Goal: Task Accomplishment & Management: Manage account settings

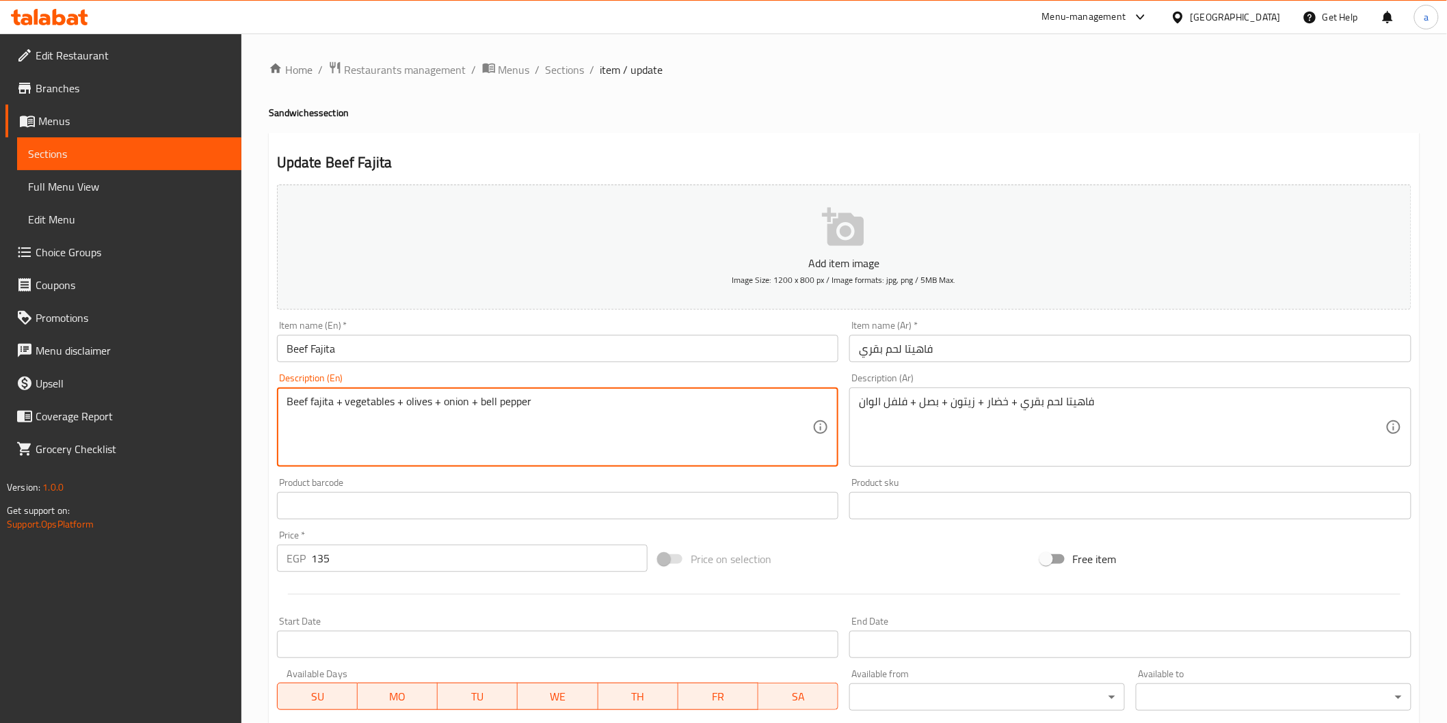
click at [449, 447] on textarea "Beef fajita + vegetables + olives + onion + bell pepper" at bounding box center [549, 427] width 526 height 65
paste textarea "servad with fries + coleslaw + coctail sauce"
type textarea "Beef fajita + vegetables + olives + onion + bell pepper servad with fries + col…"
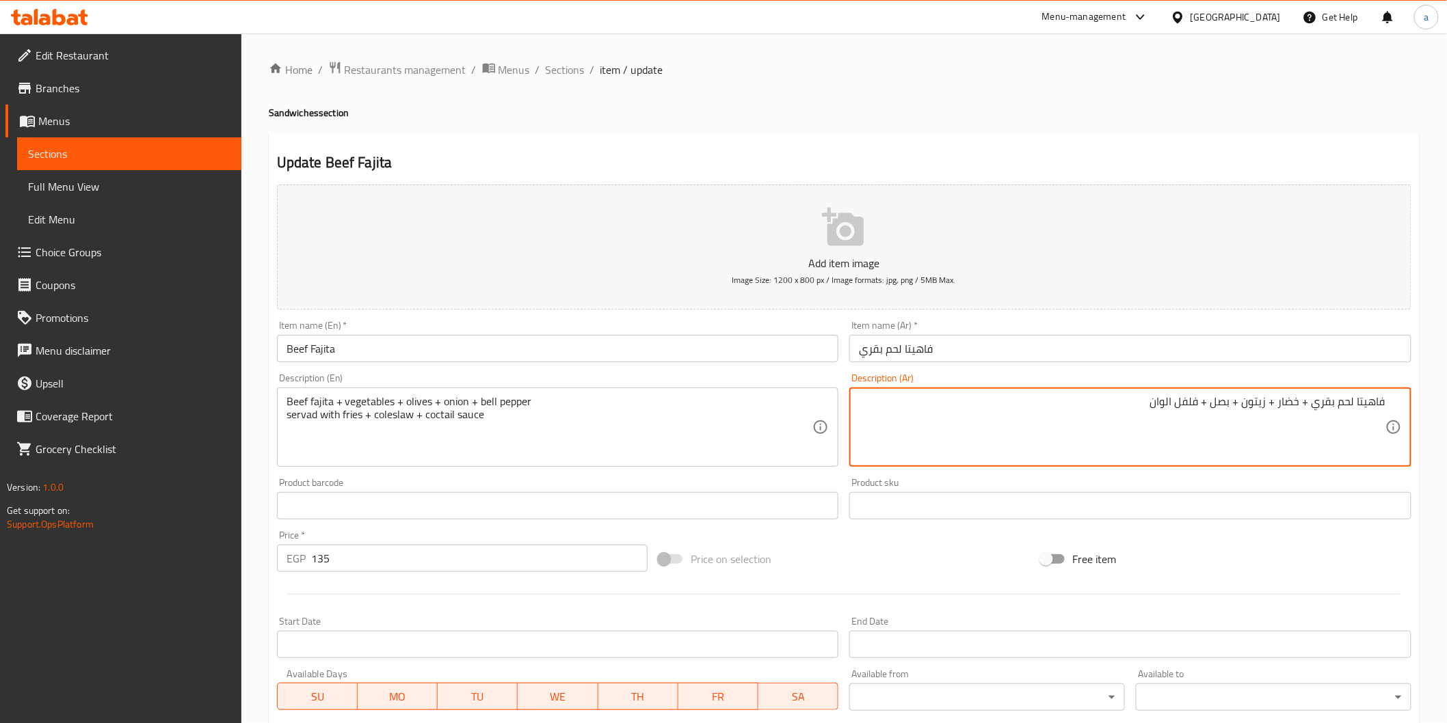
click at [1305, 428] on textarea "فاهيتا لحم بقري + خضار + زيتون + بصل + فلفل الوان" at bounding box center [1122, 427] width 526 height 65
paste textarea "يقدم معها بطاطس مقلية + كلوسلو + صوص كوكتيل"
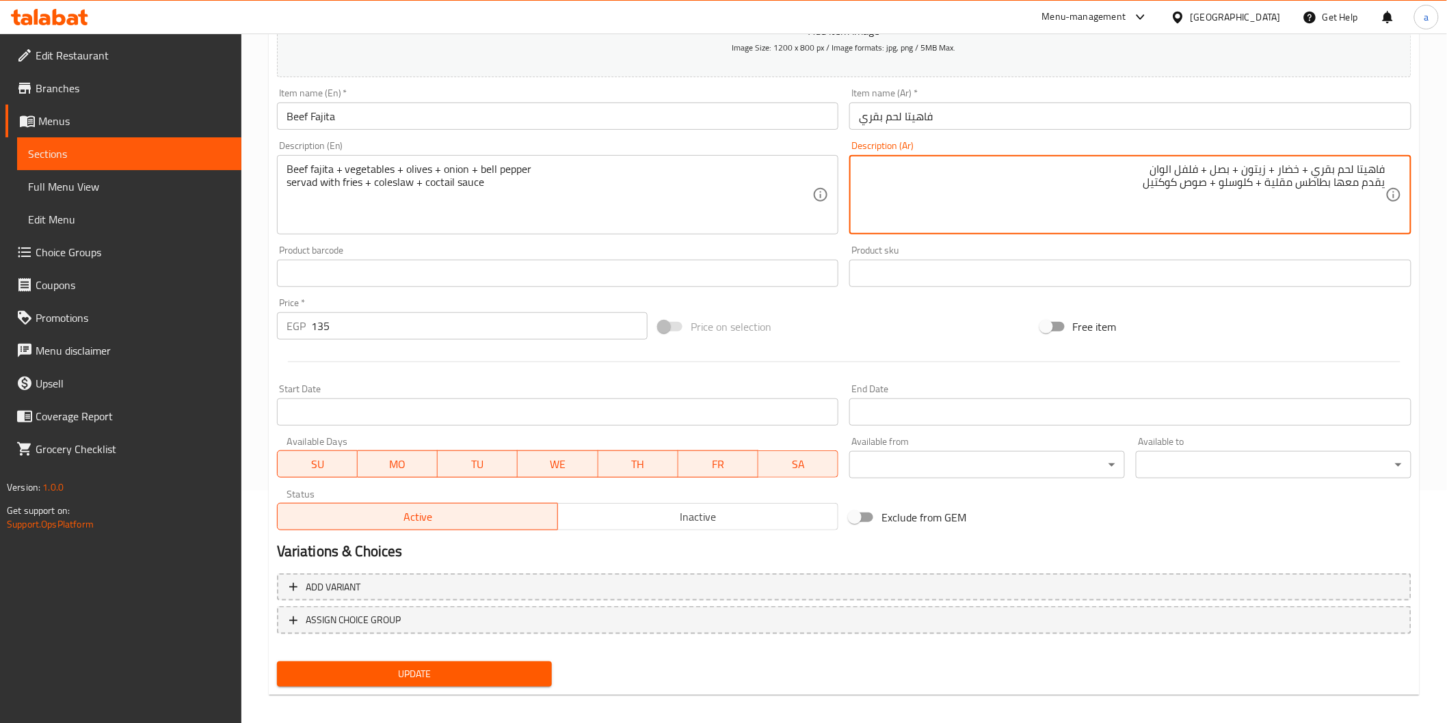
scroll to position [240, 0]
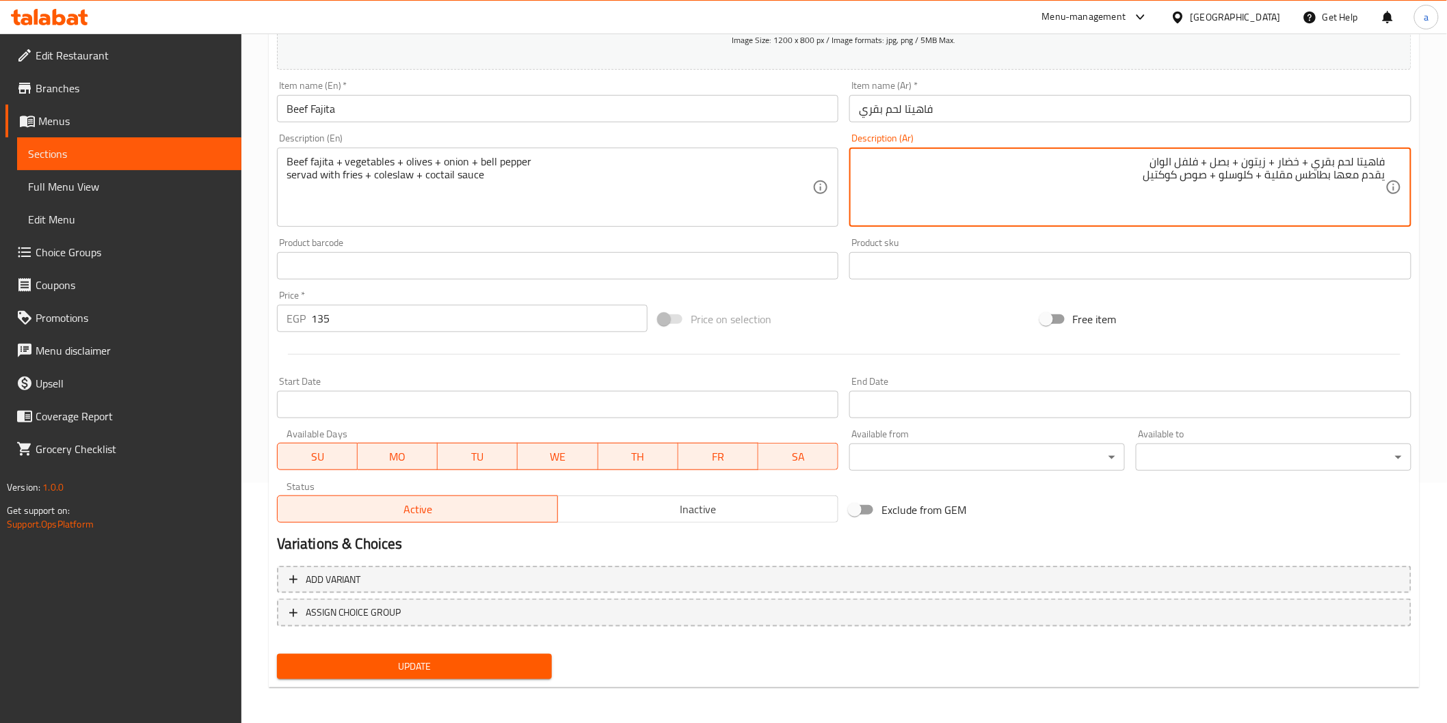
type textarea "فاهيتا لحم بقري + خضار + زيتون + بصل + فلفل الوان يقدم معها بطاطس مقلية + كلوسل…"
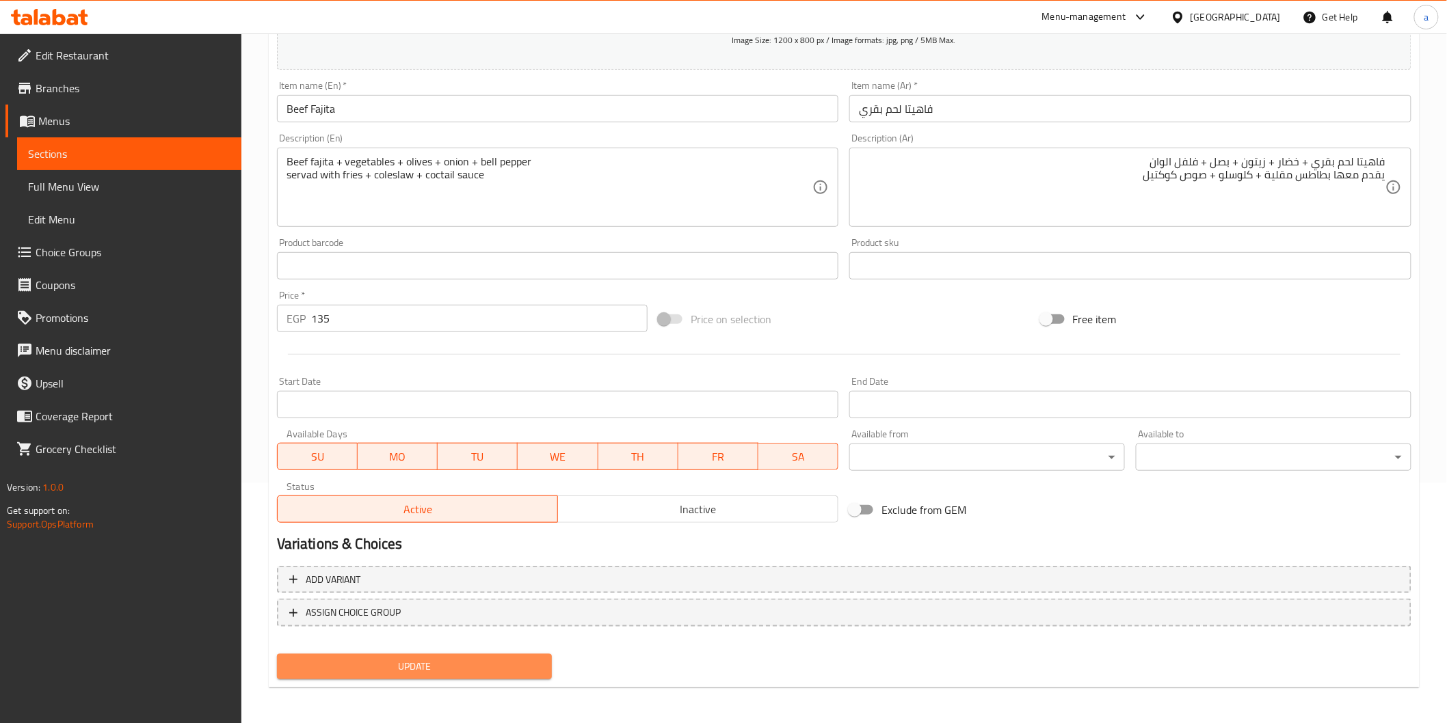
click at [465, 667] on span "Update" at bounding box center [415, 666] width 254 height 17
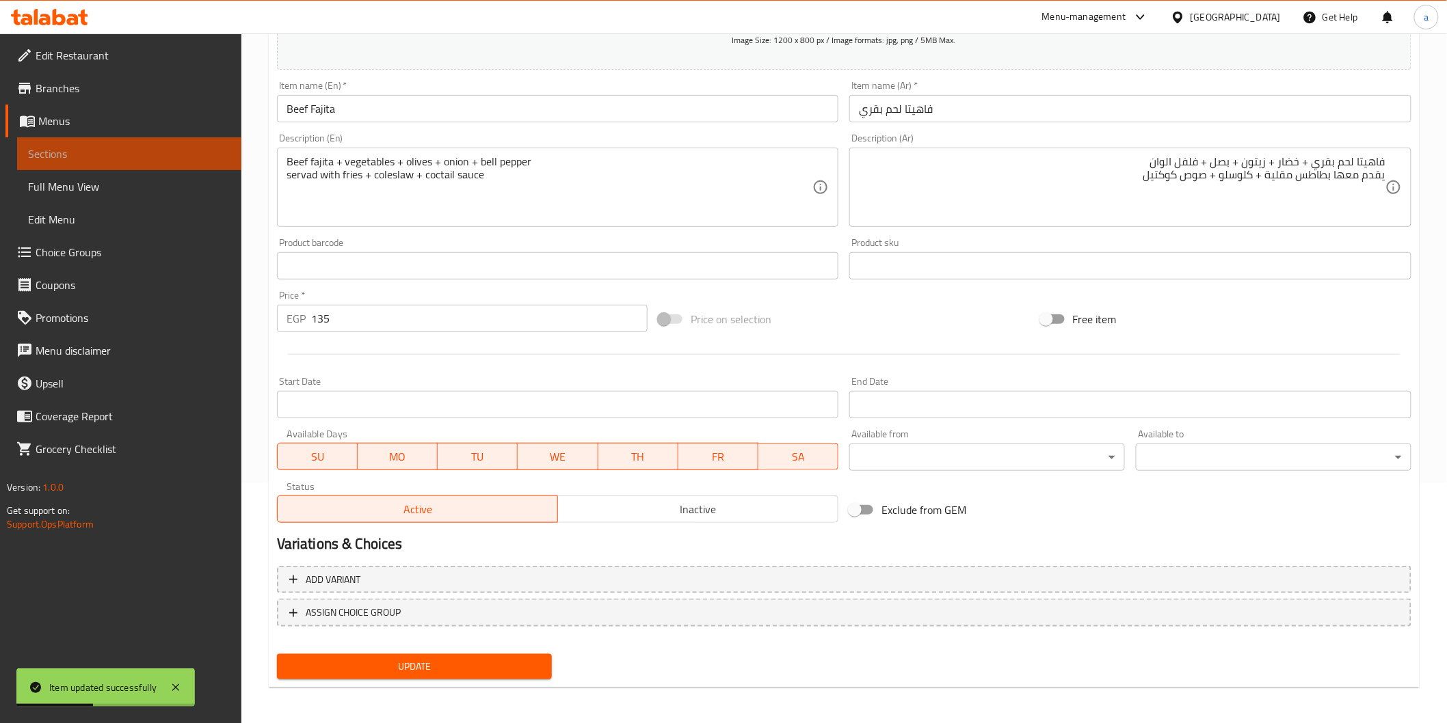
click at [93, 154] on span "Sections" at bounding box center [129, 154] width 202 height 16
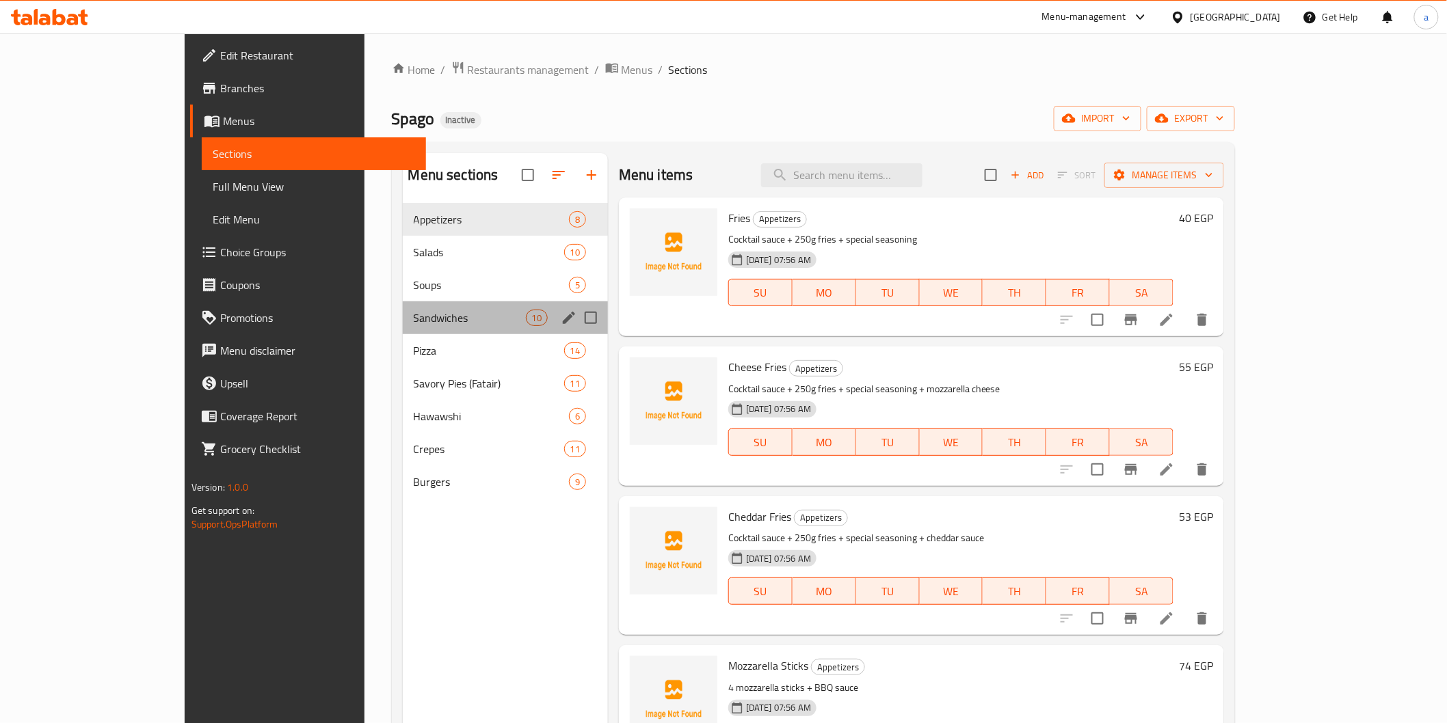
click at [403, 329] on div "Sandwiches 10" at bounding box center [505, 318] width 205 height 33
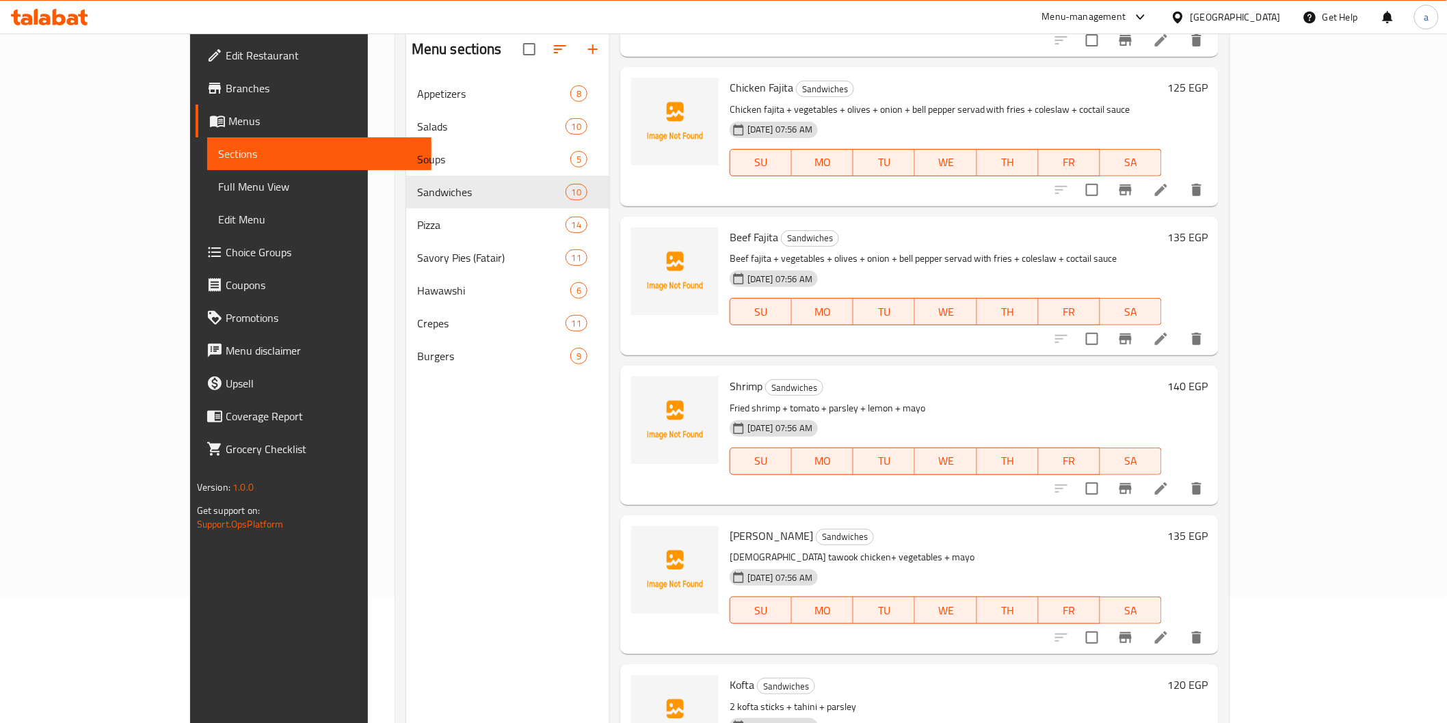
scroll to position [191, 0]
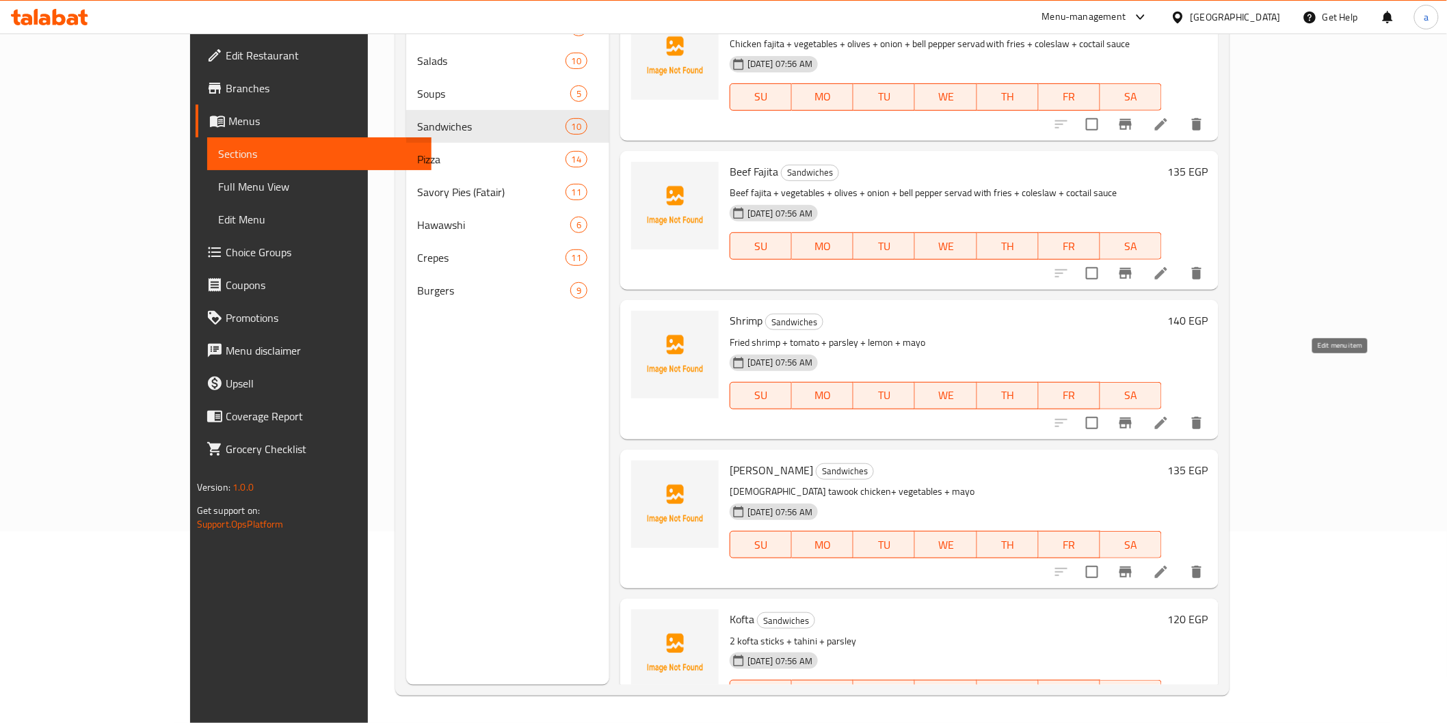
click at [1169, 415] on icon at bounding box center [1161, 423] width 16 height 16
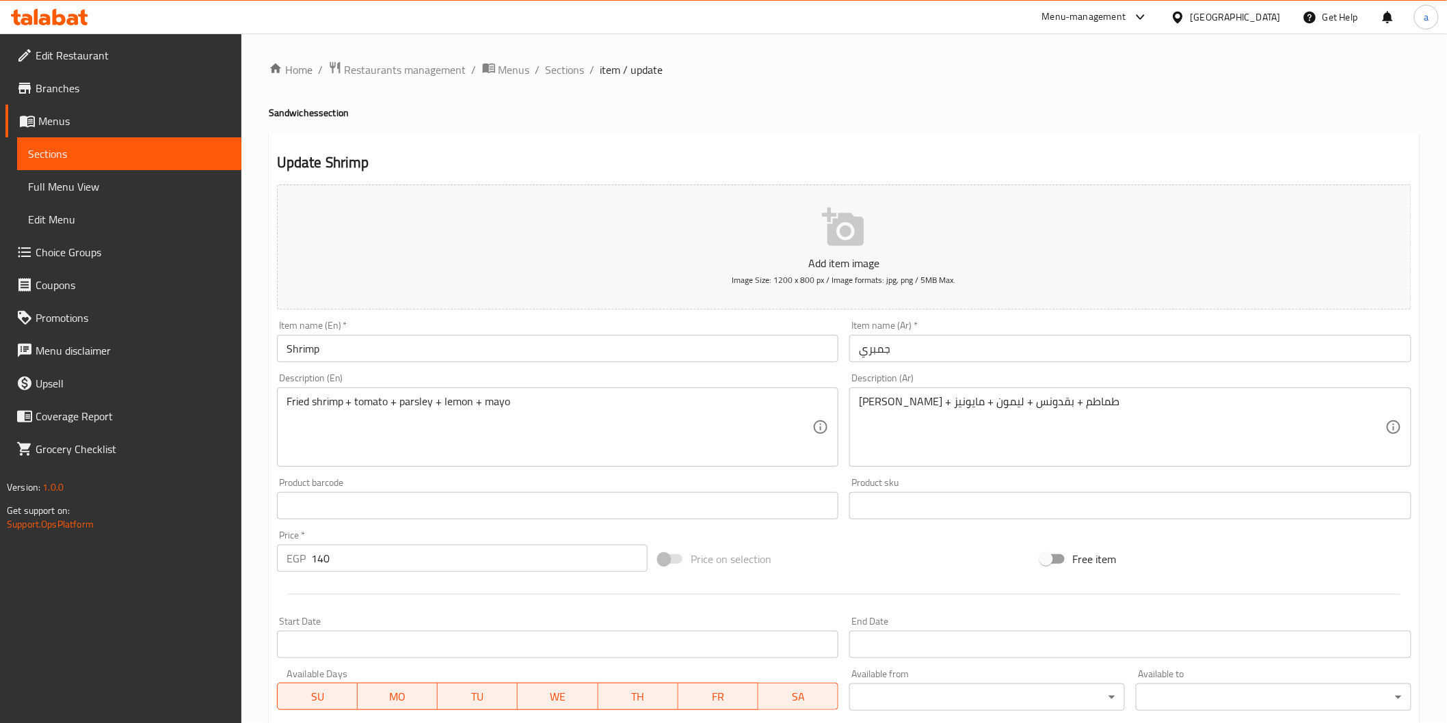
click at [1032, 394] on div "جمبري فرايد + طماطم + بقدونس + ليمون + مايونيز Description (Ar)" at bounding box center [1130, 427] width 562 height 79
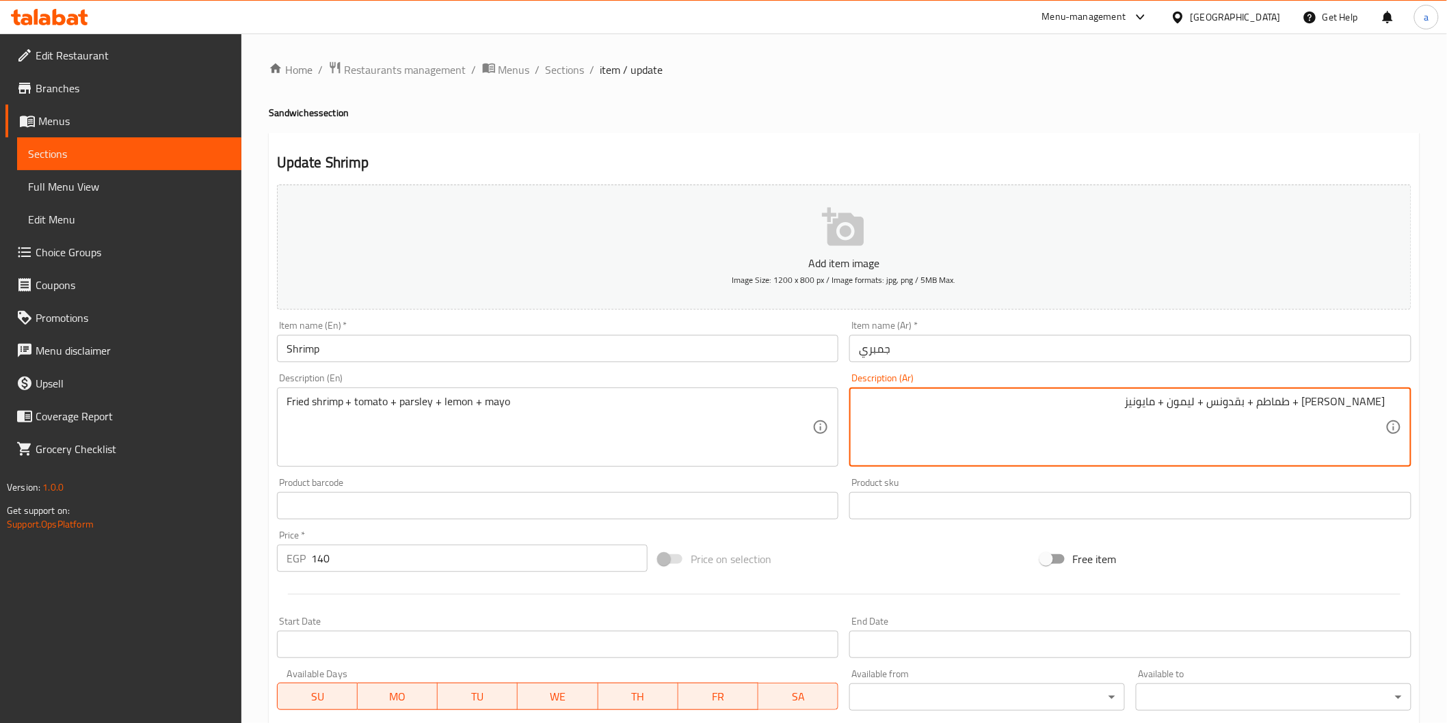
click at [1129, 408] on textarea "جمبري فرايد + طماطم + بقدونس + ليمون + مايونيز" at bounding box center [1122, 427] width 526 height 65
click at [1171, 426] on textarea "جمبري فرايد + طماطم + بقدونس + ليمون + مايونيز" at bounding box center [1122, 427] width 526 height 65
paste textarea "يقدم معها بطاطس مقلية + كلوسلو + صوص كوكتيل"
type textarea "جمبري فرايد + طماطم + بقدونس + ليمون + مايونيز يقدم معها بطاطس مقلية + كلوسلو +…"
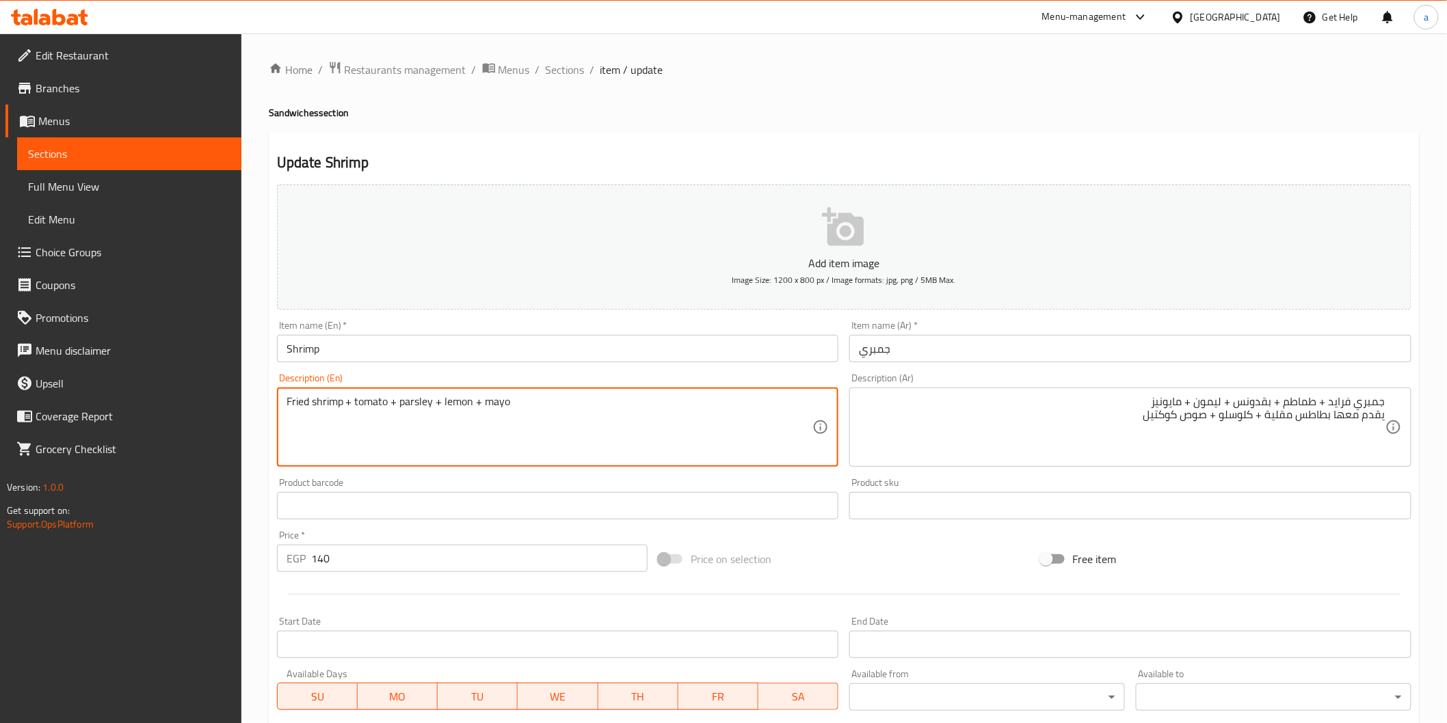
click at [434, 436] on textarea "Fried shrimp + tomato + parsley + lemon + mayo" at bounding box center [549, 427] width 526 height 65
paste textarea "servad with fries + coleslaw + coctail sauce"
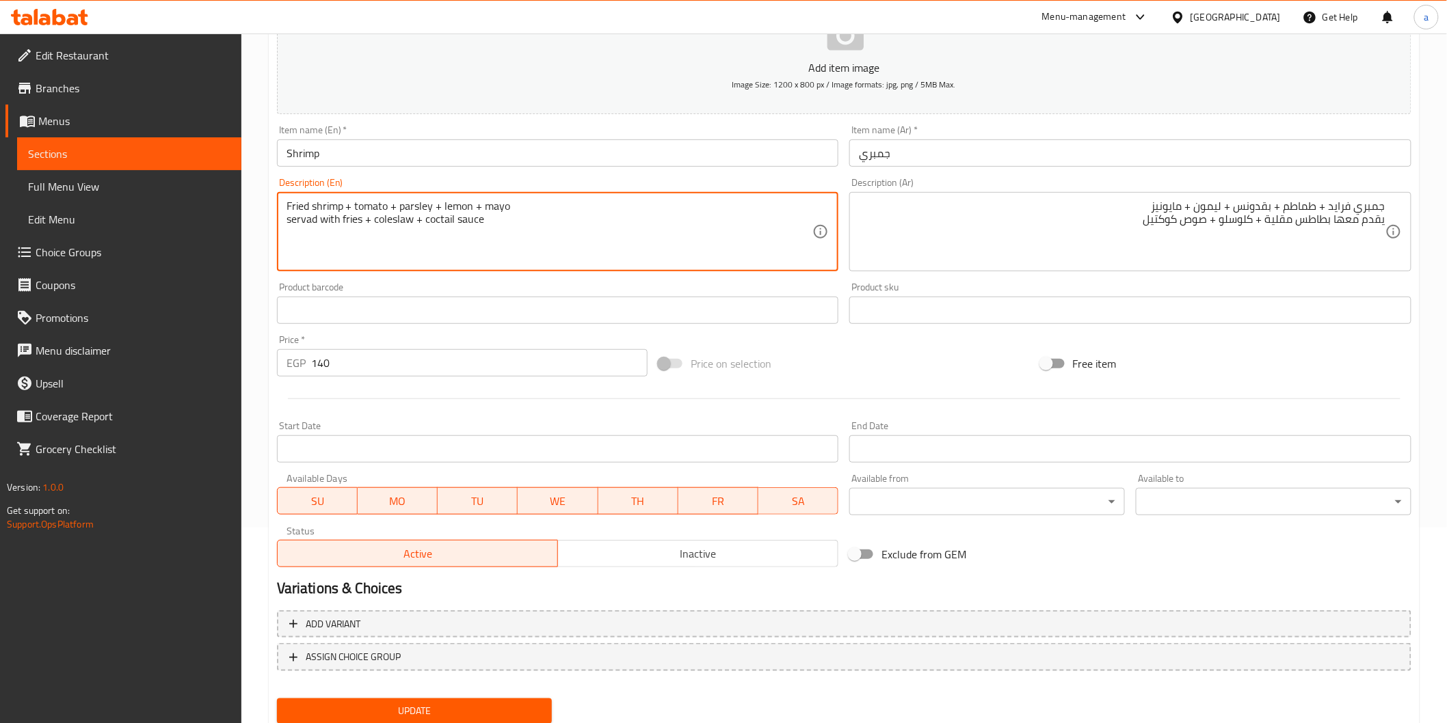
scroll to position [240, 0]
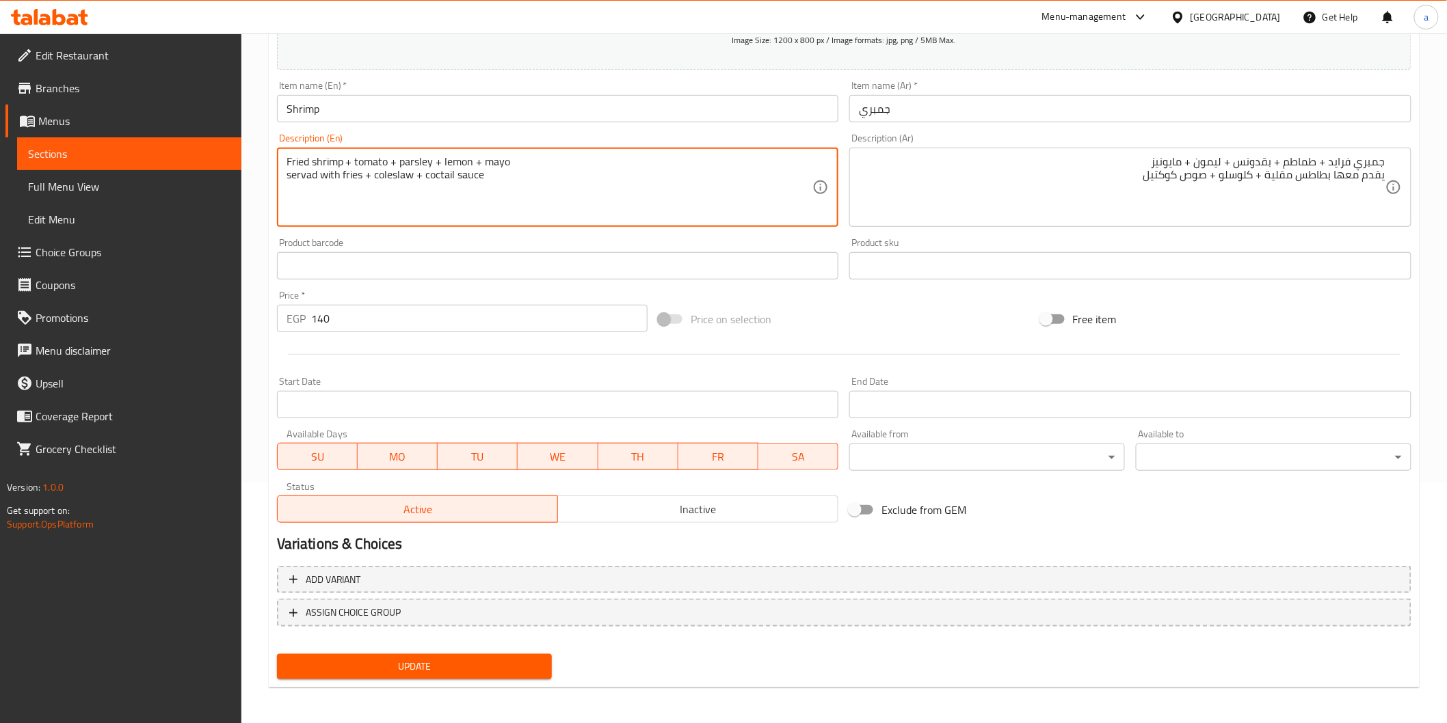
type textarea "Fried shrimp + tomato + parsley + lemon + mayo servad with fries + coleslaw + c…"
click at [356, 663] on span "Update" at bounding box center [415, 666] width 254 height 17
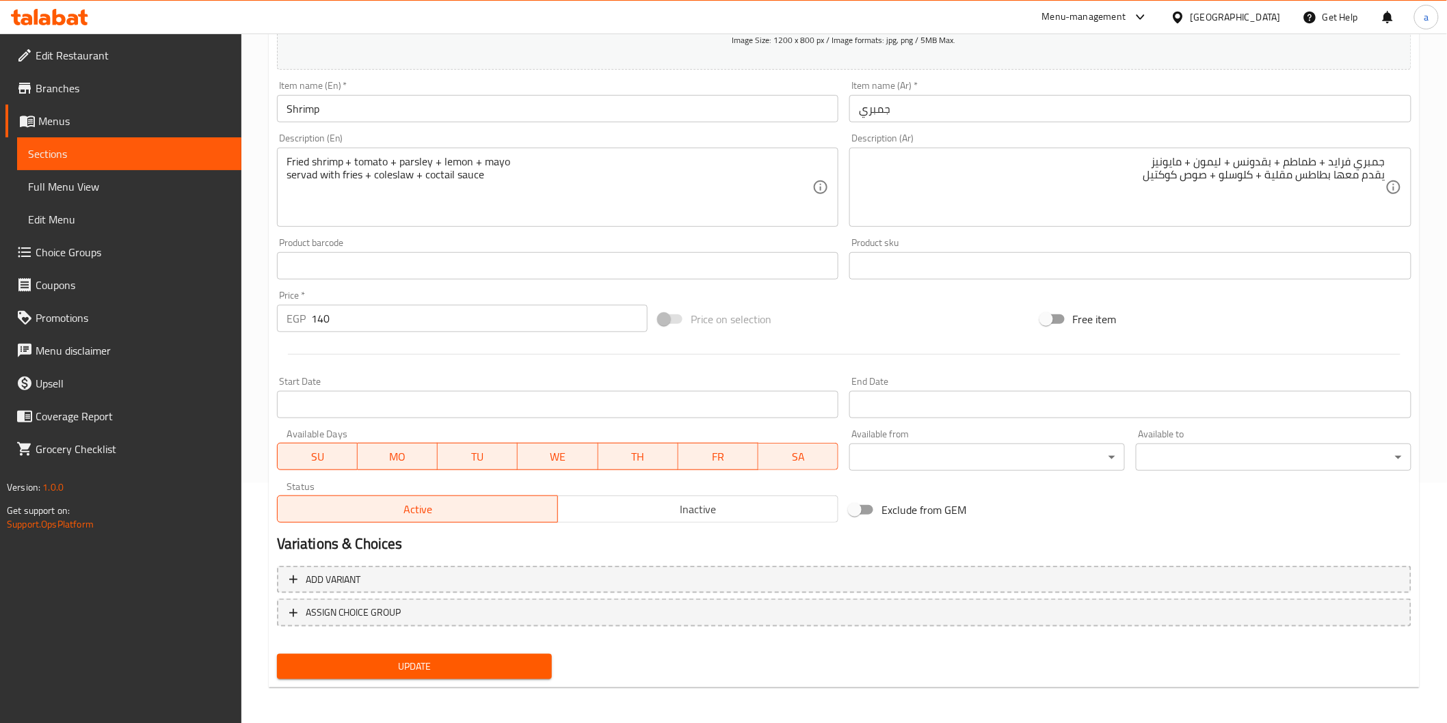
click at [477, 658] on span "Update" at bounding box center [415, 666] width 254 height 17
click at [111, 159] on span "Sections" at bounding box center [129, 154] width 202 height 16
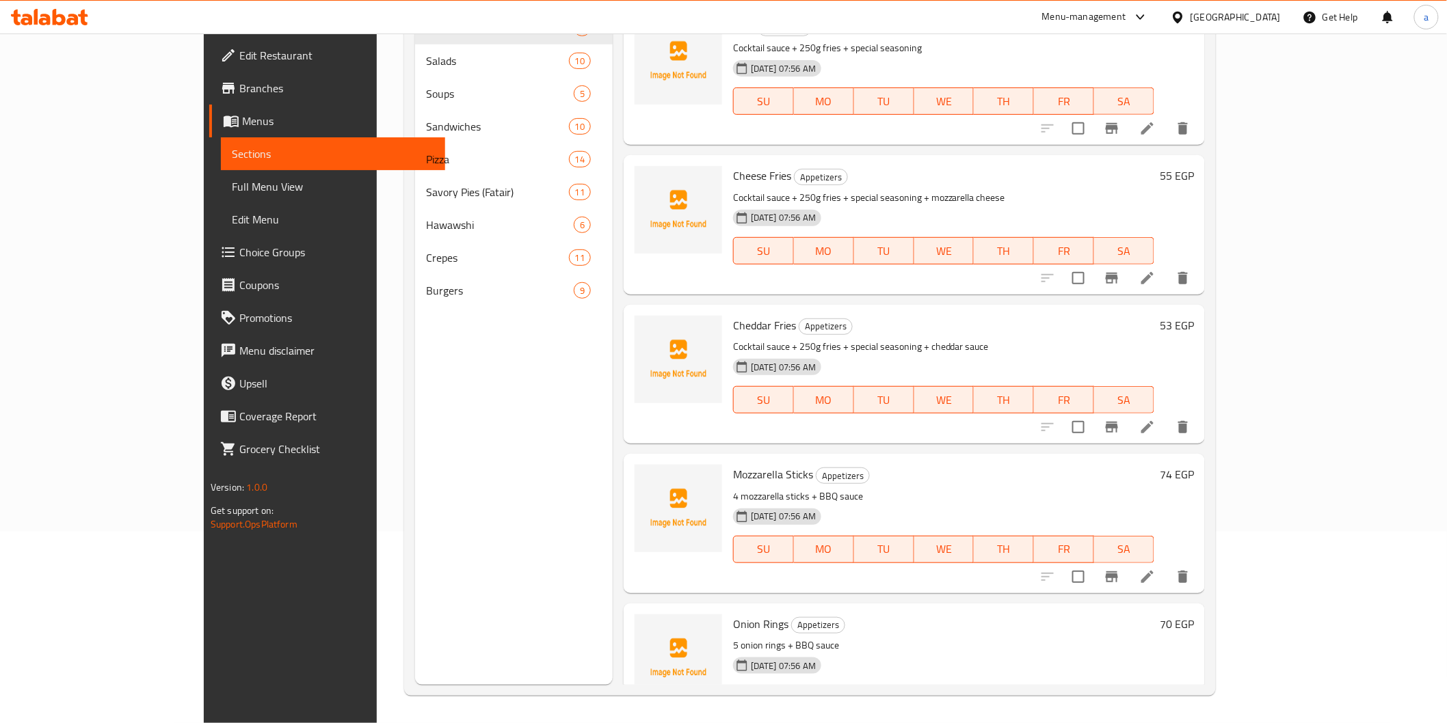
scroll to position [191, 0]
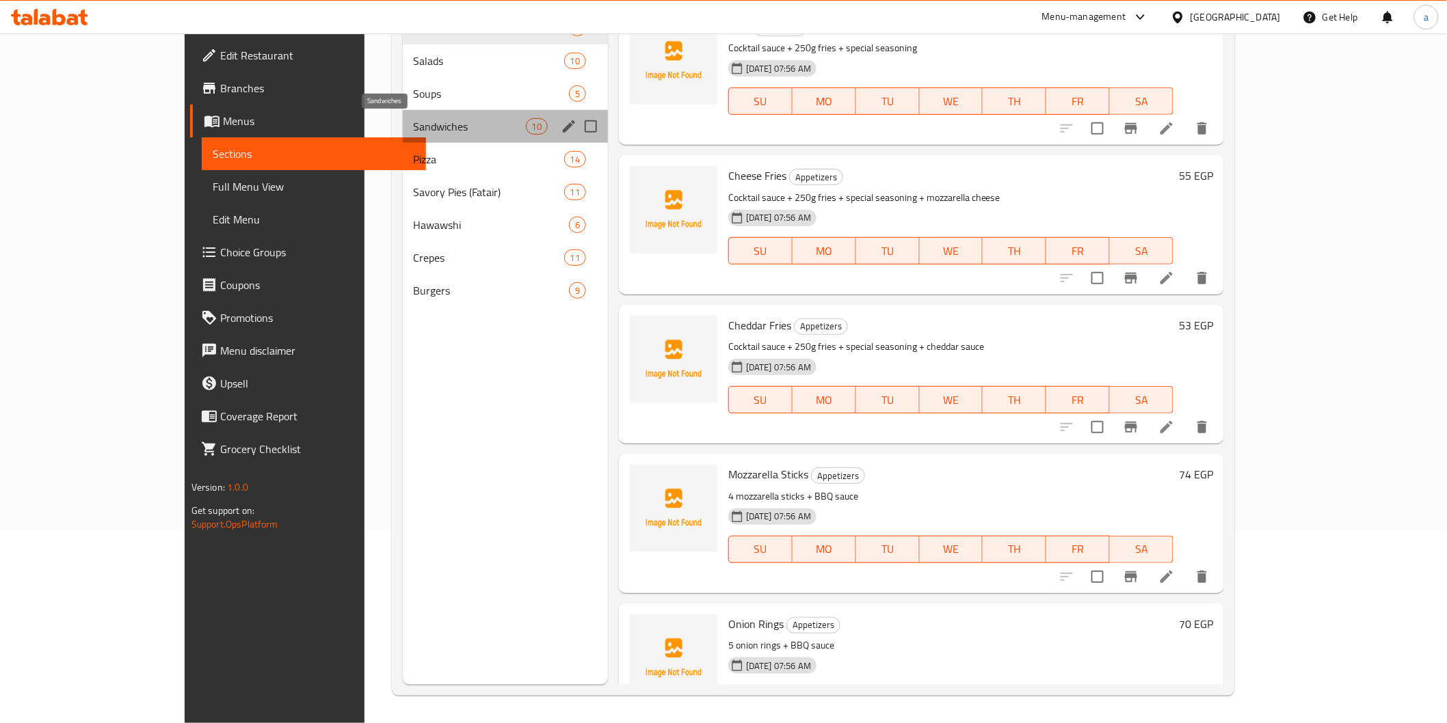
click at [414, 131] on span "Sandwiches" at bounding box center [470, 126] width 112 height 16
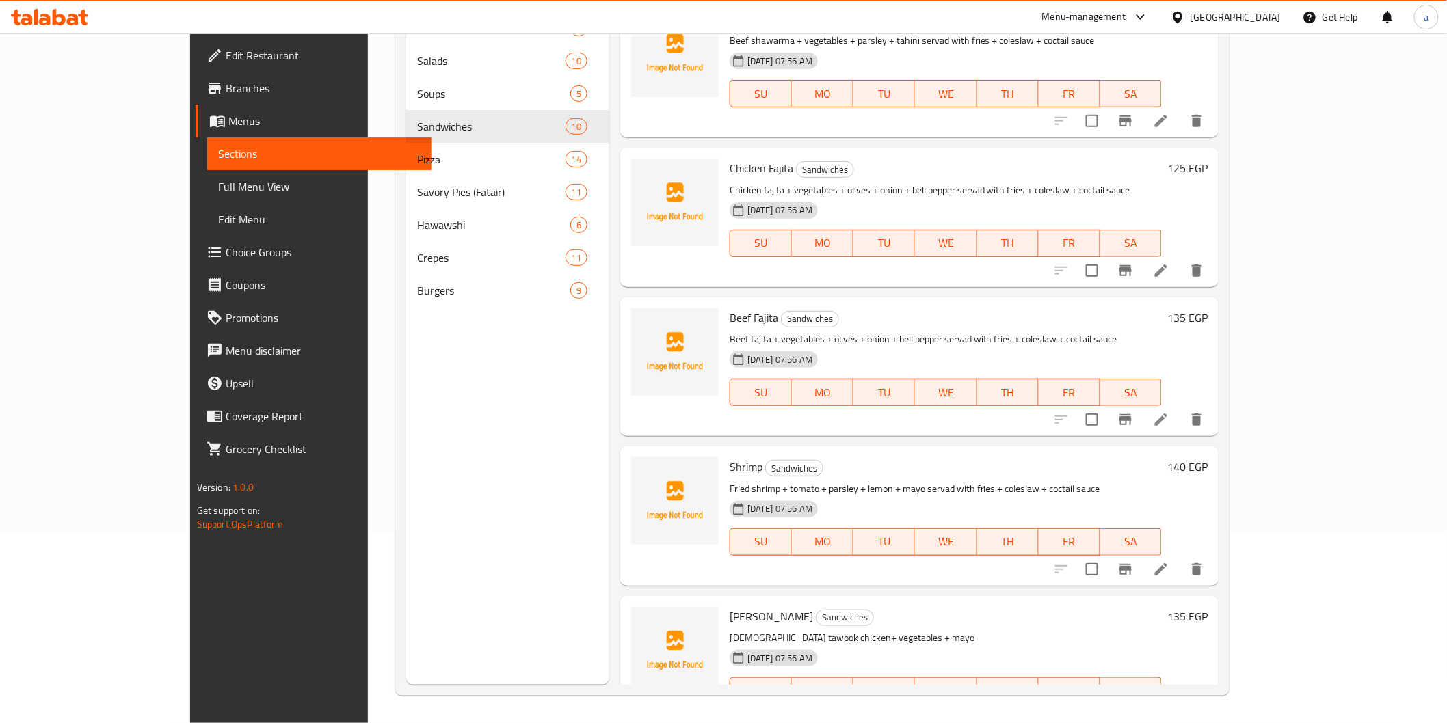
scroll to position [803, 0]
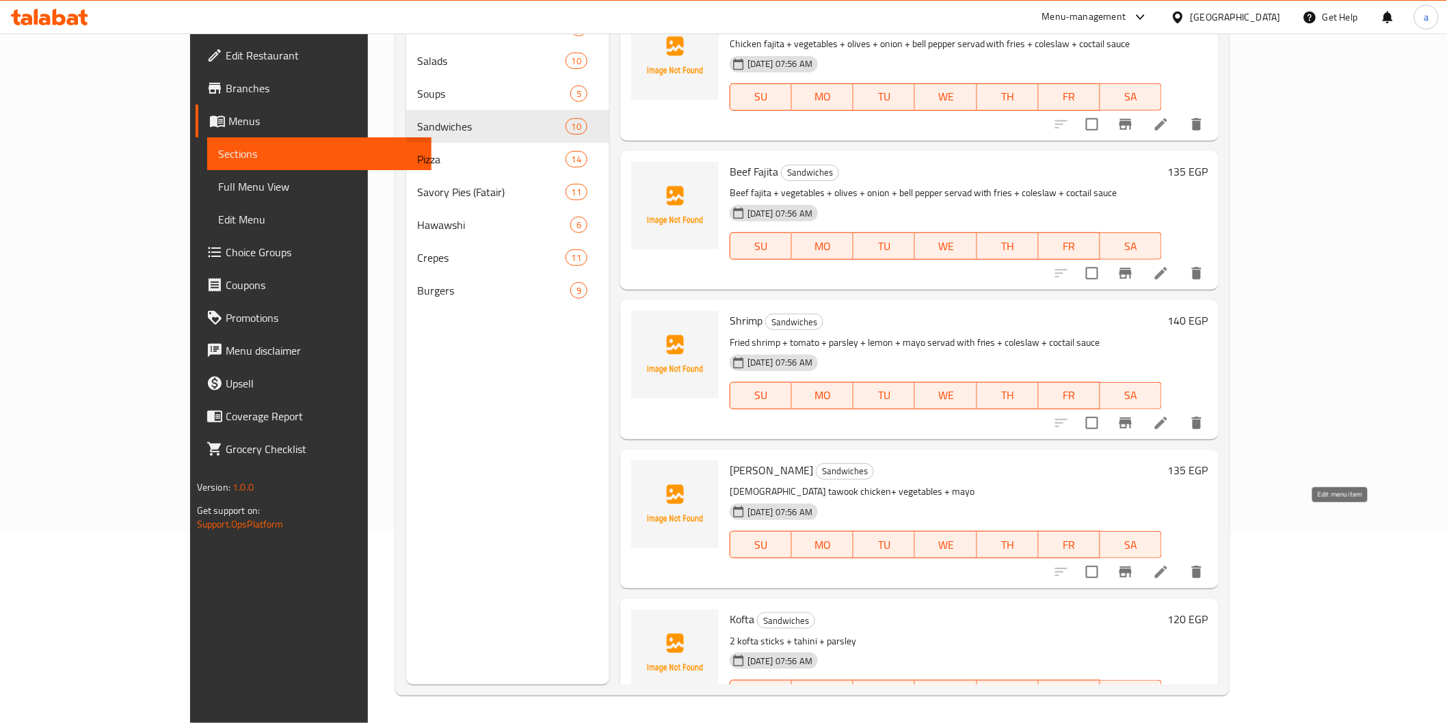
click at [1169, 564] on icon at bounding box center [1161, 572] width 16 height 16
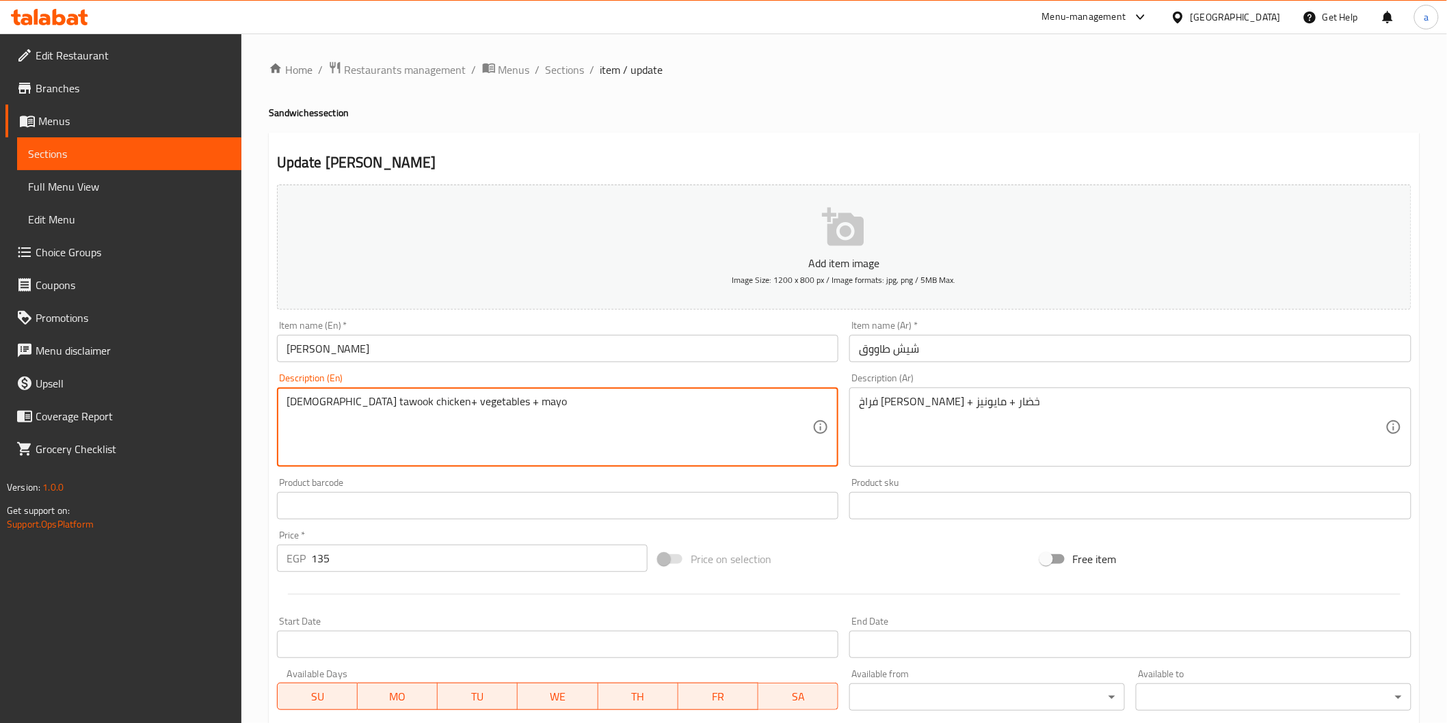
paste textarea "servad with fries + coleslaw + coctail sauce"
type textarea "[DEMOGRAPHIC_DATA] tawook chicken+ vegetables + mayo servad with fries + colesl…"
click at [856, 408] on div "فراخ شيش طاووق + خضار + مايونيز Description (Ar)" at bounding box center [1130, 427] width 562 height 79
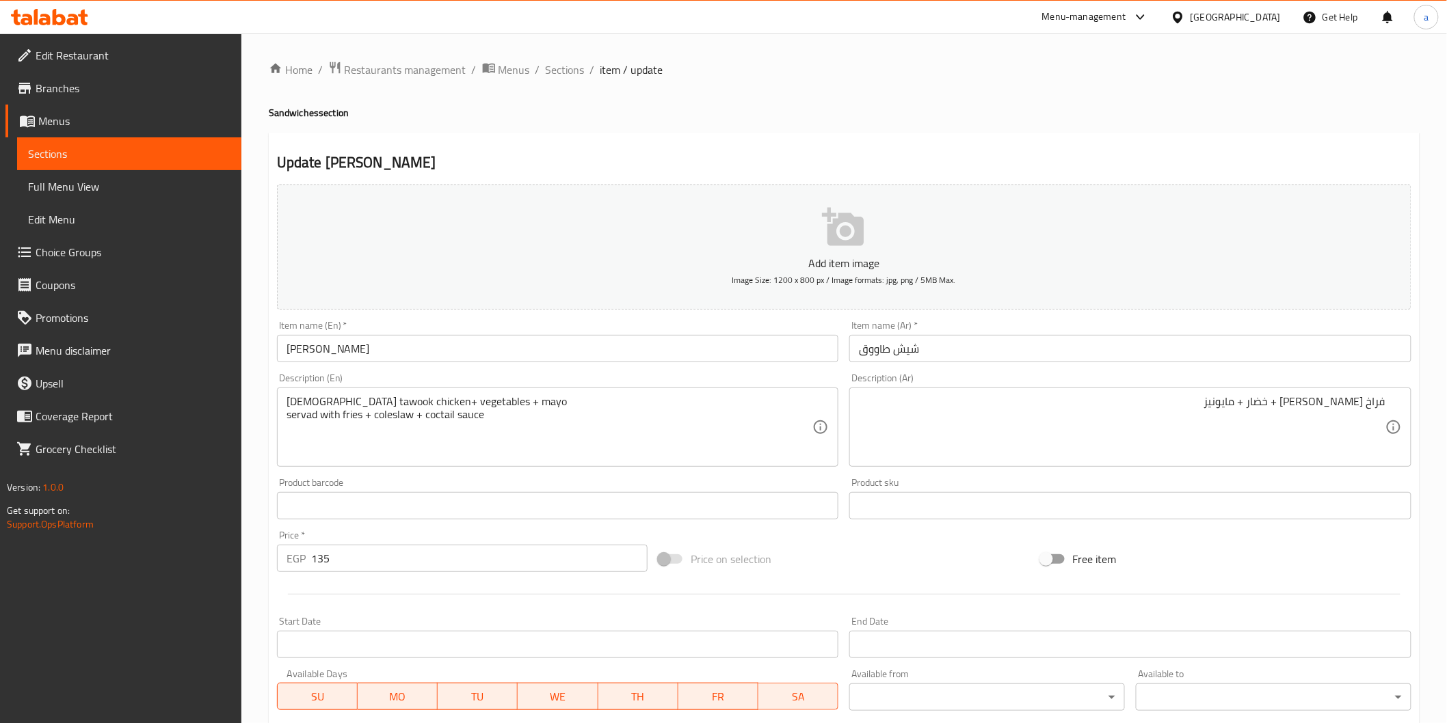
click at [1217, 413] on textarea "فراخ شيش طاووق + خضار + مايونيز" at bounding box center [1122, 427] width 526 height 65
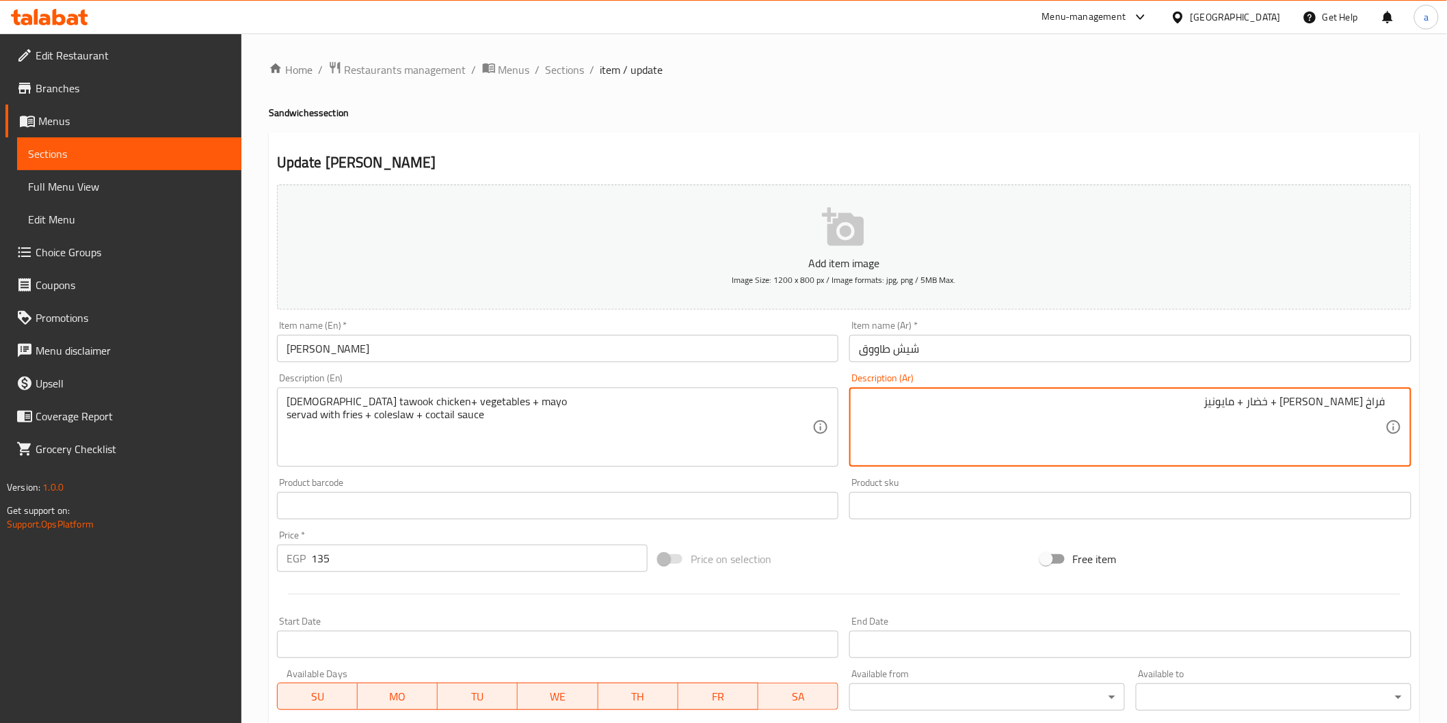
click at [1347, 431] on textarea "فراخ شيش طاووق + خضار + مايونيز" at bounding box center [1122, 427] width 526 height 65
paste textarea "يقدم معها بطاطس مقلية + كلوسلو + صوص كوكتيل"
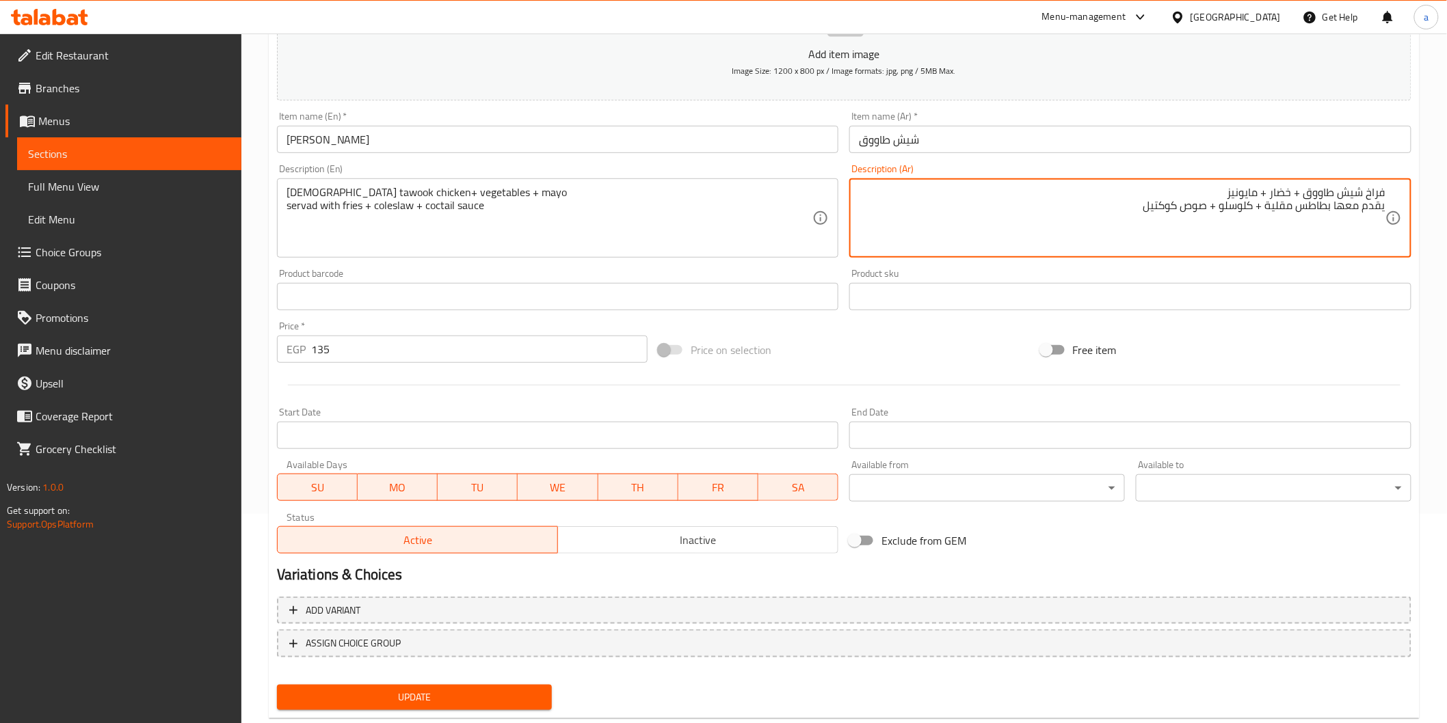
scroll to position [240, 0]
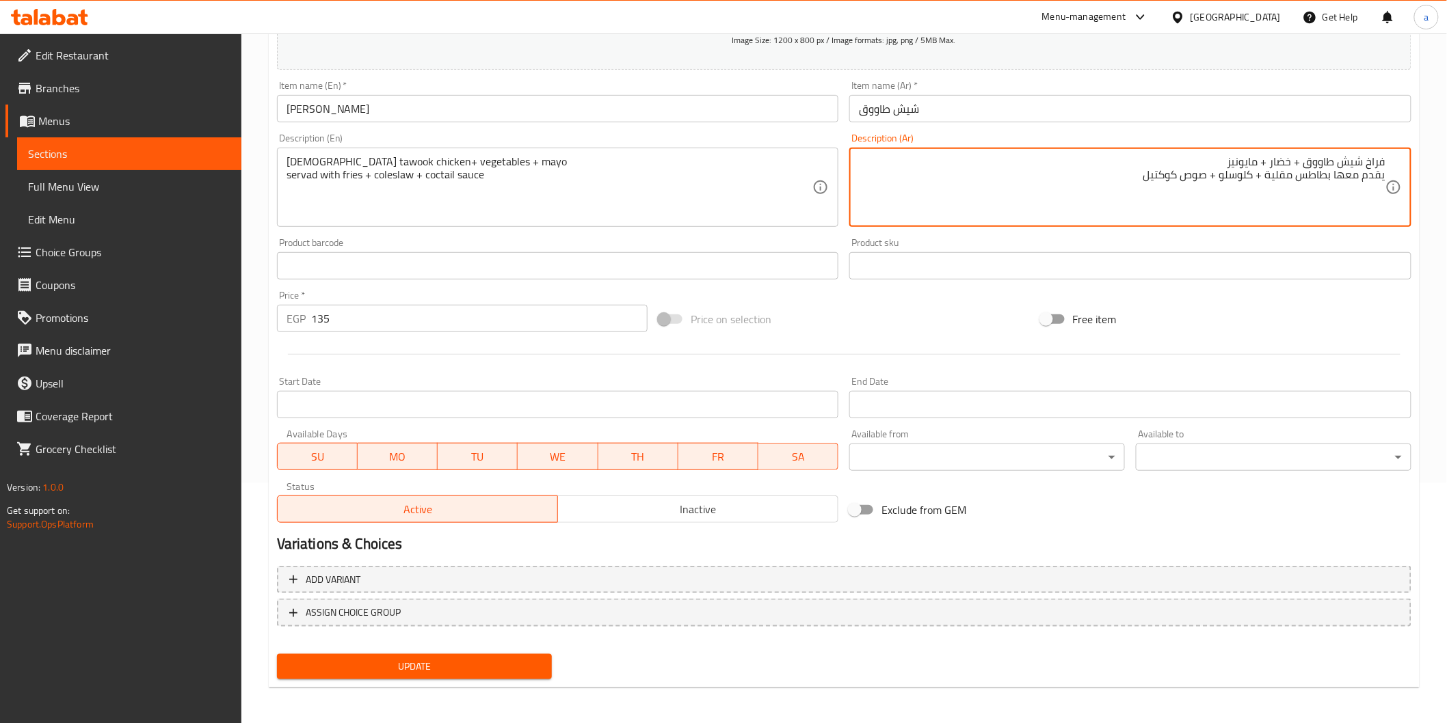
type textarea "فراخ شيش طاووق + خضار + مايونيز يقدم معها بطاطس مقلية + كلوسلو + صوص كوكتيل"
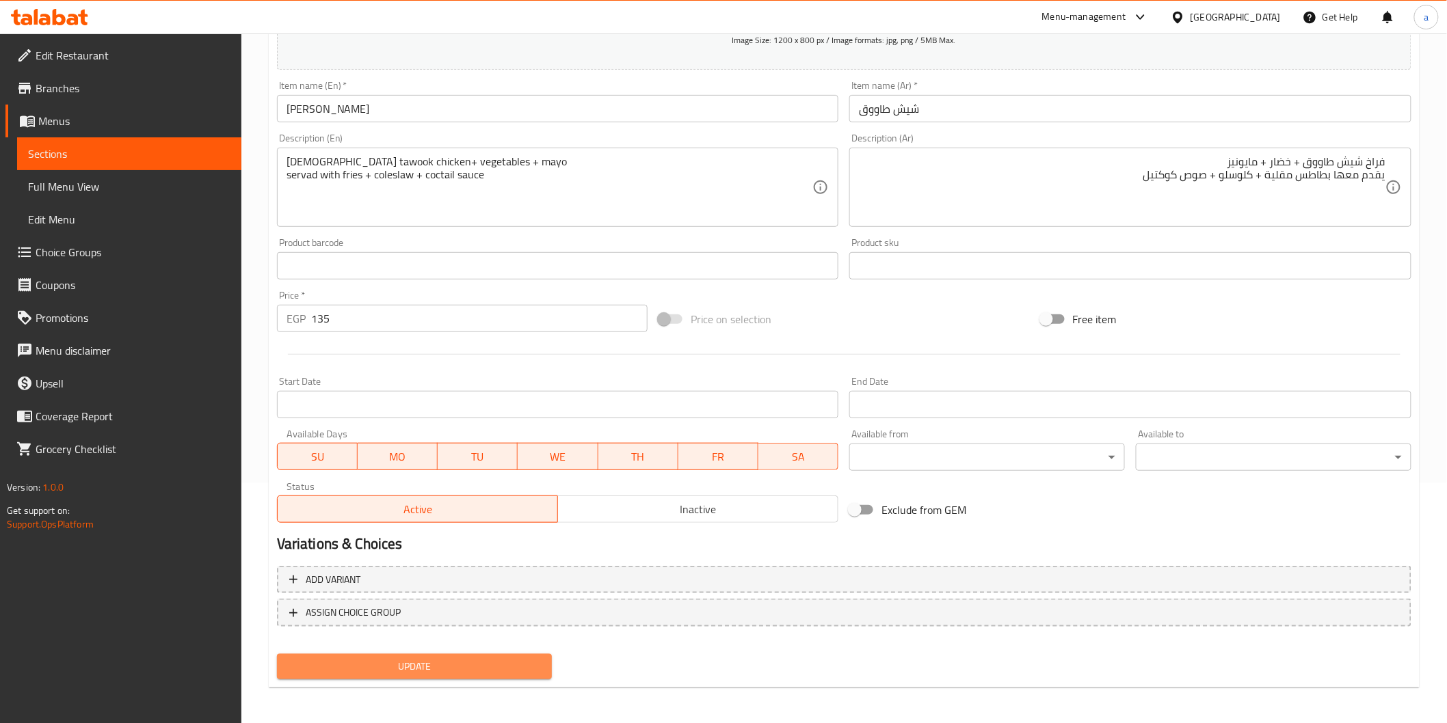
click at [528, 660] on span "Update" at bounding box center [415, 666] width 254 height 17
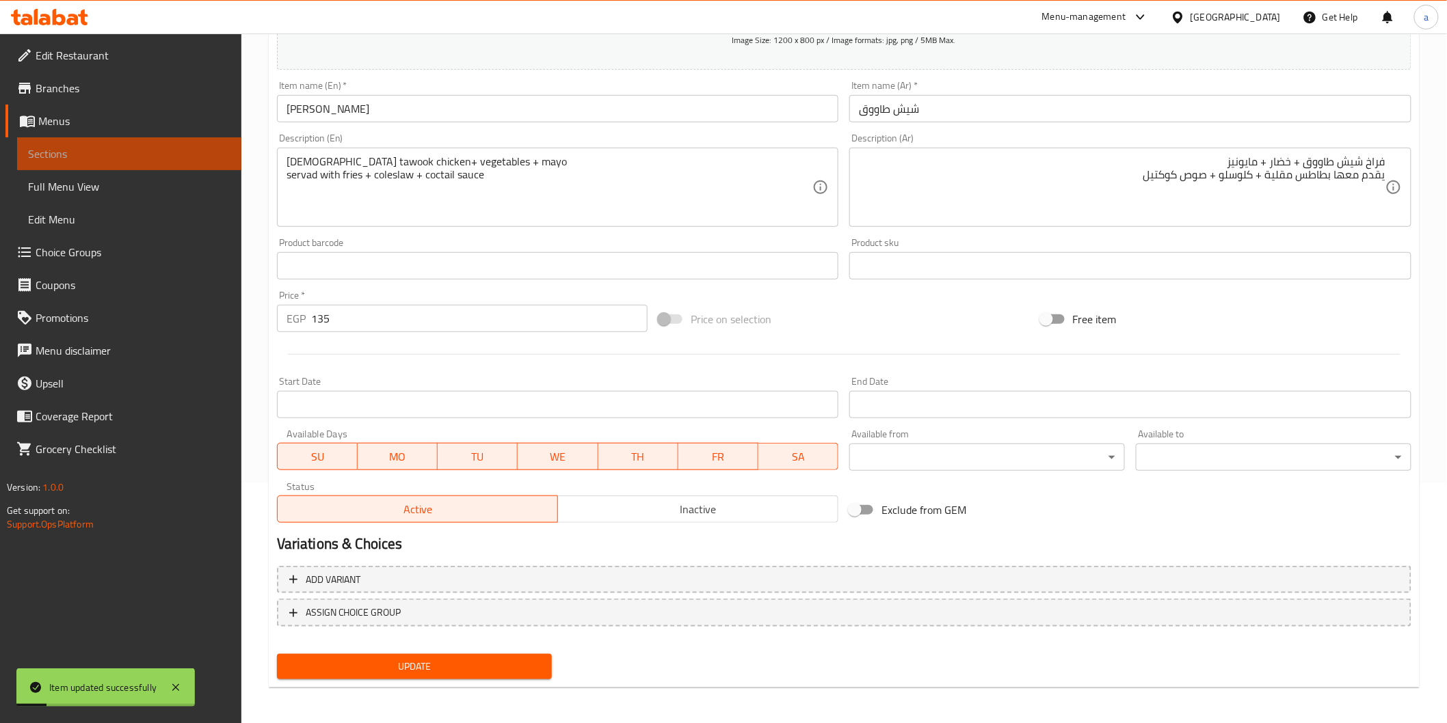
click at [188, 162] on link "Sections" at bounding box center [129, 153] width 224 height 33
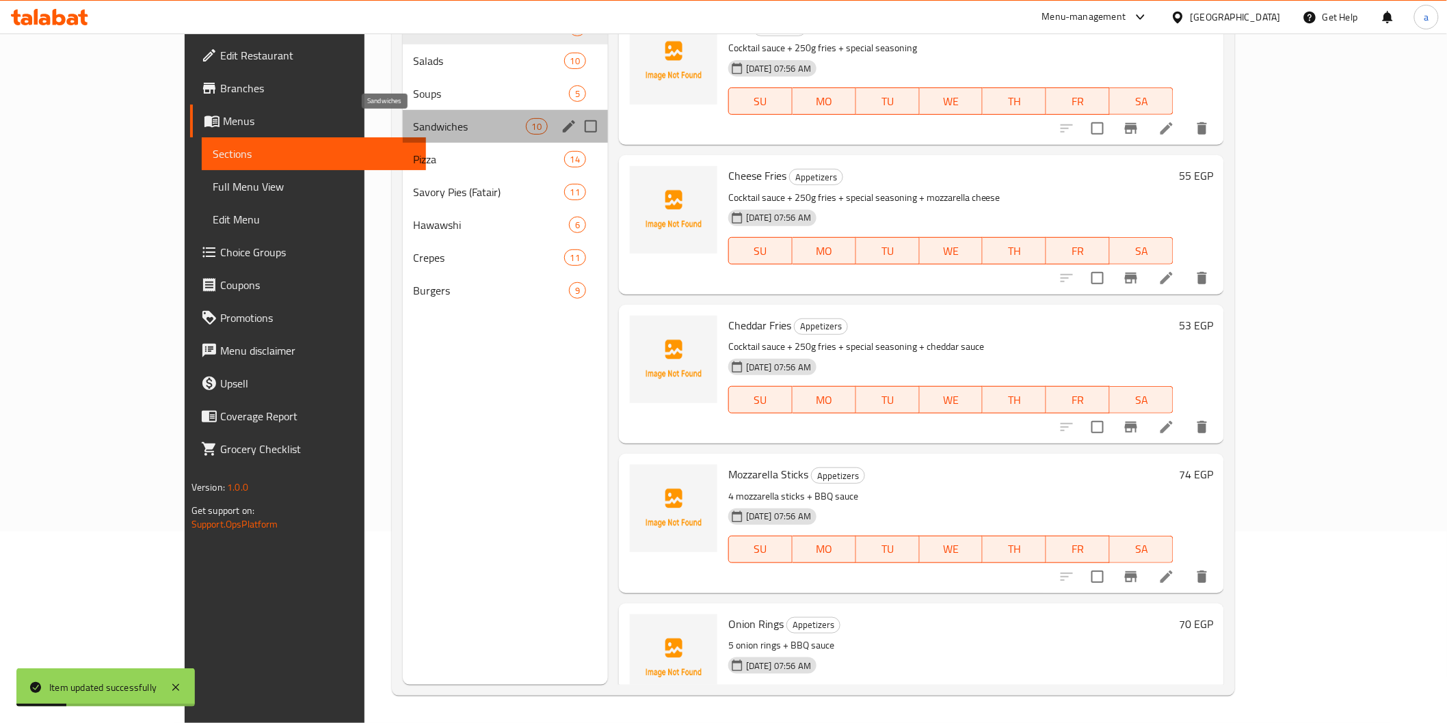
click at [414, 134] on span "Sandwiches" at bounding box center [470, 126] width 112 height 16
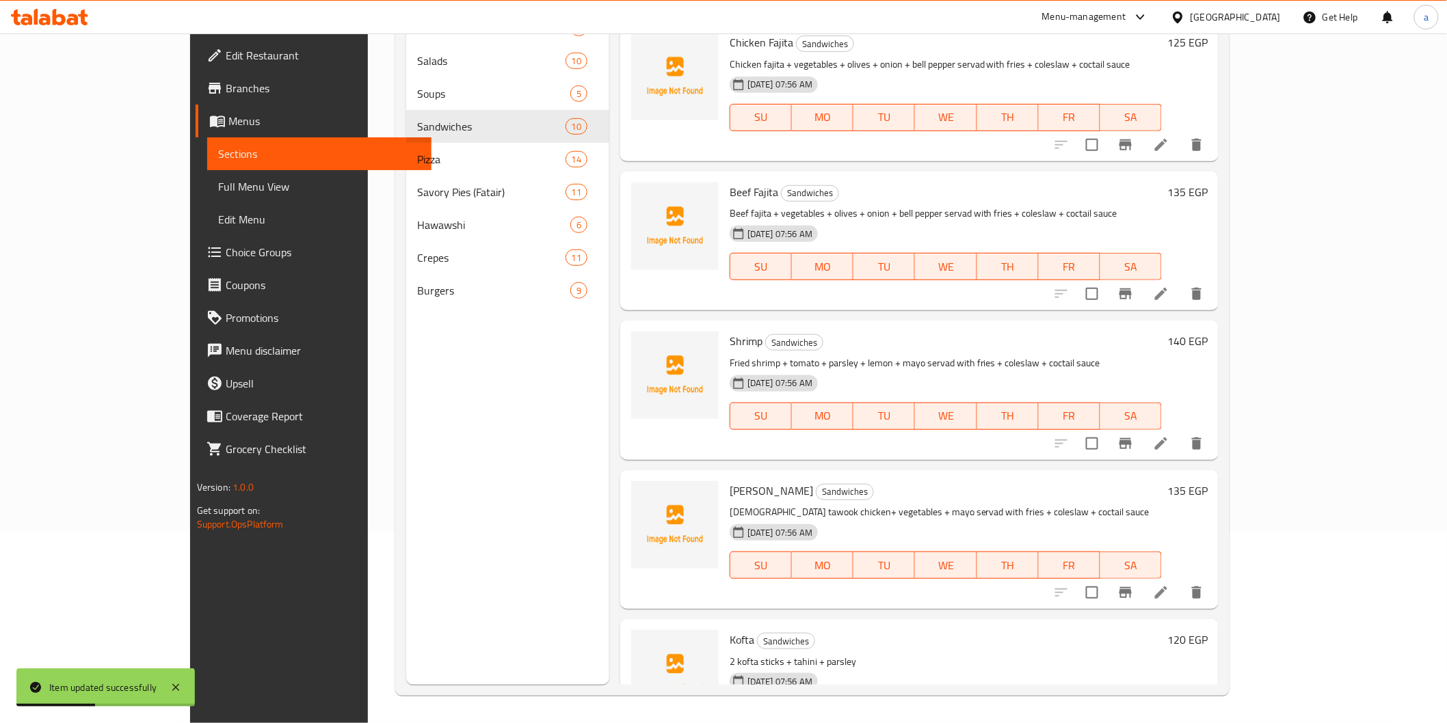
scroll to position [803, 0]
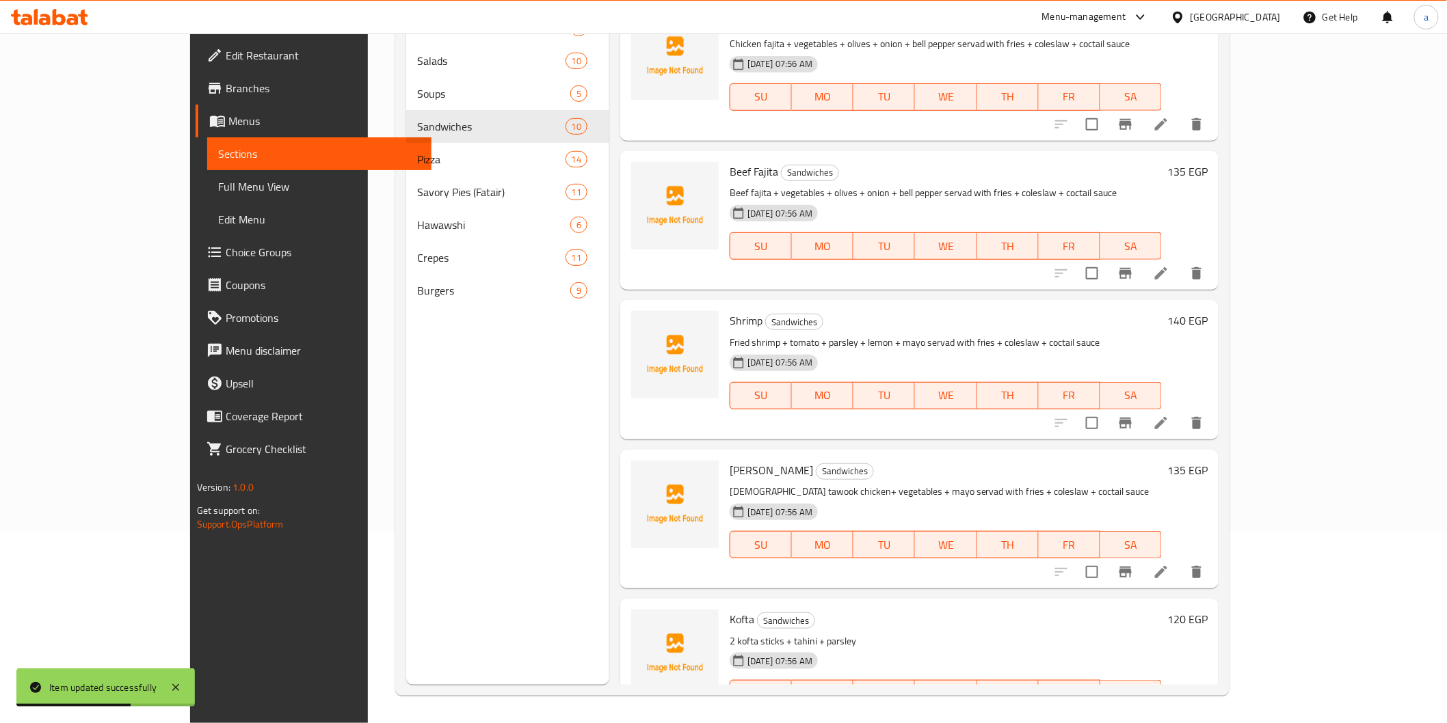
click at [1180, 709] on li at bounding box center [1161, 721] width 38 height 25
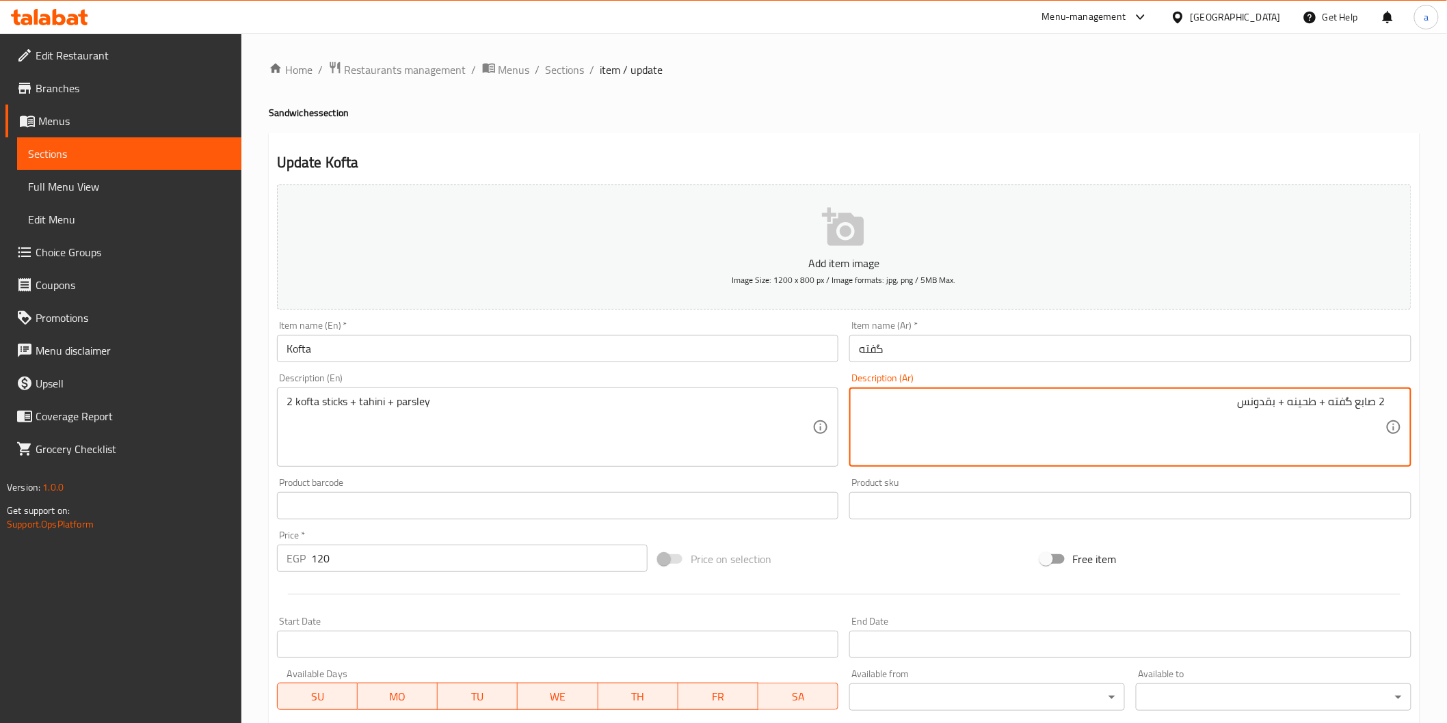
paste textarea "يقدم معها بطاطس مقلية + كلوسلو + صوص كوكتيل"
type textarea "2 صابع گفته + طحينه + بقدونس يقدم معها بطاطس مقلية + كلوسلو + صوص كوكتيل"
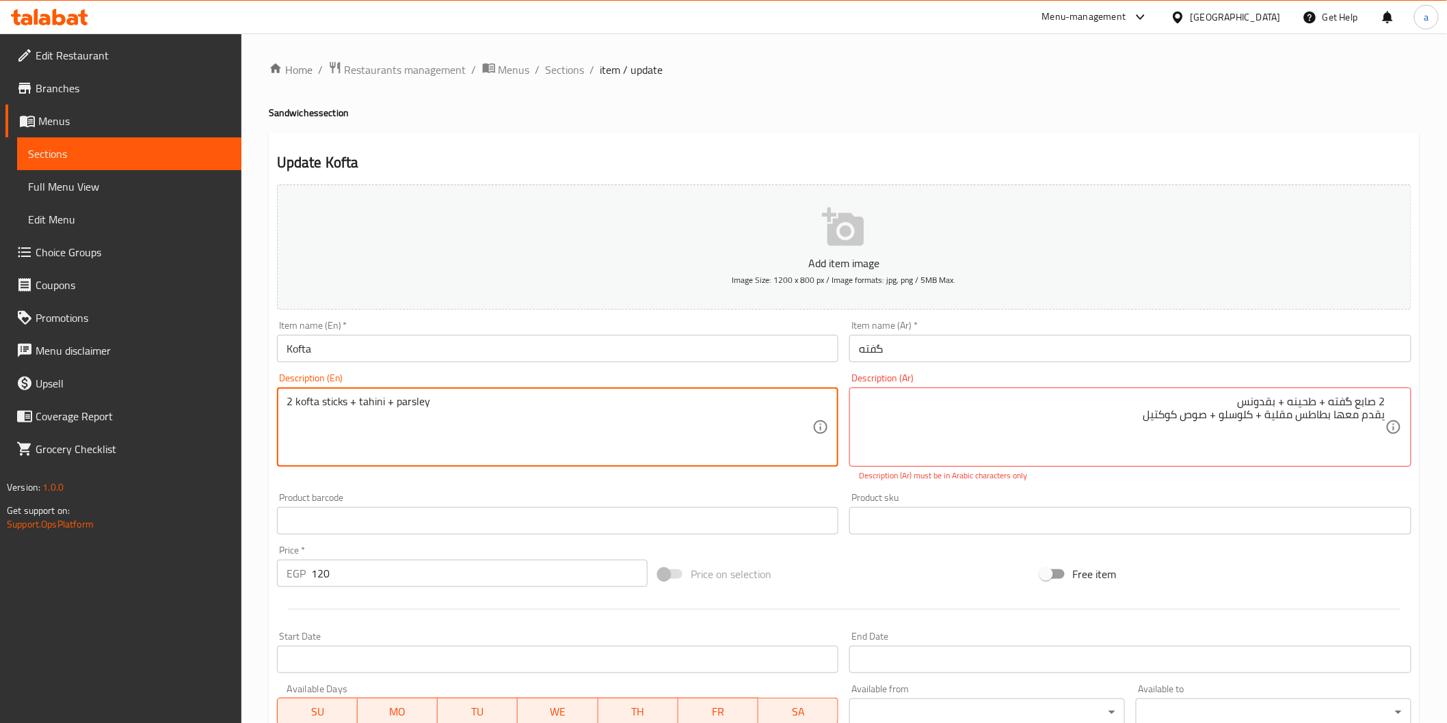
click at [342, 436] on textarea "2 kofta sticks + tahini + parsley" at bounding box center [549, 427] width 526 height 65
paste textarea "servad with fries + coleslaw + coctail sauce"
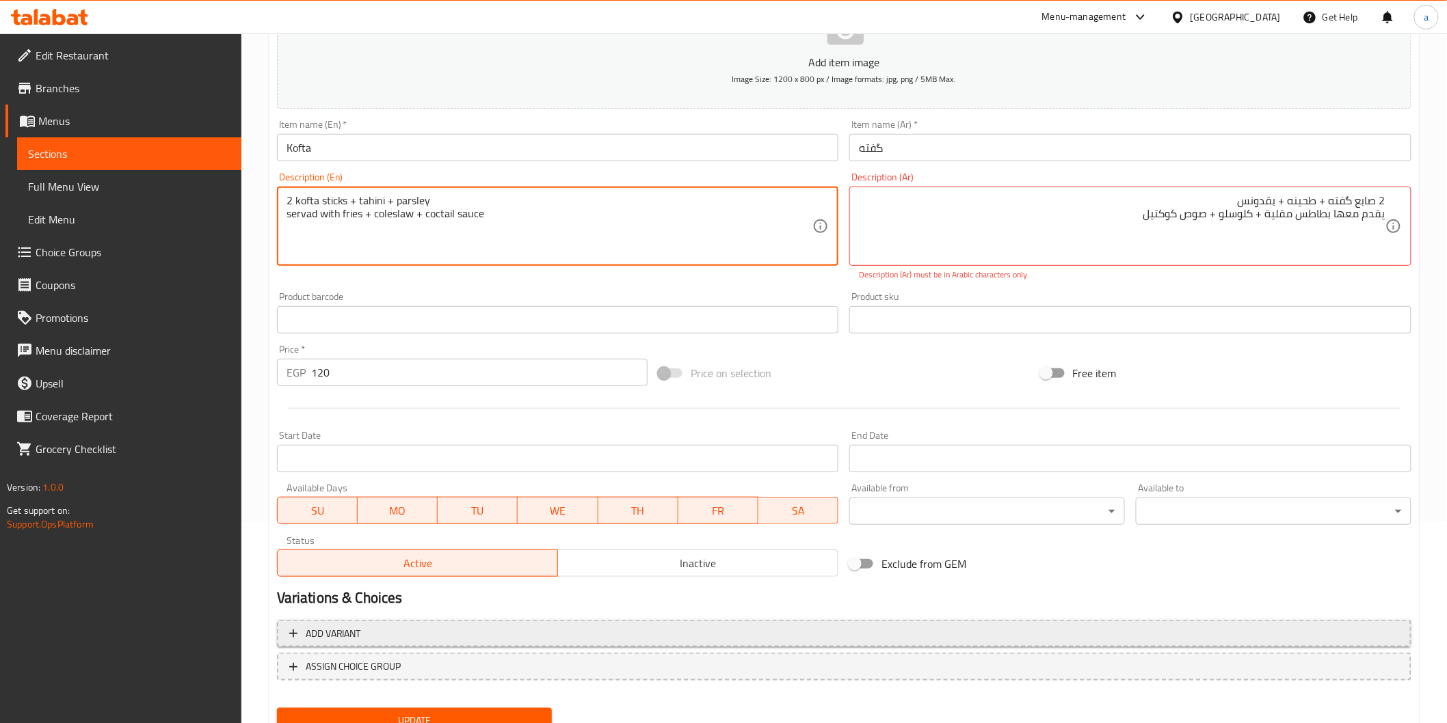
scroll to position [255, 0]
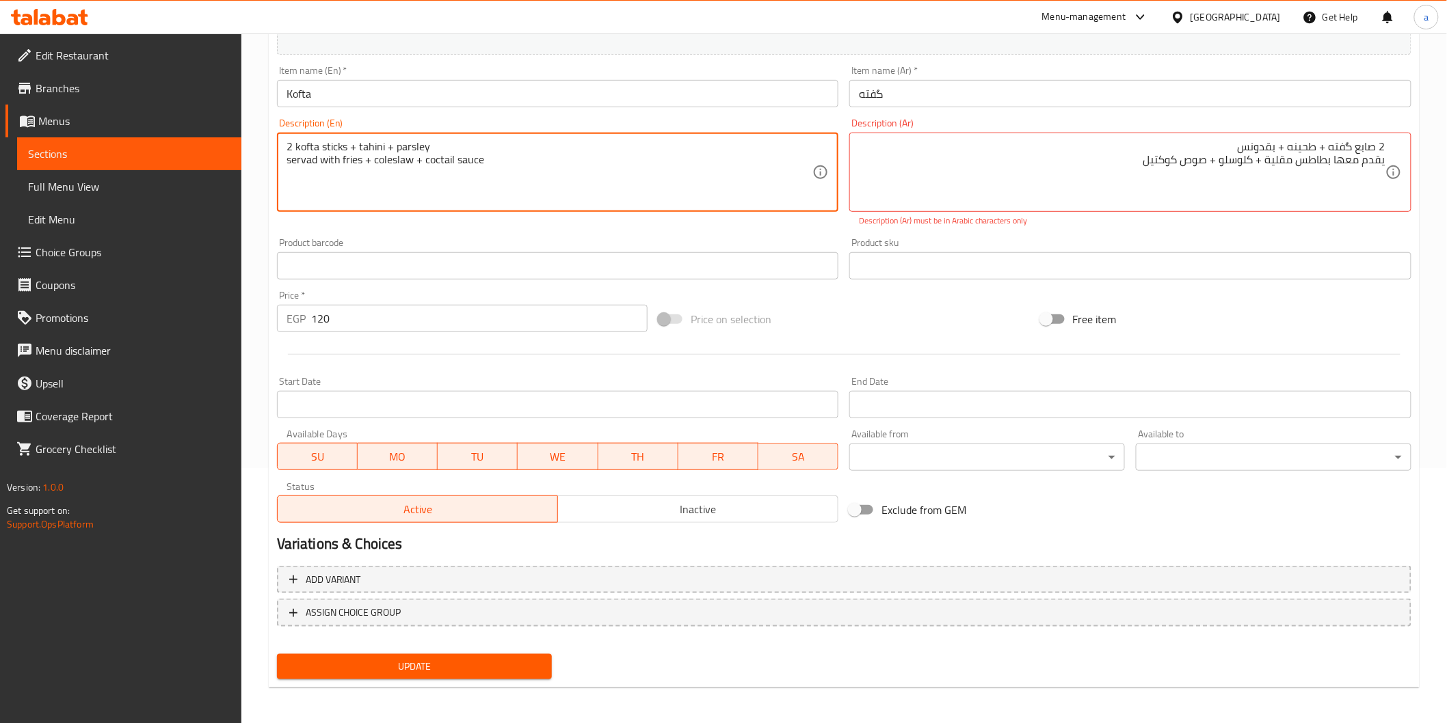
type textarea "2 kofta sticks + tahini + parsley servad with fries + coleslaw + coctail sauce"
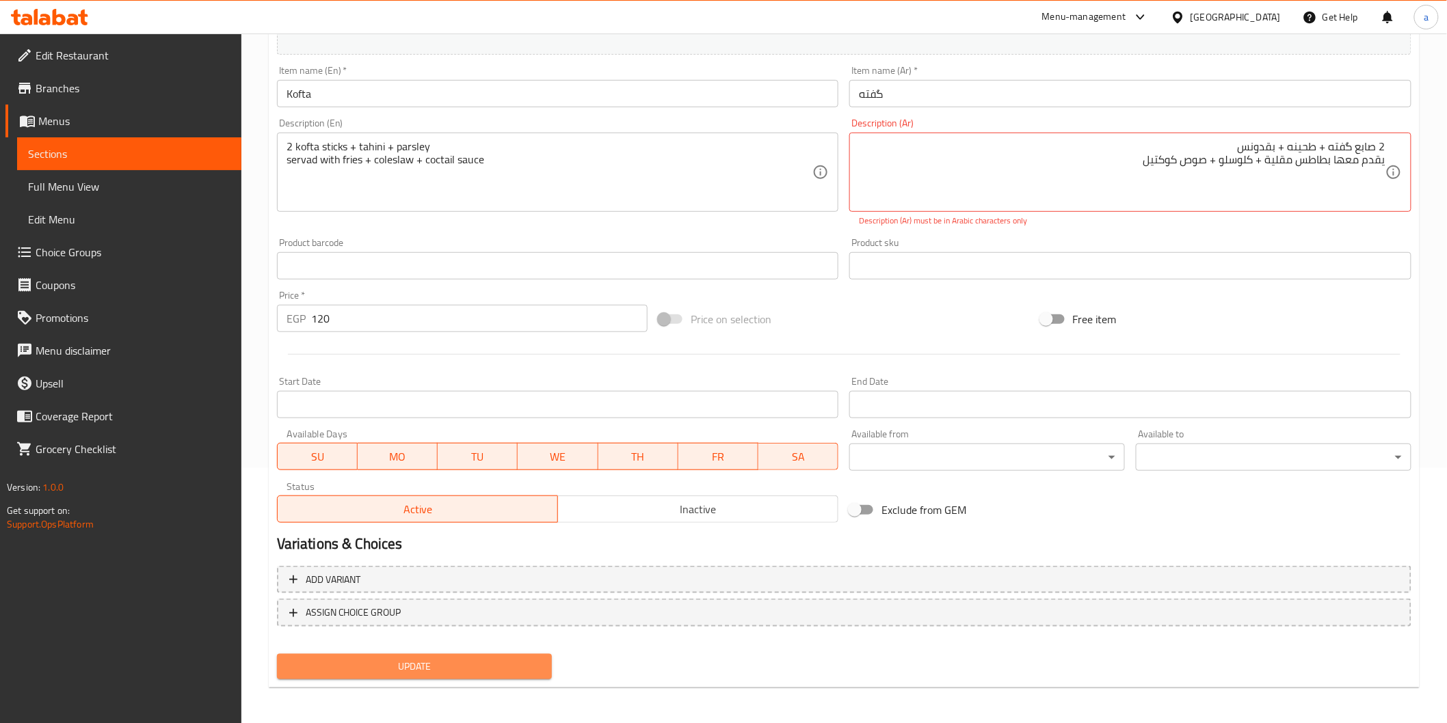
click at [380, 661] on span "Update" at bounding box center [415, 666] width 254 height 17
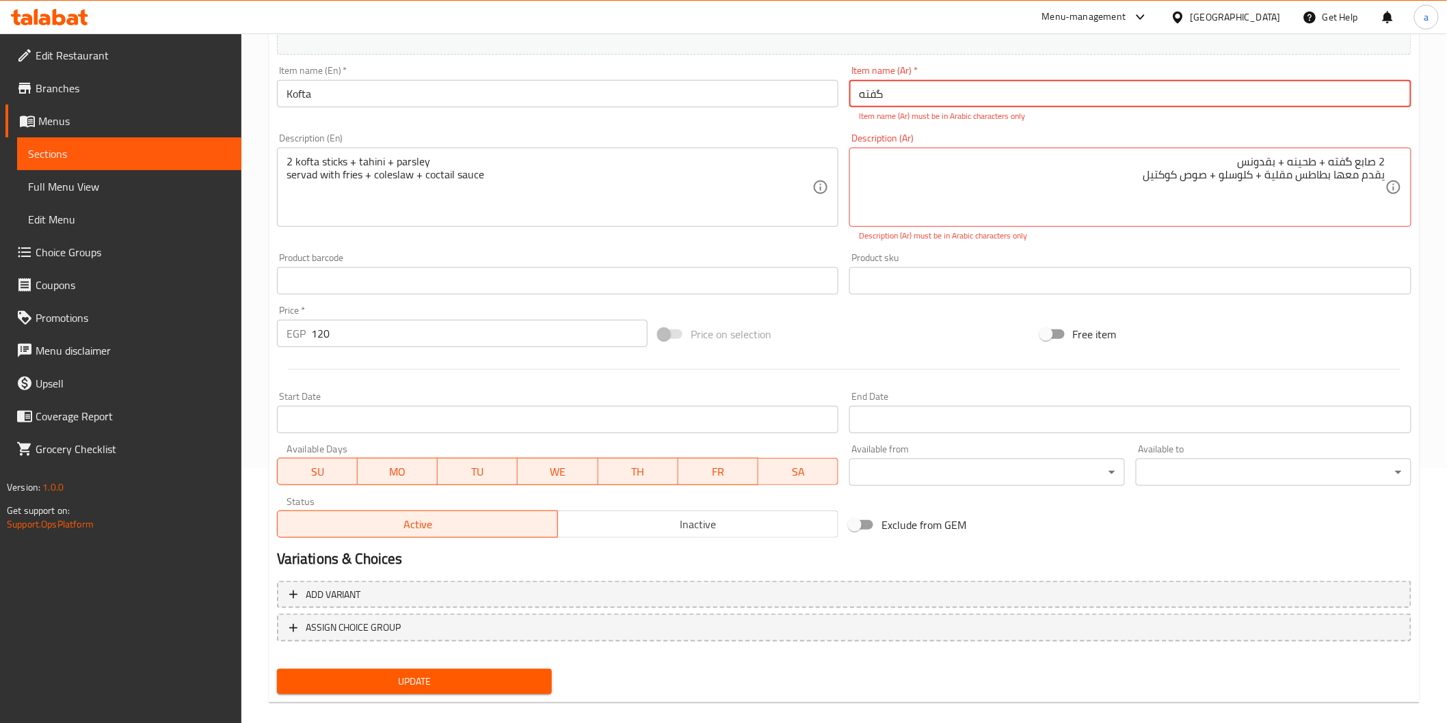
click at [360, 685] on span "Update" at bounding box center [415, 681] width 254 height 17
click at [502, 673] on span "Update" at bounding box center [415, 681] width 254 height 17
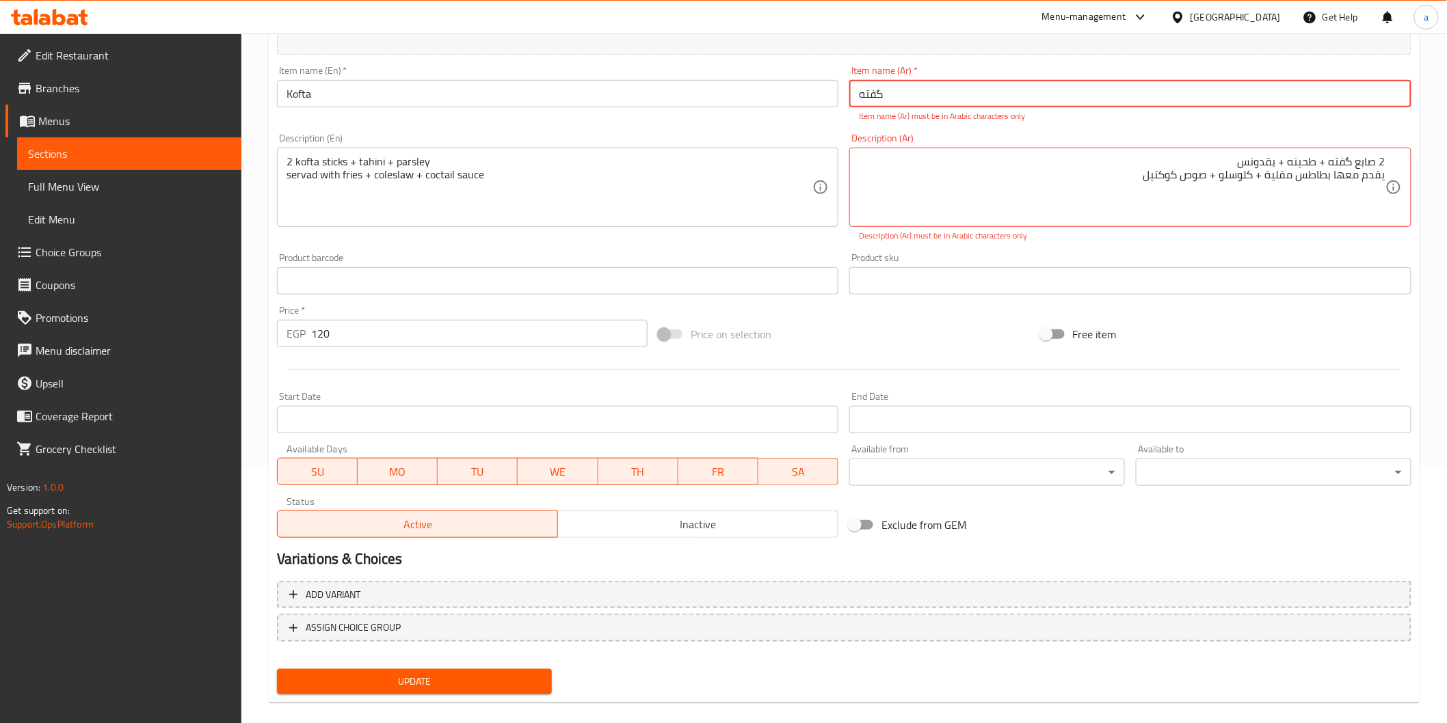
drag, startPoint x: 901, startPoint y: 97, endPoint x: 673, endPoint y: 90, distance: 227.8
click at [673, 90] on div "Add item image Image Size: 1200 x 800 px / Image formats: jpg, png / 5MB Max. I…" at bounding box center [843, 233] width 1145 height 619
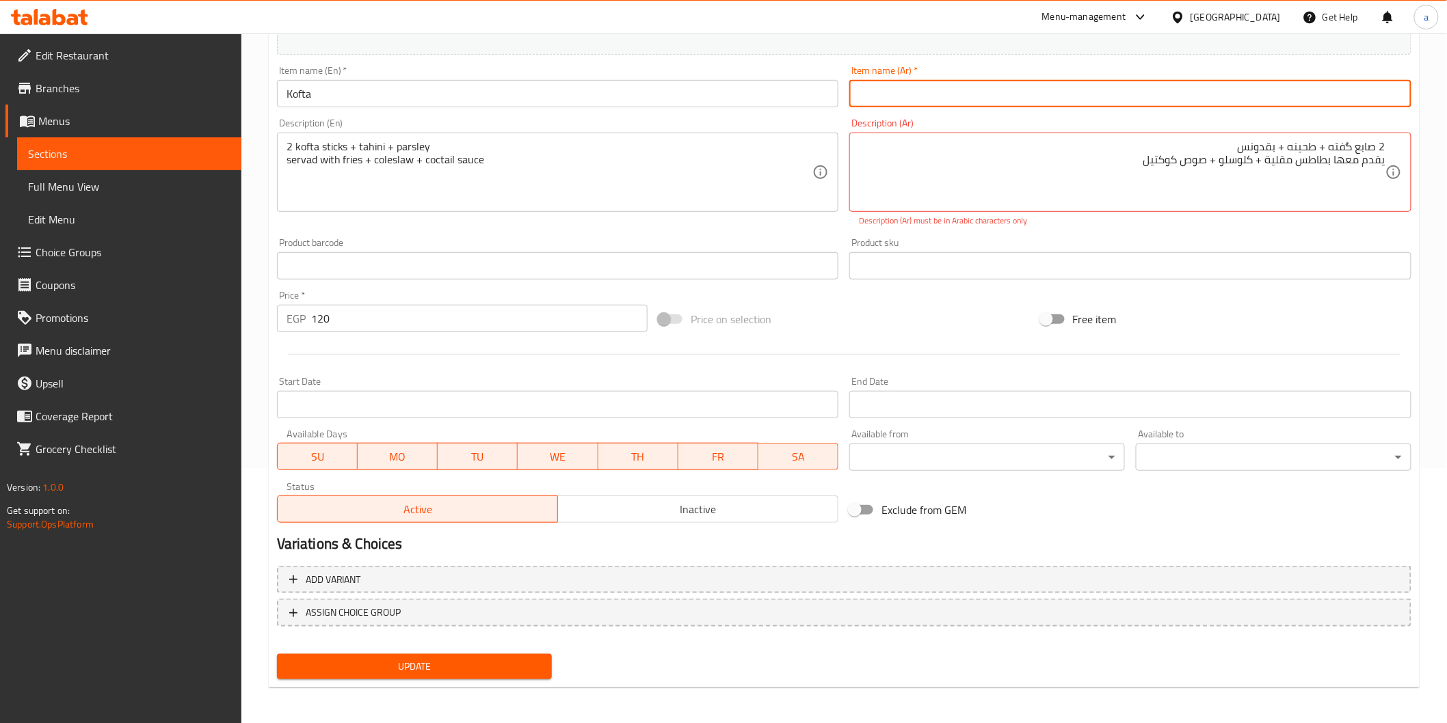
type input ";"
type input "كفته"
click at [367, 660] on span "Update" at bounding box center [415, 666] width 254 height 17
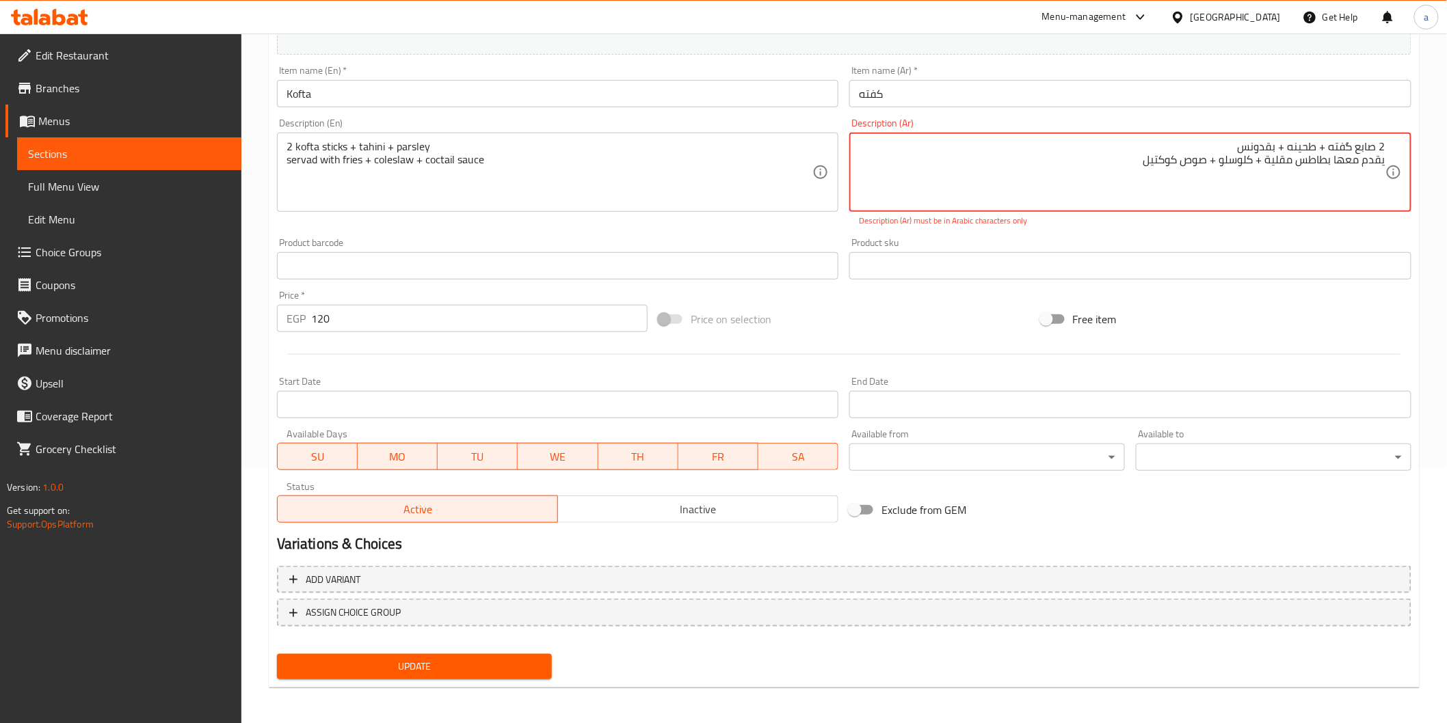
click at [367, 660] on span "Update" at bounding box center [415, 666] width 254 height 17
click at [1136, 167] on textarea "2 صابع گفته + طحينه + بقدونس يقدم معها بطاطس مقلية + كلوسلو + صوص كوكتيل" at bounding box center [1122, 172] width 526 height 65
drag, startPoint x: 1331, startPoint y: 151, endPoint x: 1341, endPoint y: 151, distance: 10.3
click at [1341, 151] on textarea "2 صابع گفته + طحينه + بقدونس يقدم معها بطاطس مقلية + كلوسلو + صوص كوكتيل" at bounding box center [1122, 172] width 526 height 65
drag, startPoint x: 1329, startPoint y: 146, endPoint x: 1359, endPoint y: 145, distance: 30.1
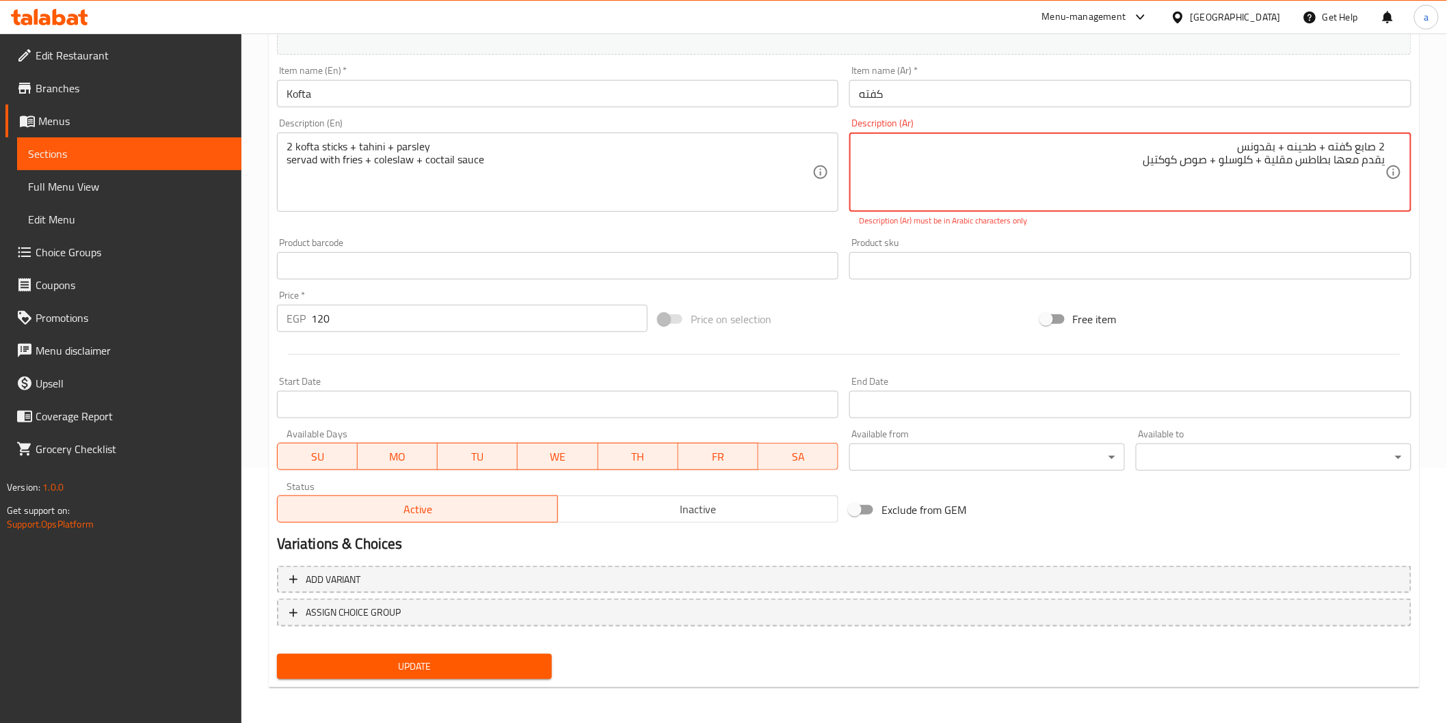
click at [1359, 145] on textarea "2 صابع گفته + طحينه + بقدونس يقدم معها بطاطس مقلية + كلوسلو + صوص كوكتيل" at bounding box center [1122, 172] width 526 height 65
click at [1355, 147] on textarea "2 صابع گفته + طحينه + بقدونس يقدم معها بطاطس مقلية + كلوسلو + صوص كوكتيل" at bounding box center [1122, 172] width 526 height 65
click at [1343, 149] on textarea "2 صابع گفته + طحينه + بقدونس يقدم معها بطاطس مقلية + كلوسلو + صوص كوكتيل" at bounding box center [1122, 172] width 526 height 65
click at [1343, 144] on textarea "2 صابع گفته + طحينه + بقدونس يقدم معها بطاطس مقلية + كلوسلو + صوص كوكتيل" at bounding box center [1122, 172] width 526 height 65
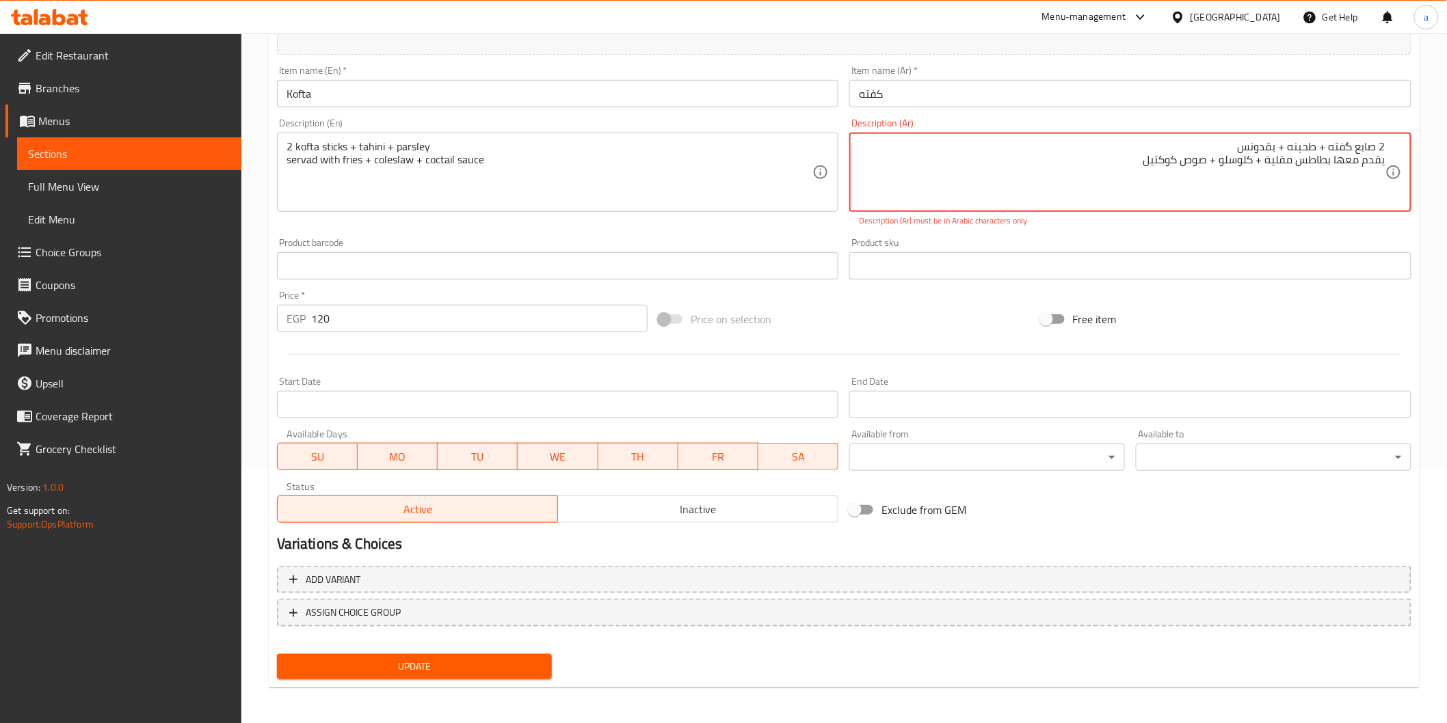
click at [1343, 144] on textarea "2 صابع گفته + طحينه + بقدونس يقدم معها بطاطس مقلية + كلوسلو + صوص كوكتيل" at bounding box center [1122, 172] width 526 height 65
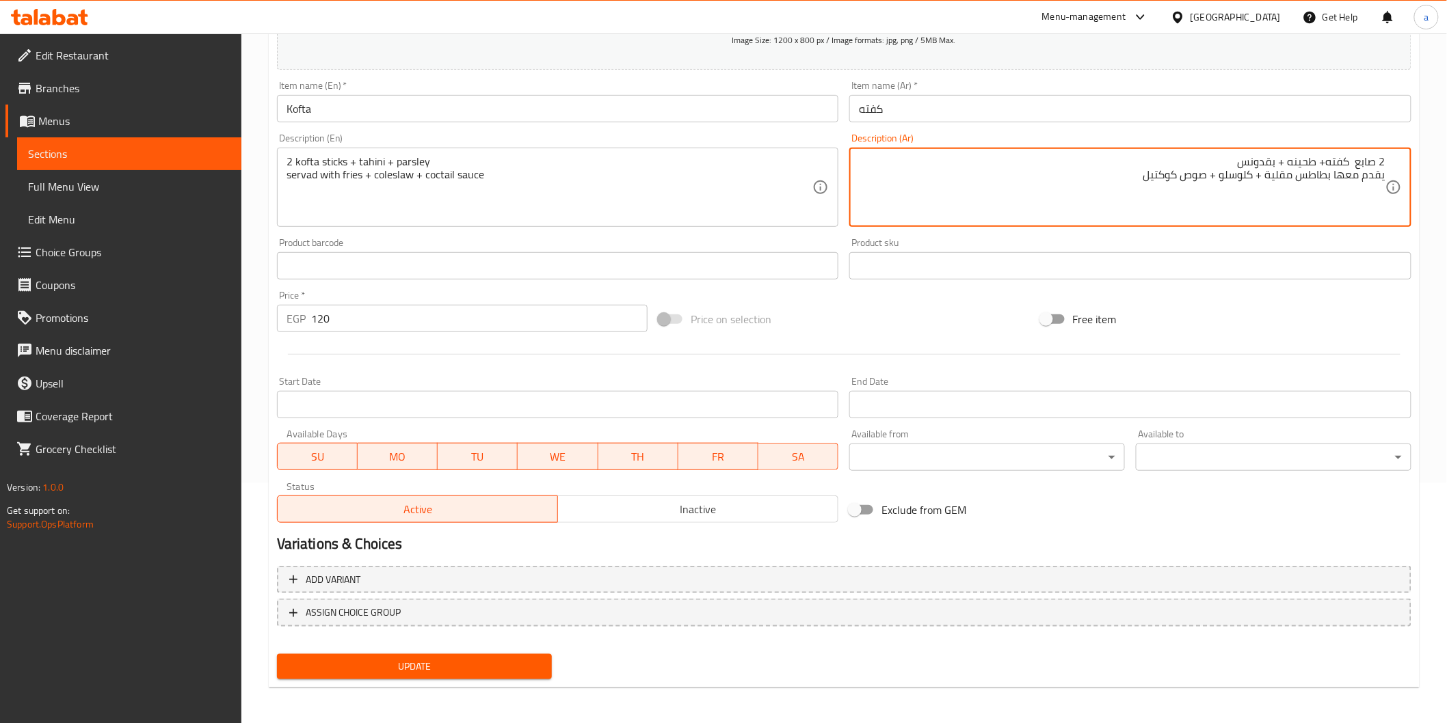
type textarea "2 صابع كفته+ طحينه + بقدونس يقدم معها بطاطس مقلية + كلوسلو + صوص كوكتيل"
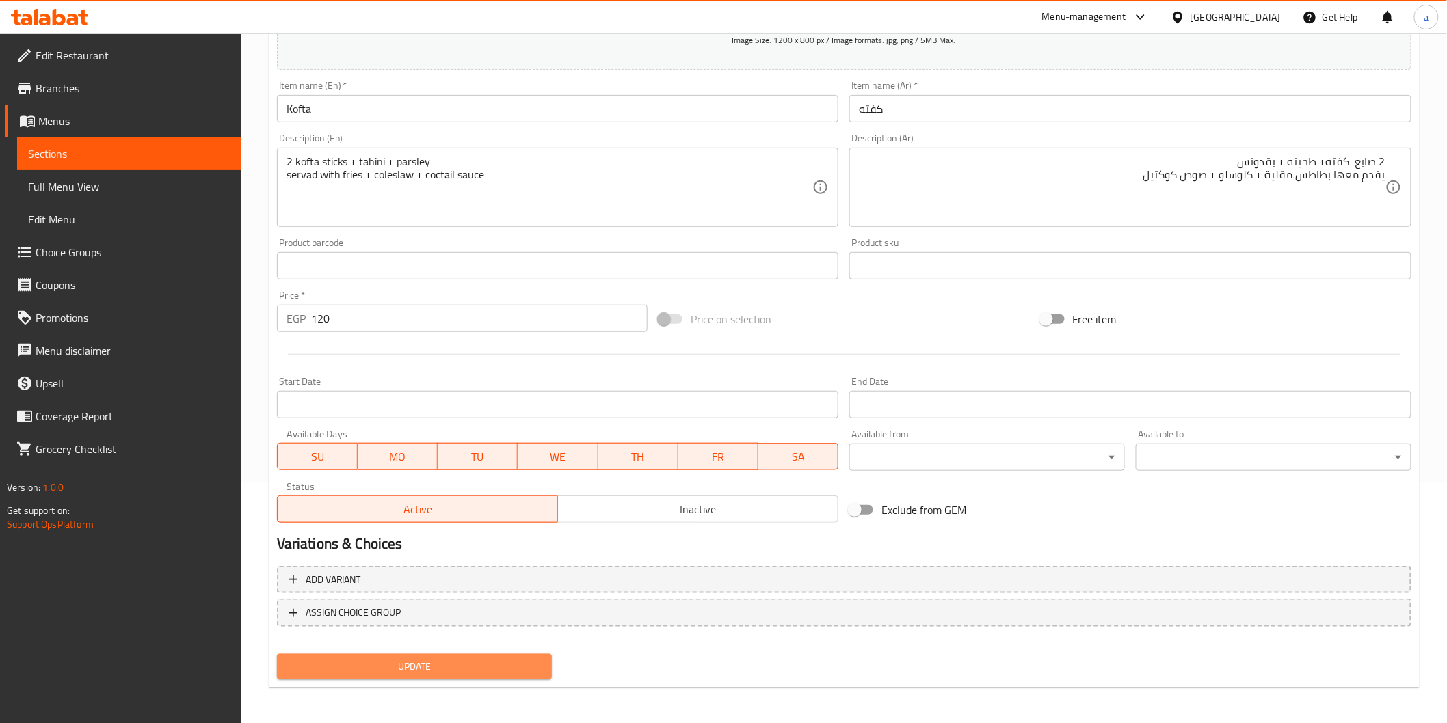
click at [494, 660] on span "Update" at bounding box center [415, 666] width 254 height 17
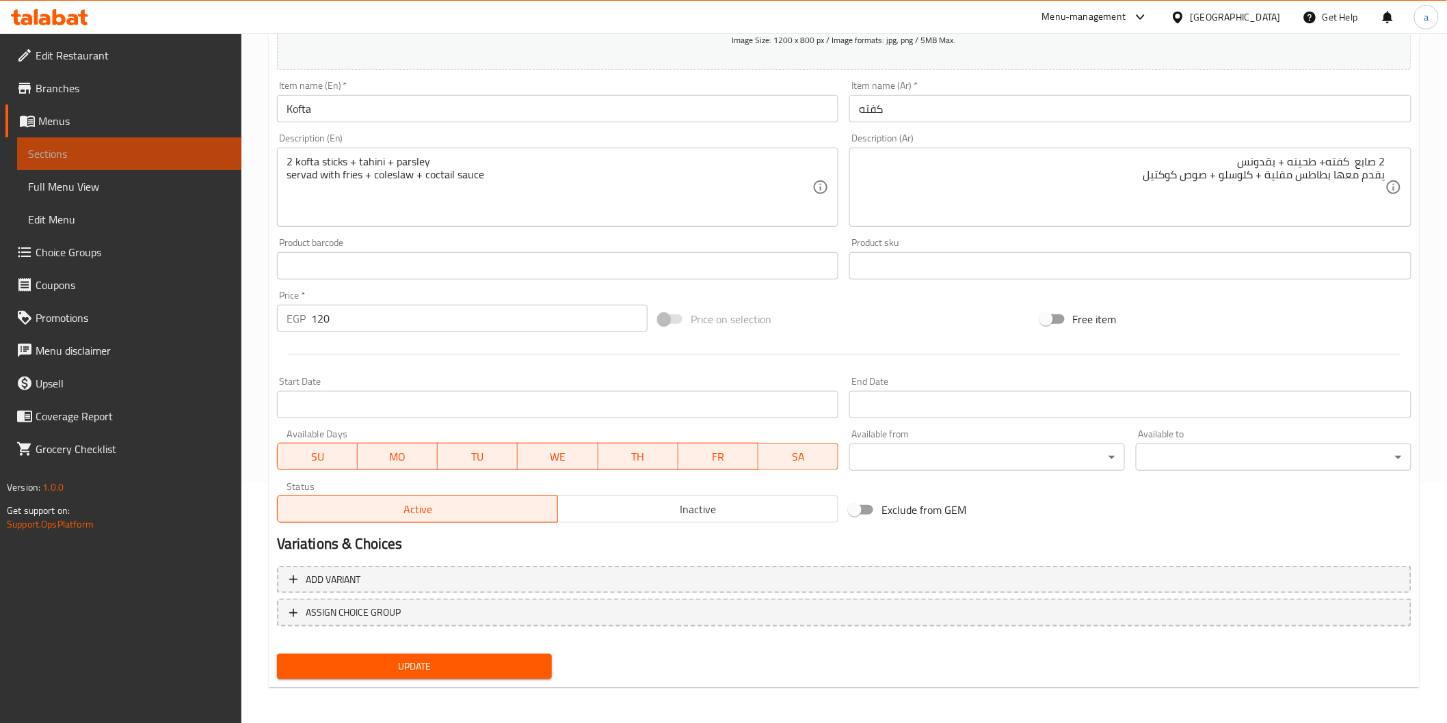
click at [127, 161] on span "Sections" at bounding box center [129, 154] width 202 height 16
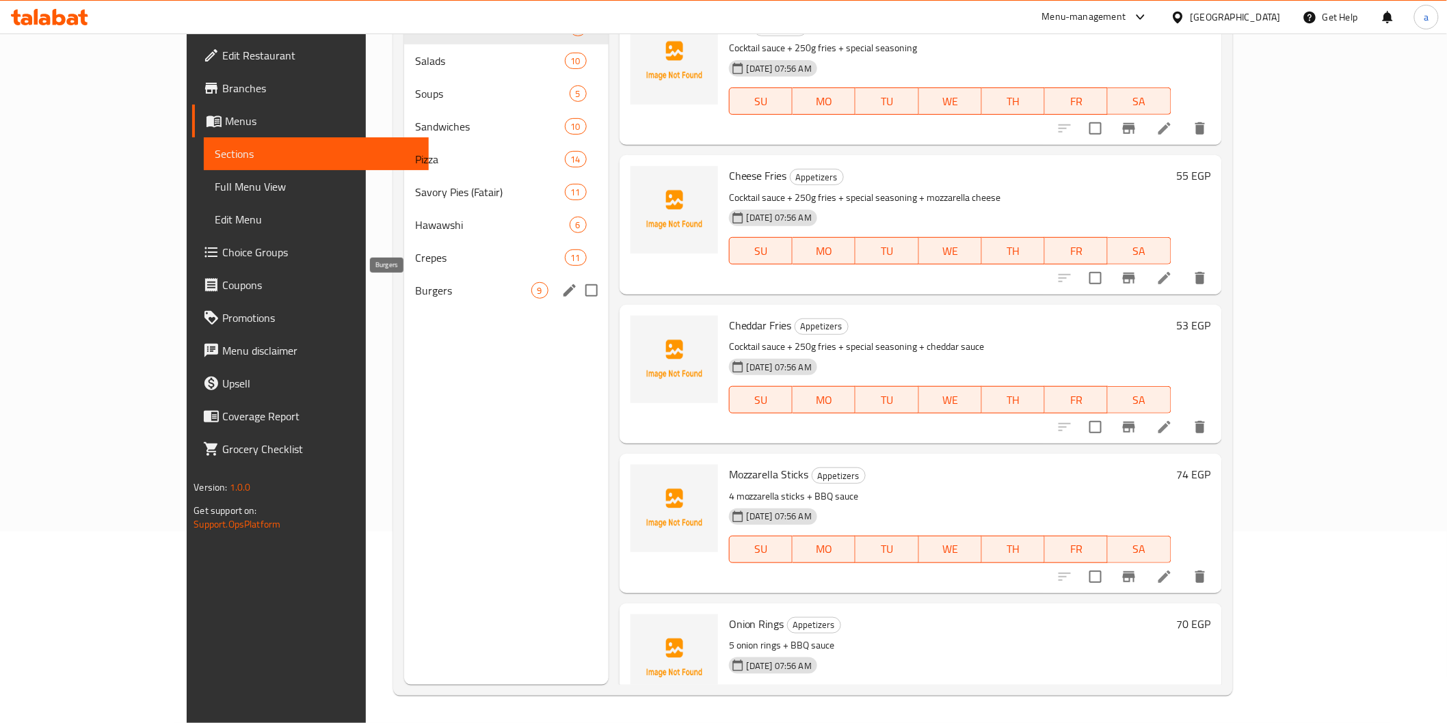
scroll to position [115, 0]
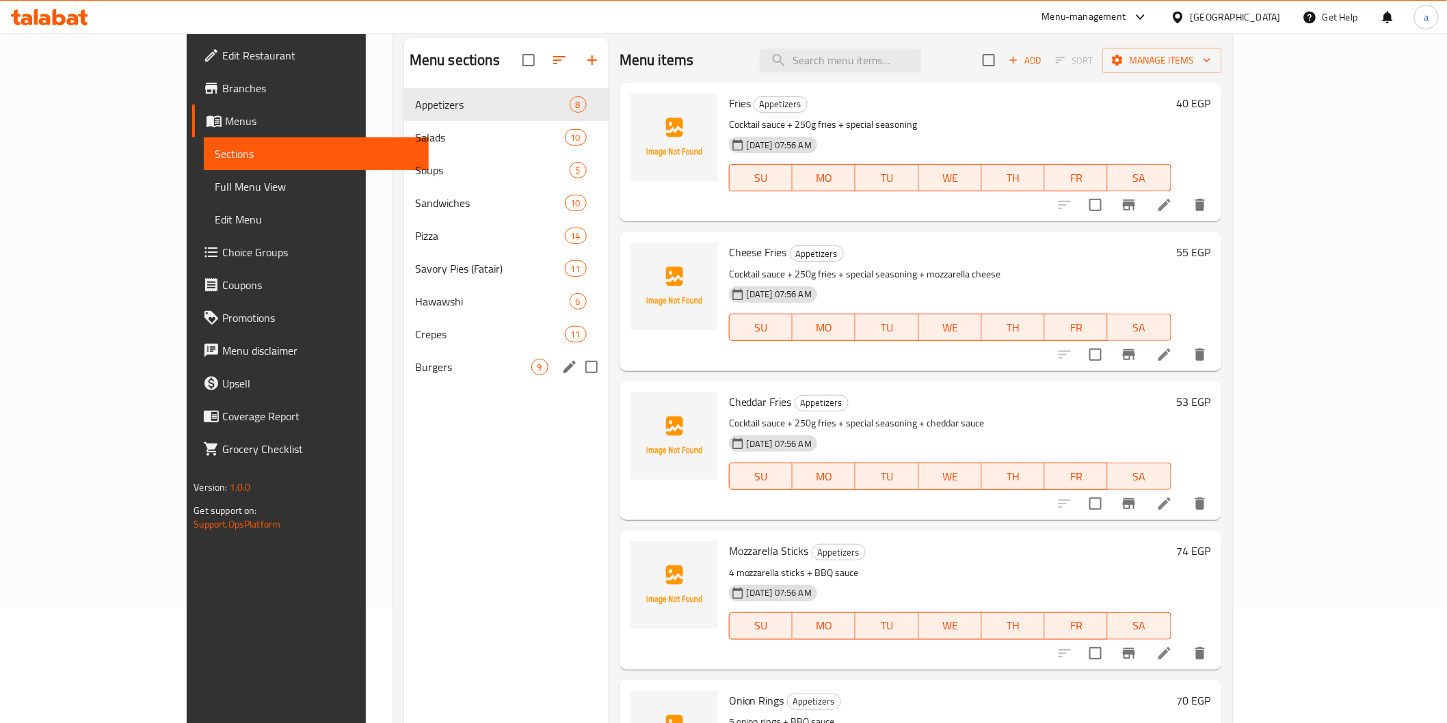
click at [577, 372] on input "Menu sections" at bounding box center [591, 367] width 29 height 29
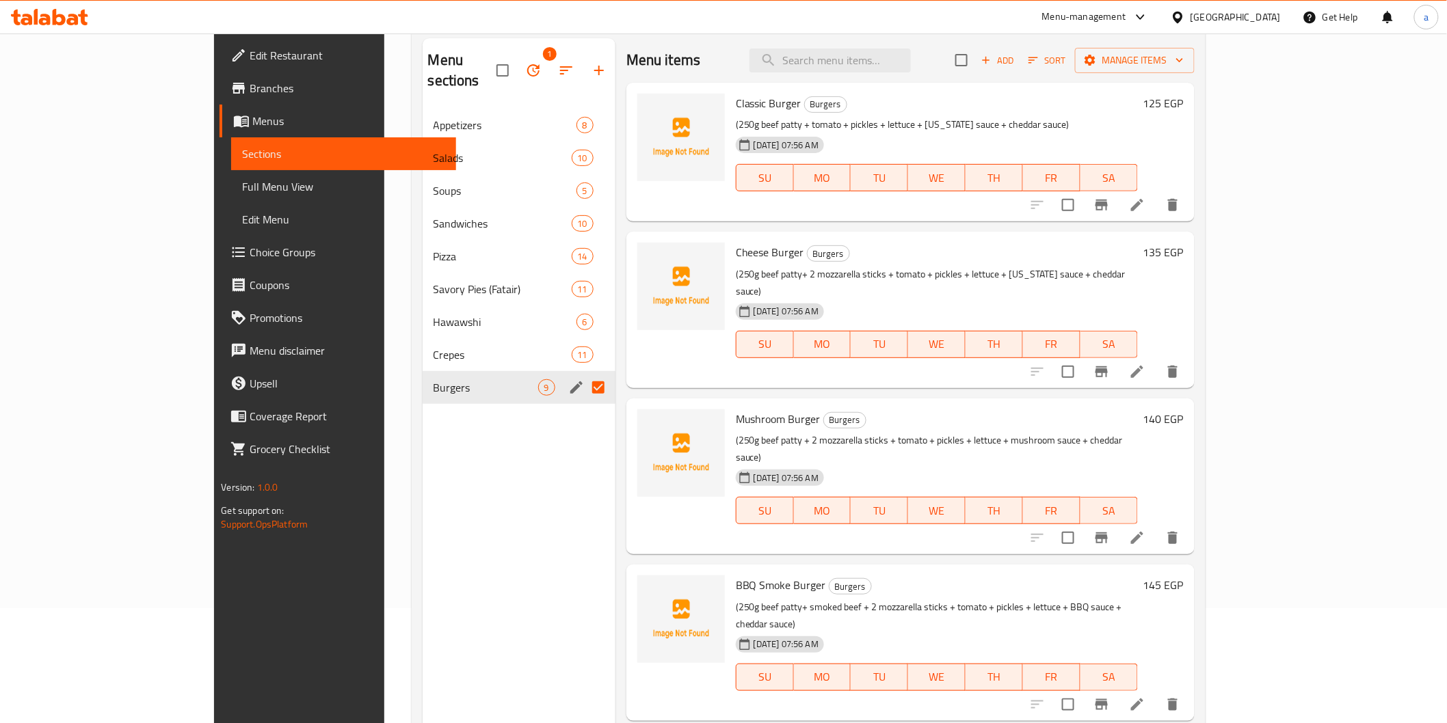
click at [584, 373] on input "Menu sections" at bounding box center [598, 387] width 29 height 29
checkbox input "false"
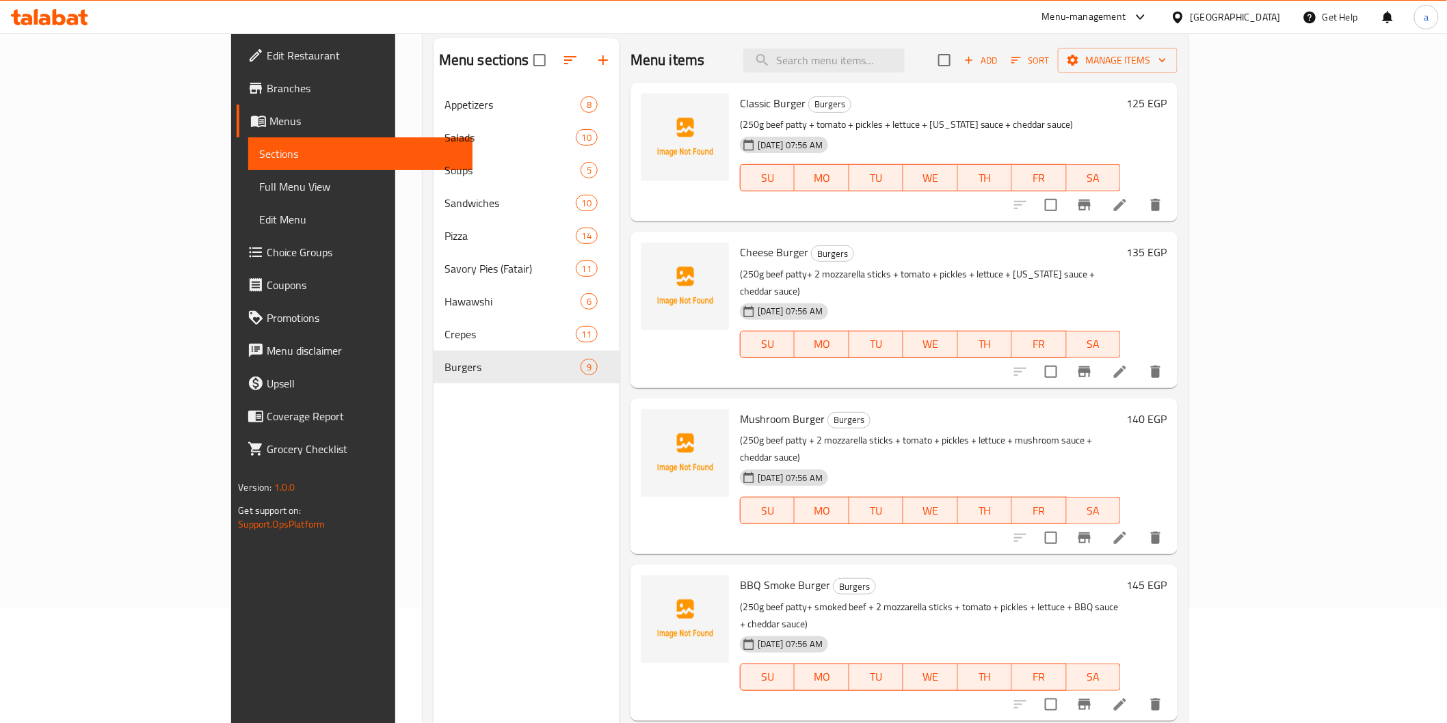
click at [504, 431] on div "Menu sections Appetizers 8 Salads 10 Soups 5 Sandwiches 10 Pizza 14 Savory Pies…" at bounding box center [526, 399] width 186 height 723
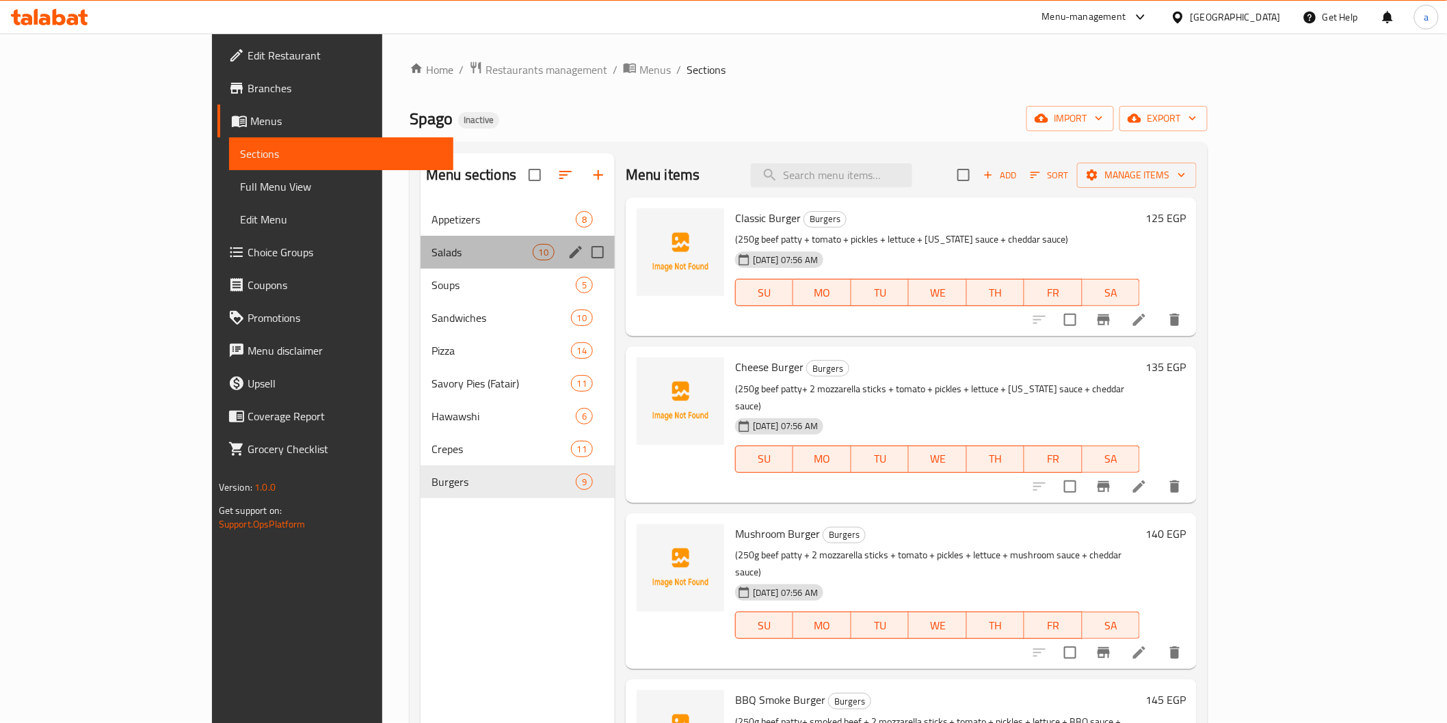
click at [421, 262] on div "Salads 10" at bounding box center [518, 252] width 194 height 33
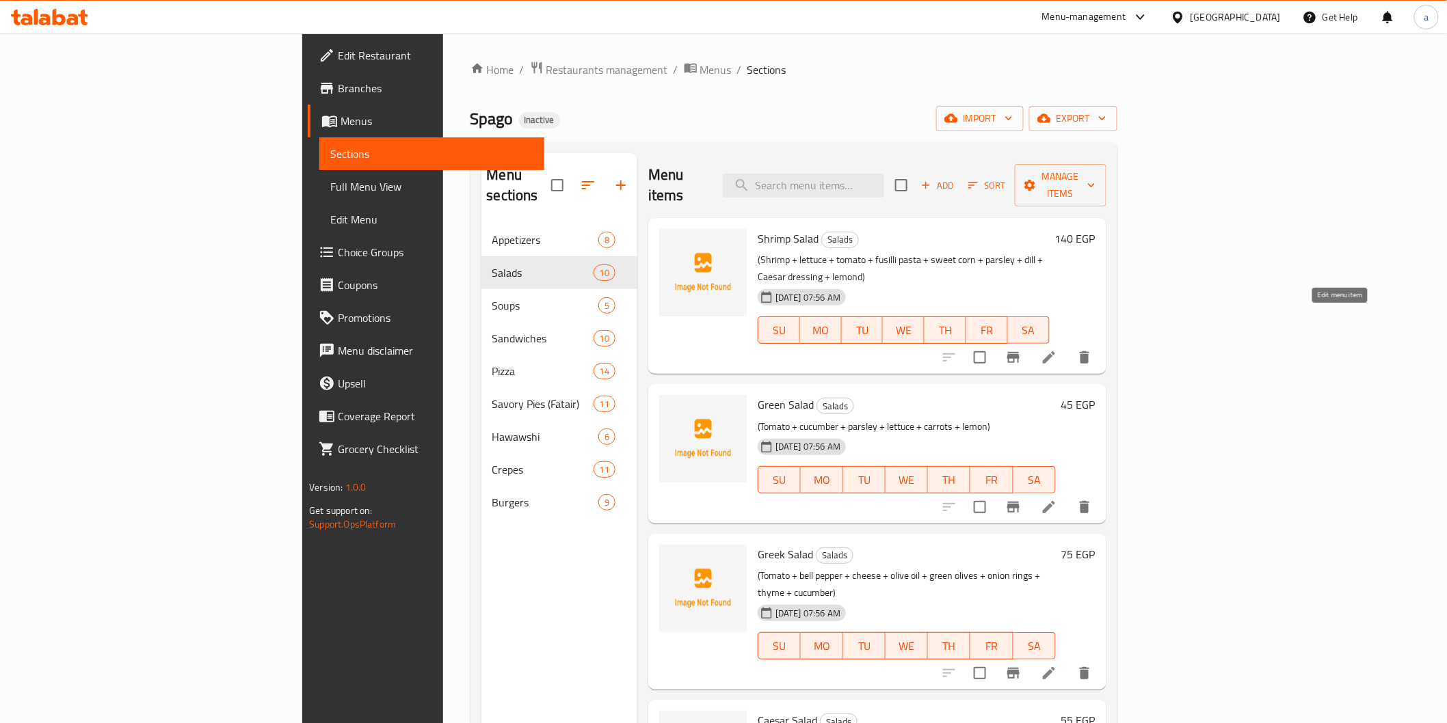
click at [1057, 349] on icon at bounding box center [1049, 357] width 16 height 16
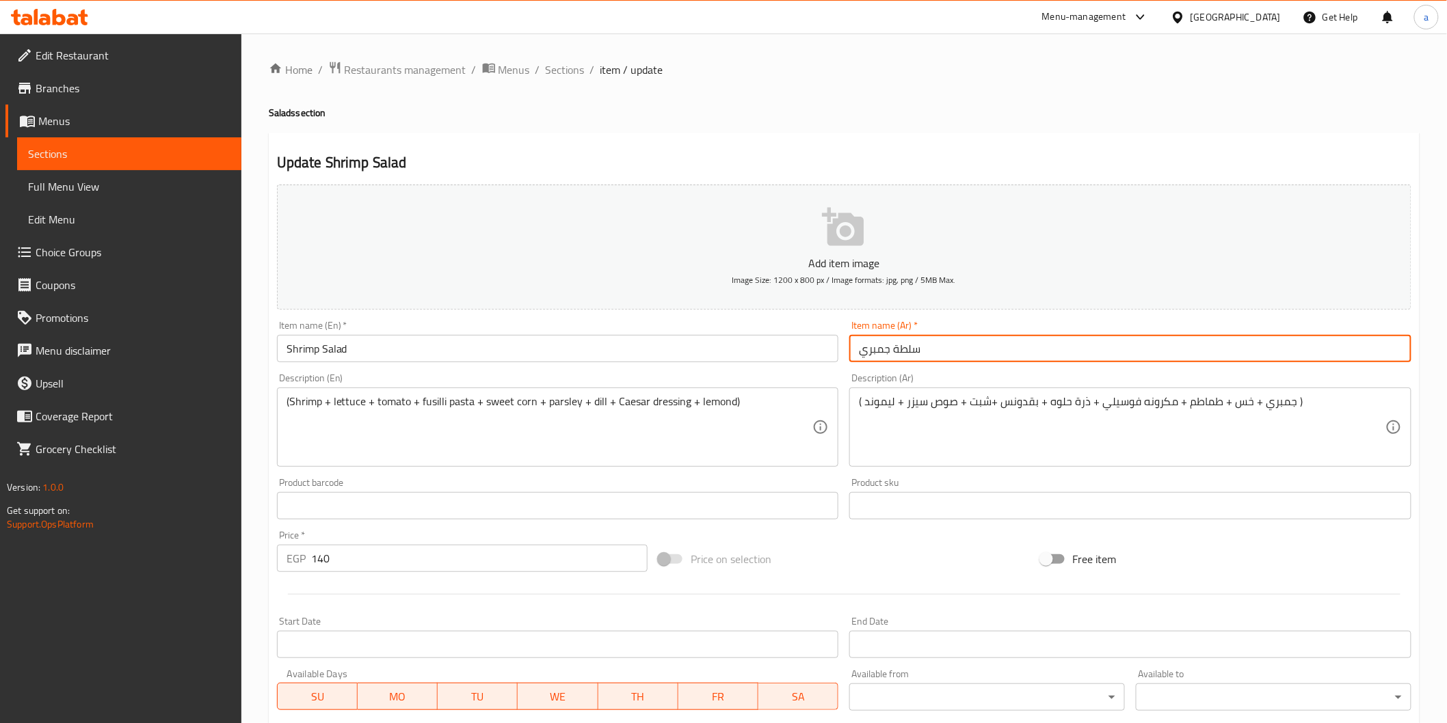
drag, startPoint x: 859, startPoint y: 356, endPoint x: 1363, endPoint y: 381, distance: 505.2
click at [1166, 379] on div "Add item image Image Size: 1200 x 800 px / Image formats: jpg, png / 5MB Max. I…" at bounding box center [843, 473] width 1145 height 589
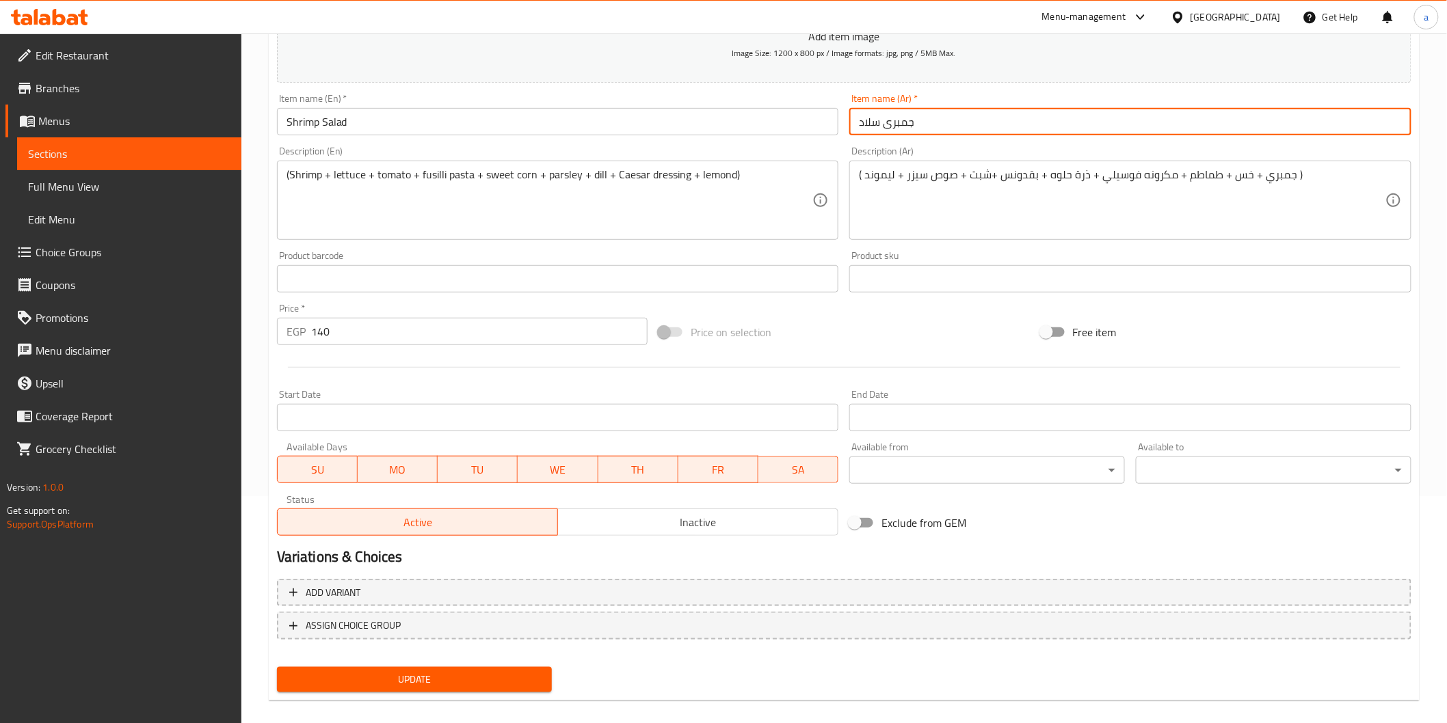
scroll to position [228, 0]
type input "جمبرى سلاد"
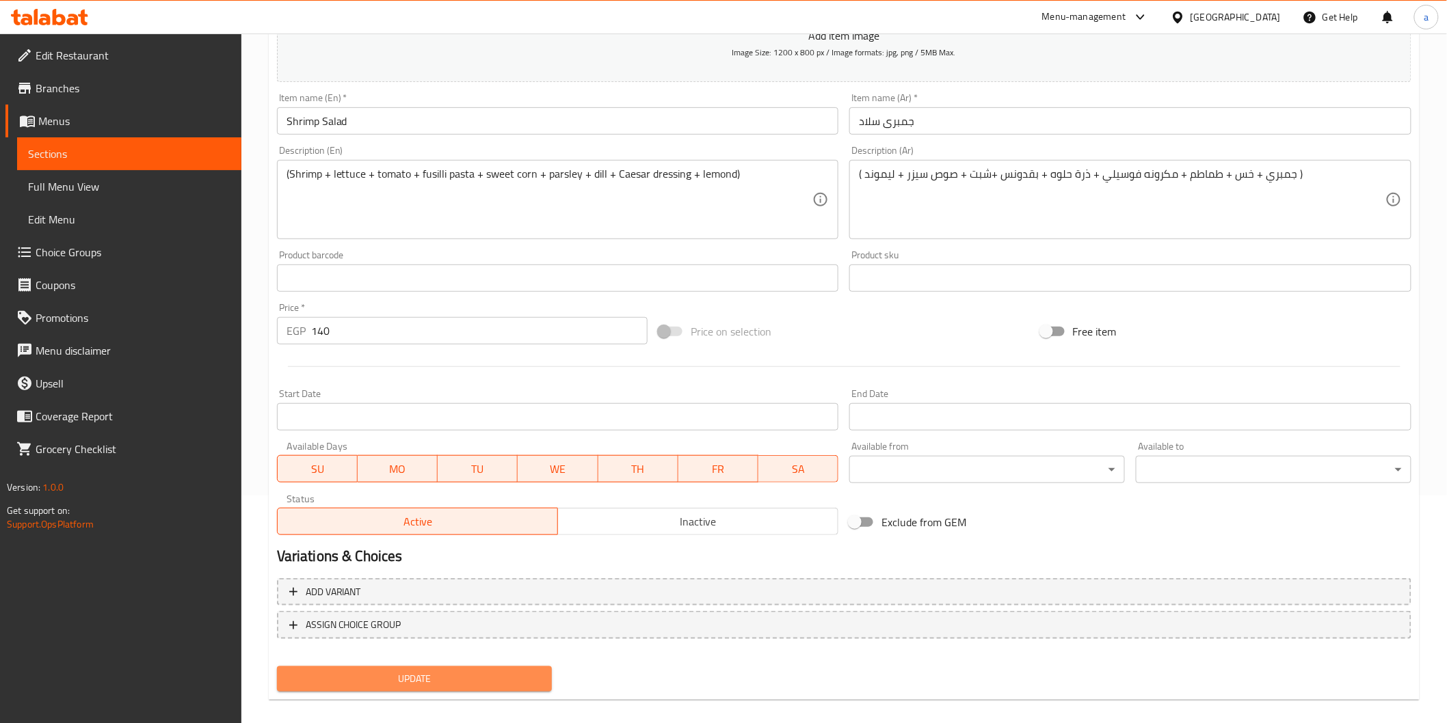
click at [422, 674] on span "Update" at bounding box center [415, 679] width 254 height 17
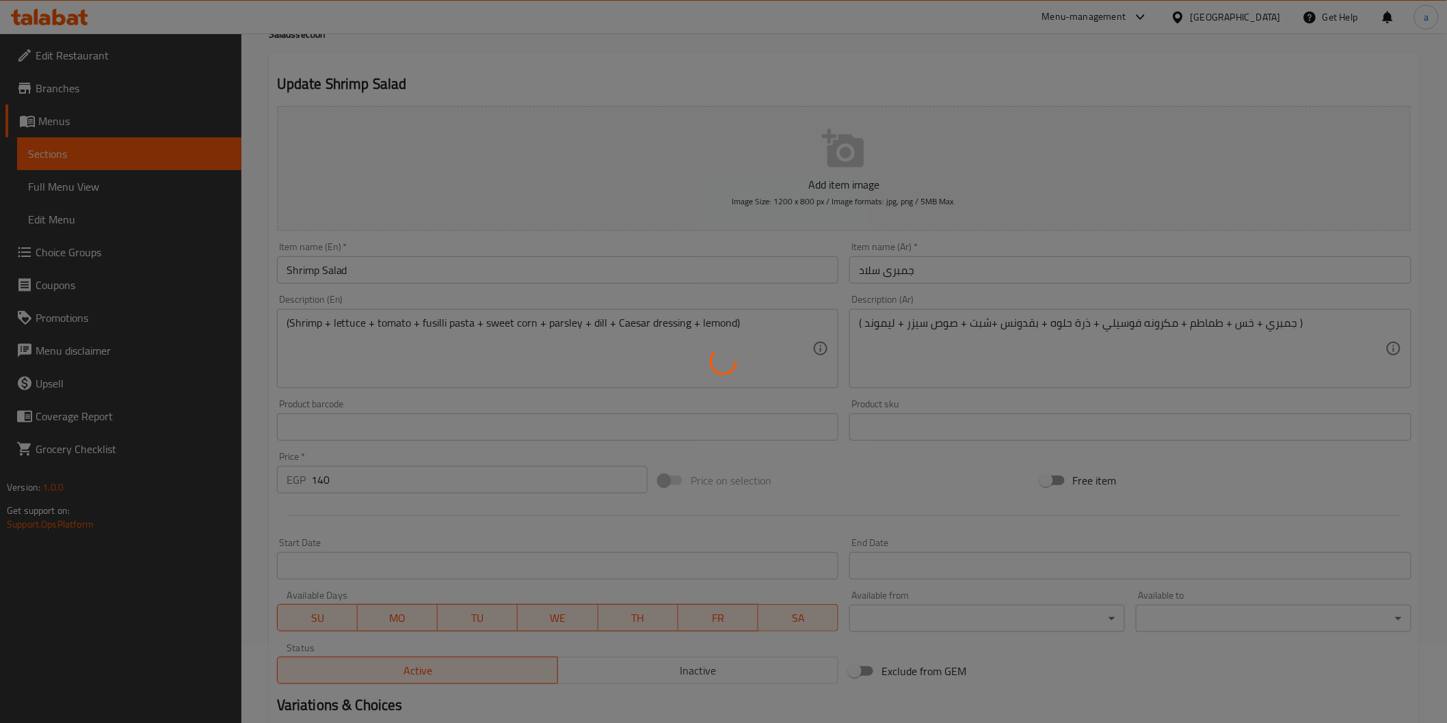
scroll to position [0, 0]
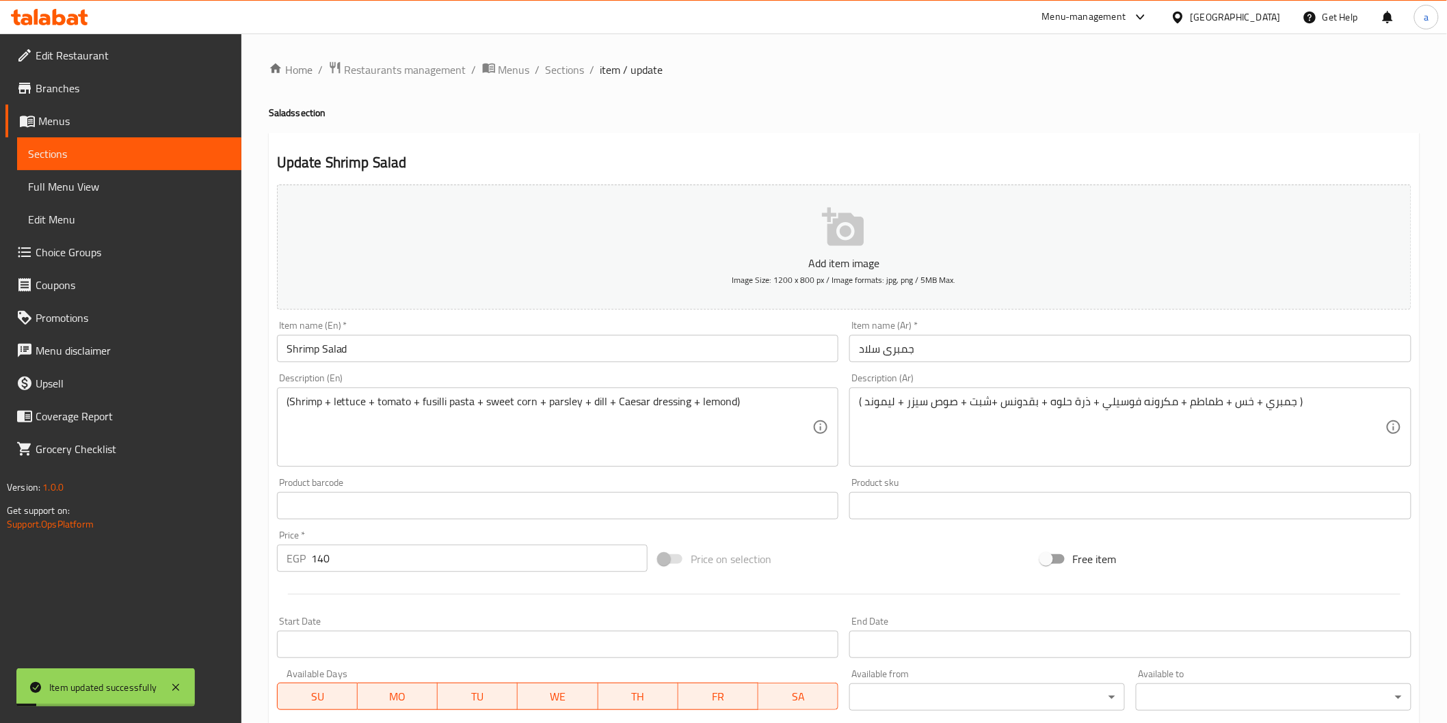
click at [96, 146] on span "Sections" at bounding box center [129, 154] width 202 height 16
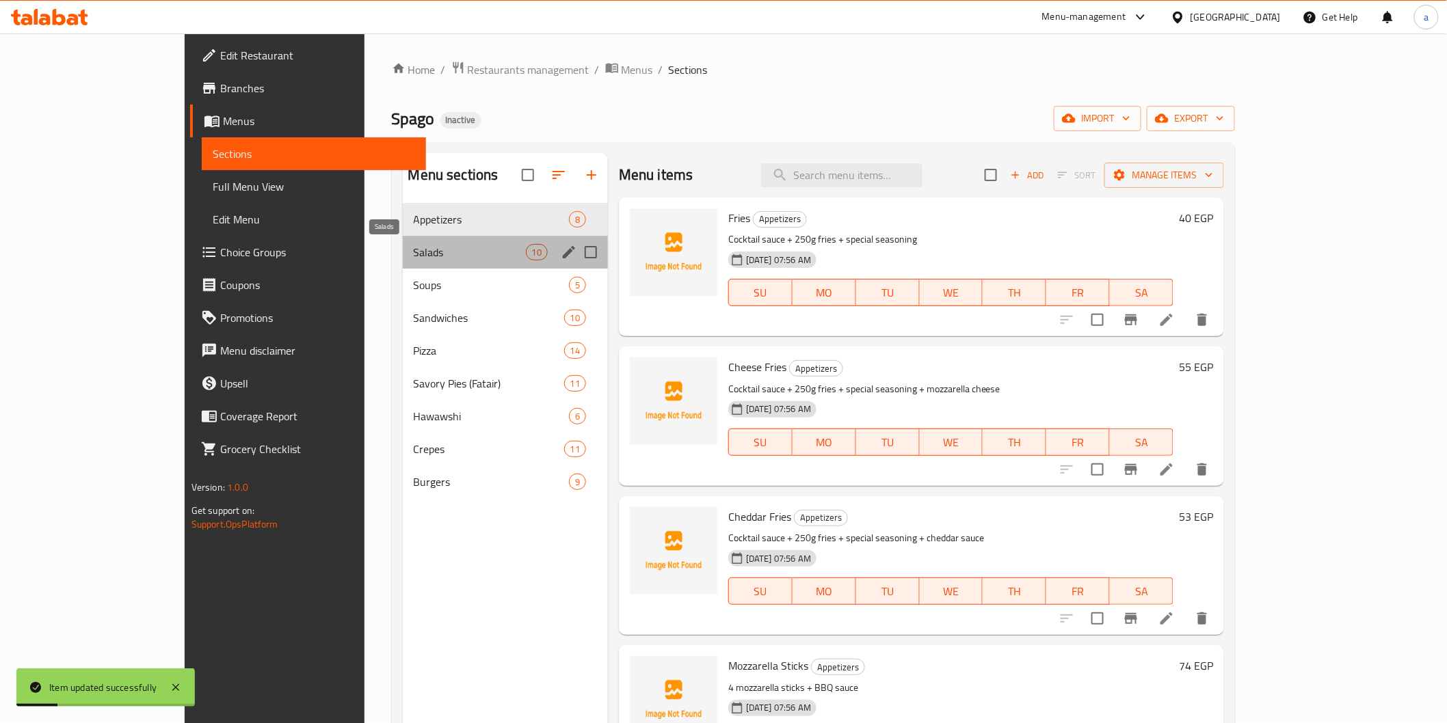
click at [414, 244] on span "Salads" at bounding box center [470, 252] width 112 height 16
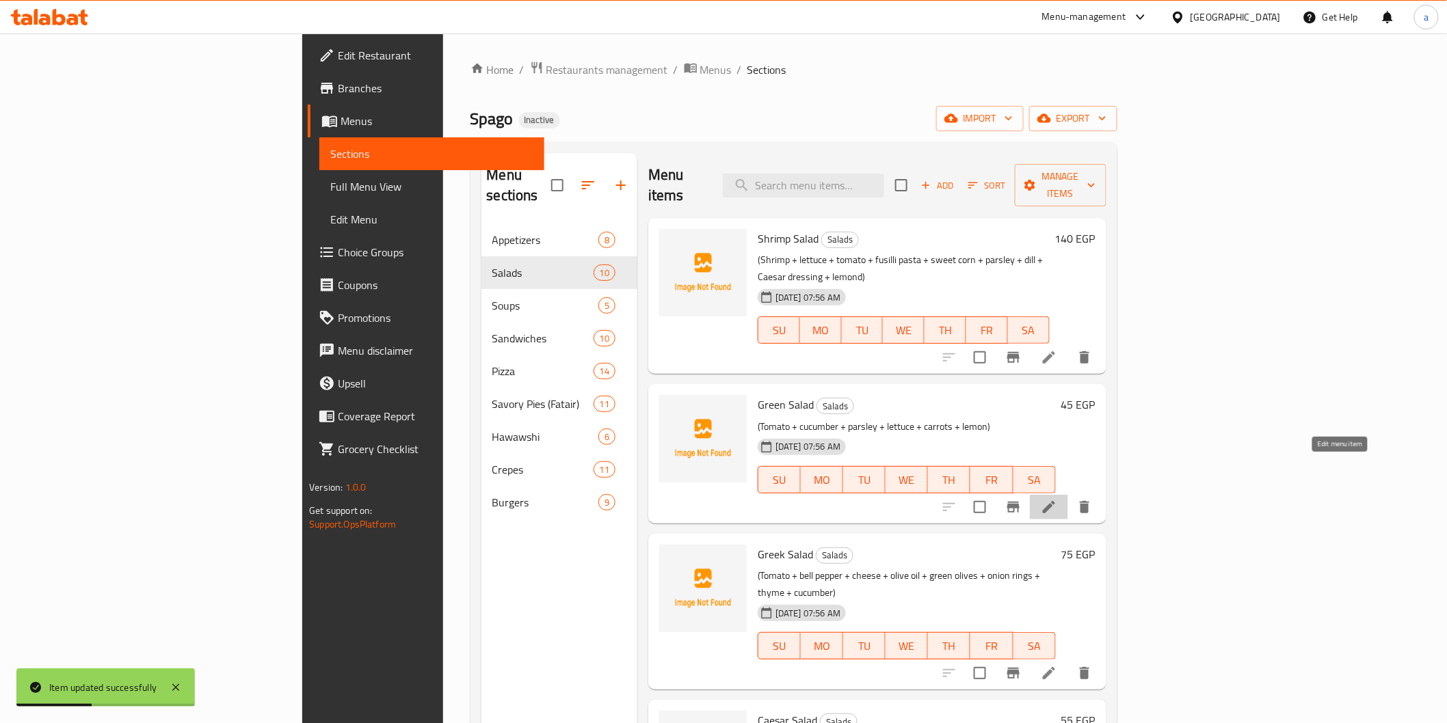
click at [1057, 499] on icon at bounding box center [1049, 507] width 16 height 16
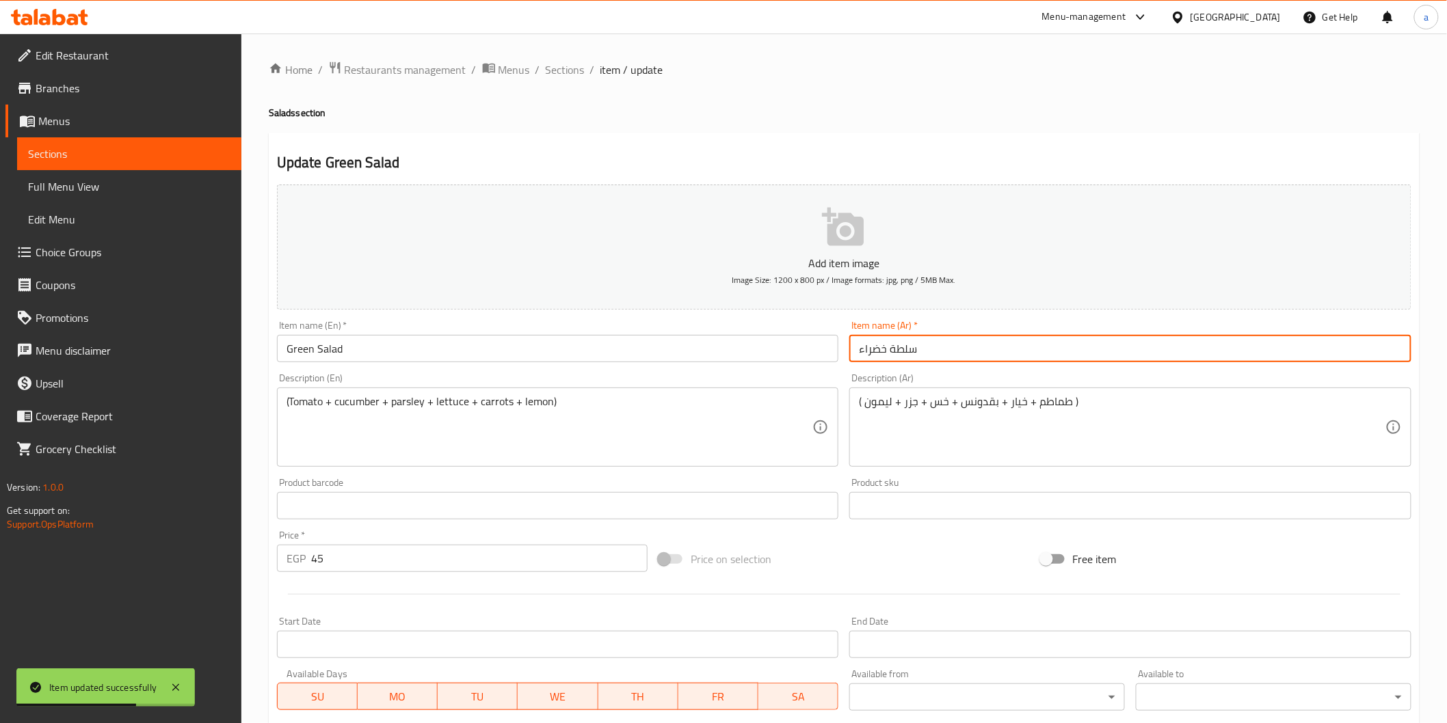
drag, startPoint x: 855, startPoint y: 351, endPoint x: 1335, endPoint y: 422, distance: 485.2
click at [1267, 412] on div "Add item image Image Size: 1200 x 800 px / Image formats: jpg, png / 5MB Max. I…" at bounding box center [843, 473] width 1145 height 589
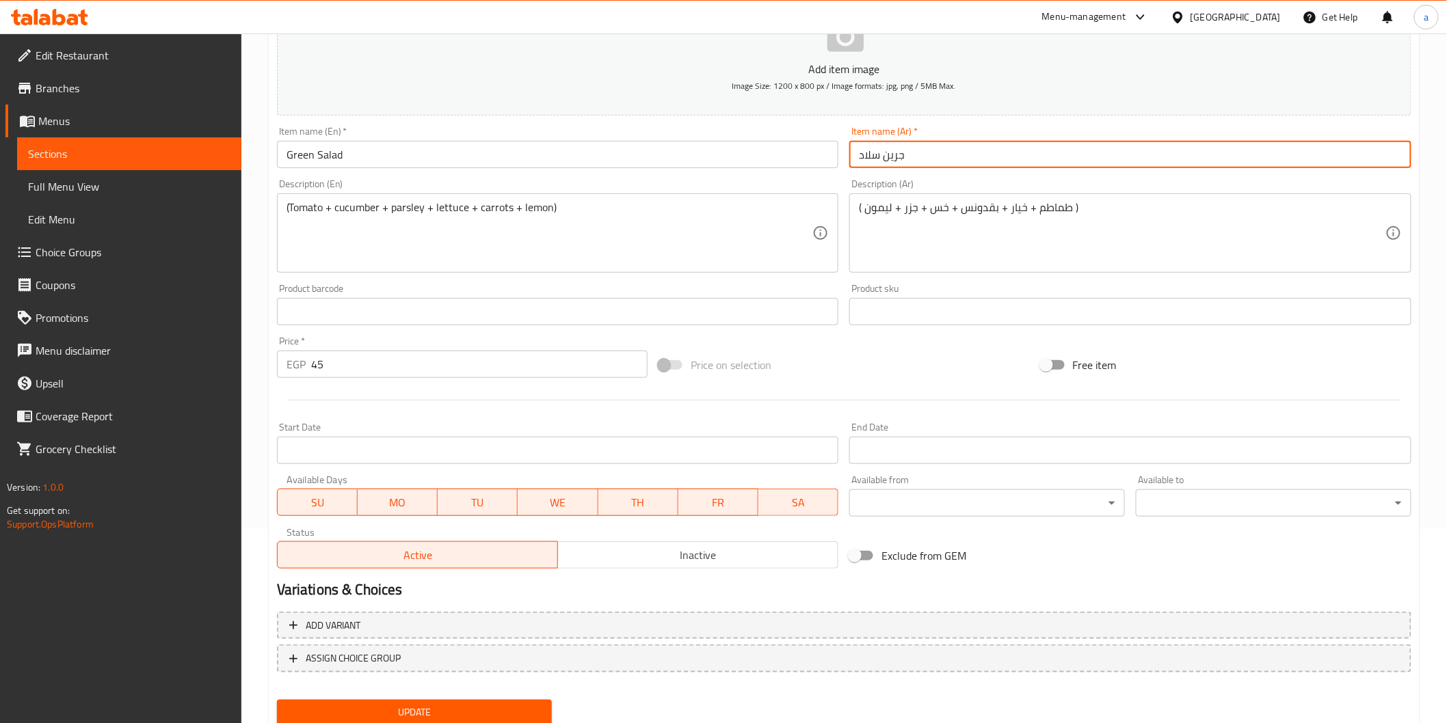
scroll to position [240, 0]
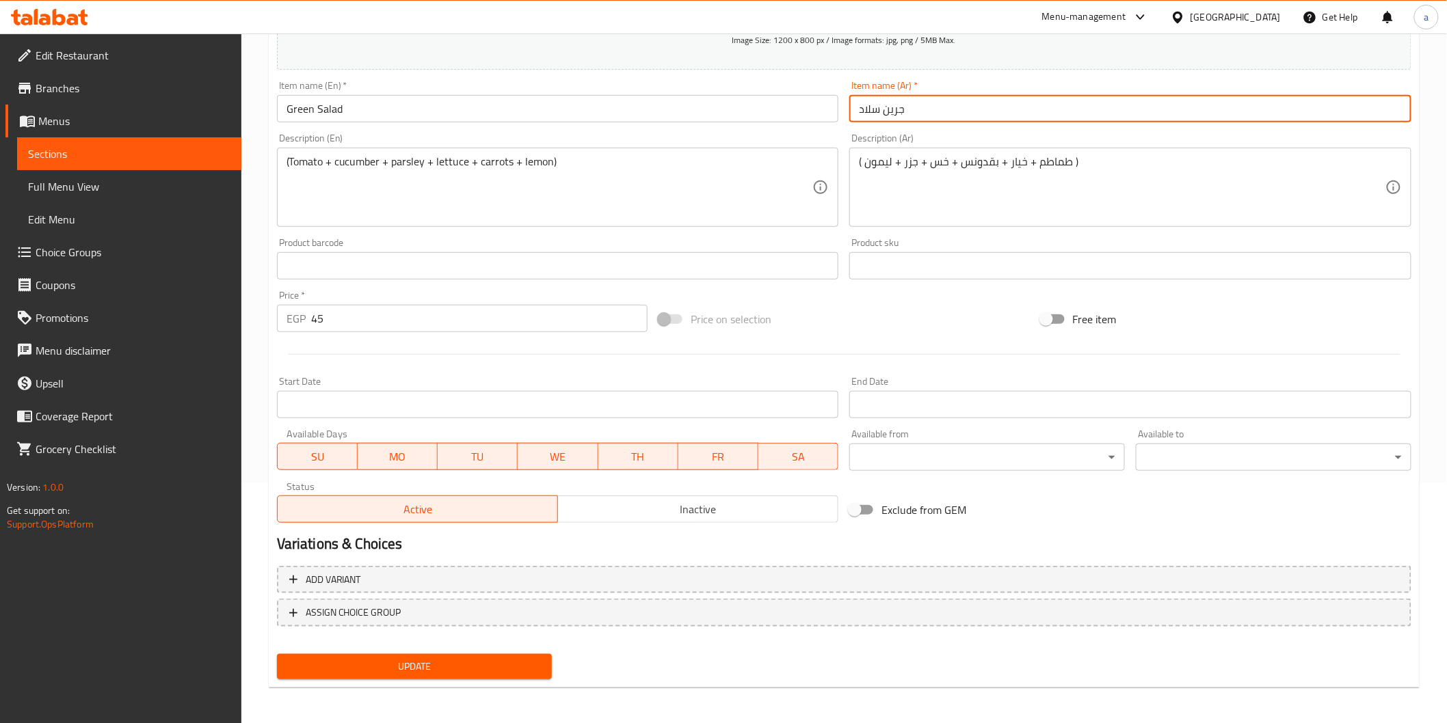
type input "جرين سلاد"
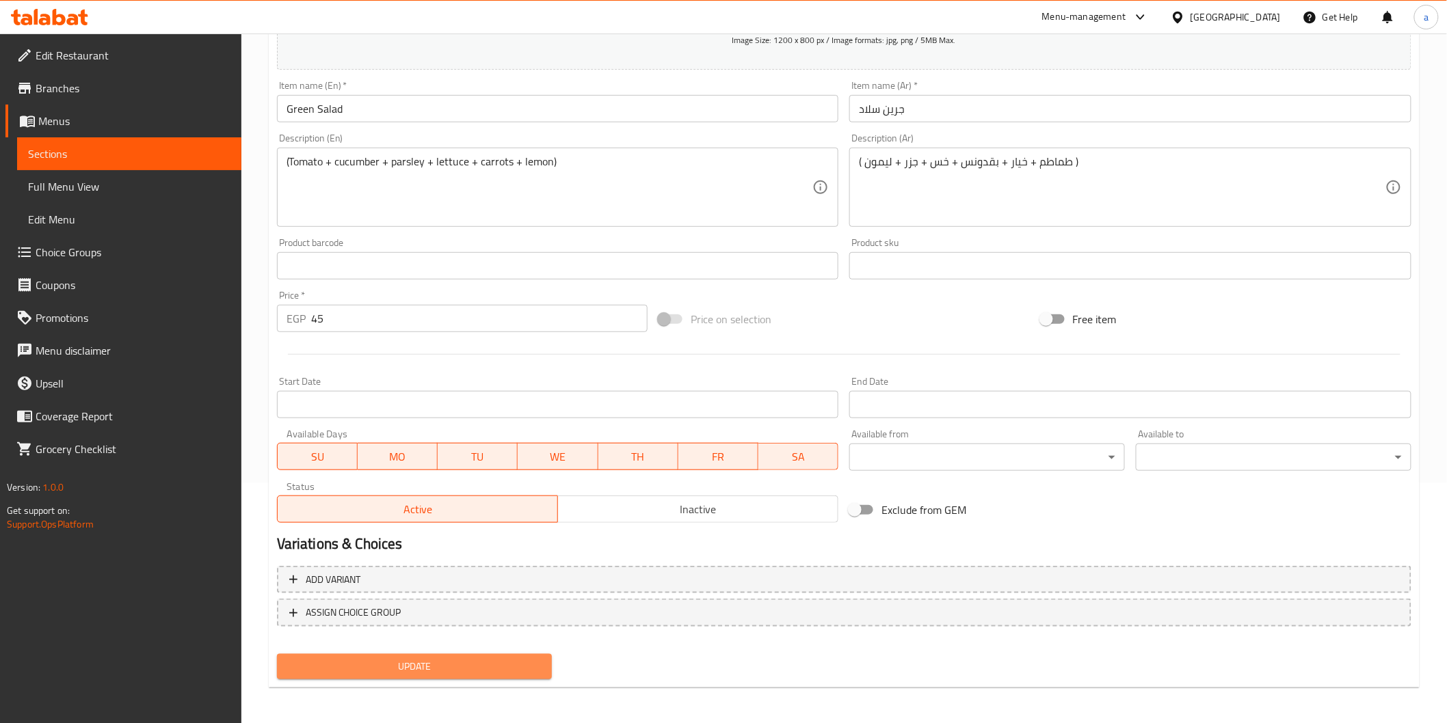
click at [449, 665] on span "Update" at bounding box center [415, 666] width 254 height 17
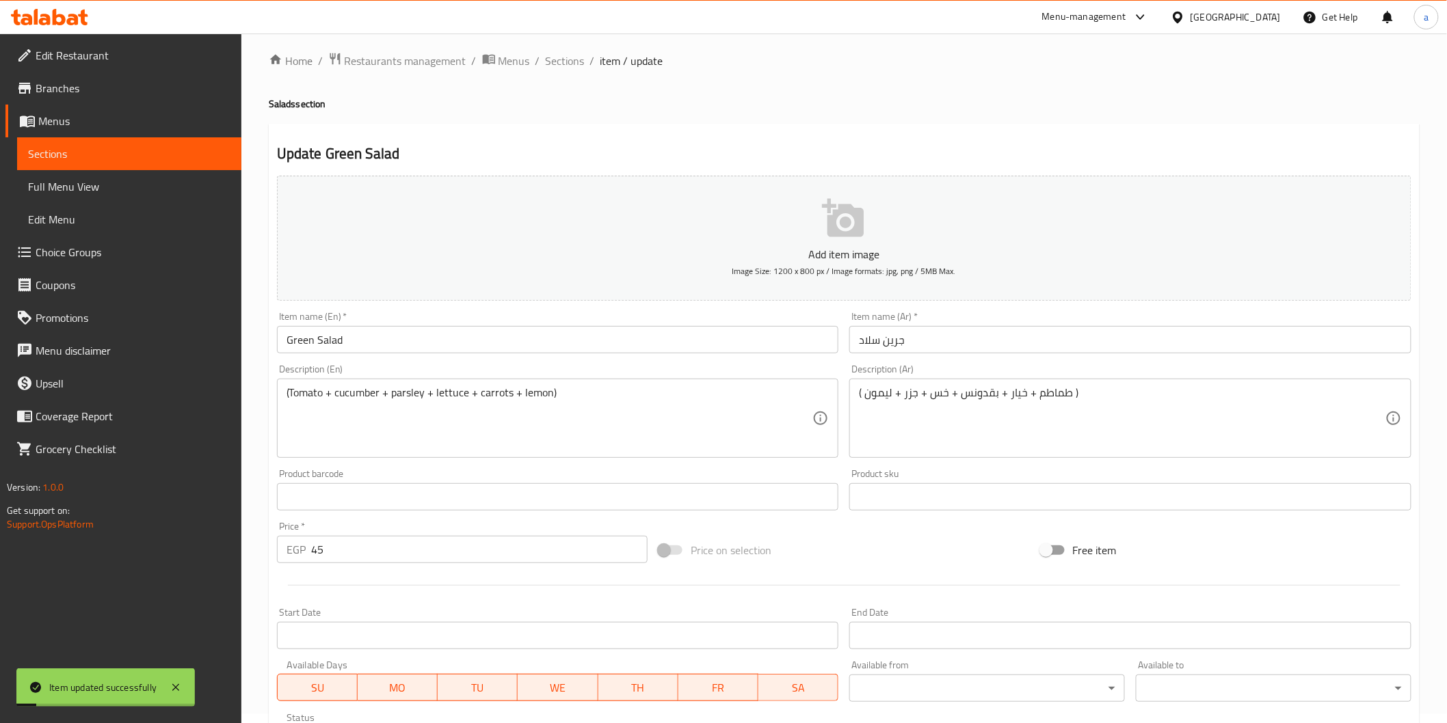
scroll to position [0, 0]
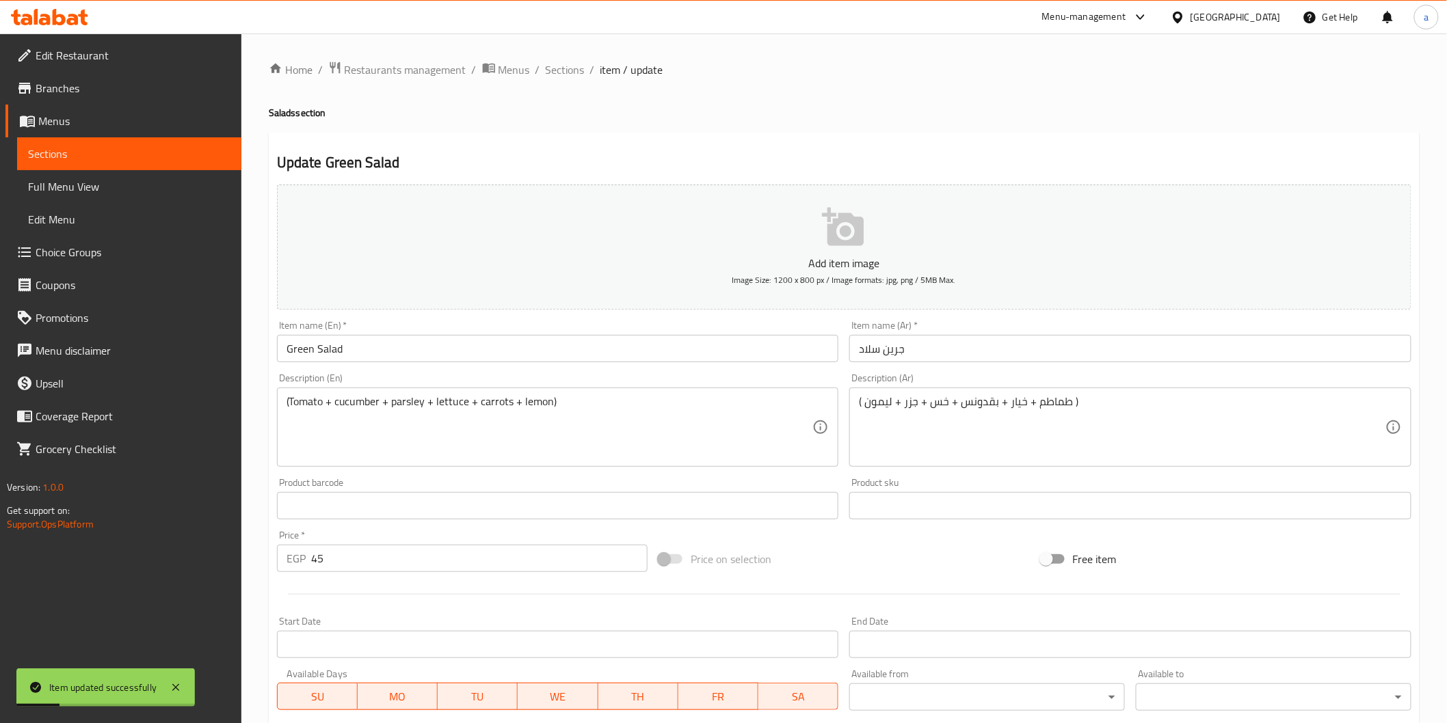
click at [127, 141] on link "Sections" at bounding box center [129, 153] width 224 height 33
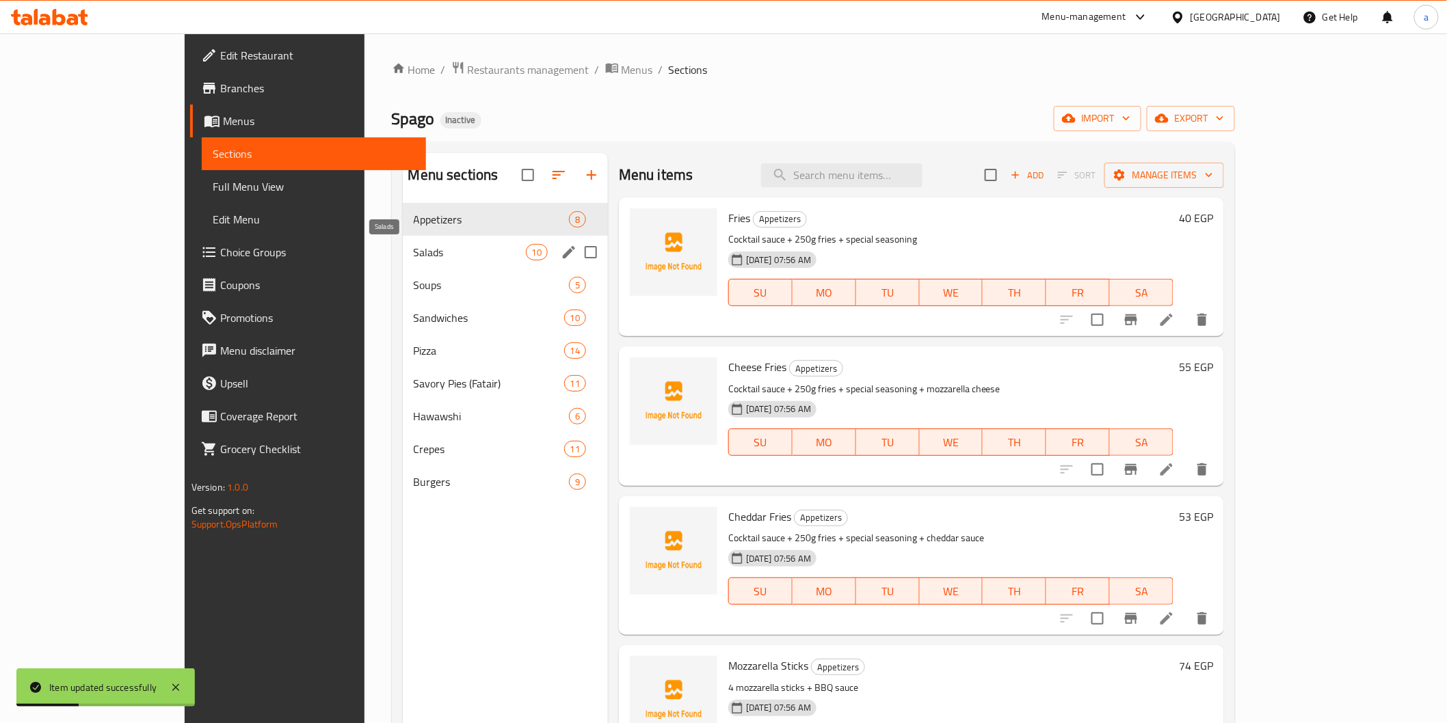
click at [414, 250] on span "Salads" at bounding box center [470, 252] width 112 height 16
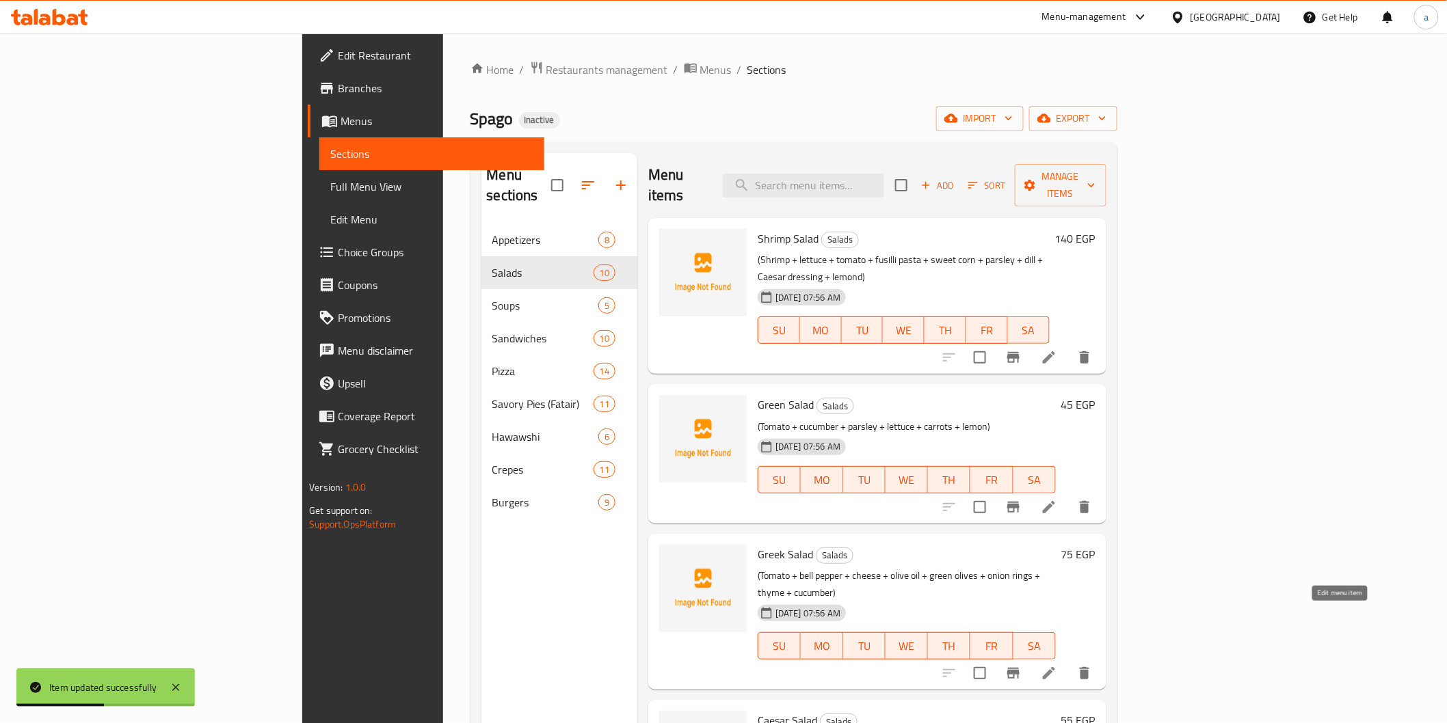
click at [1057, 665] on icon at bounding box center [1049, 673] width 16 height 16
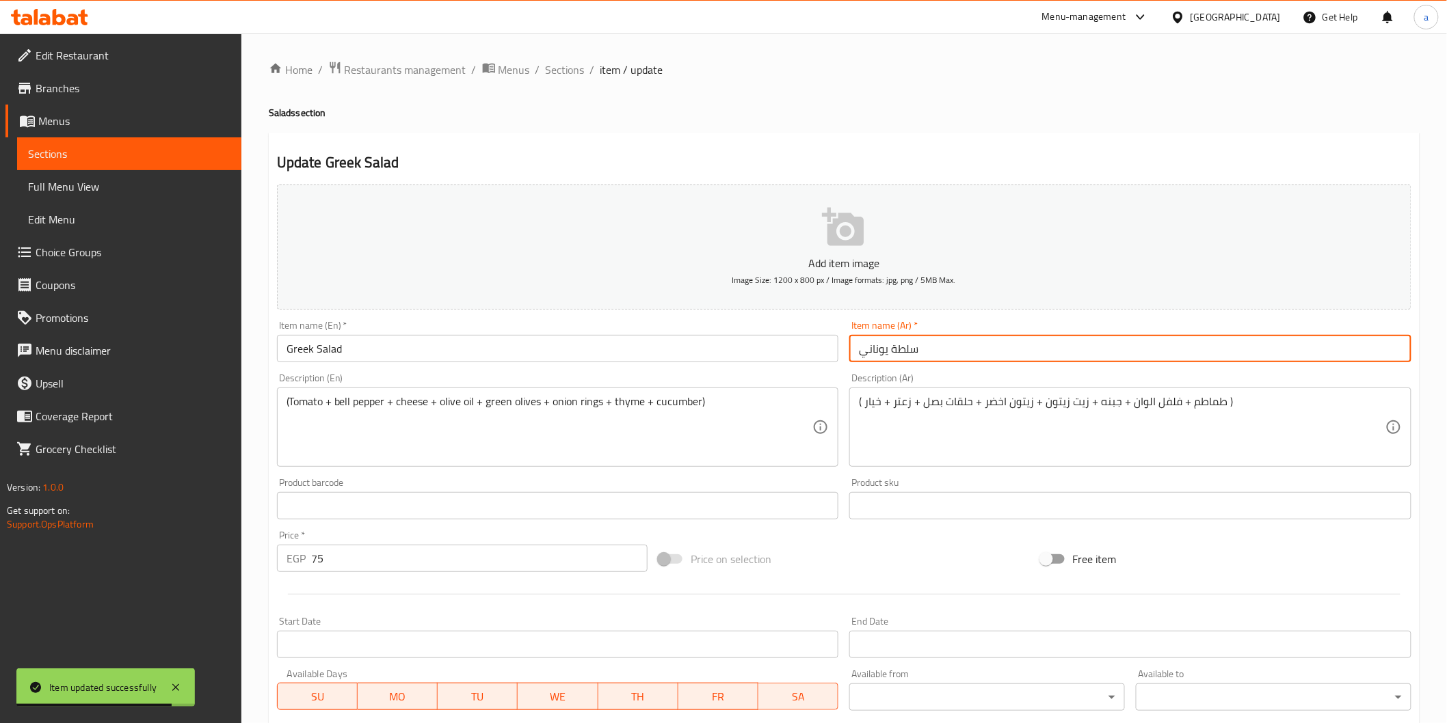
drag, startPoint x: 851, startPoint y: 347, endPoint x: 1774, endPoint y: 449, distance: 929.3
click at [1446, 449] on html "Item updated successfully ​ Menu-management Egypt Get Help a Edit Restaurant Br…" at bounding box center [723, 361] width 1447 height 723
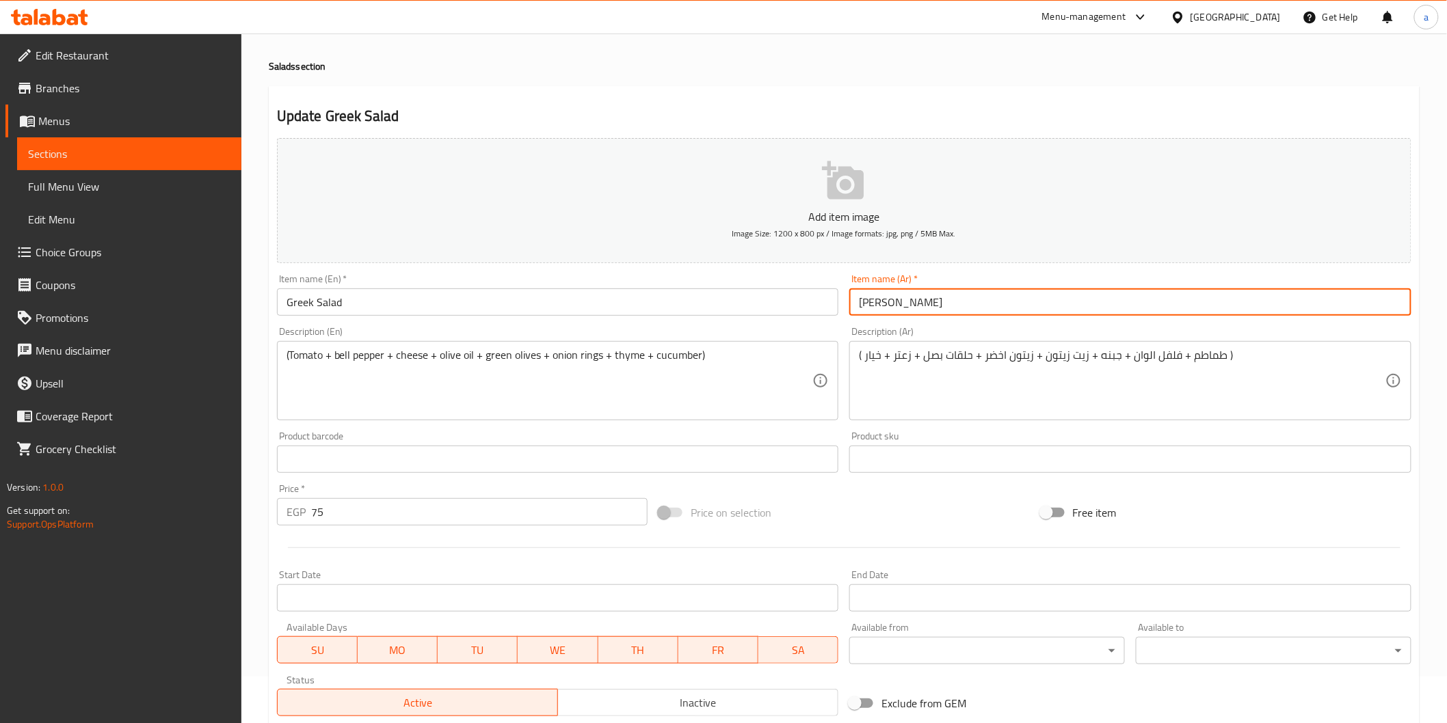
scroll to position [240, 0]
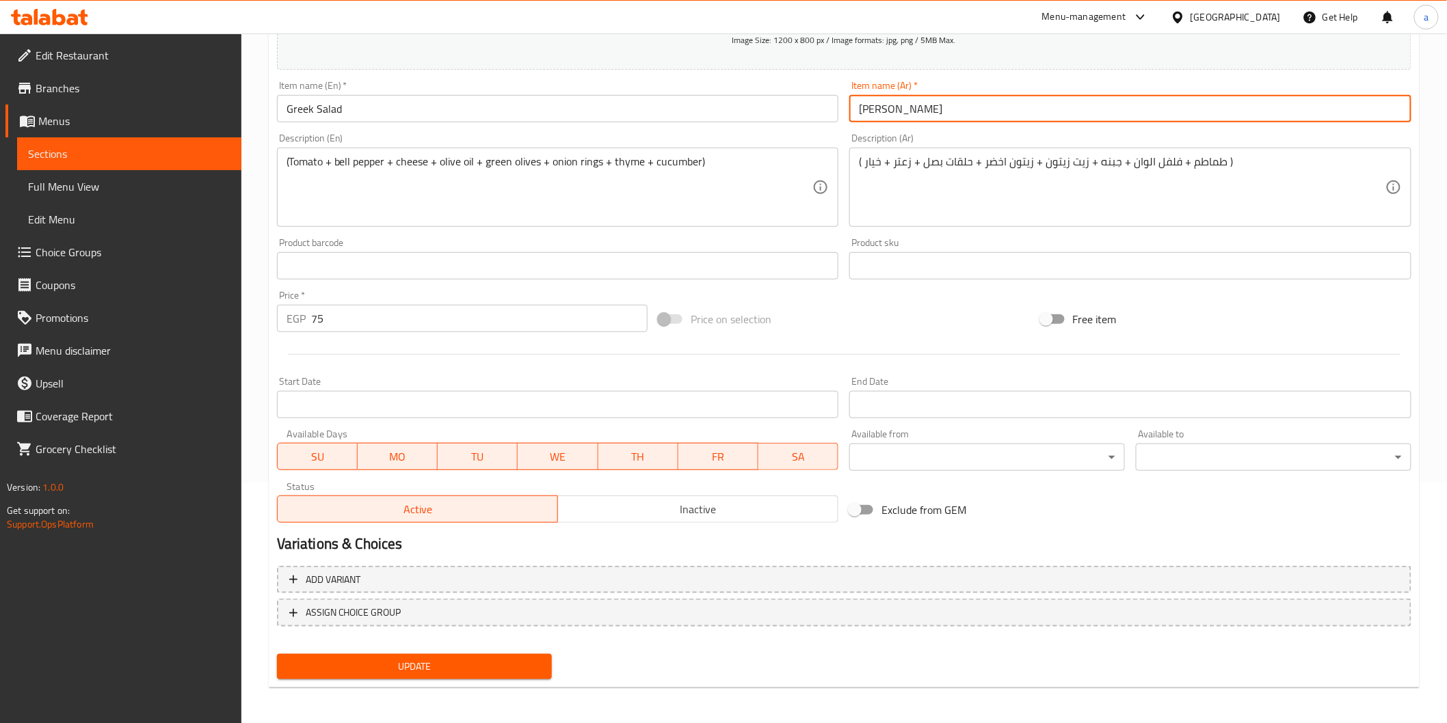
type input "[PERSON_NAME]"
click at [435, 660] on span "Update" at bounding box center [415, 666] width 254 height 17
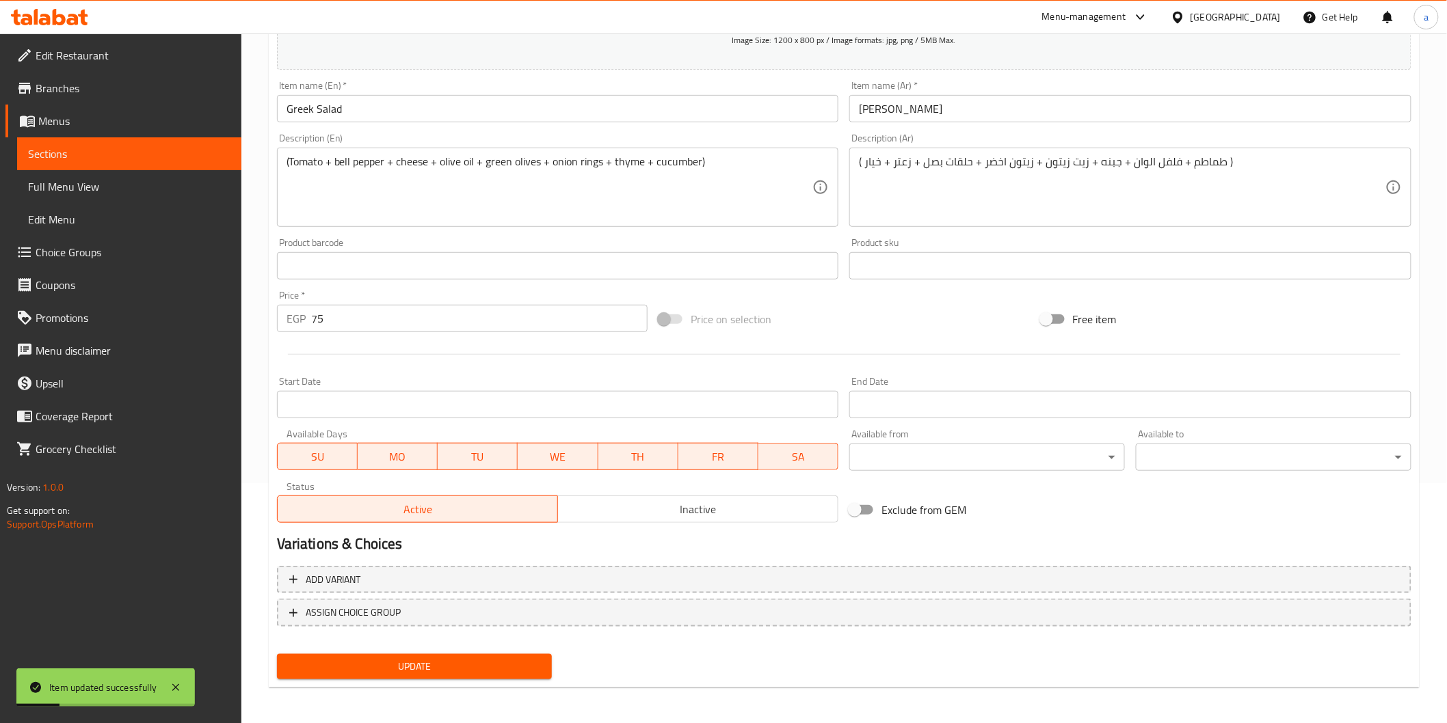
click at [79, 150] on span "Sections" at bounding box center [129, 154] width 202 height 16
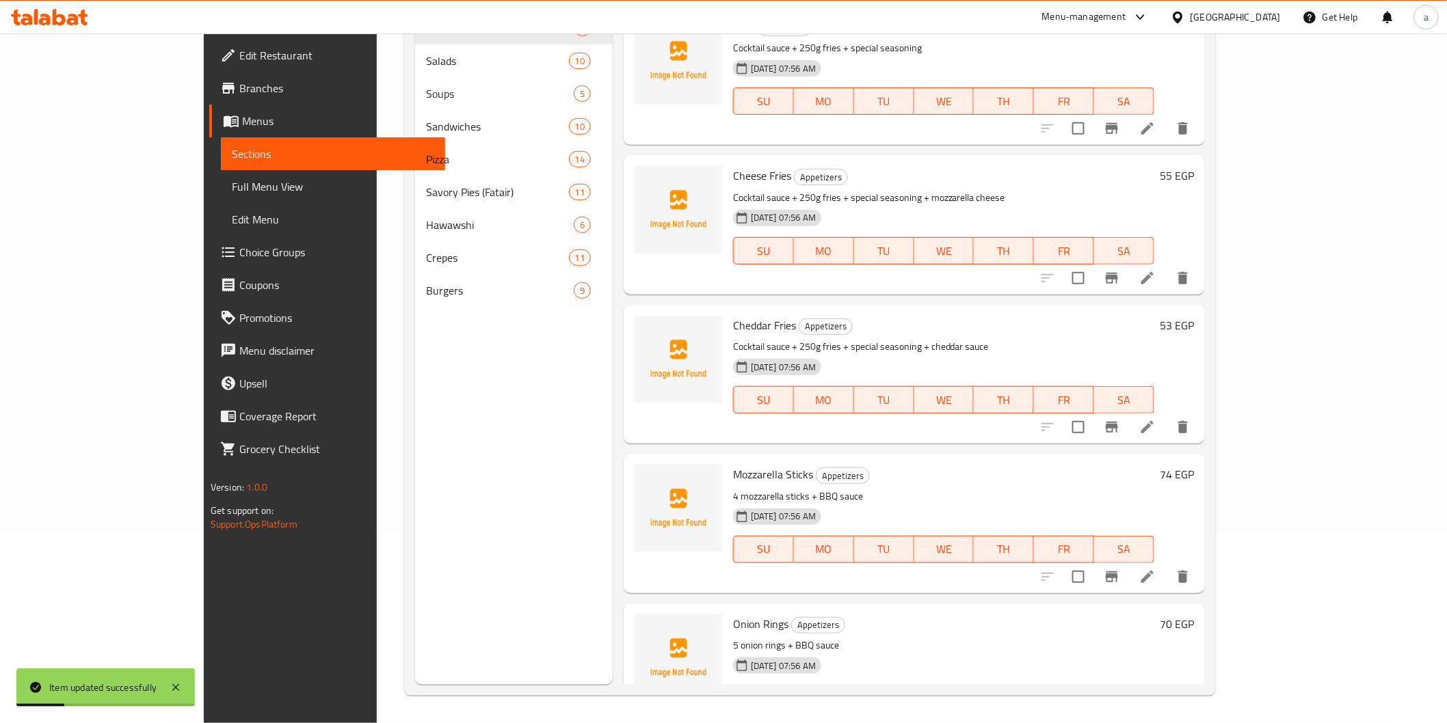
scroll to position [191, 0]
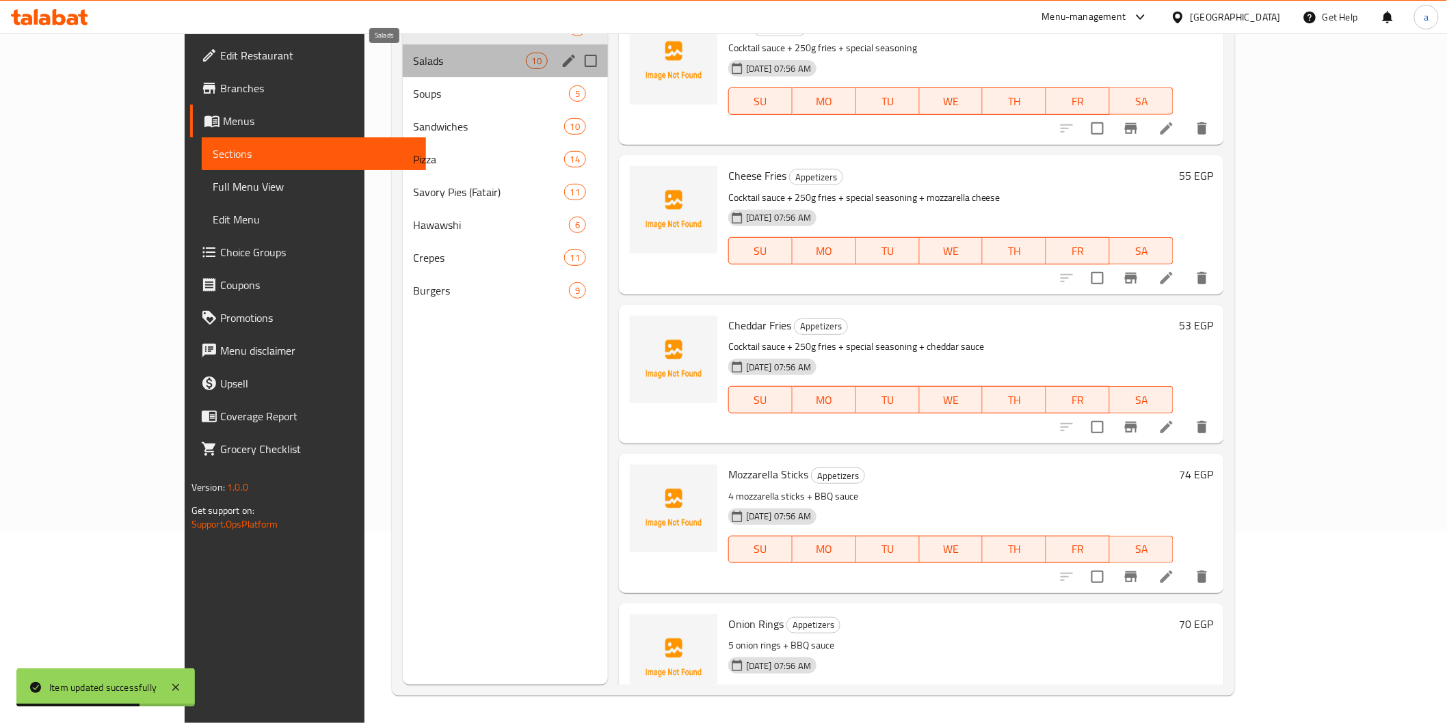
click at [414, 57] on span "Salads" at bounding box center [470, 61] width 112 height 16
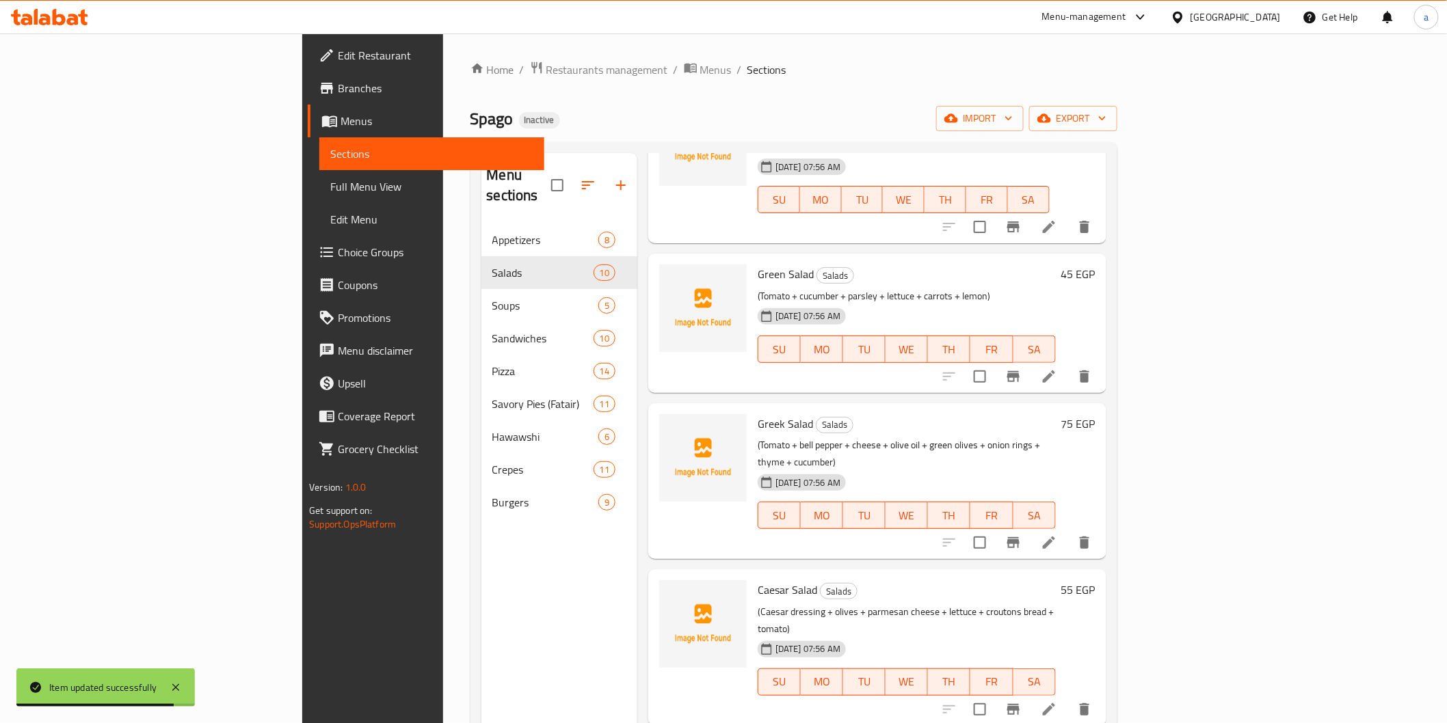
scroll to position [152, 0]
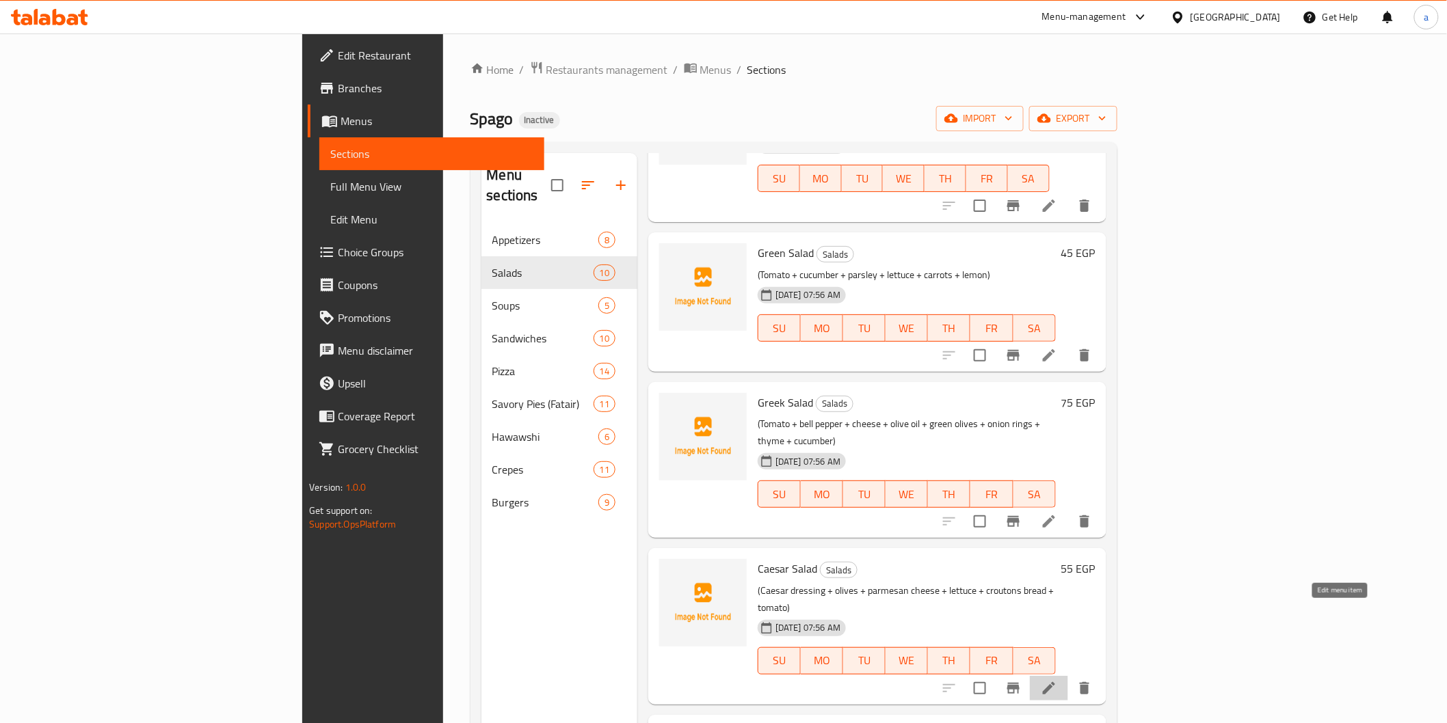
click at [1057, 680] on icon at bounding box center [1049, 688] width 16 height 16
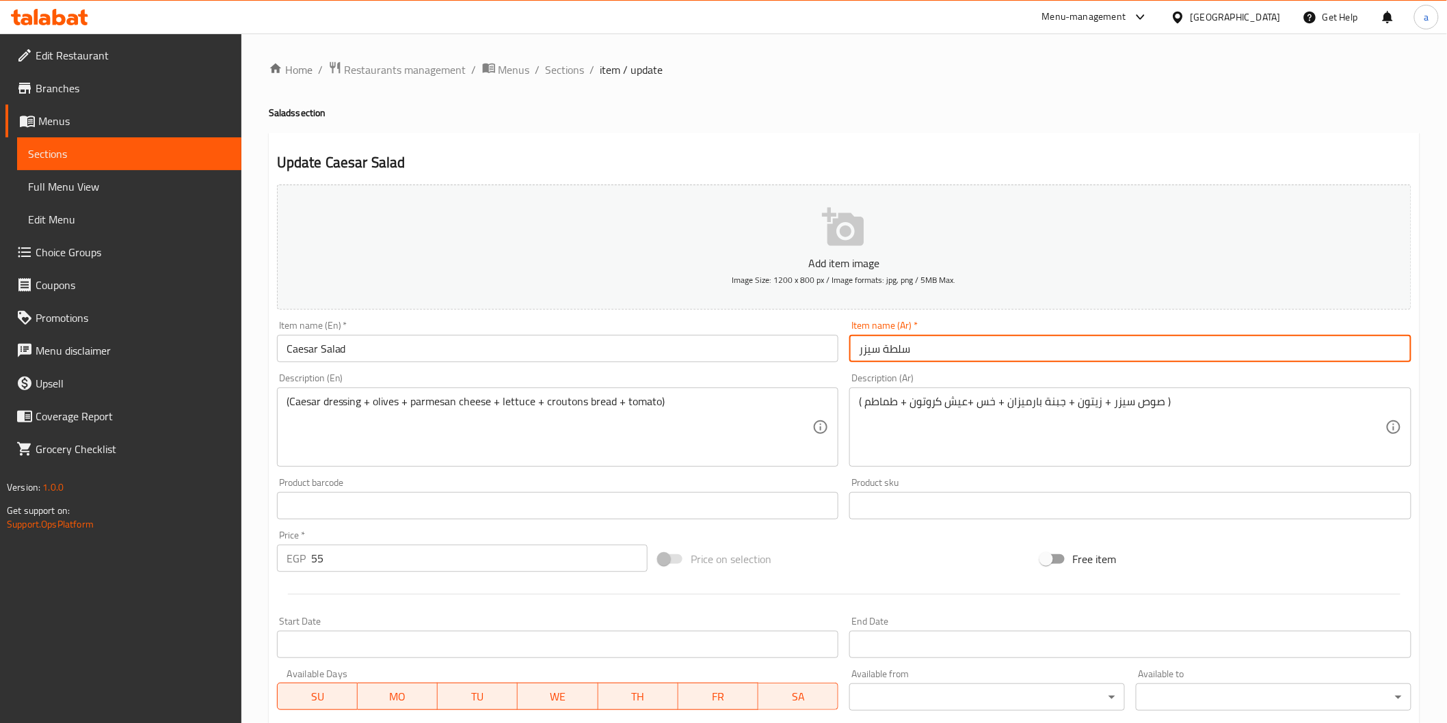
drag, startPoint x: 857, startPoint y: 351, endPoint x: 1034, endPoint y: 349, distance: 177.1
click at [993, 335] on div "Item name (Ar)   * سلطة سيزر Item name (Ar) *" at bounding box center [1130, 342] width 562 height 42
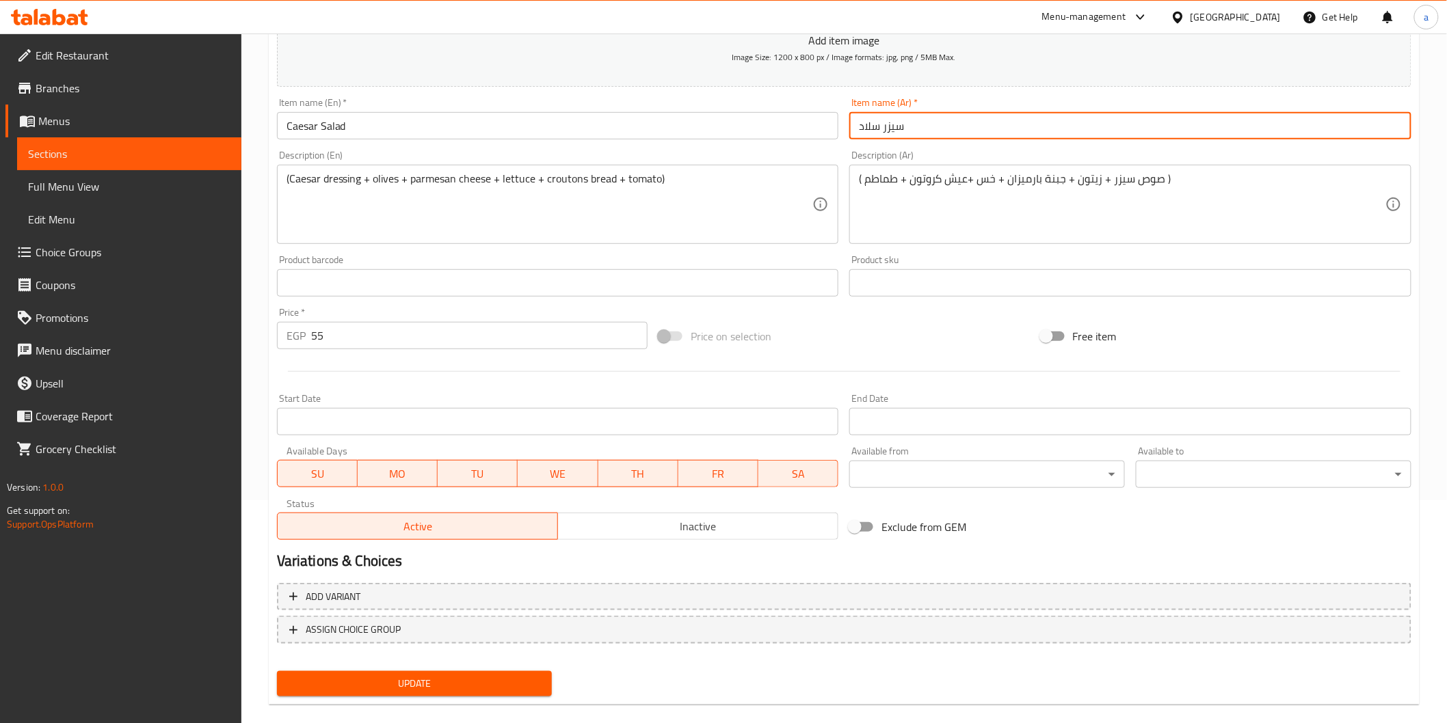
scroll to position [240, 0]
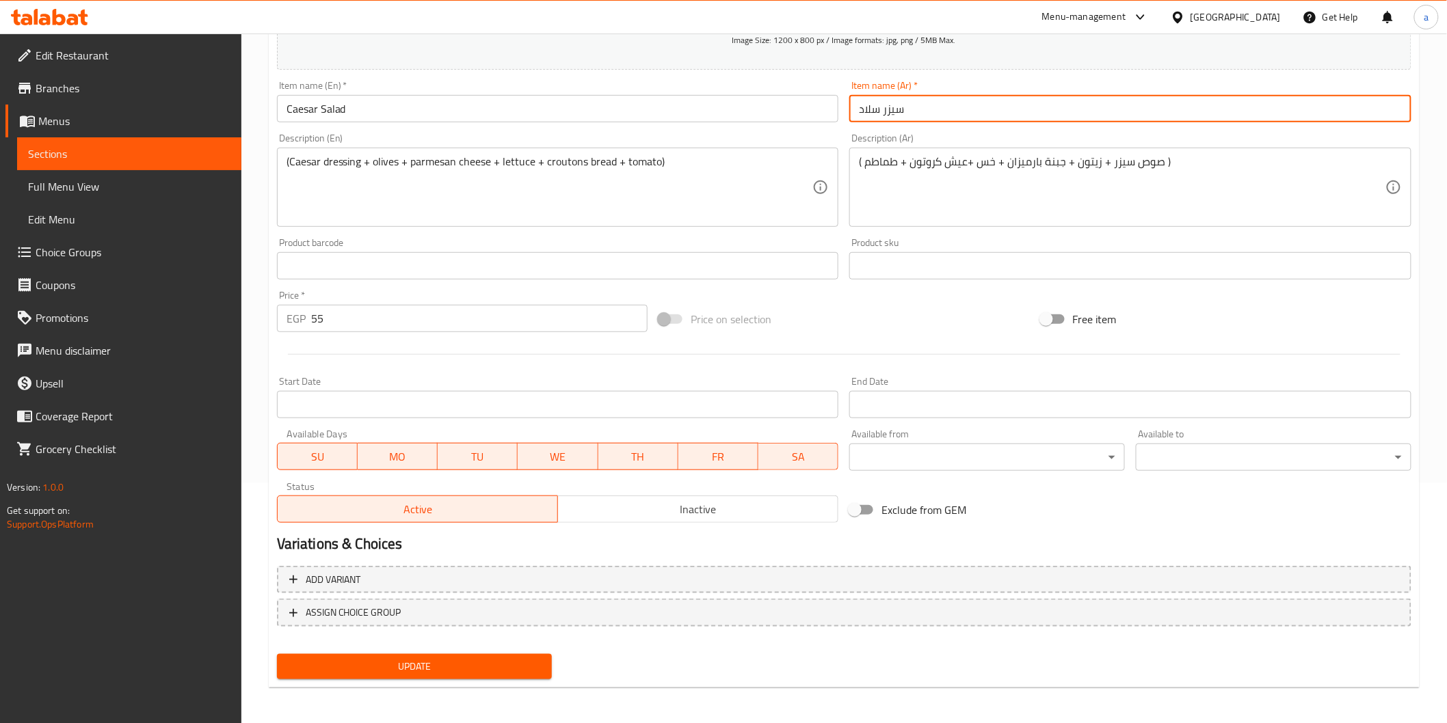
type input "سيزر سلاد"
click at [392, 662] on span "Update" at bounding box center [415, 666] width 254 height 17
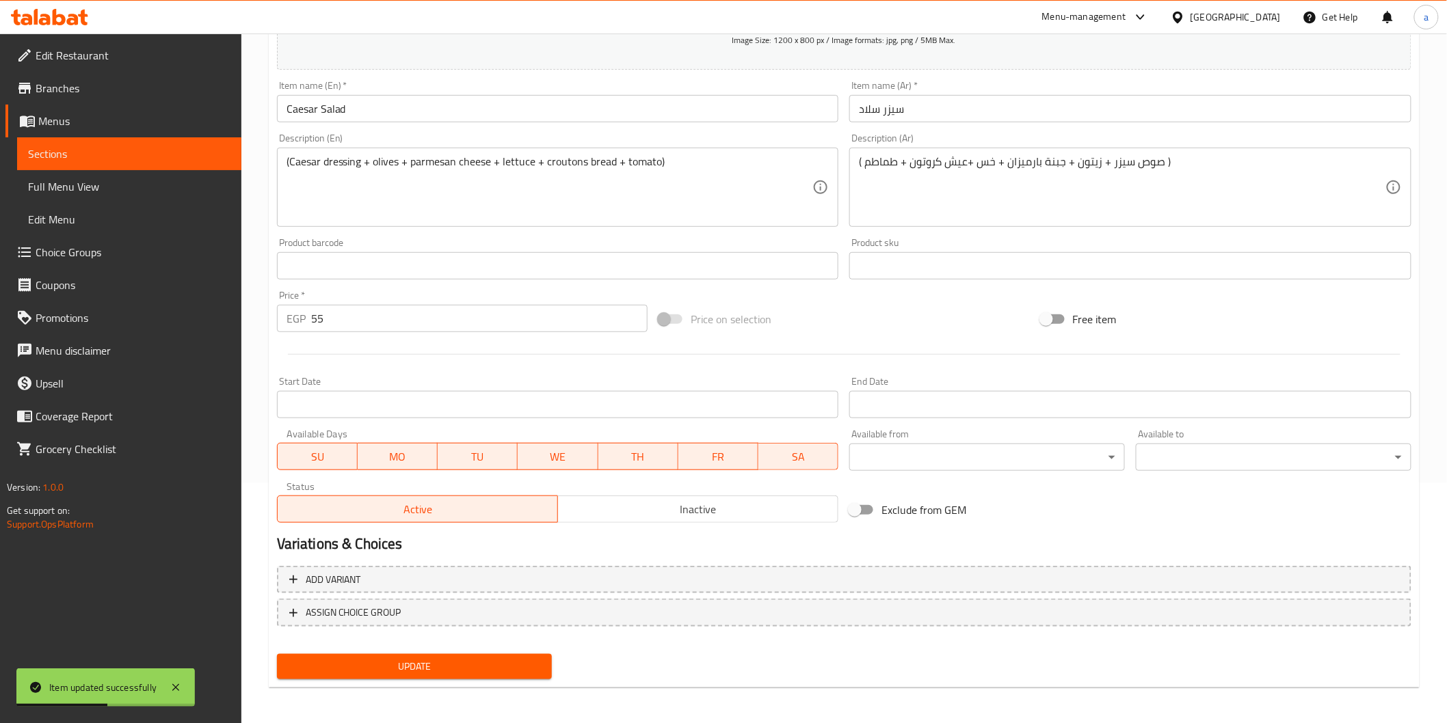
click at [137, 147] on span "Sections" at bounding box center [129, 154] width 202 height 16
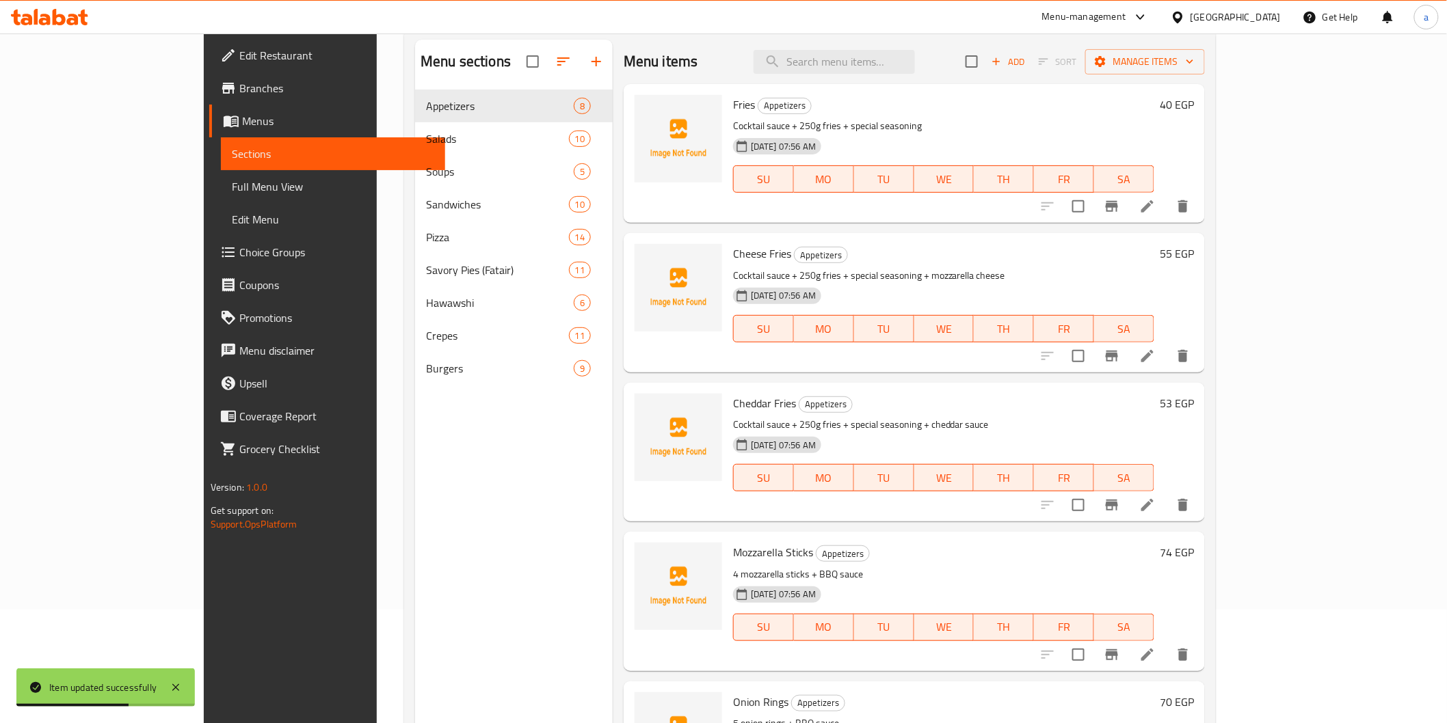
scroll to position [39, 0]
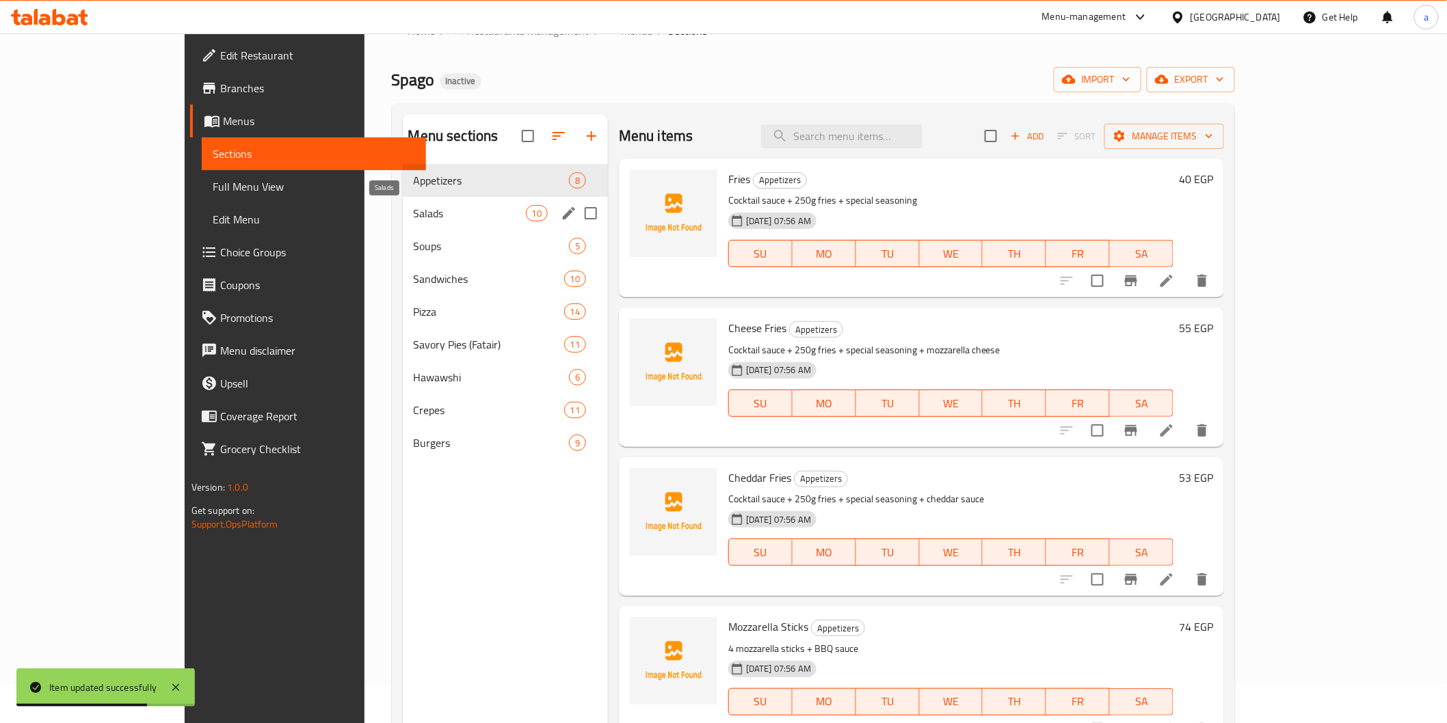
click at [414, 219] on span "Salads" at bounding box center [470, 213] width 112 height 16
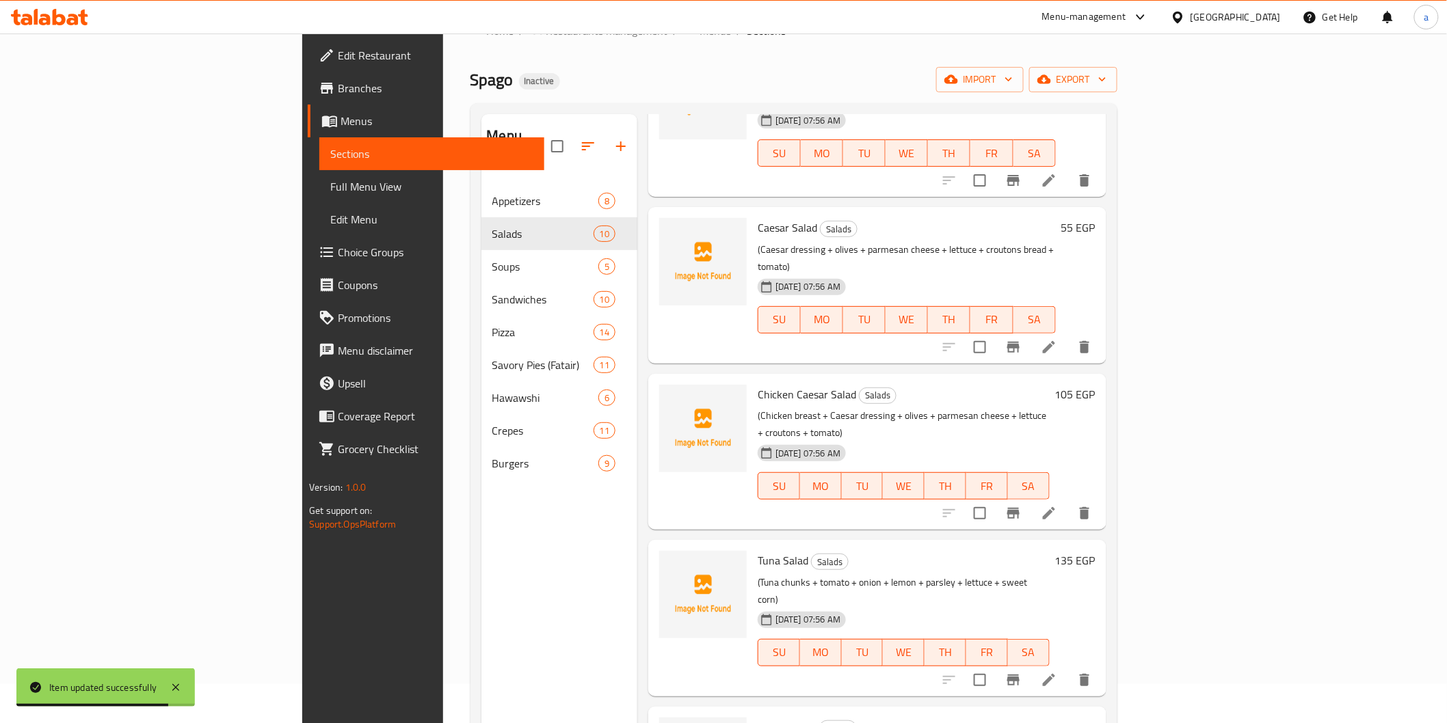
scroll to position [455, 0]
click at [1057, 504] on icon at bounding box center [1049, 512] width 16 height 16
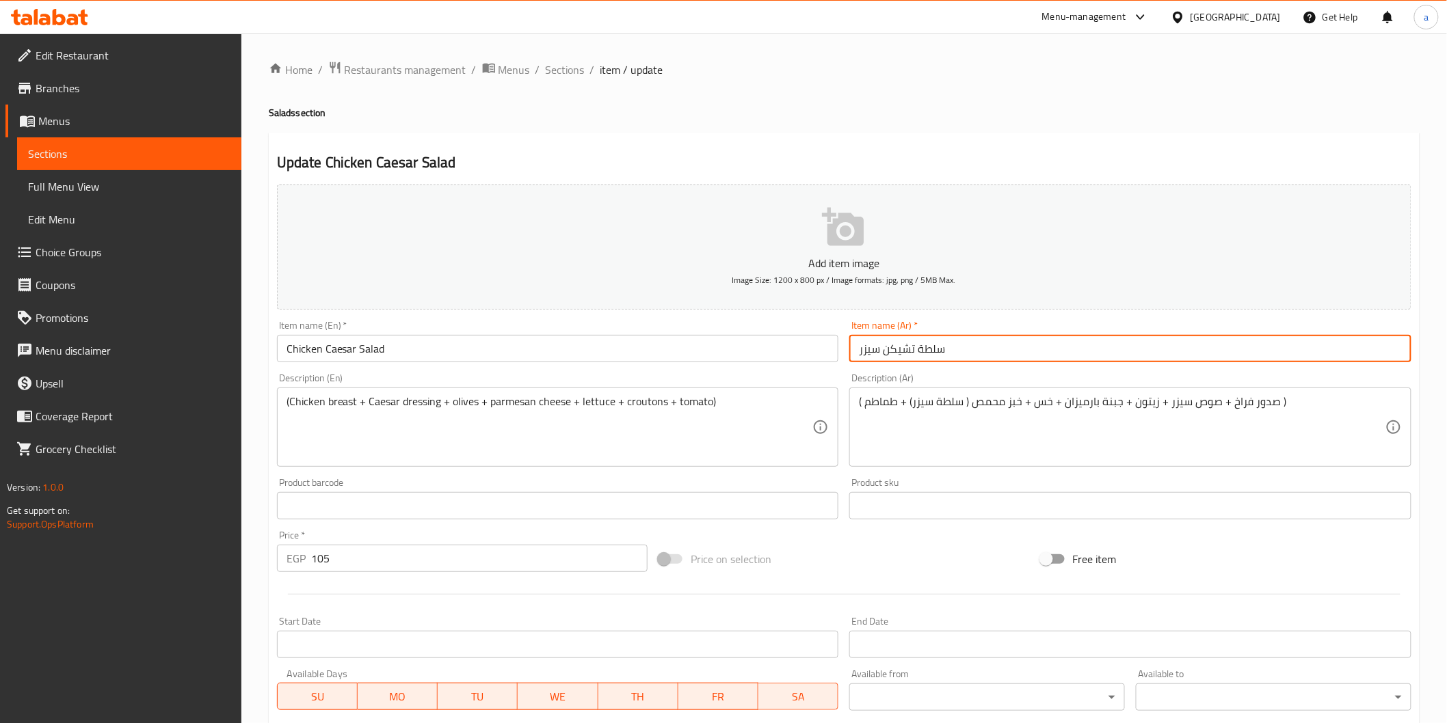
drag, startPoint x: 857, startPoint y: 353, endPoint x: 1037, endPoint y: 371, distance: 180.8
click at [1033, 371] on div "Add item image Image Size: 1200 x 800 px / Image formats: jpg, png / 5MB Max. I…" at bounding box center [843, 473] width 1145 height 589
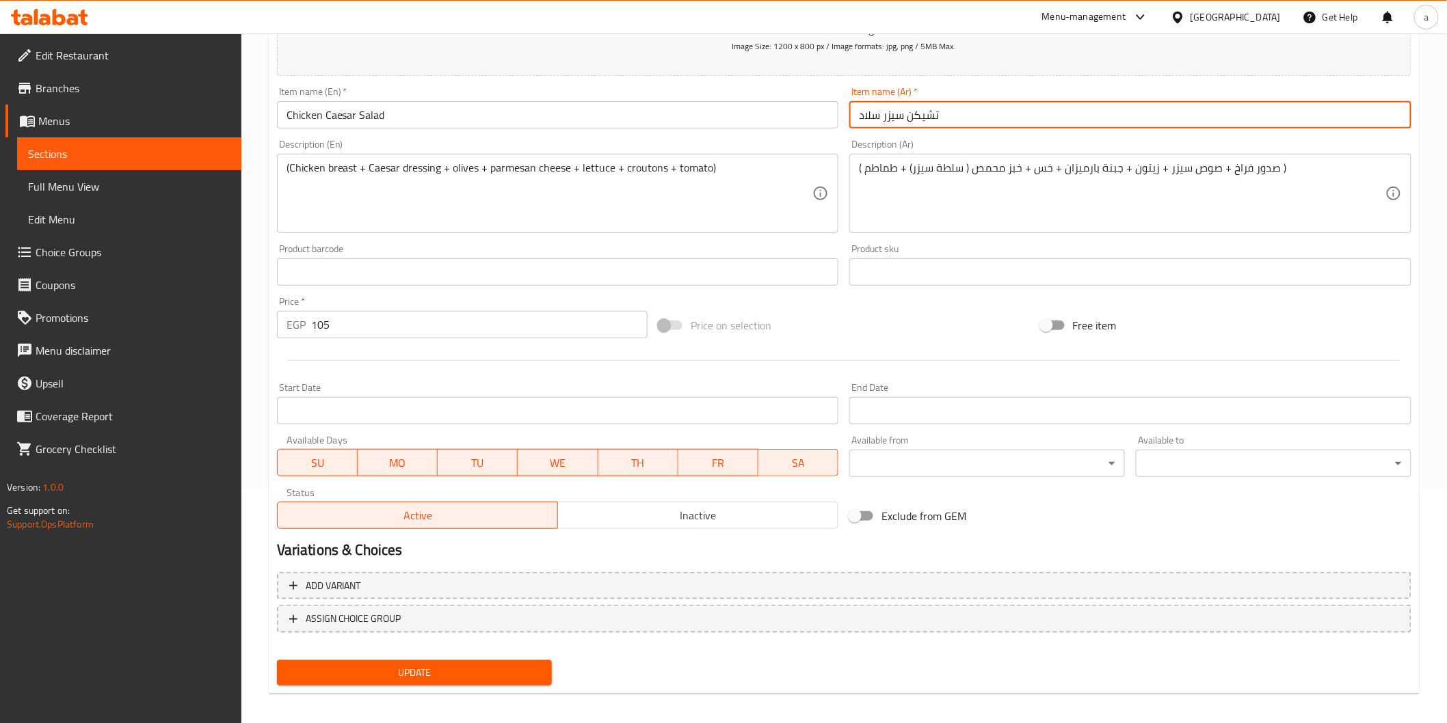
scroll to position [240, 0]
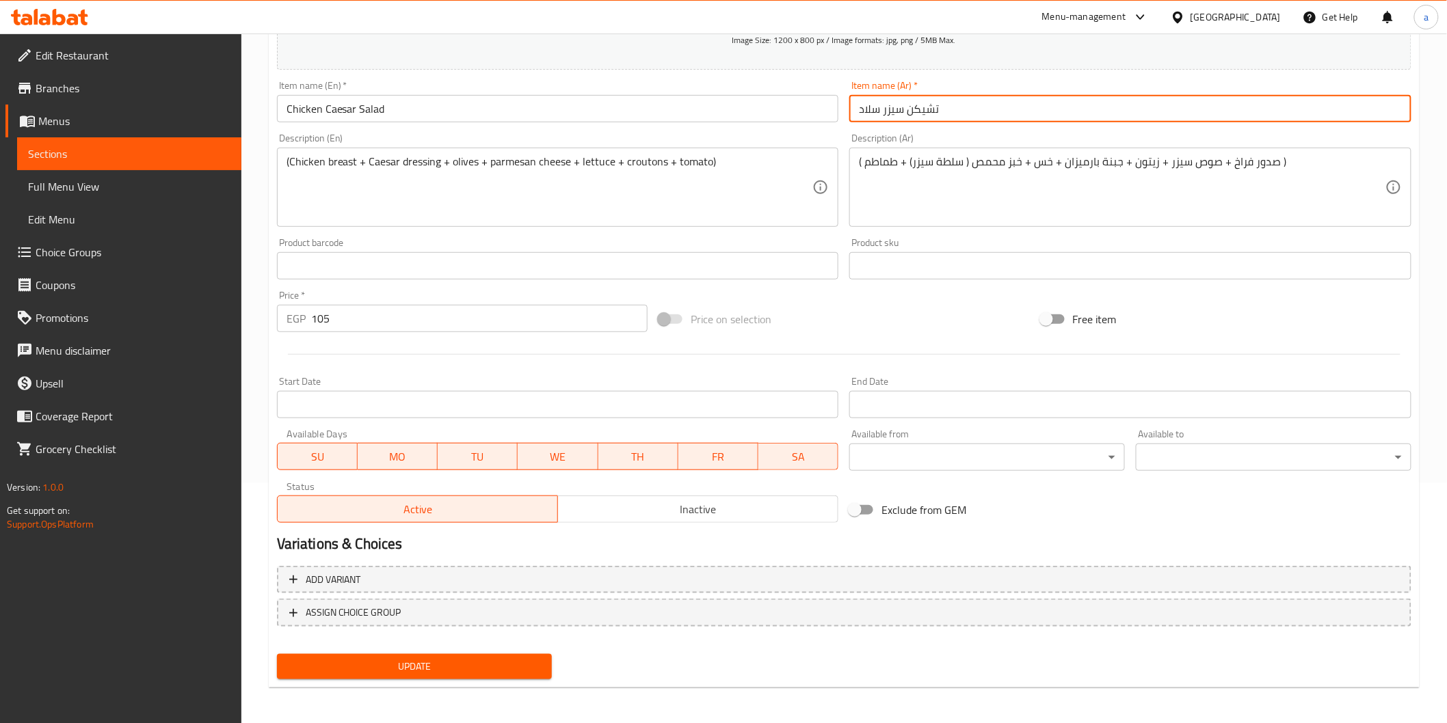
type input "تشيكن سيزر سلاد"
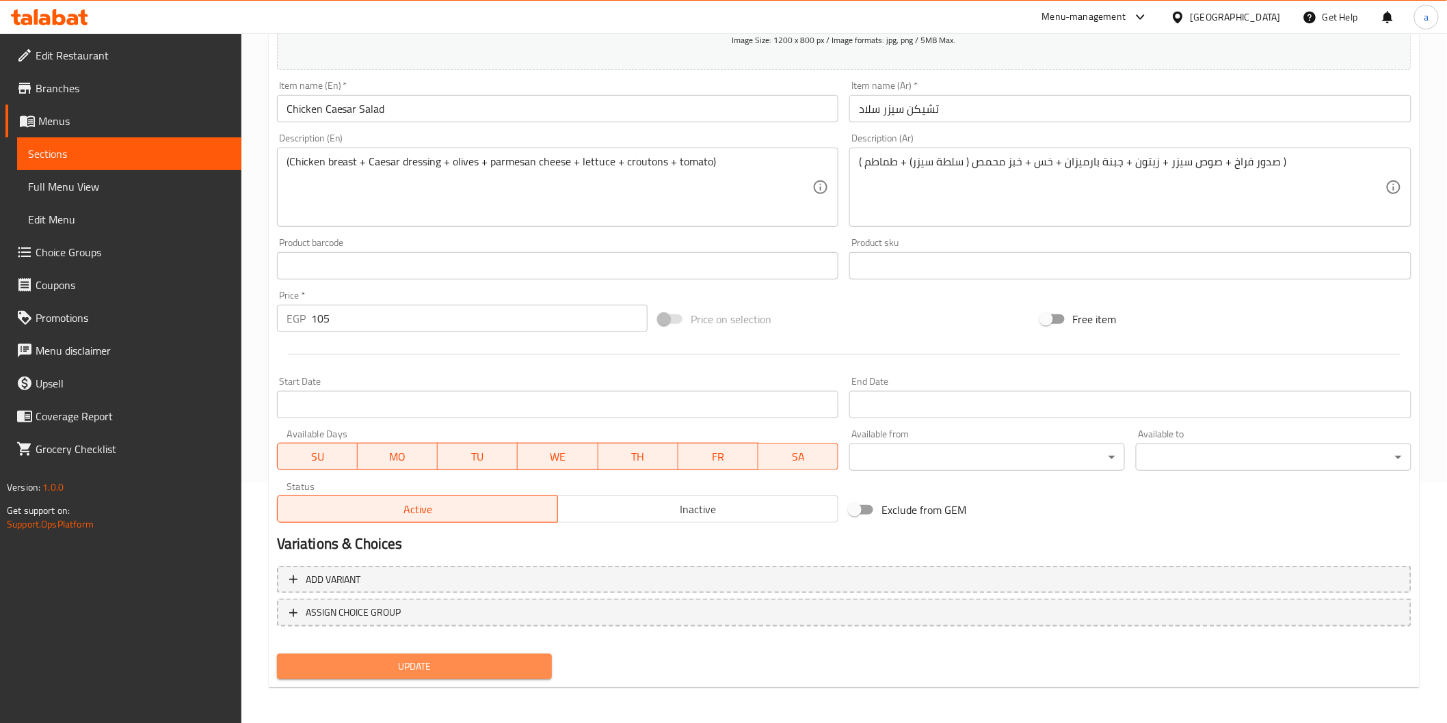
click at [476, 658] on span "Update" at bounding box center [415, 666] width 254 height 17
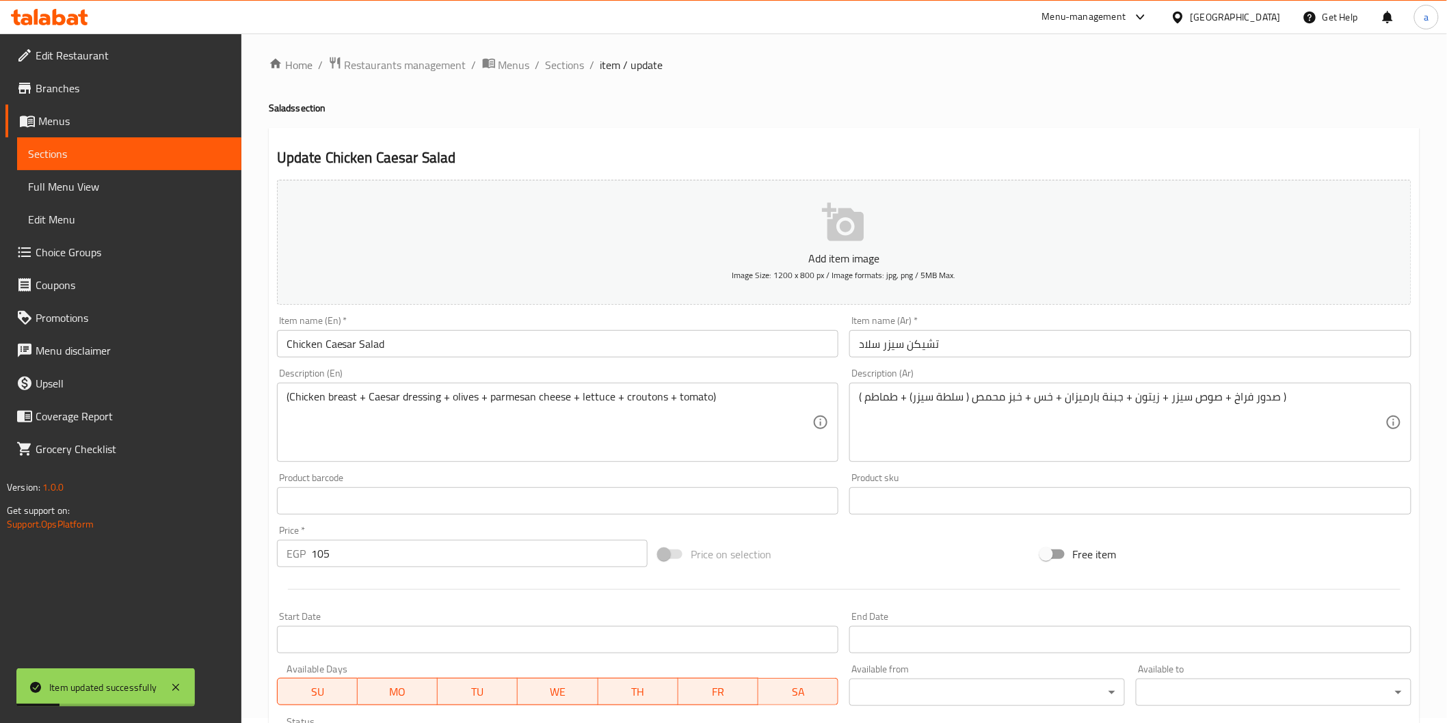
scroll to position [0, 0]
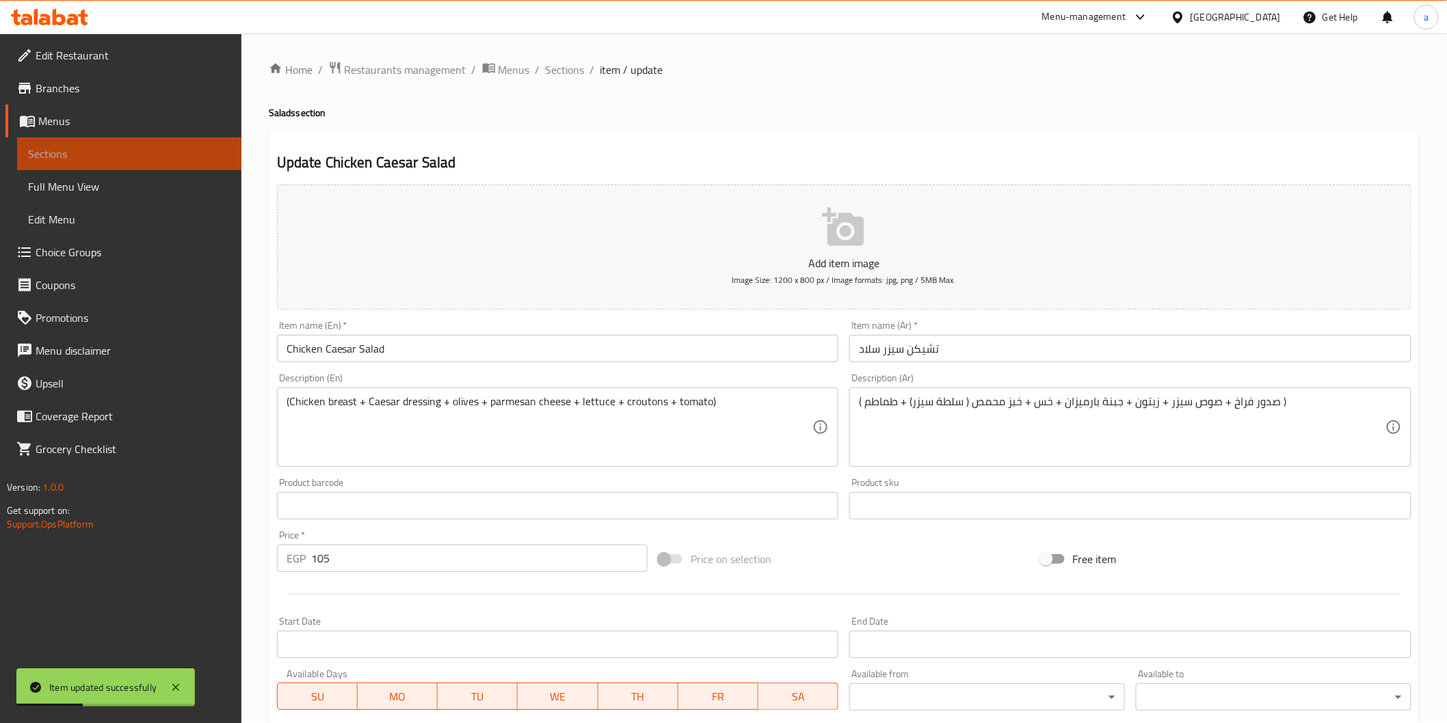
click at [200, 149] on span "Sections" at bounding box center [129, 154] width 202 height 16
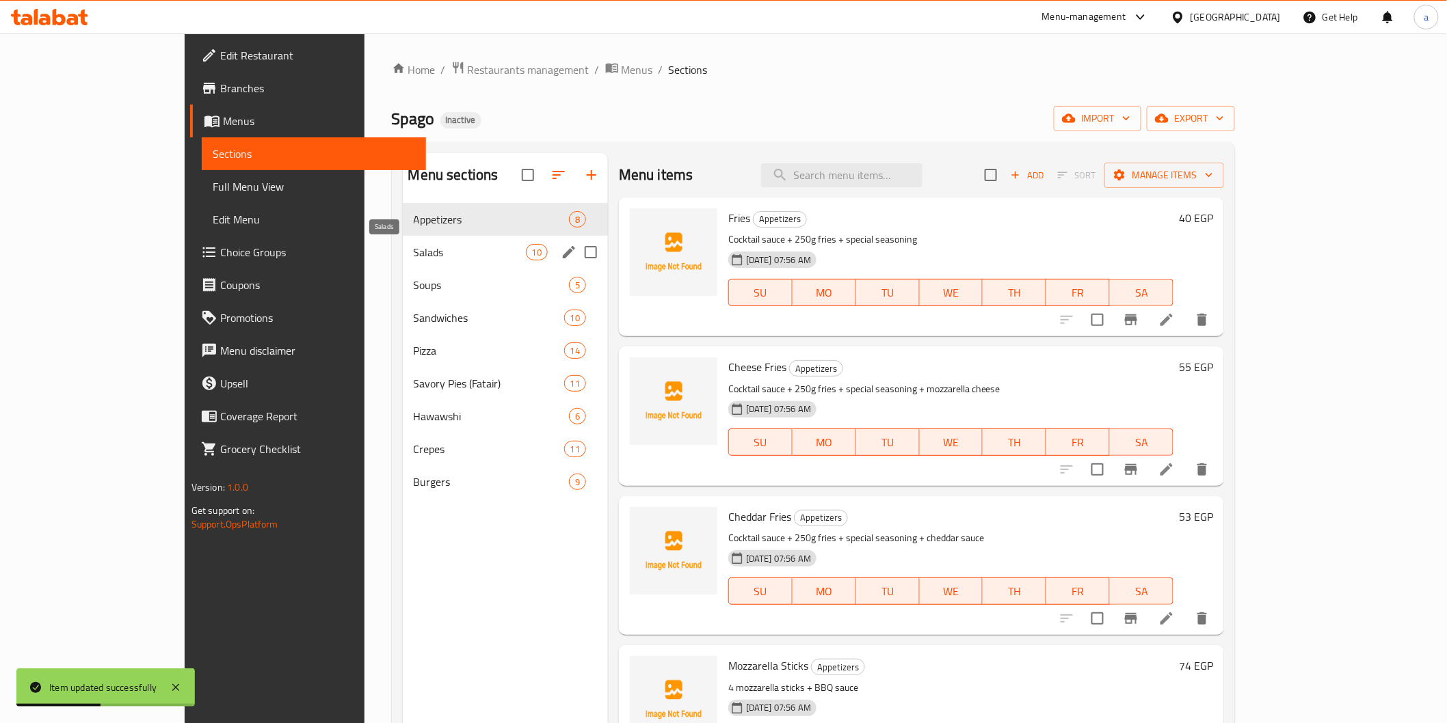
click at [414, 256] on span "Salads" at bounding box center [470, 252] width 112 height 16
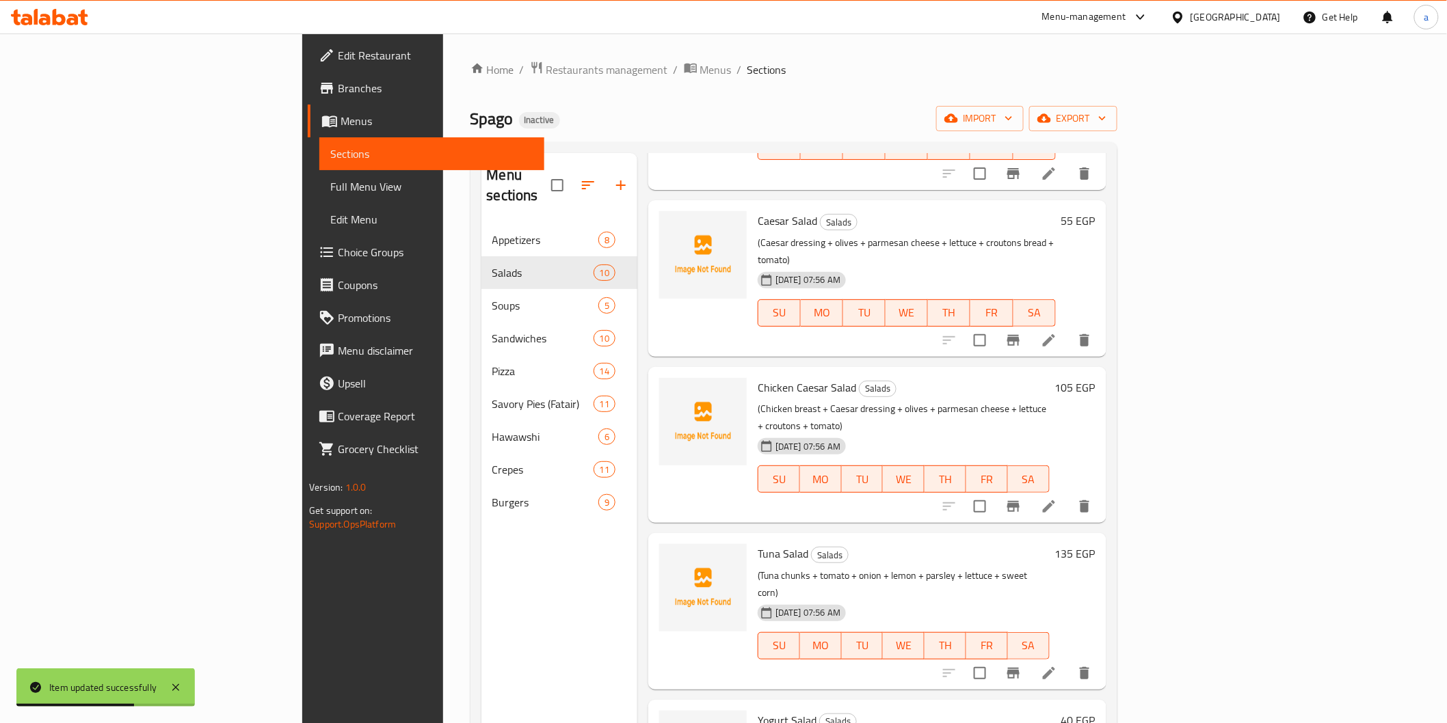
scroll to position [531, 0]
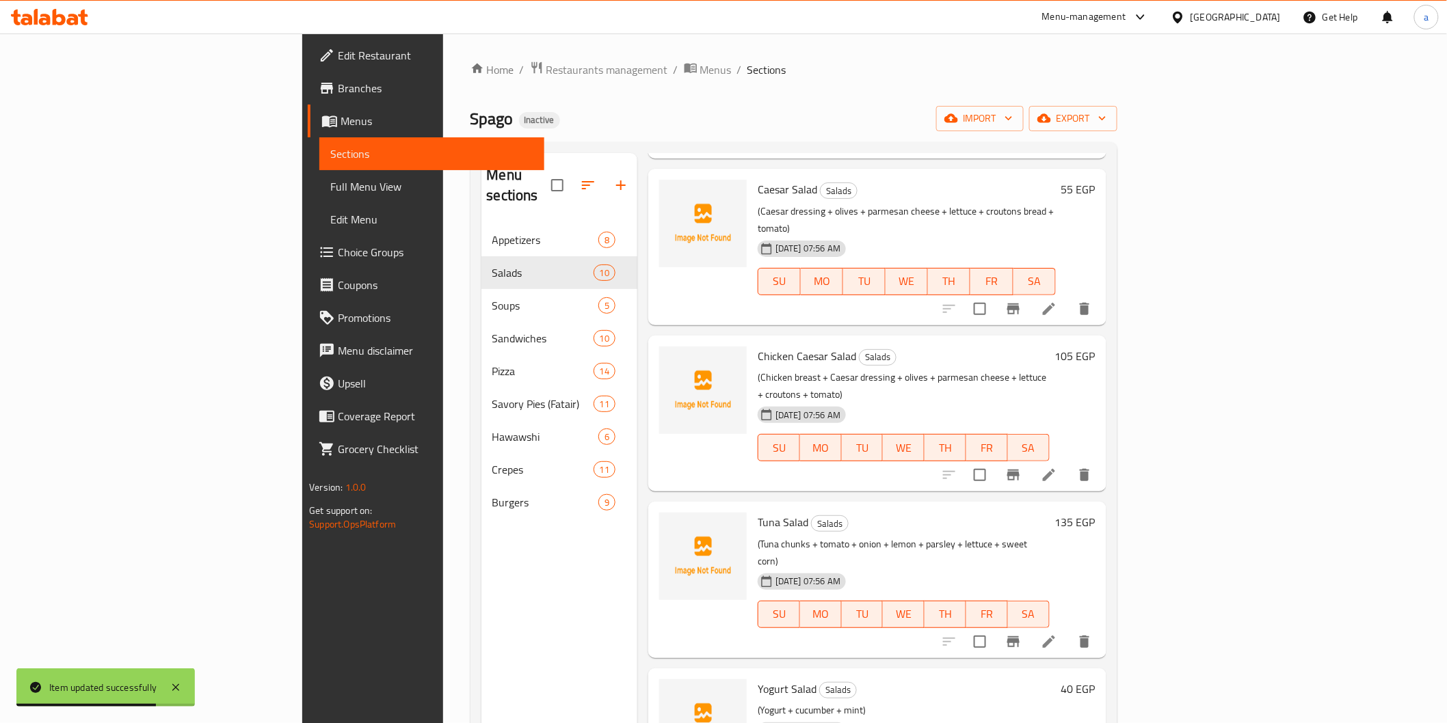
click at [1068, 630] on li at bounding box center [1049, 642] width 38 height 25
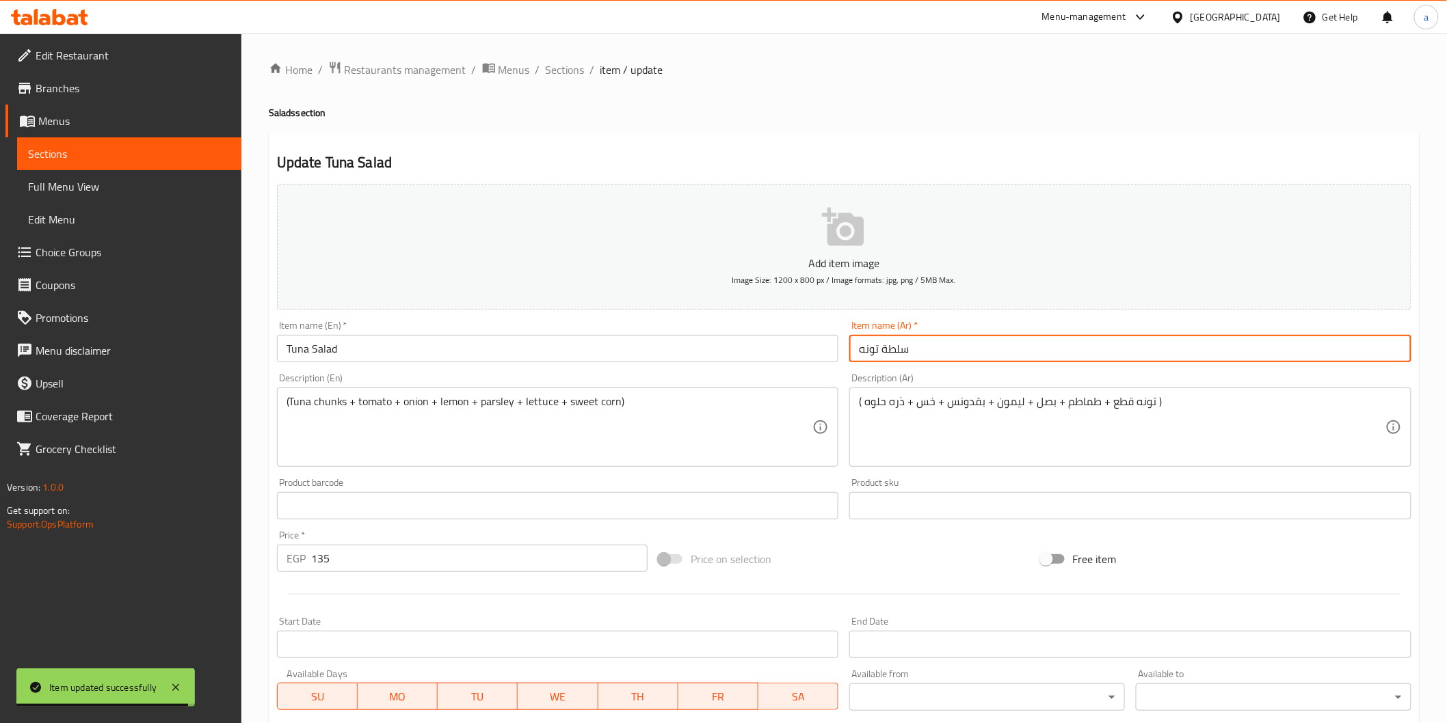
drag, startPoint x: 857, startPoint y: 350, endPoint x: 1478, endPoint y: 475, distance: 632.6
click at [1446, 475] on html "Item updated successfully ​ Menu-management Egypt Get Help a Edit Restaurant Br…" at bounding box center [723, 361] width 1447 height 723
type input "ا"
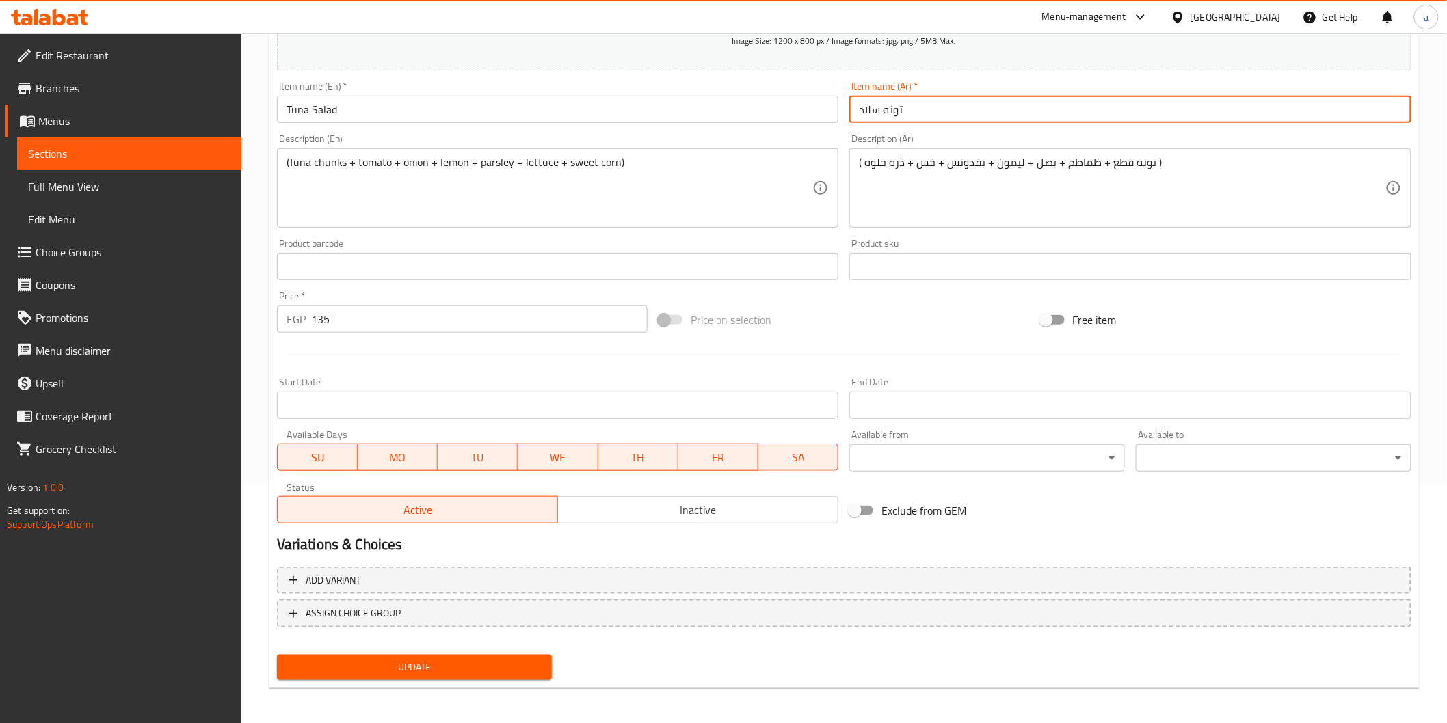
scroll to position [240, 0]
type input "تونه سلاد"
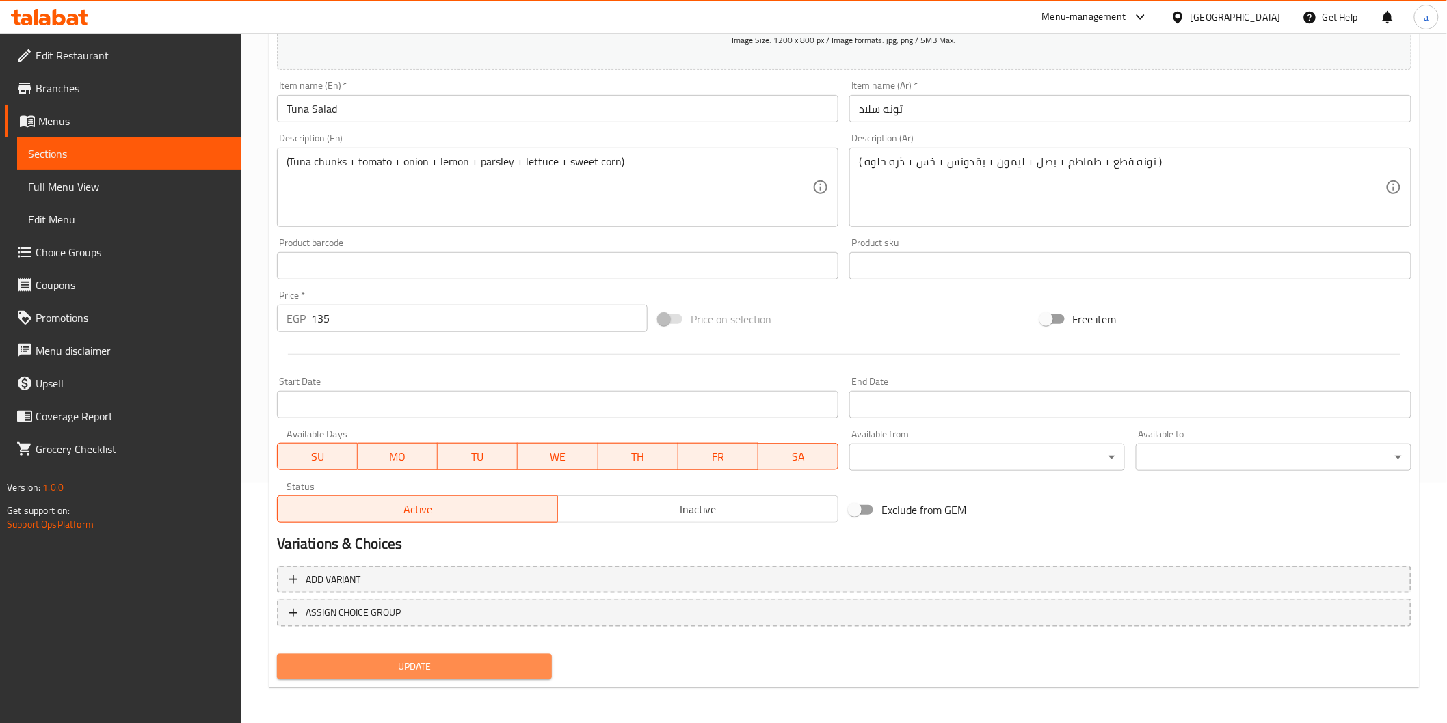
click at [406, 665] on span "Update" at bounding box center [415, 666] width 254 height 17
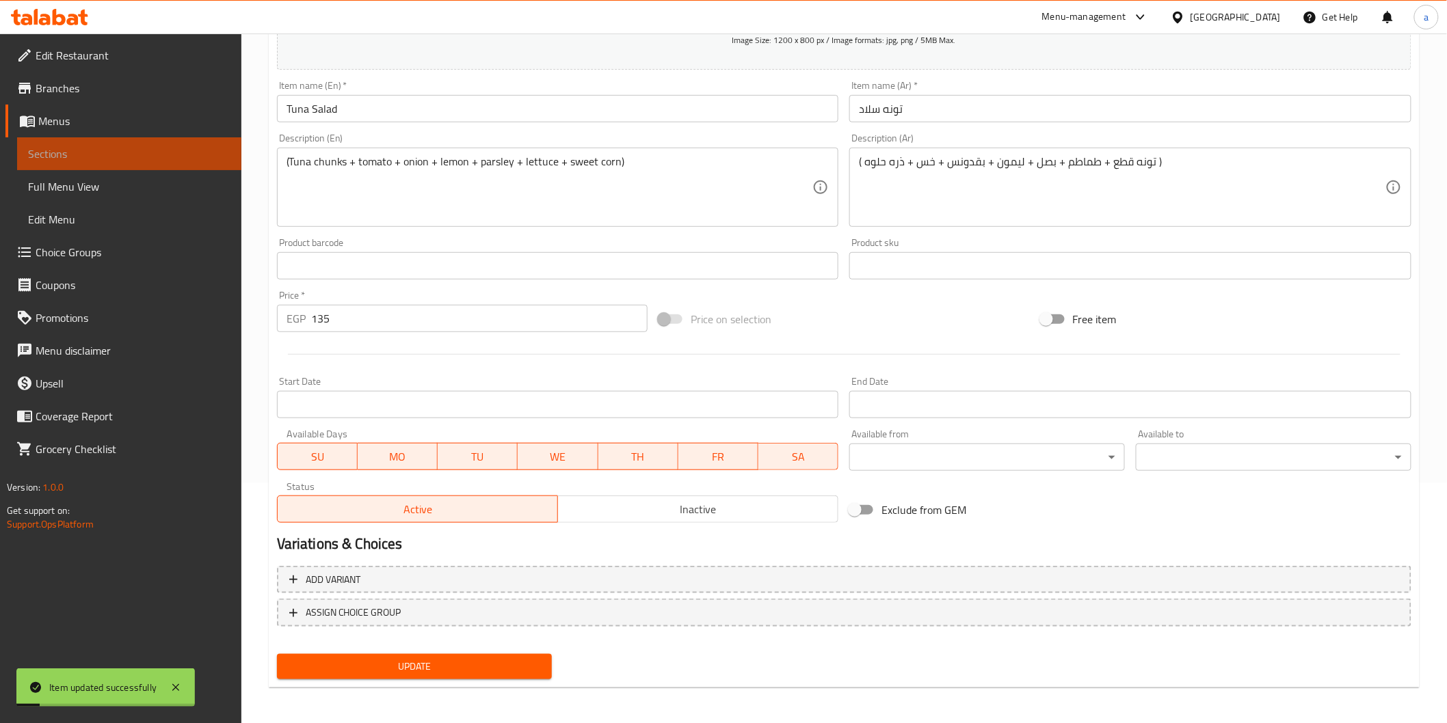
click at [168, 150] on span "Sections" at bounding box center [129, 154] width 202 height 16
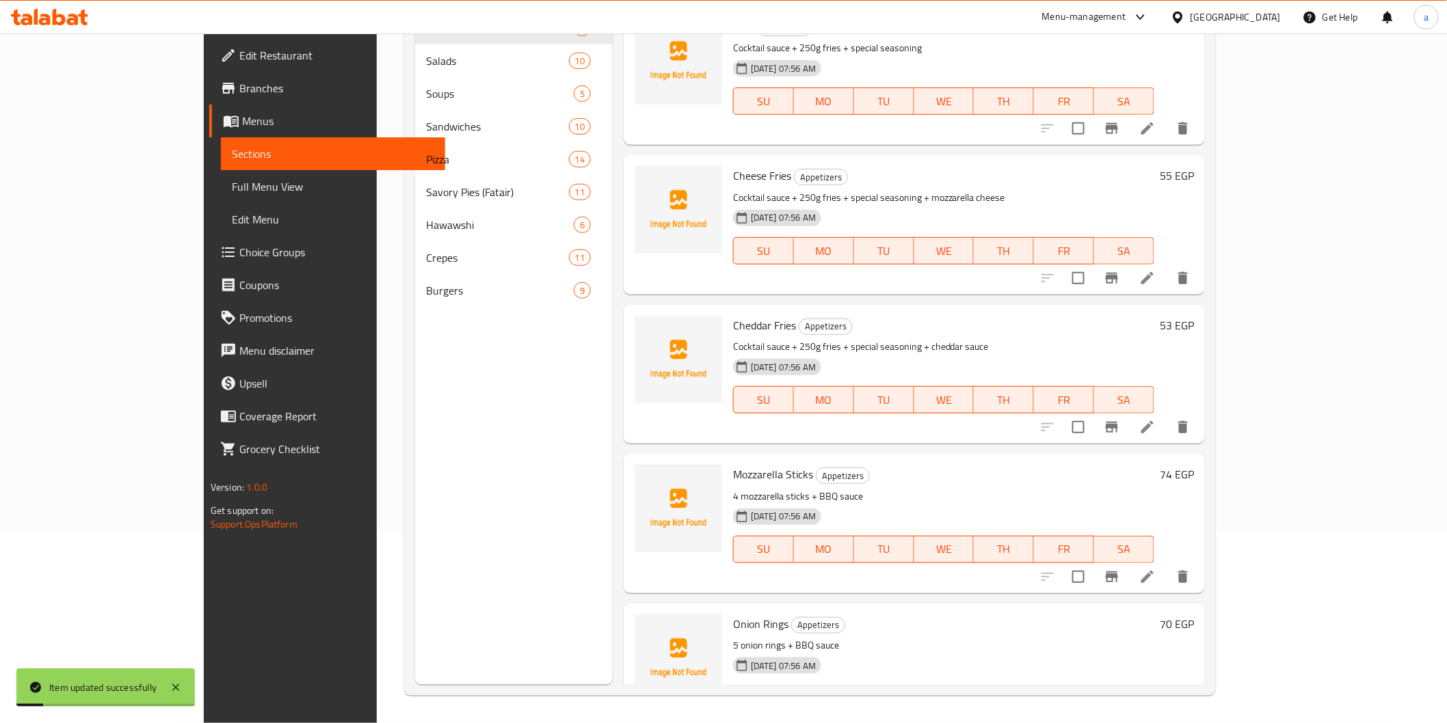
scroll to position [191, 0]
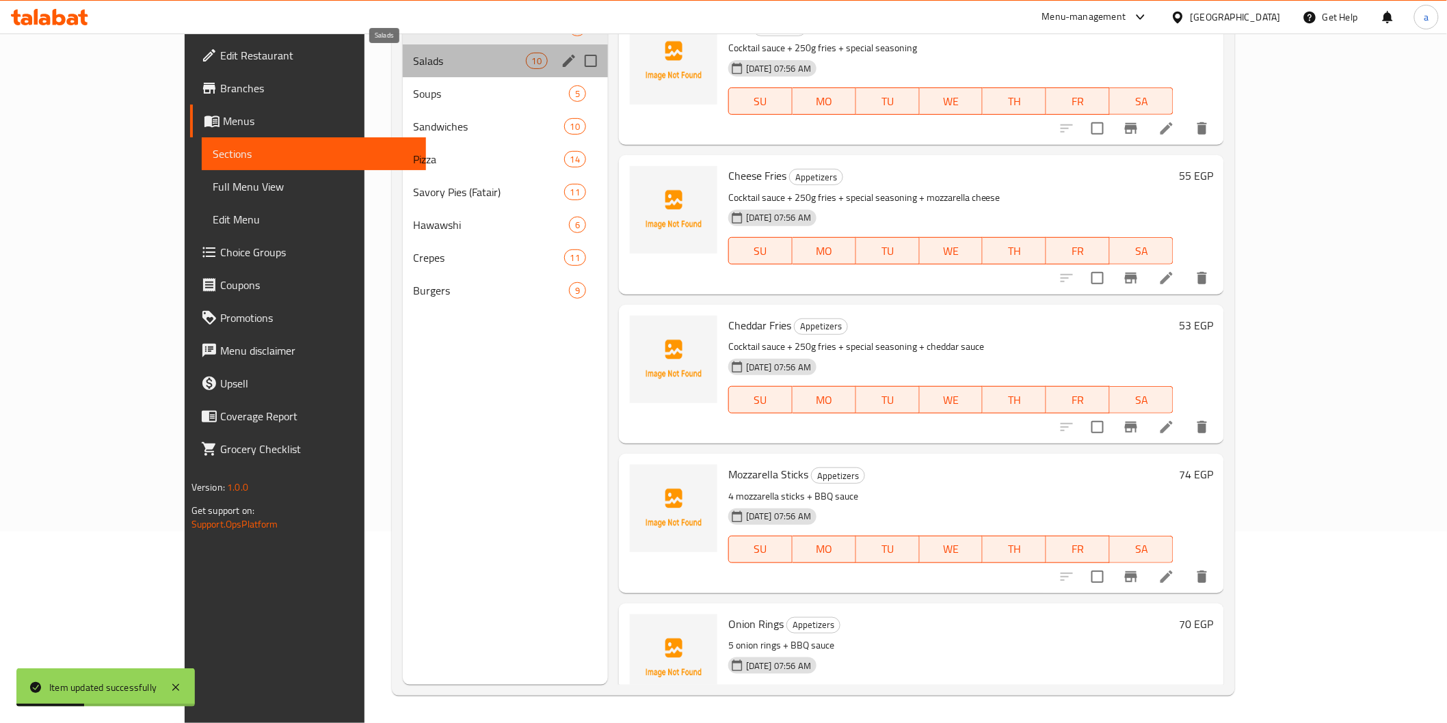
click at [414, 63] on span "Salads" at bounding box center [470, 61] width 112 height 16
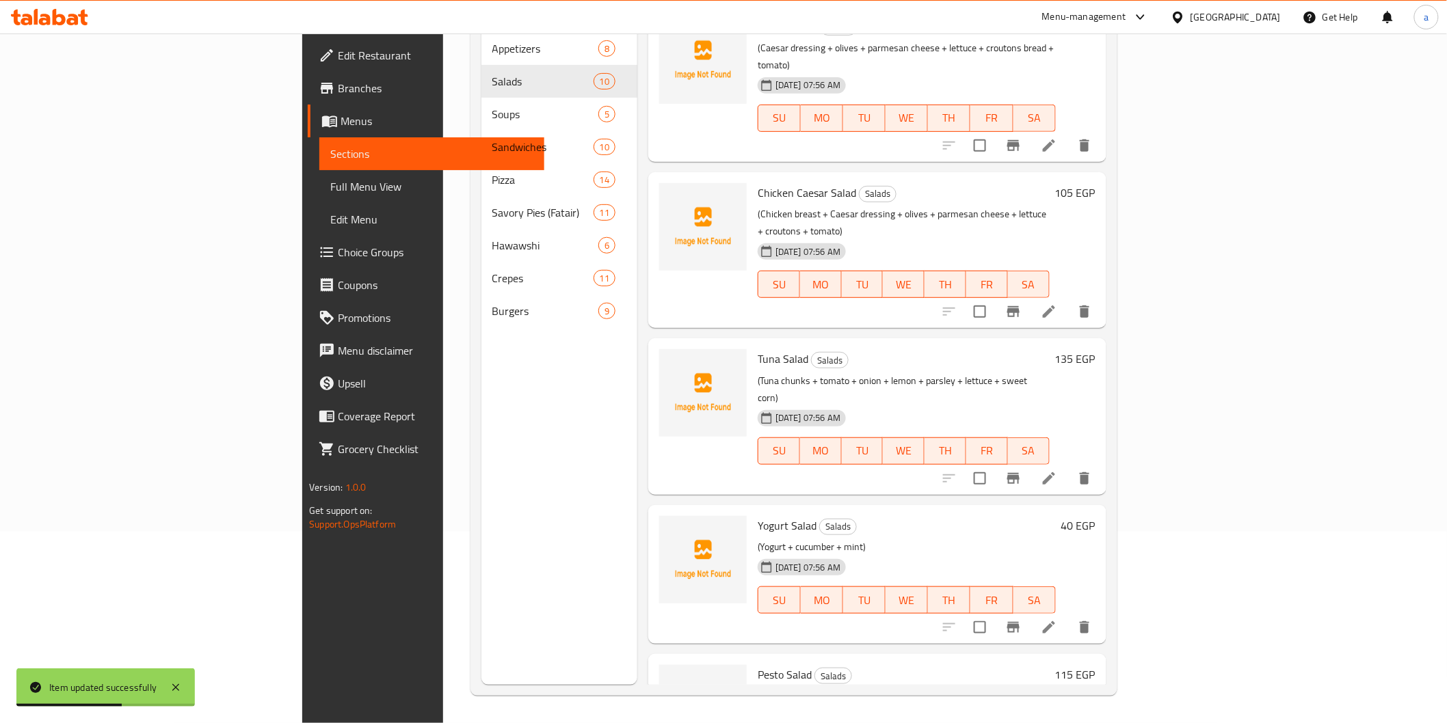
scroll to position [531, 0]
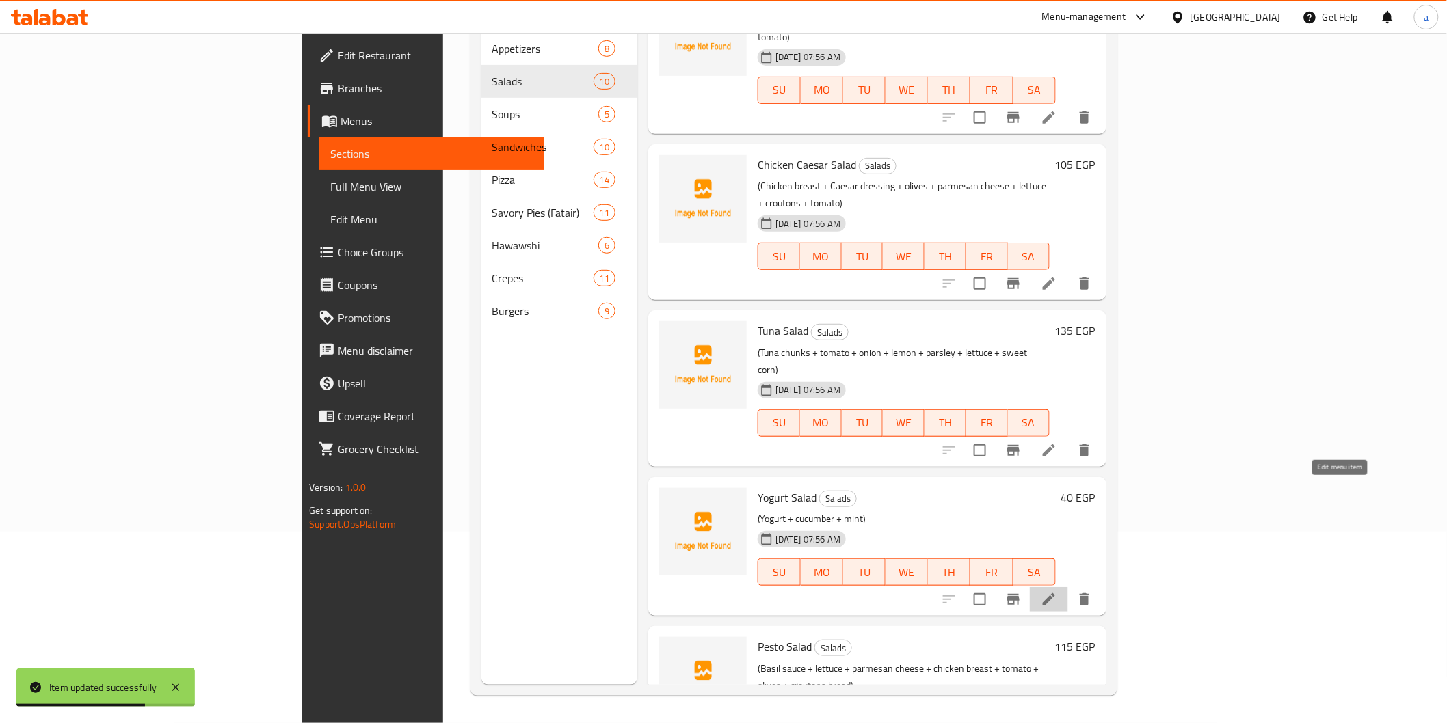
click at [1057, 591] on icon at bounding box center [1049, 599] width 16 height 16
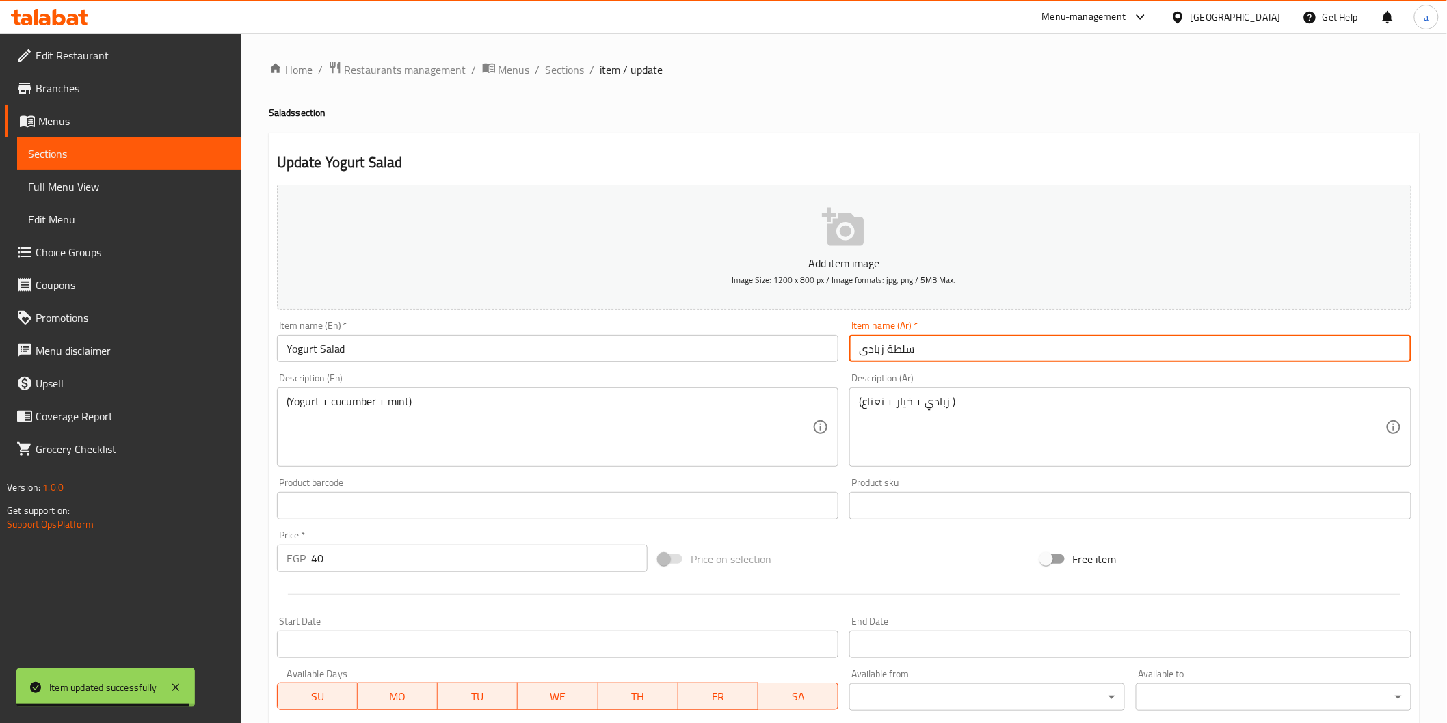
drag, startPoint x: 855, startPoint y: 353, endPoint x: 2641, endPoint y: 753, distance: 1830.3
click at [1446, 723] on html "Item updated successfully ​ Menu-management Egypt Get Help a Edit Restaurant Br…" at bounding box center [723, 361] width 1447 height 723
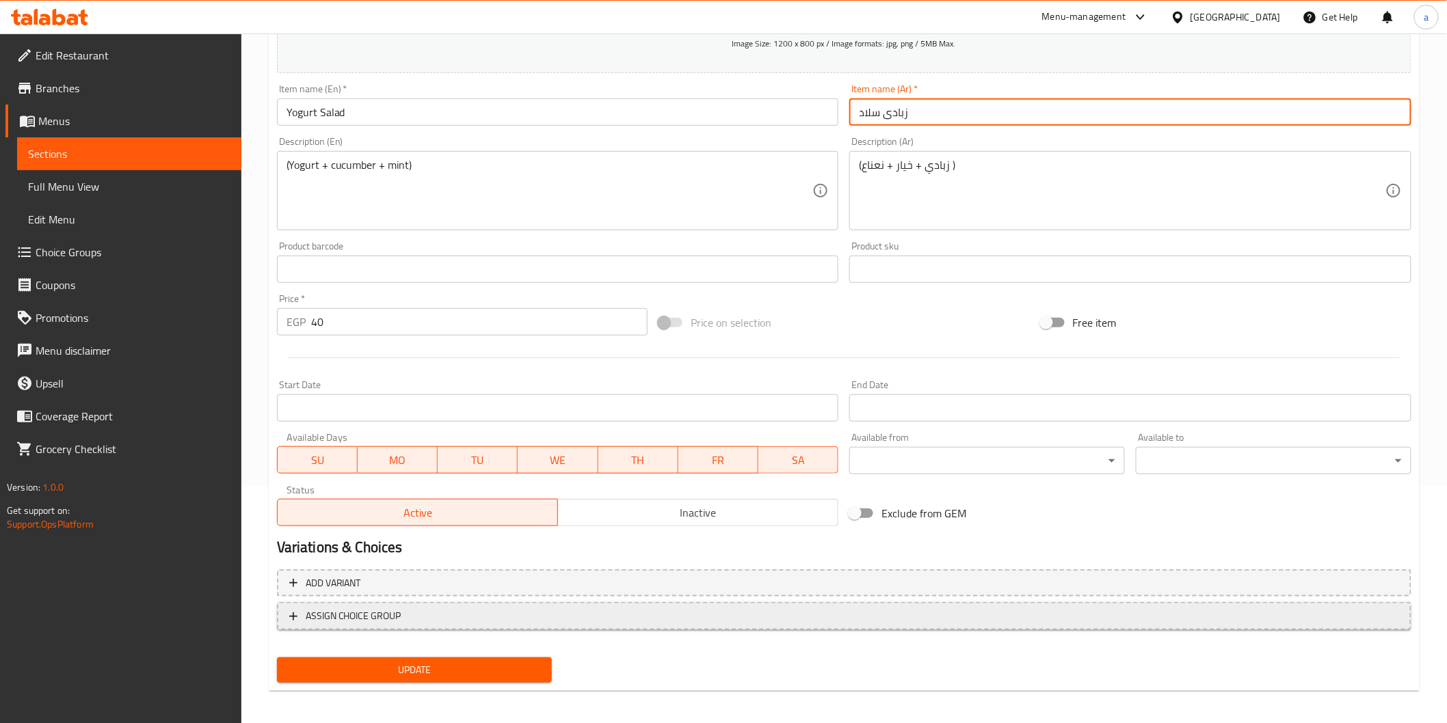
scroll to position [240, 0]
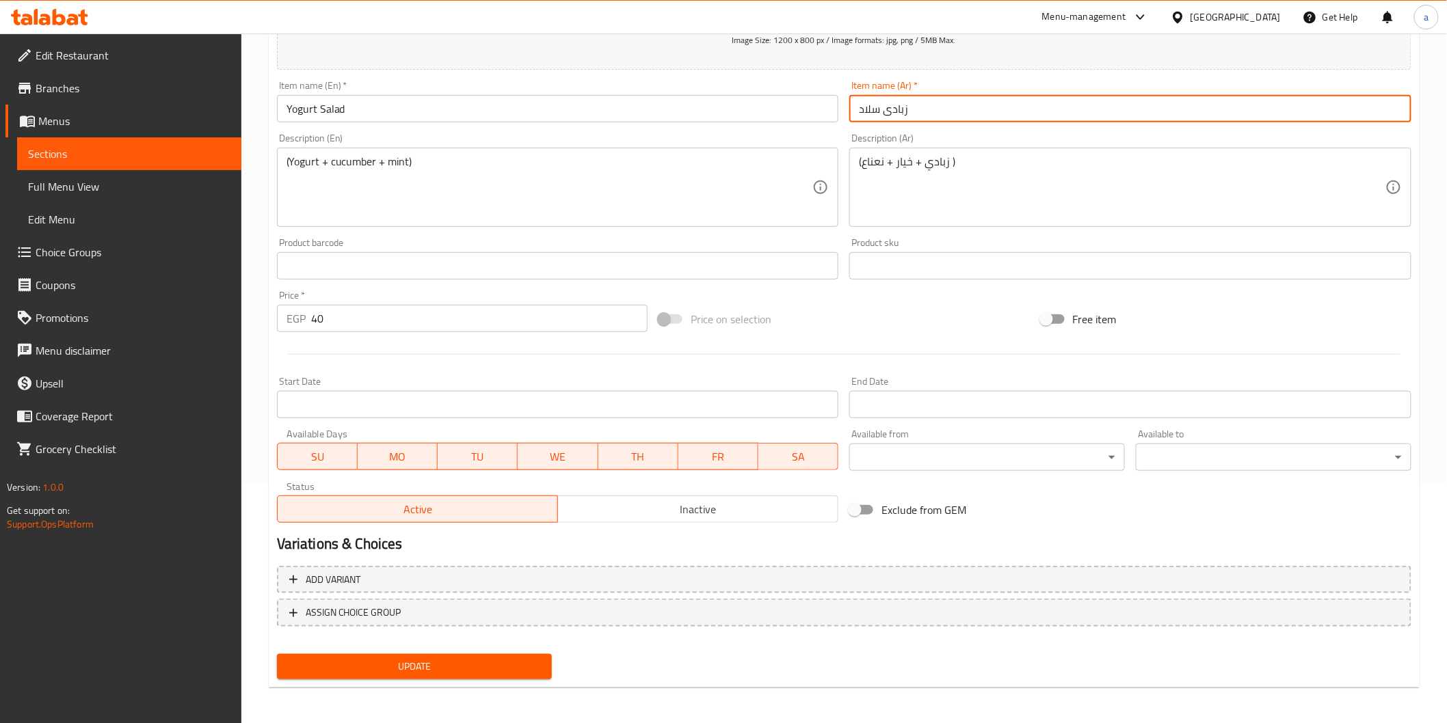
type input "زبادى سلاد"
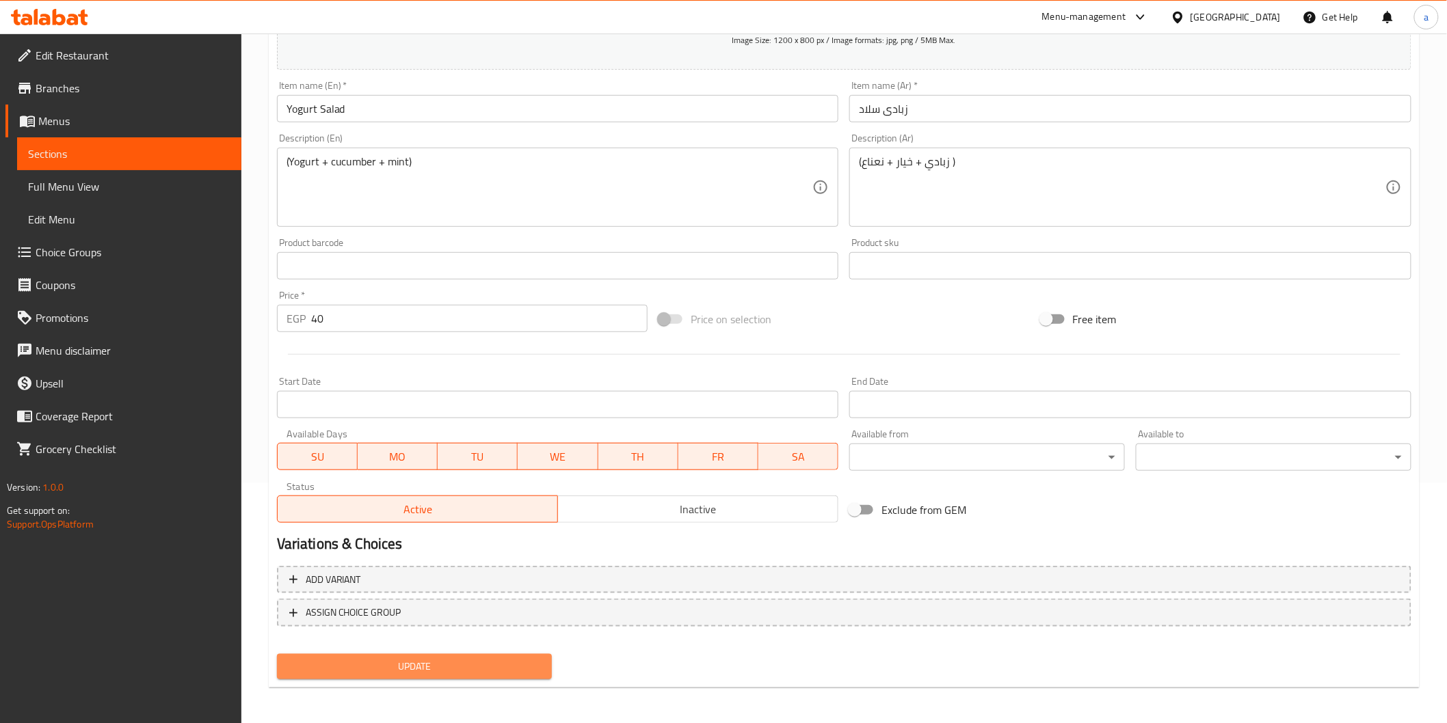
click at [352, 662] on span "Update" at bounding box center [415, 666] width 254 height 17
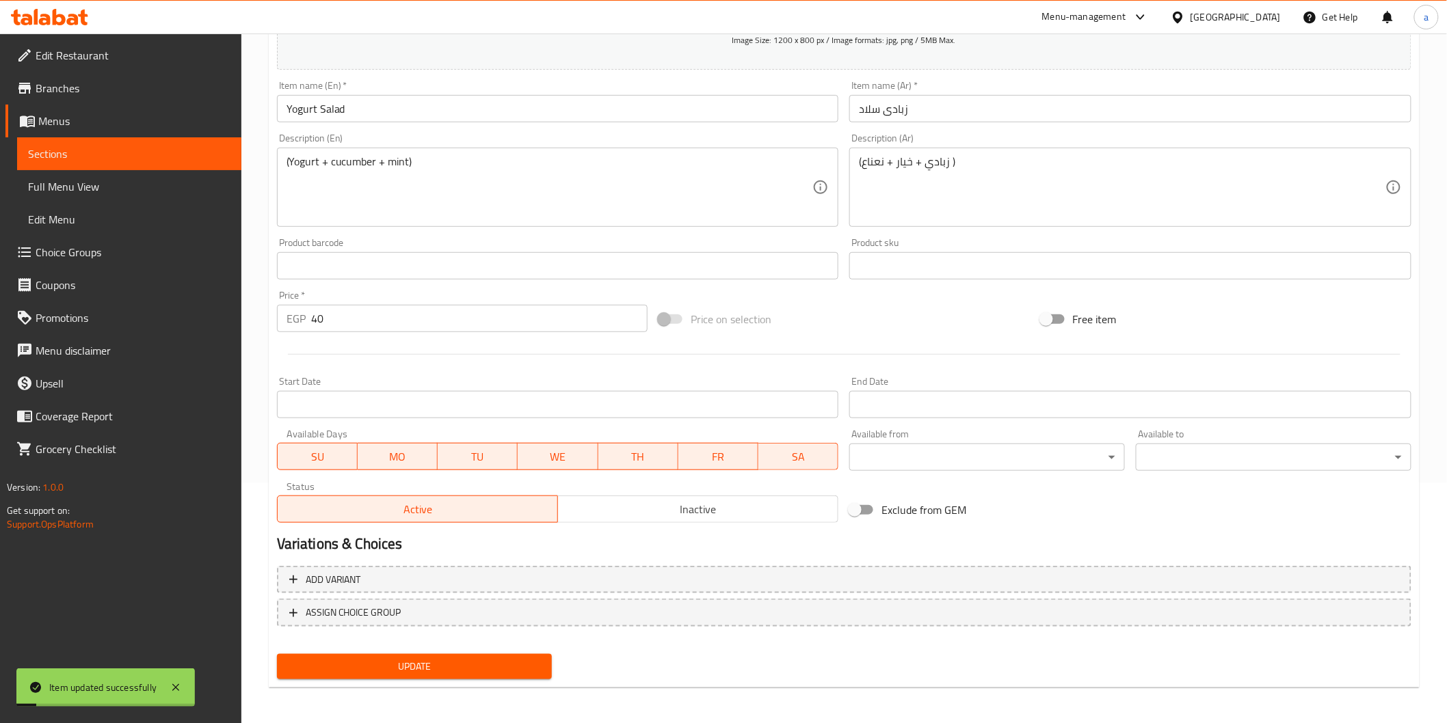
click at [165, 159] on span "Sections" at bounding box center [129, 154] width 202 height 16
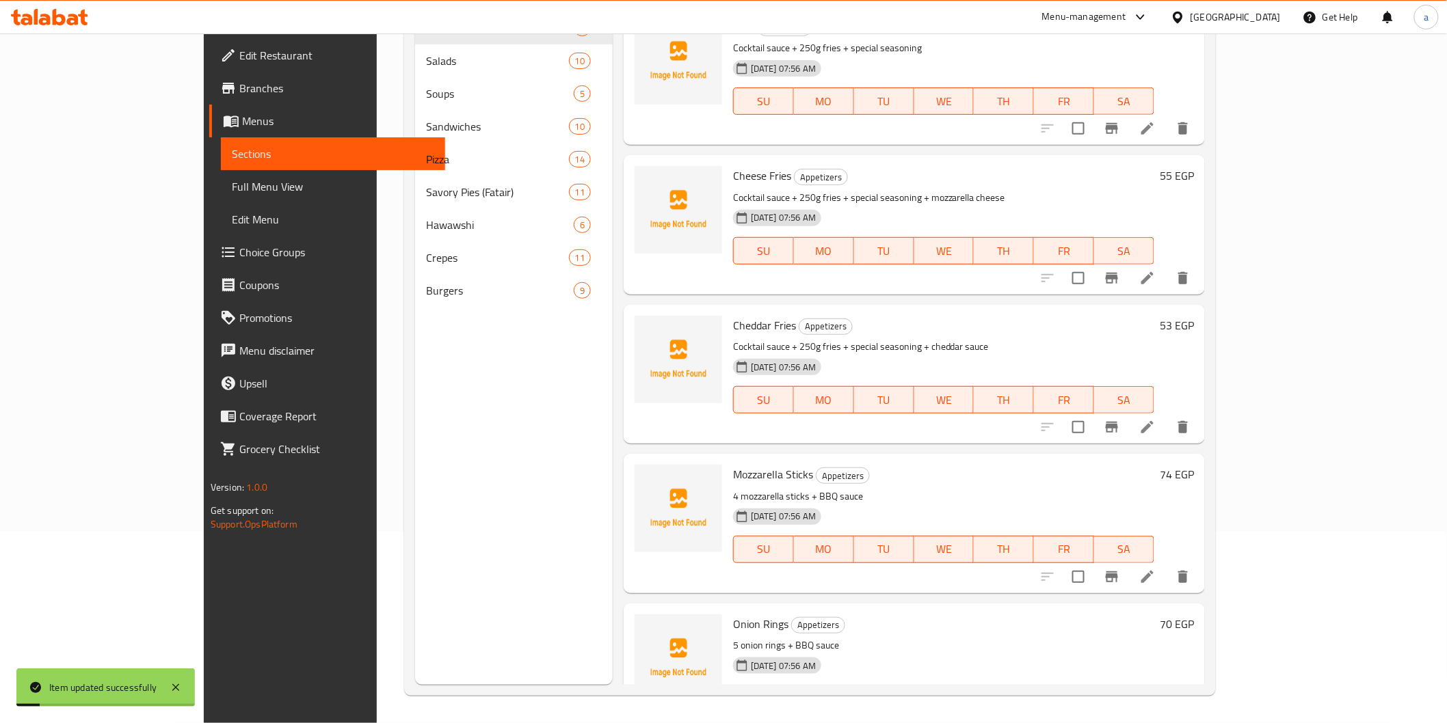
scroll to position [191, 0]
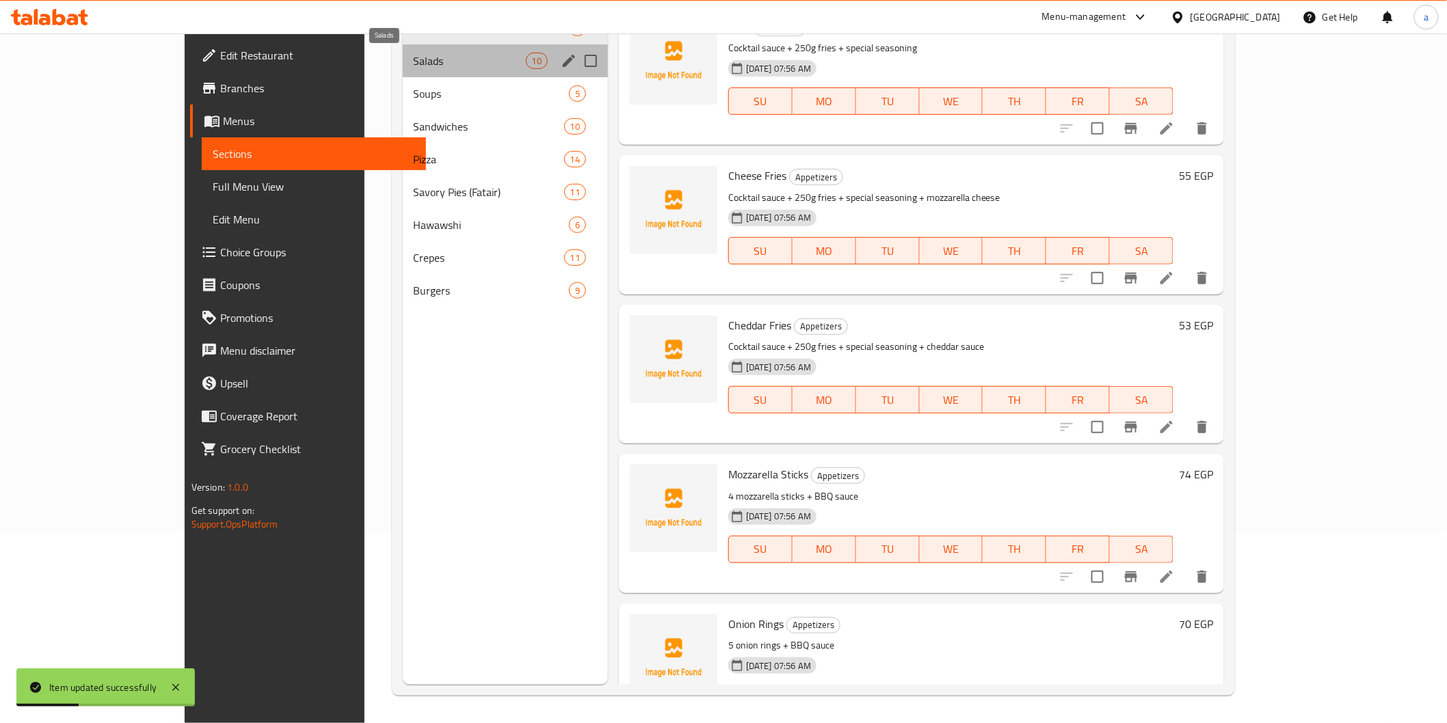
click at [414, 62] on span "Salads" at bounding box center [470, 61] width 112 height 16
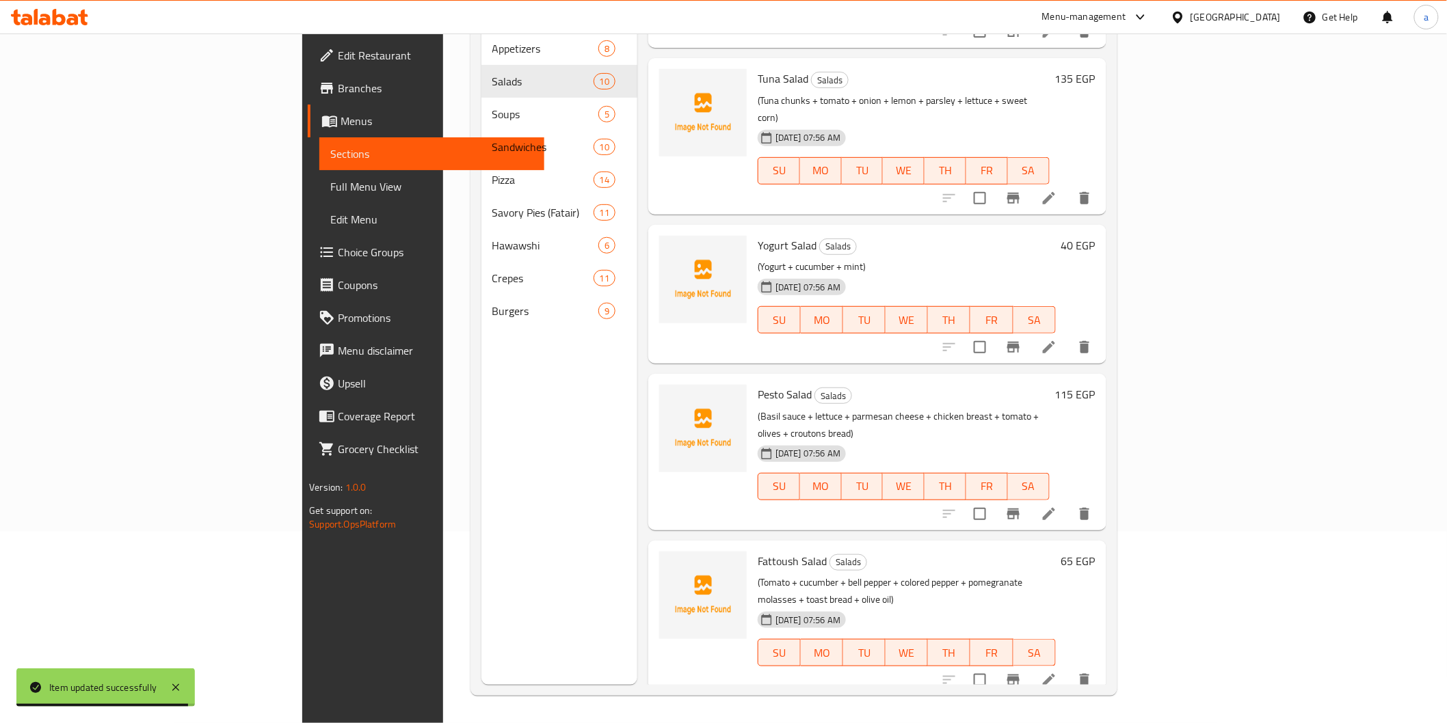
scroll to position [803, 0]
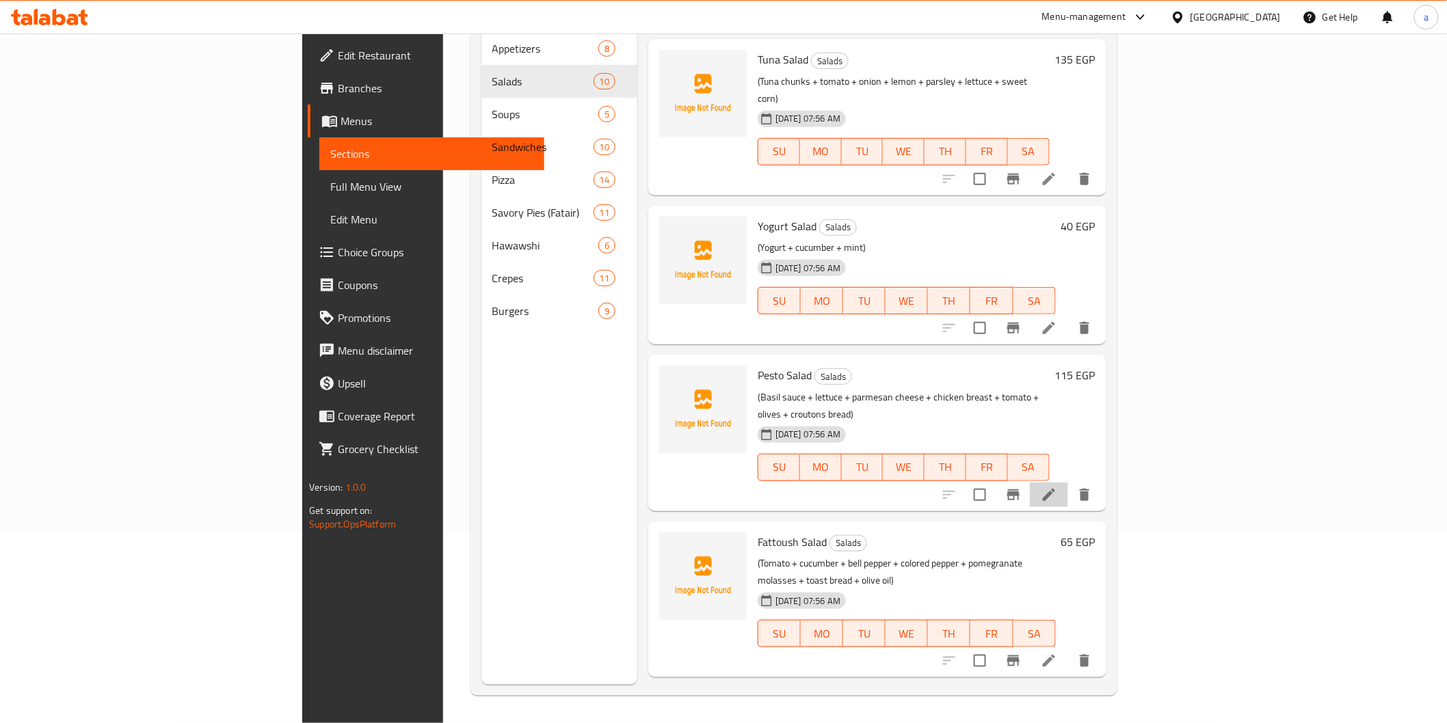
click at [1068, 483] on li at bounding box center [1049, 495] width 38 height 25
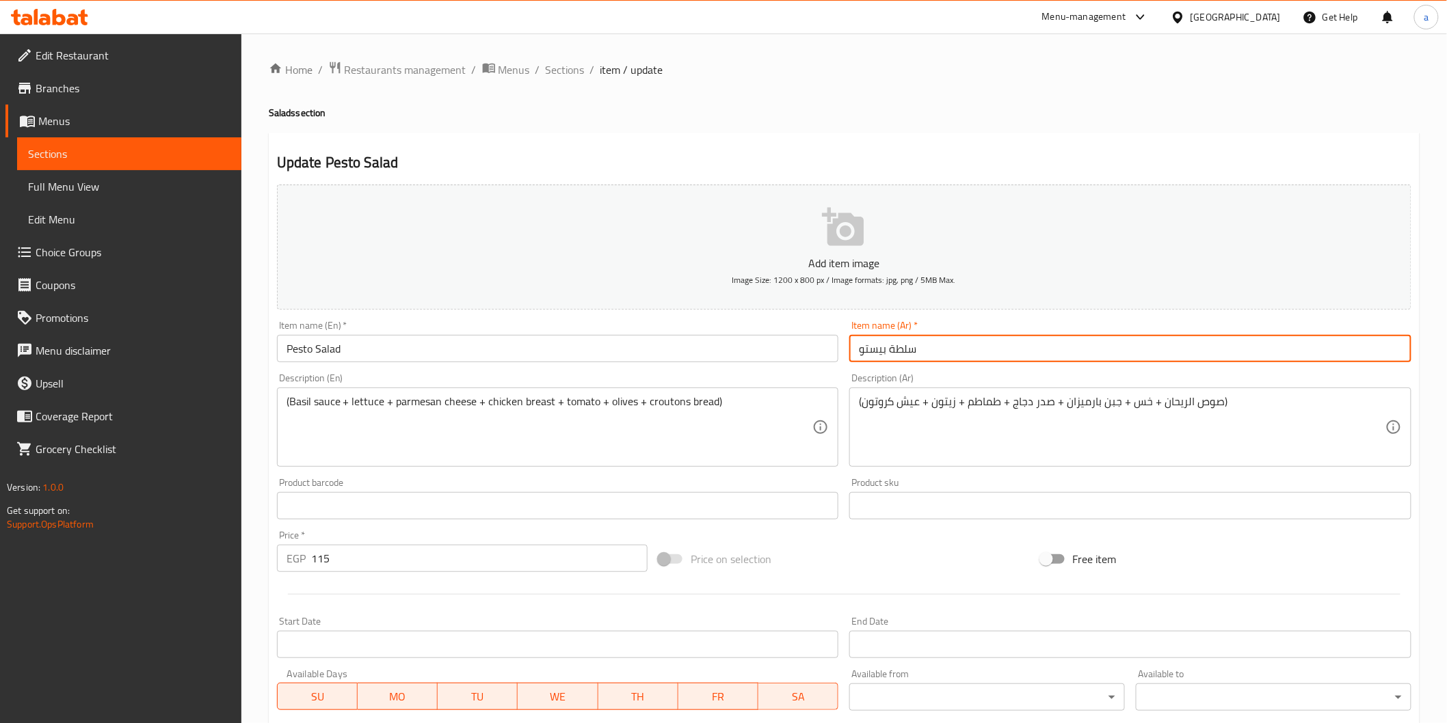
drag, startPoint x: 857, startPoint y: 351, endPoint x: 2462, endPoint y: 712, distance: 1645.4
click at [1446, 712] on html "​ Menu-management Egypt Get Help a Edit Restaurant Branches Menus Sections Full…" at bounding box center [723, 361] width 1447 height 723
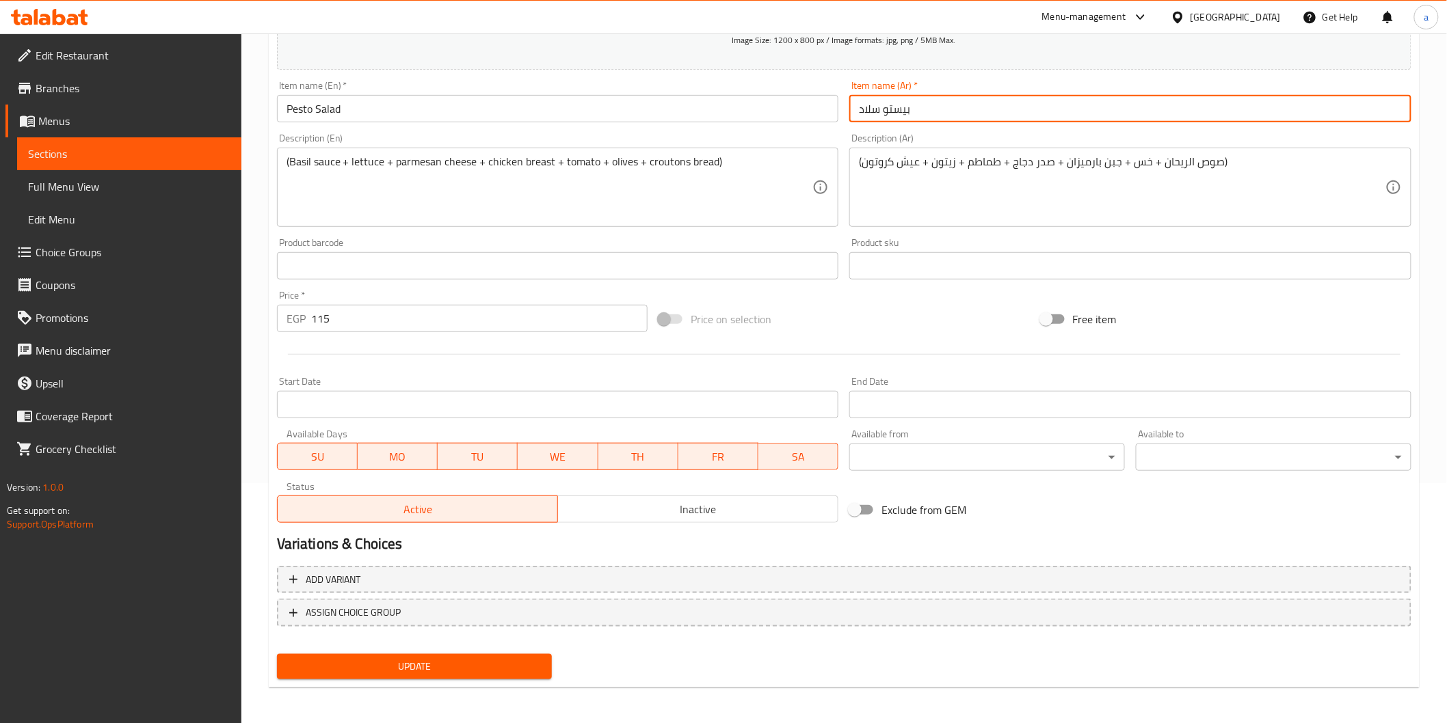
type input "بيستو سلاد"
click at [334, 678] on div "Update" at bounding box center [414, 667] width 286 height 36
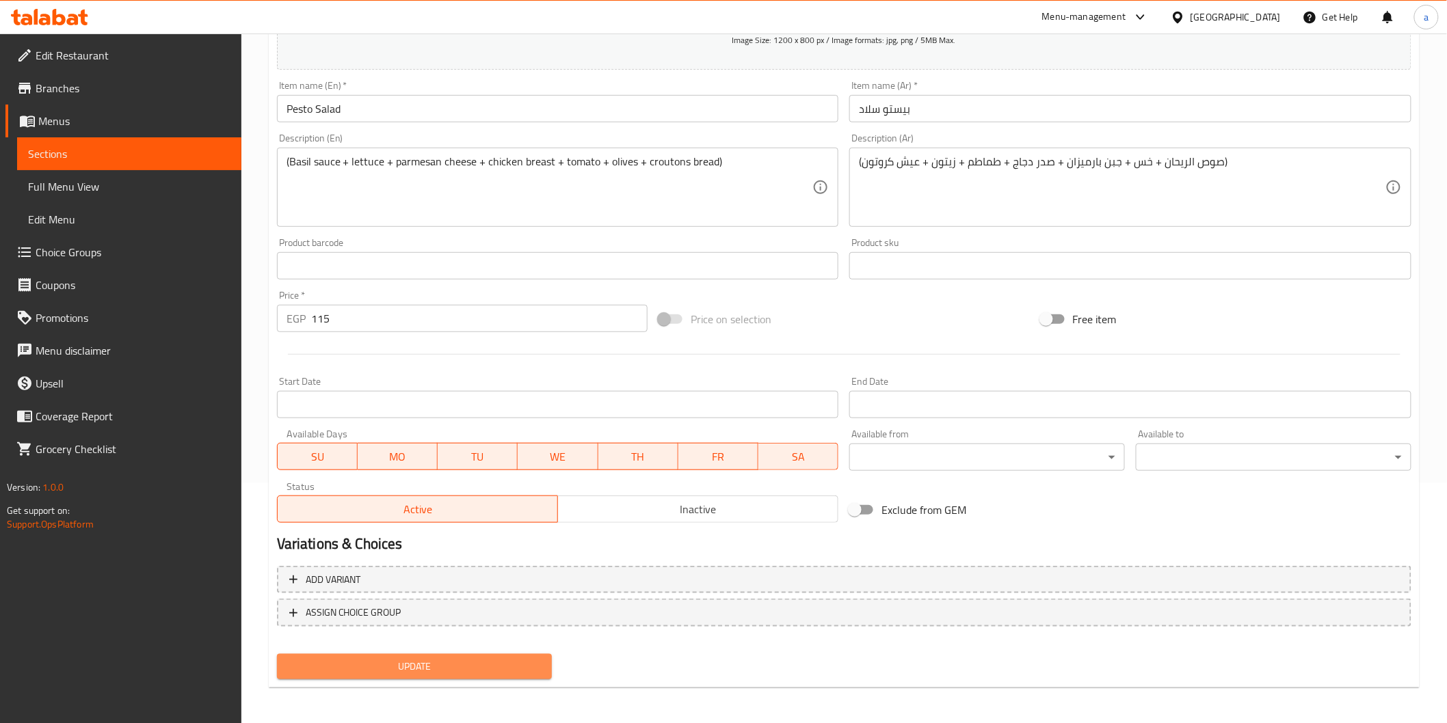
click at [340, 673] on button "Update" at bounding box center [415, 666] width 276 height 25
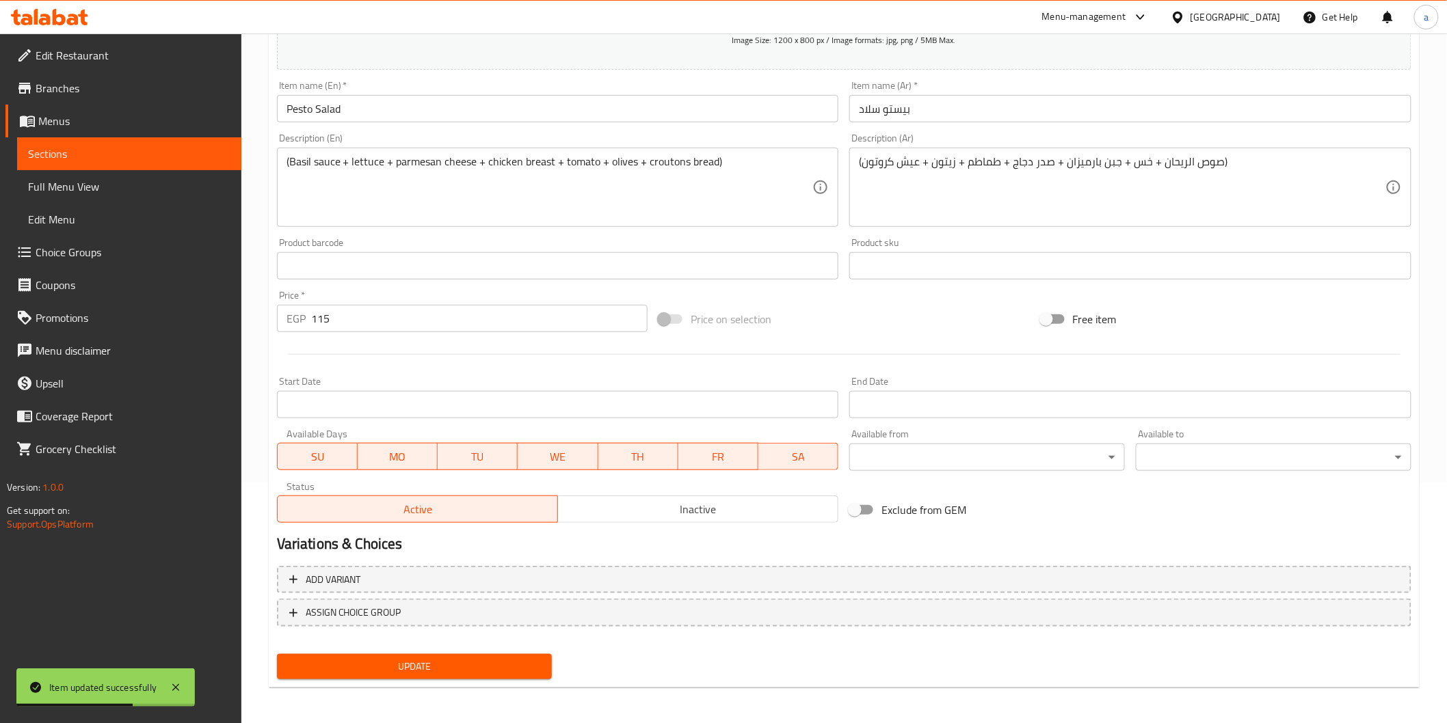
click at [195, 144] on link "Sections" at bounding box center [129, 153] width 224 height 33
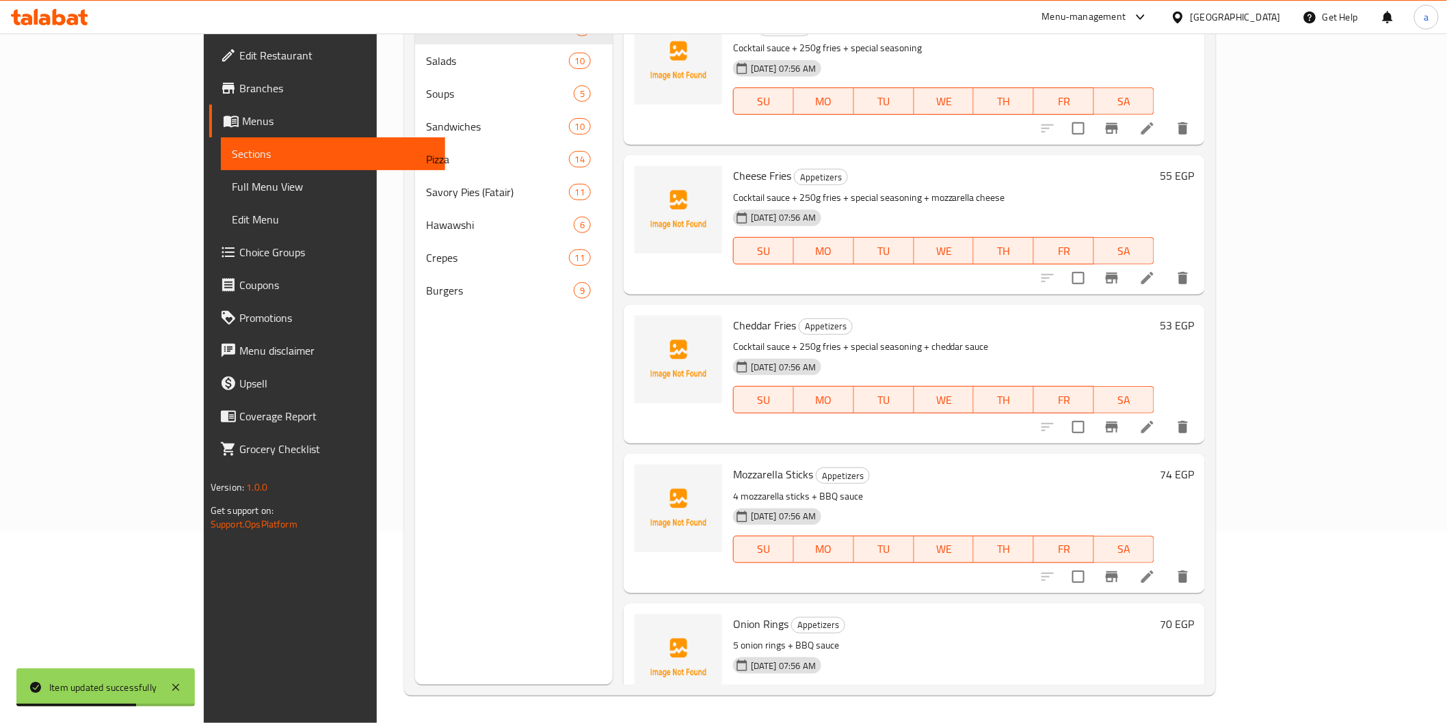
scroll to position [191, 0]
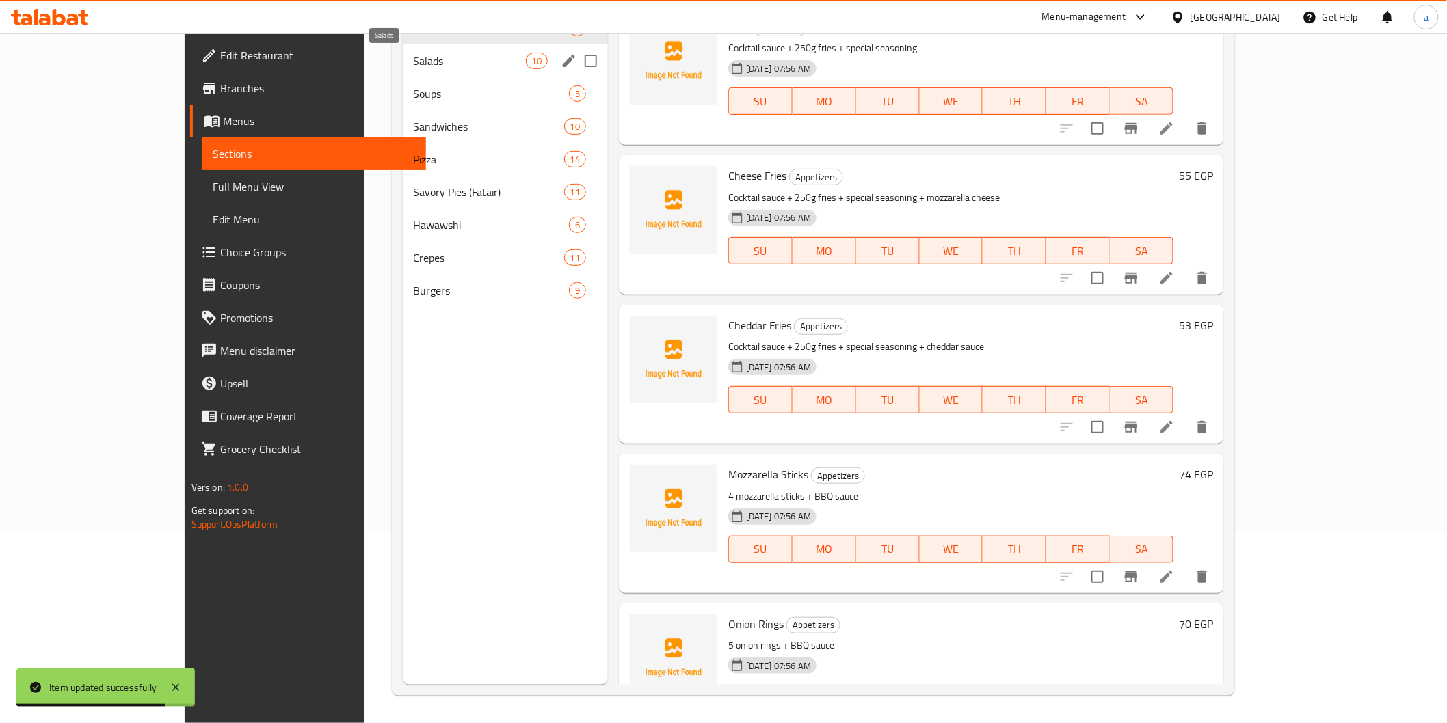
click at [414, 69] on span "Salads" at bounding box center [470, 61] width 112 height 16
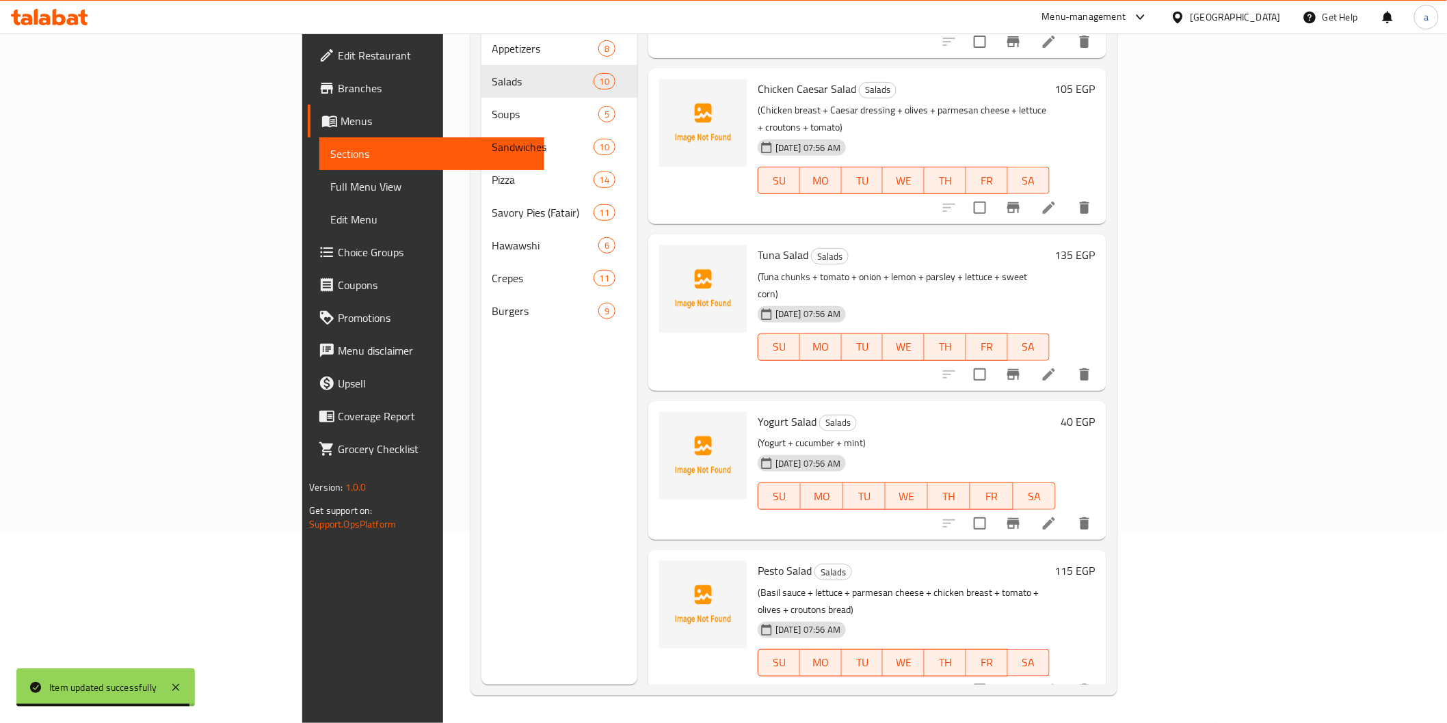
scroll to position [803, 0]
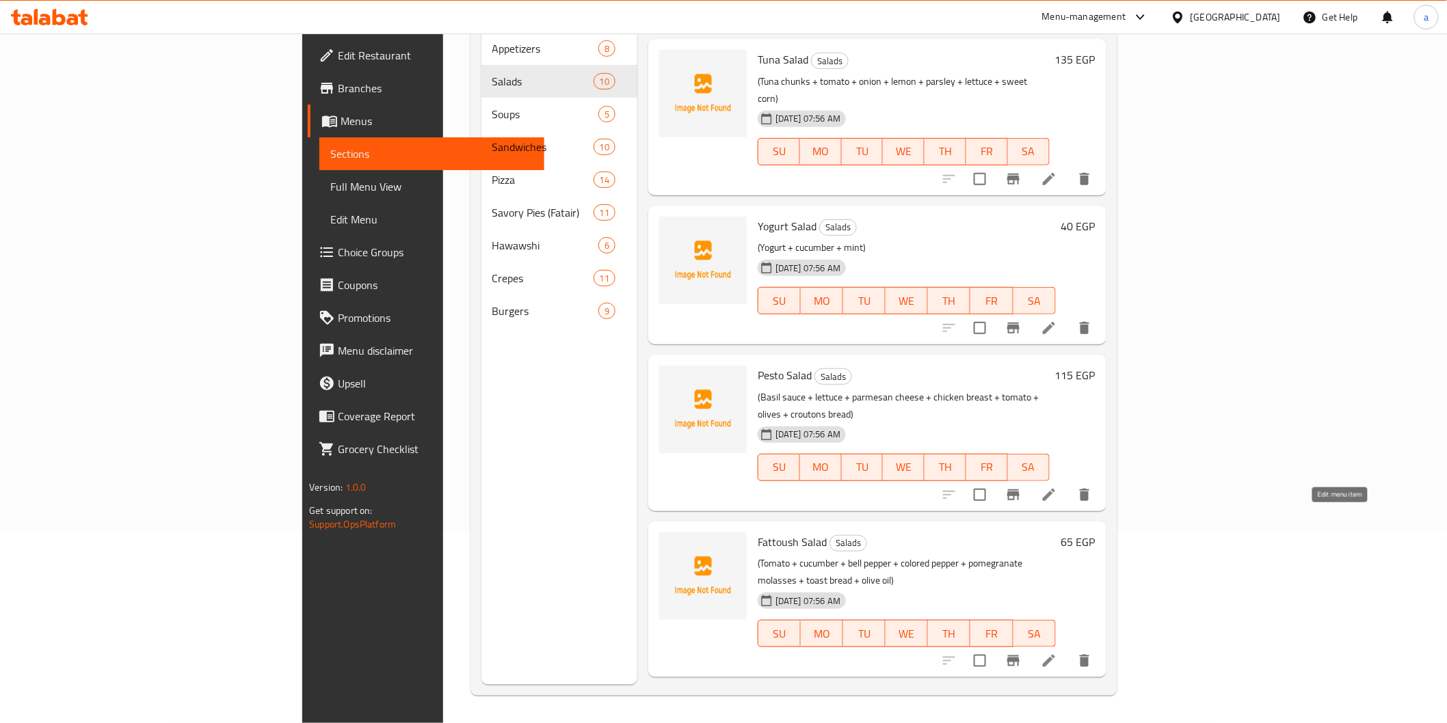
click at [1057, 653] on icon at bounding box center [1049, 661] width 16 height 16
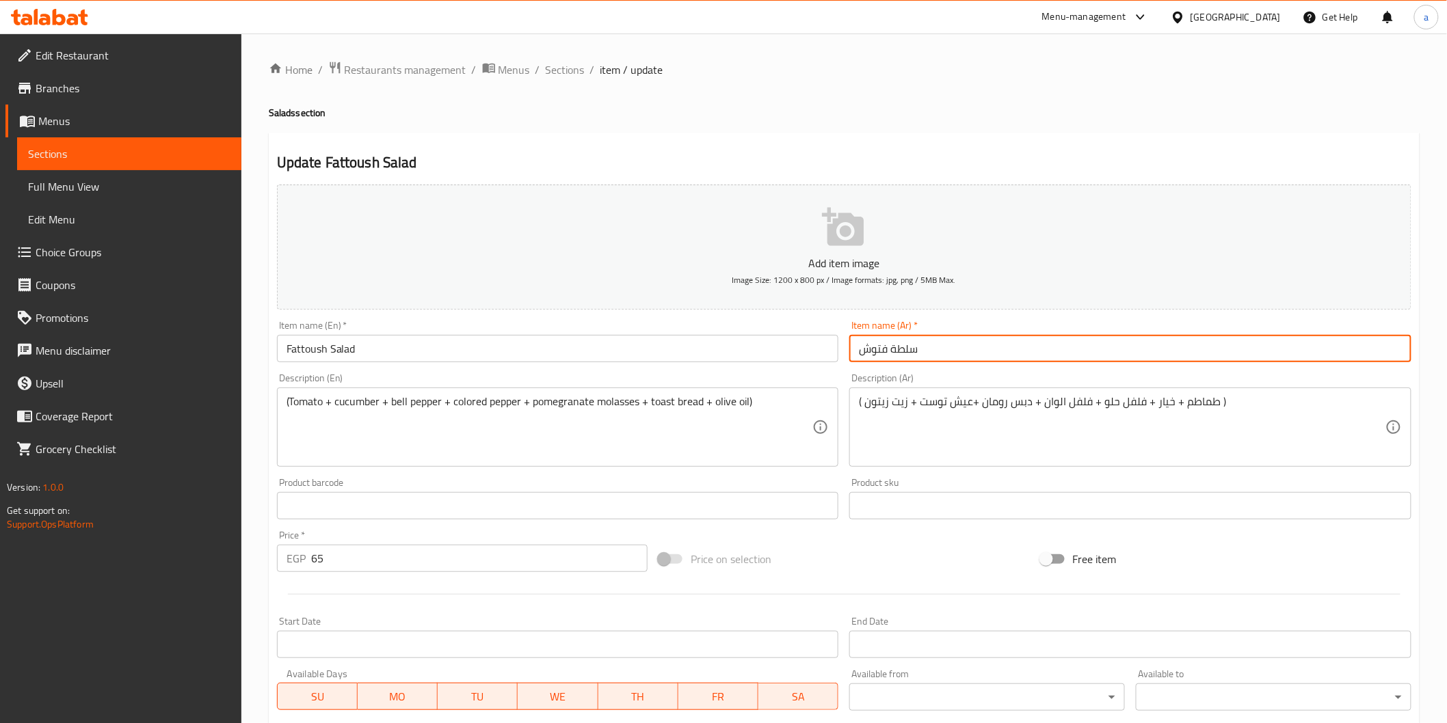
drag, startPoint x: 855, startPoint y: 358, endPoint x: 2182, endPoint y: 702, distance: 1371.1
click at [1446, 702] on html "​ Menu-management Egypt Get Help a Edit Restaurant Branches Menus Sections Full…" at bounding box center [723, 361] width 1447 height 723
type input "فتوش سلاد"
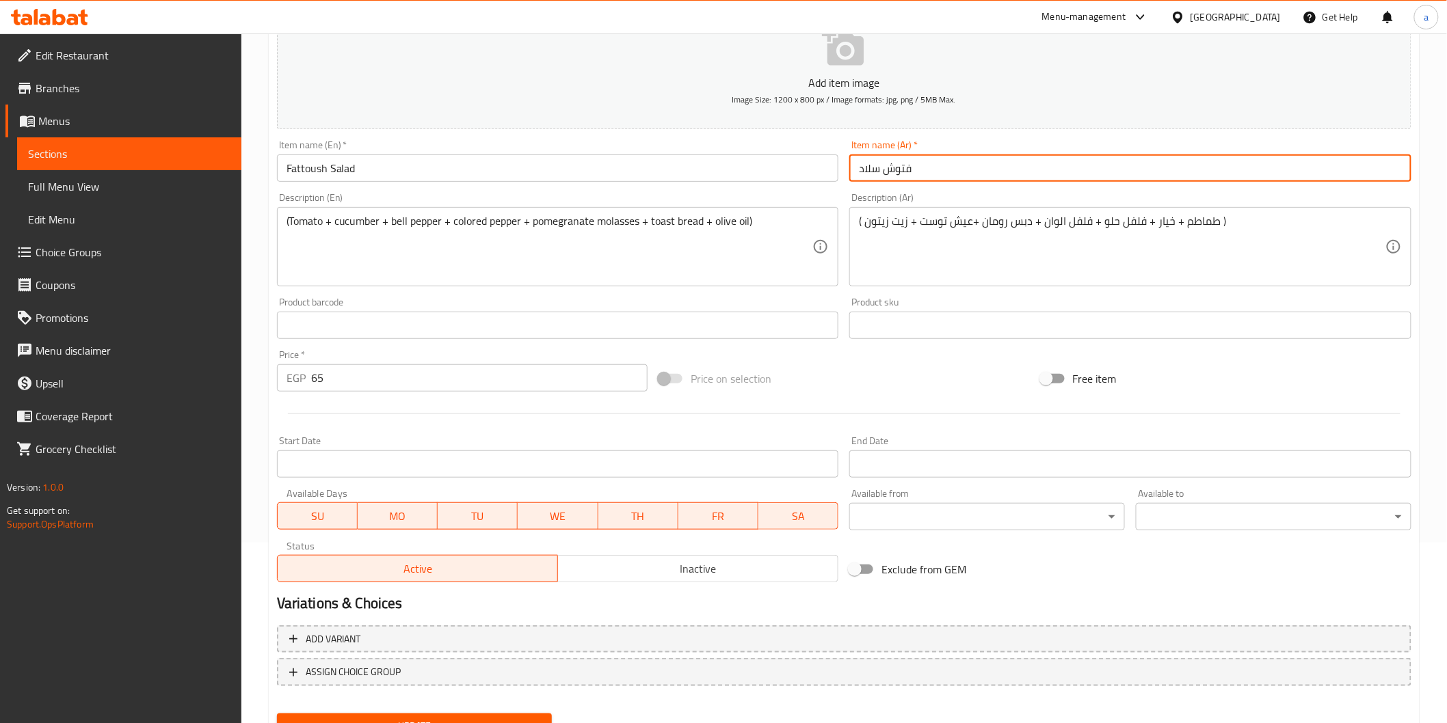
scroll to position [240, 0]
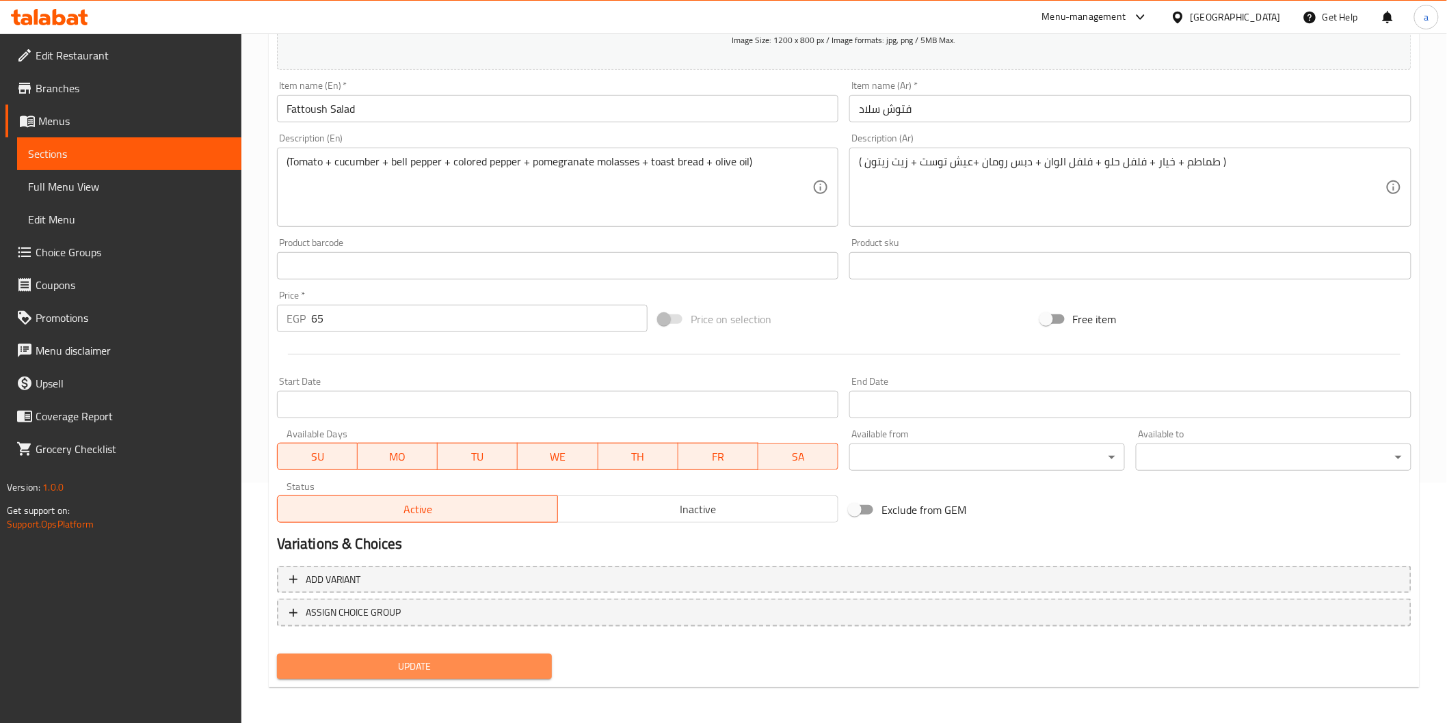
click at [477, 664] on span "Update" at bounding box center [415, 666] width 254 height 17
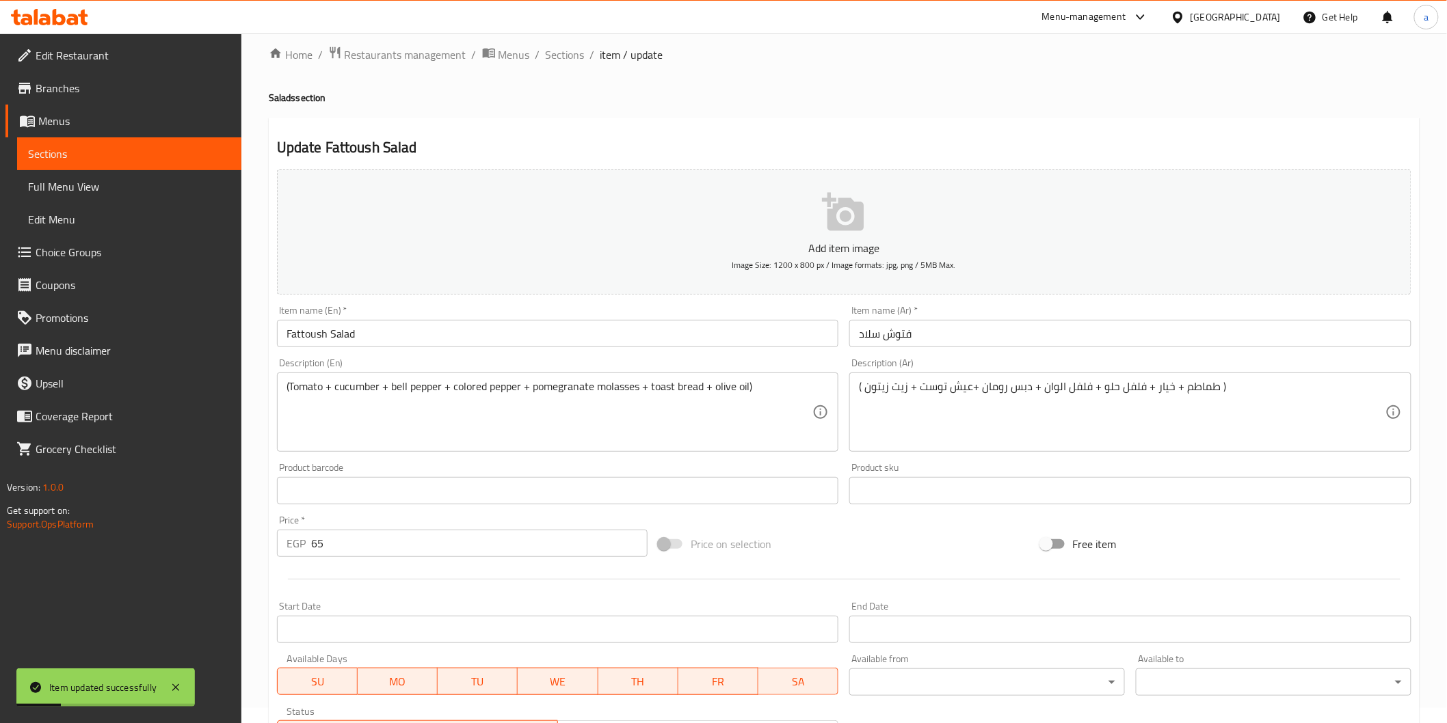
scroll to position [0, 0]
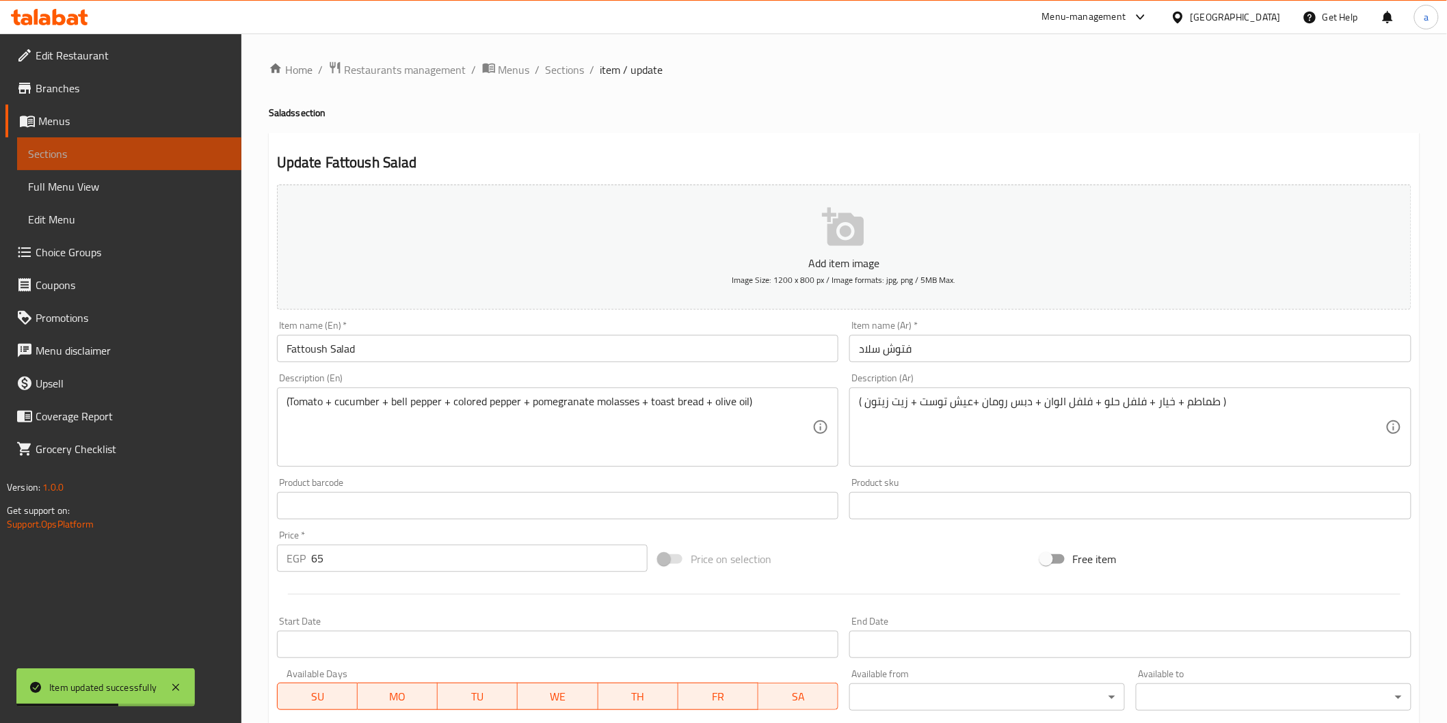
click at [117, 159] on span "Sections" at bounding box center [129, 154] width 202 height 16
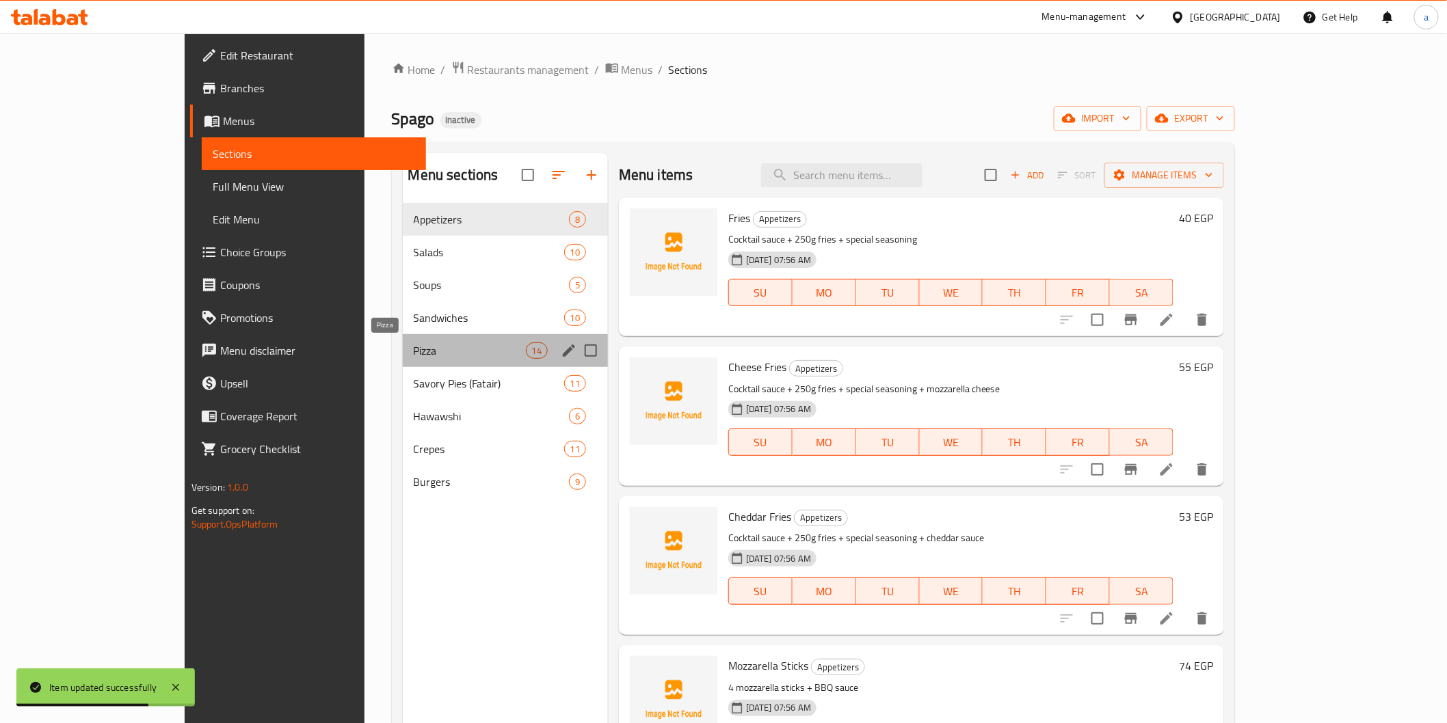
click at [414, 356] on span "Pizza" at bounding box center [470, 351] width 112 height 16
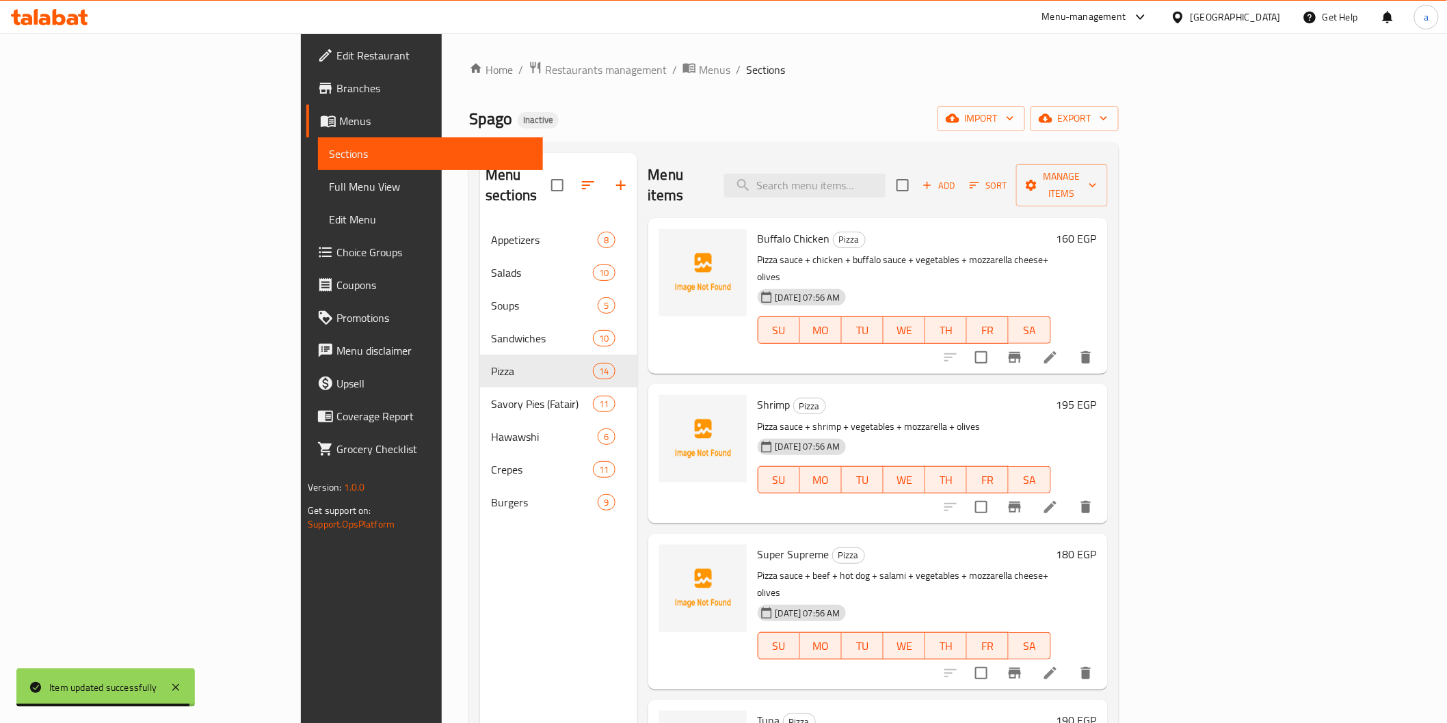
click at [329, 189] on span "Full Menu View" at bounding box center [430, 186] width 202 height 16
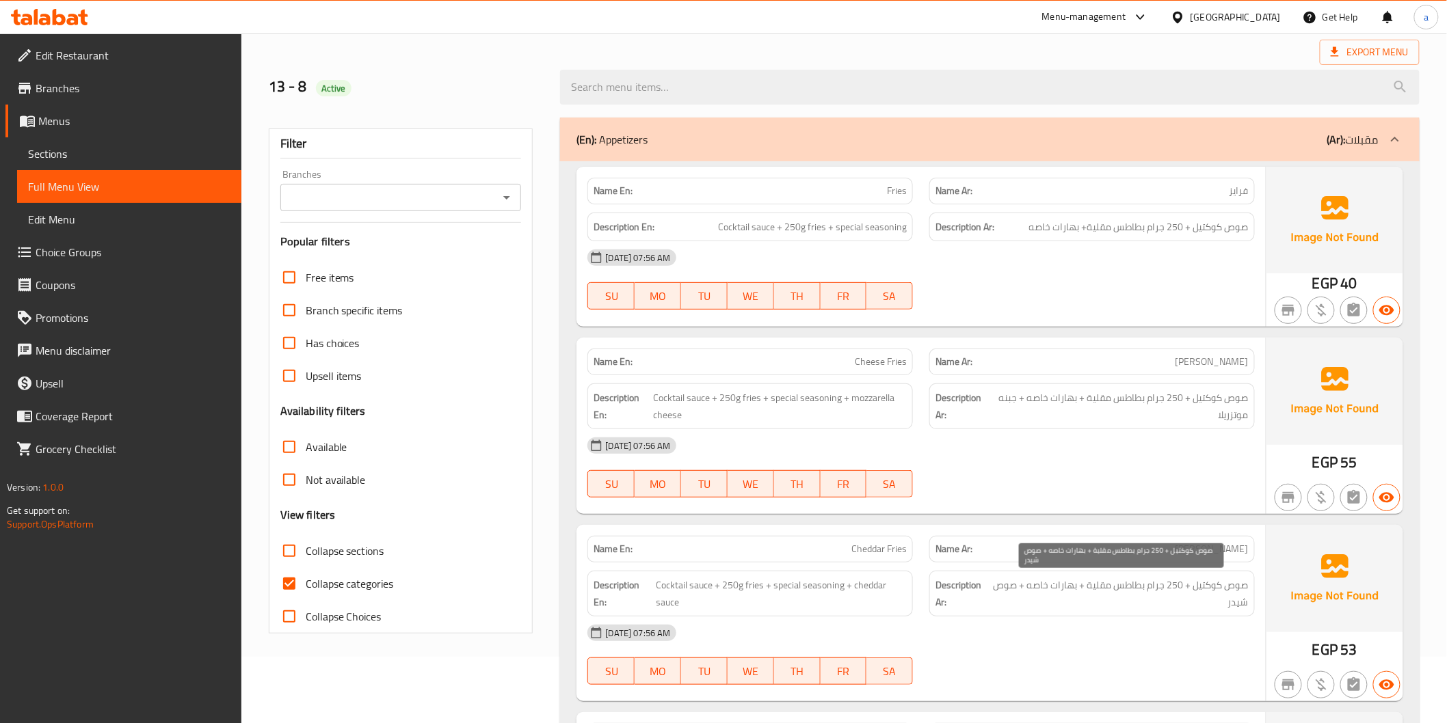
scroll to position [379, 0]
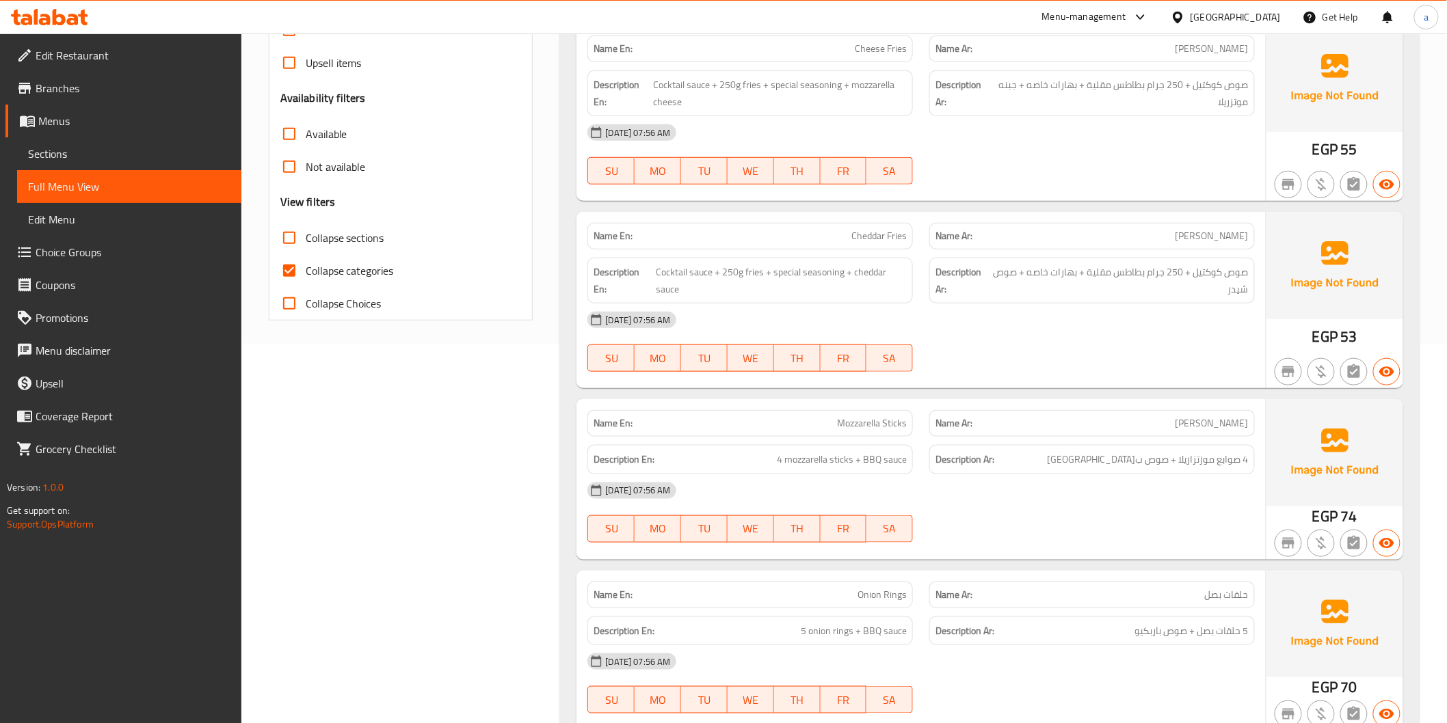
click at [302, 277] on input "Collapse categories" at bounding box center [289, 270] width 33 height 33
checkbox input "false"
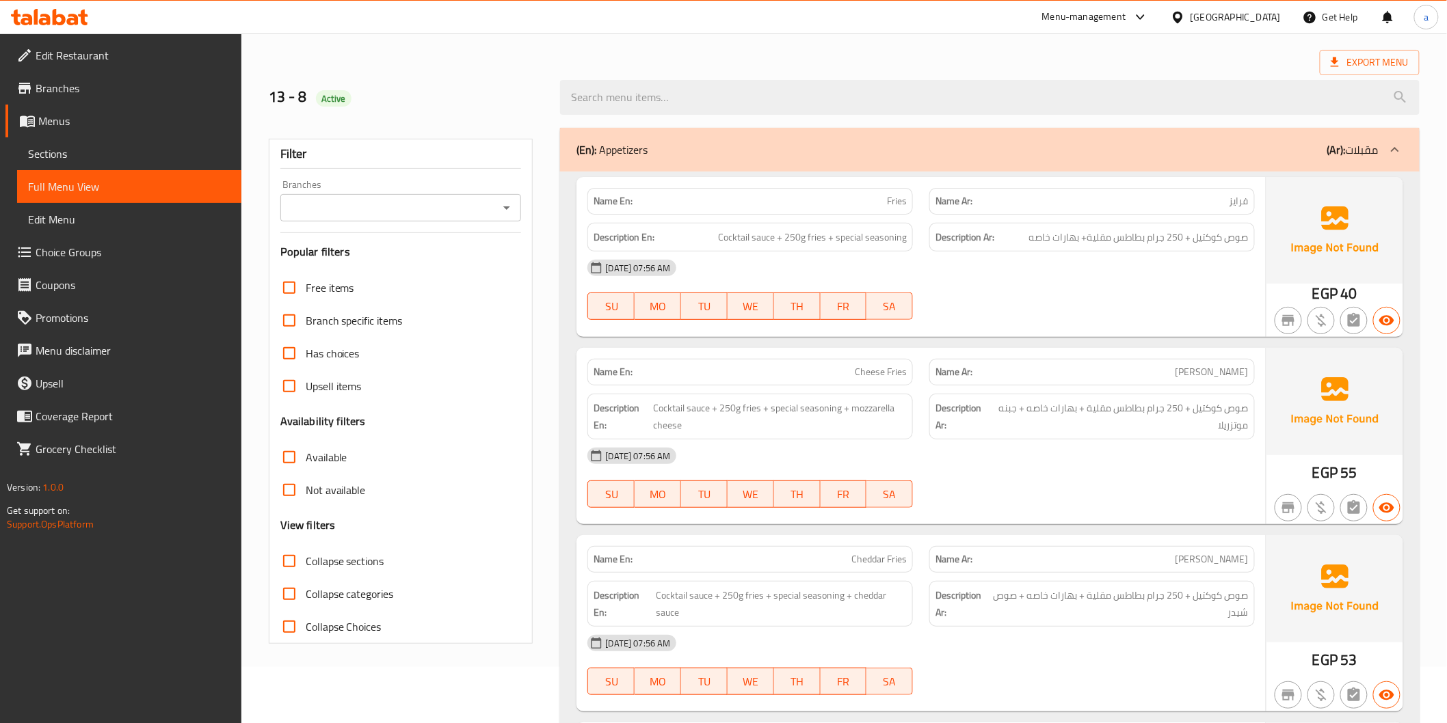
scroll to position [0, 0]
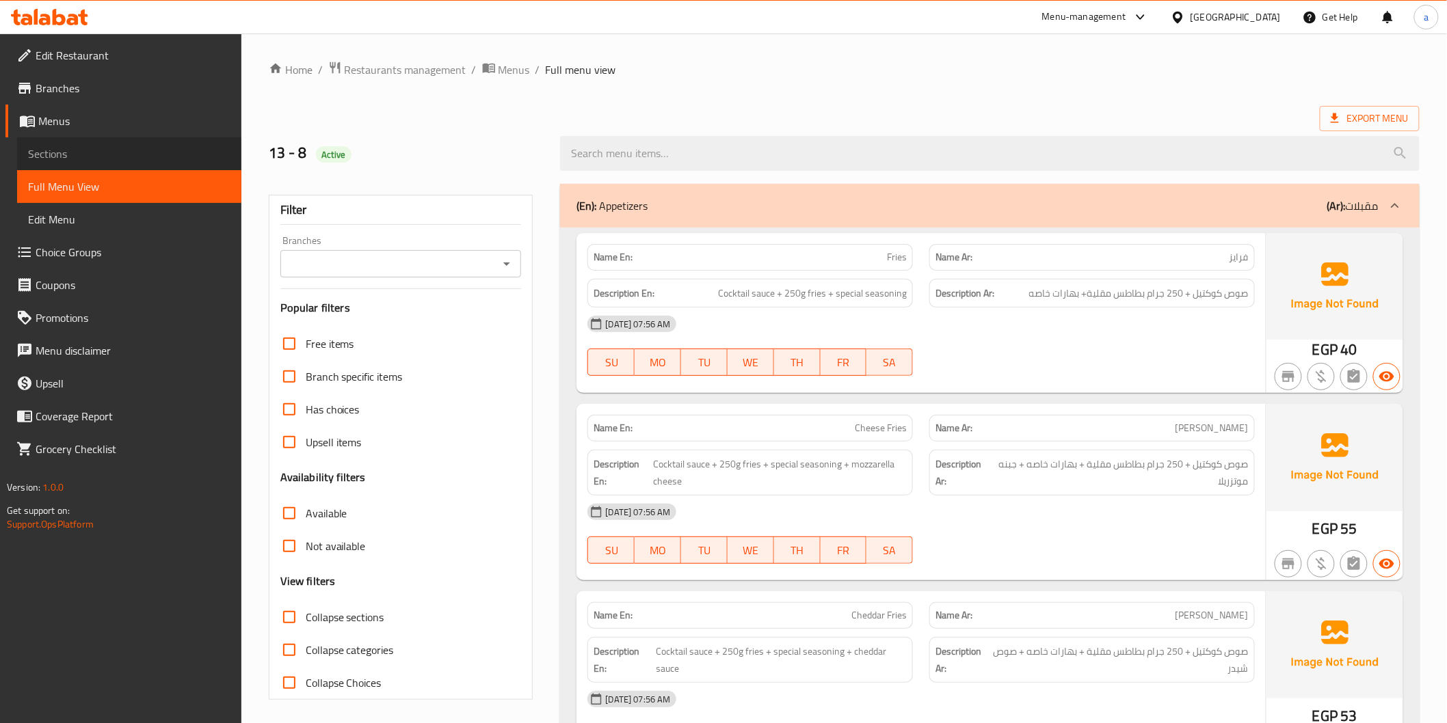
click at [131, 161] on span "Sections" at bounding box center [129, 154] width 202 height 16
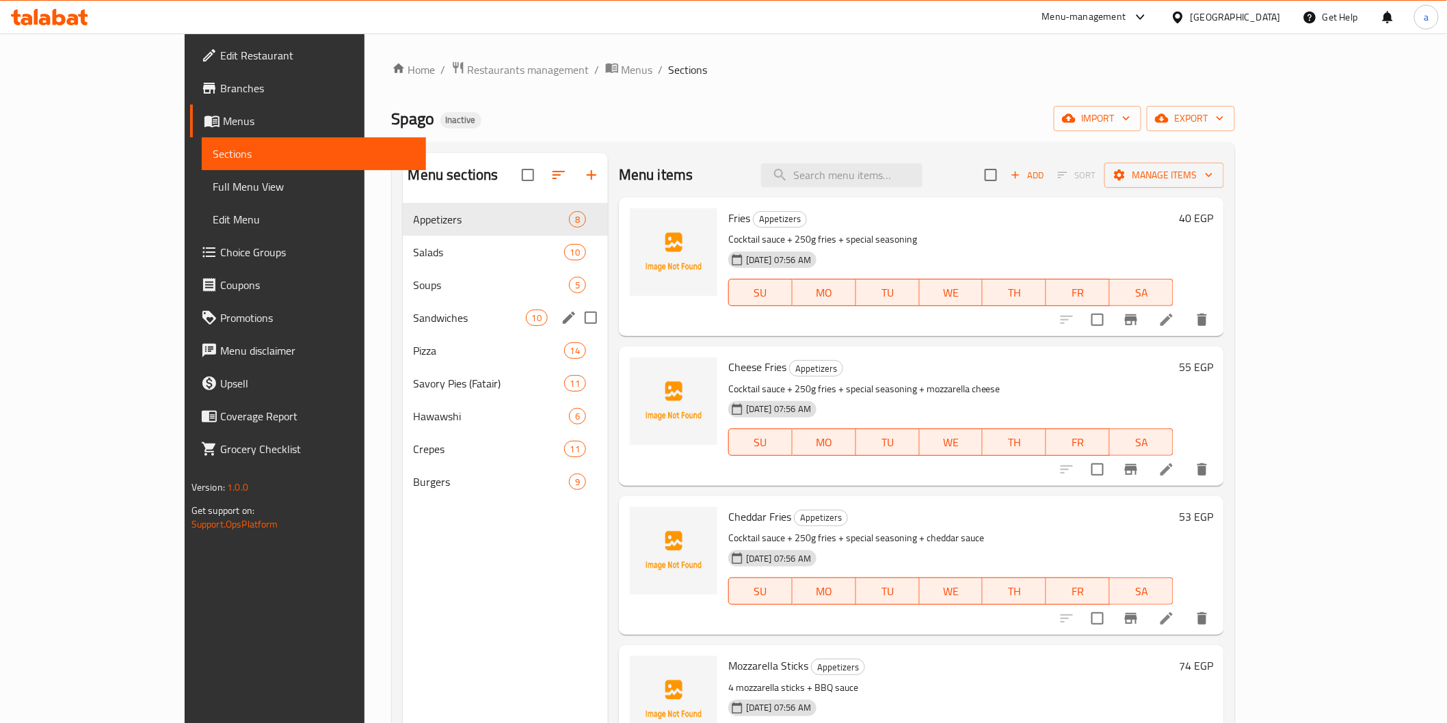
click at [403, 332] on div "Sandwiches 10" at bounding box center [505, 318] width 205 height 33
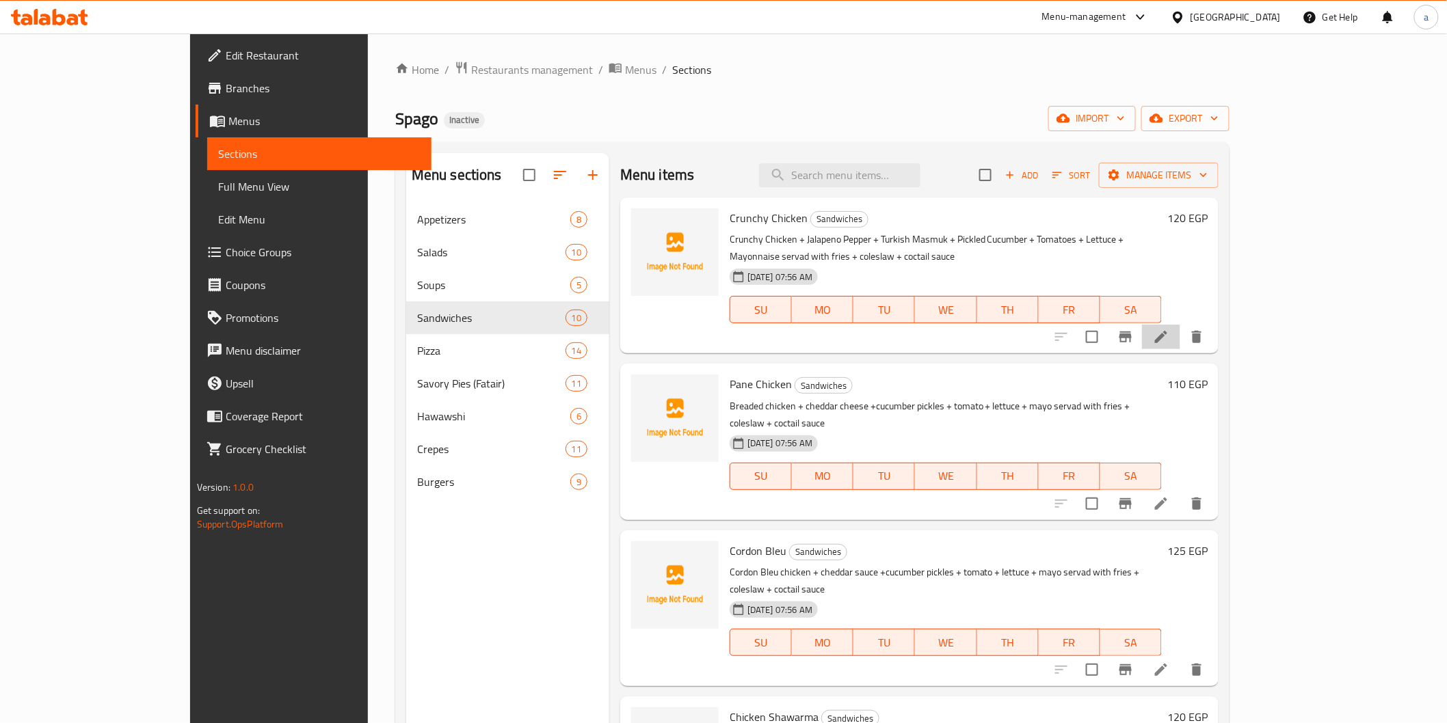
click at [1180, 330] on li at bounding box center [1161, 337] width 38 height 25
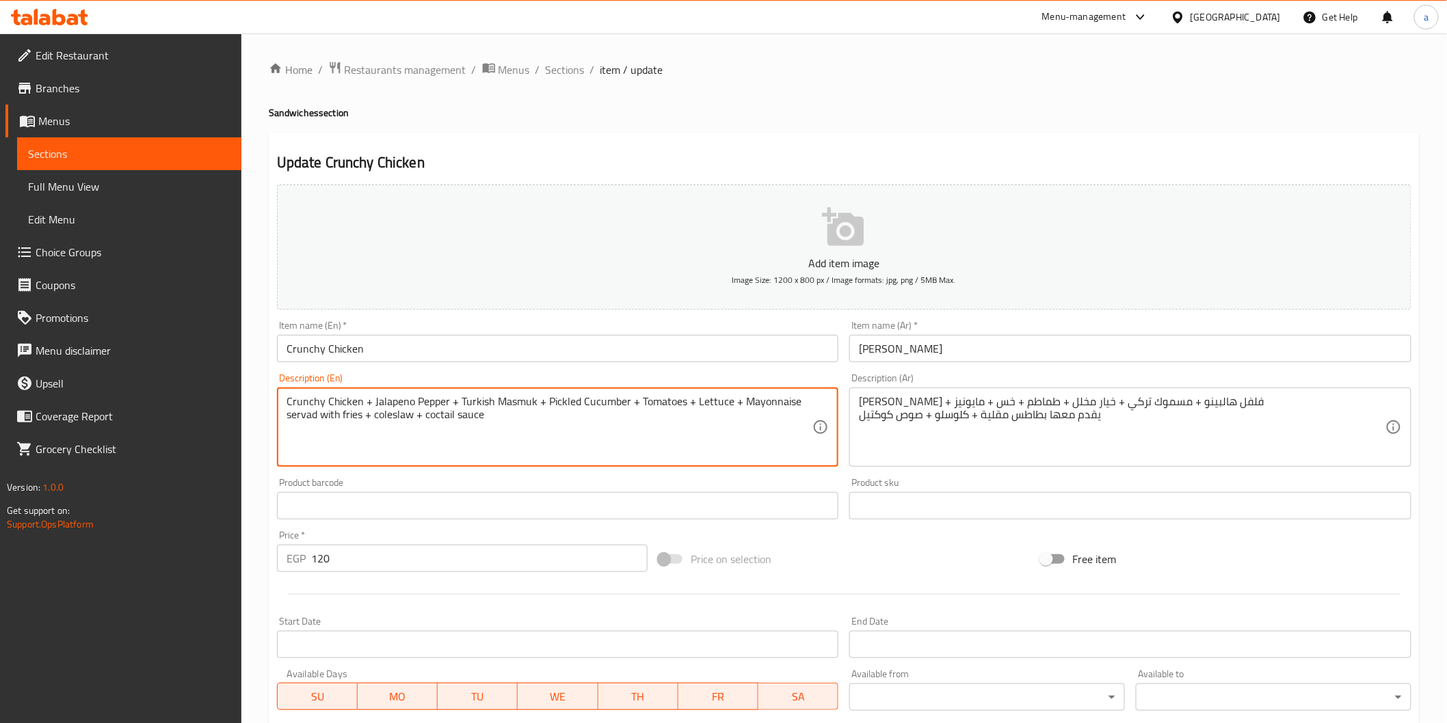
click at [562, 425] on textarea "Crunchy Chicken + Jalapeno Pepper + Turkish Masmuk + Pickled Cucumber + Tomatoe…" at bounding box center [549, 427] width 526 height 65
click at [310, 449] on textarea "Crunchy Chicken + Jalapeno Pepper + Turkish Masmuk + Pickled Cucumber + Tomatoe…" at bounding box center [549, 427] width 526 height 65
paste textarea "served with potato fries + coleslaw + coctail sauce"
type textarea "Crunchy Chicken + Jalapeno Pepper + Turkish Masmuk + Pickled Cucumber + Tomatoe…"
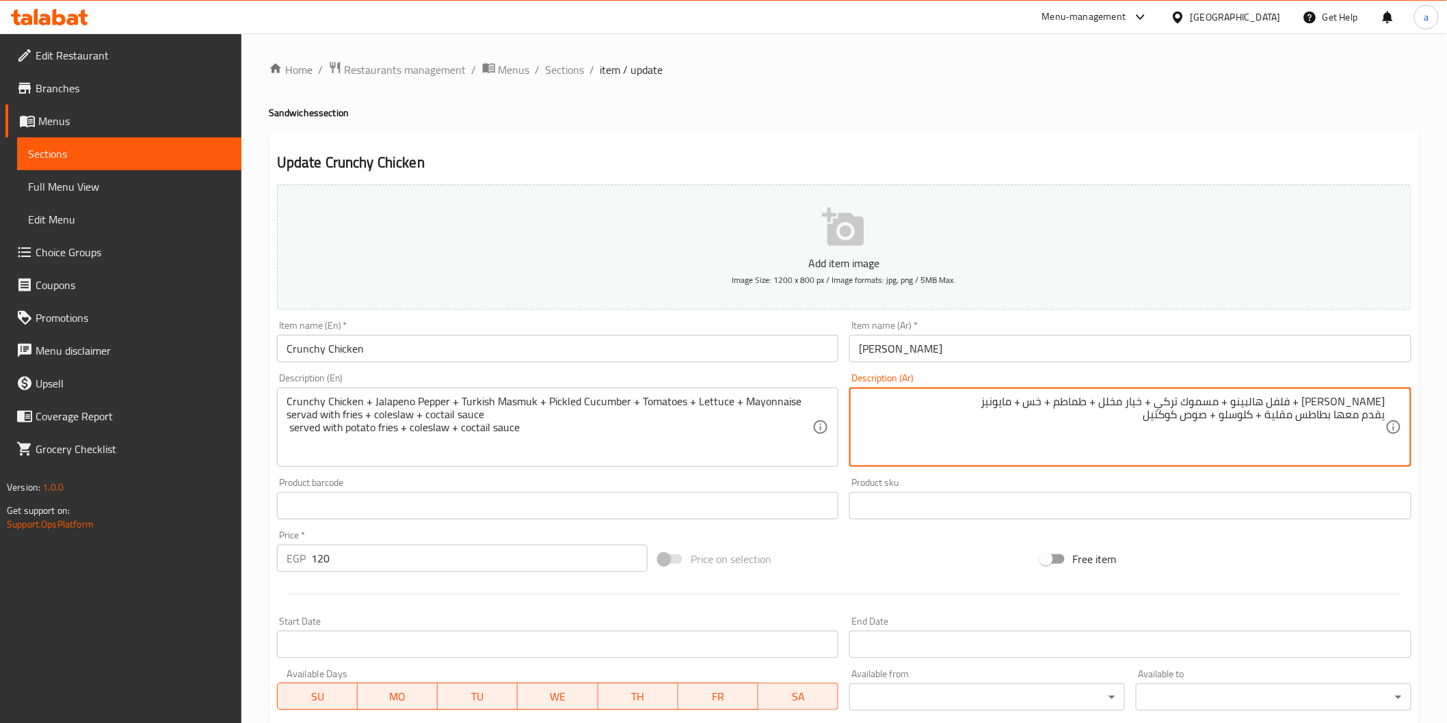
click at [1130, 431] on textarea "[PERSON_NAME] + فلفل هالبينو + مسموك تركي + خيار مخلل + طماطم + خس + مايونيز يق…" at bounding box center [1122, 427] width 526 height 65
click at [1334, 436] on textarea "[PERSON_NAME] + فلفل هالبينو + مسموك تركي + خيار مخلل + طماطم + خس + مايونيز يق…" at bounding box center [1122, 427] width 526 height 65
paste textarea "يقدم معها بطاطس فرايز + كلوسلو +صوص كوكتيل"
type textarea "فراخ كرانشي + فلفل هالبينو + مسموك تركي + خيار مخلل + طماطم + خس + مايونيز يقدم…"
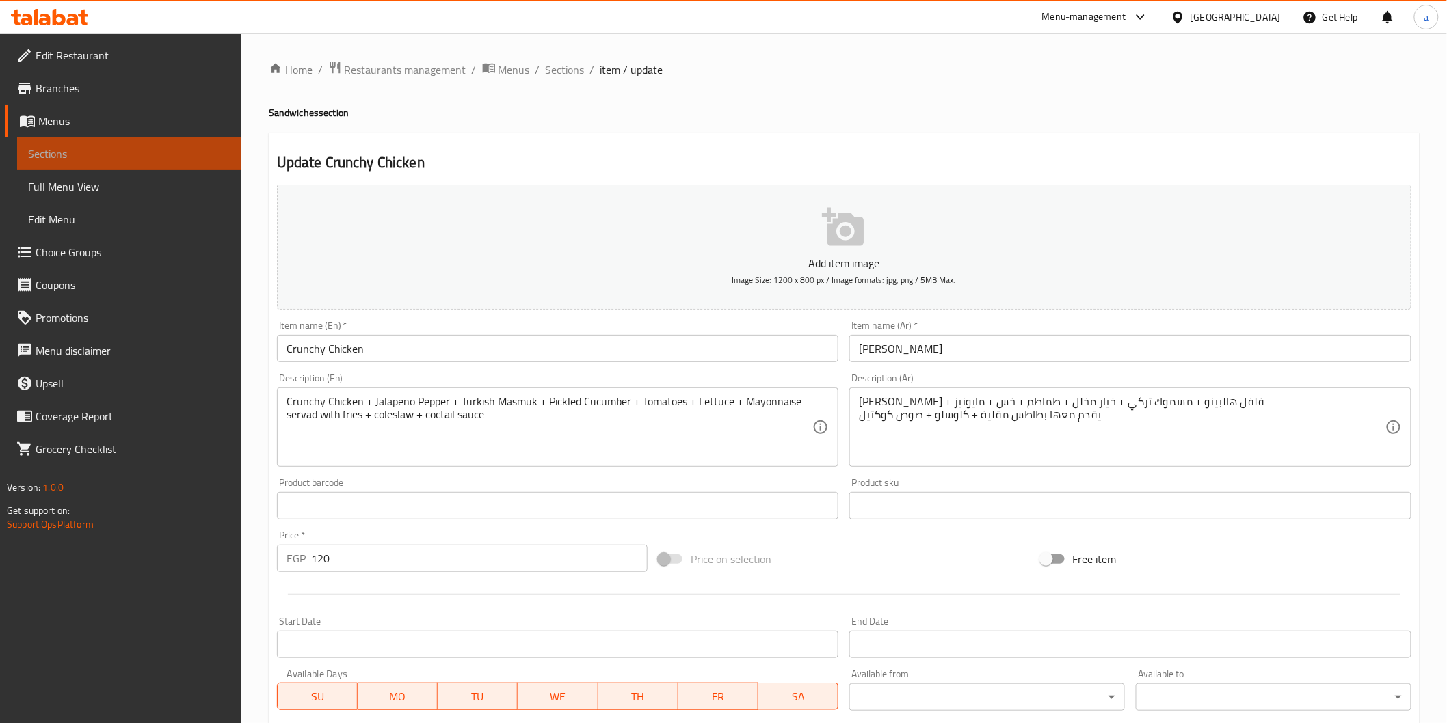
click at [155, 148] on span "Sections" at bounding box center [129, 154] width 202 height 16
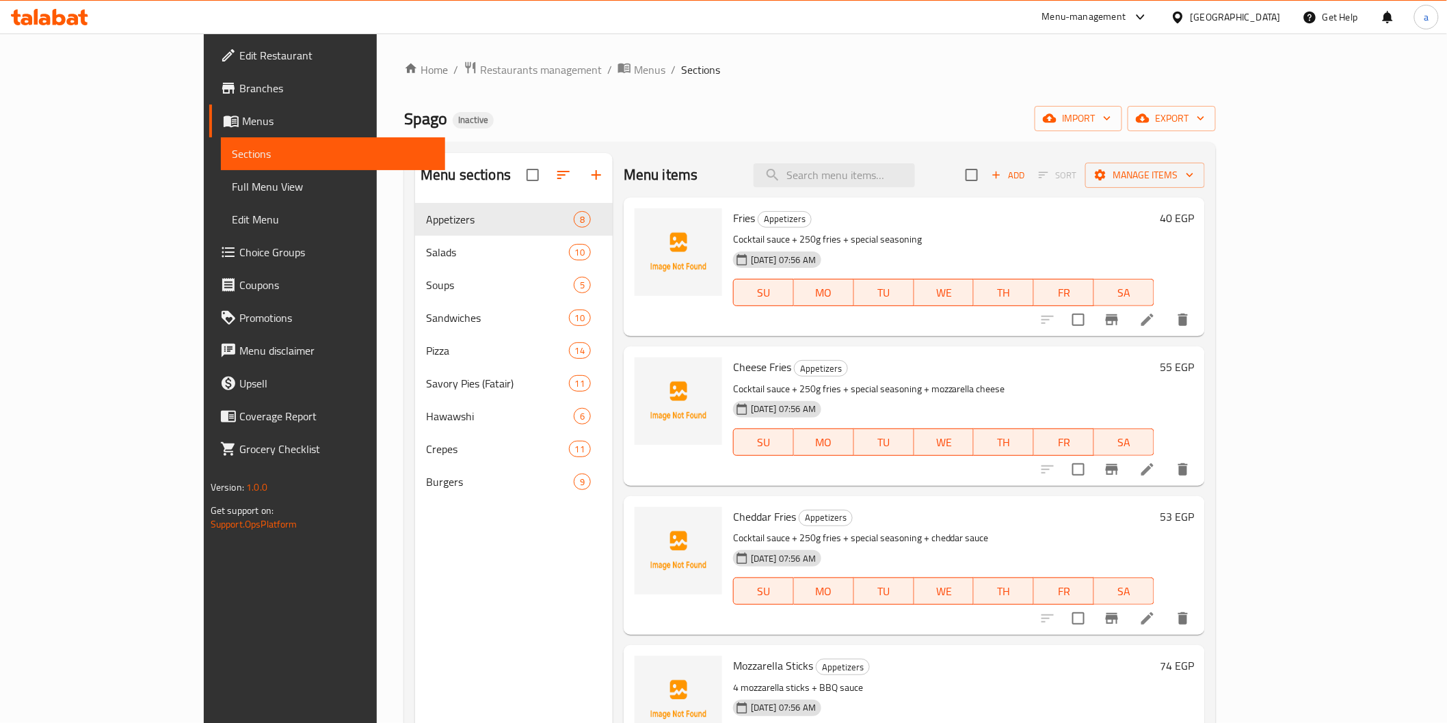
click at [232, 181] on span "Full Menu View" at bounding box center [333, 186] width 202 height 16
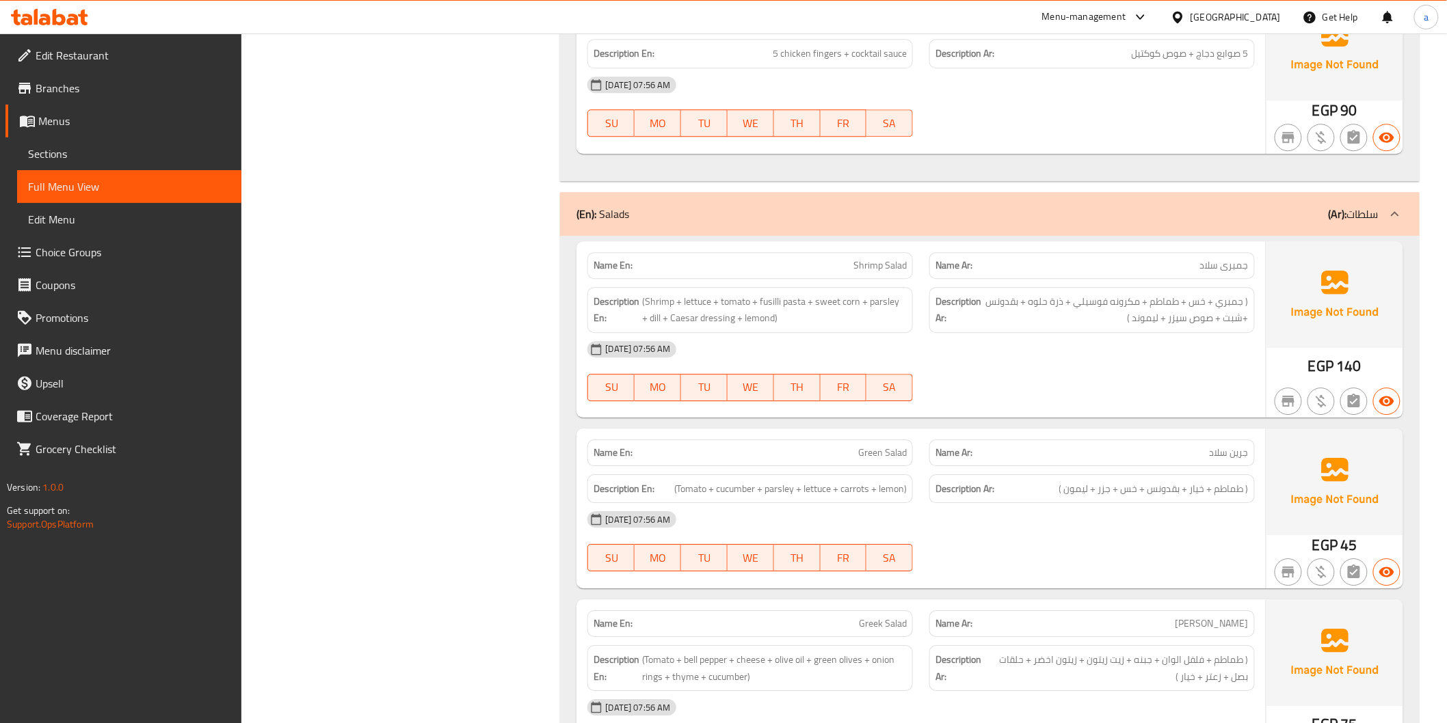
scroll to position [1291, 0]
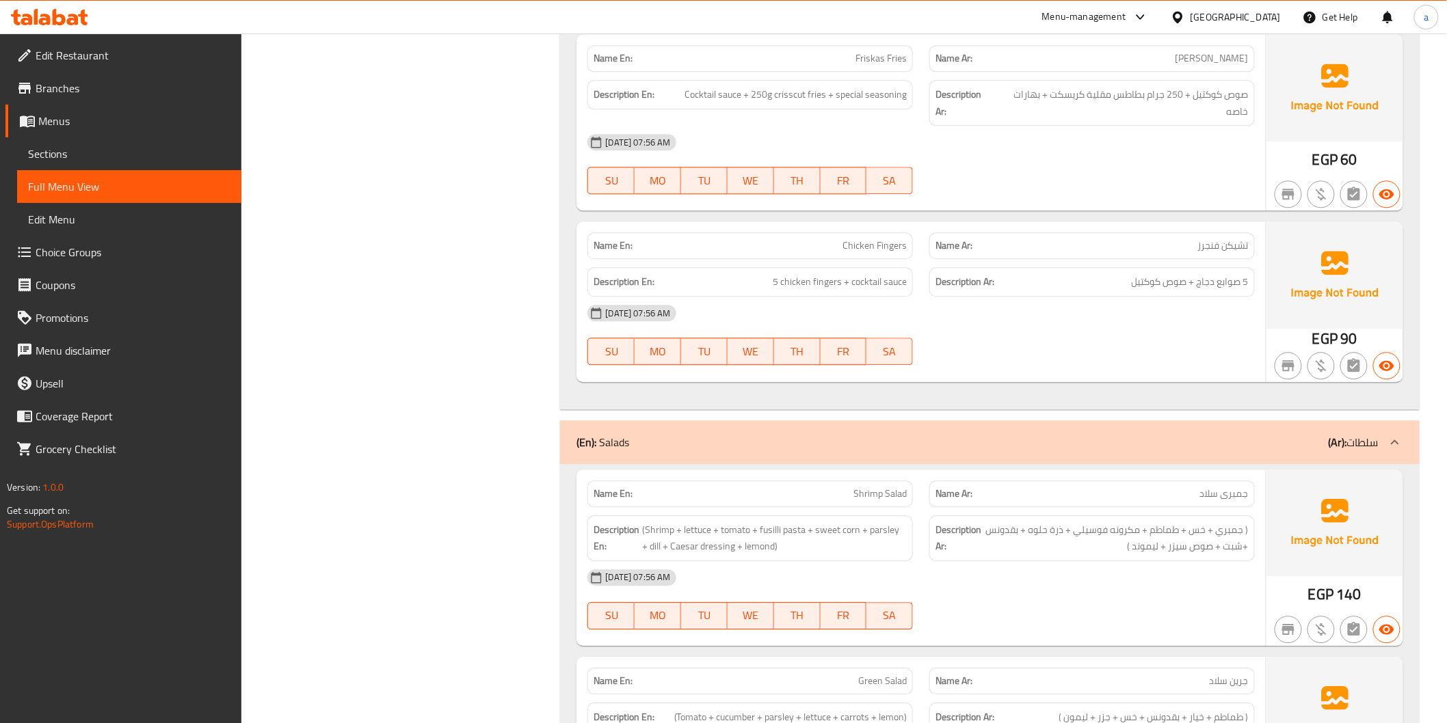
click at [81, 174] on link "Full Menu View" at bounding box center [129, 186] width 224 height 33
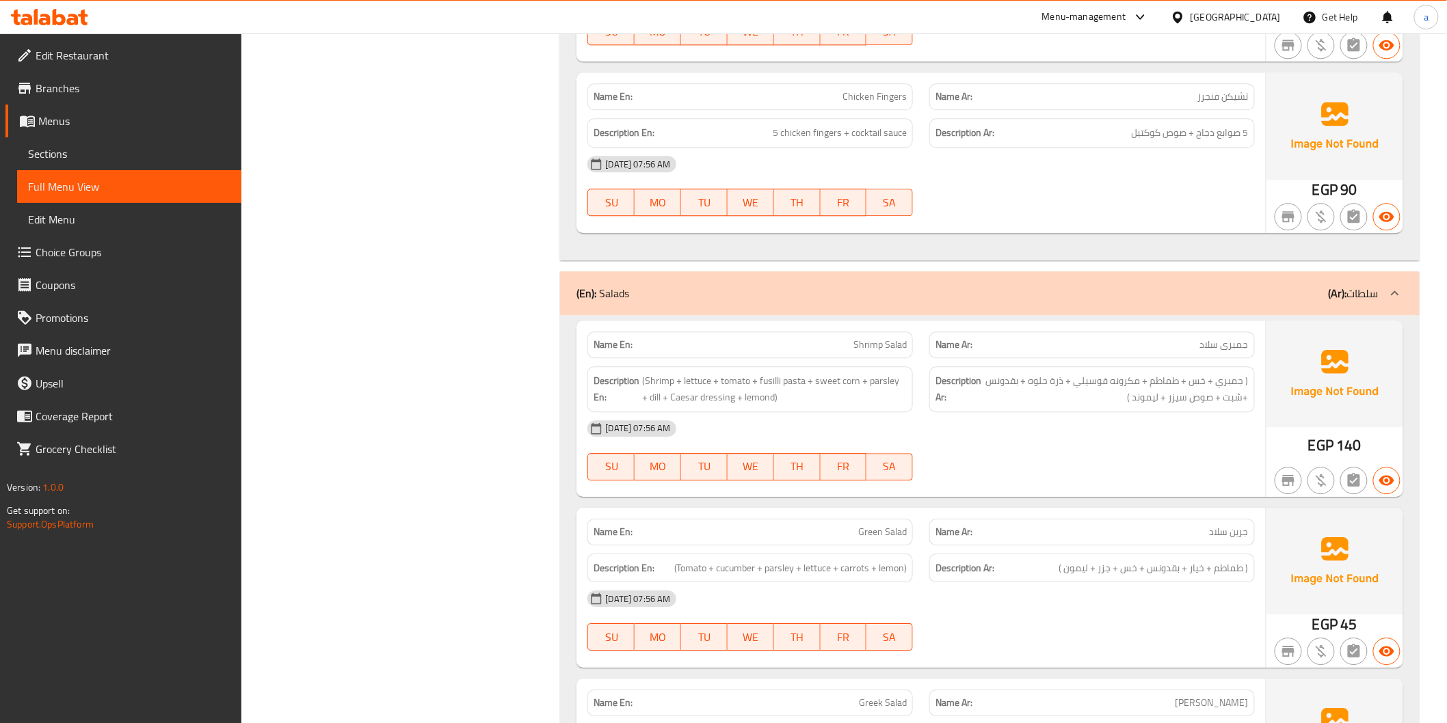
scroll to position [1443, 0]
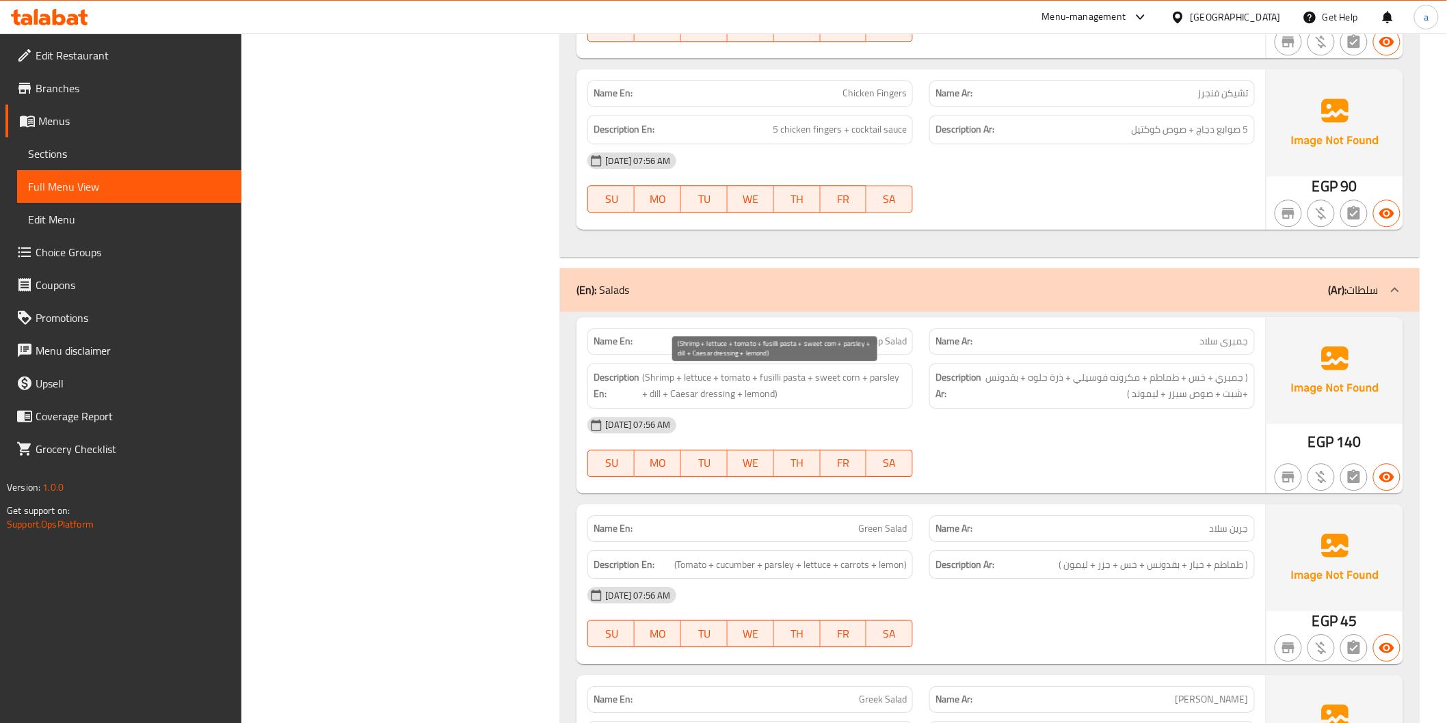
click at [841, 395] on span "(Shrimp + lettuce + tomato + fusilli pasta + sweet corn + parsley + dill + Caes…" at bounding box center [774, 386] width 265 height 34
click at [771, 397] on span "(Shrimp + lettuce + tomato + fusilli pasta + sweet corn + parsley + dill + Caes…" at bounding box center [774, 386] width 265 height 34
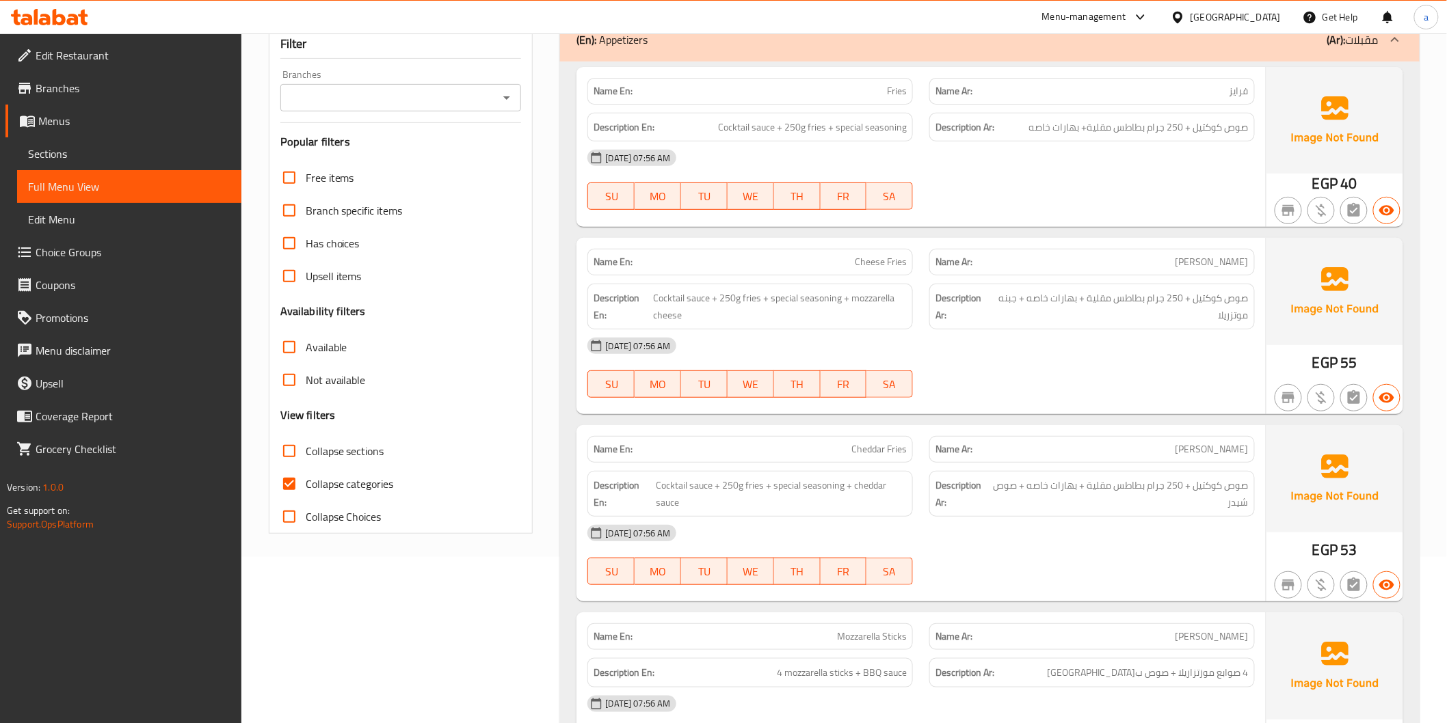
scroll to position [101, 0]
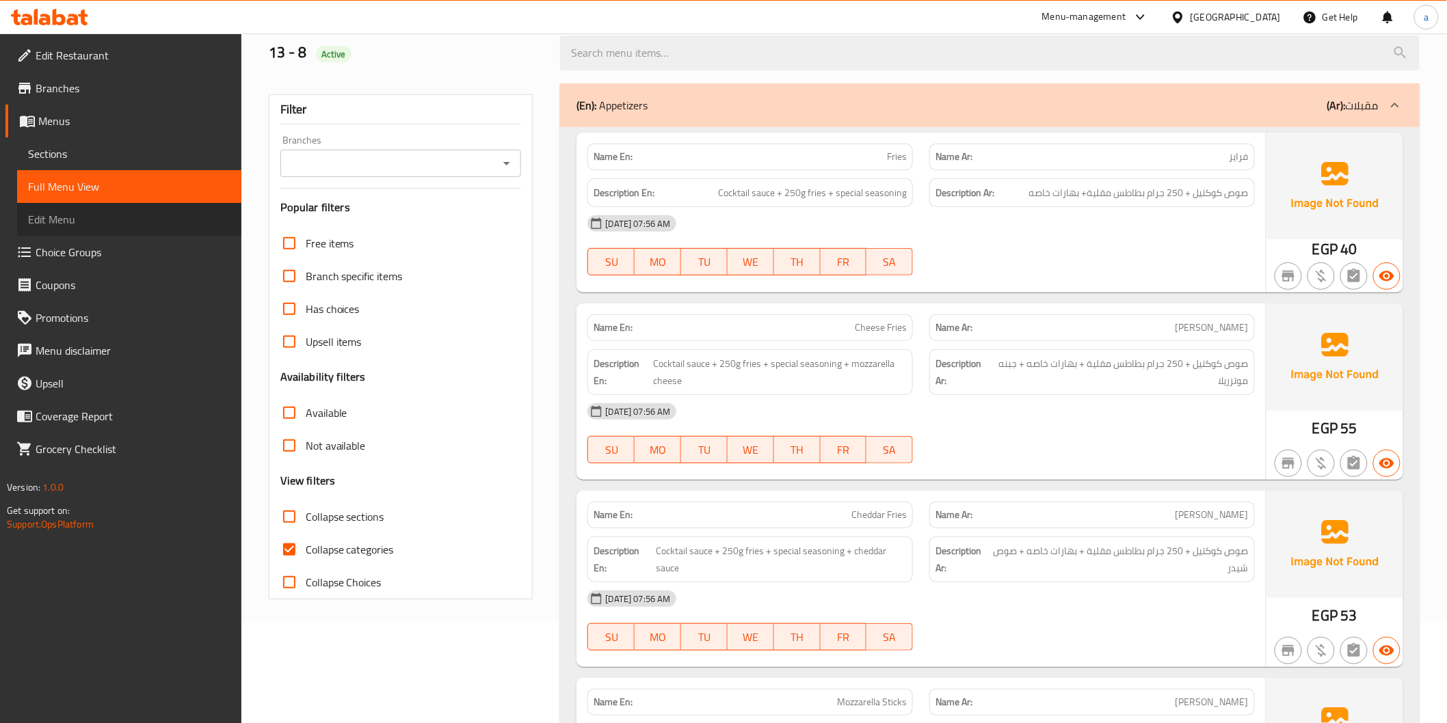
click at [53, 211] on span "Edit Menu" at bounding box center [129, 219] width 202 height 16
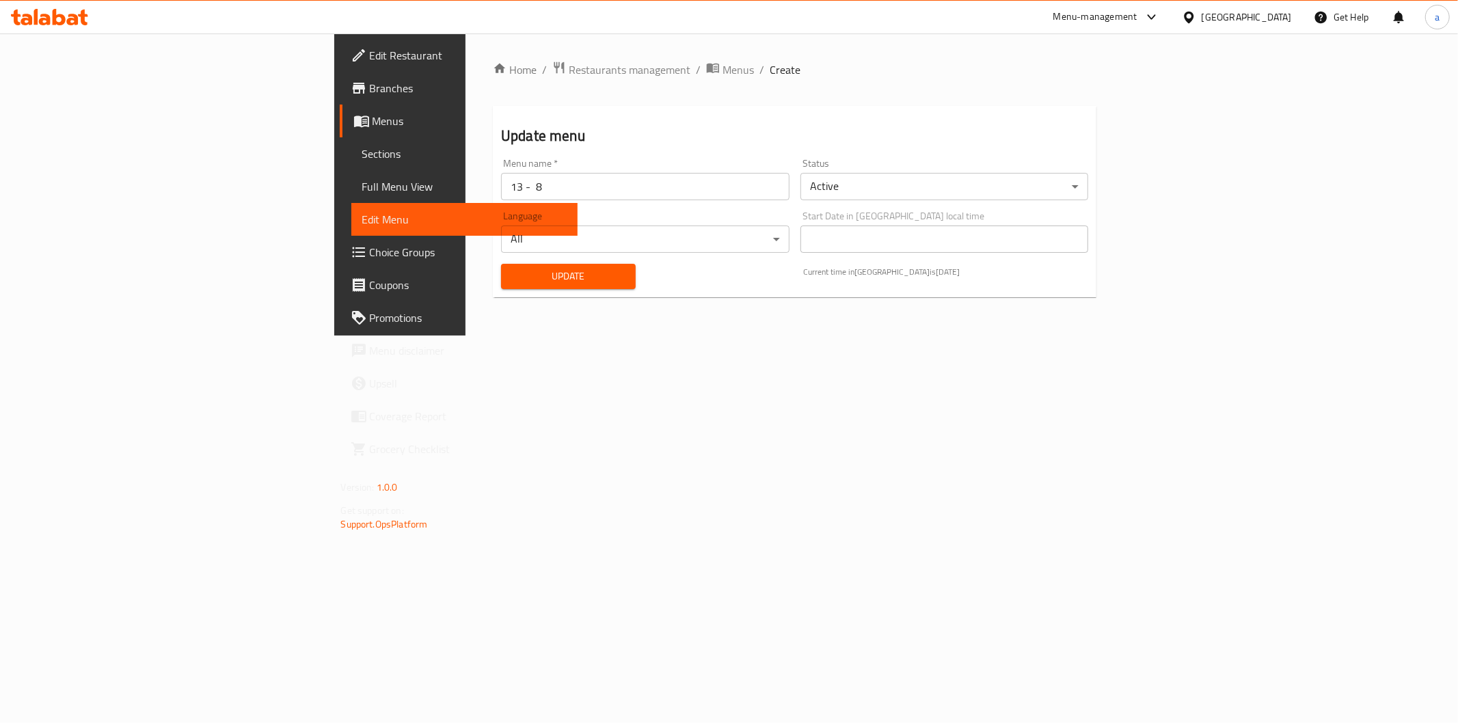
click at [362, 148] on span "Sections" at bounding box center [464, 154] width 204 height 16
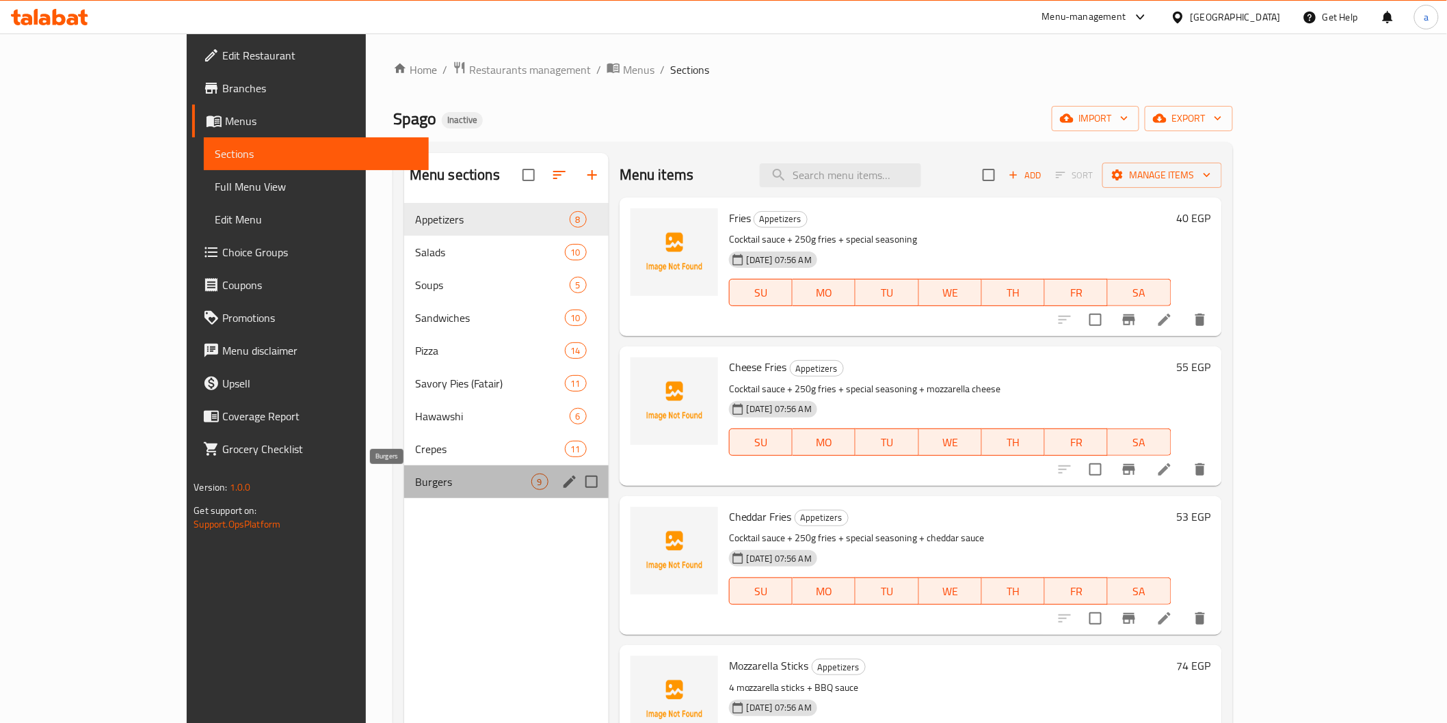
click at [415, 483] on span "Burgers" at bounding box center [473, 482] width 116 height 16
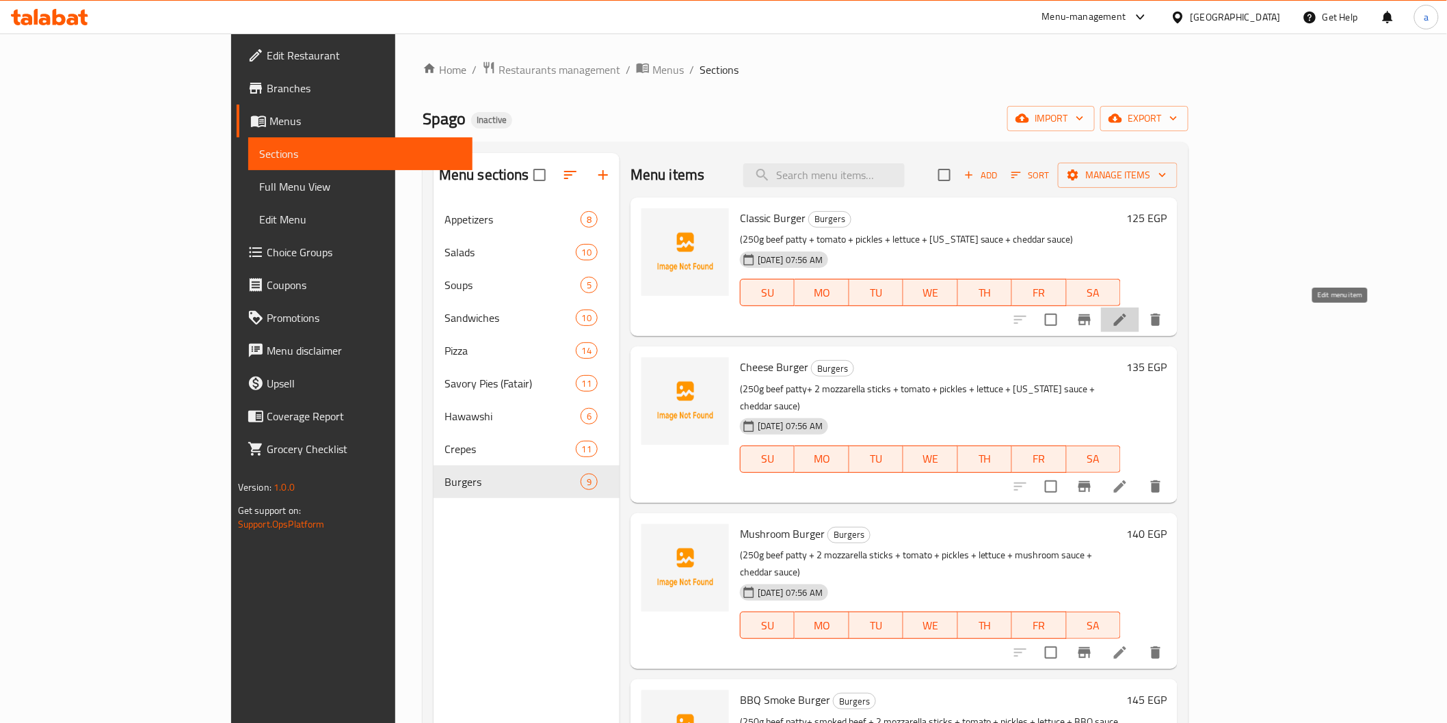
click at [1126, 325] on icon at bounding box center [1120, 320] width 12 height 12
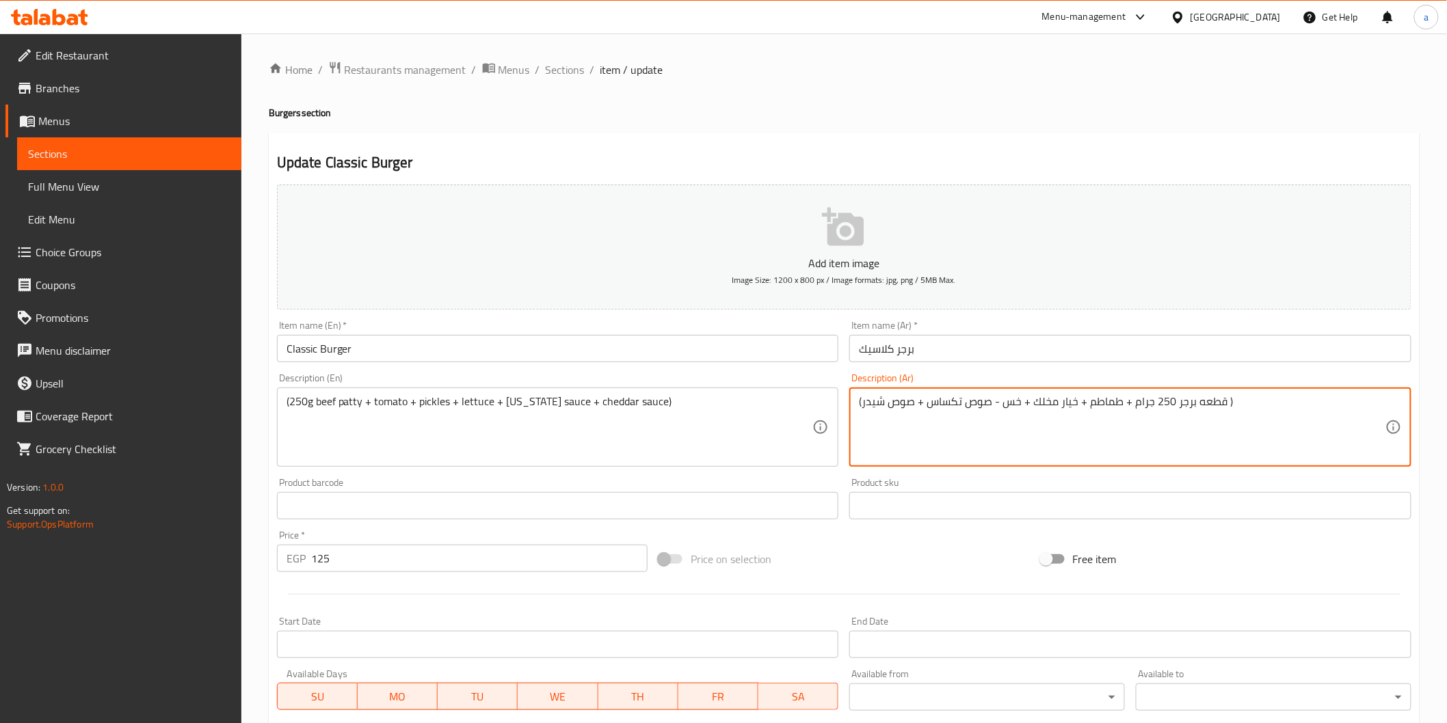
drag, startPoint x: 1173, startPoint y: 407, endPoint x: 1220, endPoint y: 404, distance: 47.3
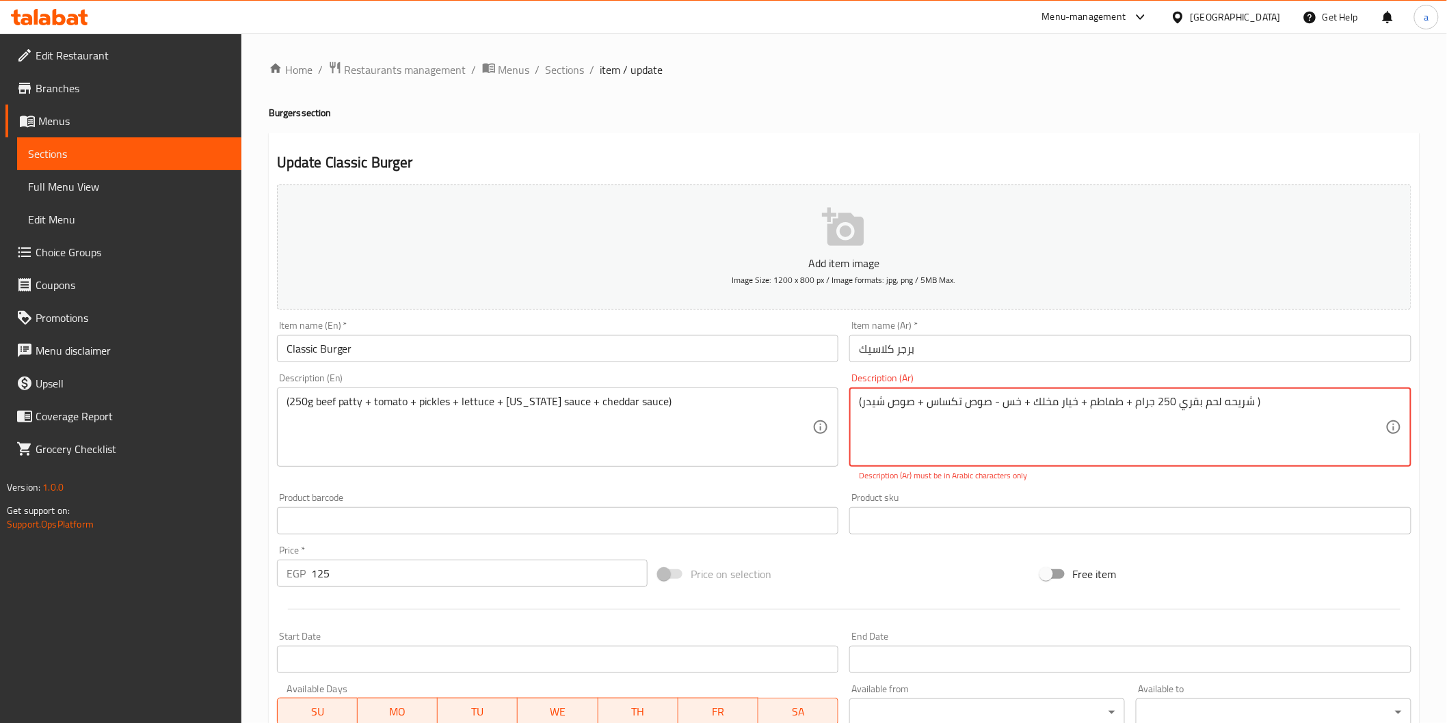
click at [1034, 408] on textarea "(شريحه لحم بقري 250 جرام + طماطم + خيار مخلك + خس - صوص تكساس + صوص شیدر )" at bounding box center [1122, 427] width 526 height 65
click at [853, 402] on div "(شريحه لحم بقري 250 جرام + طماطم + خيار مخلل + خس - صوص تكساس + صوص شیدر ) Desc…" at bounding box center [1130, 427] width 562 height 79
click at [930, 435] on textarea "(شريحه لحم بقري 250 جرام + طماطم + خيار مخلل + خس - صوص تكساس + صوص شیدر )" at bounding box center [1122, 427] width 526 height 65
type textarea "(شريحه لحم بقري 250 جرام + طماطم + خيار مخلل + خس - صوص تكساس + صوص شیدر )"
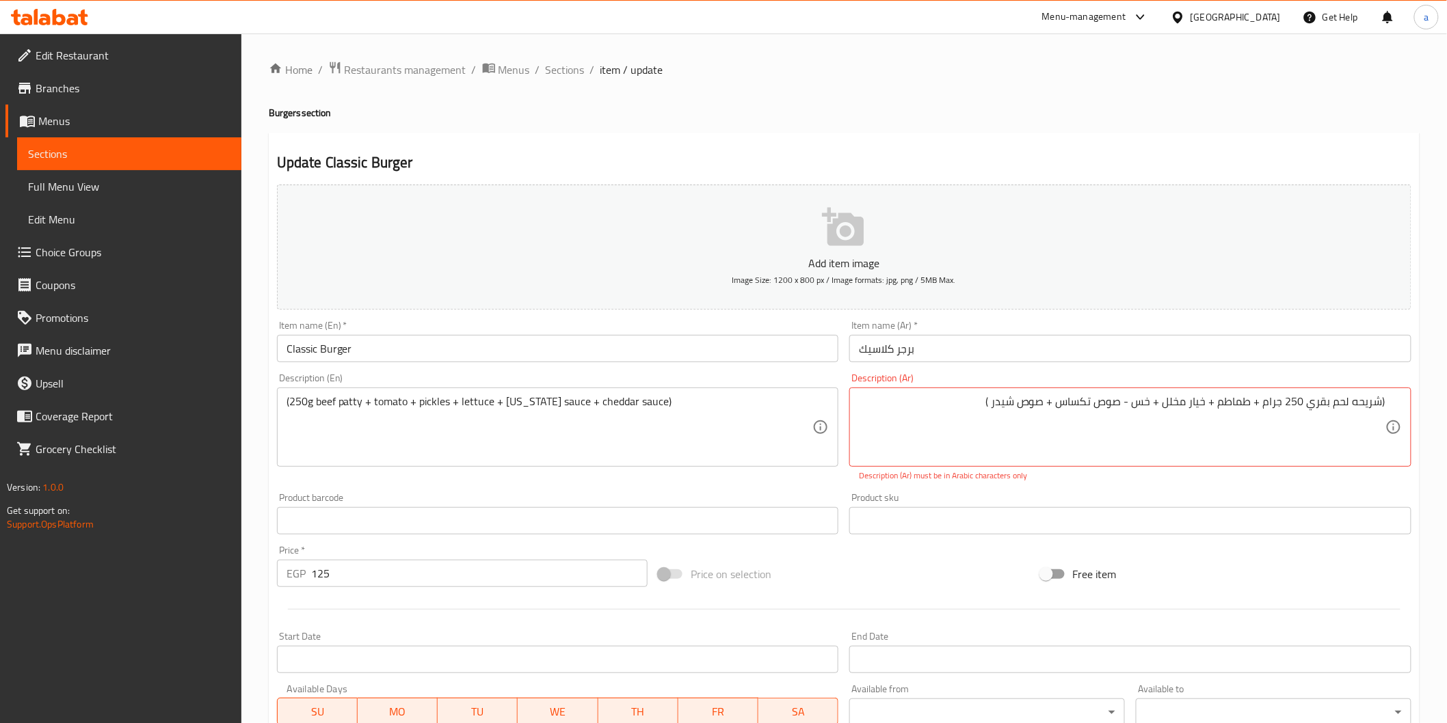
click at [684, 394] on div "(250g beef patty + tomato + pickles + lettuce + [US_STATE] sauce + cheddar sauc…" at bounding box center [558, 427] width 562 height 79
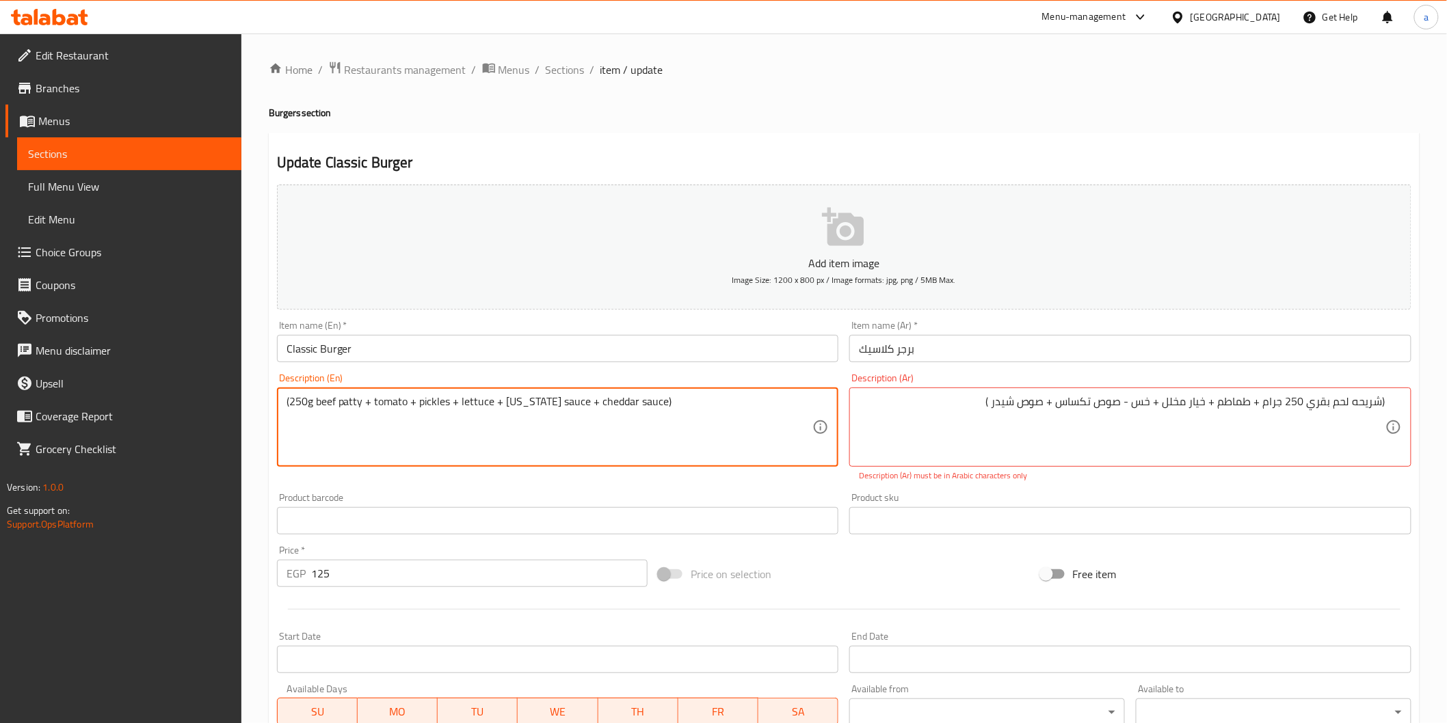
click at [682, 399] on textarea "(250g beef patty + tomato + pickles + lettuce + [US_STATE] sauce + cheddar sauc…" at bounding box center [549, 427] width 526 height 65
click at [447, 432] on textarea "(250g beef patty + tomato + pickles + lettuce + [US_STATE] sauce + cheddar sauc…" at bounding box center [549, 427] width 526 height 65
paste textarea "served with coleslaw+ coctail sauce + potato fries + onion rings+"
click at [590, 416] on textarea "(250g beef patty + tomato + pickles + lettuce + [US_STATE] sauce + cheddar sauc…" at bounding box center [549, 427] width 526 height 65
click at [401, 416] on textarea "(250g beef patty + tomato + pickles + lettuce + [US_STATE] sauce + cheddar sauc…" at bounding box center [549, 427] width 526 height 65
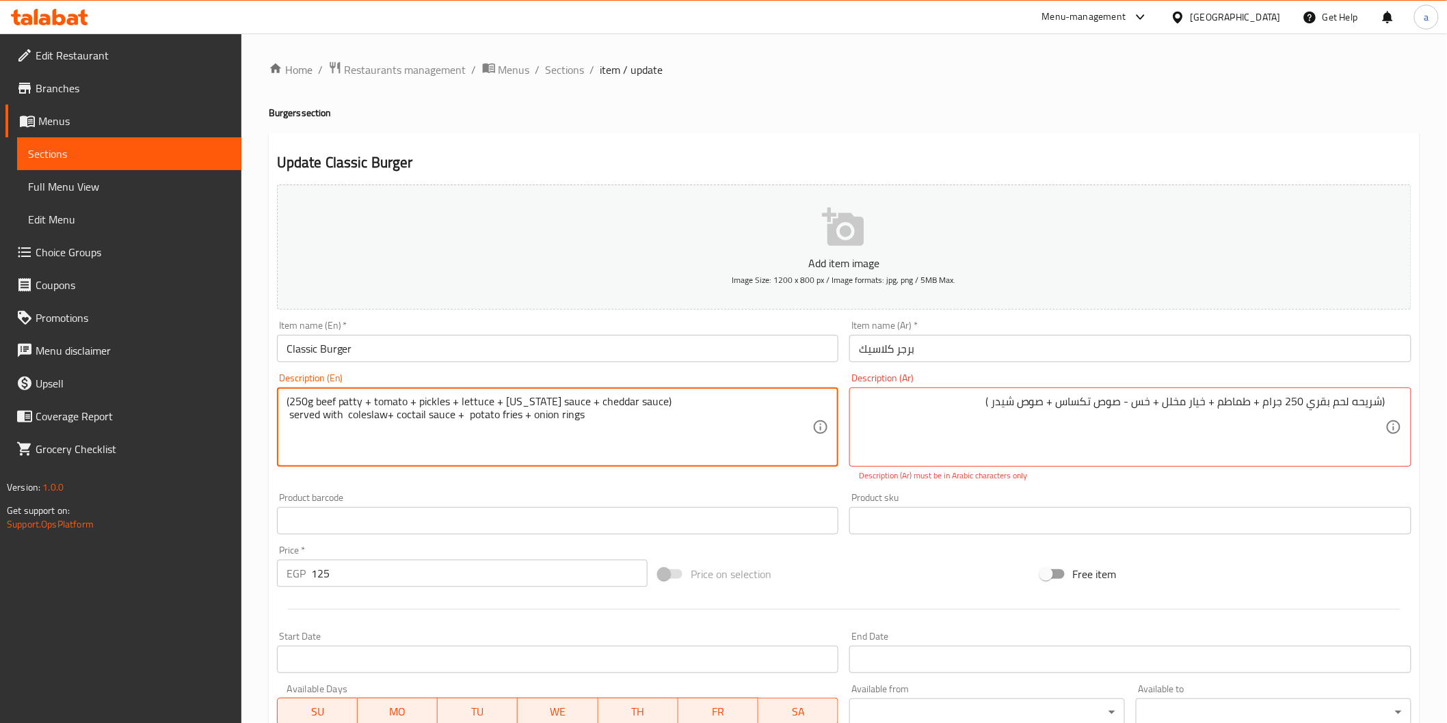
type textarea "(250g beef patty + tomato + pickles + lettuce + [US_STATE] sauce + cheddar sauc…"
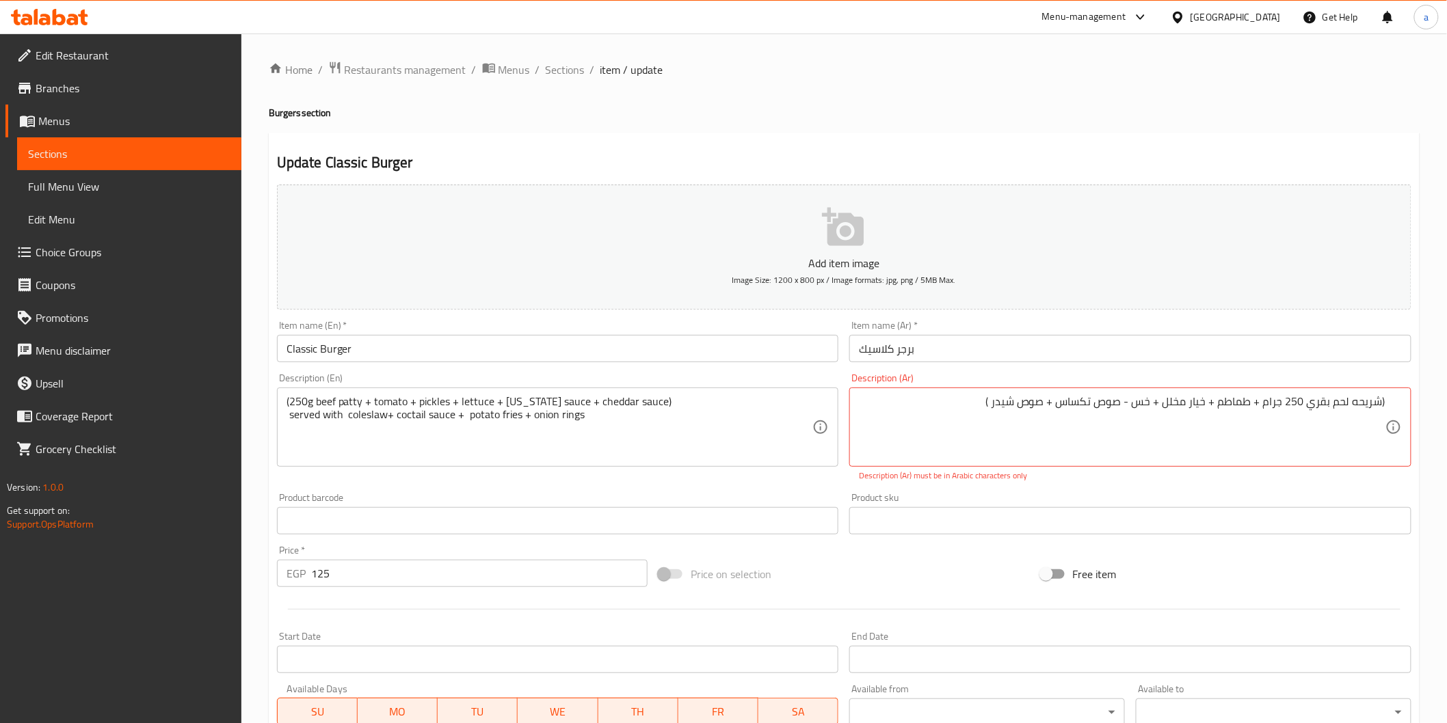
click at [320, 418] on textarea "(250g beef patty + tomato + pickles + lettuce + [US_STATE] sauce + cheddar sauc…" at bounding box center [549, 427] width 526 height 65
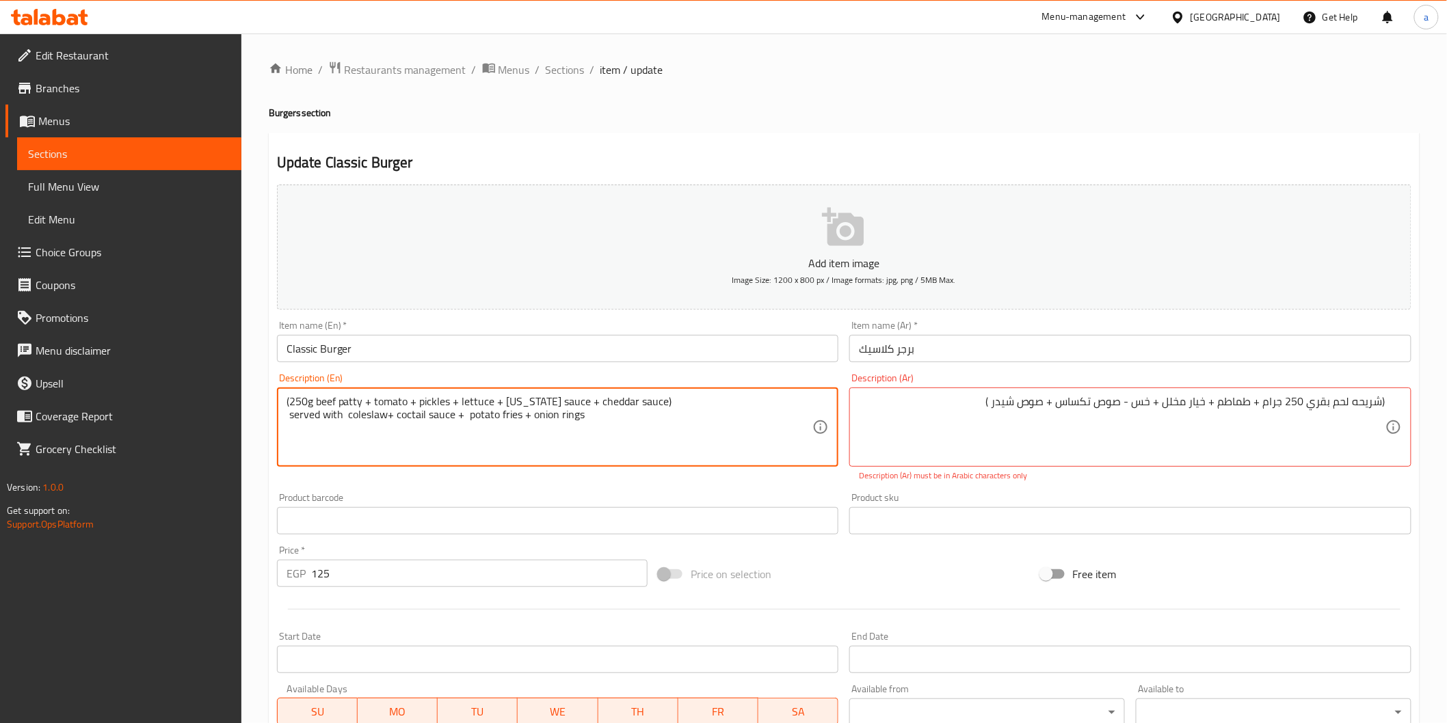
click at [320, 418] on textarea "(250g beef patty + tomato + pickles + lettuce + [US_STATE] sauce + cheddar sauc…" at bounding box center [549, 427] width 526 height 65
drag, startPoint x: 286, startPoint y: 416, endPoint x: 578, endPoint y: 429, distance: 292.3
click at [578, 429] on textarea "(250g beef patty + tomato + pickles + lettuce + [US_STATE] sauce + cheddar sauc…" at bounding box center [549, 427] width 526 height 65
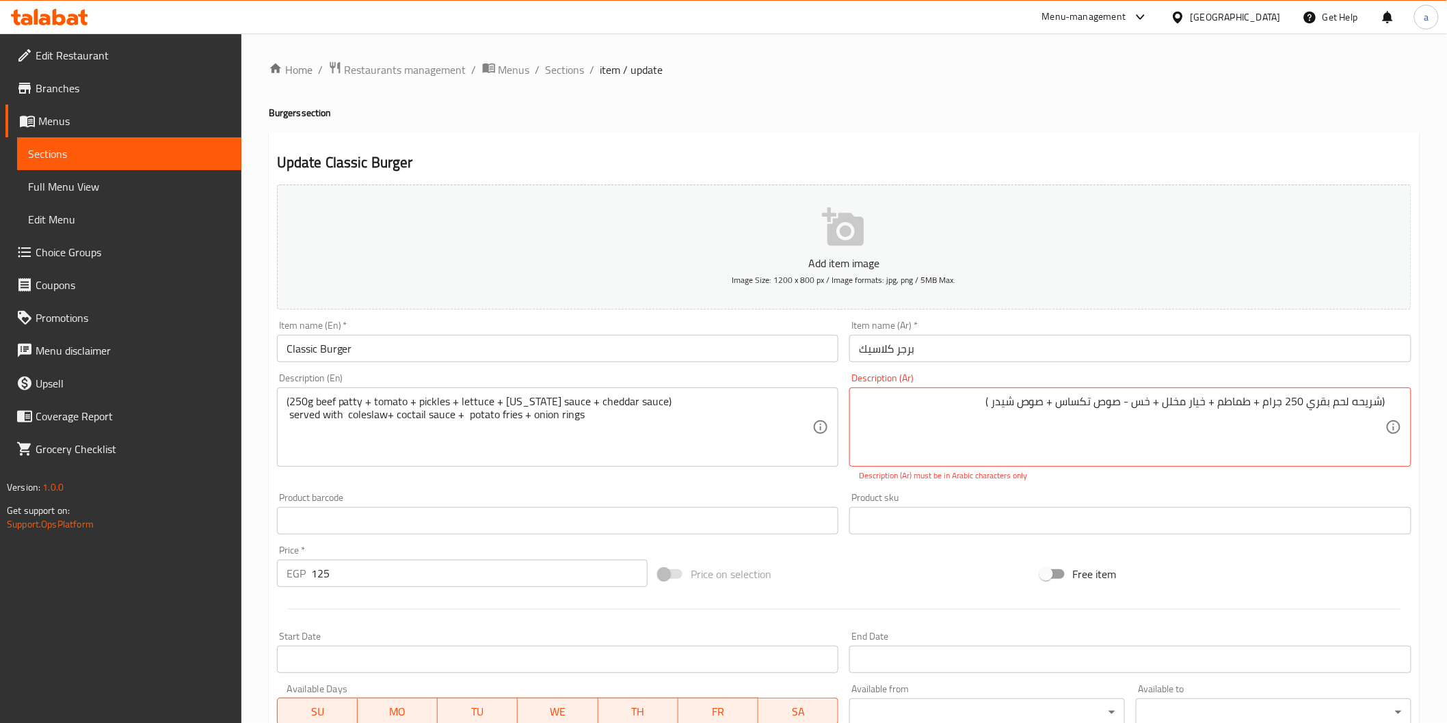
click at [504, 443] on textarea "(250g beef patty + tomato + pickles + lettuce + [US_STATE] sauce + cheddar sauc…" at bounding box center [549, 427] width 526 height 65
click at [979, 391] on div "(شريحه لحم بقري 250 جرام + طماطم + خيار مخلل + خس - صوص تكساس + صوص شیدر ) Desc…" at bounding box center [1130, 427] width 562 height 79
click at [975, 410] on textarea "(شريحه لحم بقري 250 جرام + طماطم + خيار مخلل + خس - صوص تكساس + صوص شیدر )" at bounding box center [1122, 427] width 526 height 65
click at [980, 408] on textarea "(شريحه لحم بقري 250 جرام + طماطم + خيار مخلل + خس - صوص تكساس + صوص شیدر )" at bounding box center [1122, 427] width 526 height 65
click at [1154, 433] on textarea "(شريحه لحم بقري 250 جرام + طماطم + خيار مخلل + خس - صوص تكساس + صوص شیدر )" at bounding box center [1122, 427] width 526 height 65
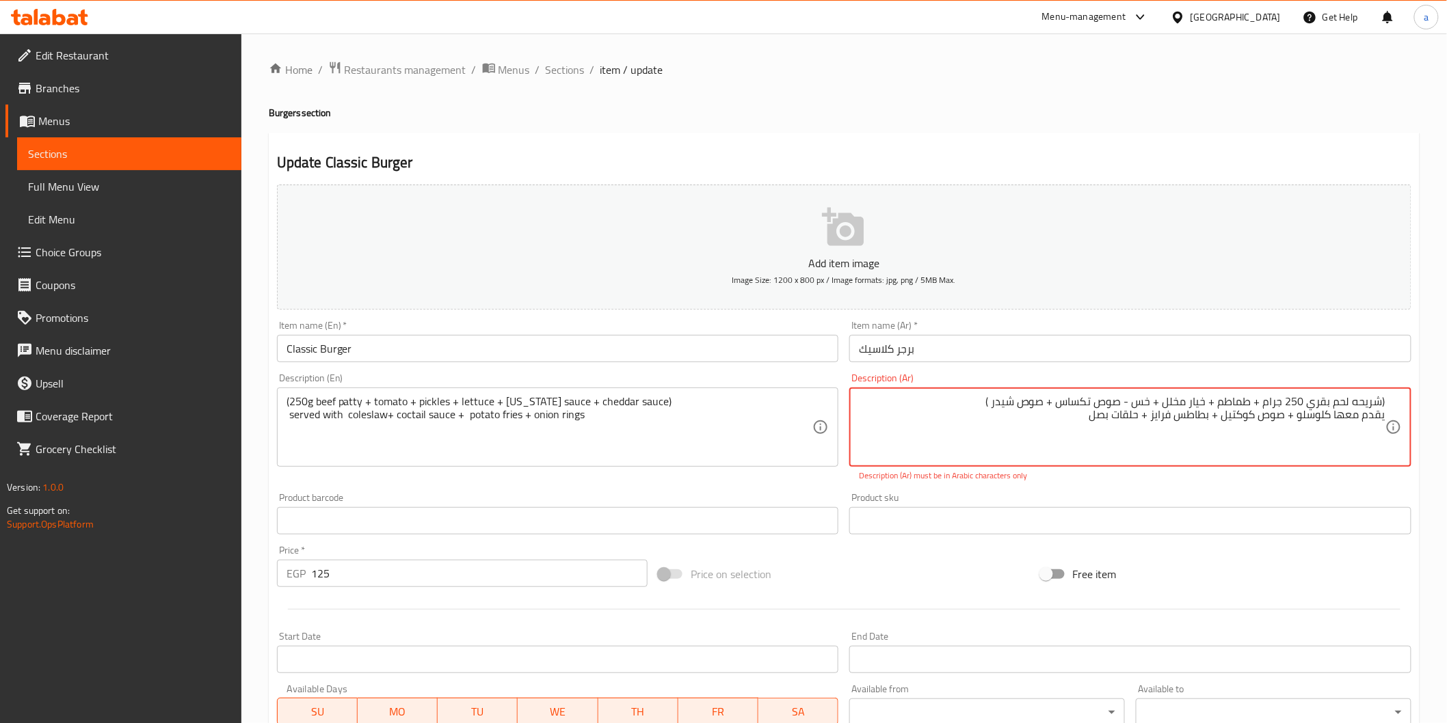
click at [1178, 428] on textarea "(شريحه لحم بقري 250 جرام + طماطم + خيار مخلل + خس - صوص تكساس + صوص شیدر ) يقدم…" at bounding box center [1122, 427] width 526 height 65
click at [1151, 403] on textarea "(شريحه لحم بقري 250 جرام + طماطم + خيار مخلل + خس - صوص تكساس + صوص شیدر ) يقدم…" at bounding box center [1122, 427] width 526 height 65
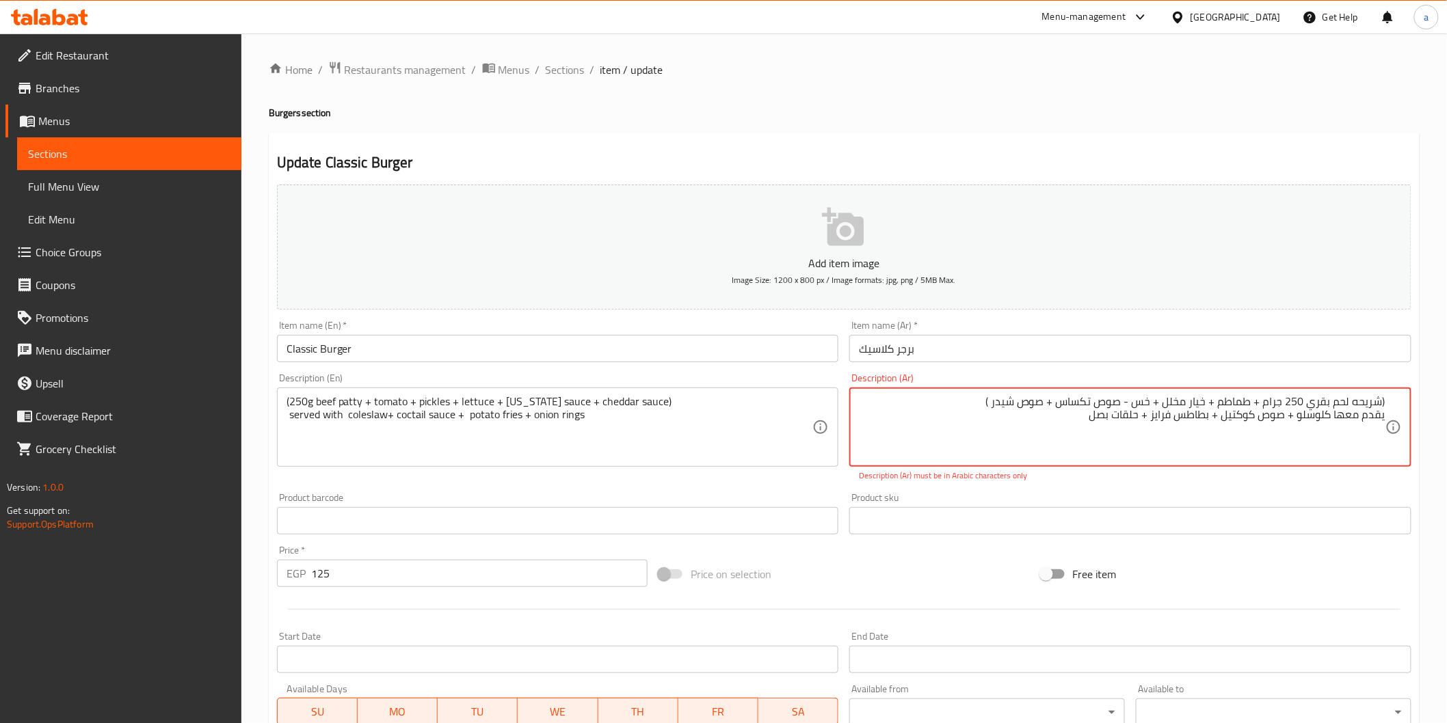
click at [1151, 403] on textarea "(شريحه لحم بقري 250 جرام + طماطم + خيار مخلل + خس - صوص تكساس + صوص شیدر ) يقدم…" at bounding box center [1122, 427] width 526 height 65
click at [1149, 412] on textarea "(شريحه لحم بقري 250 جرام + طماطم + خيار مخلل + خس - صوص تكساس + صوص شیدر ) يقدم…" at bounding box center [1122, 427] width 526 height 65
click at [1366, 419] on textarea "(شريحه لحم بقري 250 جرام + طماطم + خيار مخلل + خس - صوص تكساس + صوص شیدر ) يقدم…" at bounding box center [1122, 427] width 526 height 65
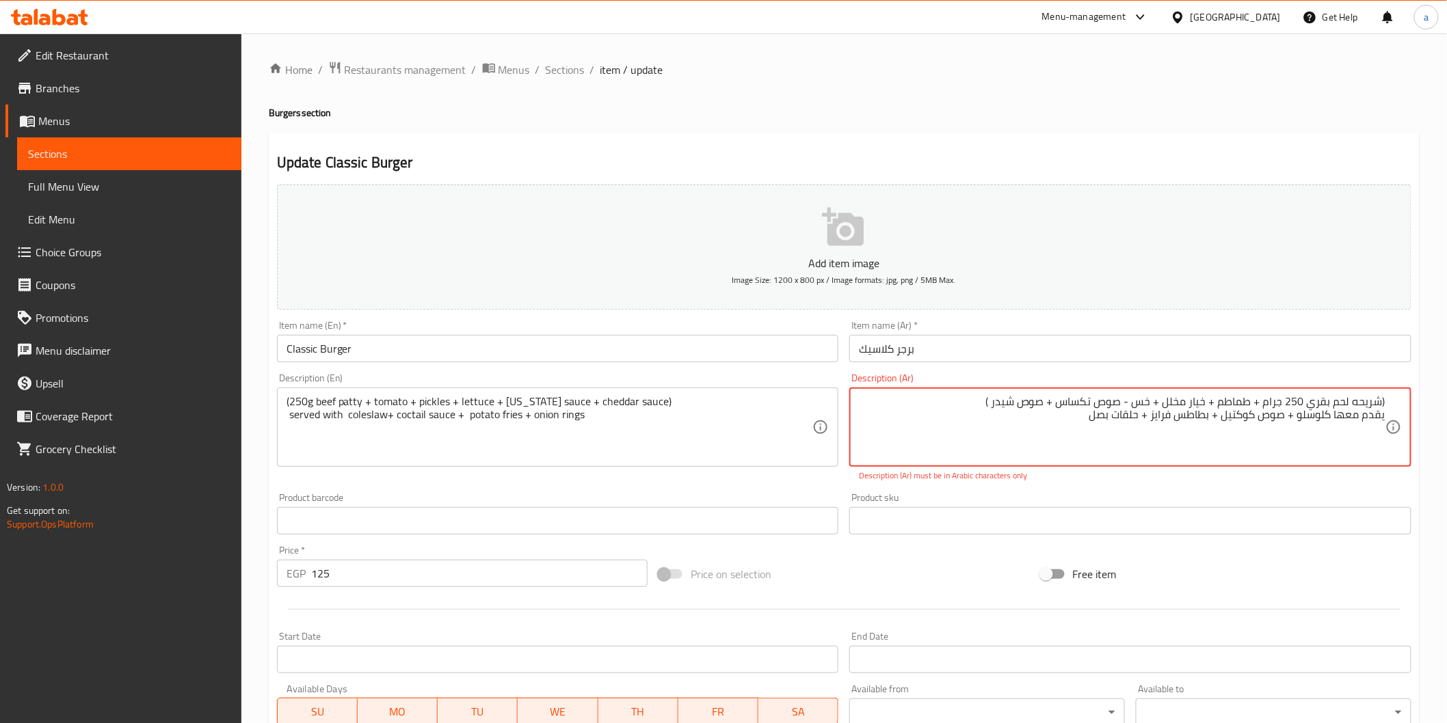
click at [1366, 419] on textarea "(شريحه لحم بقري 250 جرام + طماطم + خيار مخلل + خس - صوص تكساس + صوص شیدر ) يقدم…" at bounding box center [1122, 427] width 526 height 65
click at [1253, 423] on textarea "(شريحه لحم بقري 250 جرام + طماطم + خيار مخلل + خس - صوص تكساس + صوص شیدر ) يقدم…" at bounding box center [1122, 427] width 526 height 65
drag, startPoint x: 1166, startPoint y: 401, endPoint x: 1199, endPoint y: 409, distance: 34.3
click at [1199, 409] on textarea "(شريحه لحم بقري 250 جرام + طماطم + خيار مخلل + خس - صوص تكساس + صوص شیدر ) يقدم…" at bounding box center [1122, 427] width 526 height 65
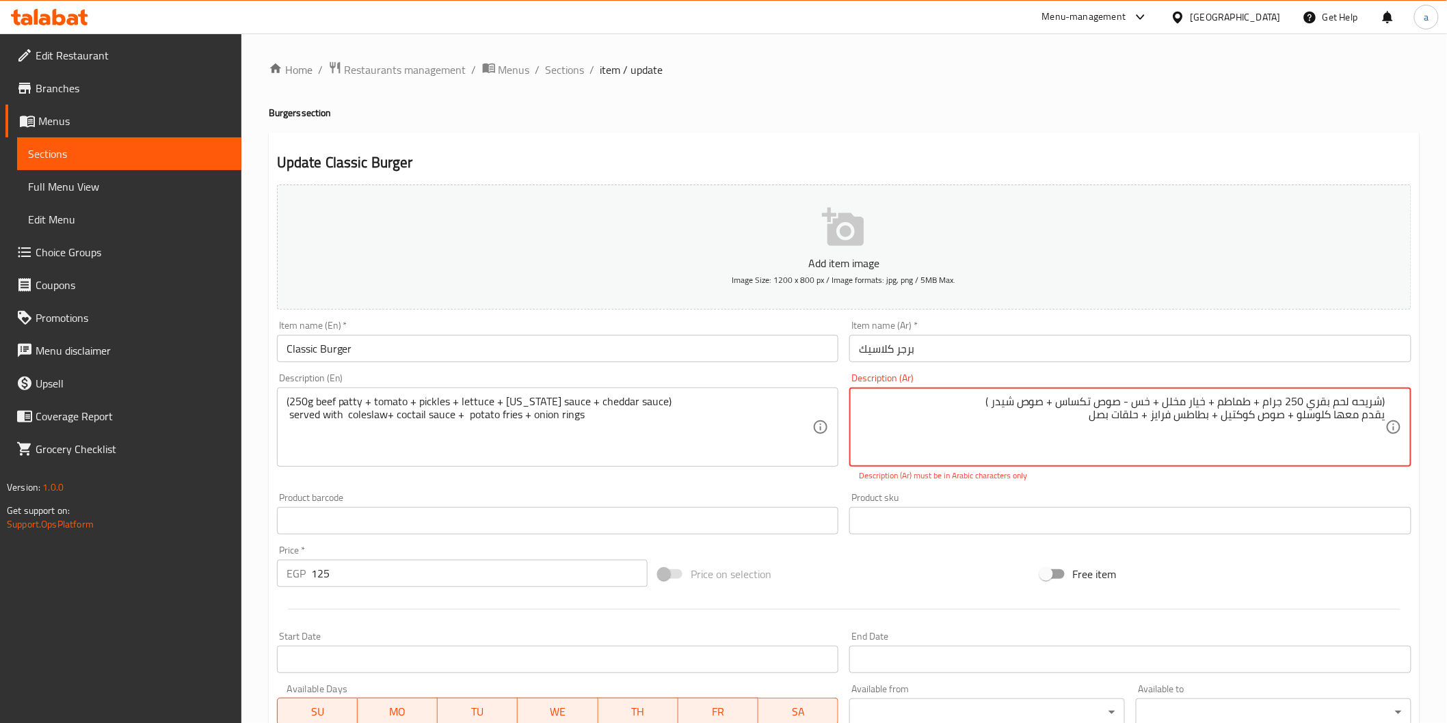
click at [1121, 408] on textarea "(شريحه لحم بقري 250 جرام + طماطم + خيار مخلل + خس - صوص تكساس + صوص شیدر ) يقدم…" at bounding box center [1122, 427] width 526 height 65
drag, startPoint x: 1060, startPoint y: 405, endPoint x: 1112, endPoint y: 405, distance: 51.3
click at [1112, 405] on textarea "(شريحه لحم بقري 250 جرام + طماطم + خيار مخلل + خس - صوص تكساس + صوص شیدر ) يقدم…" at bounding box center [1122, 427] width 526 height 65
click at [1080, 403] on textarea "(شريحه لحم بقري 250 جرام + طماطم + خيار مخلل + خس - صوص تكساس + صوص شیدر ) يقدم…" at bounding box center [1122, 427] width 526 height 65
drag, startPoint x: 1065, startPoint y: 402, endPoint x: 1122, endPoint y: 401, distance: 56.8
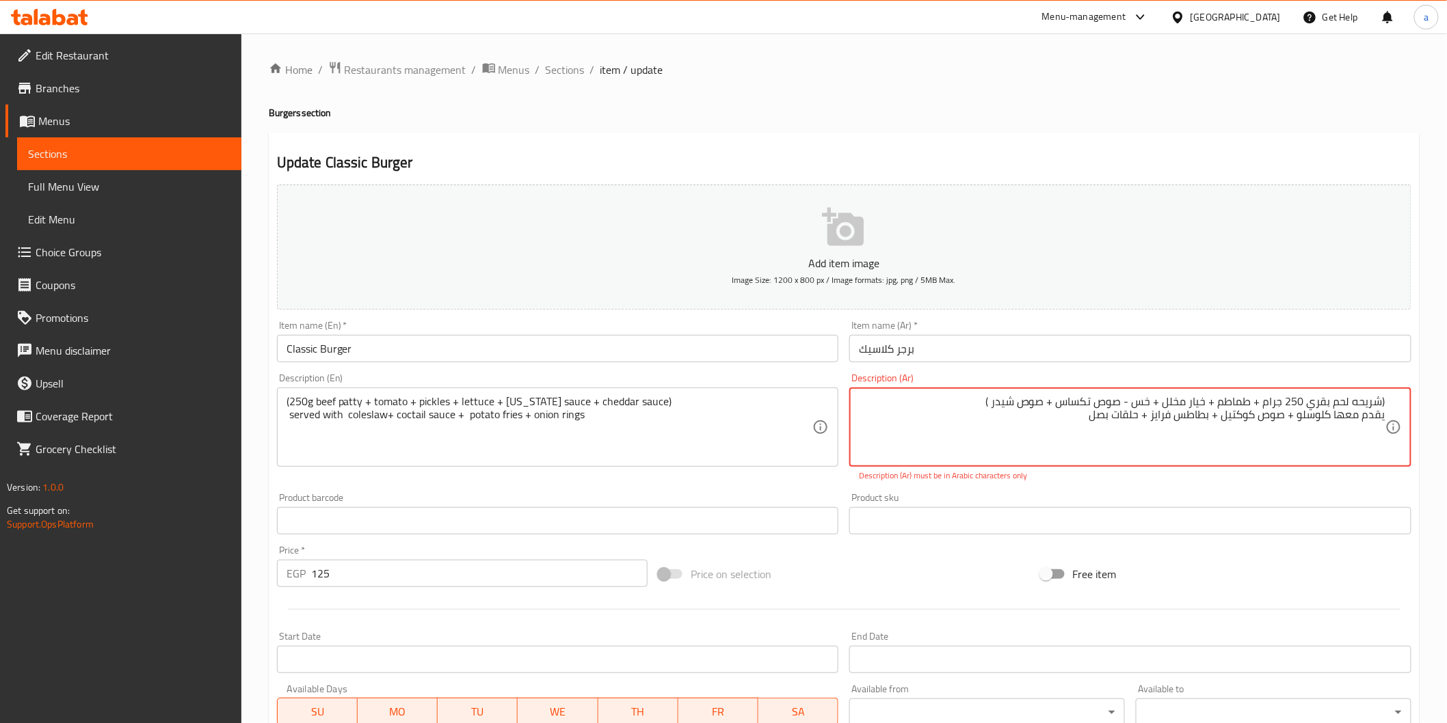
click at [1122, 401] on textarea "(شريحه لحم بقري 250 جرام + طماطم + خيار مخلل + خس - صوص تكساس + صوص شیدر ) يقدم…" at bounding box center [1122, 427] width 526 height 65
drag, startPoint x: 1166, startPoint y: 408, endPoint x: 1179, endPoint y: 405, distance: 12.5
click at [1179, 405] on textarea "(شريحه لحم بقري 250 جرام + طماطم + خيار مخلل + خس - صوص تكساس + صوص شیدر ) يقدم…" at bounding box center [1122, 427] width 526 height 65
click at [1171, 401] on textarea "(شريحه لحم بقري 250 جرام + طماطم + خيار مخلل + خس - صوص تكساس + صوص شیدر ) يقدم…" at bounding box center [1122, 427] width 526 height 65
drag, startPoint x: 1167, startPoint y: 401, endPoint x: 1216, endPoint y: 403, distance: 48.6
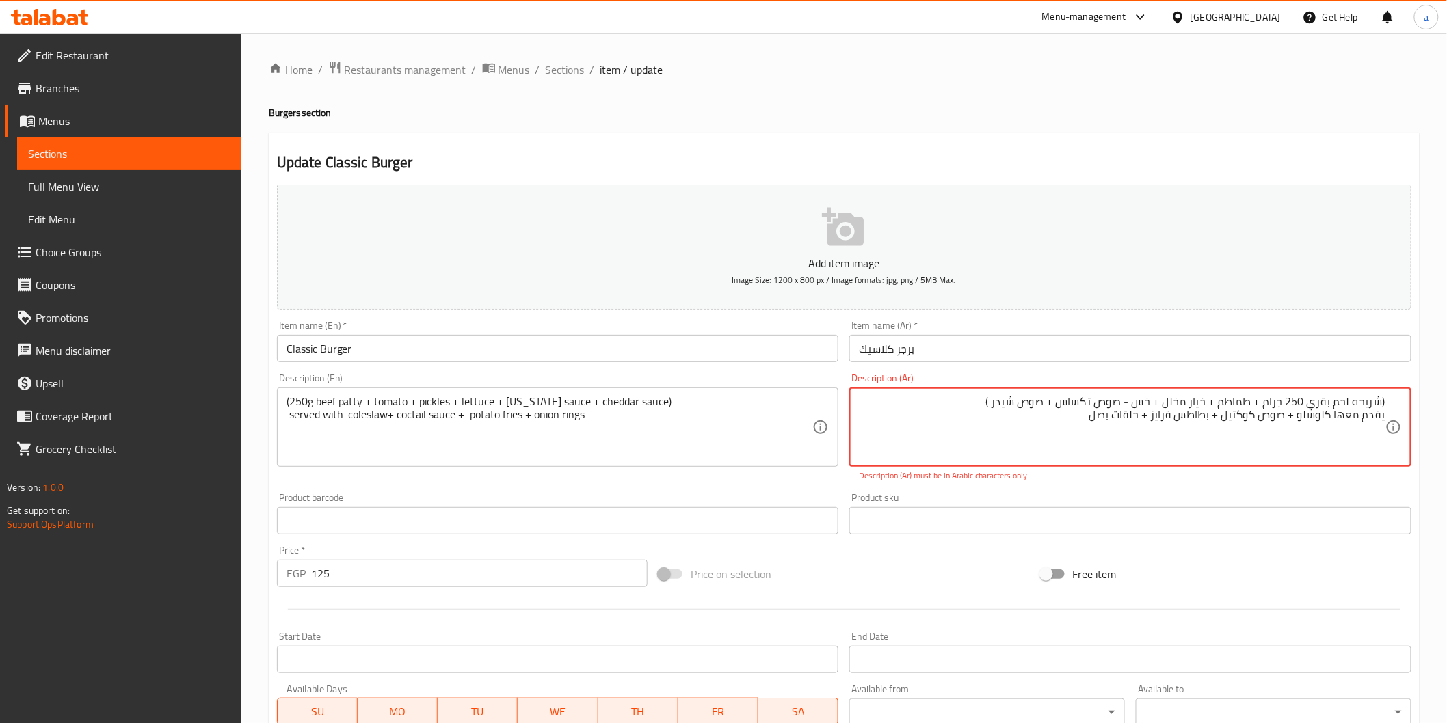
click at [1216, 403] on textarea "(شريحه لحم بقري 250 جرام + طماطم + خيار مخلل + خس - صوص تكساس + صوص شیدر ) يقدم…" at bounding box center [1122, 427] width 526 height 65
click at [1229, 400] on textarea "(شريحه لحم بقري 250 جرام + طماطم + خيار مخلل + خس - صوص تكساس + صوص شیدر ) يقدم…" at bounding box center [1122, 427] width 526 height 65
drag, startPoint x: 1264, startPoint y: 405, endPoint x: 1377, endPoint y: 398, distance: 113.7
click at [1380, 397] on textarea "(شريحه لحم بقري 250 جرام + طماطم + خيار مخلل + خس - صوص تكساس + صوص شیدر ) يقدم…" at bounding box center [1122, 427] width 526 height 65
click at [1377, 398] on textarea "(شريحه لحم بقري 250 جرام + طماطم + خيار مخلل + خس - صوص تكساس + صوص شیدر ) يقدم…" at bounding box center [1122, 427] width 526 height 65
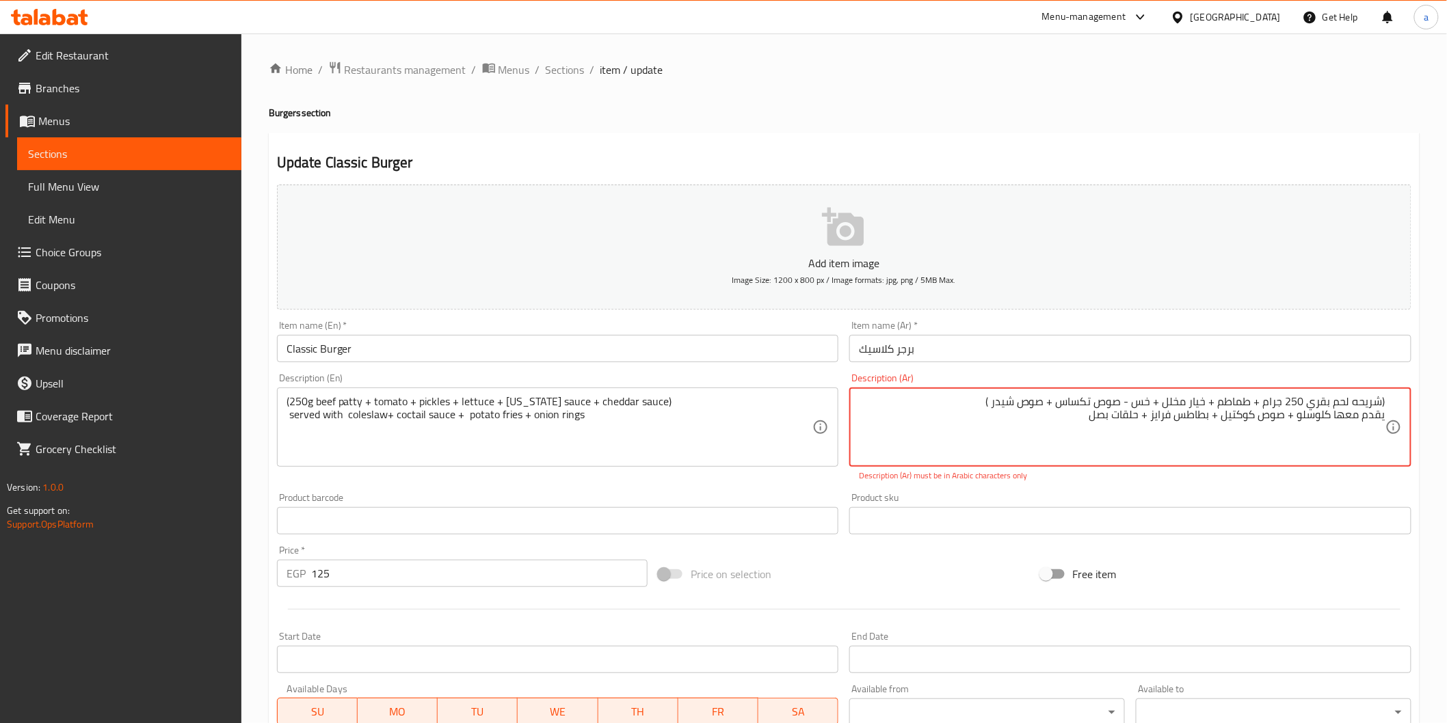
drag, startPoint x: 1265, startPoint y: 401, endPoint x: 1388, endPoint y: 395, distance: 123.2
click at [1388, 395] on div "(شريحه لحم بقري 250 جرام + طماطم + خيار مخلل + خس - صوص تكساس + صوص شیدر ) يقدم…" at bounding box center [1130, 427] width 562 height 79
click at [1050, 407] on textarea "(شريحه لحم بقري 250 جرام + طماطم + خيار مخلل + خس - صوص تكساس + صوص شیدر ) يقدم…" at bounding box center [1122, 427] width 526 height 65
click at [980, 405] on textarea "(شريحه لحم بقري 250 جرام + طماطم + خيار مخلل + خس - صوص تكساس + صوص شیدر ) يقدم…" at bounding box center [1122, 427] width 526 height 65
drag, startPoint x: 993, startPoint y: 405, endPoint x: 1378, endPoint y: 408, distance: 385.0
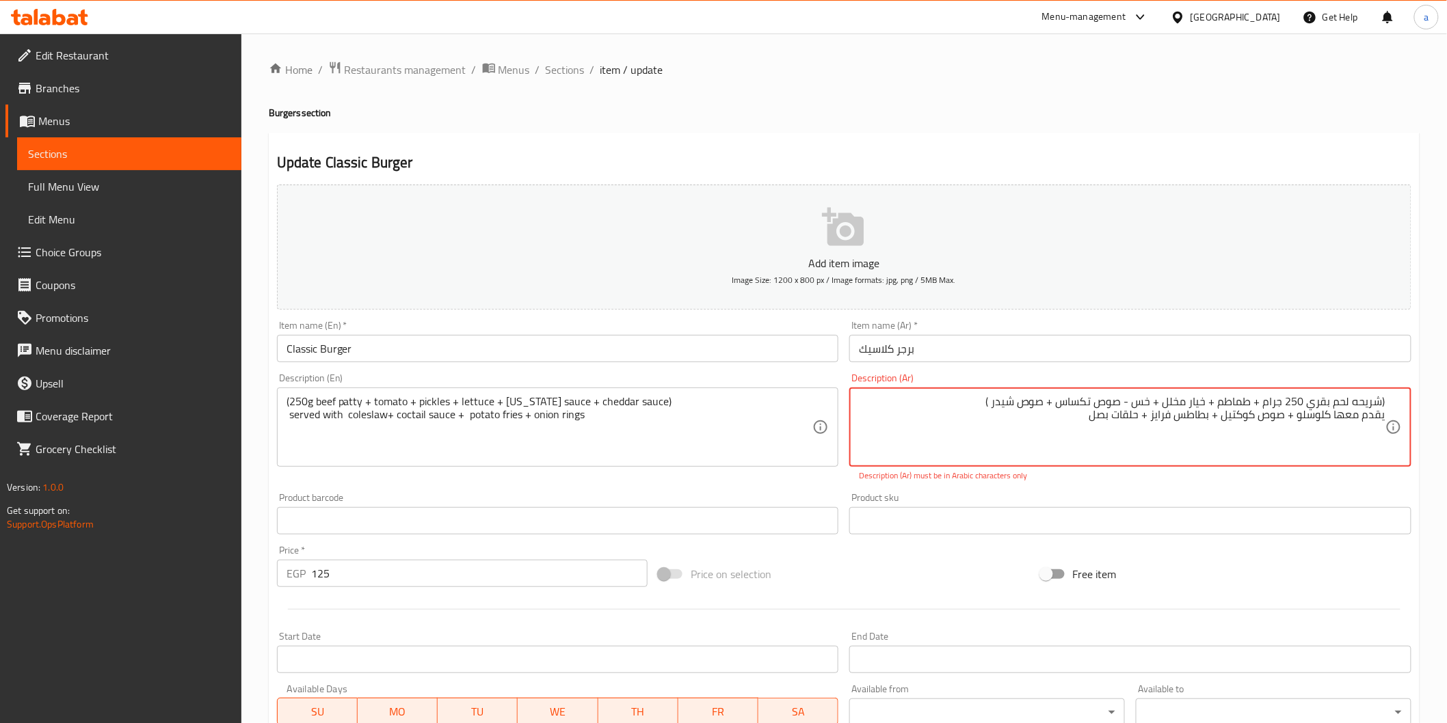
click at [1378, 408] on textarea "(شريحه لحم بقري 250 جرام + طماطم + خيار مخلل + خس - صوص تكساس + صوص شیدر ) يقدم…" at bounding box center [1122, 427] width 526 height 65
click at [1365, 394] on div "(شريحه لحم بقري 250 جرام + طماطم + خيار مخلل + خس - صوص تكساس + صوص شیدر ) يقدم…" at bounding box center [1130, 427] width 562 height 79
click at [1300, 403] on textarea "(شريحه لحم بقري 250 جرام + طماطم + خيار مخلل + خس - صوص تكساس + صوص شیدر ) يقدم…" at bounding box center [1122, 427] width 526 height 65
drag, startPoint x: 989, startPoint y: 403, endPoint x: 1056, endPoint y: 399, distance: 67.1
click at [1056, 399] on textarea "(شريحه لحم بقري 250 جرام + طماطم + خيار مخلل + خس - صوص تكساس + صوص شیدر ) يقدم…" at bounding box center [1122, 427] width 526 height 65
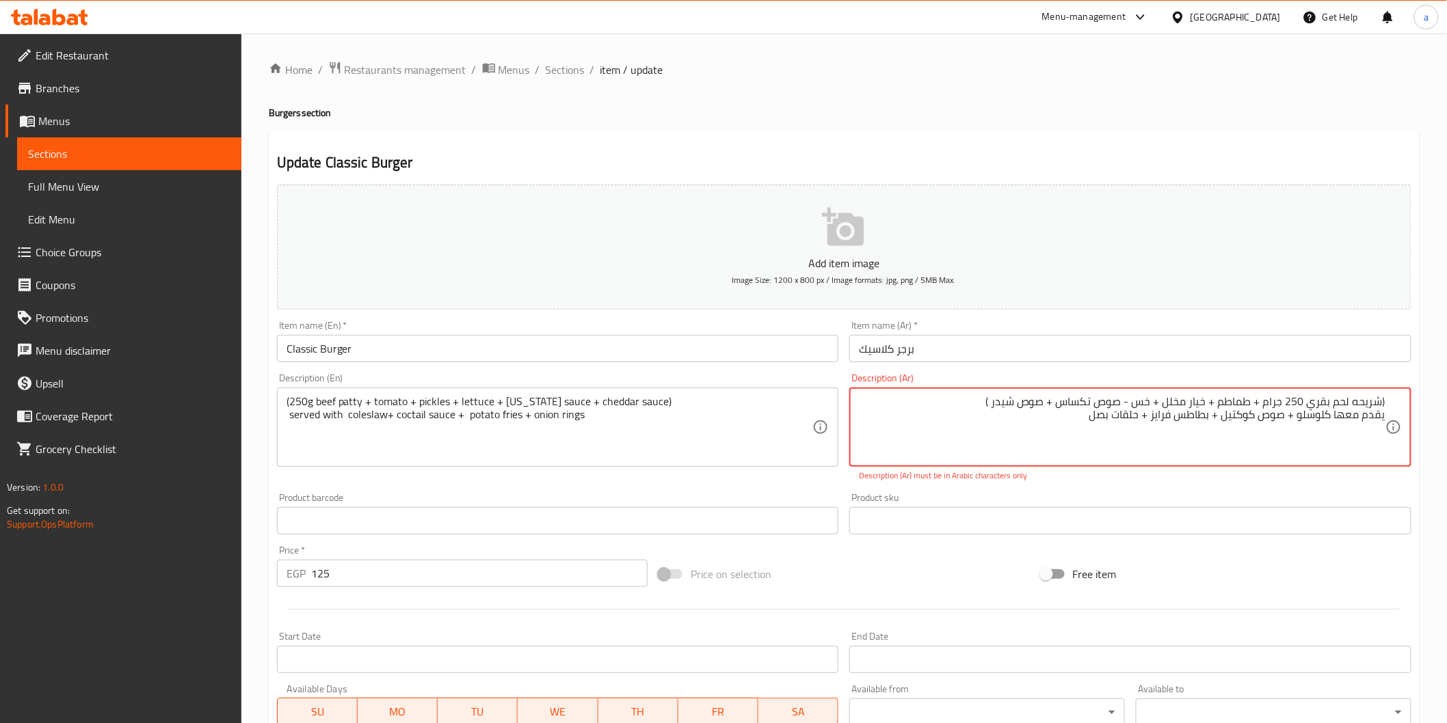
drag, startPoint x: 1060, startPoint y: 401, endPoint x: 1154, endPoint y: 400, distance: 93.7
click at [1154, 400] on textarea "(شريحه لحم بقري 250 جرام + طماطم + خيار مخلل + خس - صوص تكساس + صوص شیدر ) يقدم…" at bounding box center [1122, 427] width 526 height 65
click at [1130, 404] on textarea "(شريحه لحم بقري 250 جرام + طماطم + خيار مخلل + خس - صوص تكساس + صوص شیدر ) يقدم…" at bounding box center [1122, 427] width 526 height 65
drag, startPoint x: 937, startPoint y: 397, endPoint x: 1507, endPoint y: 383, distance: 570.4
click at [1446, 383] on html "​ Menu-management [GEOGRAPHIC_DATA] Get Help a Edit Restaurant Branches Menus S…" at bounding box center [723, 361] width 1447 height 723
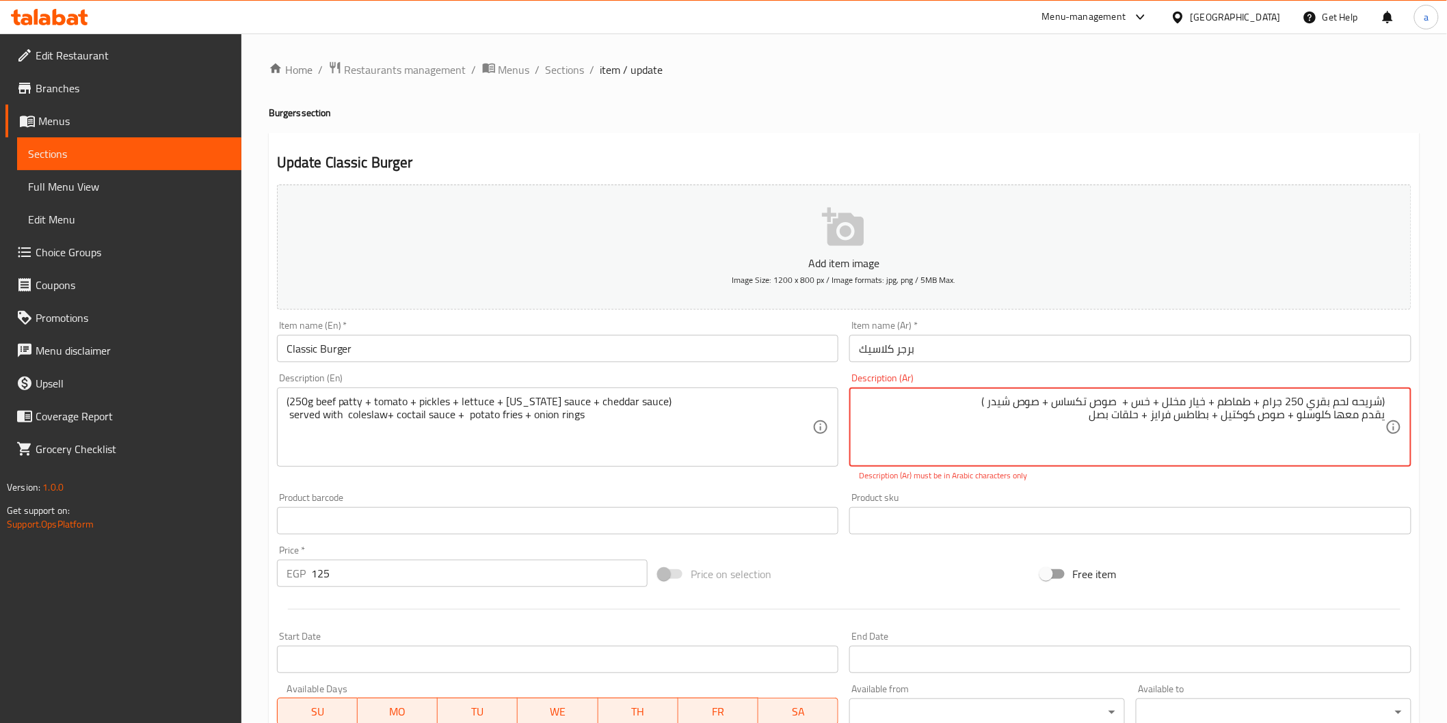
click at [1202, 420] on textarea "(شريحه لحم بقري 250 جرام + طماطم + خيار مخلل + خس + صوص تكساس + صوص شیدر ) يقدم…" at bounding box center [1122, 427] width 526 height 65
drag, startPoint x: 1084, startPoint y: 418, endPoint x: 1537, endPoint y: 455, distance: 454.9
click at [1446, 455] on html "​ Menu-management [GEOGRAPHIC_DATA] Get Help a Edit Restaurant Branches Menus S…" at bounding box center [723, 361] width 1447 height 723
drag, startPoint x: 1083, startPoint y: 414, endPoint x: 1433, endPoint y: 427, distance: 350.3
click at [1433, 427] on div "Home / Restaurants management / Menus / Sections / item / update Burgers sectio…" at bounding box center [843, 508] width 1205 height 948
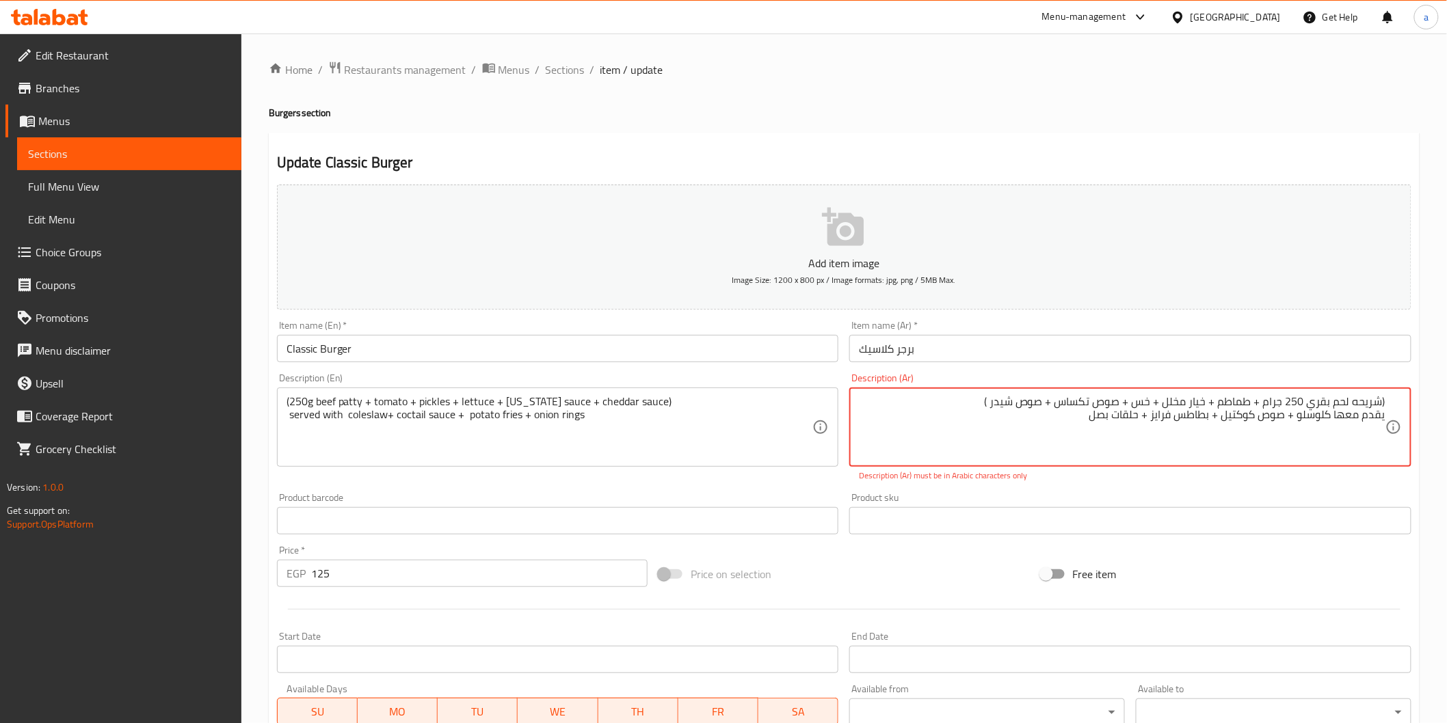
click at [1197, 431] on textarea "(شريحه لحم بقري 250 جرام + طماطم + خيار مخلل + خس + صوص تكساس + صوص شیدر ) يقدم…" at bounding box center [1122, 427] width 526 height 65
drag, startPoint x: 987, startPoint y: 399, endPoint x: 1432, endPoint y: 455, distance: 449.4
click at [1432, 455] on div "Home / Restaurants management / Menus / Sections / item / update Burgers sectio…" at bounding box center [843, 508] width 1205 height 948
type textarea "(شريحه لحم بقري 250 جرام + طماطم + خيار مخلل + خس + صوص تكساس + صوص شیدر ) يقدم…"
drag, startPoint x: 1393, startPoint y: 412, endPoint x: 1235, endPoint y: 425, distance: 158.5
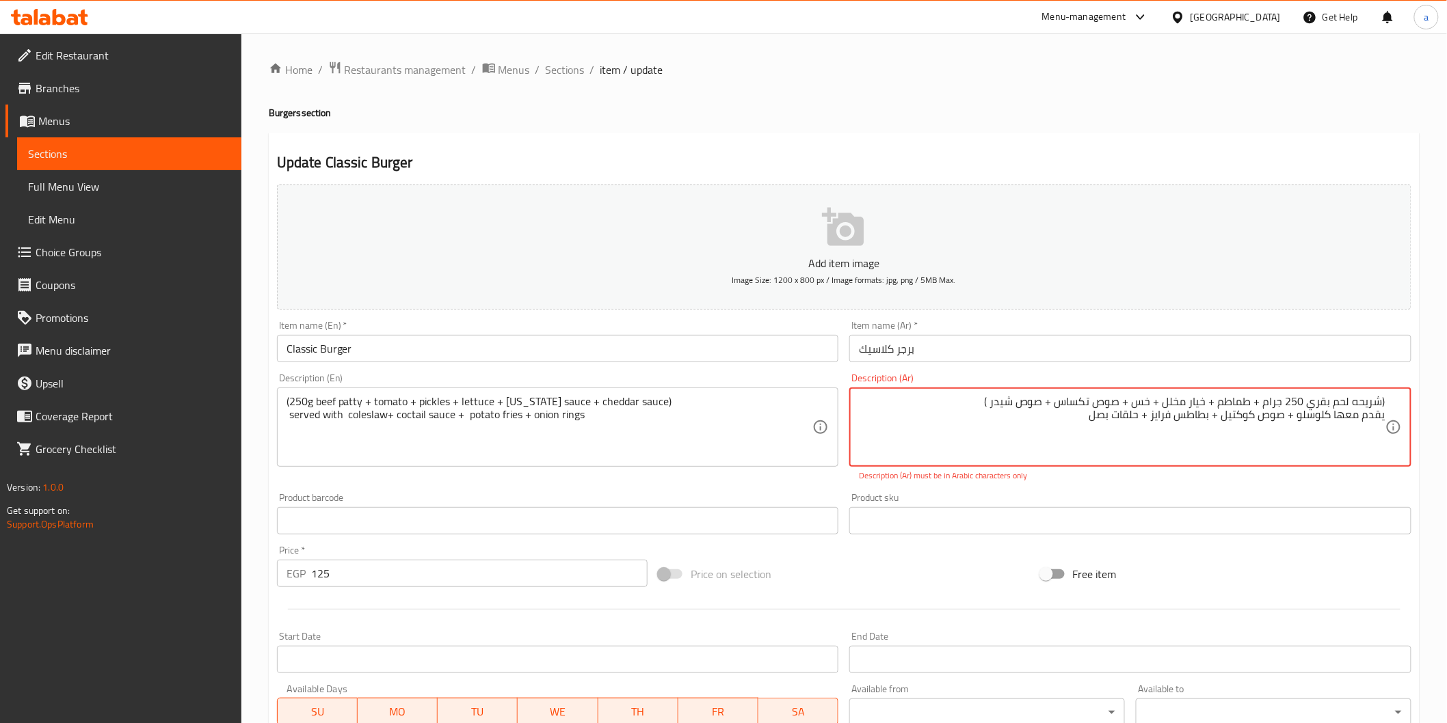
click at [1235, 425] on div "(شريحه لحم بقري 250 جرام + طماطم + خيار مخلل + خس + صوص تكساس + صوص شیدر ) يقدم…" at bounding box center [1130, 427] width 562 height 79
click at [1402, 395] on div "(شريحه لحم بقري 250 جرام + طماطم + خيار مخلل + خس + صوص تكساس + صوص شیدر ) يقدم…" at bounding box center [1130, 427] width 562 height 79
click at [1398, 397] on div "(شريحه لحم بقري 250 جرام + طماطم + خيار مخلل + خس + صوص تكساس + صوص شیدر ) يقدم…" at bounding box center [1130, 427] width 562 height 79
drag, startPoint x: 969, startPoint y: 393, endPoint x: 1136, endPoint y: 415, distance: 168.3
click at [1136, 415] on div "(شريحه لحم بقري 250 جرام + طماطم + خيار مخلل + خس + صوص تكساس + صوص شیدر ) يقدم…" at bounding box center [1130, 427] width 562 height 79
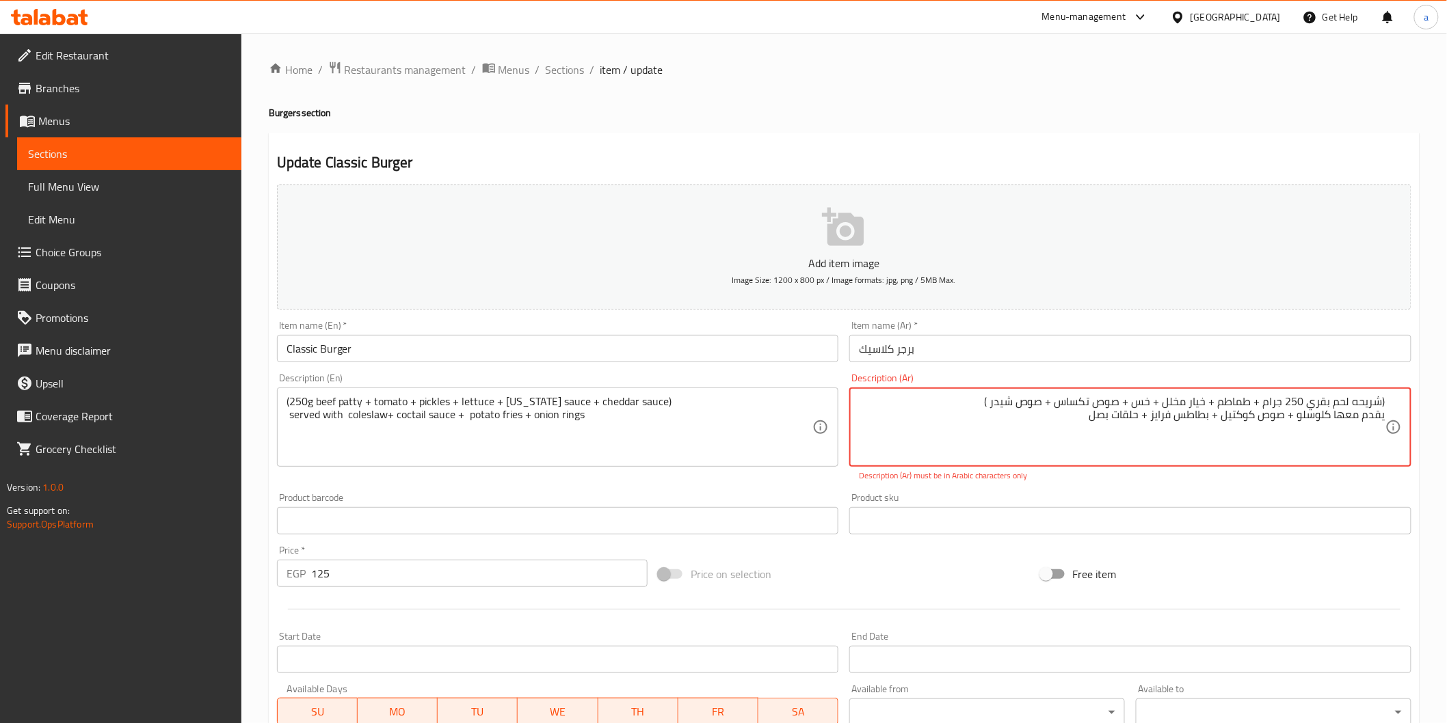
click at [1348, 403] on textarea "(شريحه لحم بقري 250 جرام + طماطم + خيار مخلل + خس + صوص تكساس + صوص شیدر ) يقدم…" at bounding box center [1122, 427] width 526 height 65
click at [1389, 402] on div "(شريحه لحم بقري 250 جرام + طماطم + خيار مخلل + خس + صوص تكساس + صوص شیدر ) يقدم…" at bounding box center [1130, 427] width 562 height 79
click at [1385, 401] on textarea "(شريحه لحم بقري 250 جرام + طماطم + خيار مخلل + خس + صوص تكساس + صوص شیدر ) يقدم…" at bounding box center [1122, 427] width 526 height 65
drag, startPoint x: 1385, startPoint y: 401, endPoint x: 1050, endPoint y: 425, distance: 335.8
click at [1050, 425] on textarea "(شريحه لحم بقري 250 جرام + طماطم + خيار مخلل + خس + صوص تكساس + صوص شیدر ) يقدم…" at bounding box center [1122, 427] width 526 height 65
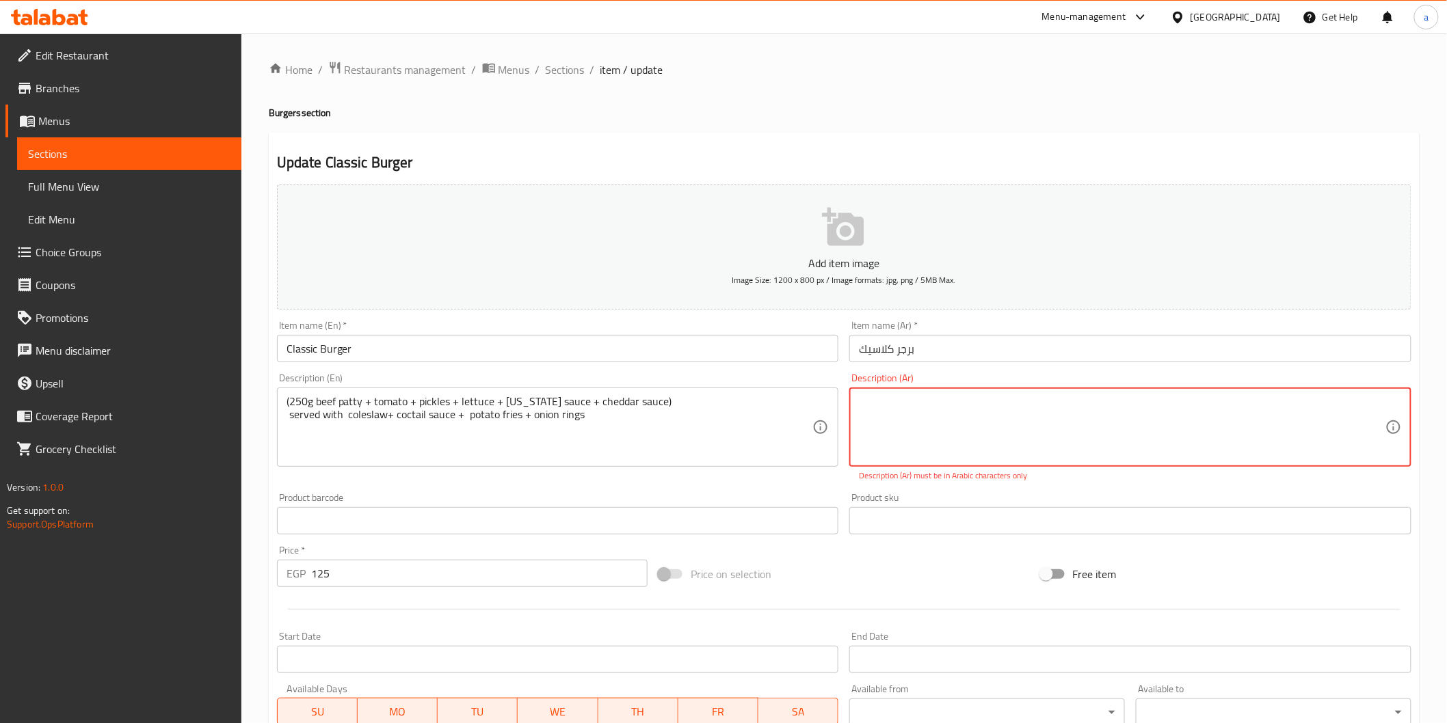
click at [924, 583] on div "Price on selection" at bounding box center [844, 574] width 382 height 37
click at [924, 573] on div "Price on selection" at bounding box center [844, 574] width 382 height 37
paste textarea "(شريحه لحم بقري 250 جرام + طماطم + خيار مخلل + خس + صوص تكساس + صوص شیدر ) يقدم…"
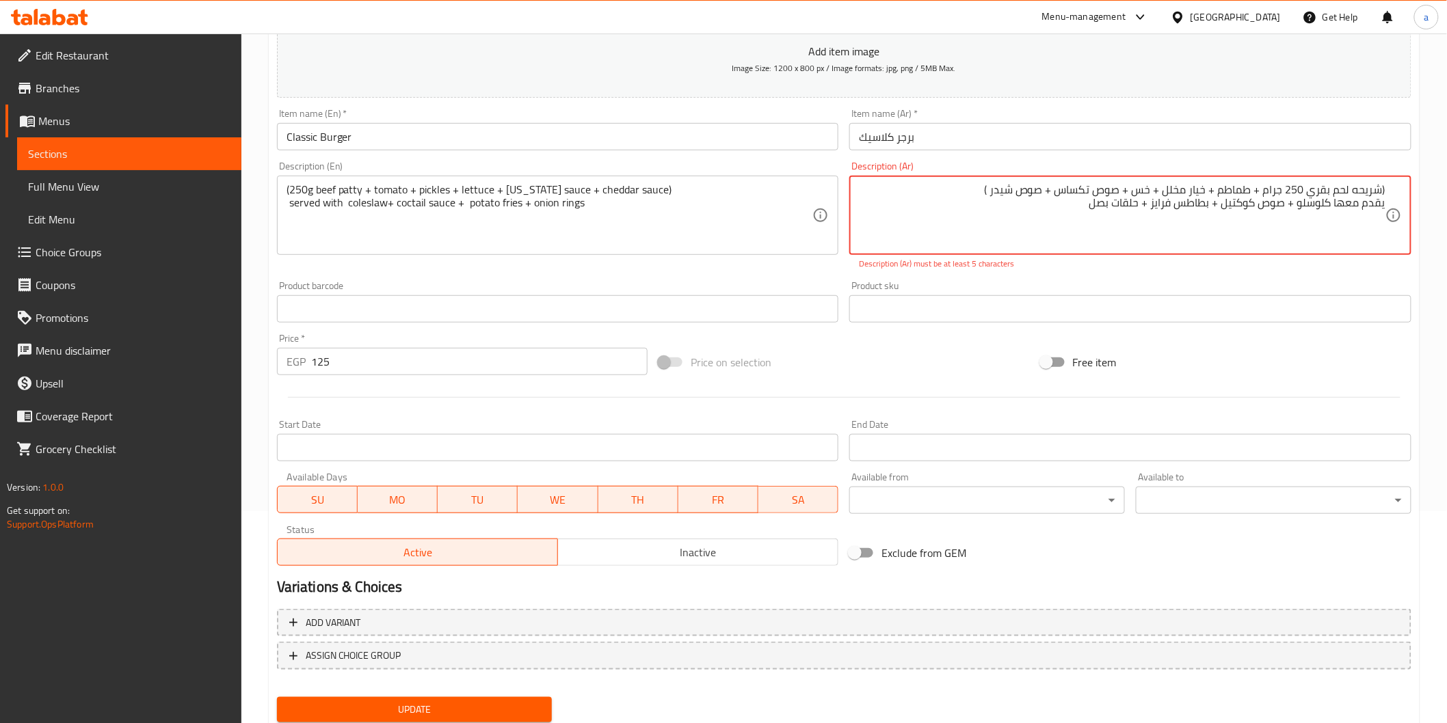
scroll to position [255, 0]
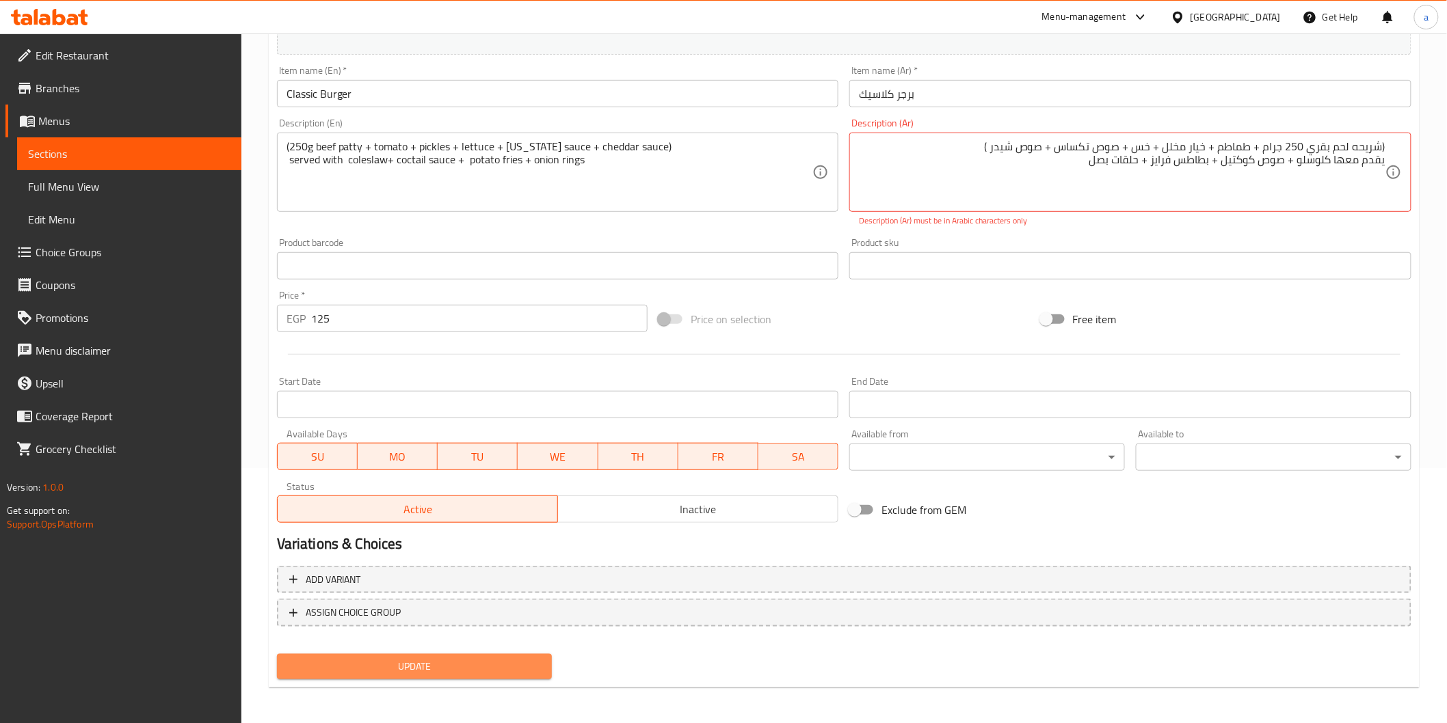
click at [433, 654] on button "Update" at bounding box center [415, 666] width 276 height 25
click at [431, 658] on span "Update" at bounding box center [415, 666] width 254 height 17
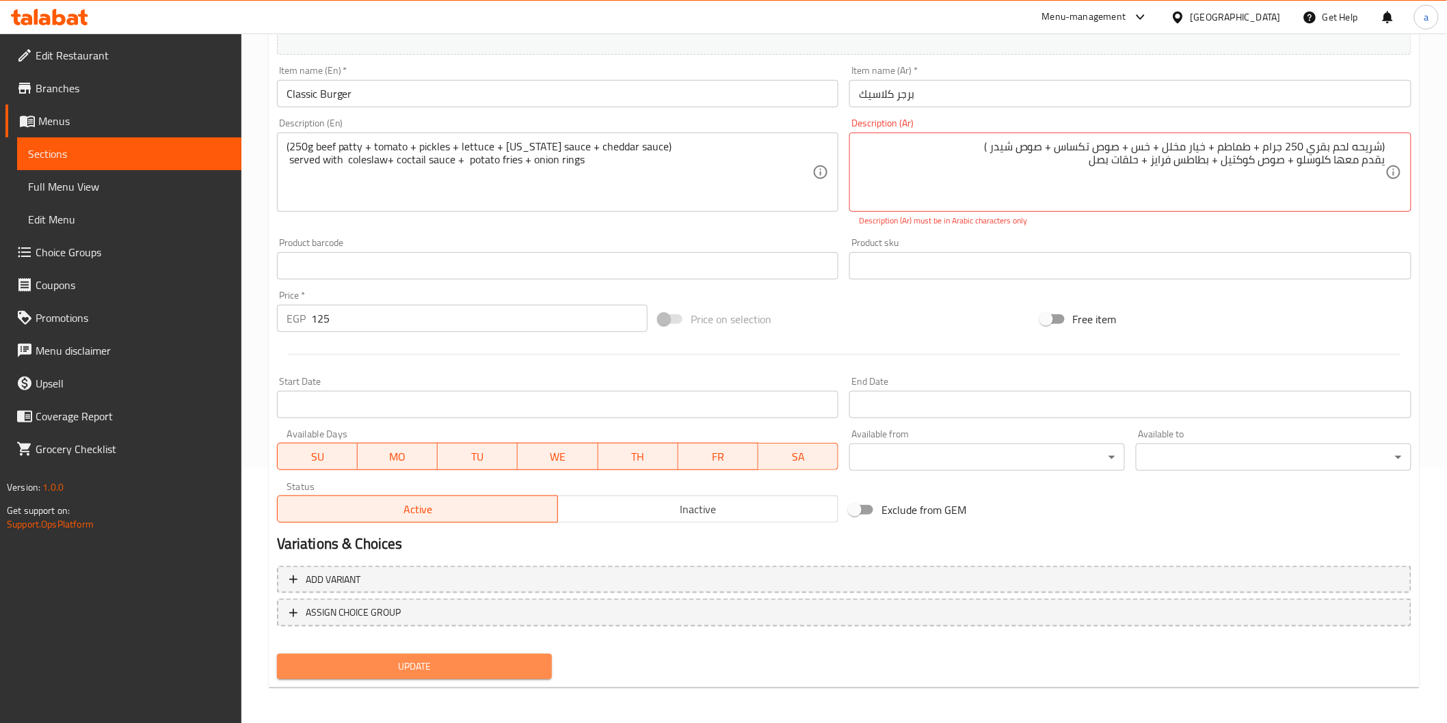
click at [500, 669] on span "Update" at bounding box center [415, 666] width 254 height 17
drag, startPoint x: 1259, startPoint y: 151, endPoint x: 1307, endPoint y: 151, distance: 47.9
click at [1307, 151] on textarea "(شريحه لحم بقري 250 جرام + طماطم + خيار مخلل + خس + صوص تكساس + صوص شیدر ) يقدم…" at bounding box center [1122, 172] width 526 height 65
click at [1287, 144] on textarea "(شريحه لحم بقري 250 جرام + طماطم + خيار مخلل + خس + صوص تكساس + صوص شیدر ) يقدم…" at bounding box center [1122, 172] width 526 height 65
drag, startPoint x: 1265, startPoint y: 146, endPoint x: 1310, endPoint y: 144, distance: 45.2
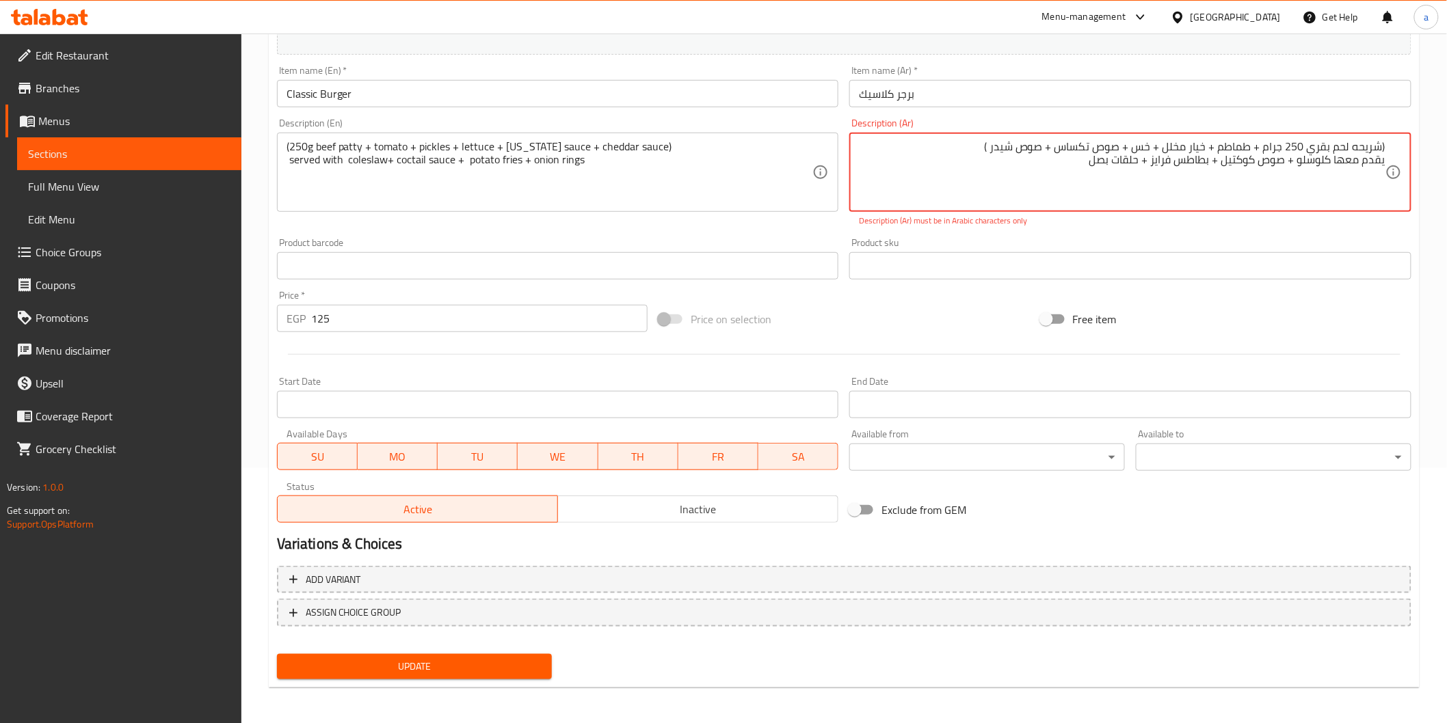
click at [1310, 144] on textarea "(شريحه لحم بقري 250 جرام + طماطم + خيار مخلل + خس + صوص تكساس + صوص شیدر ) يقدم…" at bounding box center [1122, 172] width 526 height 65
drag, startPoint x: 1310, startPoint y: 144, endPoint x: 1399, endPoint y: 146, distance: 88.9
click at [1399, 146] on div "(شريحه لحم بقري + طماطم + خيار مخلل + خس + صوص تكساس + صوص شیدر ) يقدم معها كلو…" at bounding box center [1130, 172] width 562 height 79
drag, startPoint x: 1262, startPoint y: 149, endPoint x: 1375, endPoint y: 146, distance: 112.9
click at [1375, 146] on textarea "+ طماطم + خيار مخلل + خس + صوص تكساس + صوص شیدر ) يقدم معها كلوسلو + صوص كوكتيل…" at bounding box center [1122, 172] width 526 height 65
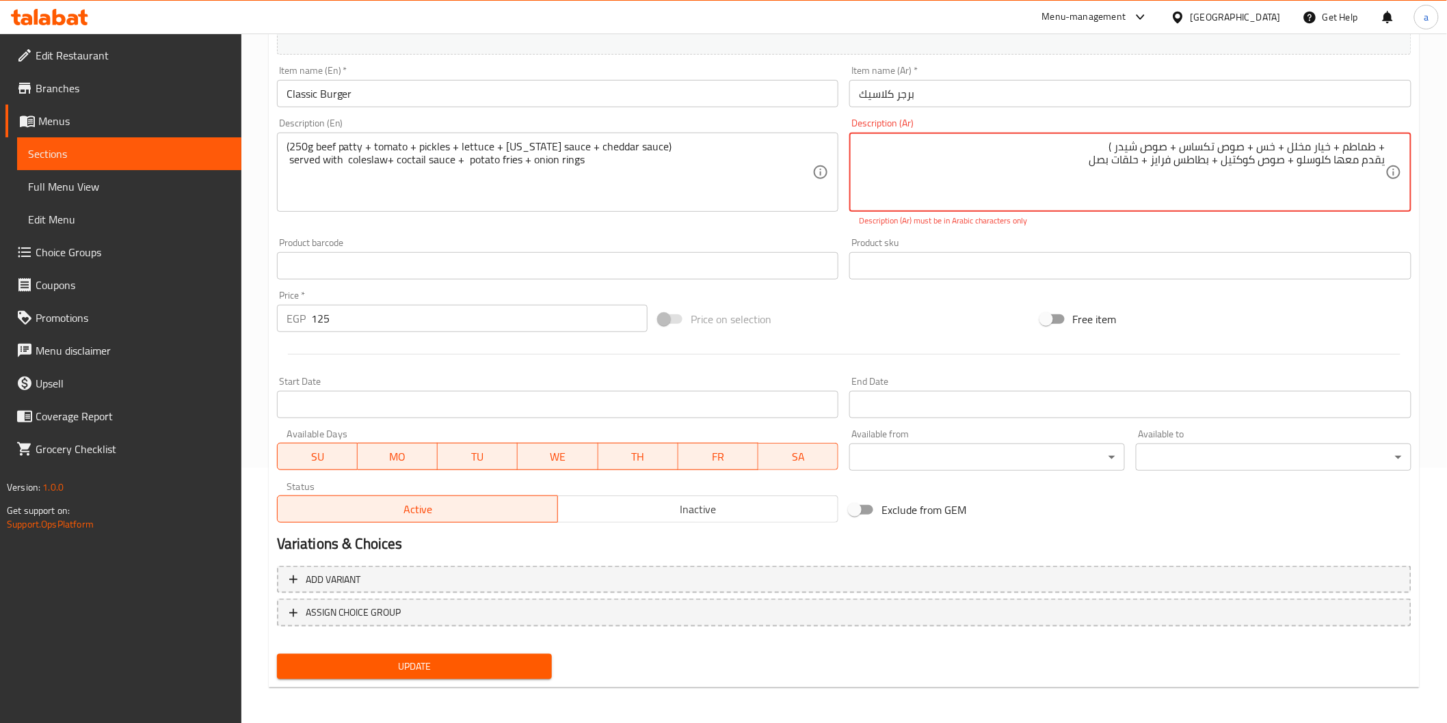
click at [1281, 146] on textarea "+ طماطم + خيار مخلل + خس + صوص تكساس + صوص شیدر ) يقدم معها كلوسلو + صوص كوكتيل…" at bounding box center [1122, 172] width 526 height 65
drag, startPoint x: 1101, startPoint y: 145, endPoint x: 1406, endPoint y: 126, distance: 305.5
click at [1406, 126] on div "Description (Ar) + طماطم + خيار مخلل + خس + صوص تكساس + صوص شیدر ) يقدم معها كل…" at bounding box center [1130, 172] width 562 height 109
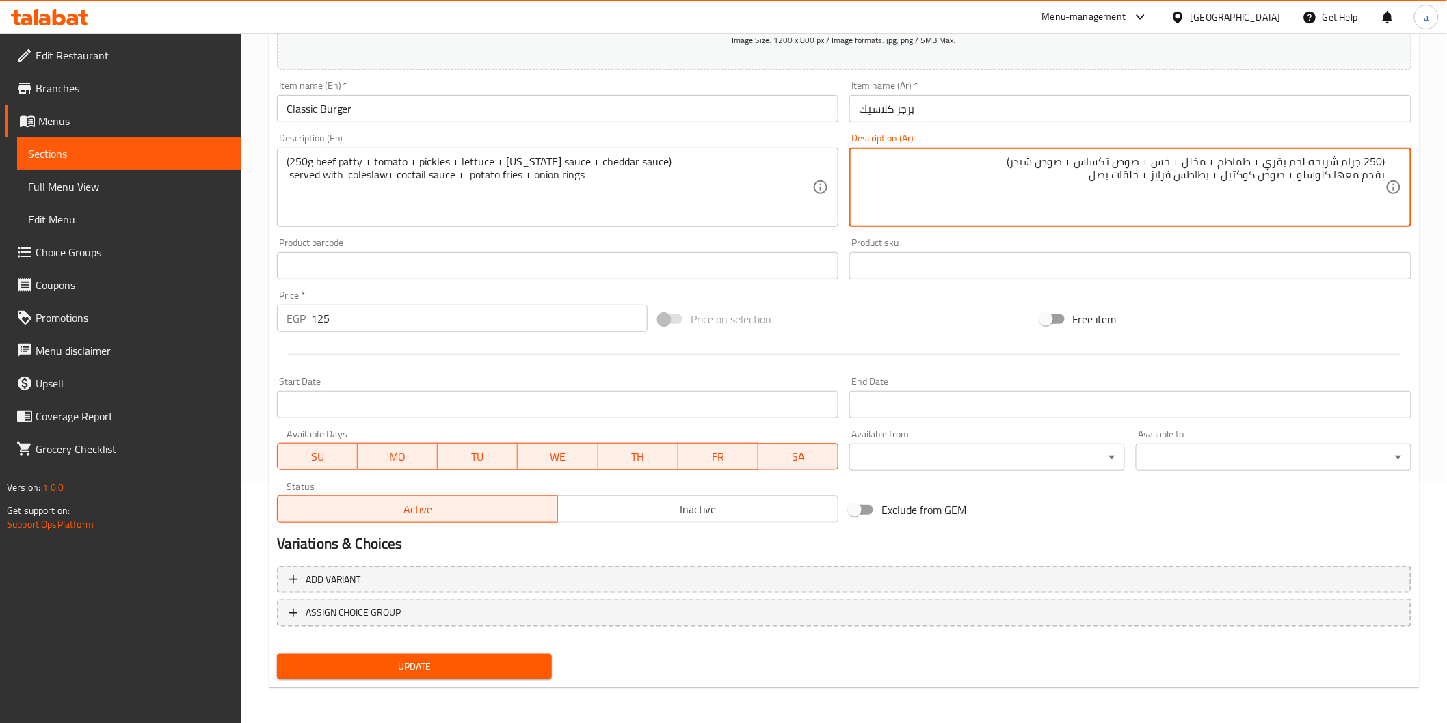
type textarea "(250 جرام شريحه لحم بقري + طماطم + مخلل + خس + صوص تكساس + صوص شيدر) يقدم معها …"
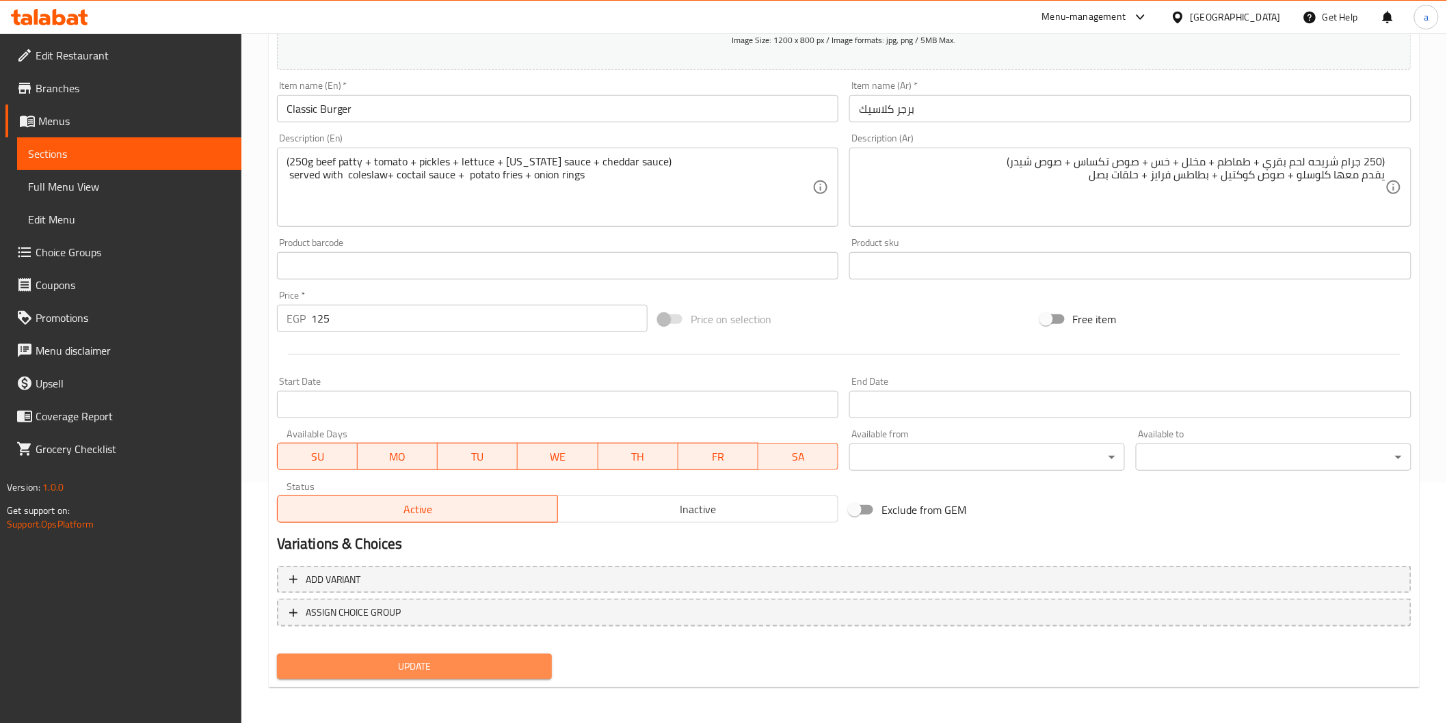
click at [470, 673] on button "Update" at bounding box center [415, 666] width 276 height 25
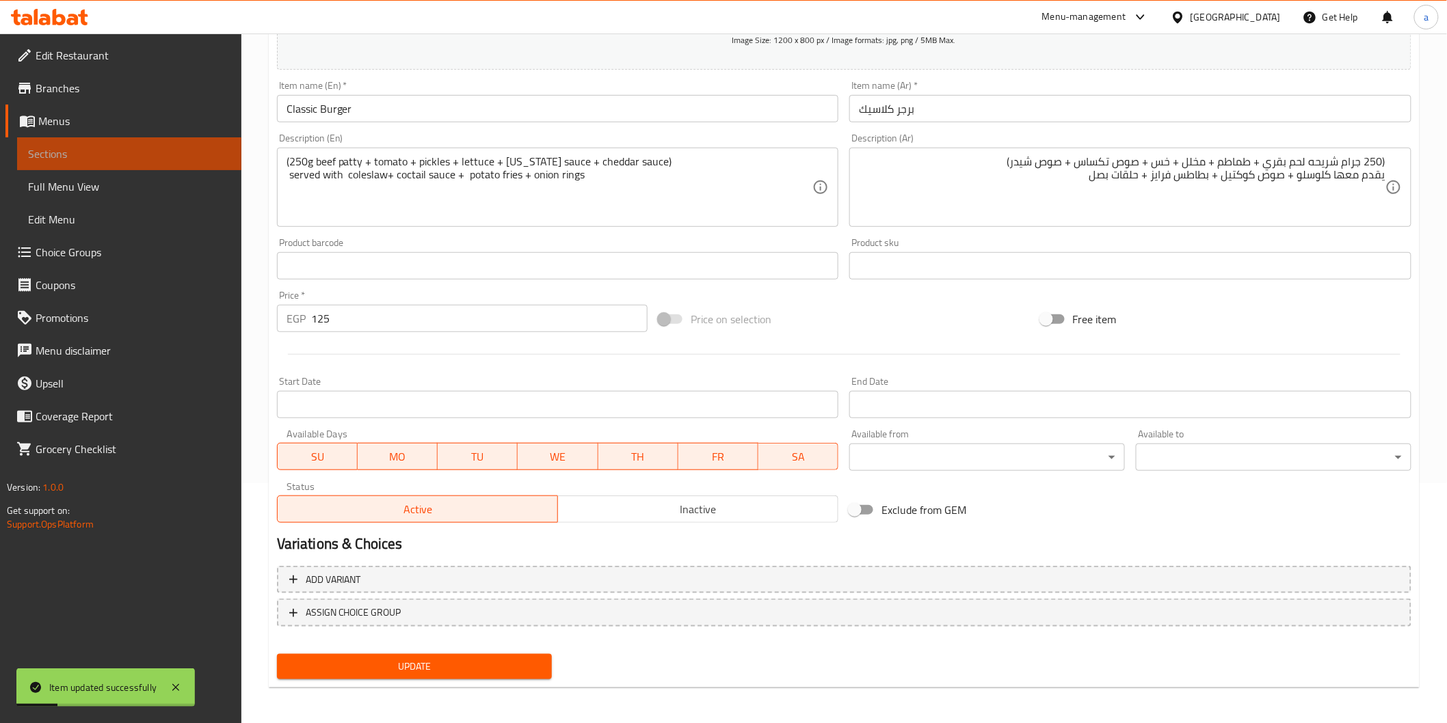
click at [73, 159] on span "Sections" at bounding box center [129, 154] width 202 height 16
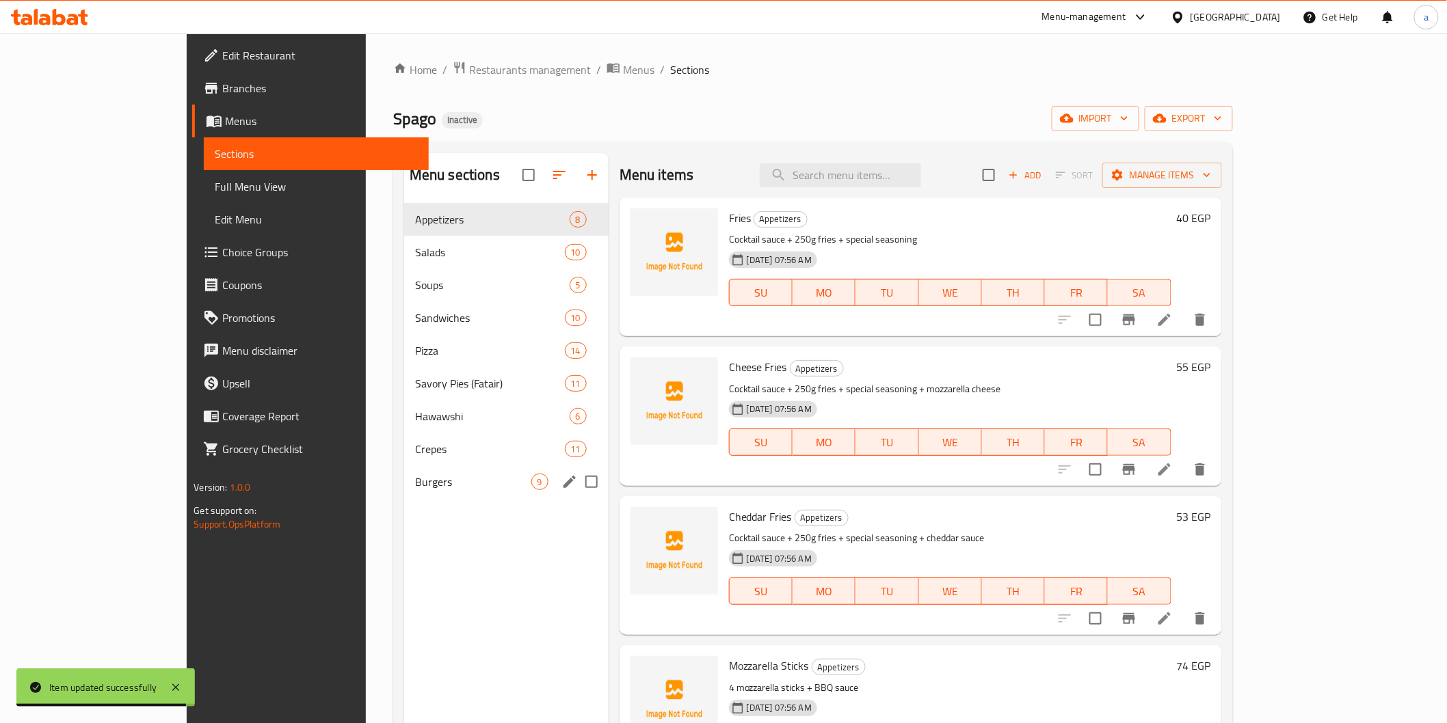
click at [404, 494] on div "Burgers 9" at bounding box center [506, 482] width 204 height 33
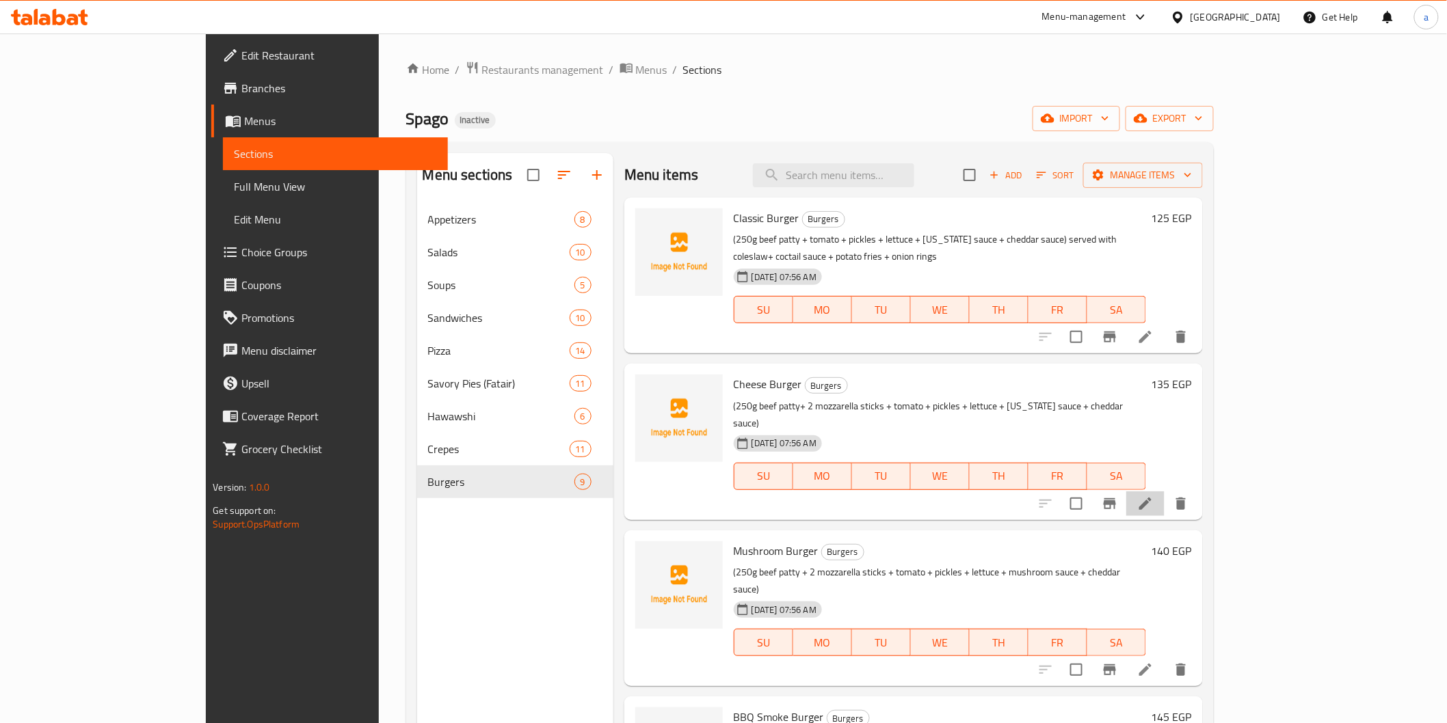
click at [1164, 492] on li at bounding box center [1145, 504] width 38 height 25
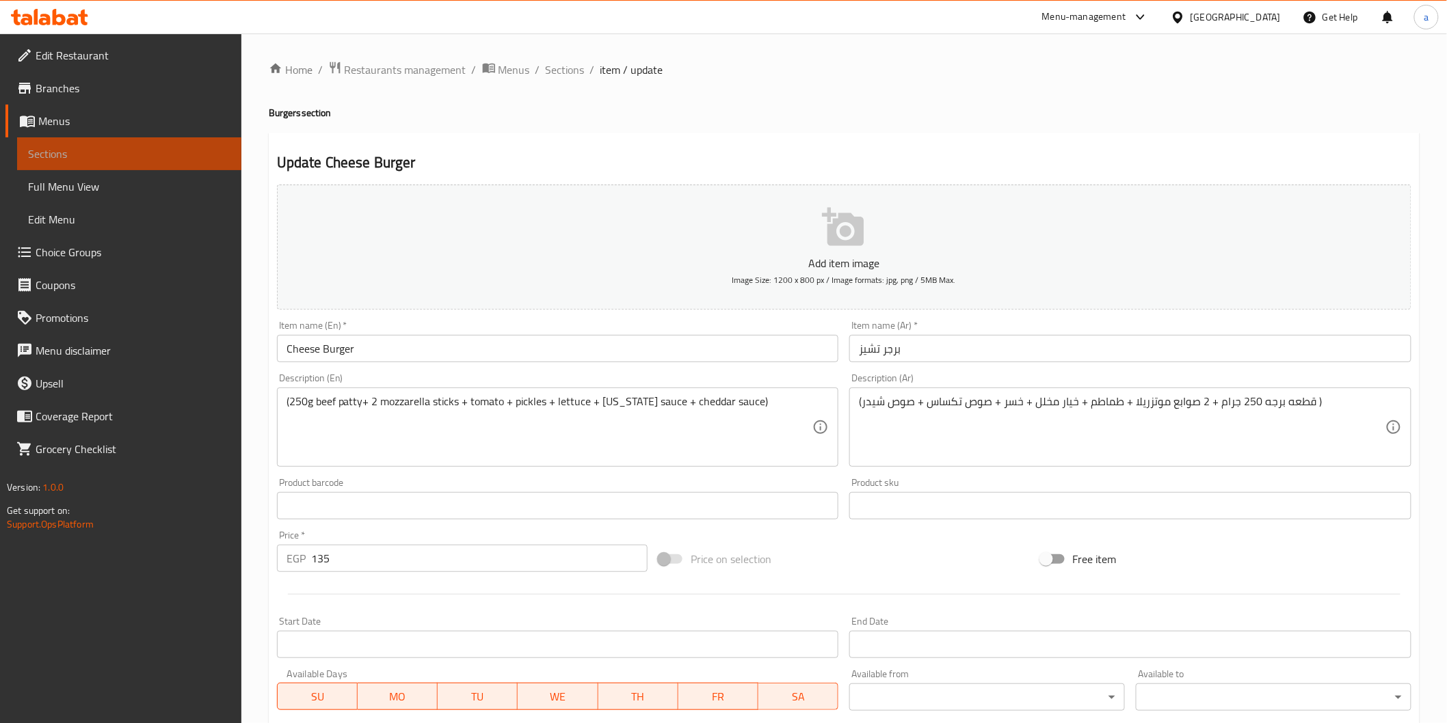
click at [116, 146] on span "Sections" at bounding box center [129, 154] width 202 height 16
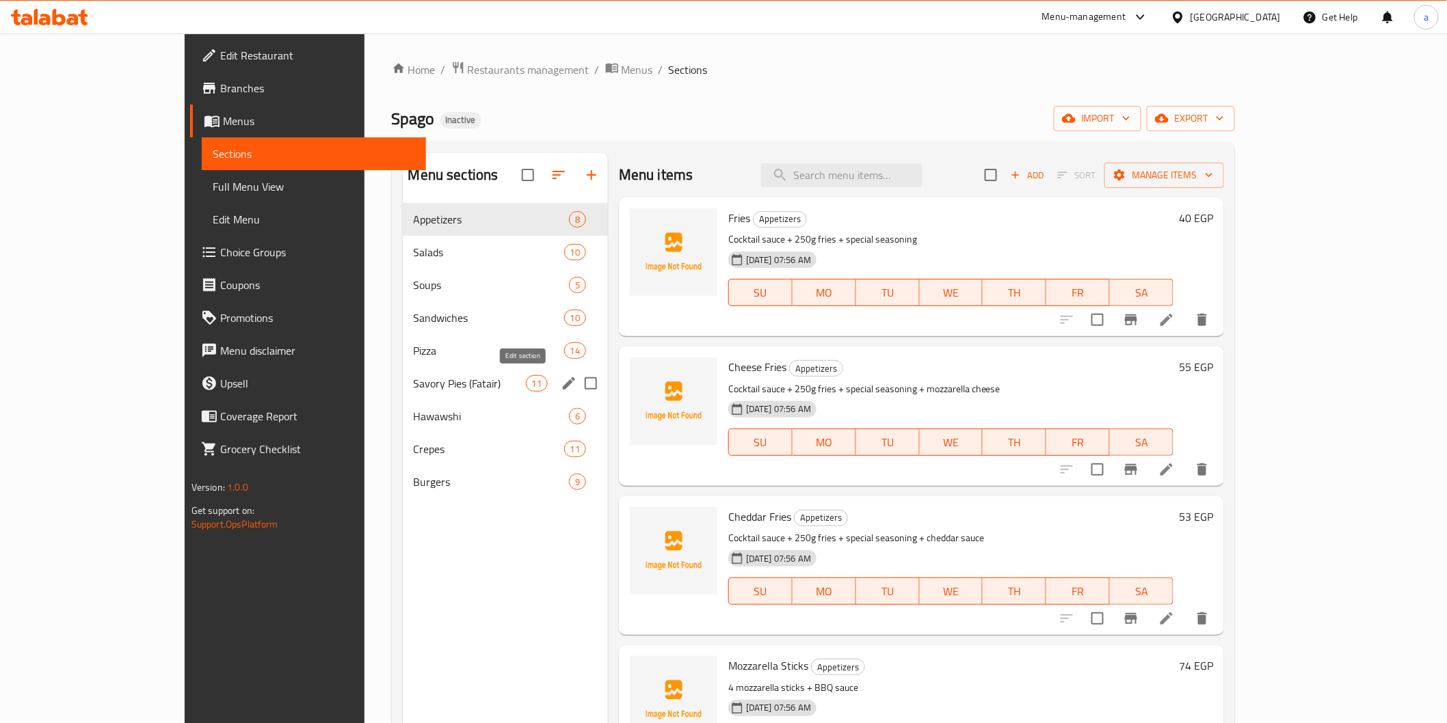
click at [561, 381] on icon "edit" at bounding box center [569, 383] width 16 height 16
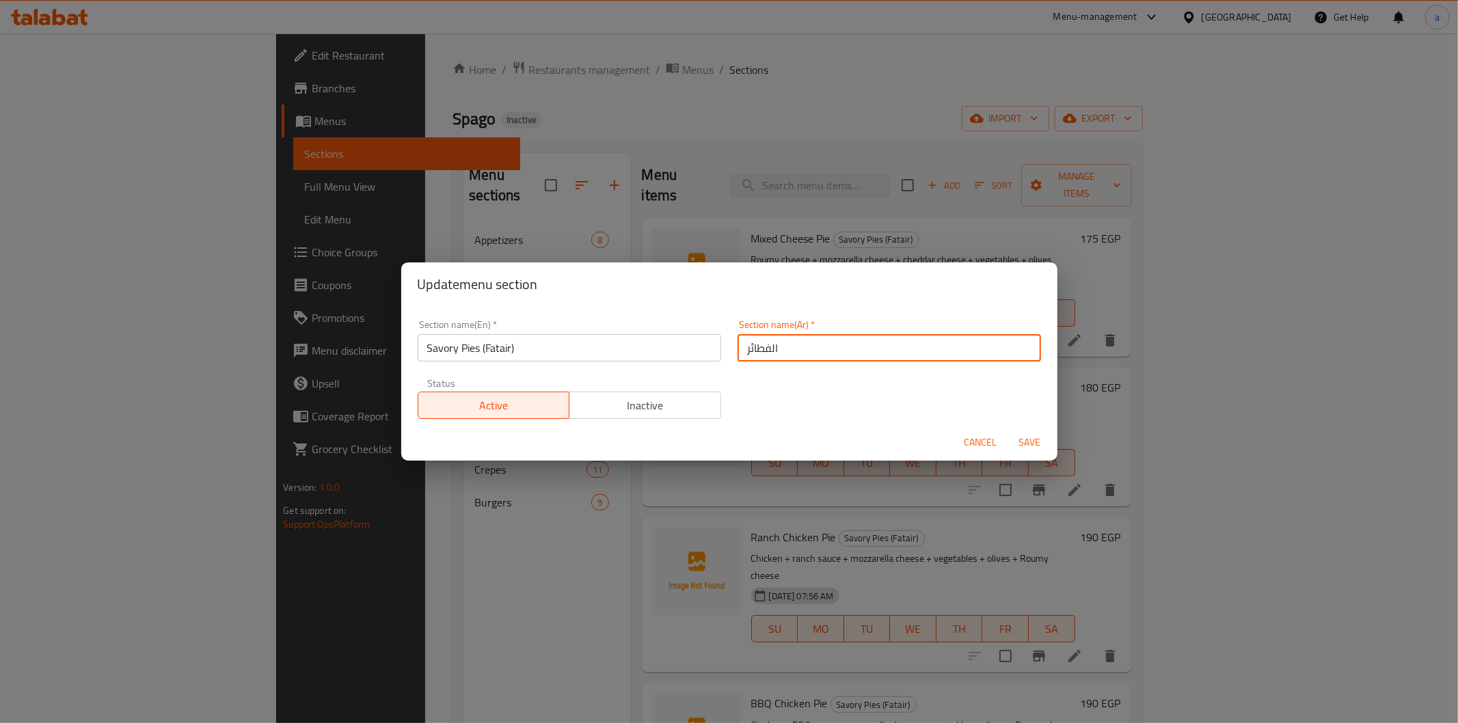
click at [931, 344] on input "الفطائر" at bounding box center [890, 347] width 304 height 27
type input "ا"
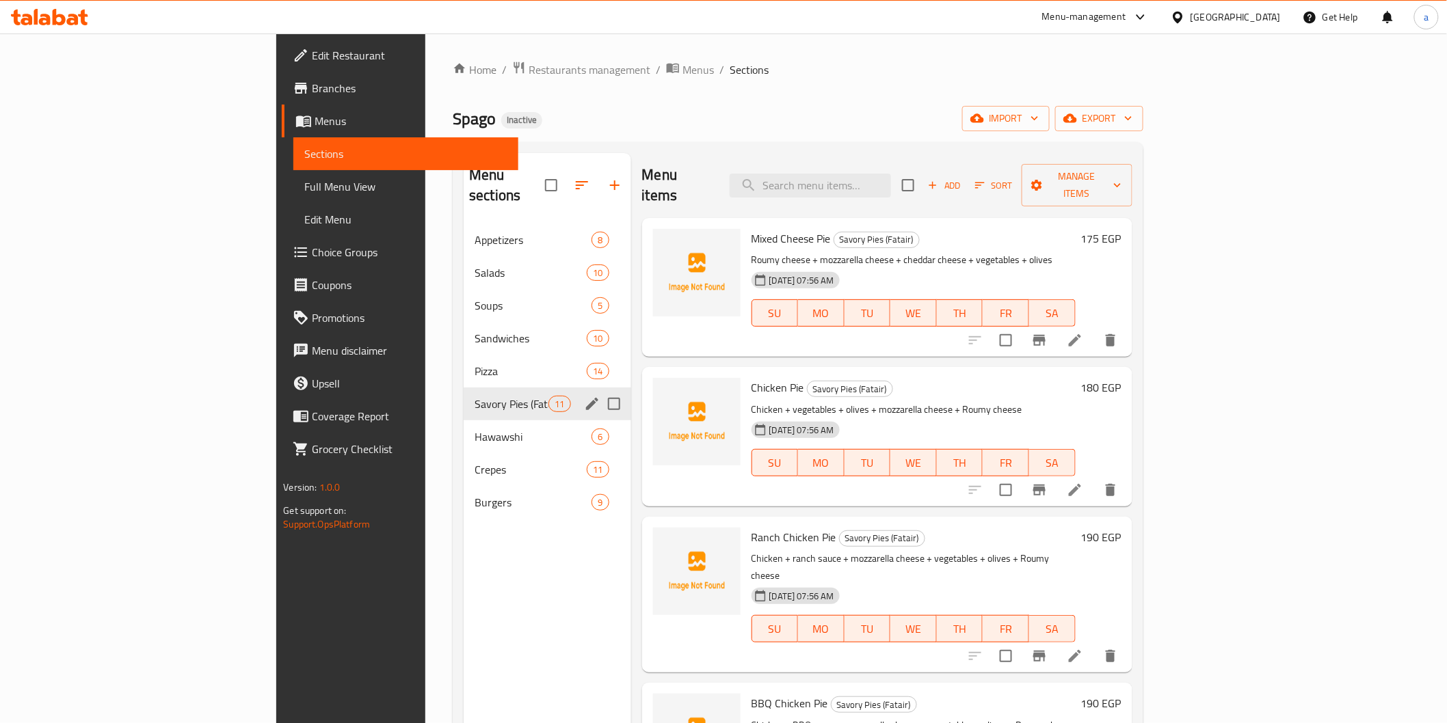
click at [584, 396] on icon "edit" at bounding box center [592, 404] width 16 height 16
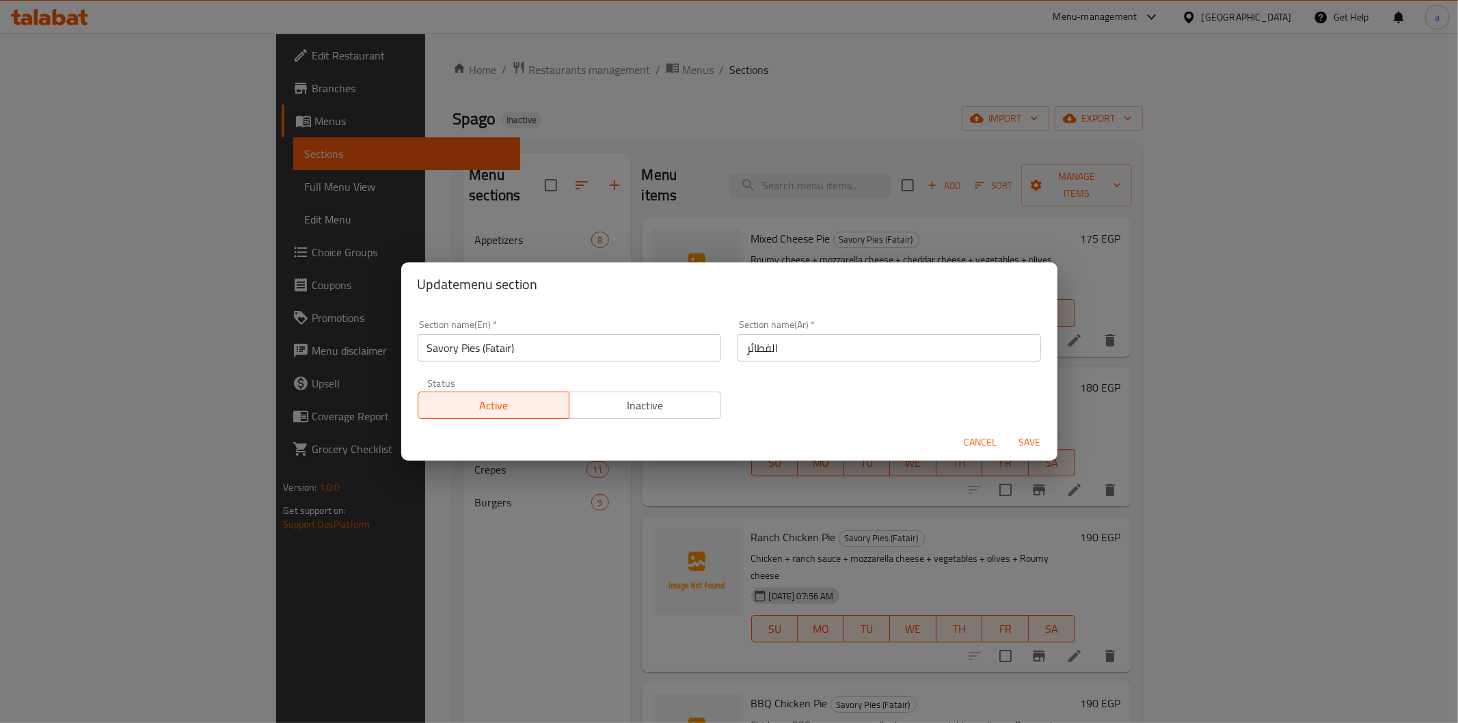
click at [812, 345] on input "الفطائر" at bounding box center [890, 347] width 304 height 27
type input "فطير مالح (الفطائر)"
click at [1009, 430] on button "Save" at bounding box center [1031, 442] width 44 height 25
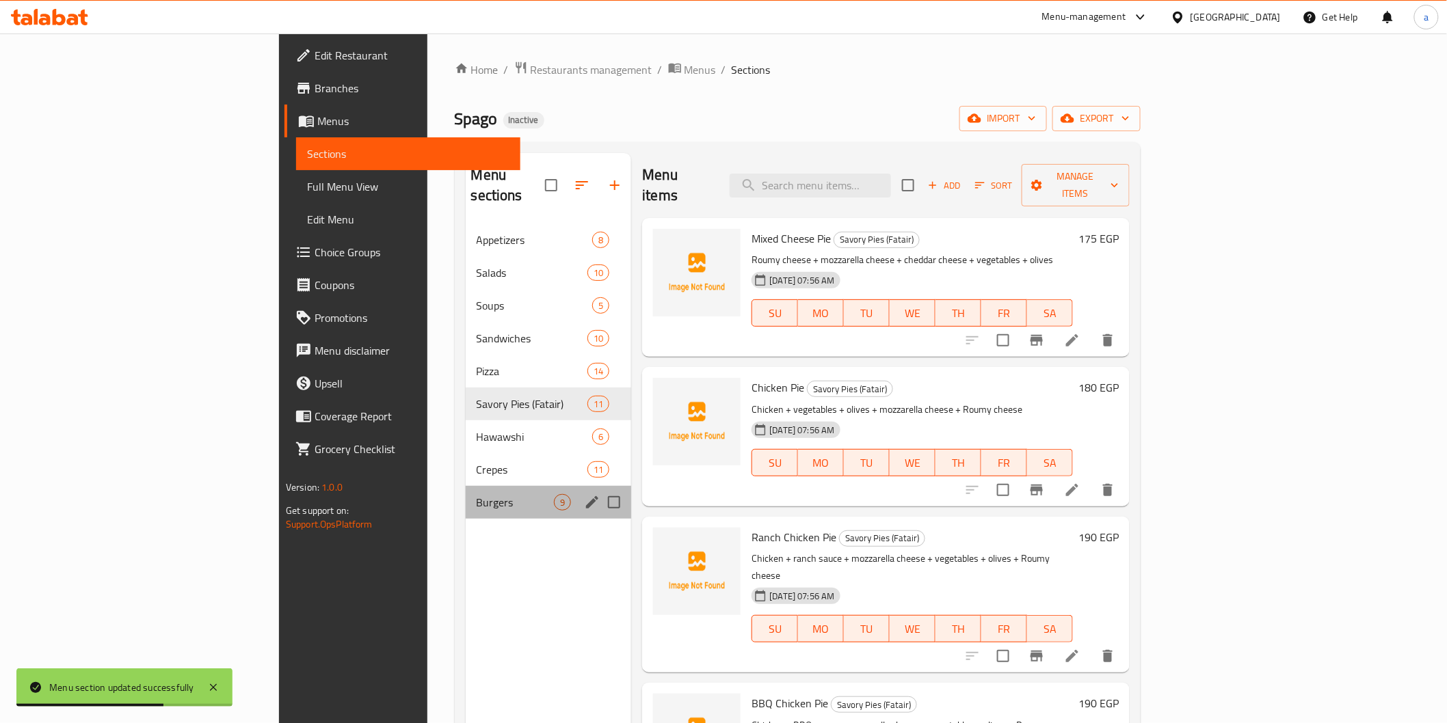
click at [466, 486] on div "Burgers 9" at bounding box center [549, 502] width 166 height 33
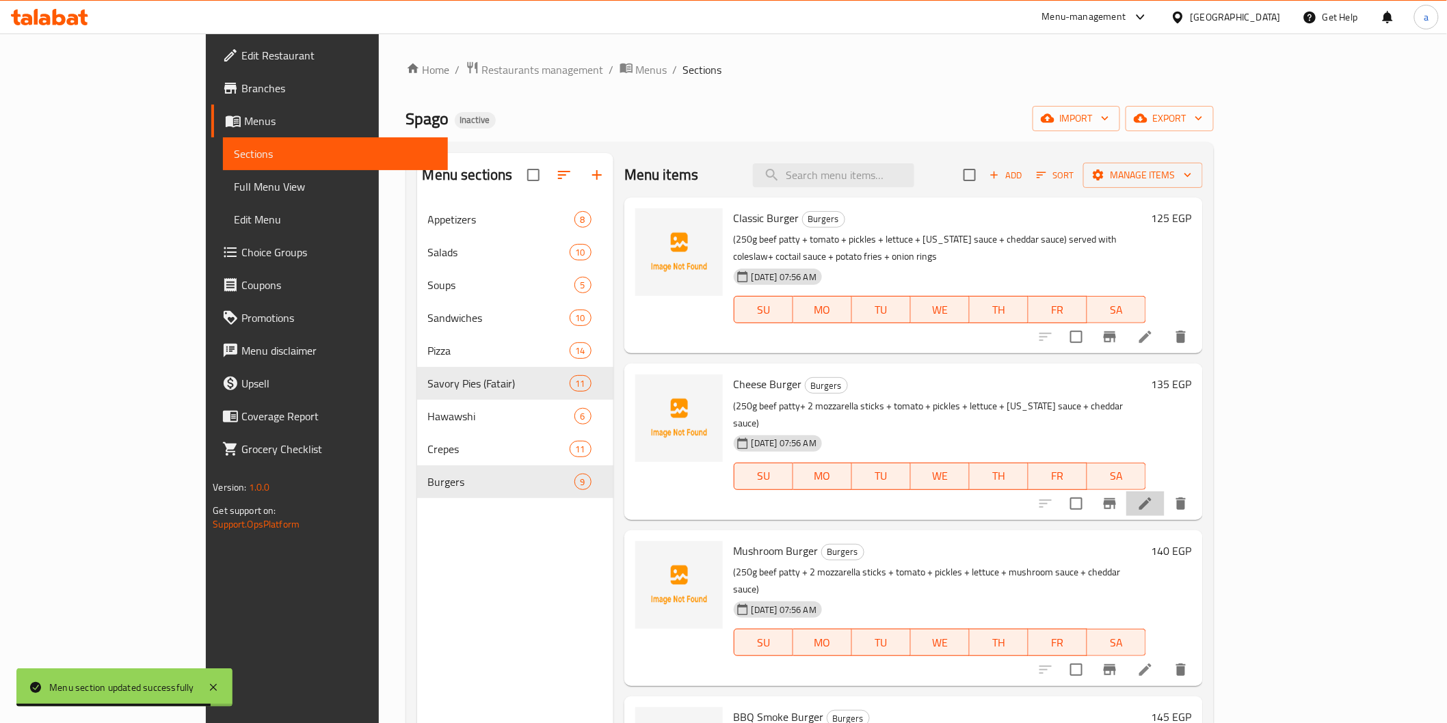
click at [1164, 492] on li at bounding box center [1145, 504] width 38 height 25
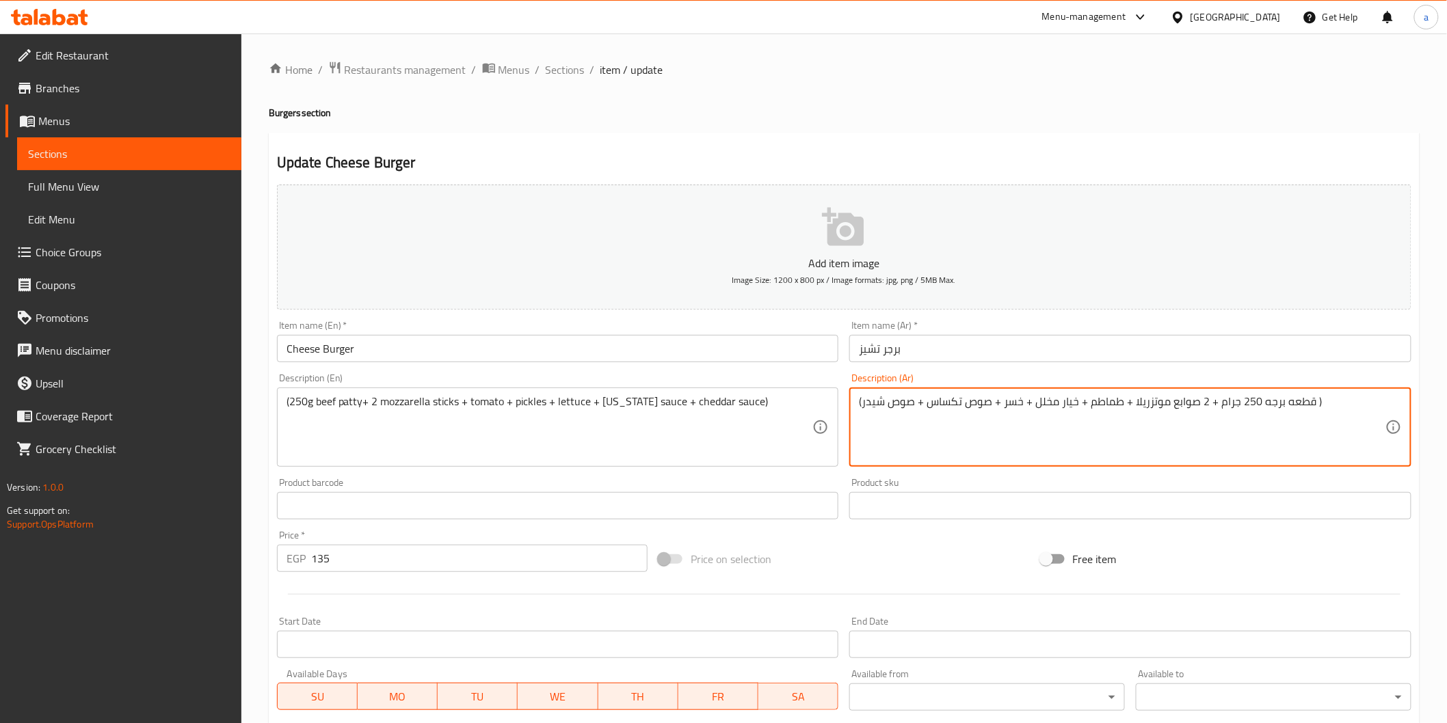
drag, startPoint x: 1261, startPoint y: 405, endPoint x: 1307, endPoint y: 405, distance: 46.5
click at [1335, 408] on textarea "( 250 جرام + 2 صوابع موتزريلا + طماطم + خيار مخلل + خسر + صوص تكساس + صوص شیدر )" at bounding box center [1122, 427] width 526 height 65
type textarea "( 250 جرام شريحه لحم بقري+ 2 صوابع موتزريلا + طماطم + خيار مخلل + خسر + صوص تكس…"
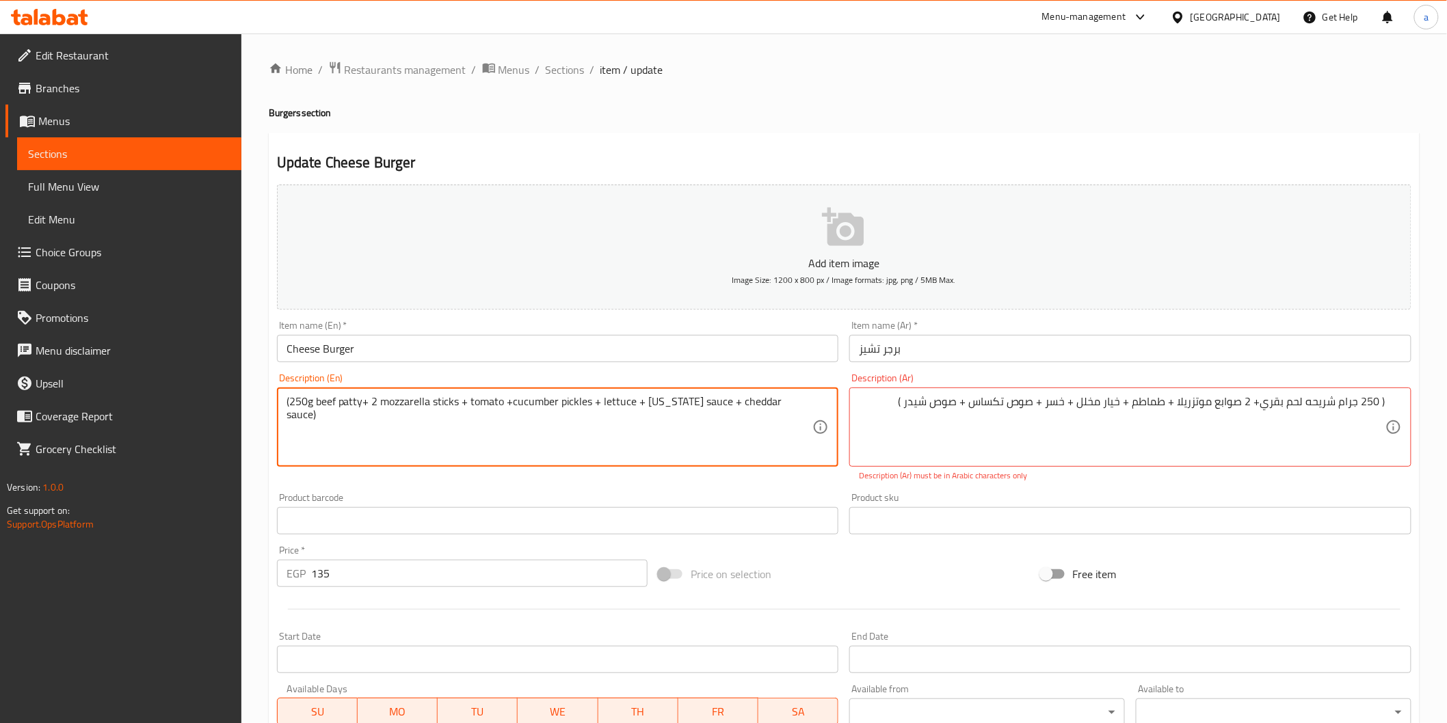
type textarea "(250g beef patty+ 2 mozzarella sticks + tomato +cucumber pickles + lettuce + [U…"
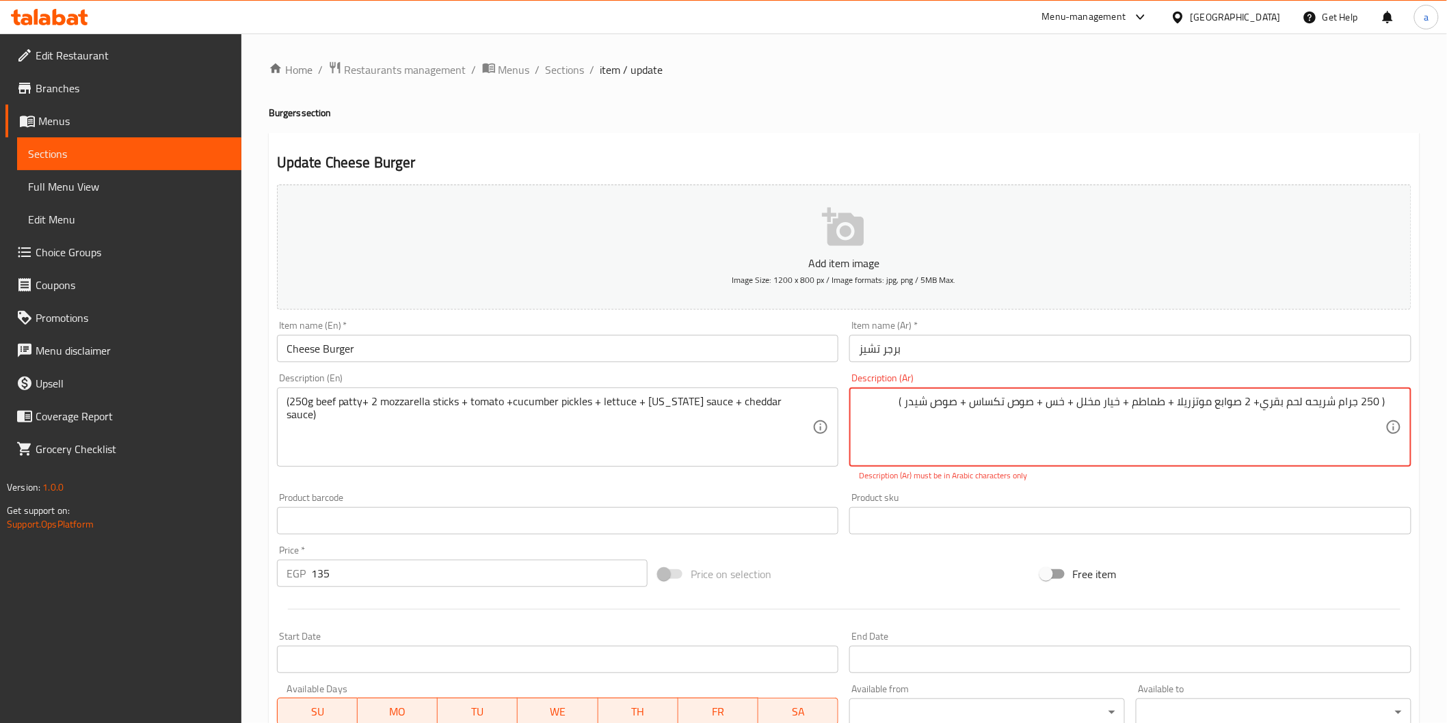
click at [898, 405] on textarea "( 250 جرام شريحه لحم بقري+ 2 صوابع موتزريلا + طماطم + خيار مخلل + خس + صوص تكسا…" at bounding box center [1122, 427] width 526 height 65
drag, startPoint x: 1382, startPoint y: 401, endPoint x: 1389, endPoint y: 401, distance: 7.5
click at [1389, 401] on div "( 250 جرام شريحه لحم بقري+ 2 صوابع موتزريلا + طماطم + خيار مخلل + خس + صوص تكسا…" at bounding box center [1130, 427] width 562 height 79
click at [912, 407] on textarea "250 جرام شريحه لحم بقري+ 2 صوابع موتزريلا + طماطم + خيار مخلل + خس + صوص تكساس …" at bounding box center [1122, 427] width 526 height 65
drag, startPoint x: 970, startPoint y: 418, endPoint x: 898, endPoint y: 395, distance: 75.0
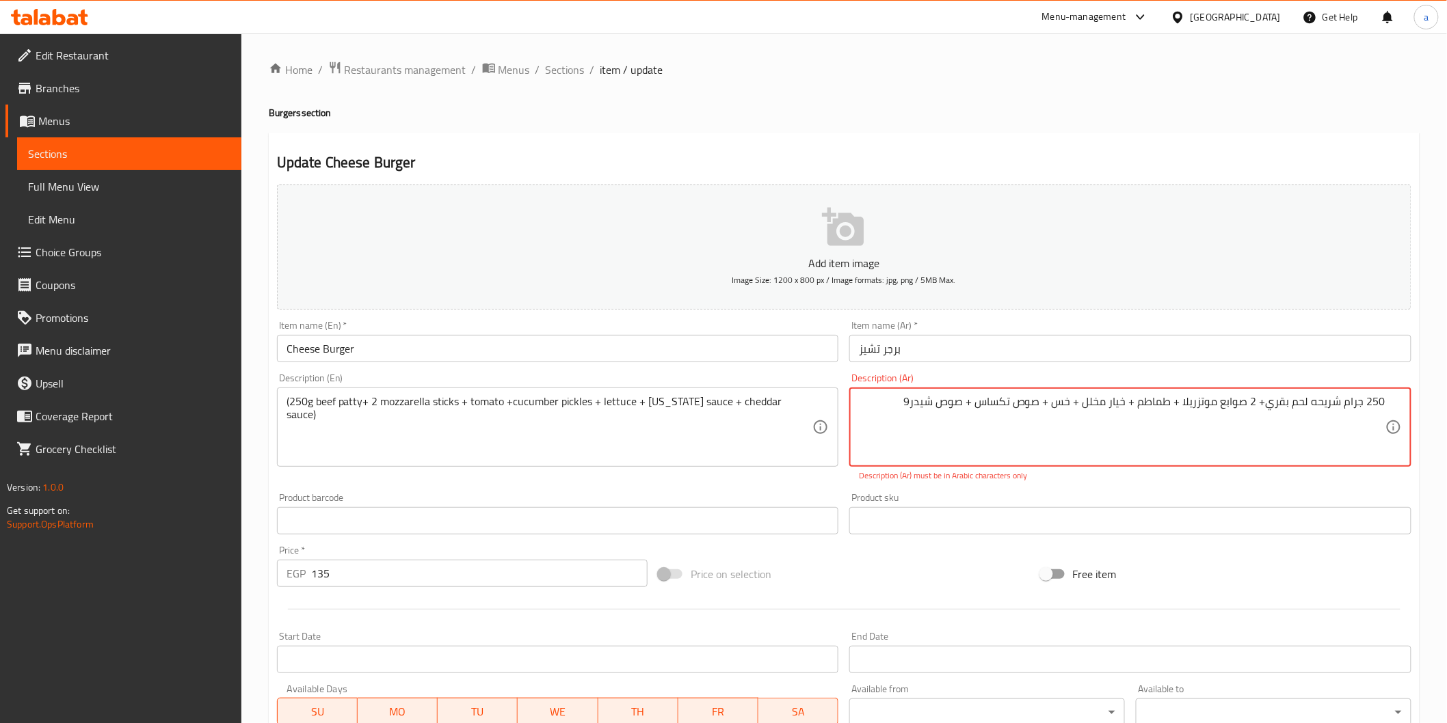
click at [898, 395] on textarea "250 جرام شريحه لحم بقري+ 2 صوابع موتزريلا + طماطم + خيار مخلل + خس + صوص تكساس …" at bounding box center [1122, 427] width 526 height 65
drag, startPoint x: 901, startPoint y: 403, endPoint x: 911, endPoint y: 403, distance: 10.3
click at [911, 403] on textarea "250 جرام شريحه لحم بقري+ 2 صوابع موتزريلا + طماطم + خيار مخلل + خس + صوص تكساس …" at bounding box center [1122, 427] width 526 height 65
drag, startPoint x: 1259, startPoint y: 407, endPoint x: 1365, endPoint y: 401, distance: 106.2
click at [1365, 401] on textarea "( 250 جرام شريحه لحم بقري+ 2 صوابع موتزريلا + طماطم + خيار مخلل + خس + صوص تكسا…" at bounding box center [1122, 427] width 526 height 65
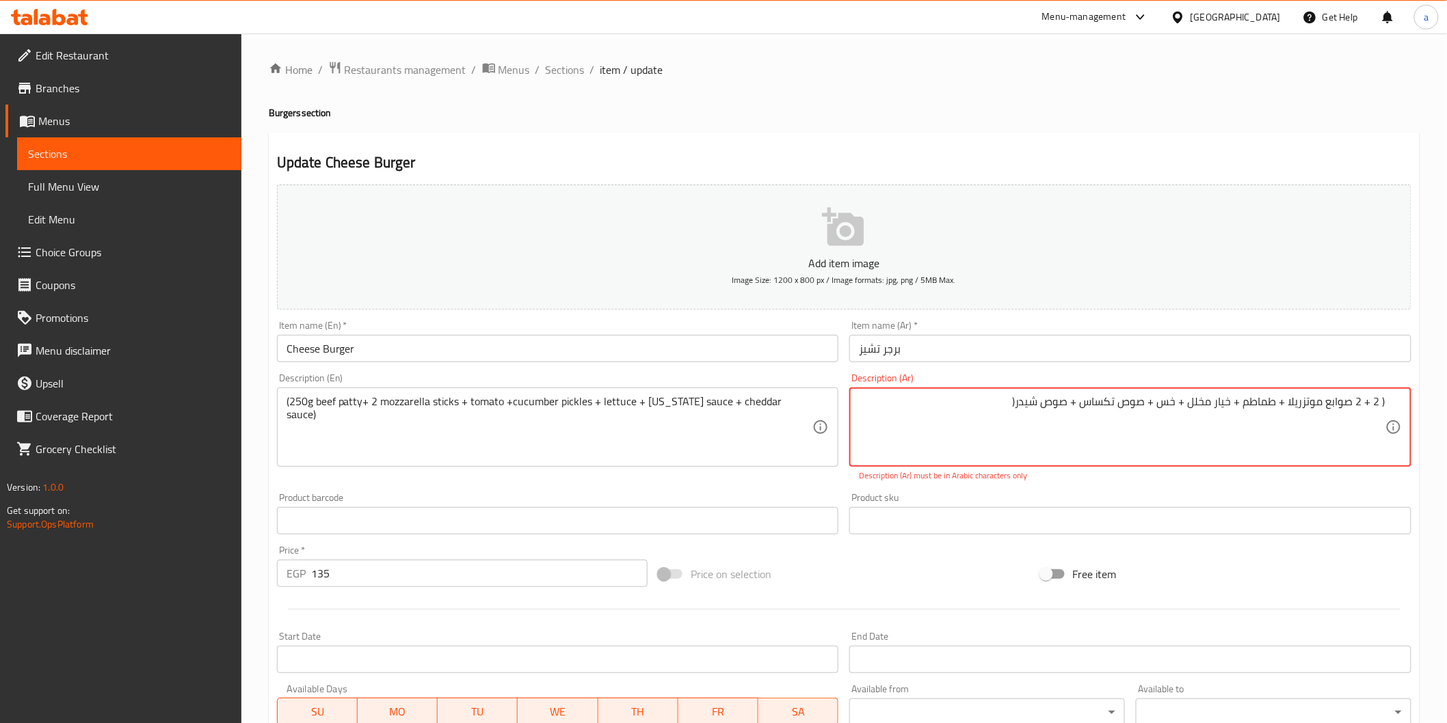
click at [1380, 401] on textarea "( 2 + 2 صوابع موتزريلا + طماطم + خيار مخلل + خس + صوص تكساس + صوص شیدر(" at bounding box center [1122, 427] width 526 height 65
drag, startPoint x: 1257, startPoint y: 402, endPoint x: 1177, endPoint y: 405, distance: 80.1
click at [1177, 405] on textarea "( 250 جرام شريحه لحم بقري+ 2 صوابع موتزريلا + طماطم + خيار مخلل + خس + صوص تكسا…" at bounding box center [1122, 427] width 526 height 65
drag, startPoint x: 1169, startPoint y: 405, endPoint x: 1130, endPoint y: 409, distance: 39.1
click at [1130, 409] on textarea "( 250 جرام شريحه لحم بقري+ 2 صوابع موتزريلا + طماطم + خيار مخلل + خس + صوص تكسا…" at bounding box center [1122, 427] width 526 height 65
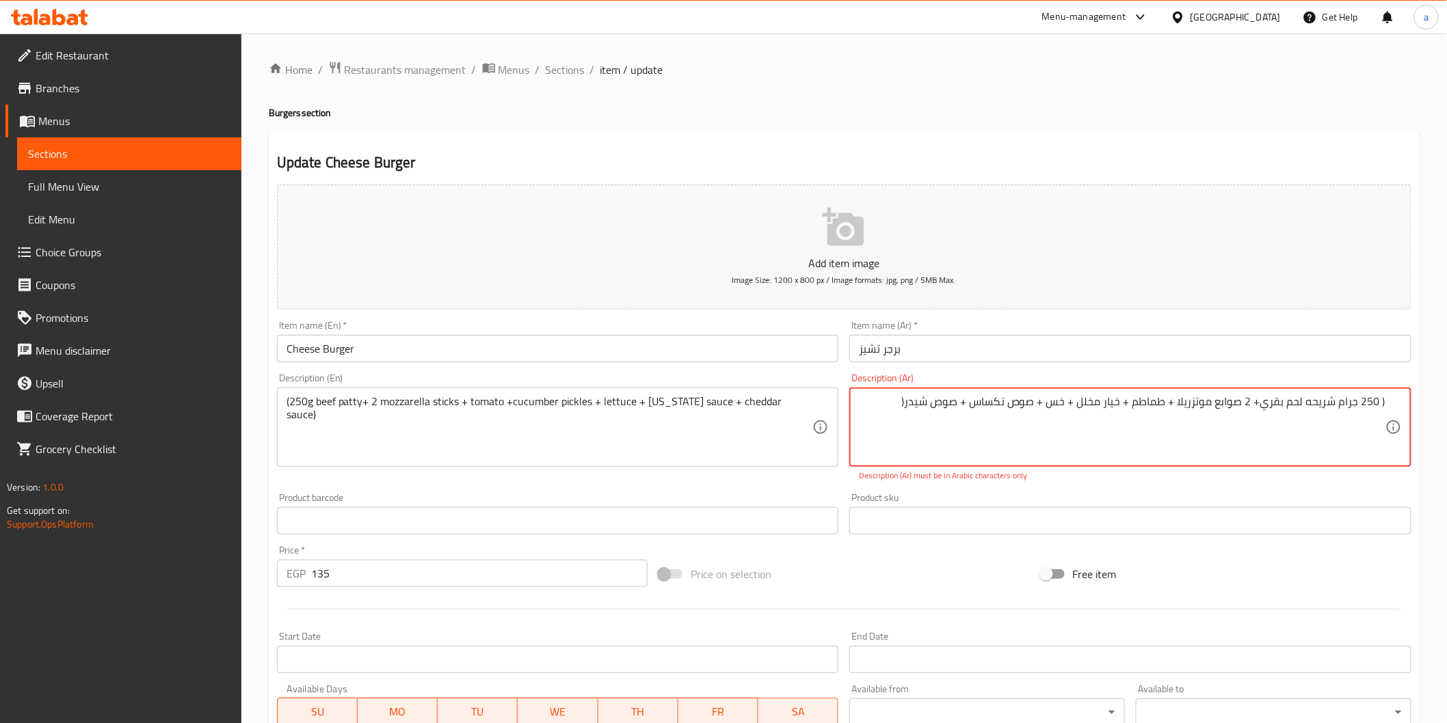
drag, startPoint x: 1128, startPoint y: 401, endPoint x: 1081, endPoint y: 408, distance: 47.8
click at [1081, 408] on textarea "( 250 جرام شريحه لحم بقري+ 2 صوابع موتزريلا + طماطم + خيار مخلل + خس + صوص تكسا…" at bounding box center [1122, 427] width 526 height 65
drag, startPoint x: 1076, startPoint y: 402, endPoint x: 812, endPoint y: 409, distance: 264.7
click at [812, 409] on div "Add item image Image Size: 1200 x 800 px / Image formats: jpg, png / 5MB Max. I…" at bounding box center [843, 481] width 1145 height 604
click at [1081, 405] on textarea "( 250 جرام شريحه لحم بقري+ 2 صوابع موتزريلا + طماطم + خيار مخلل + خس + صوص تكسا…" at bounding box center [1122, 427] width 526 height 65
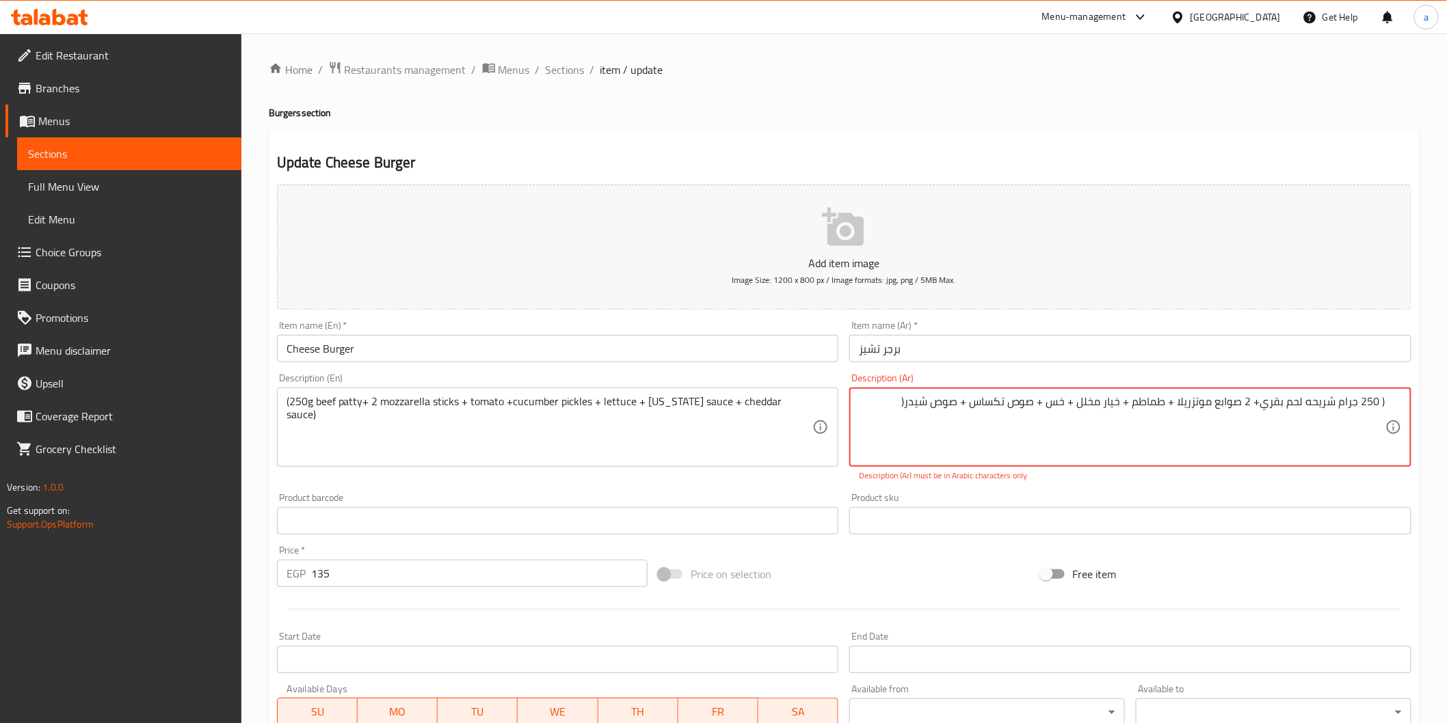
drag, startPoint x: 1081, startPoint y: 405, endPoint x: 1265, endPoint y: 405, distance: 183.9
click at [1265, 405] on textarea "( 250 جرام شريحه لحم بقري+ 2 صوابع موتزريلا + طماطم + خيار مخلل + خس + صوص تكسا…" at bounding box center [1122, 427] width 526 height 65
click at [1302, 442] on textarea "( 250 جرام شريحه لحم بقري+ 2 صوابع موتزريلا + طماطم + خيار مخلل + خس + صوص تكسا…" at bounding box center [1122, 427] width 526 height 65
click at [862, 414] on textarea "( 250 جرام شريحه لحم بقري+ 2 صوابع موتزريلا + طماطم + خيار مخلل + خس + صوص تكسا…" at bounding box center [1122, 427] width 526 height 65
click at [877, 410] on textarea "( 250 جرام شريحه لحم بقري+ 2 صوابع موتزريلا + طماطم + خيار مخلل + خس + صوص تكسا…" at bounding box center [1122, 427] width 526 height 65
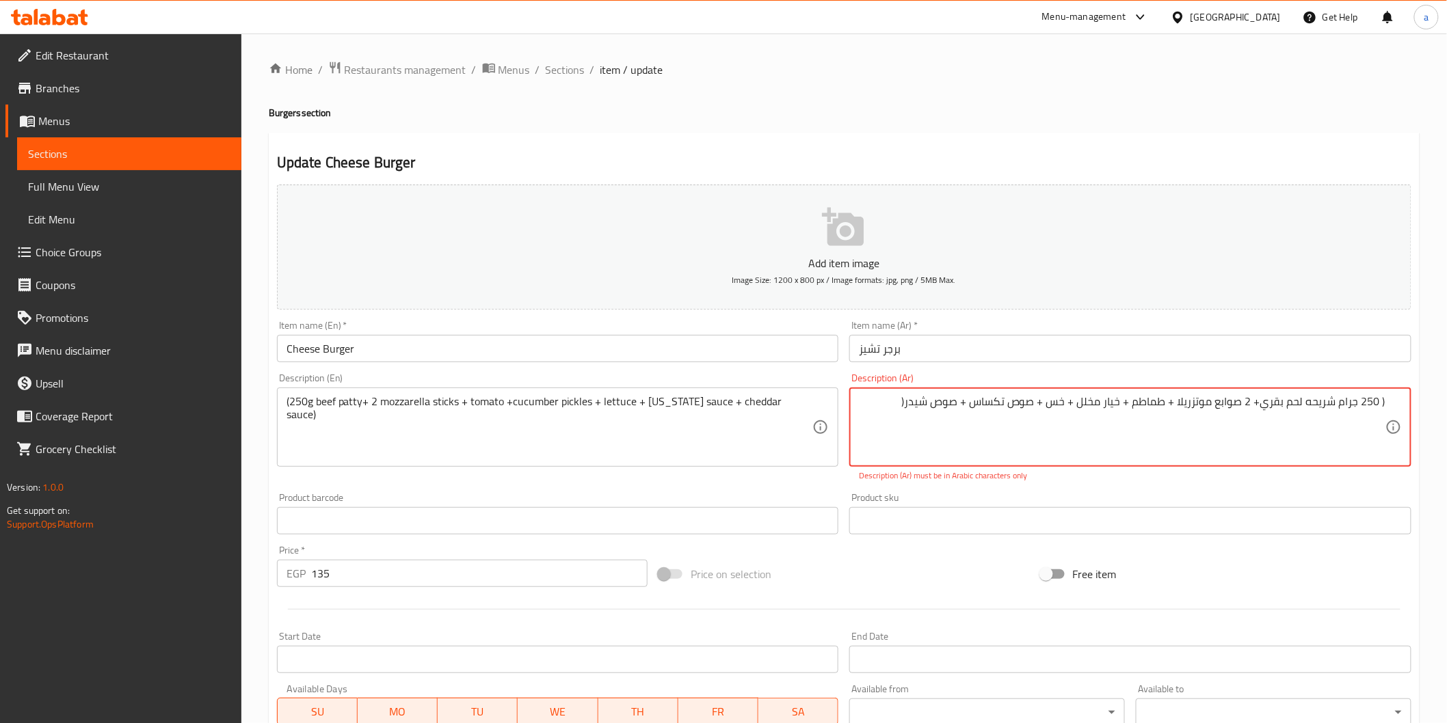
click at [893, 407] on textarea "( 250 جرام شريحه لحم بقري+ 2 صوابع موتزريلا + طماطم + خيار مخلل + خس + صوص تكسا…" at bounding box center [1122, 427] width 526 height 65
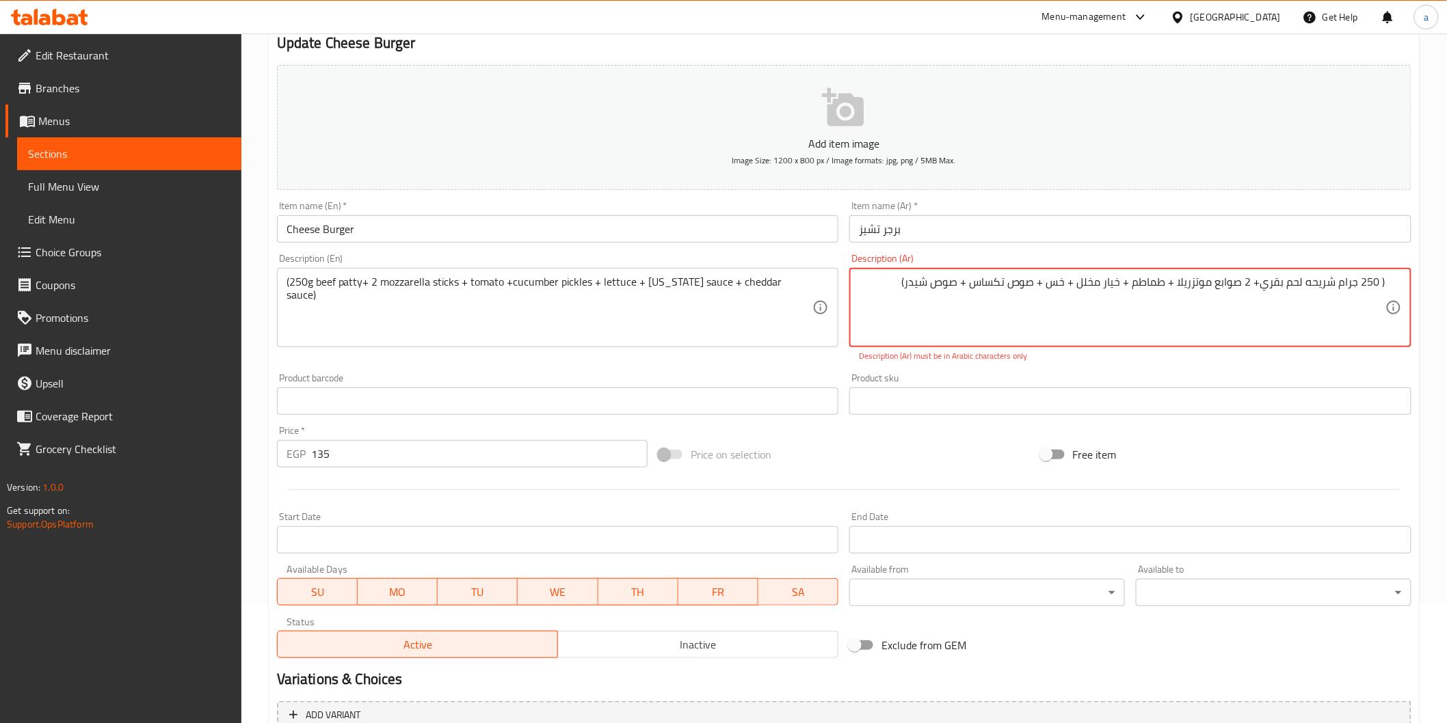
scroll to position [255, 0]
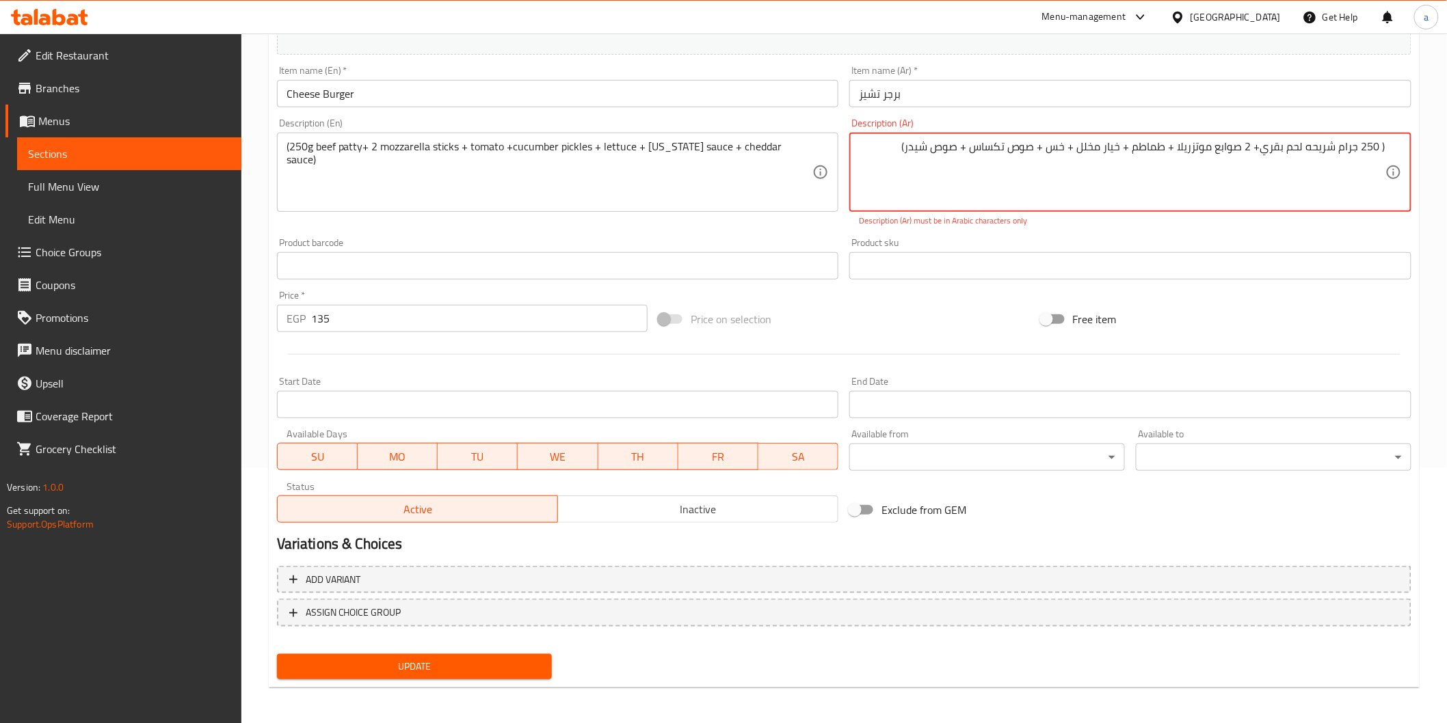
click at [466, 658] on span "Update" at bounding box center [415, 666] width 254 height 17
click at [911, 153] on textarea "( 250 جرام شريحه لحم بقري+ 2 صوابع موتزريلا + طماطم + خيار مخلل + خس + صوص تكسا…" at bounding box center [1122, 172] width 526 height 65
click at [1382, 146] on textarea "( 250 جرام شريحه لحم بقري+ 2 صوابع موتزريلا + طماطم + خيار مخلل + خس + صوص تكسا…" at bounding box center [1122, 172] width 526 height 65
click at [1403, 148] on div "( 250 جرام شريحه لحم بقري+ 2 صوابع موتزريلا + طماطم + خيار مخلل + خس + صوص تكسا…" at bounding box center [1130, 172] width 562 height 79
click at [475, 654] on button "Update" at bounding box center [415, 666] width 276 height 25
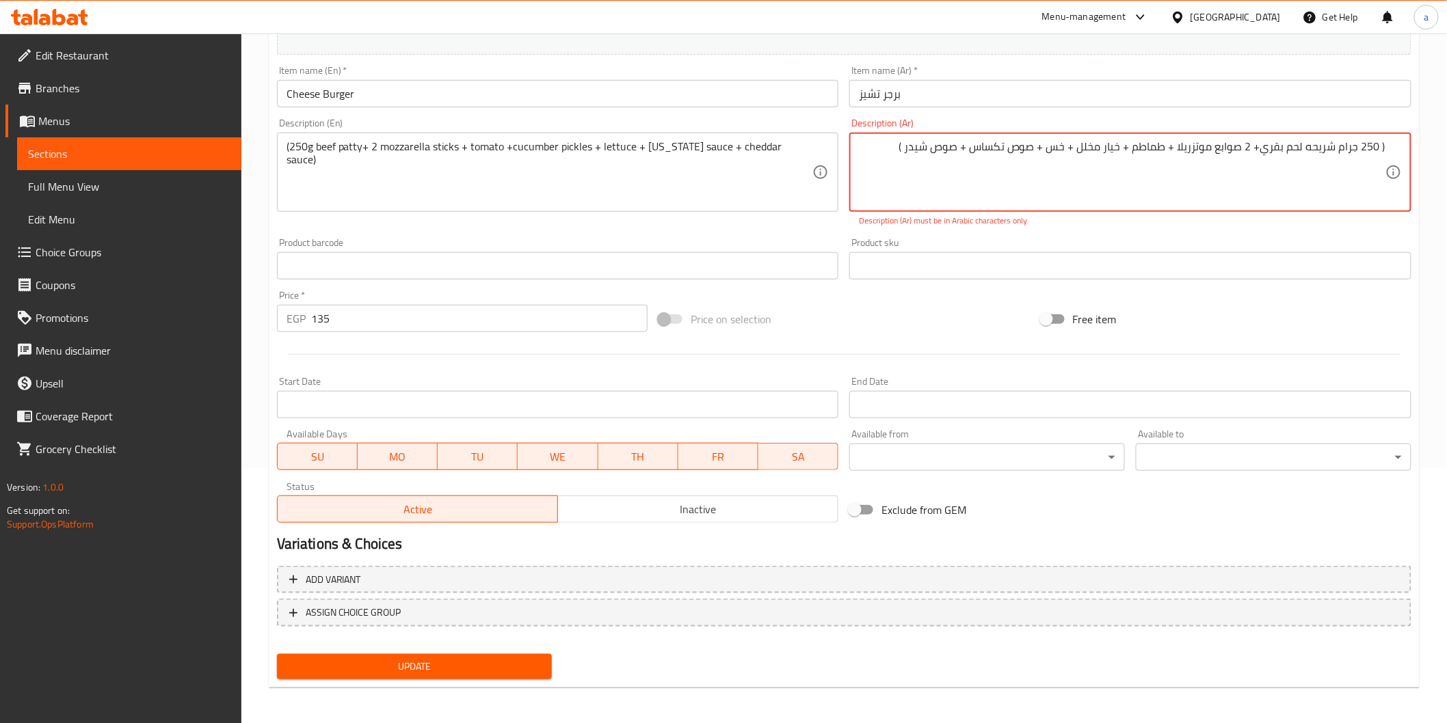
click at [1251, 150] on textarea "( 250 جرام شريحه لحم بقري+ 2 صوابع موتزريلا + طماطم + خيار مخلل + خس + صوص تكسا…" at bounding box center [1122, 172] width 526 height 65
click at [1262, 148] on textarea "( 250 جرام شريحه لحم بقري+ 2 صوابع موتزريلا + طماطم + خيار مخلل + خس + صوص تكسا…" at bounding box center [1122, 172] width 526 height 65
click at [1256, 151] on textarea "( 250 جرام شريحه لحم بقري+ 2 صوابع موتزريلا + طماطم + خيار مخلل + خس + صوص تكسا…" at bounding box center [1122, 172] width 526 height 65
click at [1175, 149] on textarea "( 250 جرام شريحه لحم بقري، 2 صوابع موتزريلا + طماطم + خيار مخلل + خس + صوص تكسا…" at bounding box center [1122, 172] width 526 height 65
drag, startPoint x: 1133, startPoint y: 149, endPoint x: 1145, endPoint y: 153, distance: 13.0
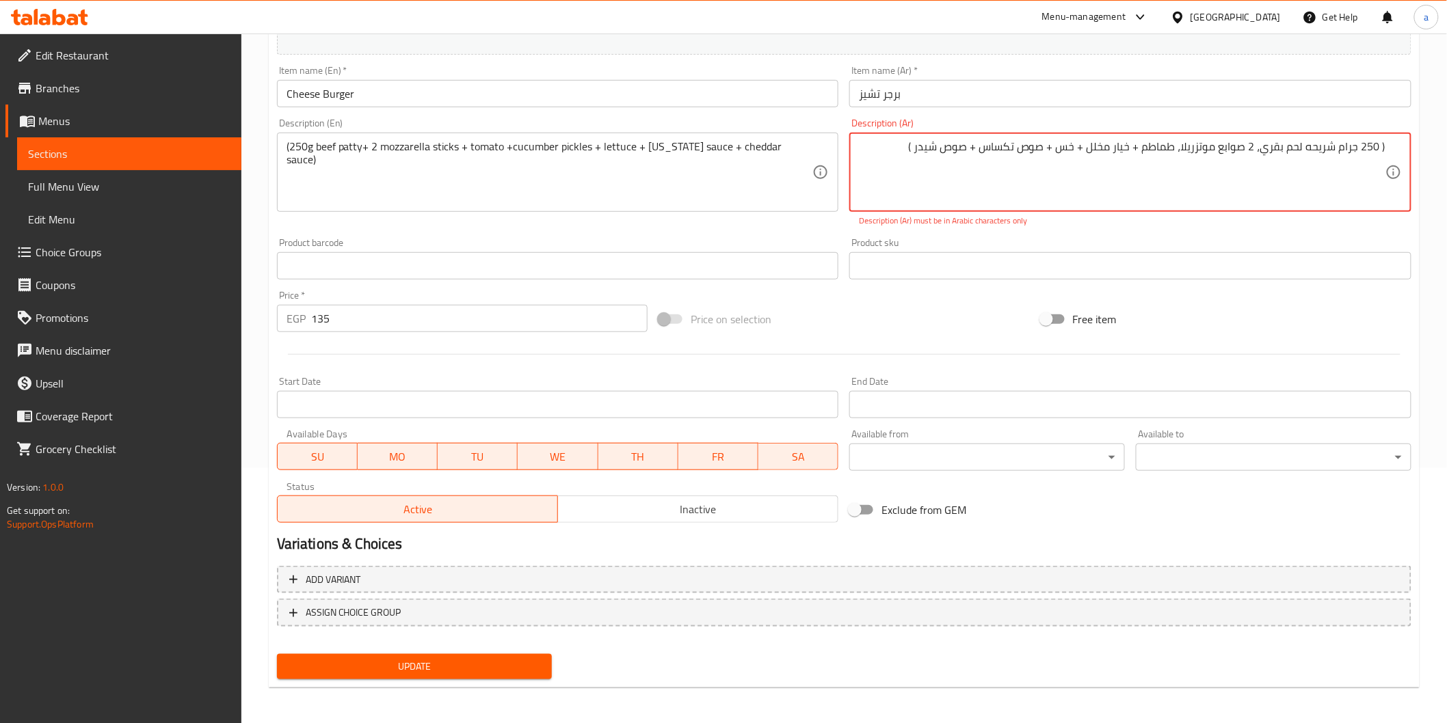
click at [1145, 153] on textarea "( 250 جرام شريحه لحم بقري، 2 صوابع موتزريلا، طماطم + خيار مخلل + خس + صوص تكساس…" at bounding box center [1122, 172] width 526 height 65
click at [1097, 149] on textarea "( 250 جرام شريحه لحم بقري، 2 صوابع موتزريلا، طماطم، خيار مخلل + خس + صوص تكساس …" at bounding box center [1122, 172] width 526 height 65
drag, startPoint x: 1063, startPoint y: 151, endPoint x: 1074, endPoint y: 154, distance: 11.3
click at [1074, 154] on textarea "( 250 جرام شريحه لحم بقري، 2 صوابع موتزريلا، طماطم، خيار مخلل، خس + صوص تكساس +…" at bounding box center [1122, 172] width 526 height 65
drag, startPoint x: 993, startPoint y: 148, endPoint x: 1002, endPoint y: 157, distance: 12.6
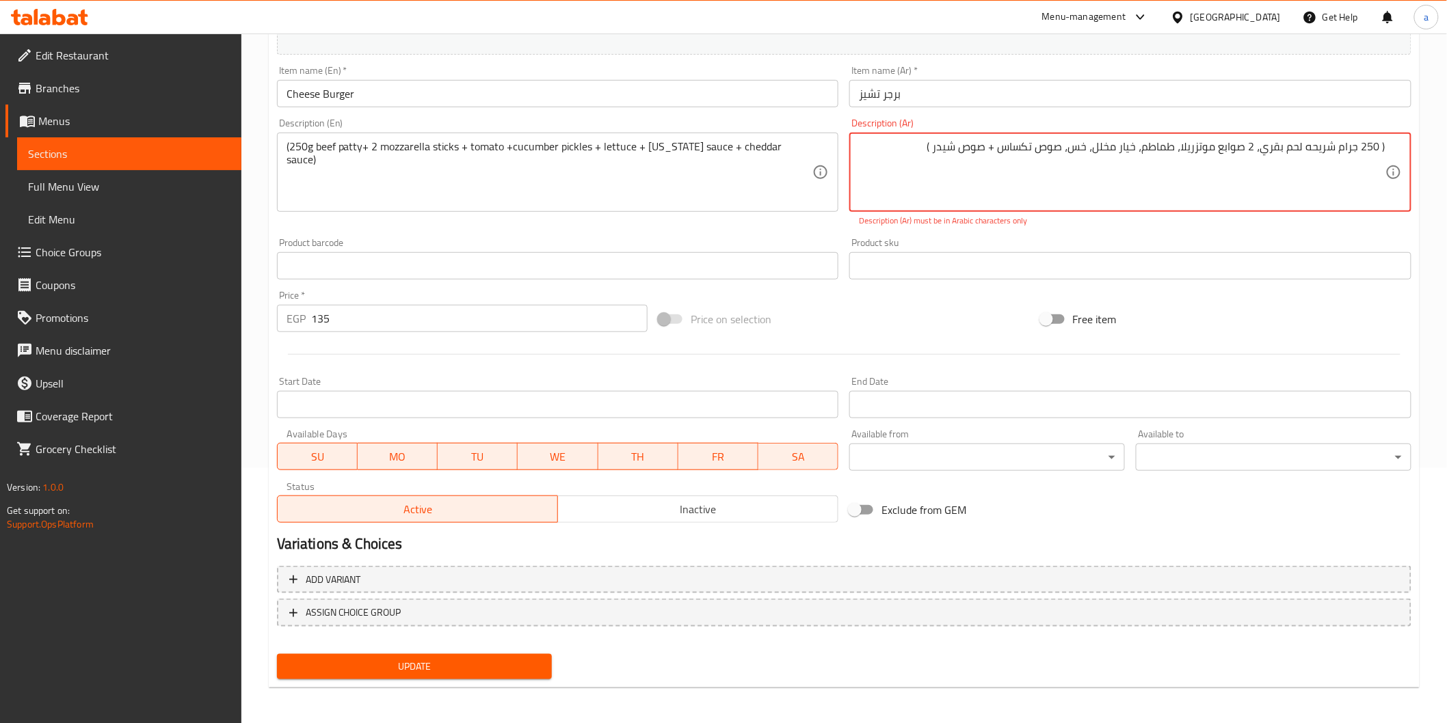
click at [1002, 157] on textarea "( 250 جرام شريحه لحم بقري، 2 صوابع موتزريلا، طماطم، خيار مخلل، خس، صوص تكساس + …" at bounding box center [1122, 172] width 526 height 65
click at [996, 146] on textarea "( 250 جرام شريحه لحم بقري، 2 صوابع موتزريلا، طماطم، خيار مخلل، خس، صوص تكساس + …" at bounding box center [1122, 172] width 526 height 65
drag, startPoint x: 995, startPoint y: 147, endPoint x: 1004, endPoint y: 155, distance: 12.1
click at [1004, 155] on textarea "( 250 جرام شريحه لحم بقري، 2 صوابع موتزريلا، طماطم، خيار مخلل، خس، صوص تكساس + …" at bounding box center [1122, 172] width 526 height 65
click at [900, 152] on textarea "( 250 جرام شريحه لحم بقري، 2 صوابع موتزريلا، طماطم، خيار مخلل، خس، صوص تكساس،صو…" at bounding box center [1122, 172] width 526 height 65
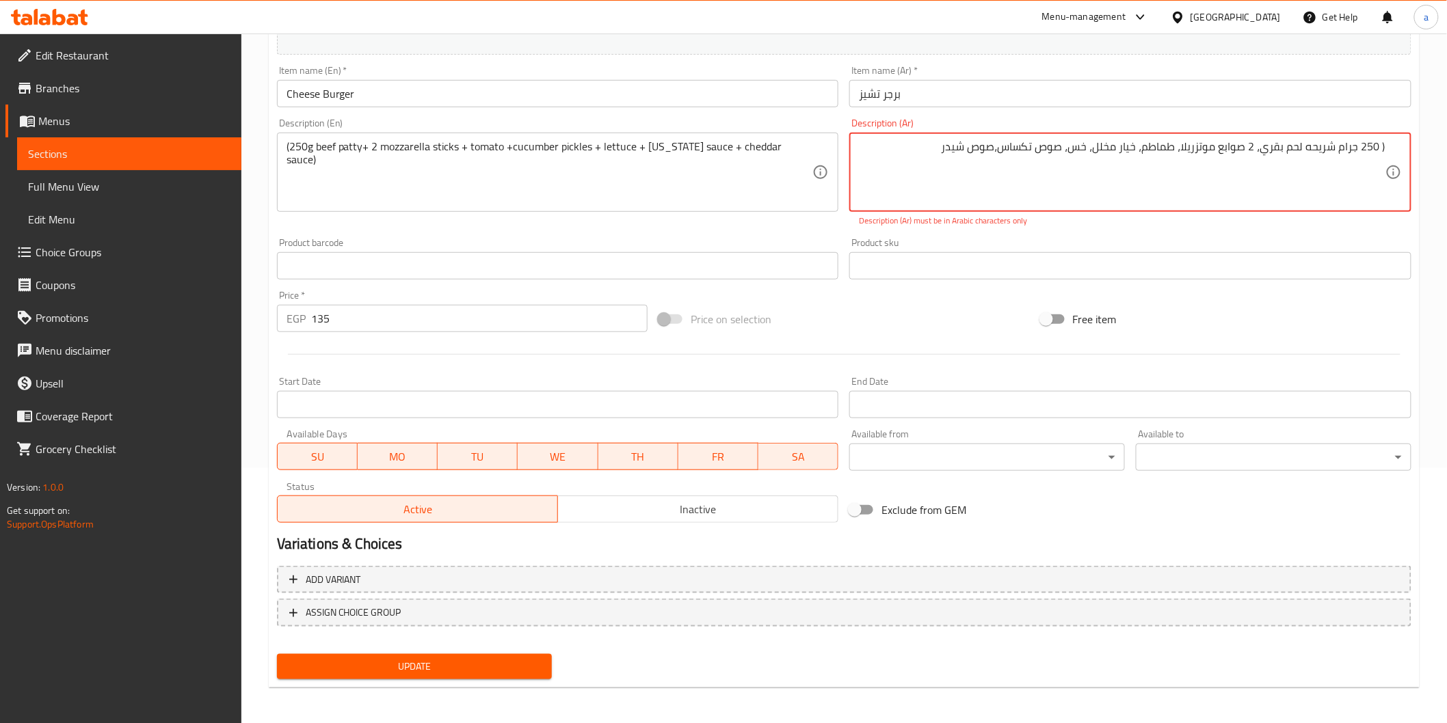
drag, startPoint x: 1382, startPoint y: 148, endPoint x: 1469, endPoint y: 147, distance: 86.8
click at [1446, 147] on html "​ Menu-management [GEOGRAPHIC_DATA] Get Help a Edit Restaurant Branches Menus S…" at bounding box center [723, 106] width 1447 height 723
click at [486, 667] on span "Update" at bounding box center [415, 666] width 254 height 17
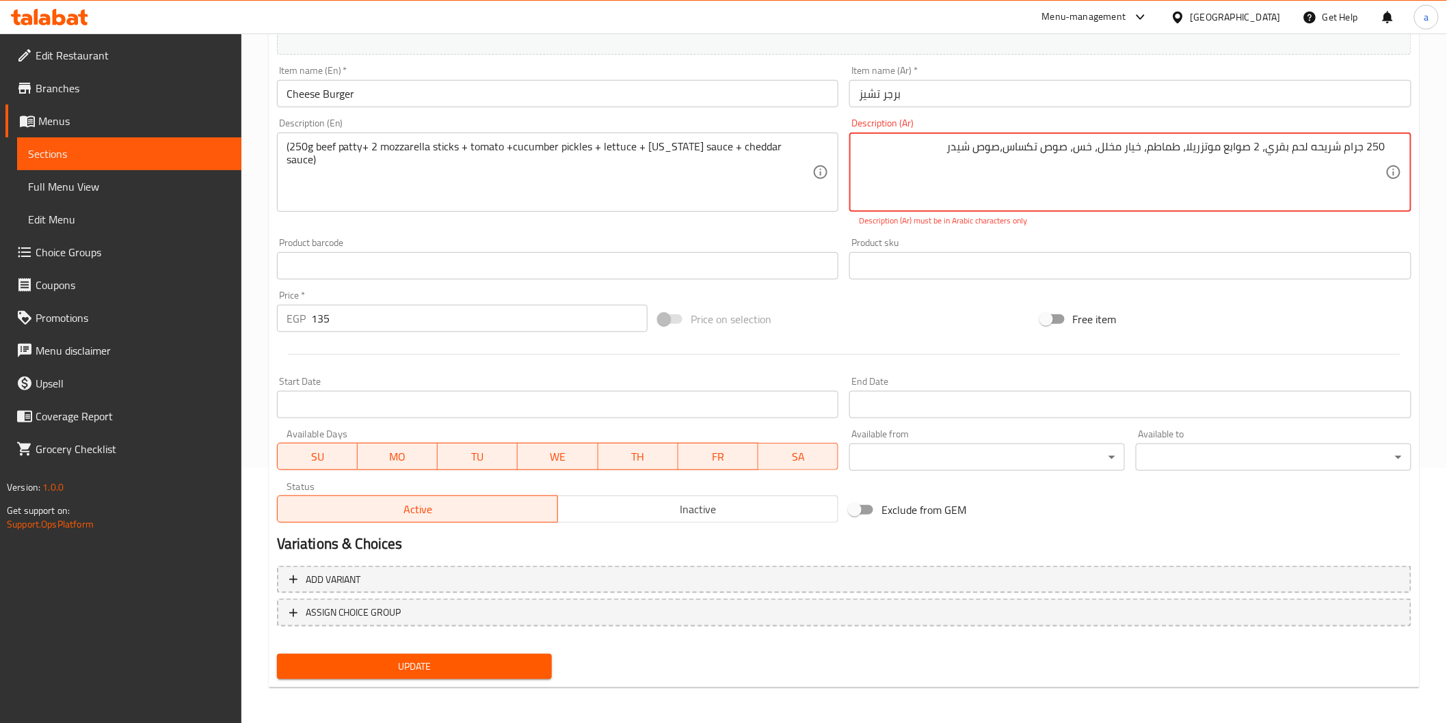
click at [486, 667] on span "Update" at bounding box center [415, 666] width 254 height 17
click at [1262, 153] on textarea "250 جرام شريحه لحم بقري، 2 صوابع موتزريلا، طماطم، خيار مخلل، خس، صوص تكساس،صوص …" at bounding box center [1122, 172] width 526 height 65
drag, startPoint x: 1368, startPoint y: 152, endPoint x: 1495, endPoint y: 148, distance: 126.6
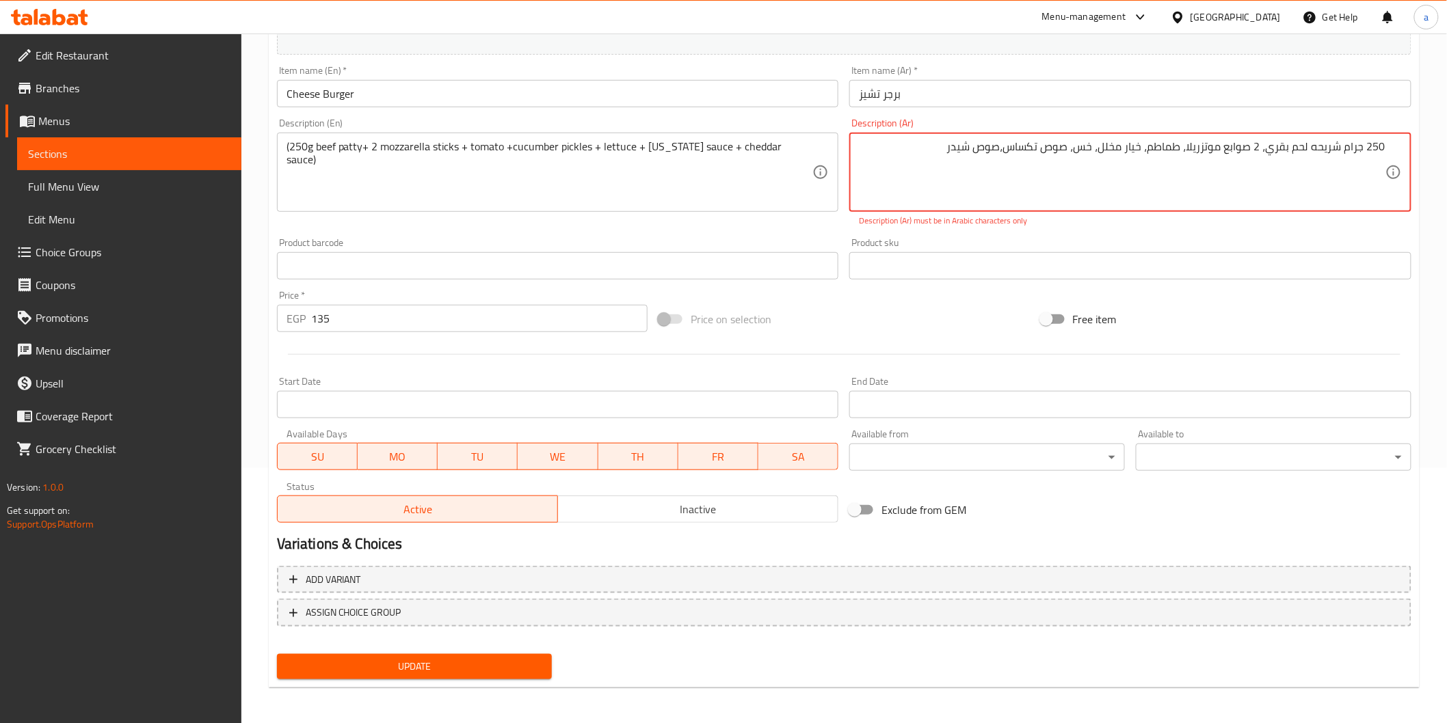
click at [1446, 148] on html "​ Menu-management [GEOGRAPHIC_DATA] Get Help a Edit Restaurant Branches Menus S…" at bounding box center [723, 106] width 1447 height 723
click at [1261, 153] on textarea "250 جرام شريحه لحم بقري، 2 صوابع موتزريلا، طماطم، خيار مخلل، خس، صوص تكساس،صوص …" at bounding box center [1122, 172] width 526 height 65
click at [907, 172] on textarea "250 جرام شريحه لحم بقري، 2 صوابع موتزريلا، طماطم، خيار مخلل، خس، صوص تكساس،صوص …" at bounding box center [1122, 172] width 526 height 65
click at [933, 145] on textarea "250 جرام شريحه لحم بقري، 2 صوابع موتزريلا، طماطم، خيار مخلل، خس، صوص تكساس،صوص …" at bounding box center [1122, 172] width 526 height 65
click at [537, 663] on span "Update" at bounding box center [415, 666] width 254 height 17
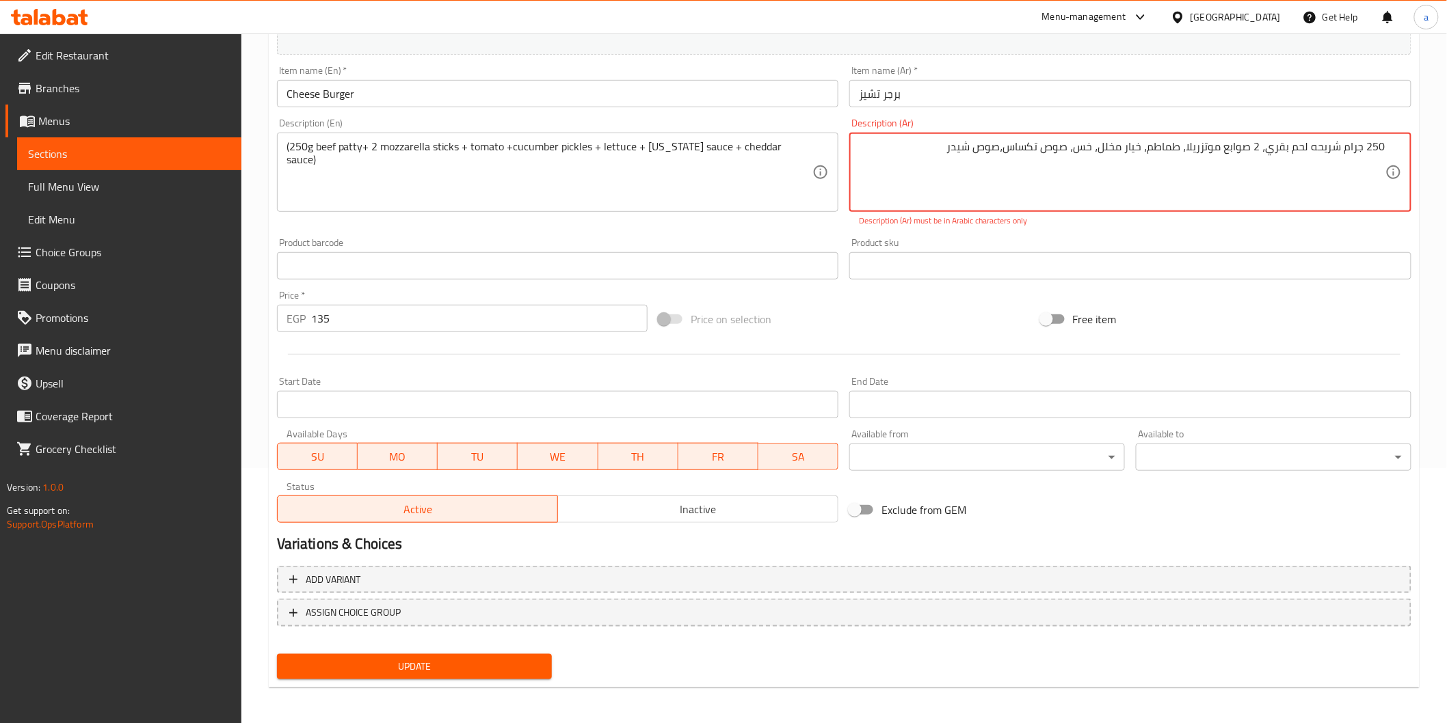
click at [921, 148] on textarea "250 جرام شريحه لحم بقري، 2 صوابع موتزريلا، طماطم، خيار مخلل، خس، صوص تكساس،صوص …" at bounding box center [1122, 172] width 526 height 65
drag, startPoint x: 934, startPoint y: 147, endPoint x: 1434, endPoint y: 135, distance: 500.0
click at [1434, 135] on div "Home / Restaurants management / Menus / Sections / item / update Burgers sectio…" at bounding box center [843, 252] width 1205 height 948
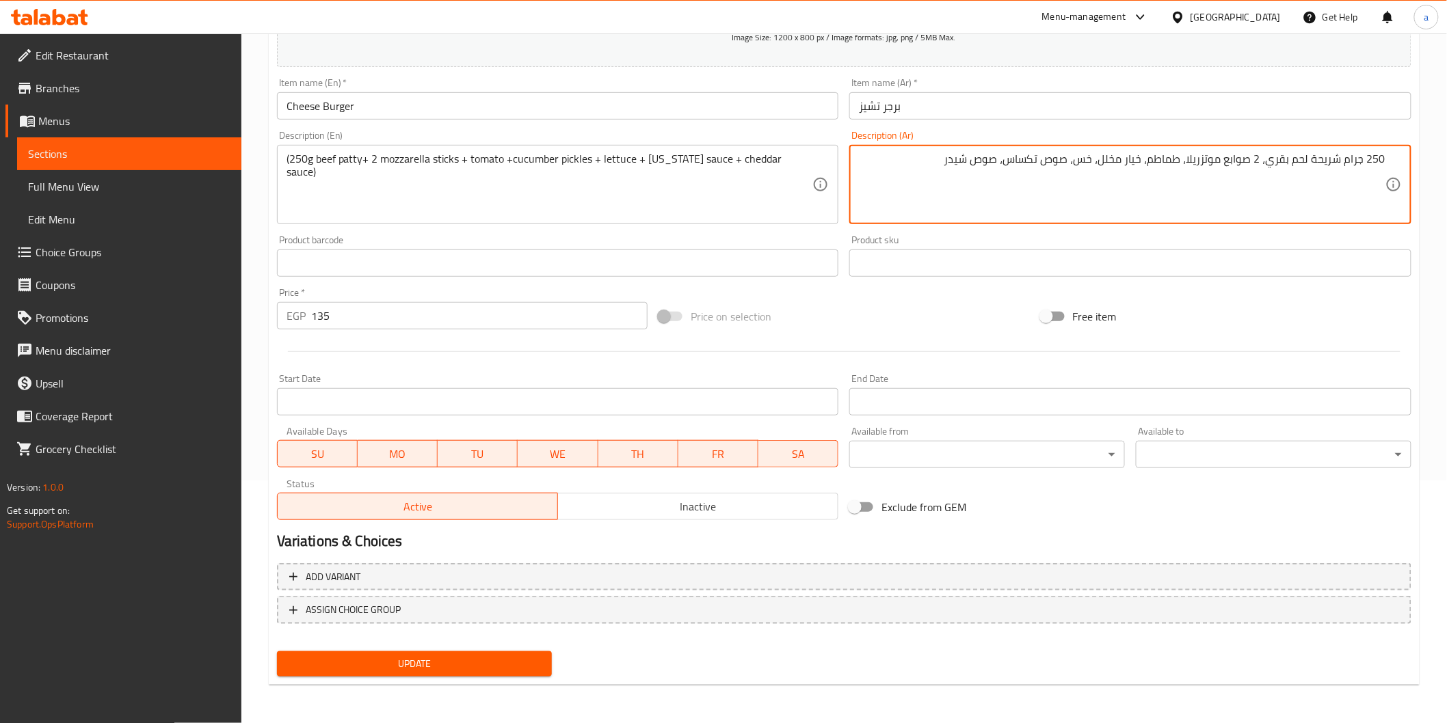
scroll to position [240, 0]
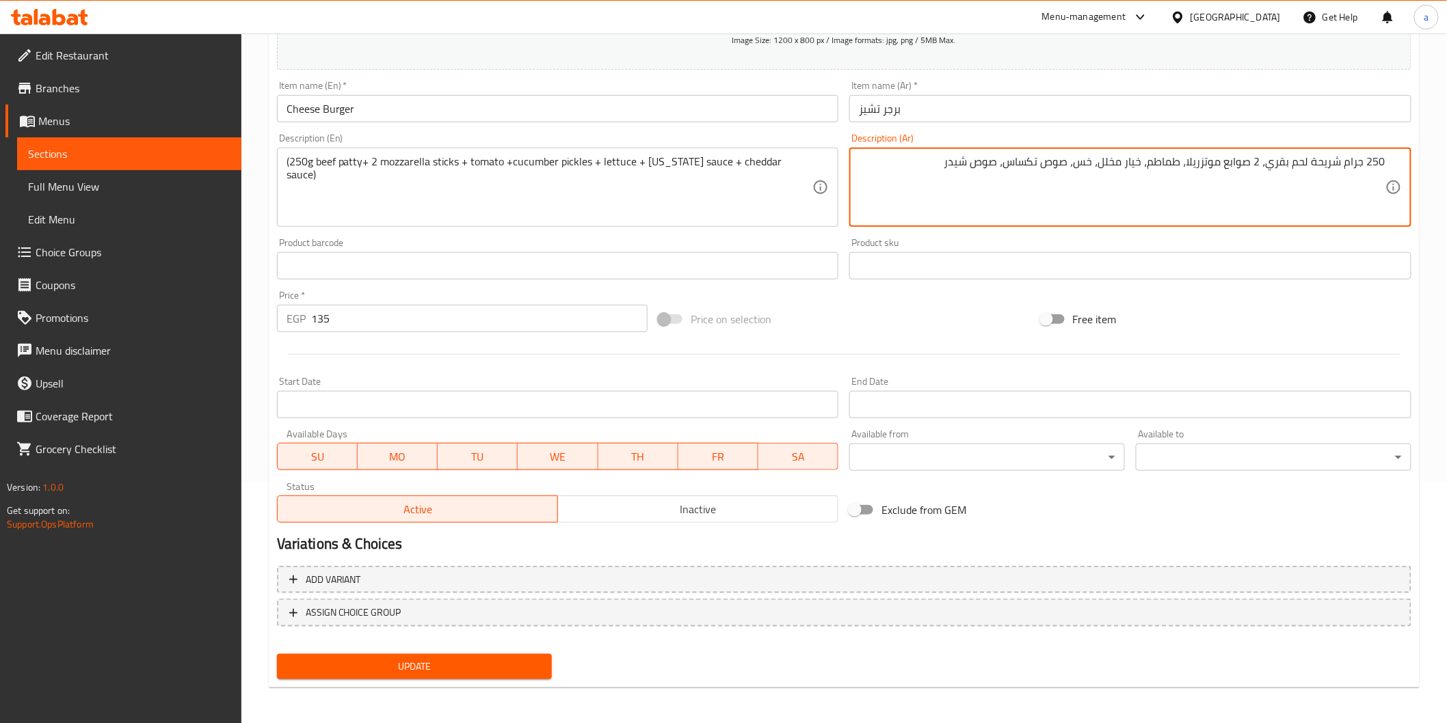
click at [1388, 173] on div "250 جرام شريحة لحم بقري، 2 صوابع موتزريلا، طماطم، خيار مخلل، خس، صوص تكساس، صوص…" at bounding box center [1130, 187] width 562 height 79
click at [1383, 178] on textarea "250 جرام شريحة لحم بقري، 2 صوابع موتزريلا، طماطم، خيار مخلل، خس، صوص تكساس، صوص…" at bounding box center [1122, 187] width 526 height 65
click at [475, 668] on span "Update" at bounding box center [415, 666] width 254 height 17
click at [1145, 190] on textarea "250 جرام شريحة لحم بقري، 2 صوابع موتزريلا، طماطم، خيار مخلل، خس، صوص تكساس، صوص…" at bounding box center [1122, 187] width 526 height 65
paste textarea "يقدم مع[PERSON_NAME] + صوص كوكتيل + بطاطس فرايز + حلقات بصل"
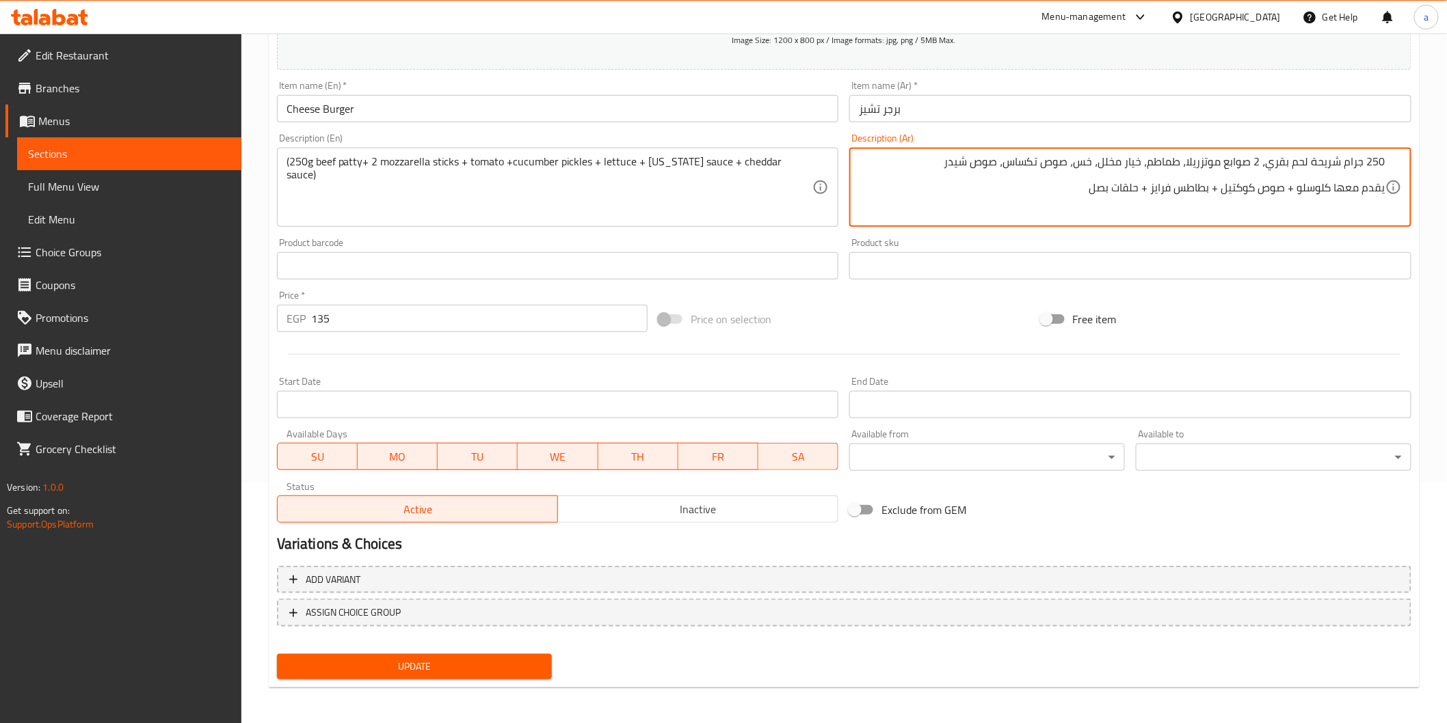
type textarea "250 جرام شريحة لحم بقري، 2 صوابع موتزريلا، طماطم، خيار مخلل، خس، صوص تكساس، صوص…"
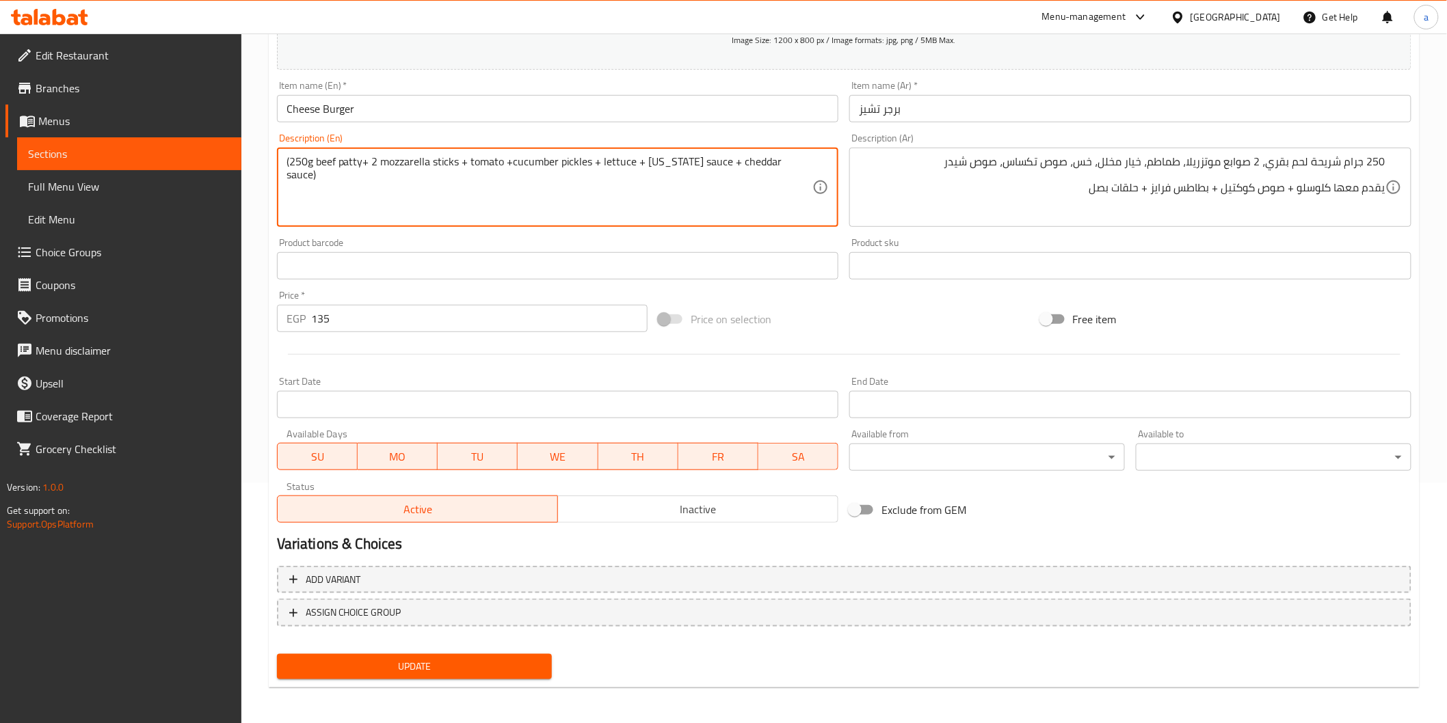
click at [400, 183] on textarea "(250g beef patty+ 2 mozzarella sticks + tomato +cucumber pickles + lettuce + [U…" at bounding box center [549, 187] width 526 height 65
paste textarea "served with coleslaw+ coctail sauce + potato fries + onion rings"
type textarea "(250g beef patty+ 2 mozzarella sticks + tomato +cucumber pickles + lettuce + [U…"
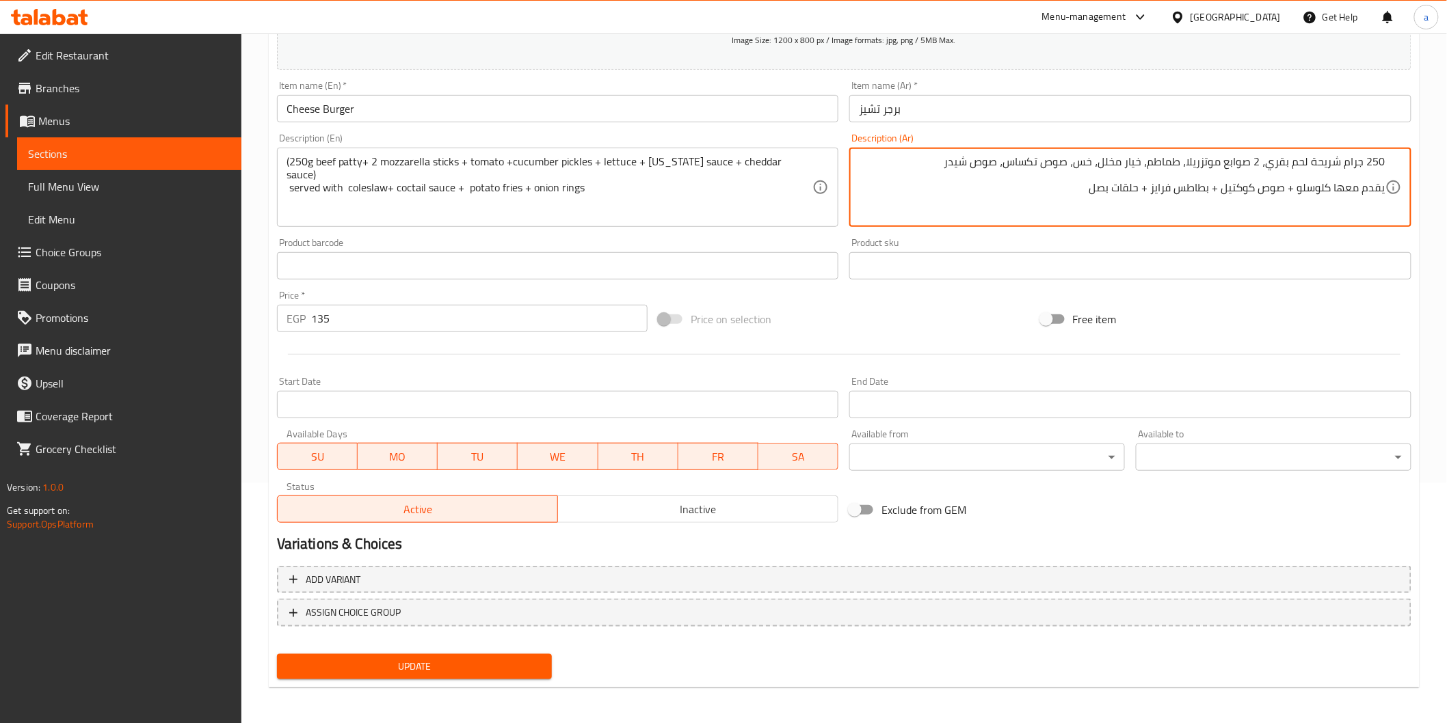
click at [431, 658] on span "Update" at bounding box center [415, 666] width 254 height 17
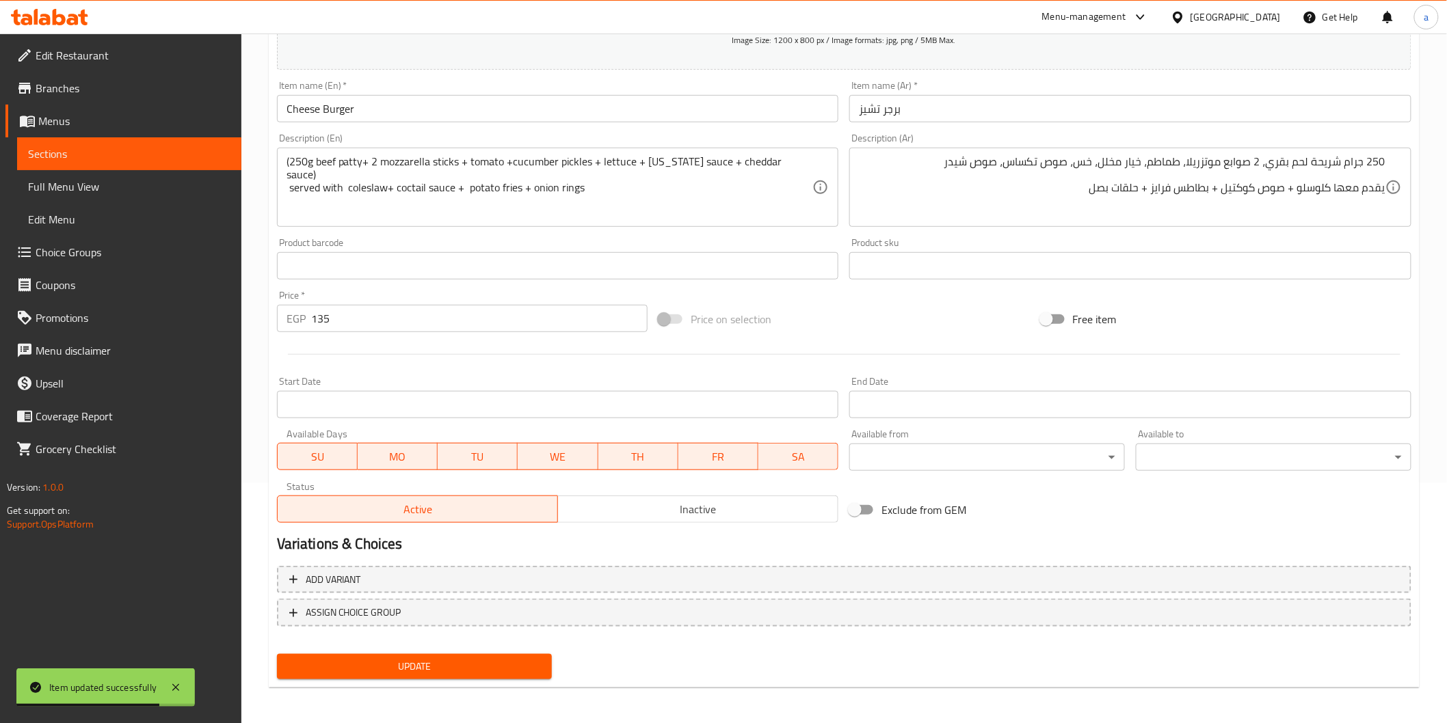
click at [446, 671] on span "Update" at bounding box center [415, 666] width 254 height 17
click at [36, 155] on span "Sections" at bounding box center [129, 154] width 202 height 16
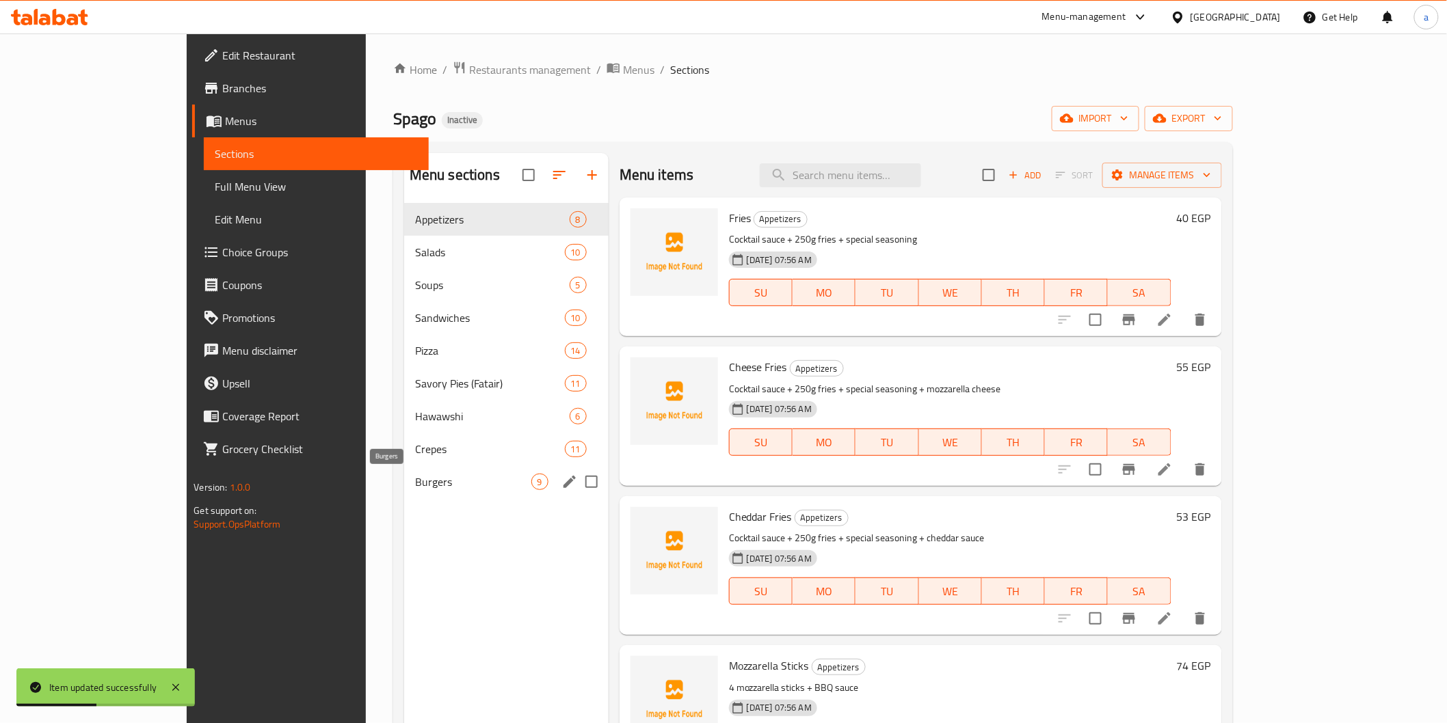
click at [415, 477] on span "Burgers" at bounding box center [473, 482] width 116 height 16
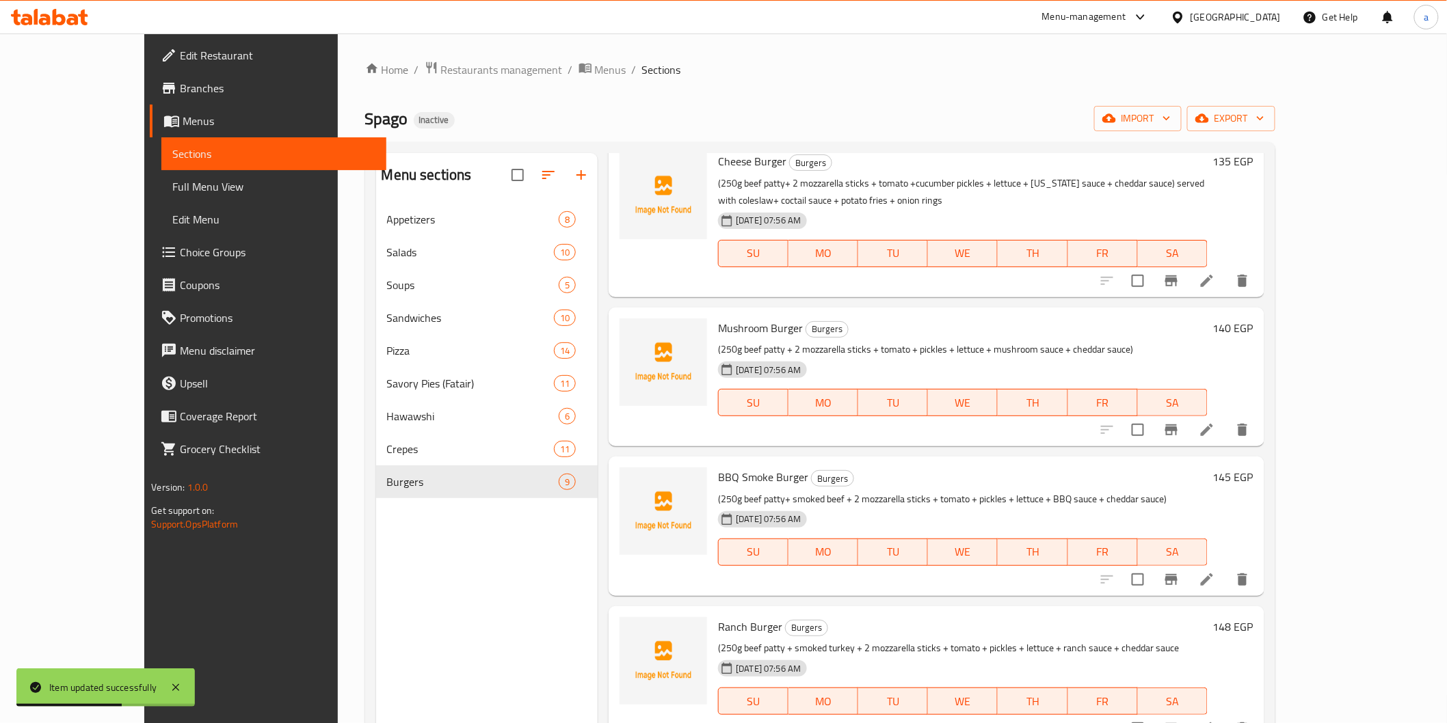
scroll to position [228, 0]
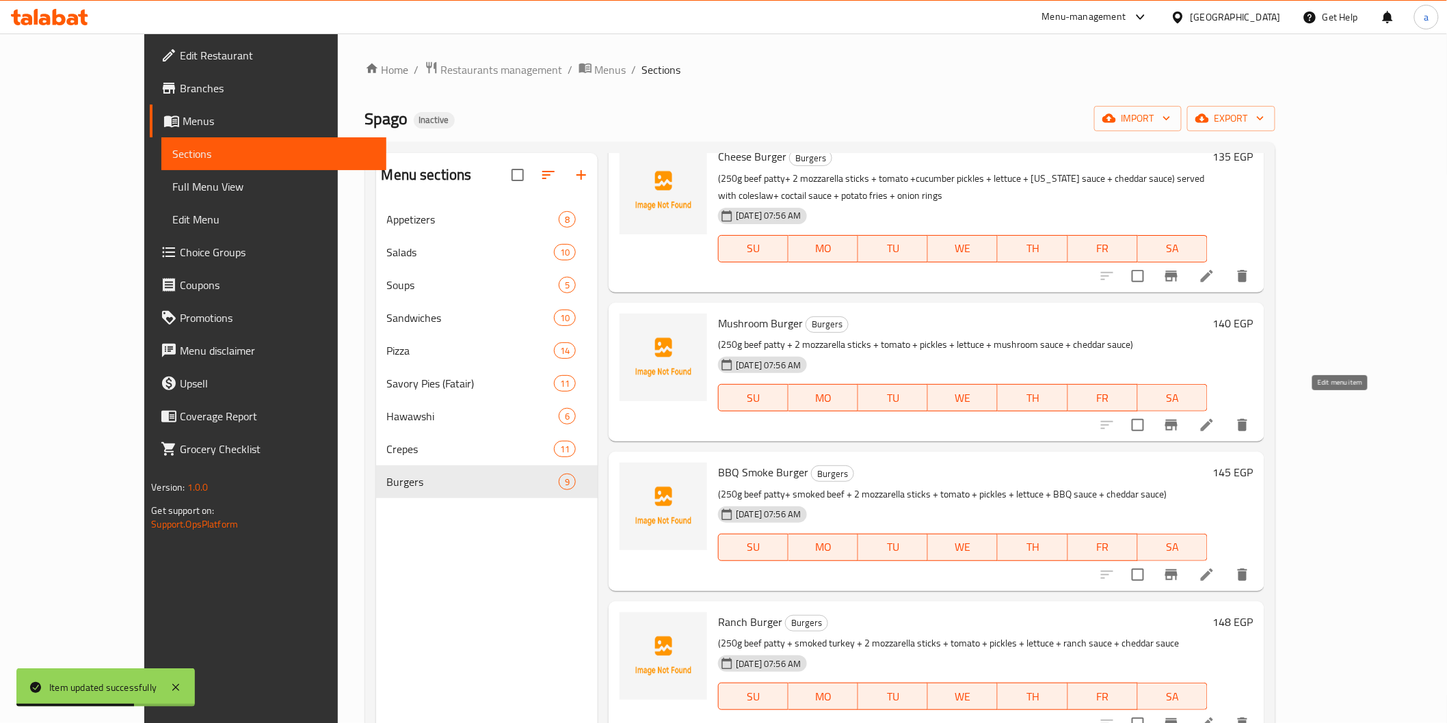
click at [1215, 417] on icon at bounding box center [1207, 425] width 16 height 16
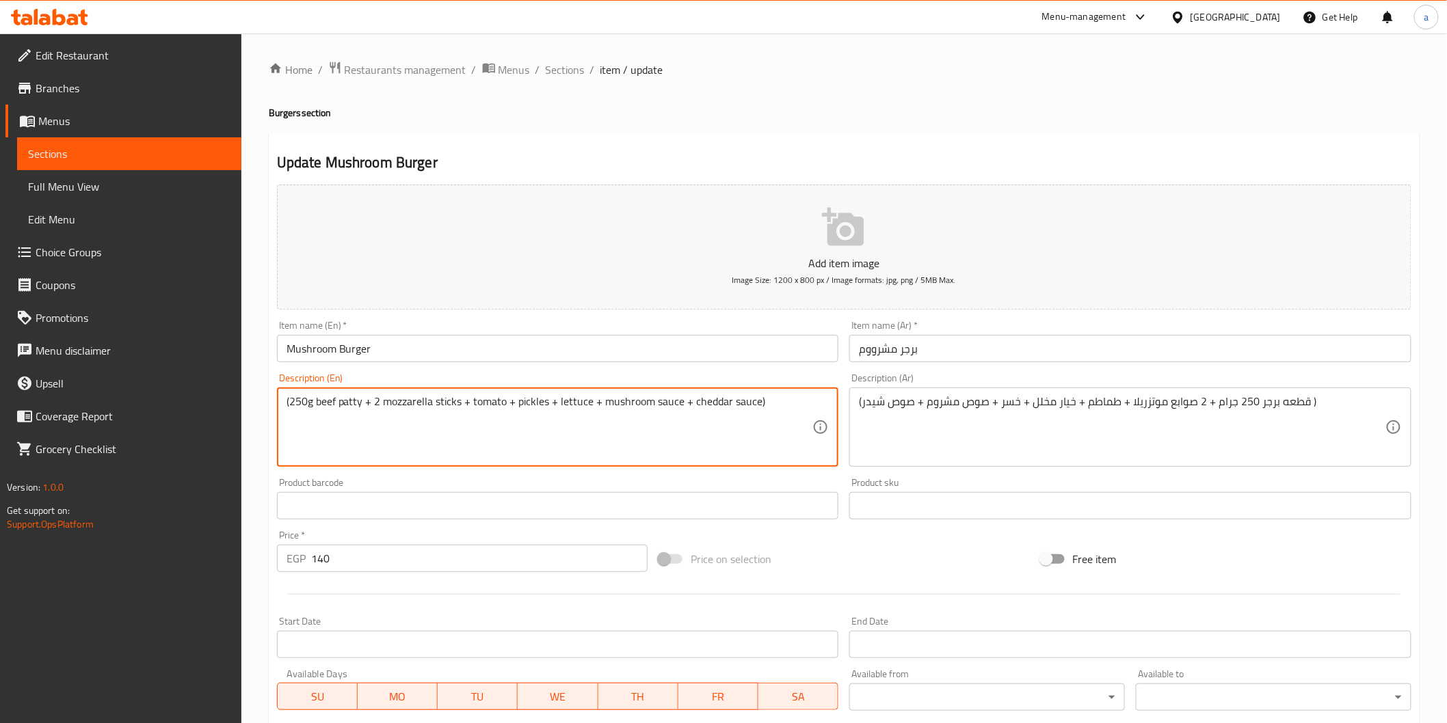
click at [773, 411] on textarea "(250g beef patty + 2 mozzarella sticks + tomato + pickles + lettuce + mushroom …" at bounding box center [549, 427] width 526 height 65
click at [767, 408] on textarea "(250g beef patty + 2 mozzarella sticks + tomato + pickles + lettuce + mushroom …" at bounding box center [549, 427] width 526 height 65
click at [766, 388] on div "(250g beef patty + 2 mozzarella sticks + tomato + pickles + lettuce + mushroom …" at bounding box center [558, 427] width 562 height 79
click at [547, 420] on textarea "(250g beef patty + 2 mozzarella sticks + tomato + pickles + lettuce + mushroom …" at bounding box center [549, 427] width 526 height 65
paste textarea "served with coleslaw+ coctail sauce + potato fries + onion rings"
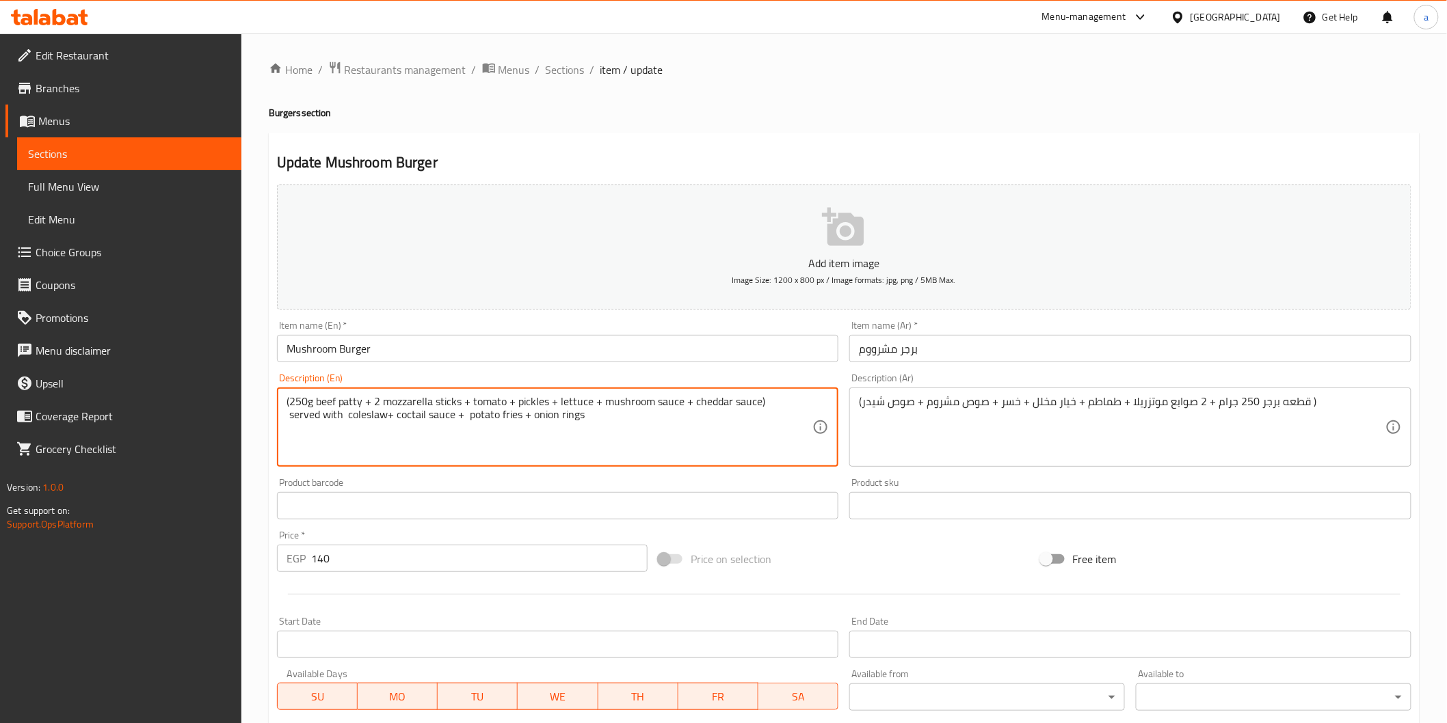
type textarea "(250g beef patty + 2 mozzarella sticks + tomato + pickles + lettuce + mushroom …"
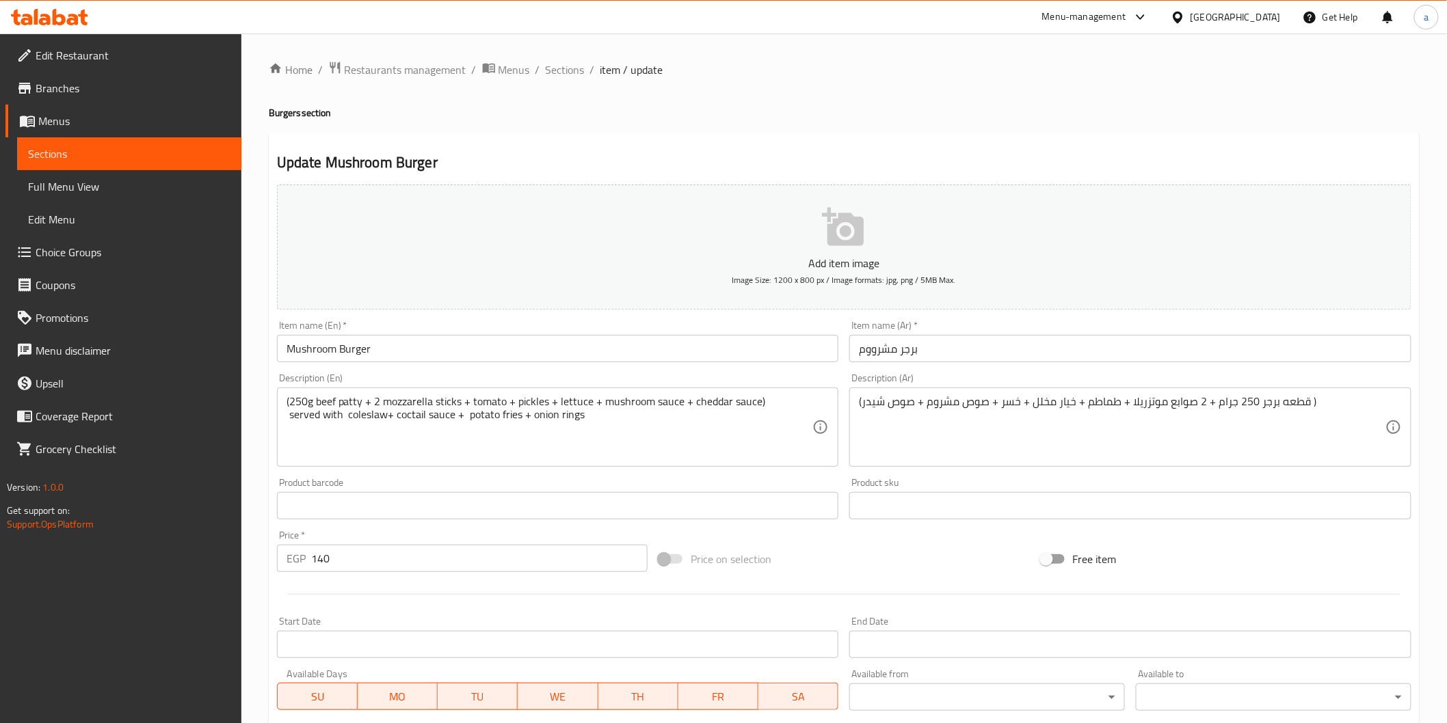
click at [855, 408] on div "(قطعه برجر 250 جرام + 2 صوابع موتزريلا + طماطم + خيار مخلل + خسر + صوص مشروم + …" at bounding box center [1130, 427] width 562 height 79
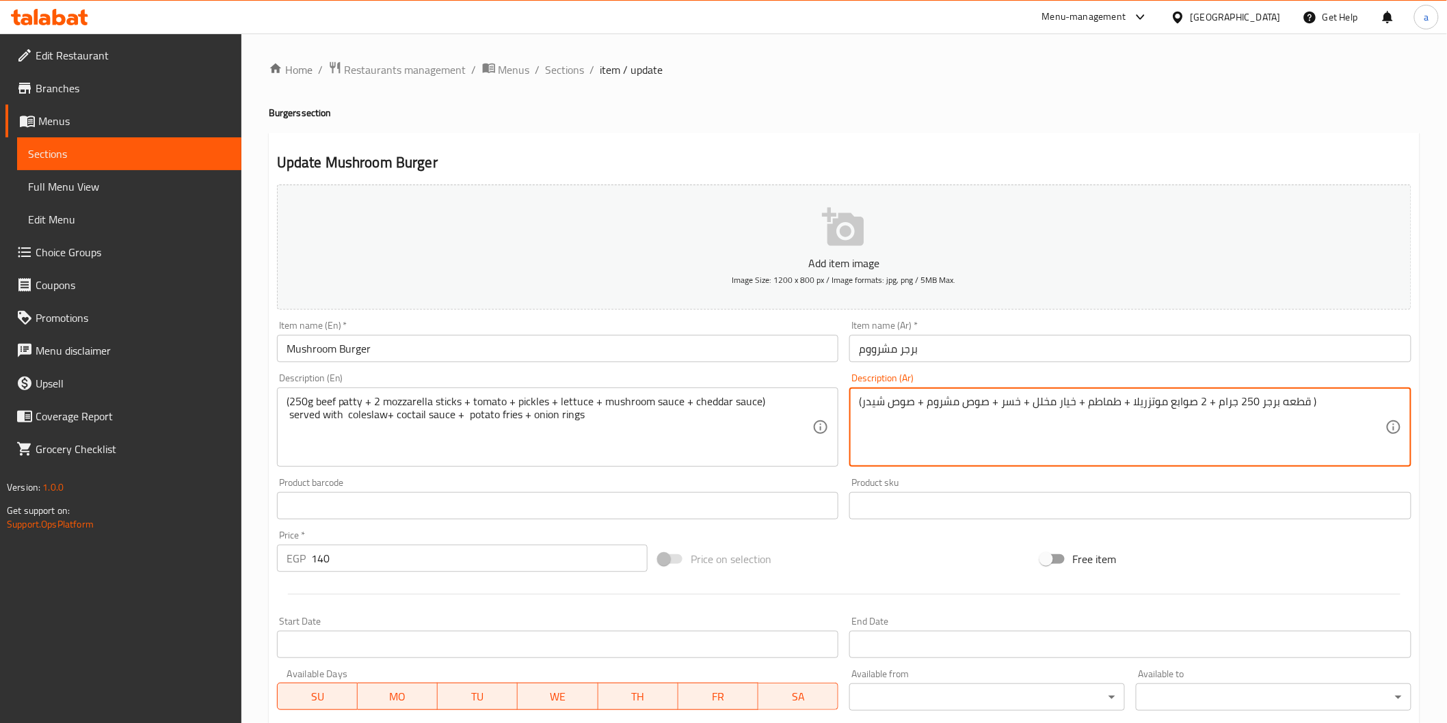
click at [858, 404] on div "(قطعه برجر 250 جرام + 2 صوابع موتزريلا + طماطم + خيار مخلل + خسر + صوص مشروم + …" at bounding box center [1130, 427] width 562 height 79
click at [863, 404] on textarea "(قطعه برجر 250 جرام + 2 صوابع موتزريلا + طماطم + خيار مخلل + خسر + صوص مشروم + …" at bounding box center [1122, 427] width 526 height 65
click at [1322, 403] on textarea "(قطعه برجر 250 جرام + 2 صوابع موتزريلا + طماطم + خيار مخلل + خسر + صوص مشروم + …" at bounding box center [1122, 427] width 526 height 65
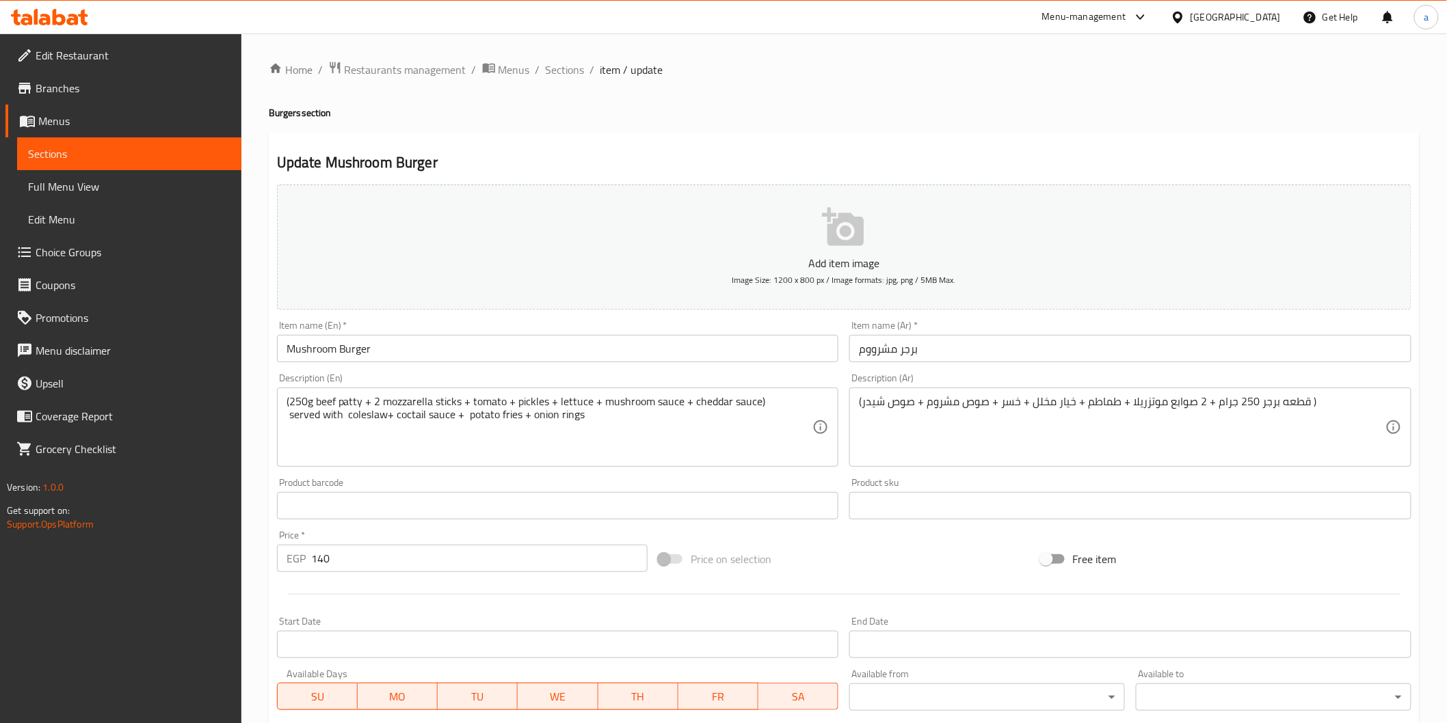
click at [1178, 423] on textarea "(قطعه برجر 250 جرام + 2 صوابع موتزريلا + طماطم + خيار مخلل + خسر + صوص مشروم + …" at bounding box center [1122, 427] width 526 height 65
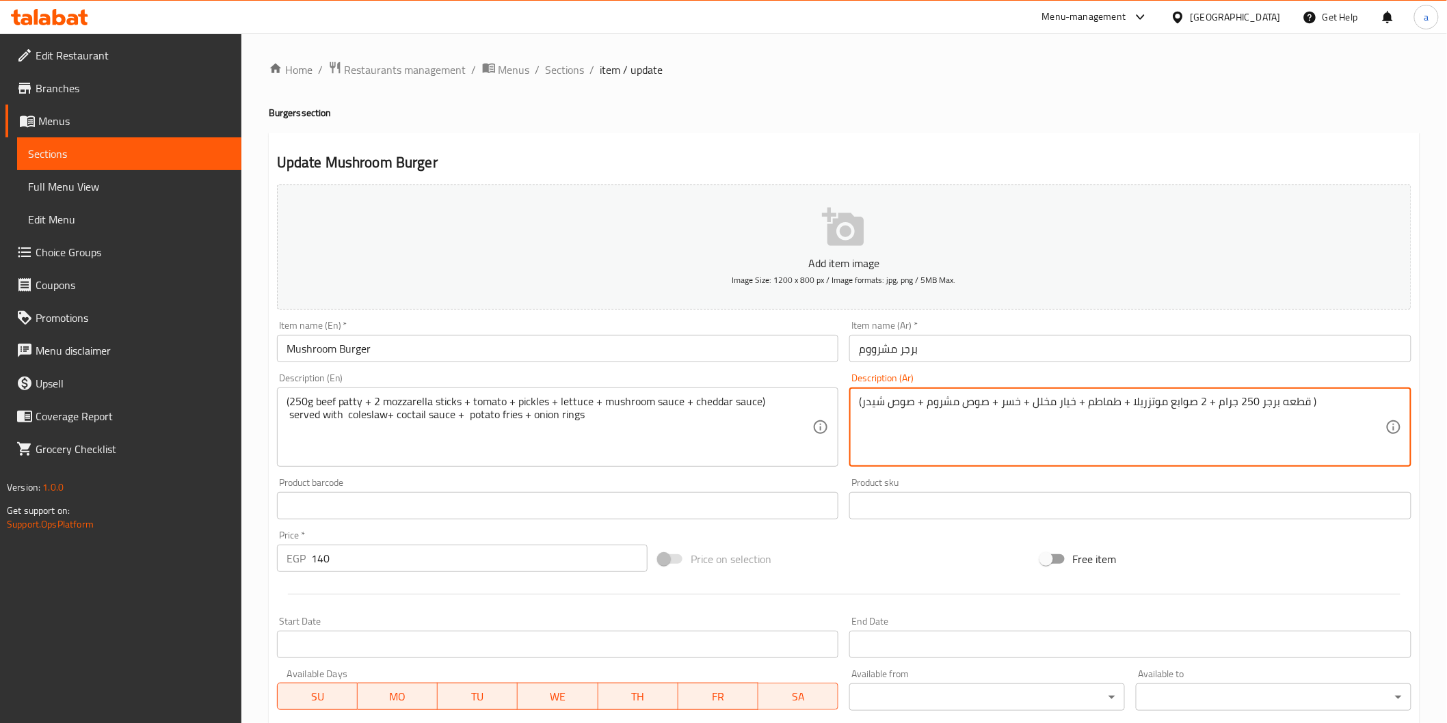
paste textarea "يقدم مع[PERSON_NAME] + صوص كوكتيل + بطاطس فرايز + حلقات بصل"
drag, startPoint x: 1256, startPoint y: 405, endPoint x: 1304, endPoint y: 408, distance: 47.9
click at [1304, 408] on textarea "(قطعه برجر 250 جرام + 2 صوابع موتزريلا + طماطم + خيار مخلل + خسر + صوص مشروم + …" at bounding box center [1122, 427] width 526 height 65
type textarea "(شريحه لحم بقري 250 جرام + 2 صوابع موتزريلا + طماطم + خيار مخلل + خسر + صوص مشر…"
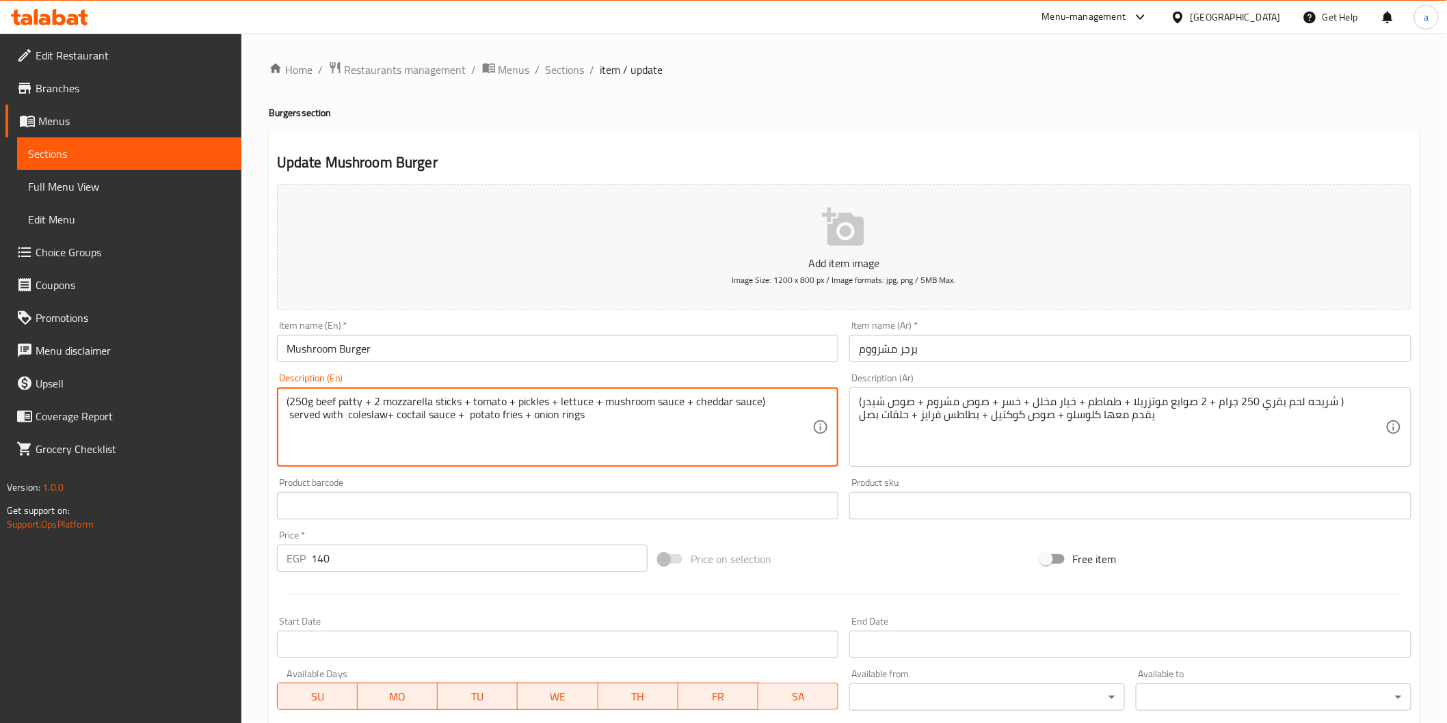
click at [516, 401] on textarea "(250g beef patty + 2 mozzarella sticks + tomato + pickles + lettuce + mushroom …" at bounding box center [549, 427] width 526 height 65
type textarea "(250g beef patty + 2 mozzarella sticks + tomato +cucumber pickles + lettuce + m…"
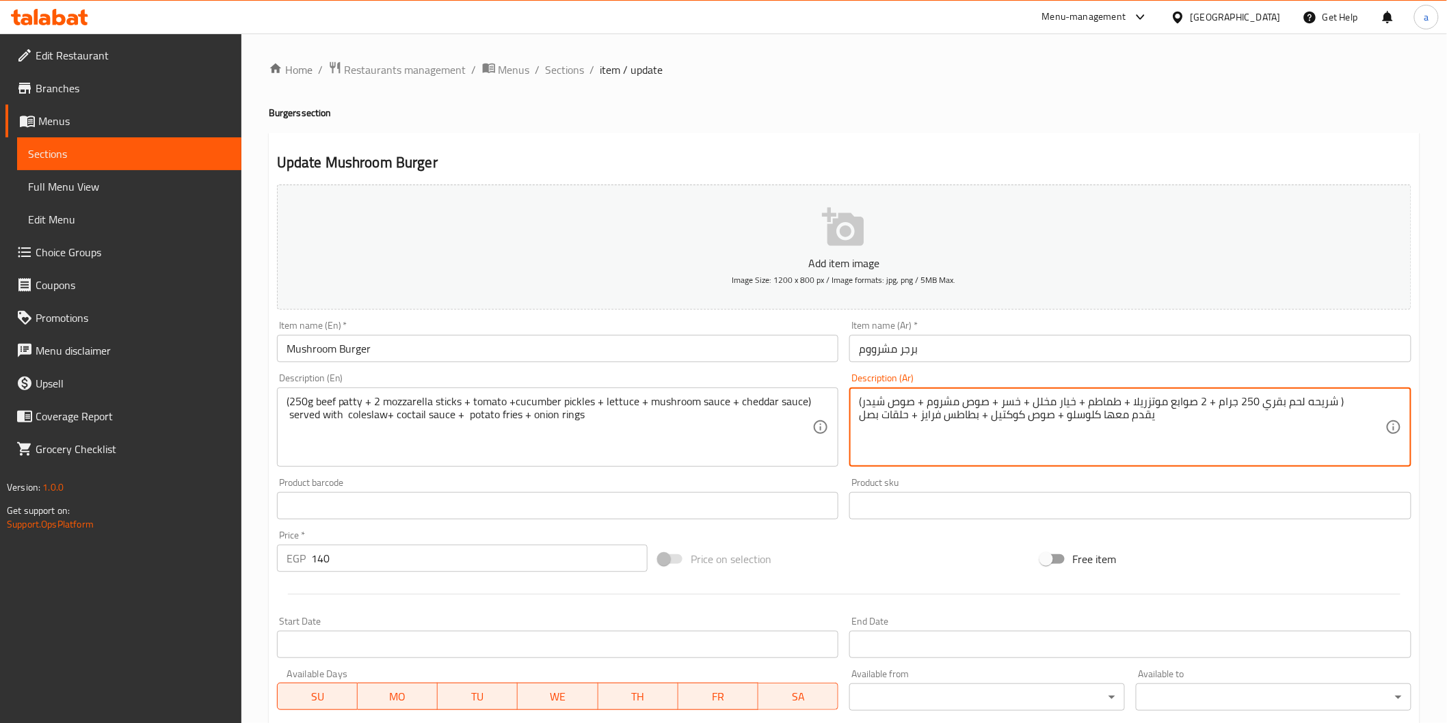
click at [998, 405] on textarea "(شريحه لحم بقري 250 جرام + 2 صوابع موتزريلا + طماطم + خيار مخلل + خسر + صوص مشر…" at bounding box center [1122, 427] width 526 height 65
click at [996, 402] on textarea "(شريحه لحم بقري 250 جرام + 2 صوابع موتزريلا + طماطم + خيار مخلل + خسر + صوص مشر…" at bounding box center [1122, 427] width 526 height 65
type textarea "(شريحه لحم بقري 250 جرام + 2 صوابع موتزريلا + طماطم + خيار مخلل + خس + صوص مشرو…"
click at [868, 351] on input "برجر مشرووم" at bounding box center [1130, 348] width 562 height 27
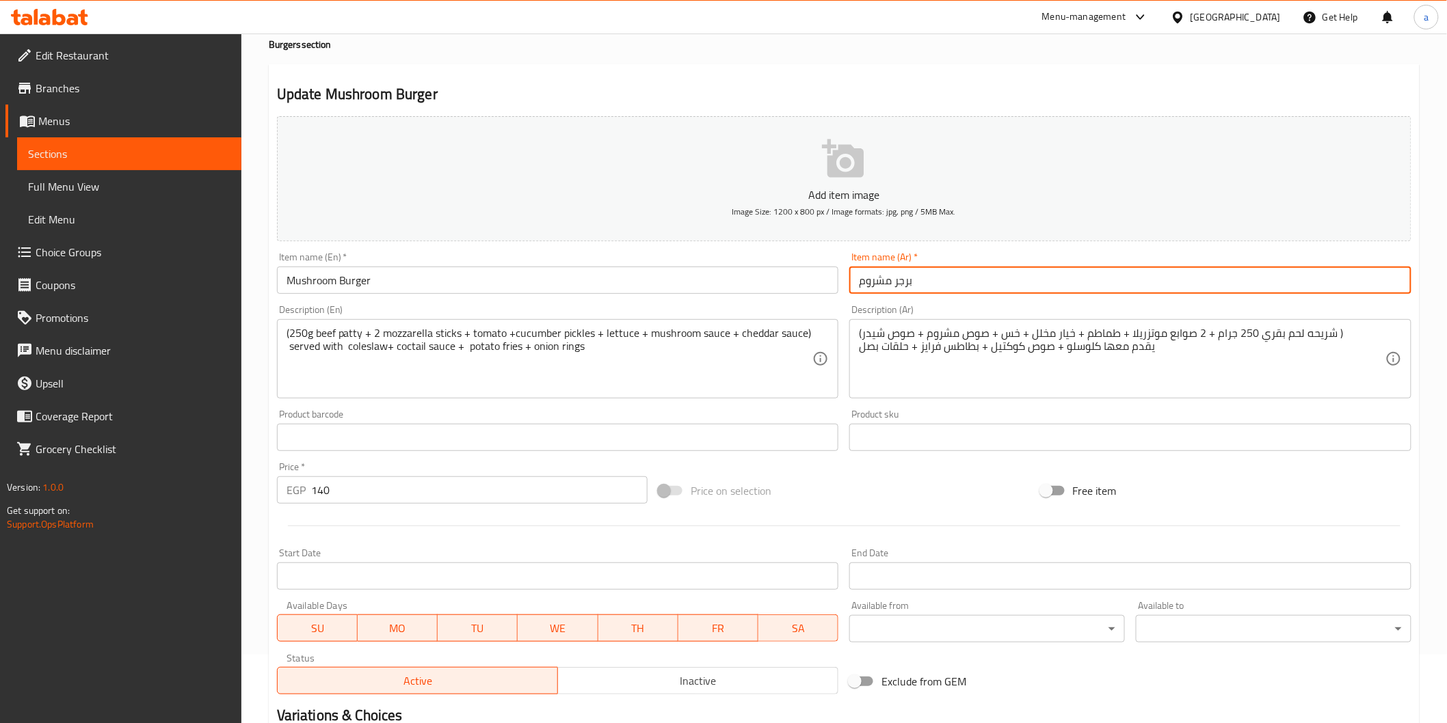
scroll to position [240, 0]
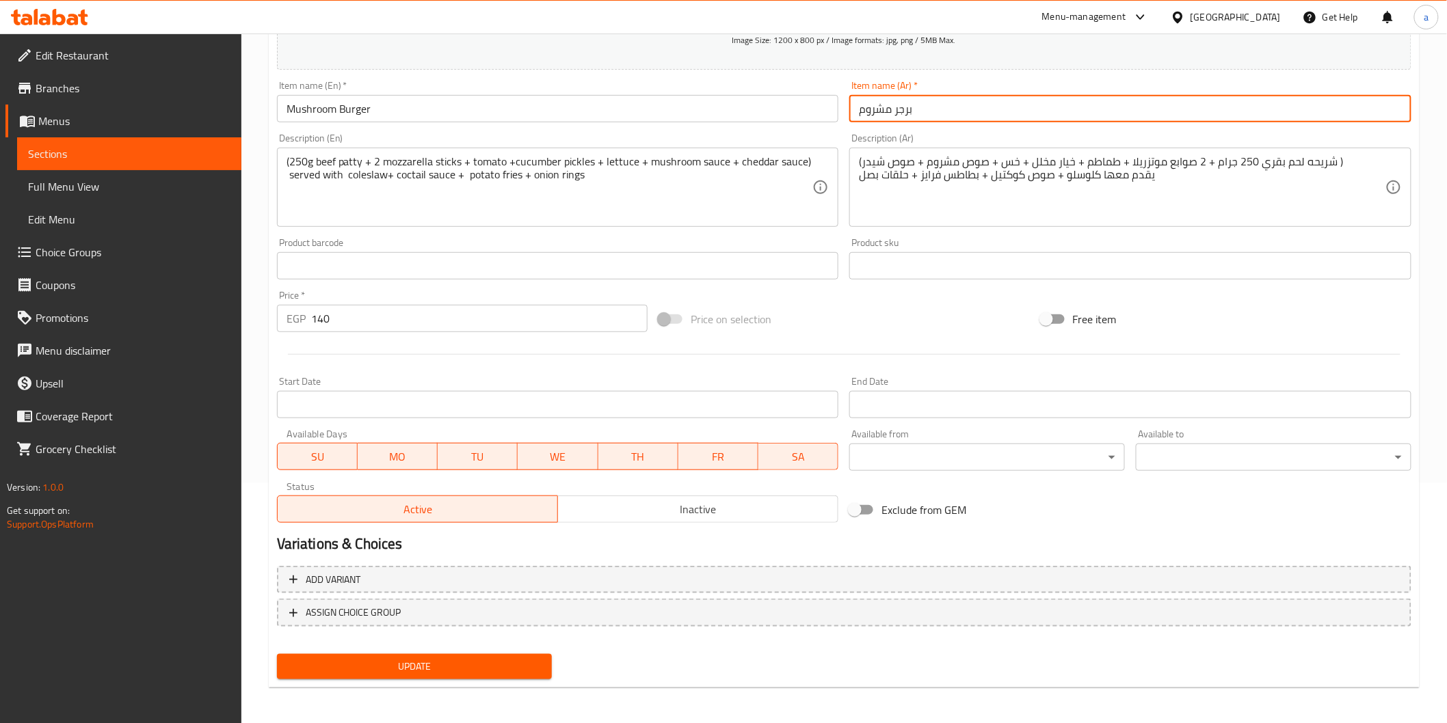
type input "برجر مشروم"
click at [426, 663] on span "Update" at bounding box center [415, 666] width 254 height 17
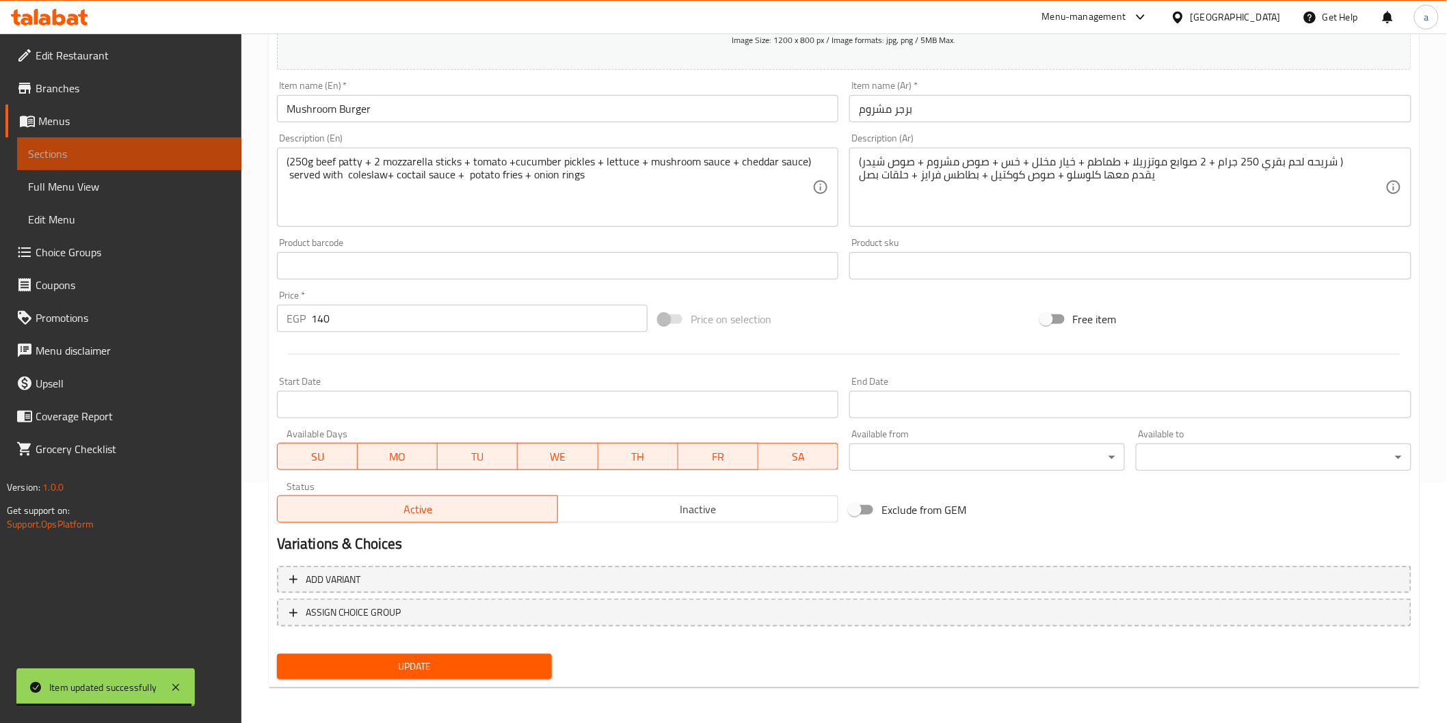
click at [55, 146] on span "Sections" at bounding box center [129, 154] width 202 height 16
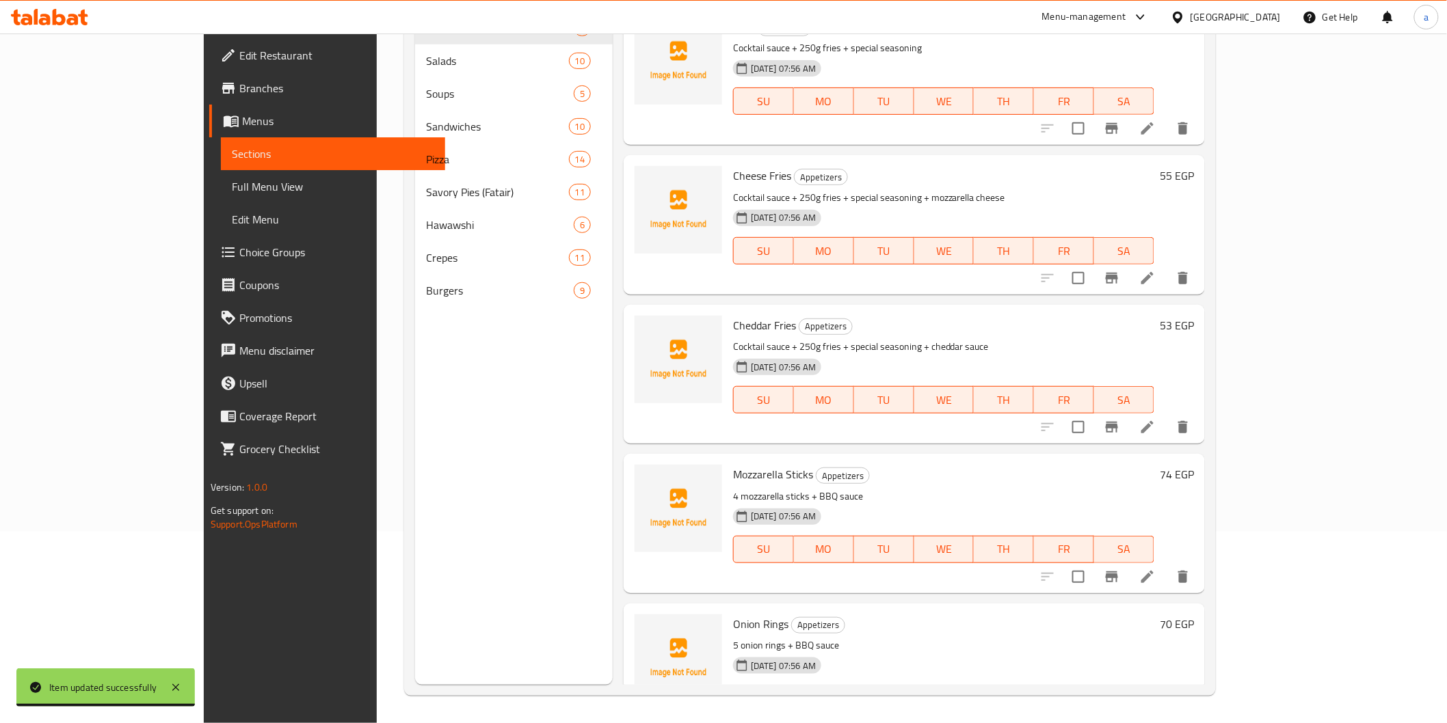
scroll to position [191, 0]
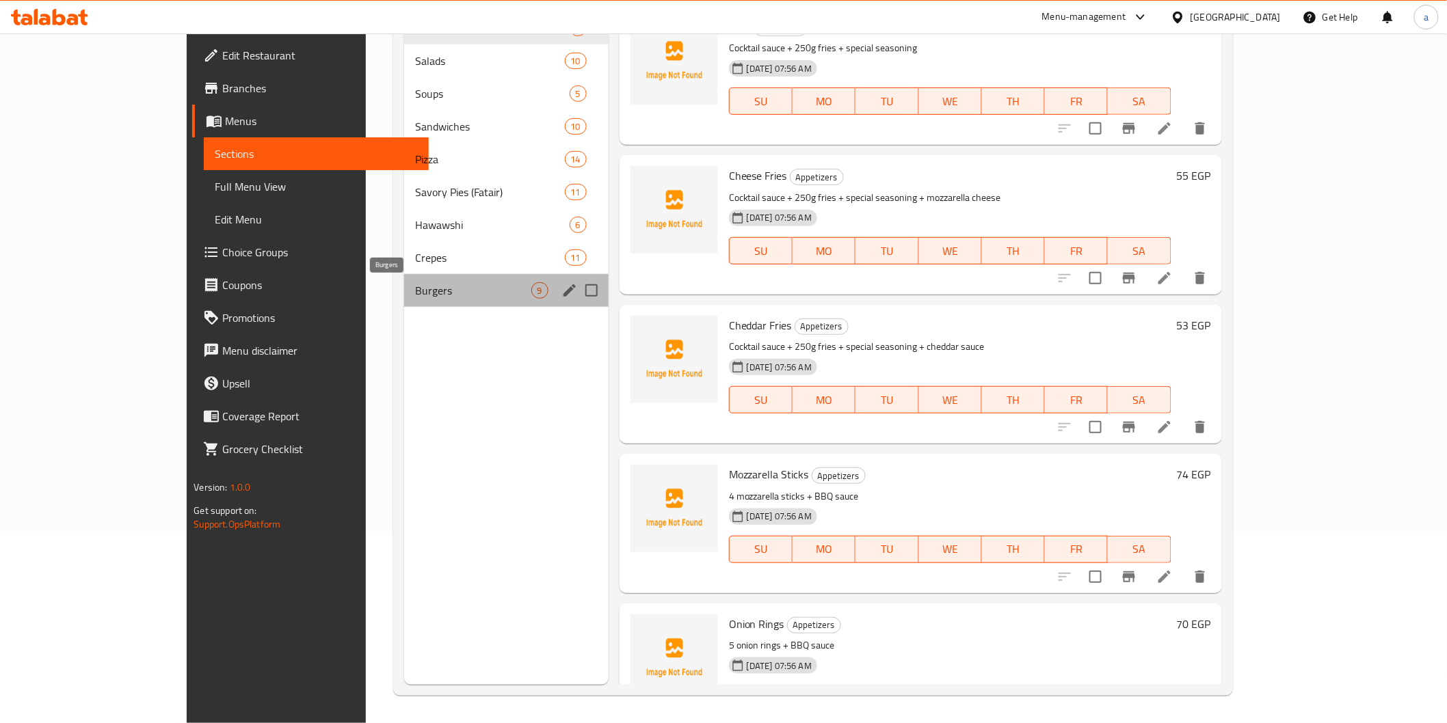
click at [415, 297] on span "Burgers" at bounding box center [473, 290] width 116 height 16
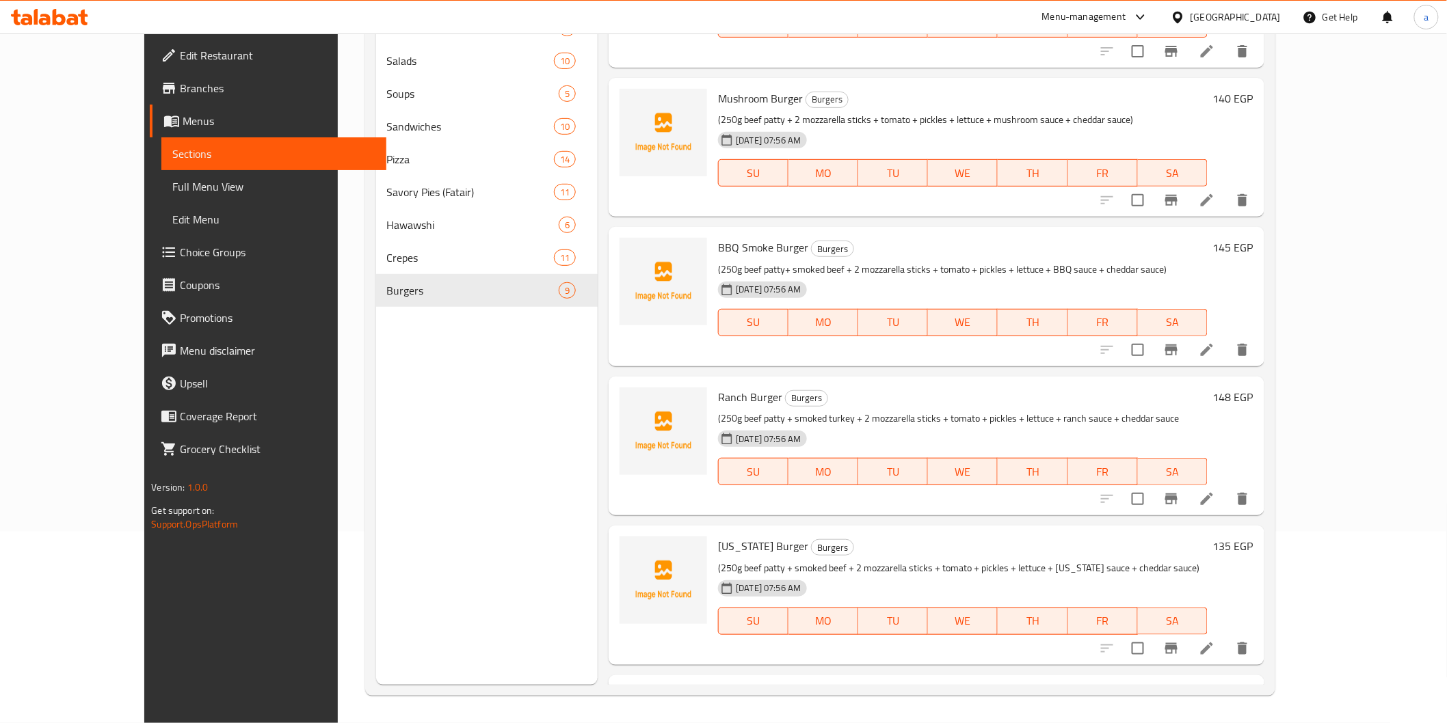
scroll to position [215, 0]
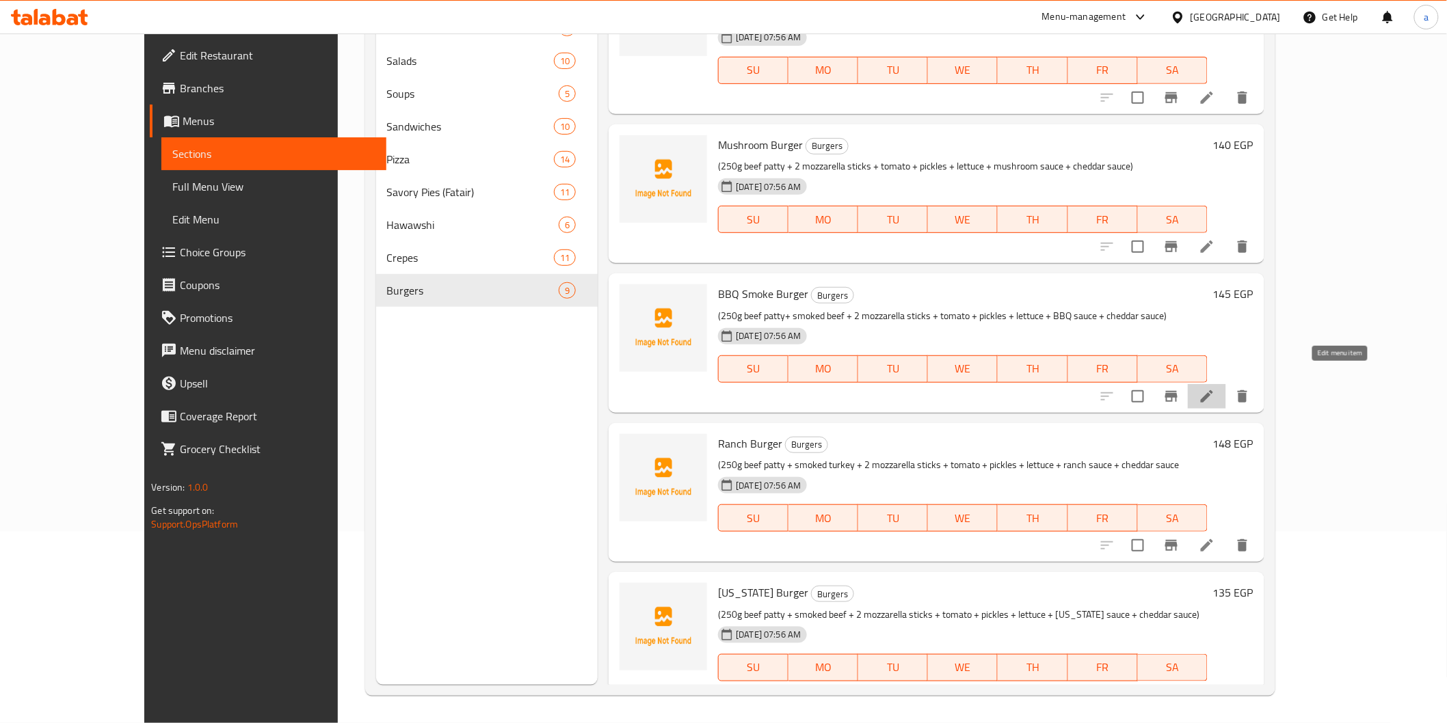
click at [1215, 388] on icon at bounding box center [1207, 396] width 16 height 16
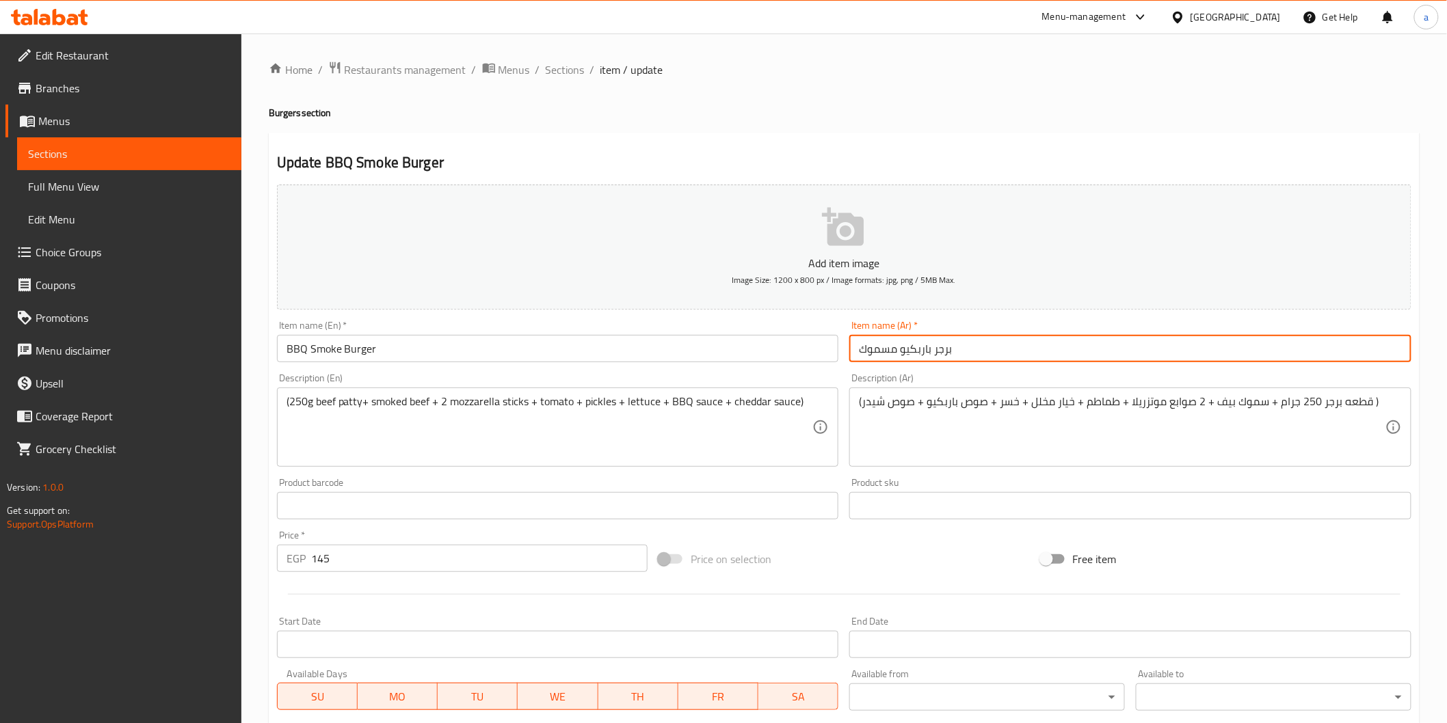
click at [897, 353] on input "برجر باربكيو مسموك" at bounding box center [1130, 348] width 562 height 27
type input "برجر باربكيو سموك"
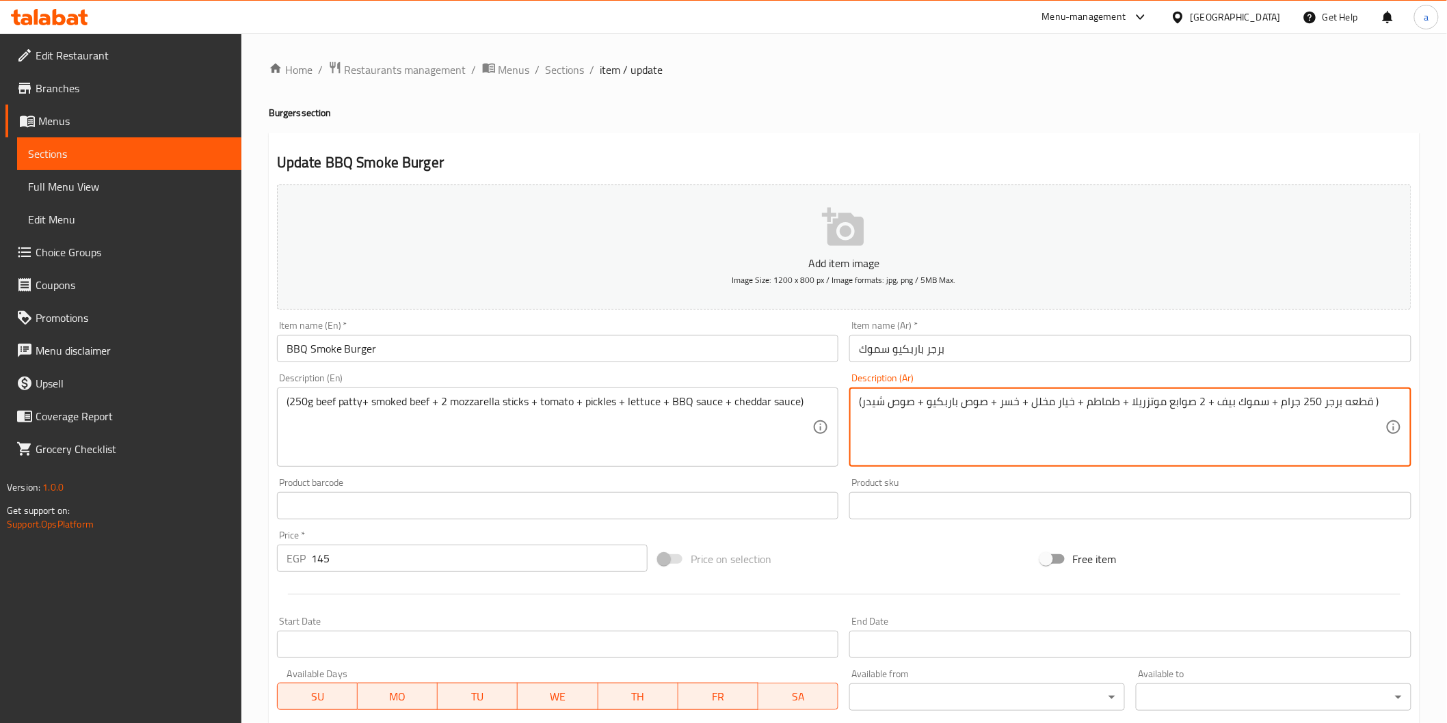
drag, startPoint x: 1316, startPoint y: 403, endPoint x: 1365, endPoint y: 395, distance: 49.9
type textarea "(شريحه لحم بقري 250 جرام + سموك بيف + 2 صوابع موتزريلا + طماطم + خيار مخلل + خس…"
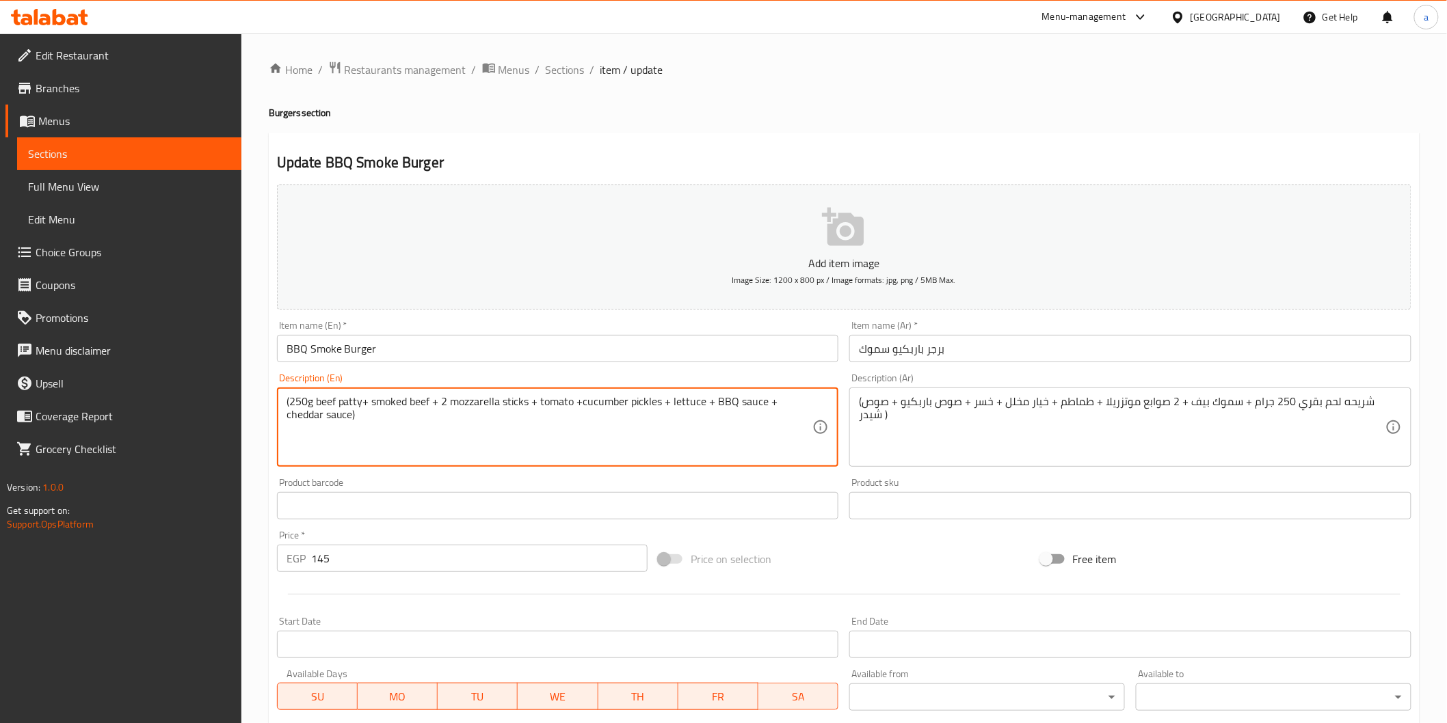
type textarea "(250g beef patty+ smoked beef + 2 mozzarella sticks + tomato +cucumber pickles …"
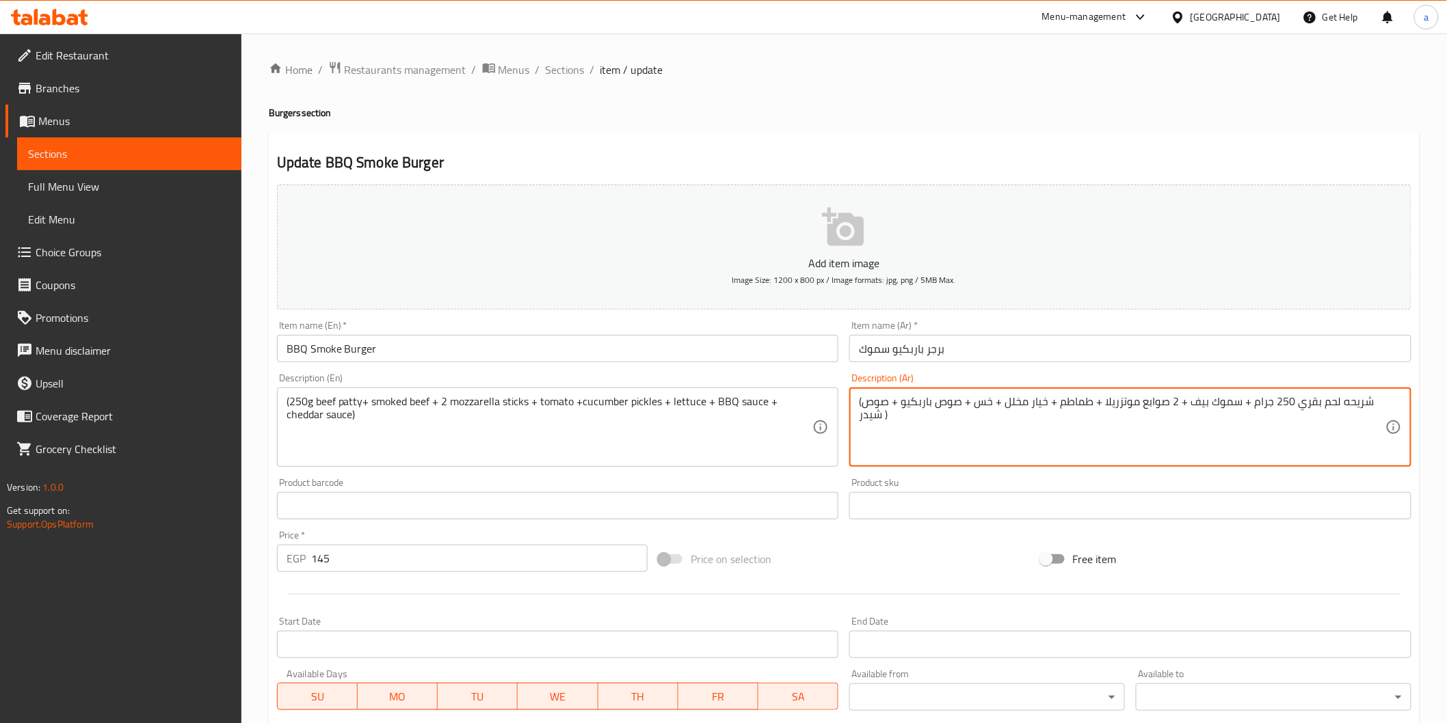
click at [1374, 402] on textarea "(شريحه لحم بقري 250 جرام + سموك بيف + 2 صوابع موتزريلا + طماطم + خيار مخلل + خس…" at bounding box center [1122, 427] width 526 height 65
click at [892, 420] on textarea "(شريحه لحم بقري 250 جرام + سموك بيف + 2 صوابع موتزريلا + طماطم + خيار مخلل + خس…" at bounding box center [1122, 427] width 526 height 65
click at [894, 404] on textarea "(شريحه لحم بقري 250 جرام + سموك بيف + 2 صوابع موتزريلا + طماطم + خيار مخلل + خس…" at bounding box center [1122, 427] width 526 height 65
click at [1337, 422] on textarea "(شريحه لحم بقري 250 جرام + سموك بيف + 2 صوابع موتزريلا + طماطم + خيار مخلل + خس…" at bounding box center [1122, 427] width 526 height 65
paste textarea "يقدم مع[PERSON_NAME] + صوص كوكتيل + بطاطس فرايز + حلقات بصل"
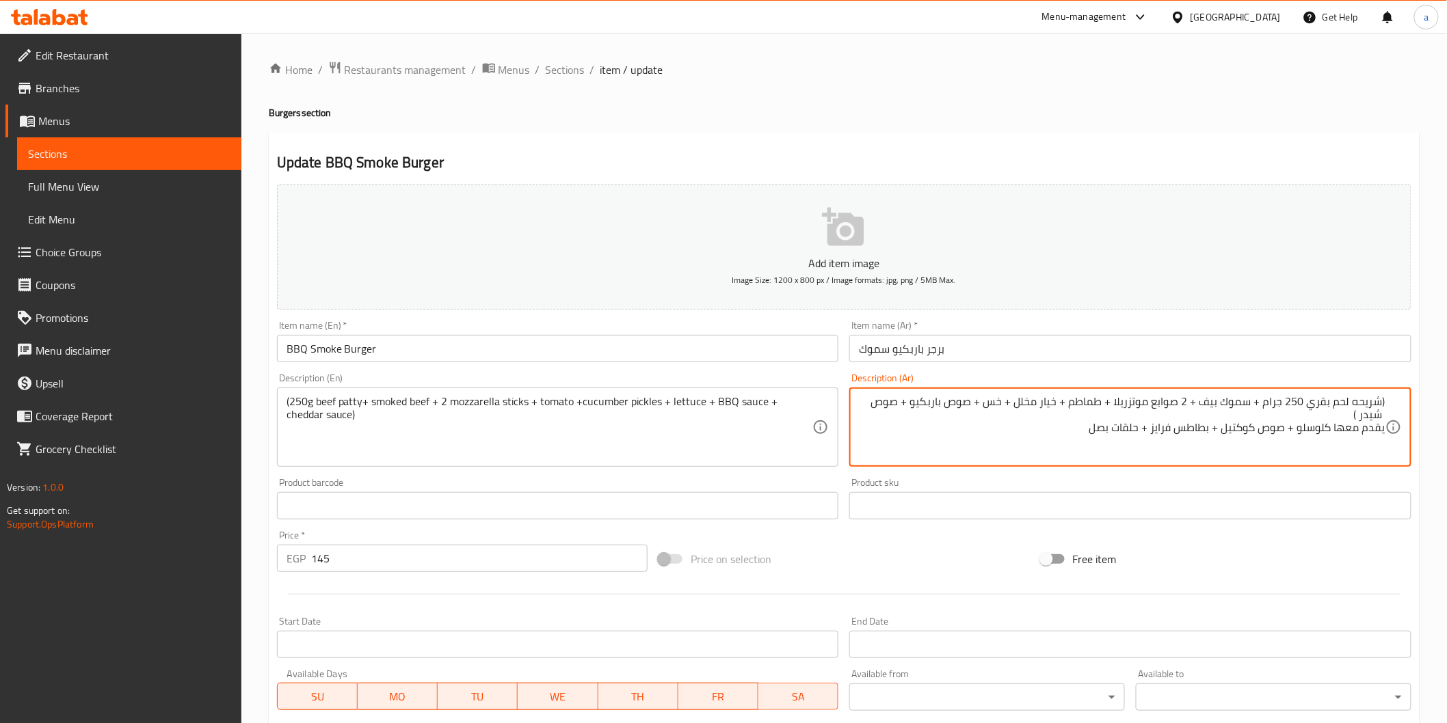
type textarea "(شريحه لحم بقري 250 جرام + سموك بيف + 2 صوابع موتزريلا + طماطم + خيار مخلل + خس…"
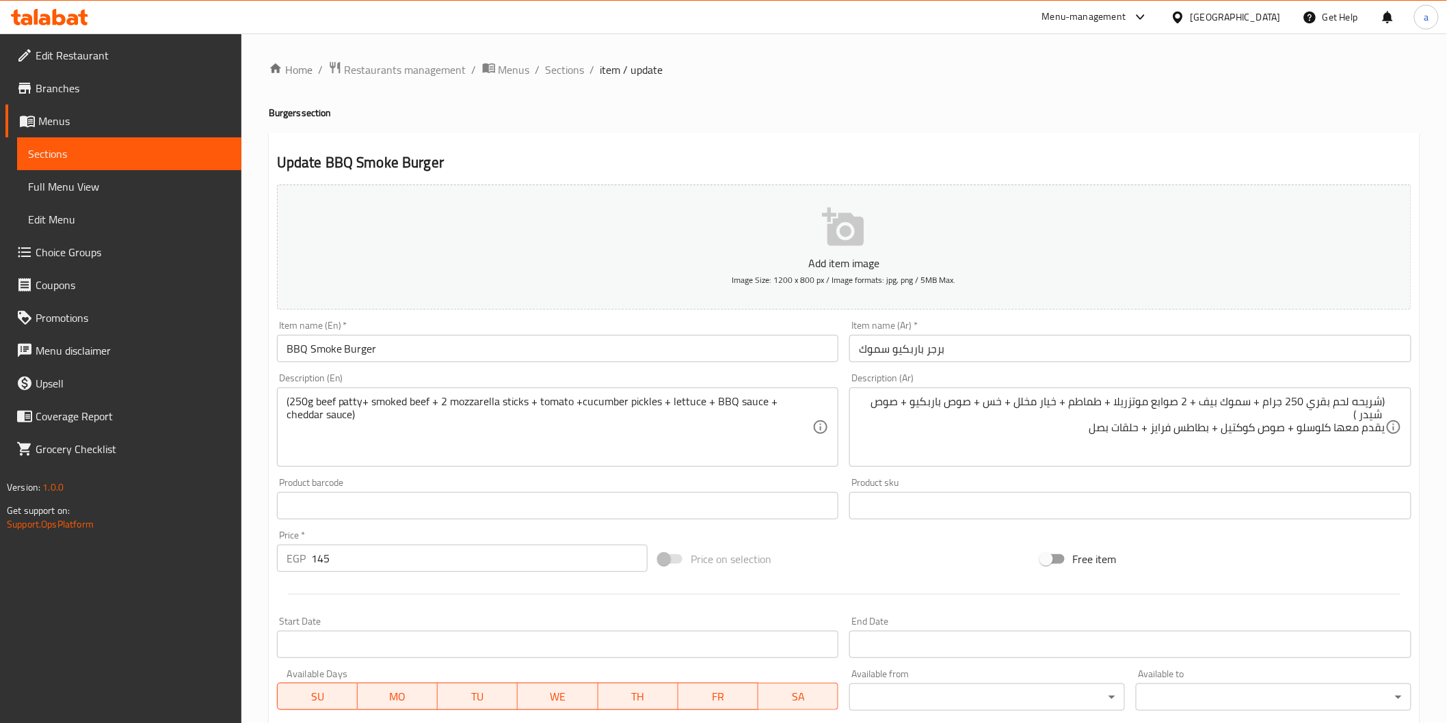
click at [821, 408] on div "(250g beef patty+ smoked beef + 2 mozzarella sticks + tomato +cucumber pickles …" at bounding box center [558, 427] width 562 height 79
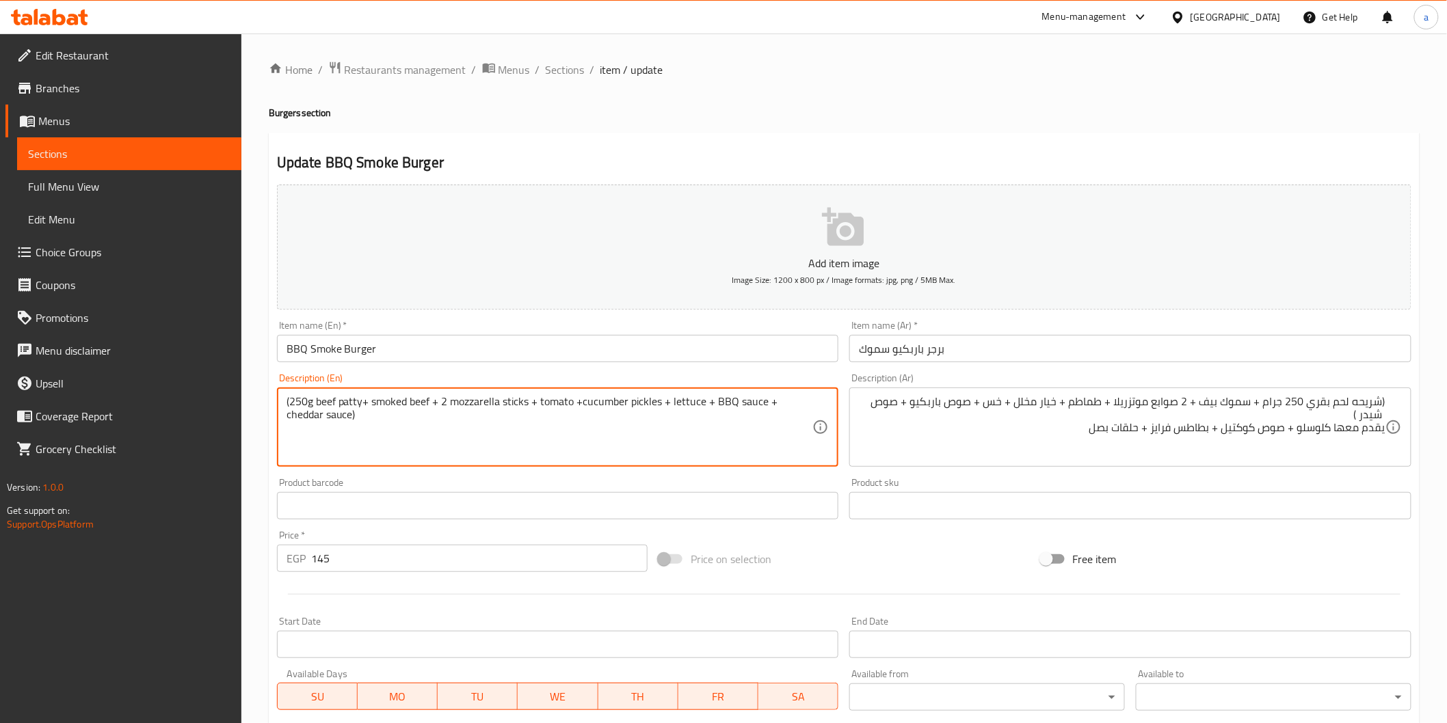
click at [377, 435] on textarea "(250g beef patty+ smoked beef + 2 mozzarella sticks + tomato +cucumber pickles …" at bounding box center [549, 427] width 526 height 65
paste textarea "served with coleslaw+ coctail sauce + potato fries + onion rings"
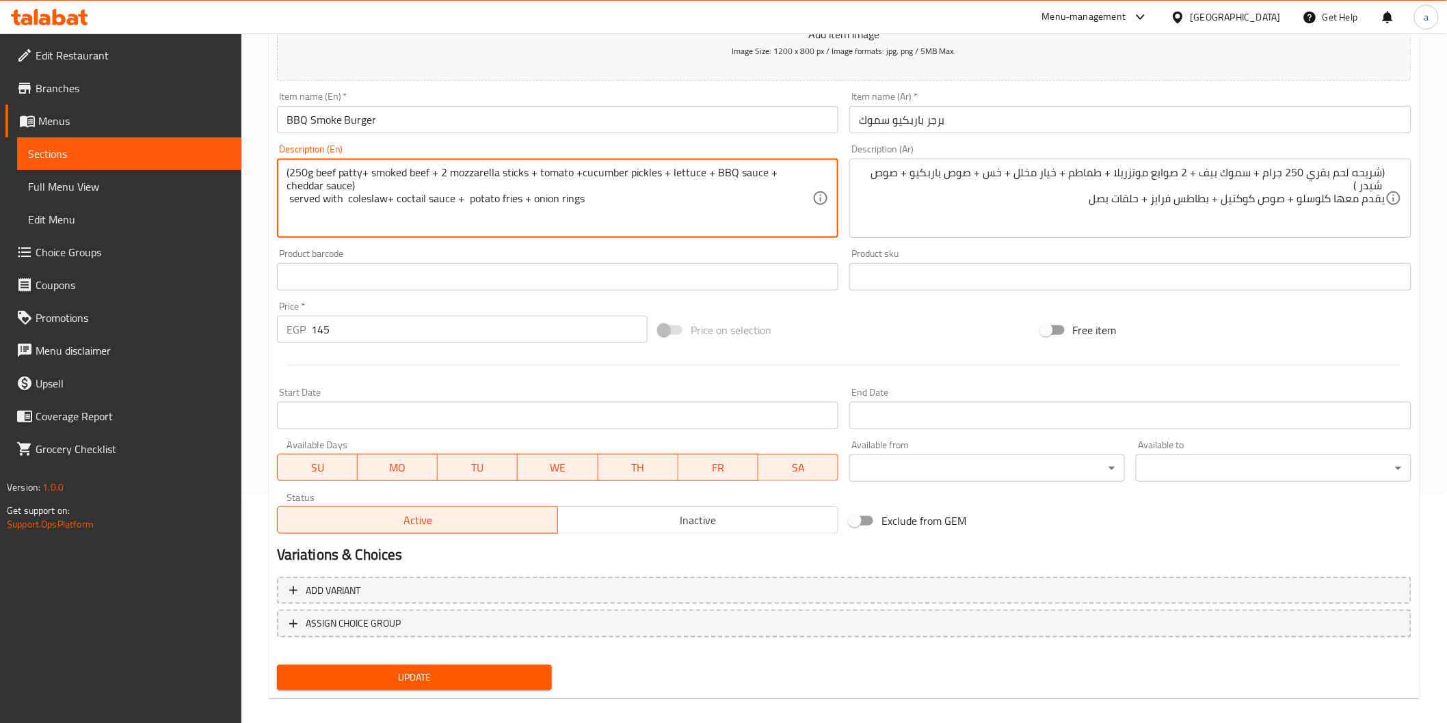
scroll to position [240, 0]
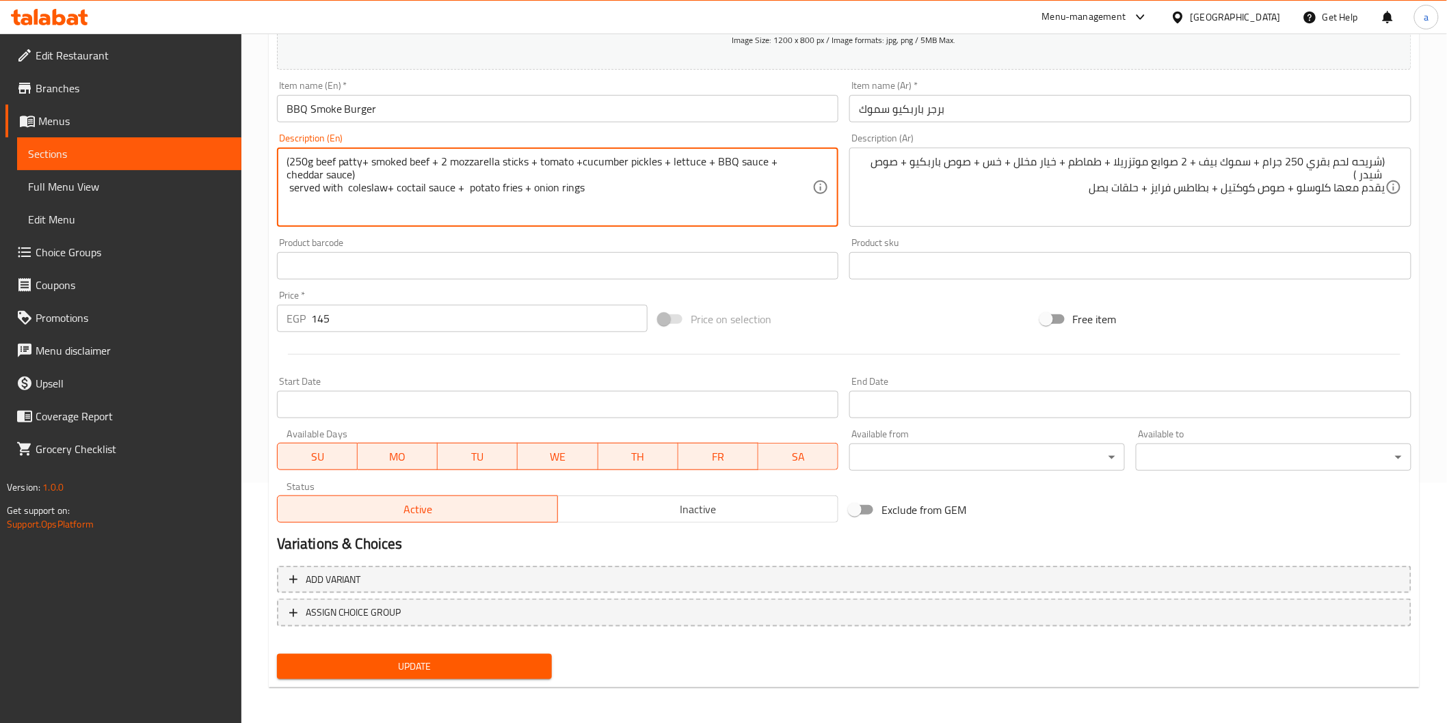
type textarea "(250g beef patty+ smoked beef + 2 mozzarella sticks + tomato +cucumber pickles …"
click at [409, 665] on span "Update" at bounding box center [415, 666] width 254 height 17
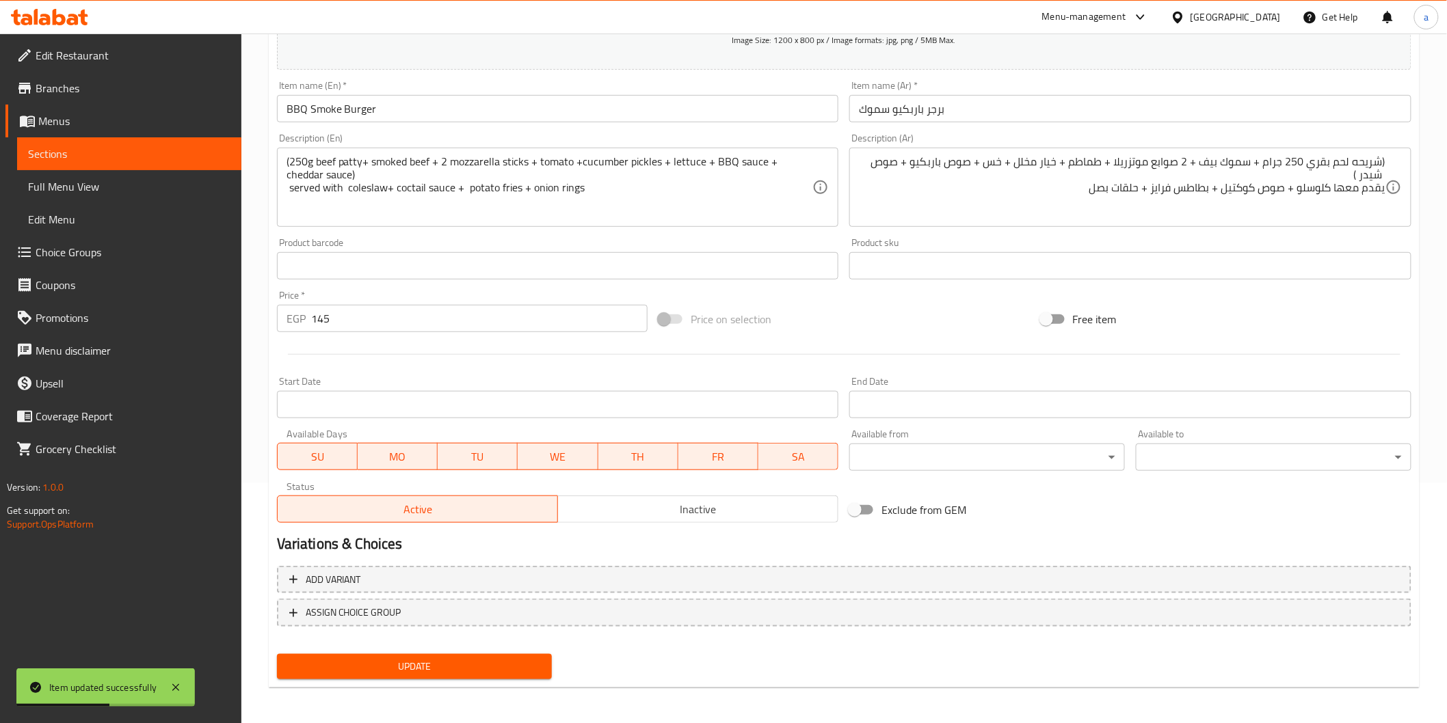
click at [172, 151] on span "Sections" at bounding box center [129, 154] width 202 height 16
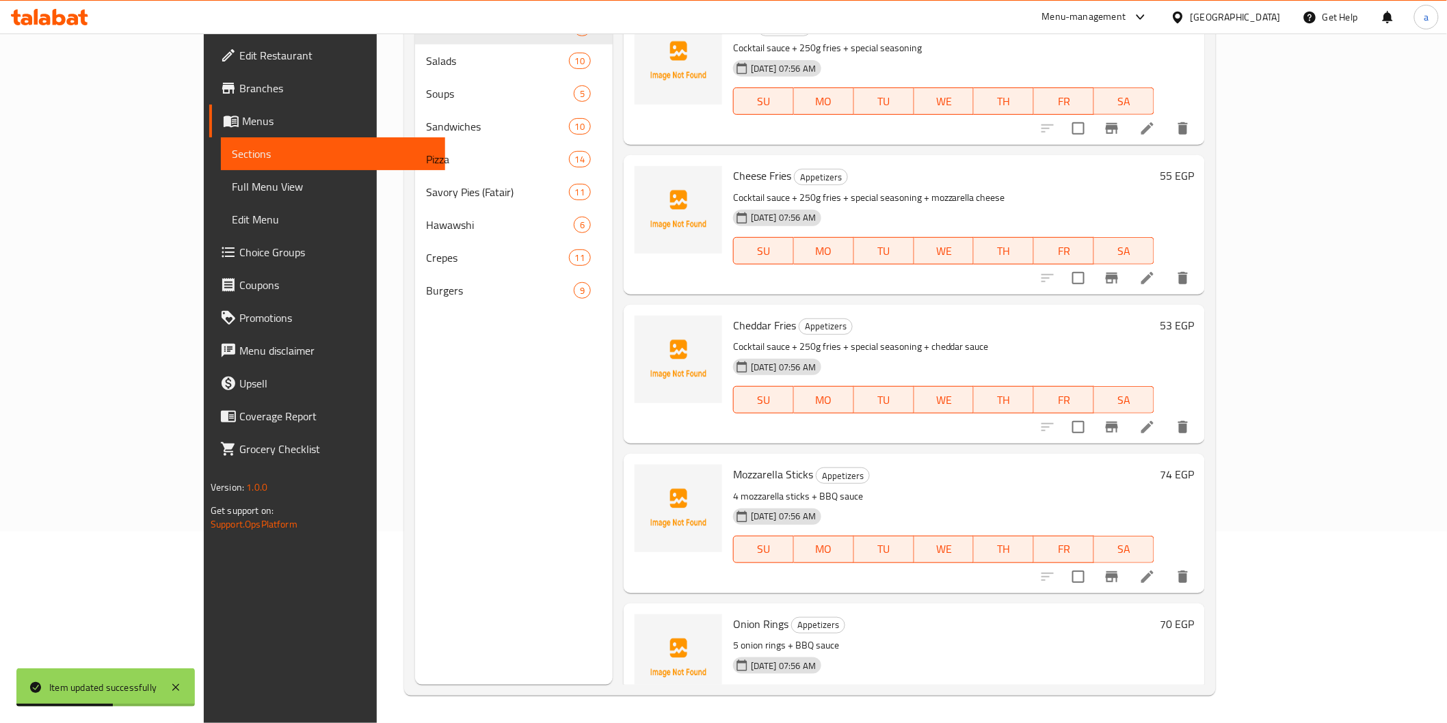
scroll to position [191, 0]
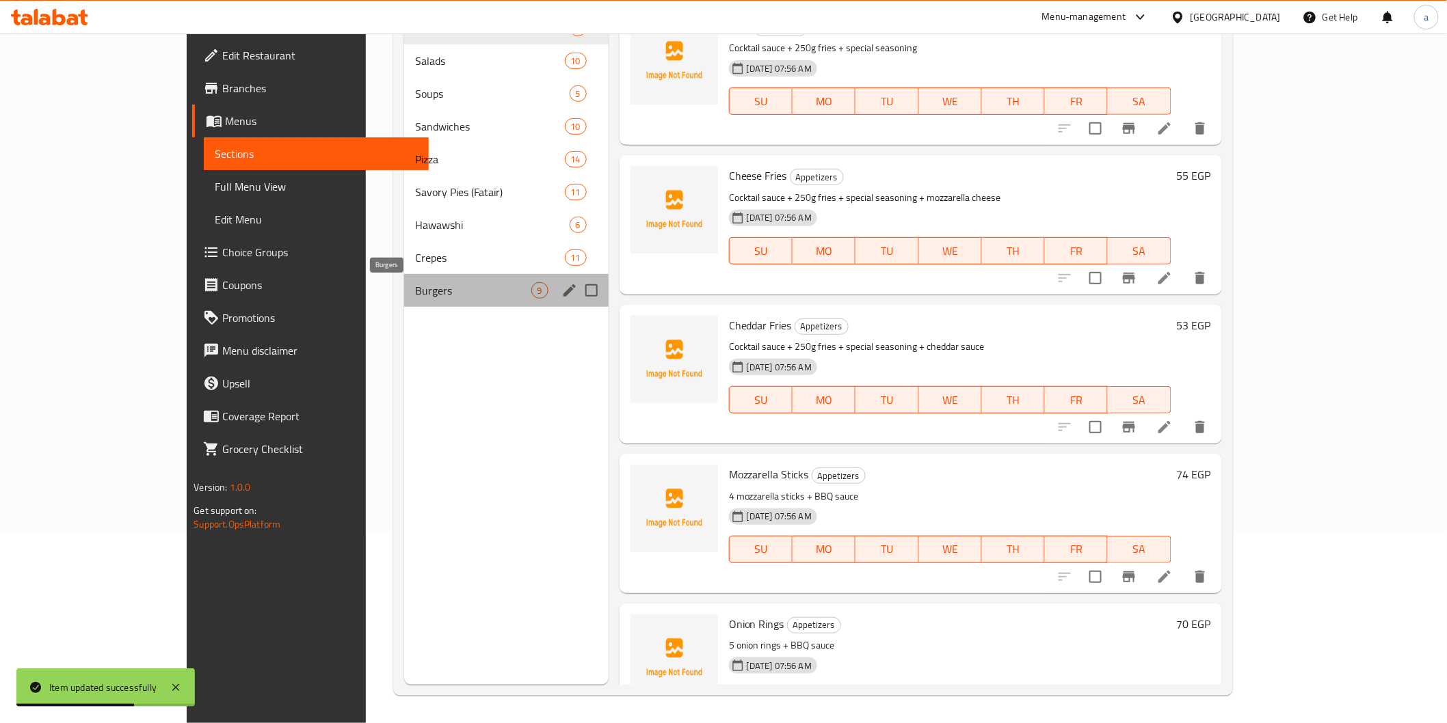
click at [415, 283] on span "Burgers" at bounding box center [473, 290] width 116 height 16
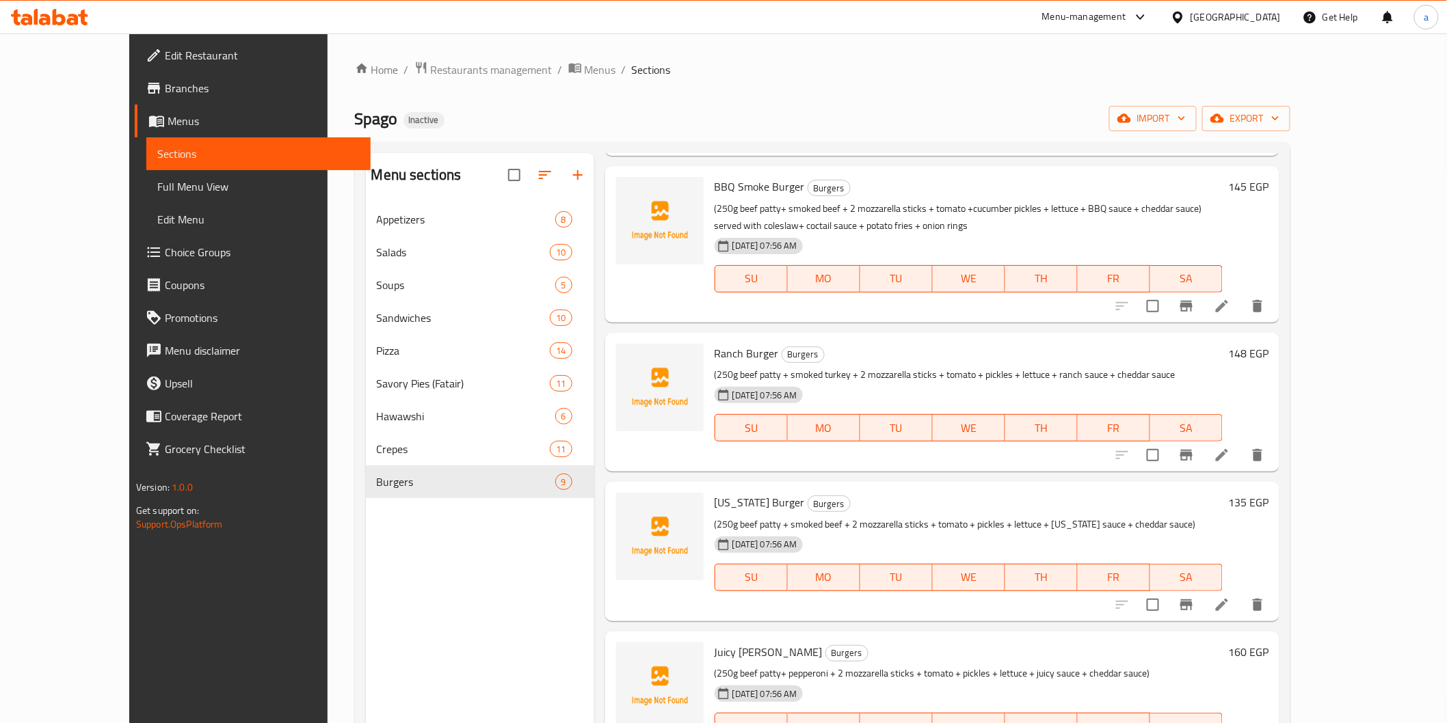
scroll to position [531, 0]
click at [1241, 447] on li at bounding box center [1222, 454] width 38 height 25
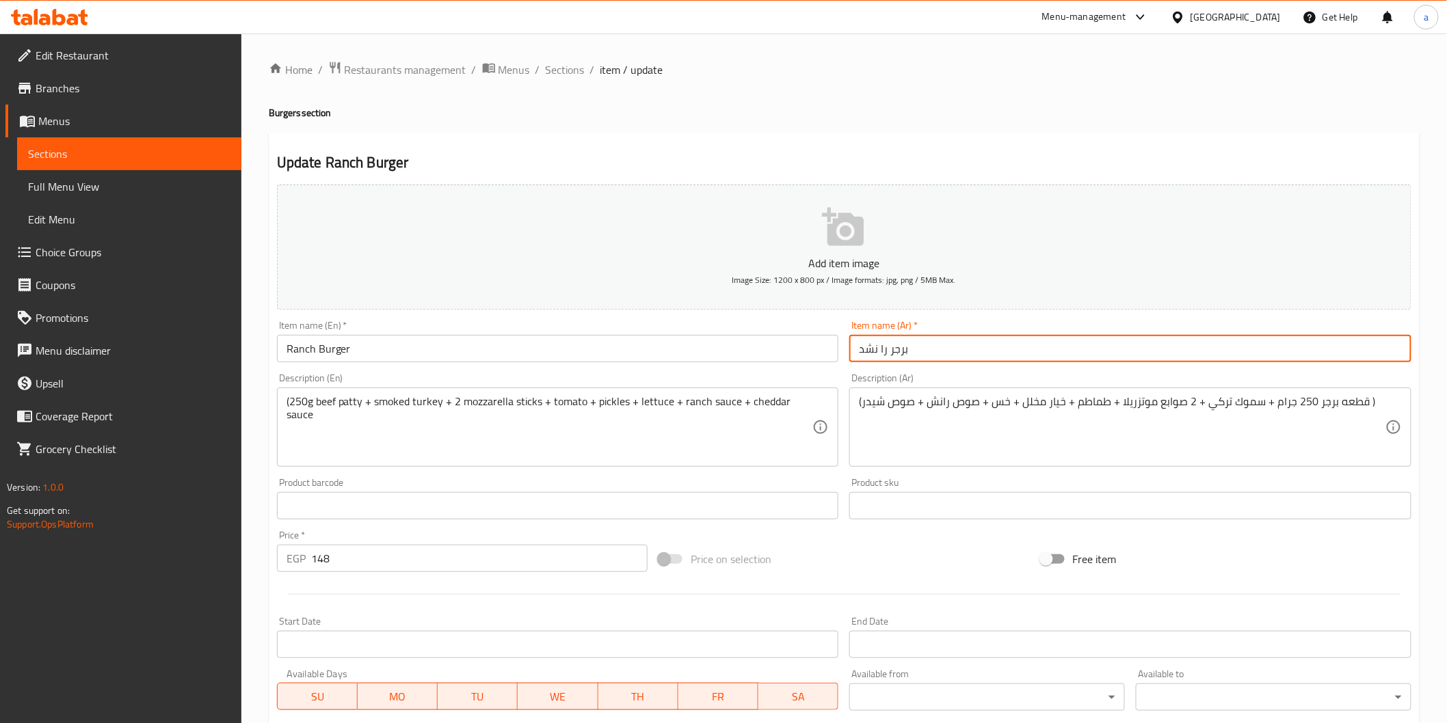
drag, startPoint x: 857, startPoint y: 352, endPoint x: 883, endPoint y: 349, distance: 25.4
click at [883, 349] on input "برجر را نشد" at bounding box center [1130, 348] width 562 height 27
type input "برجر رانش"
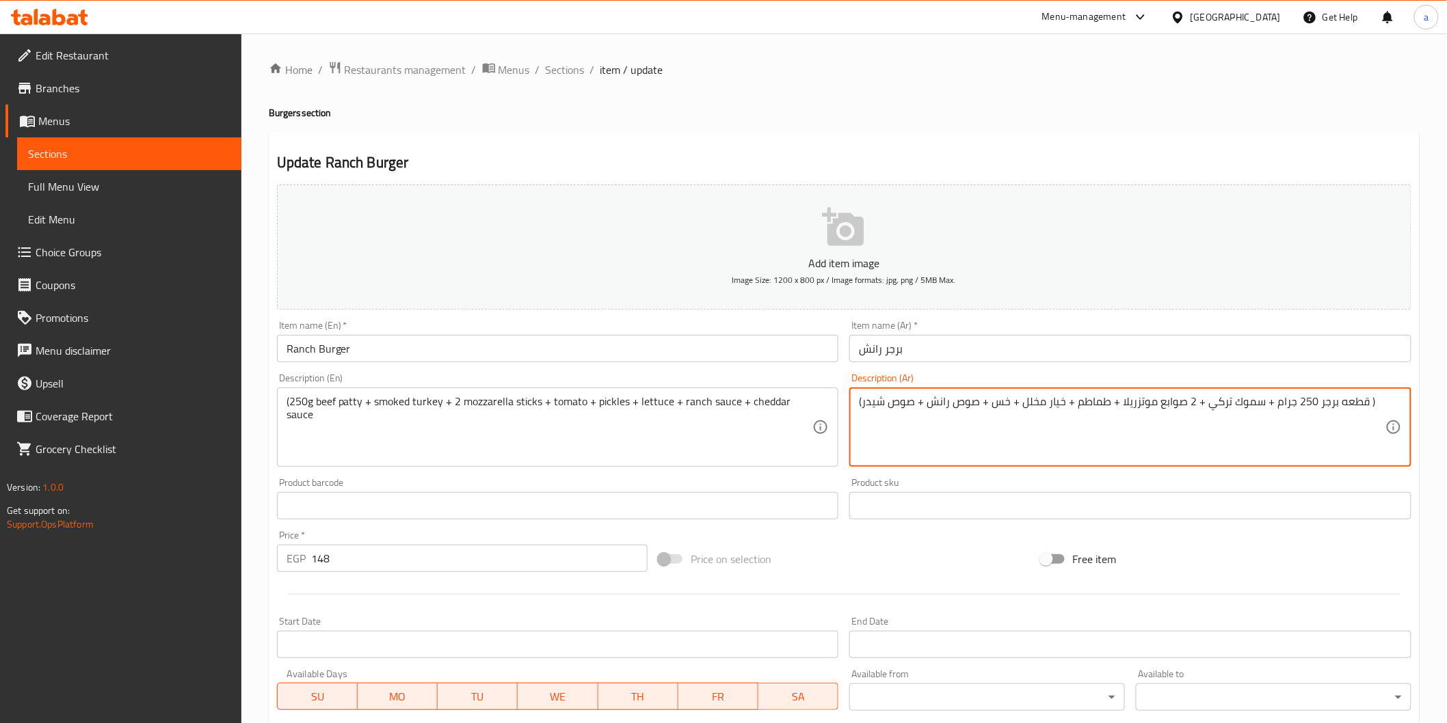
drag, startPoint x: 1313, startPoint y: 406, endPoint x: 1361, endPoint y: 403, distance: 47.3
type textarea "(شريحه لحم بقري 250 جرام + سموك تركي + 2 صوابع موتزريلا + طماطم + خيار مخلل + خ…"
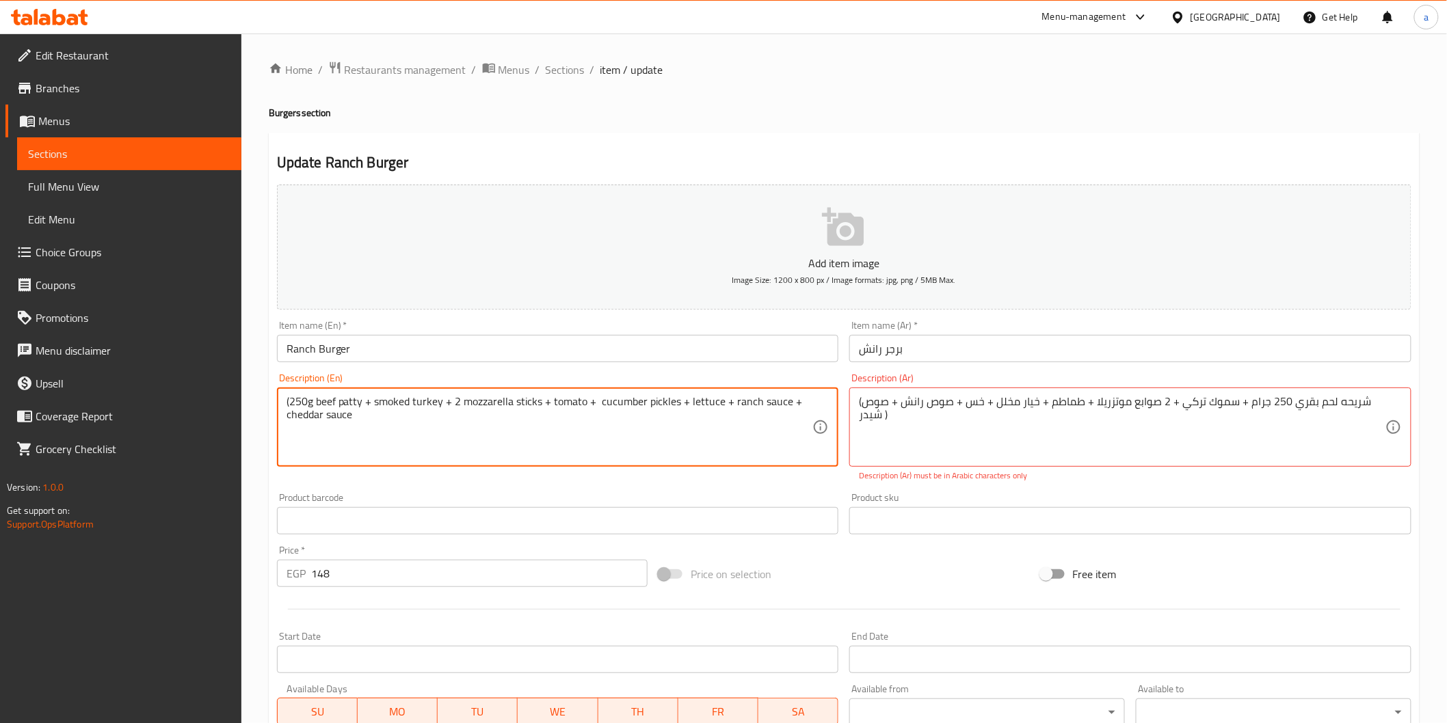
click at [370, 424] on textarea "(250g beef patty + smoked turkey + 2 mozzarella sticks + tomato + cucumber pick…" at bounding box center [549, 427] width 526 height 65
click at [313, 444] on textarea "(250g beef patty + smoked turkey + 2 mozzarella sticks + tomato + cucumber pick…" at bounding box center [549, 427] width 526 height 65
paste textarea "served with coleslaw+ coctail sauce + potato fries + onion rings"
type textarea "(250g beef patty + smoked turkey + 2 mozzarella sticks + tomato + cucumber pick…"
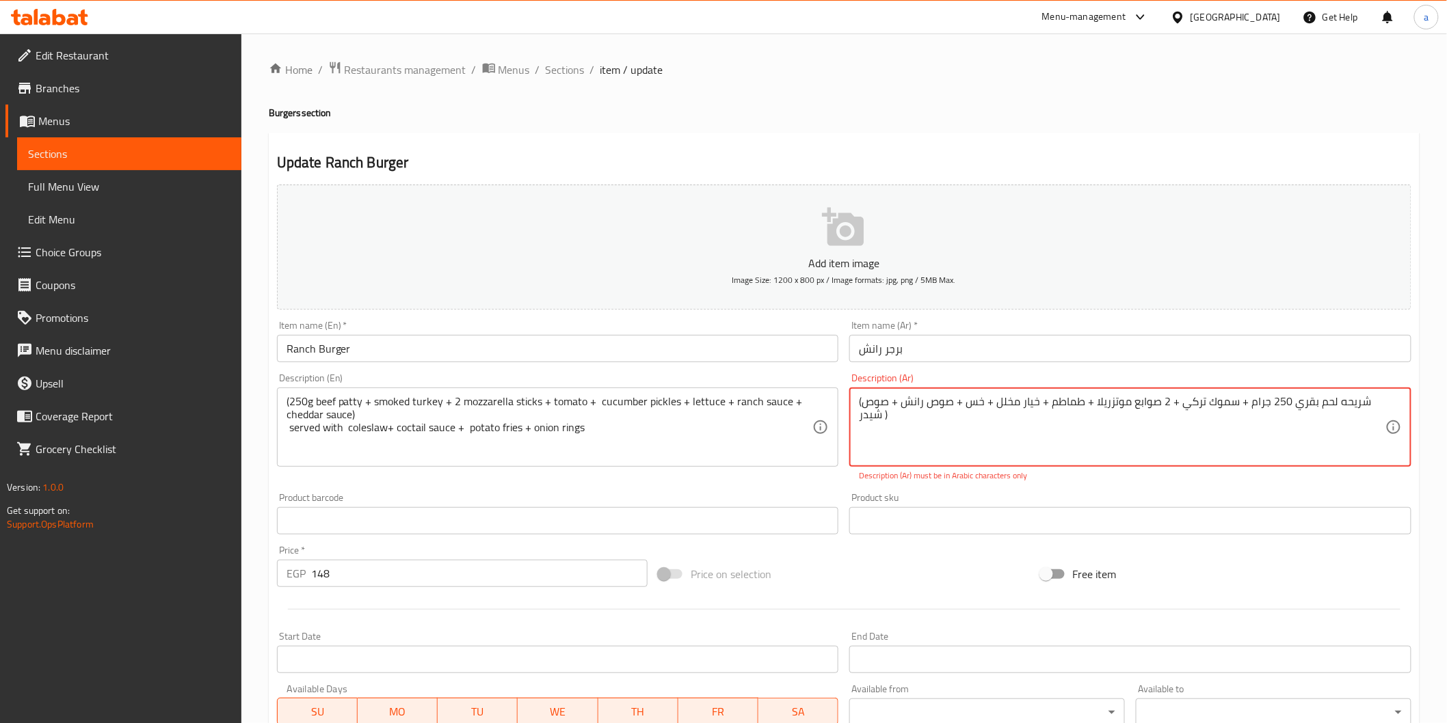
paste textarea "يقدم مع[PERSON_NAME] + صوص كوكتيل + بطاطس فرايز + حلقات بصل"
click at [1082, 408] on textarea "(شريحه لحم بقري 250 جرام + سموك تركي + 2 صوابع موتزريلا + طماطم + خيار مخلل + خ…" at bounding box center [1122, 427] width 526 height 65
drag, startPoint x: 1393, startPoint y: 407, endPoint x: 1246, endPoint y: 393, distance: 148.3
click at [1224, 398] on div "(شريحه لحم بقري 250 جرام + سموك تركي + 2 صوابع موتزريلا + طماطم + خيار مخلل + خ…" at bounding box center [1130, 427] width 562 height 79
drag, startPoint x: 1389, startPoint y: 401, endPoint x: 1313, endPoint y: 399, distance: 76.6
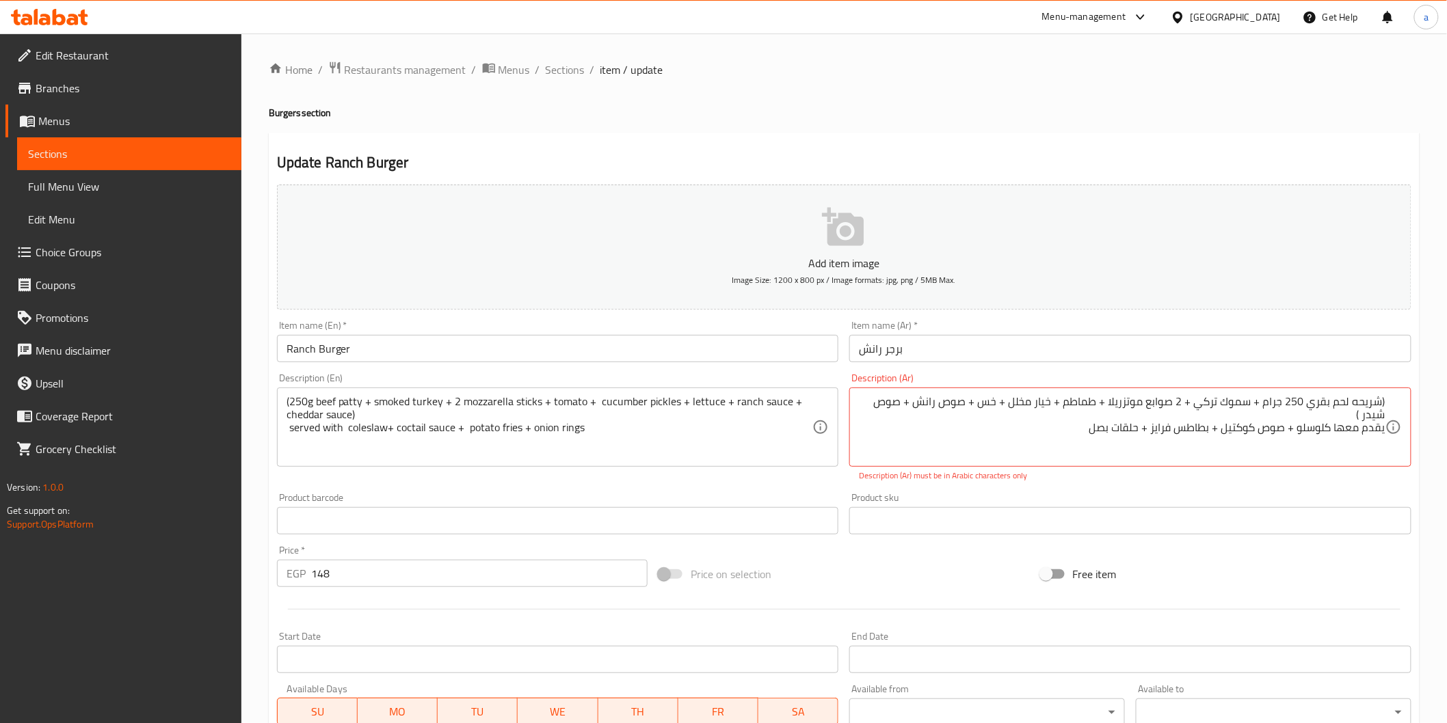
click at [1313, 399] on div "(شريحه لحم بقري 250 جرام + سموك تركي + 2 صوابع موتزريلا + طماطم + خيار مخلل + خ…" at bounding box center [1130, 427] width 562 height 79
click at [1313, 399] on textarea "(شريحه لحم بقري 250 جرام + سموك تركي + 2 صوابع موتزريلا + طماطم + خيار مخلل + خ…" at bounding box center [1122, 427] width 526 height 65
drag, startPoint x: 1347, startPoint y: 417, endPoint x: 1398, endPoint y: 402, distance: 52.8
click at [1398, 402] on div "(شريحه لحم بقري 250 جرام + سموك تركي + 2 صوابع موتزريلا + طماطم + خيار مخلل + خ…" at bounding box center [1130, 427] width 562 height 79
drag, startPoint x: 1387, startPoint y: 406, endPoint x: 1372, endPoint y: 412, distance: 15.6
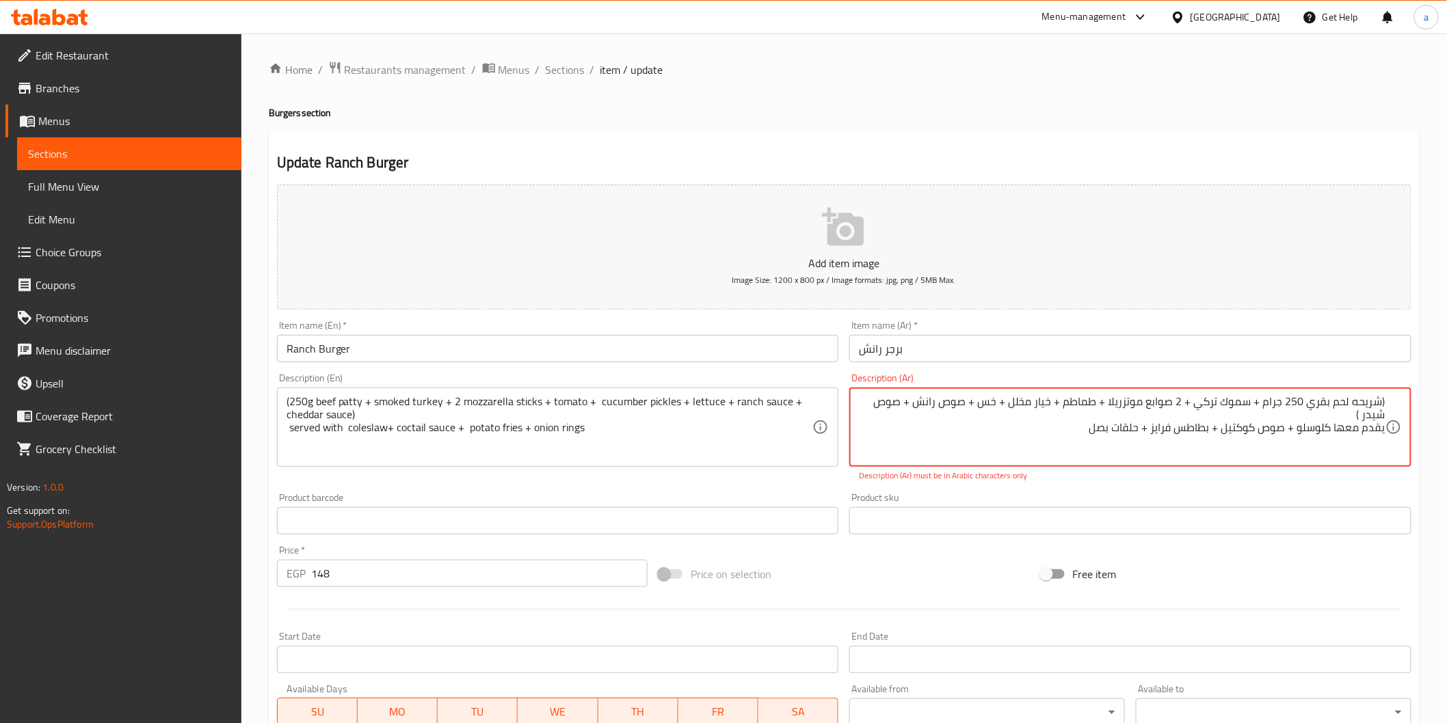
click at [1372, 412] on textarea "(شريحه لحم بقري 250 جرام + سموك تركي + 2 صوابع موتزريلا + طماطم + خيار مخلل + خ…" at bounding box center [1122, 427] width 526 height 65
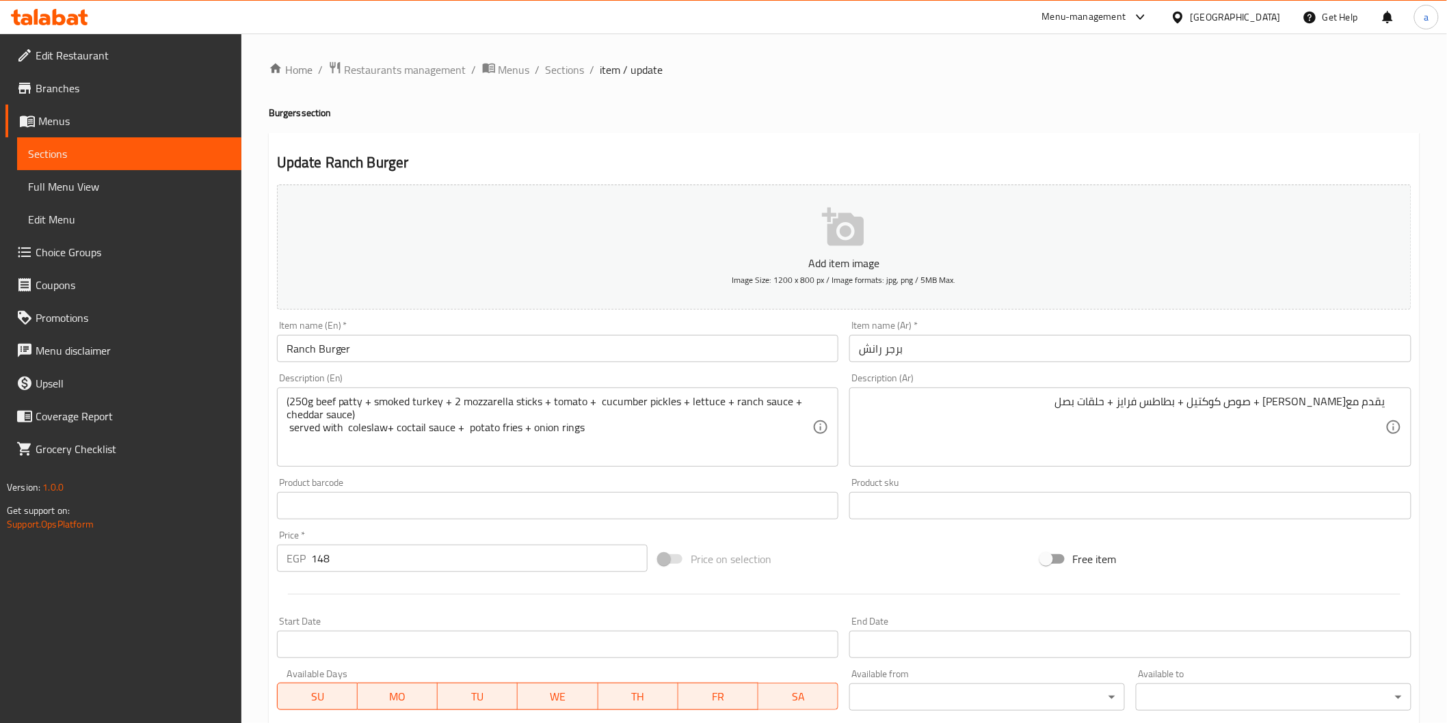
drag, startPoint x: 1386, startPoint y: 408, endPoint x: 1173, endPoint y: 414, distance: 213.4
click at [1173, 414] on div "يقدم مع[PERSON_NAME] + صوص كوكتيل + بطاطس فرايز + حلقات بصل Description (Ar)" at bounding box center [1130, 427] width 562 height 79
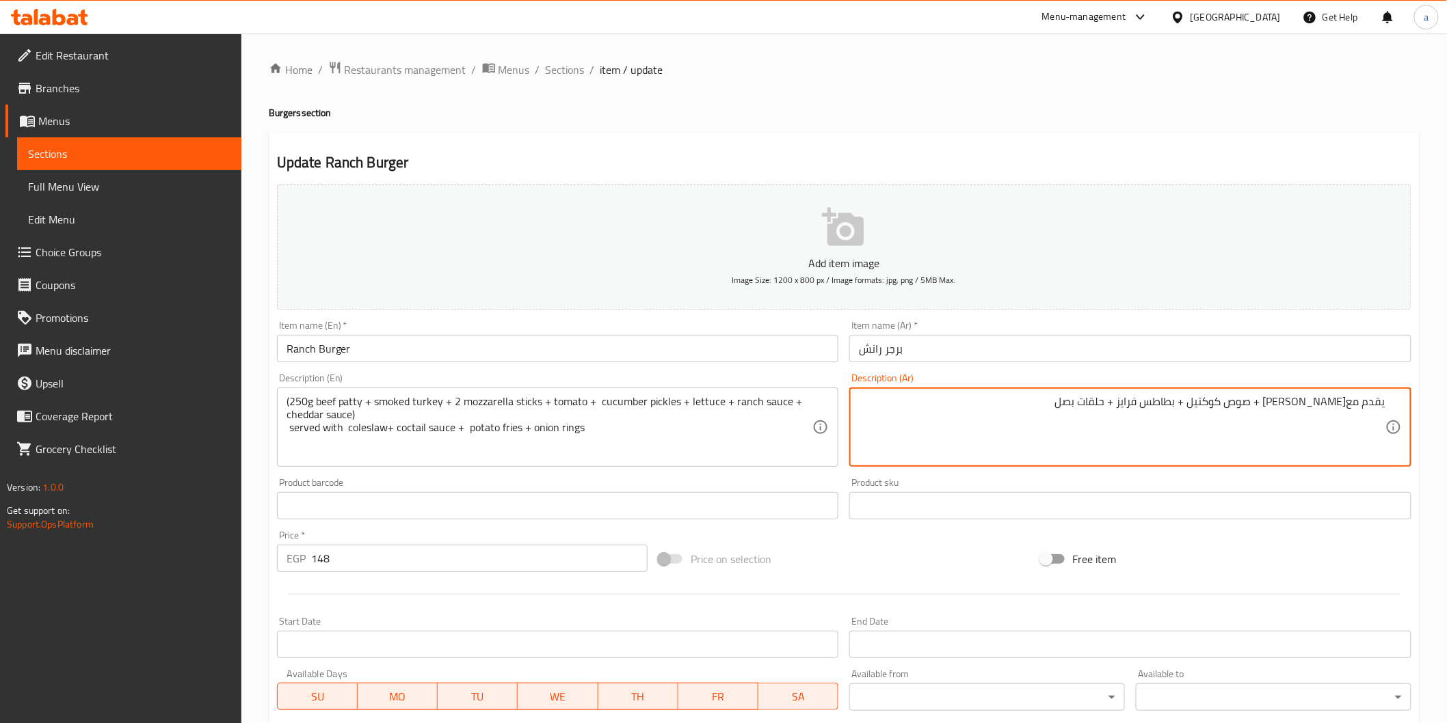
click at [1393, 401] on div "يقدم مع[PERSON_NAME] + صوص كوكتيل + بطاطس فرايز + حلقات بصل Description (Ar)" at bounding box center [1130, 427] width 562 height 79
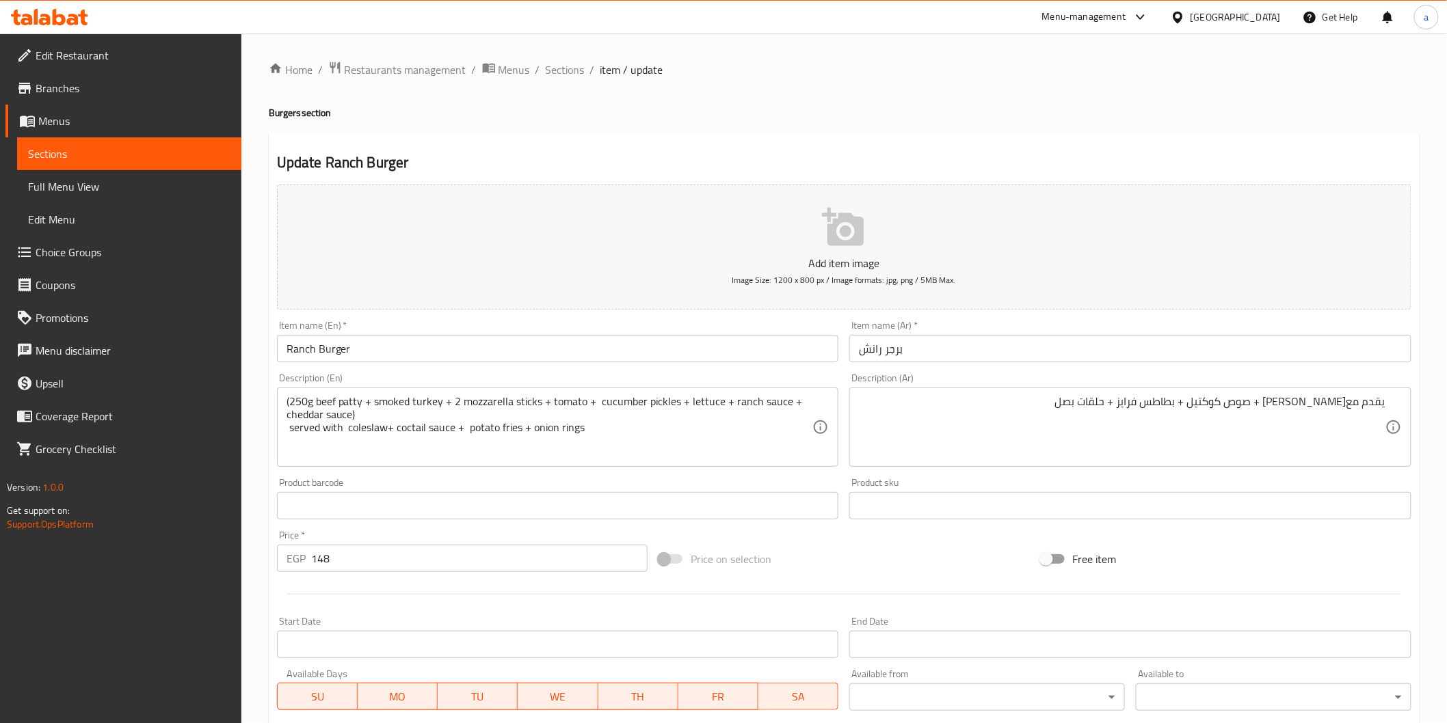
drag, startPoint x: 1393, startPoint y: 401, endPoint x: 1222, endPoint y: 427, distance: 172.8
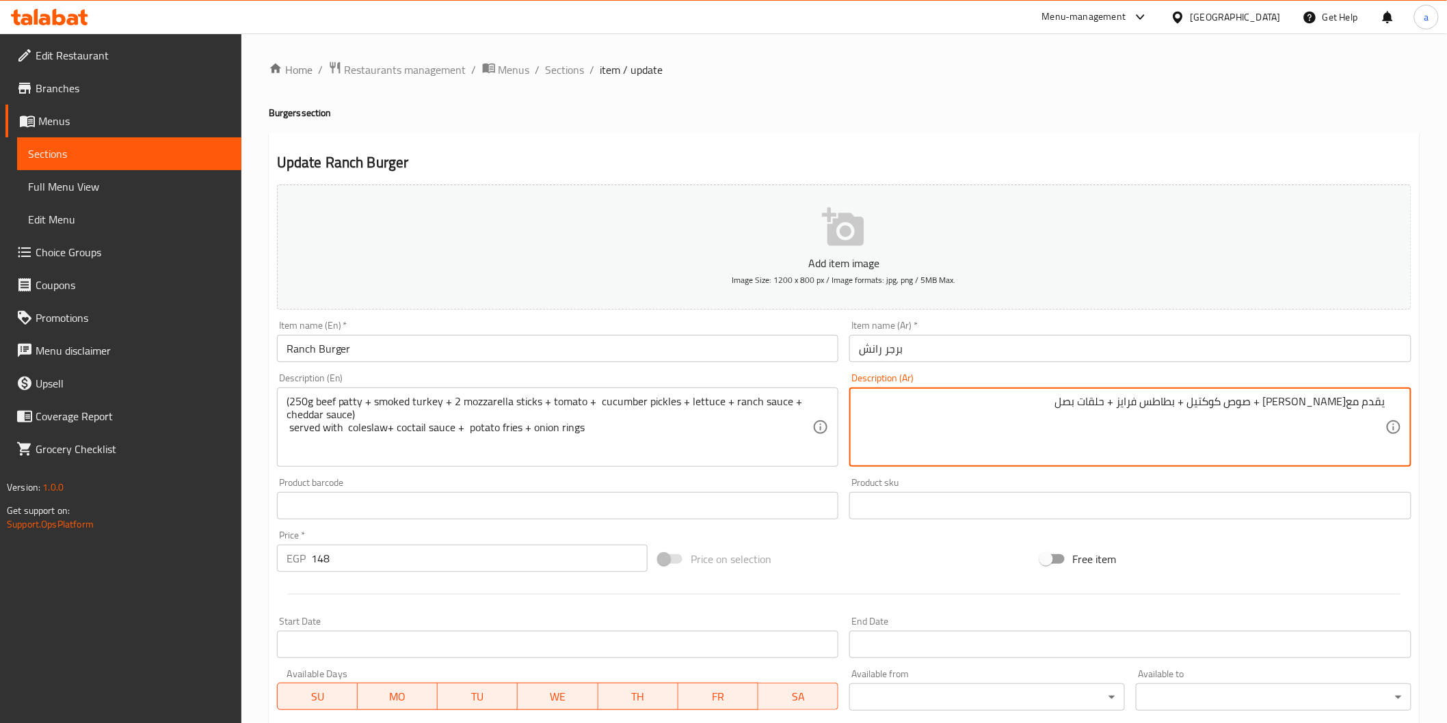
click at [1399, 405] on div "يقدم مع[PERSON_NAME] + صوص كوكتيل + بطاطس فرايز + حلقات بصل Description (Ar)" at bounding box center [1130, 427] width 562 height 79
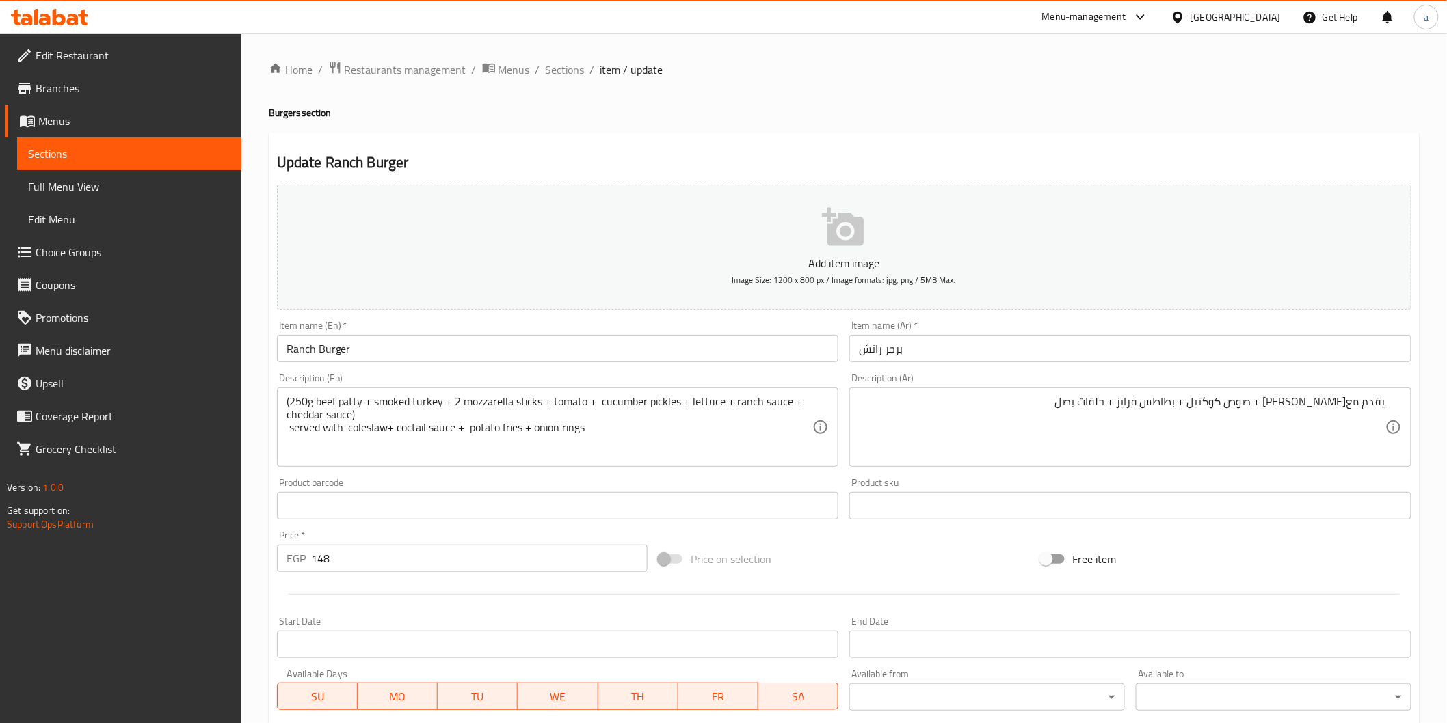
click at [1388, 404] on div "يقدم مع[PERSON_NAME] + صوص كوكتيل + بطاطس فرايز + حلقات بصل Description (Ar)" at bounding box center [1130, 427] width 562 height 79
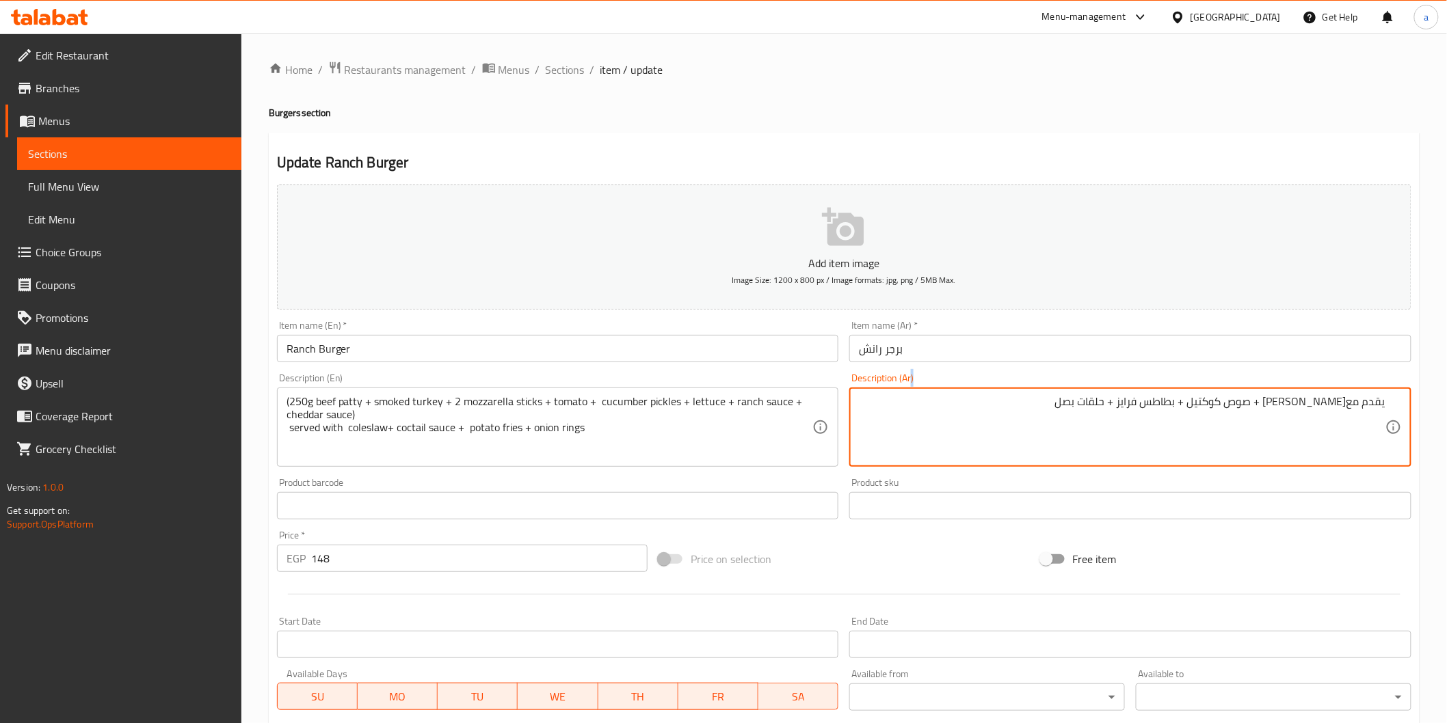
click at [1388, 404] on div "يقدم مع[PERSON_NAME] + صوص كوكتيل + بطاطس فرايز + حلقات بصل Description (Ar)" at bounding box center [1130, 427] width 562 height 79
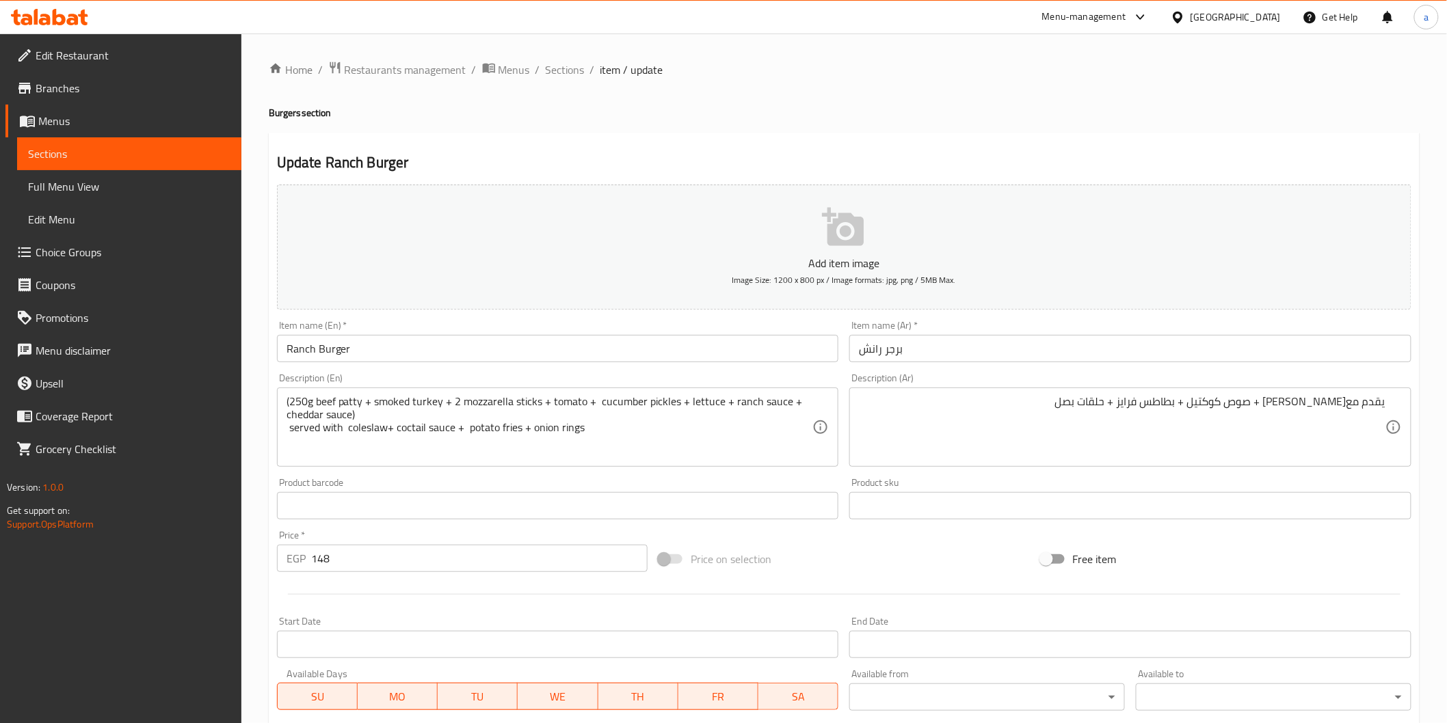
click at [1386, 398] on div "يقدم مع[PERSON_NAME] + صوص كوكتيل + بطاطس فرايز + حلقات بصل Description (Ar)" at bounding box center [1130, 427] width 562 height 79
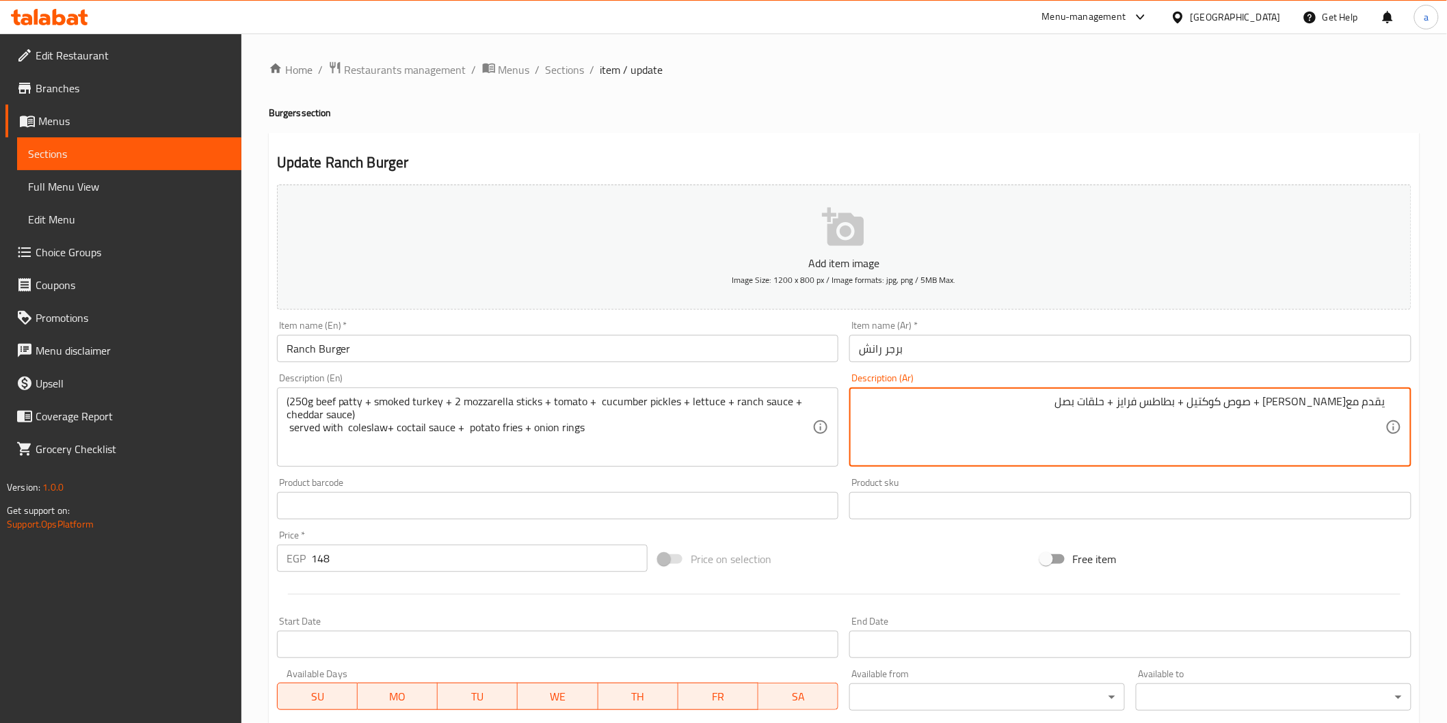
click at [1385, 402] on textarea "يقدم مع[PERSON_NAME] + صوص كوكتيل + بطاطس فرايز + حلقات بصل" at bounding box center [1122, 427] width 526 height 65
click at [1379, 405] on textarea "يقدم مع[PERSON_NAME] + صوص كوكتيل + بطاطس فرايز + حلقات بصل" at bounding box center [1122, 427] width 526 height 65
click at [1385, 404] on textarea "يقدم مع[PERSON_NAME] + صوص كوكتيل + بطاطس فرايز + حلقات بصل" at bounding box center [1122, 427] width 526 height 65
paste textarea "(شريحه لحم بقري 250 جرام + سموك تركي + 2 صوابع موتزريلا + طماطم + خيار مخلل + خ…"
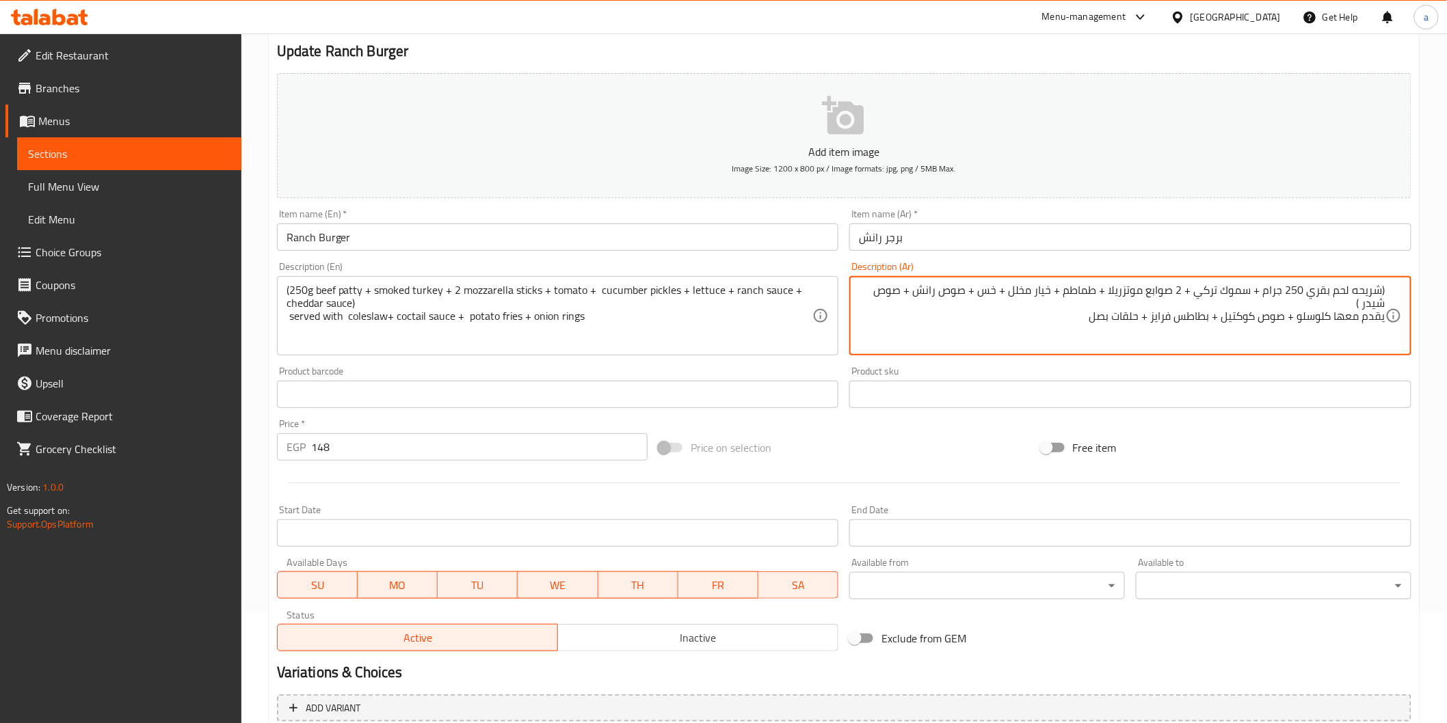
scroll to position [228, 0]
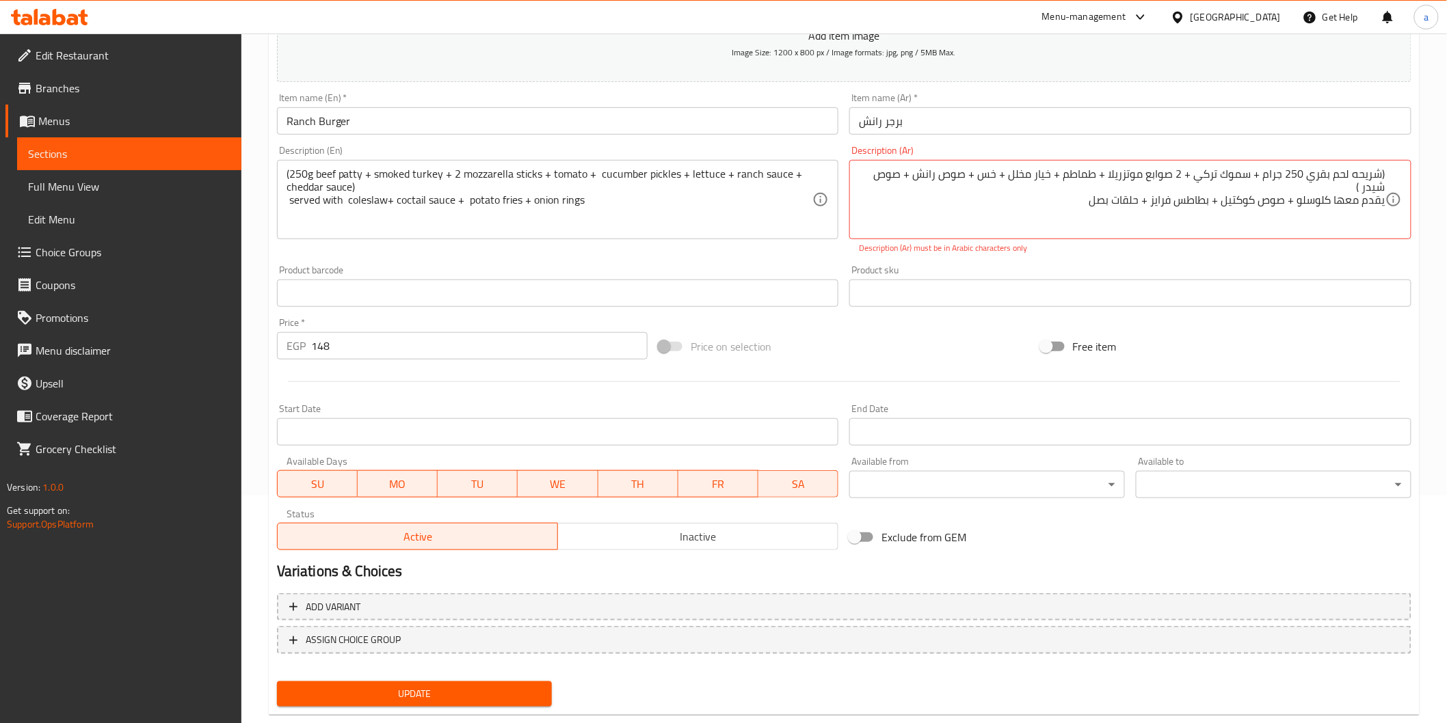
click at [434, 676] on div "Update" at bounding box center [414, 694] width 286 height 36
click at [436, 693] on span "Update" at bounding box center [415, 694] width 254 height 17
click at [1329, 189] on textarea "(شريحه لحم بقري 250 جرام + سموك تركي + 2 صوابع موتزريلا + طماطم + خيار مخلل + خ…" at bounding box center [1122, 200] width 526 height 65
drag, startPoint x: 1361, startPoint y: 190, endPoint x: 1378, endPoint y: 185, distance: 17.3
click at [1378, 185] on textarea "(شريحه لحم بقري 250 جرام + سموك تركي + 2 صوابع موتزريلا + طماطم + خيار مخلل + خ…" at bounding box center [1122, 200] width 526 height 65
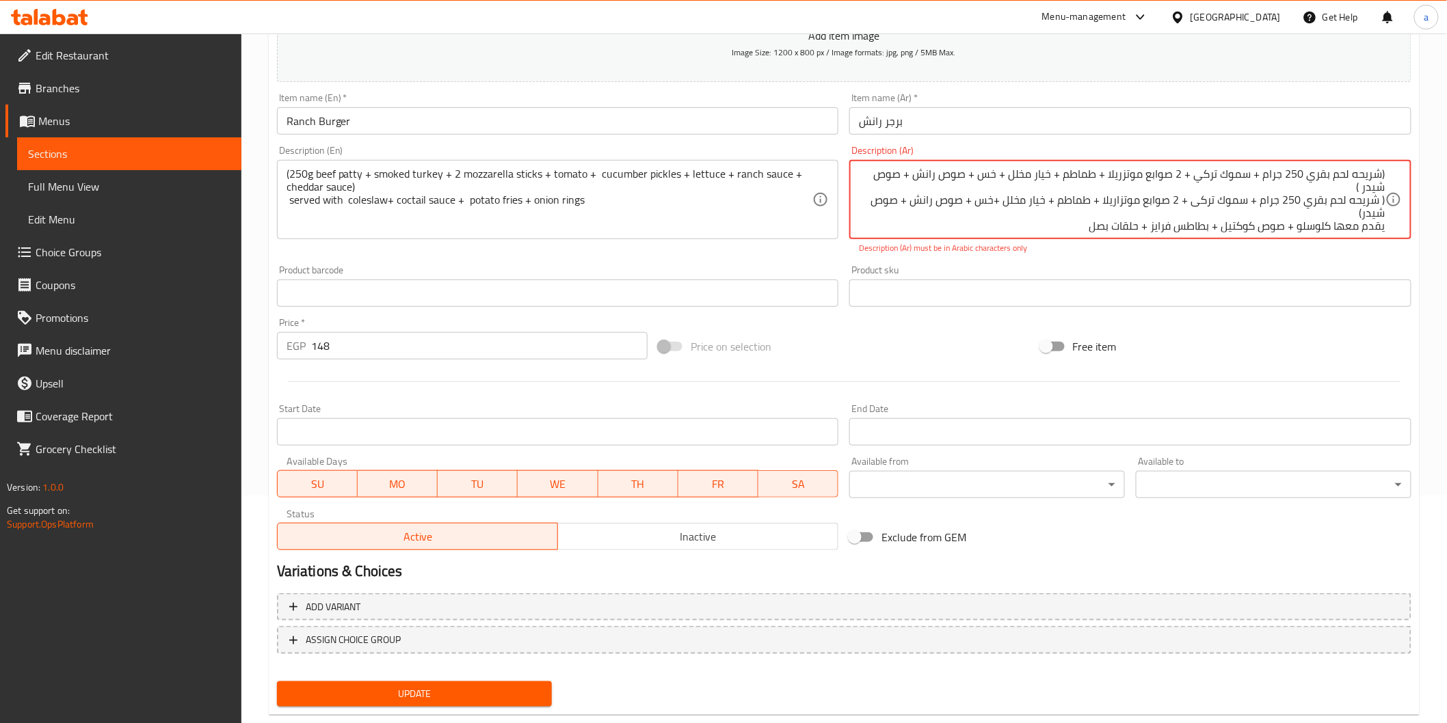
click at [1370, 187] on textarea "(شريحه لحم بقري 250 جرام + سموك تركي + 2 صوابع موتزريلا + طماطم + خيار مخلل + خ…" at bounding box center [1122, 200] width 526 height 65
drag, startPoint x: 1359, startPoint y: 185, endPoint x: 1393, endPoint y: 176, distance: 35.3
click at [1393, 176] on div "(شريحه لحم بقري 250 جرام + سموك تركي + 2 صوابع موتزريلا + طماطم + خيار مخلل + خ…" at bounding box center [1130, 199] width 562 height 79
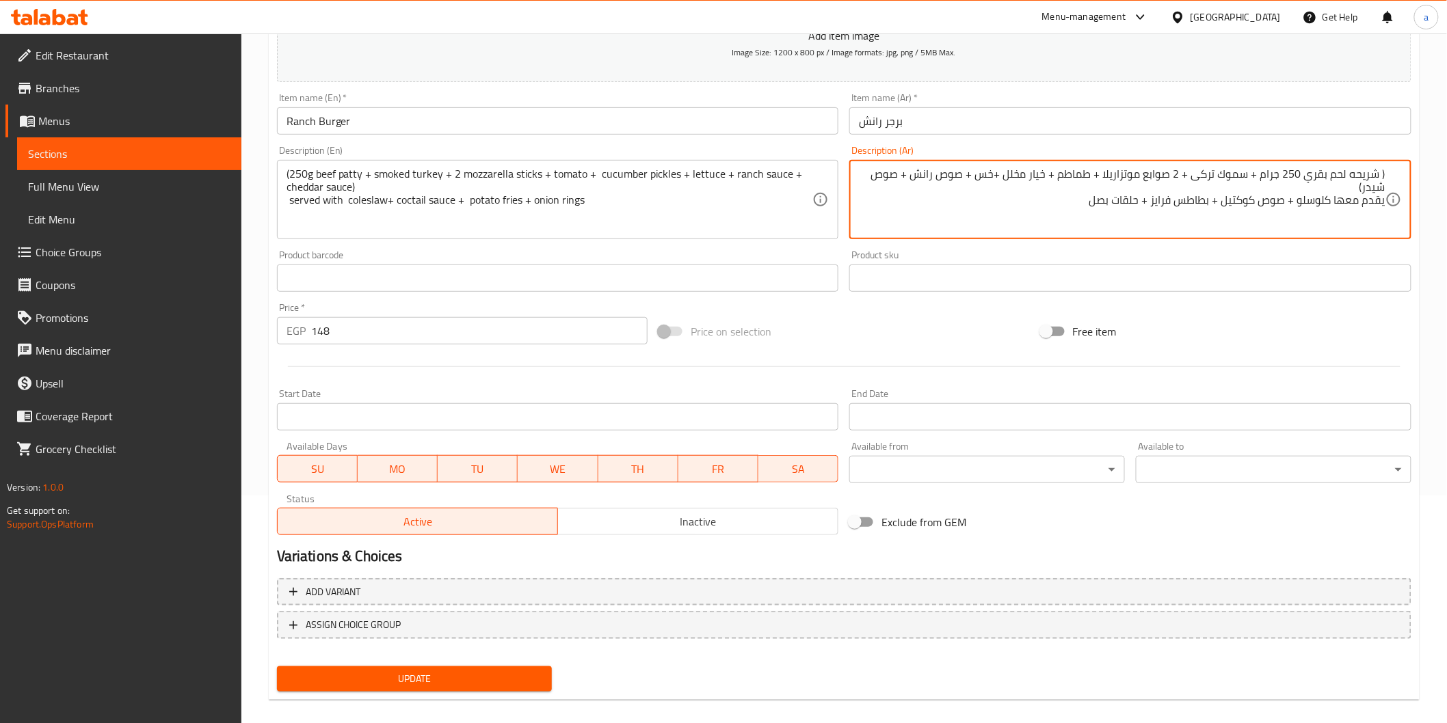
click at [1384, 187] on textarea "( شريحه لحم بقري 250 جرام + سموك تركى + 2 صوابع موتزاريلا + طماطم + خيار مخلل +…" at bounding box center [1122, 200] width 526 height 65
type textarea "( شريحه لحم بقري 250 جرام + سموك تركى + 2 صوابع موتزاريلا + طماطم + خيار مخلل +…"
click at [418, 677] on span "Update" at bounding box center [415, 679] width 254 height 17
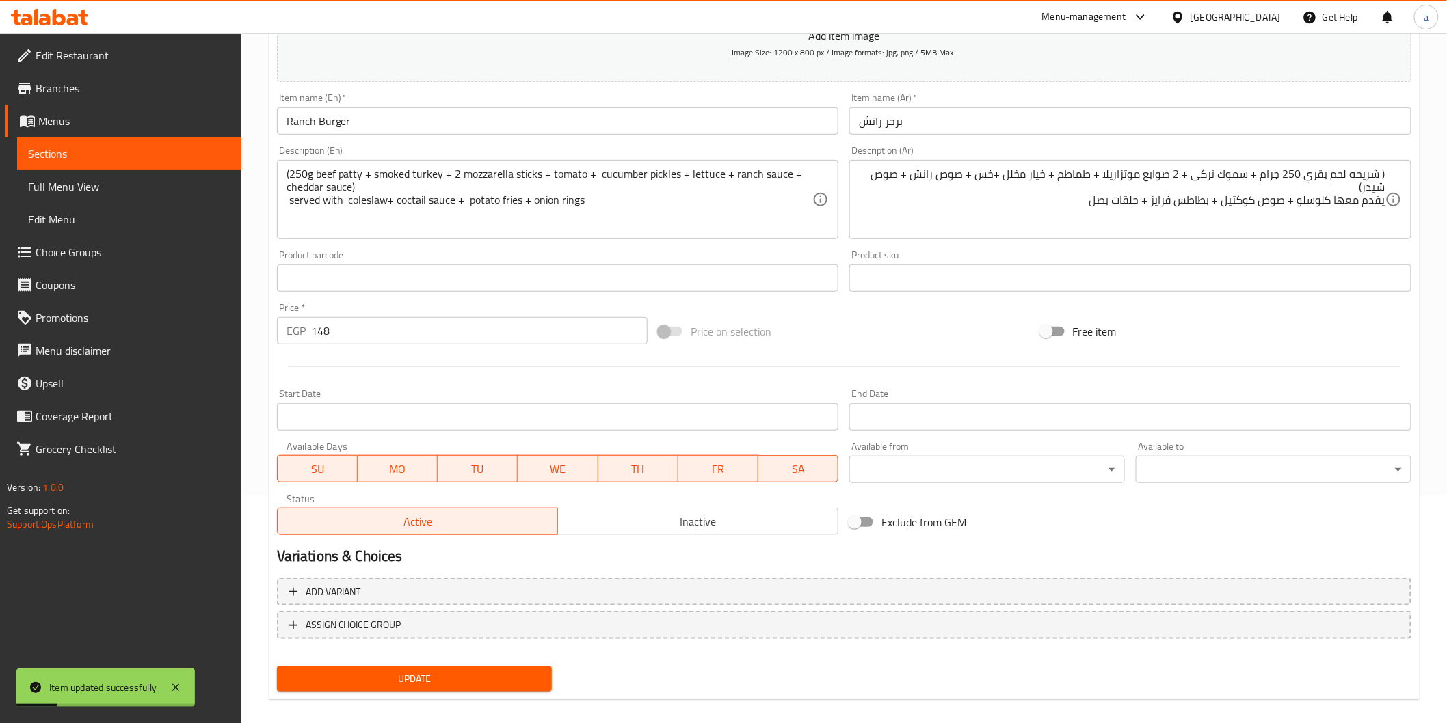
click at [153, 146] on span "Sections" at bounding box center [129, 154] width 202 height 16
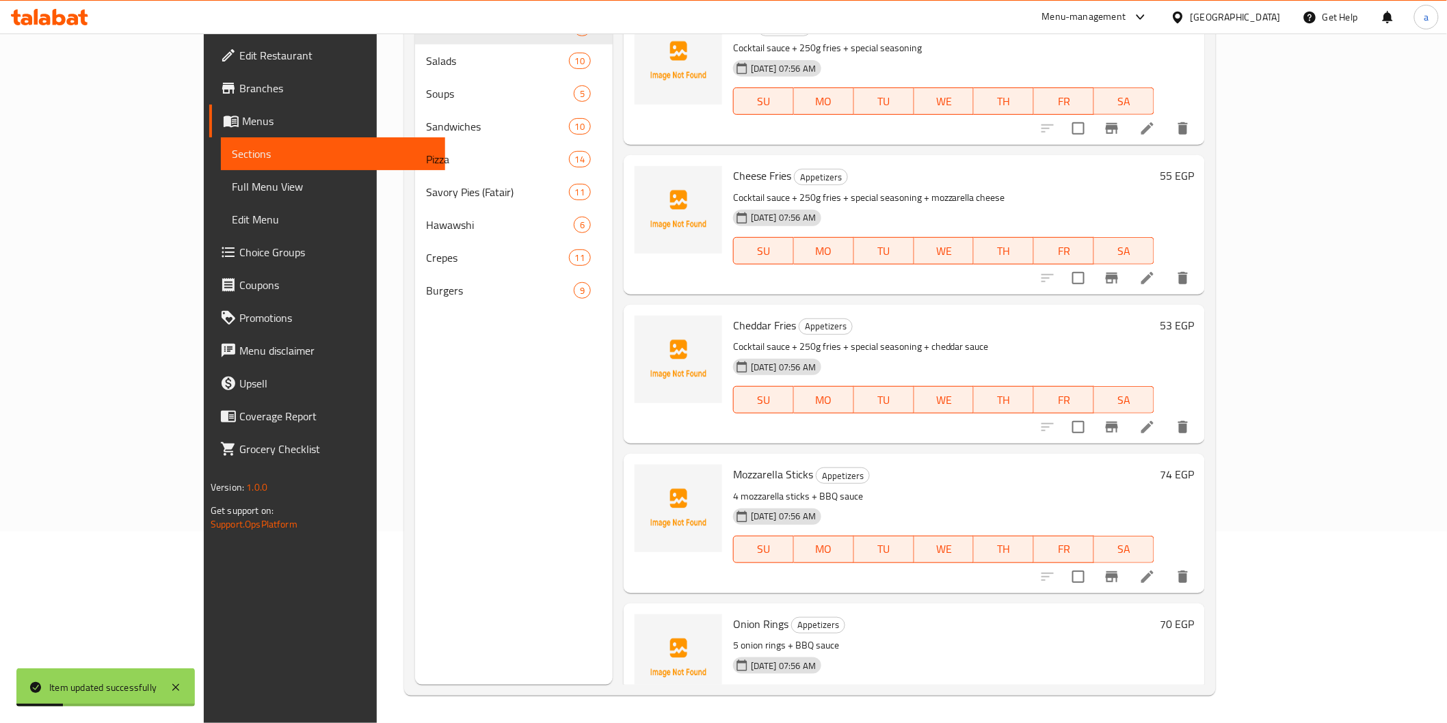
scroll to position [191, 0]
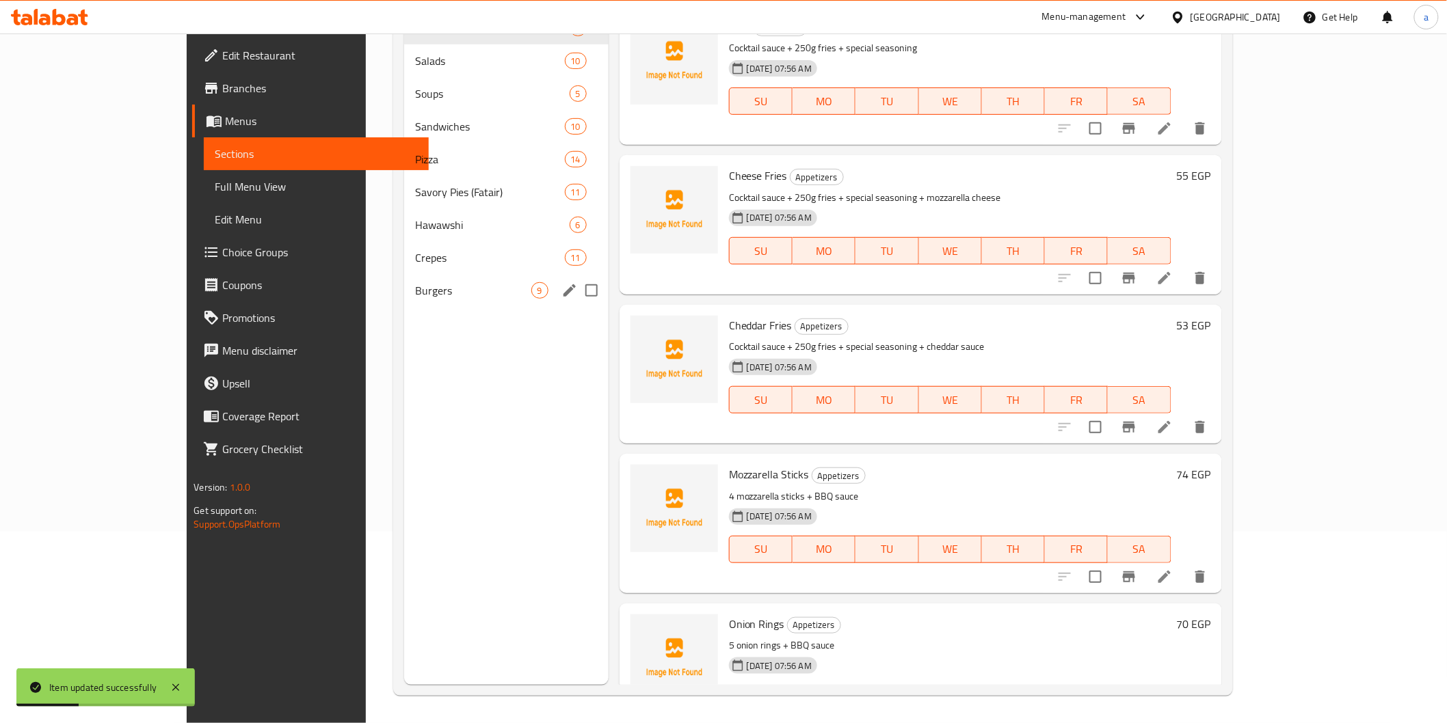
click at [415, 282] on span "Burgers" at bounding box center [473, 290] width 116 height 16
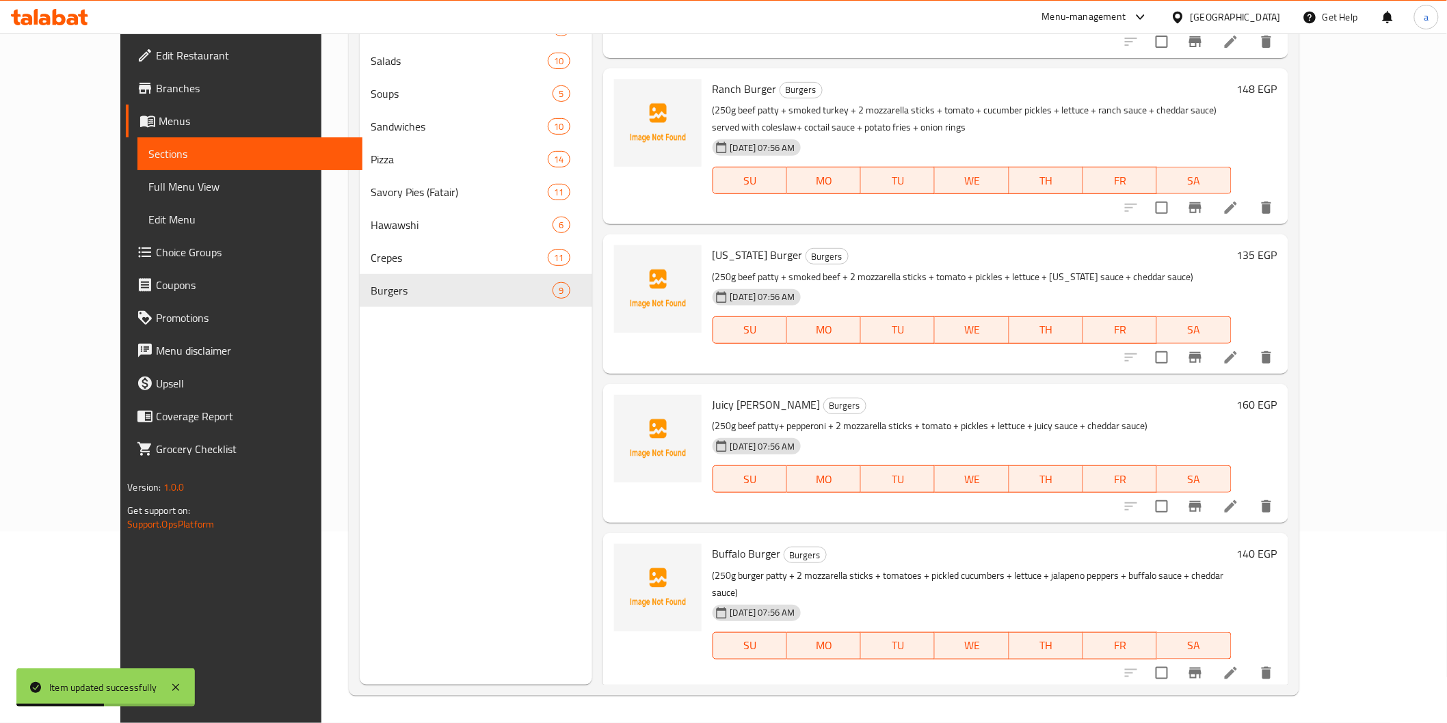
scroll to position [607, 0]
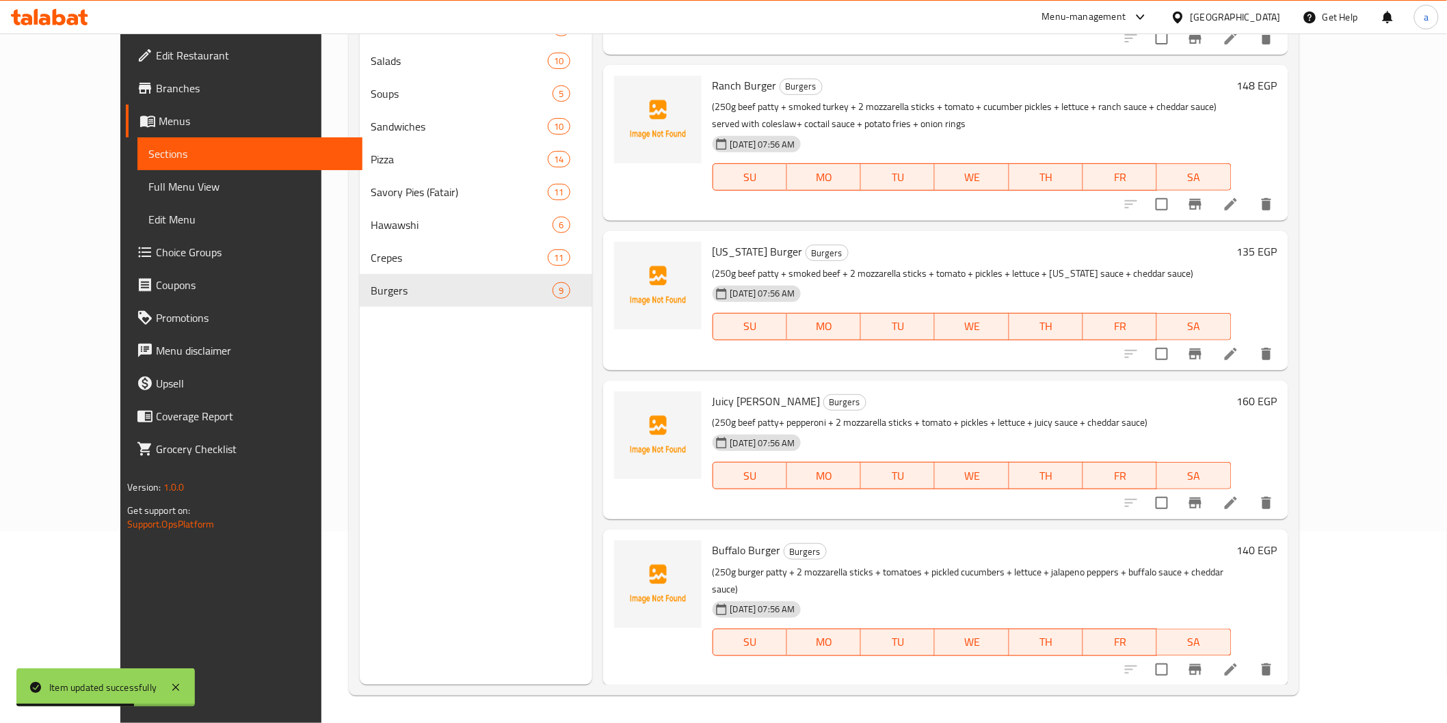
click at [1250, 342] on li at bounding box center [1231, 354] width 38 height 25
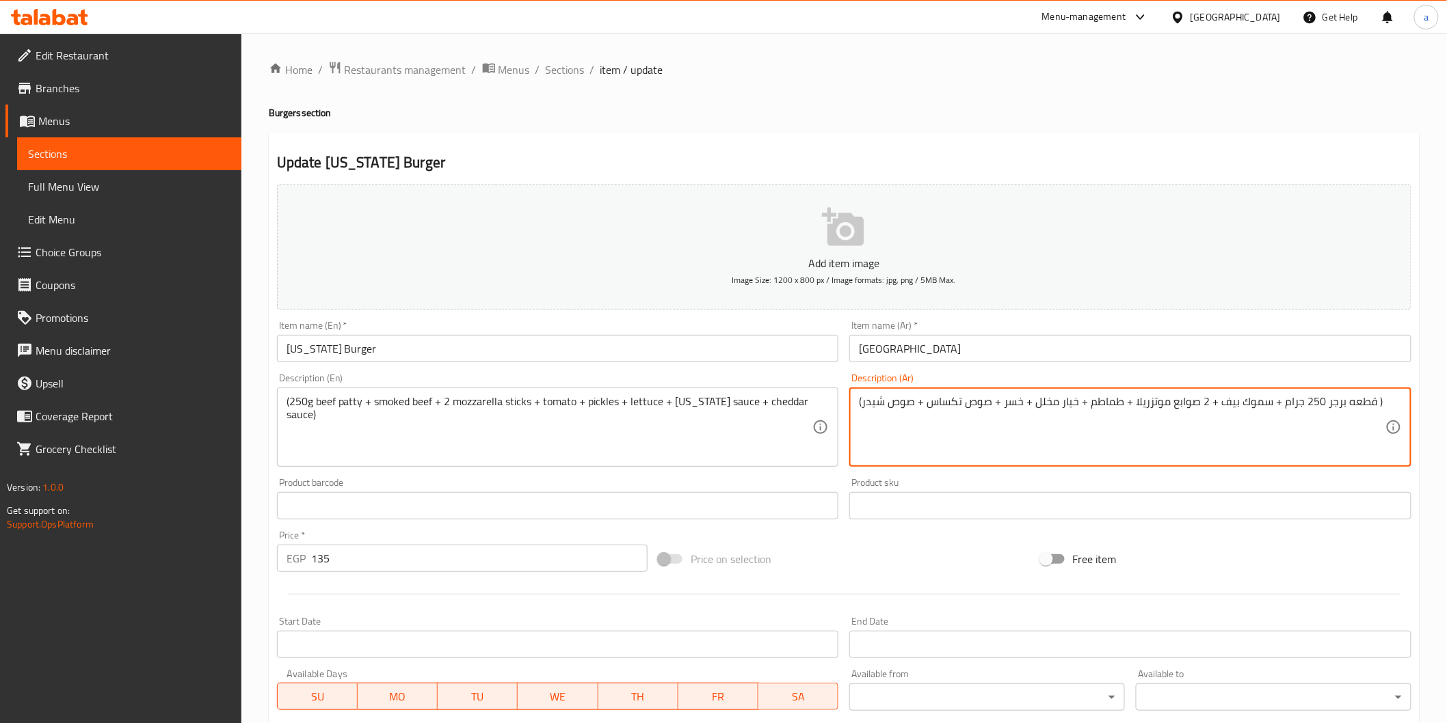
drag, startPoint x: 1320, startPoint y: 409, endPoint x: 1352, endPoint y: 404, distance: 32.5
click at [1349, 404] on textarea "(قطعه برجر 250 جرام + سموك بيف + 2 صوابع موتزريلا + طماطم + خيار مخلل + خسر + ص…" at bounding box center [1122, 427] width 526 height 65
drag, startPoint x: 1322, startPoint y: 404, endPoint x: 1367, endPoint y: 400, distance: 46.0
click at [1367, 400] on textarea "(قطعه برجر 250 جرام + سموك بيف + 2 صوابع موتزريلا + طماطم + خيار مخلل + خسر + ص…" at bounding box center [1122, 427] width 526 height 65
click at [978, 402] on textarea "(شريحه لحم بقري 250 جرام + سموك بيف + 2 صوابع موتزريلا + طماطم + خيار مخلل + خس…" at bounding box center [1122, 427] width 526 height 65
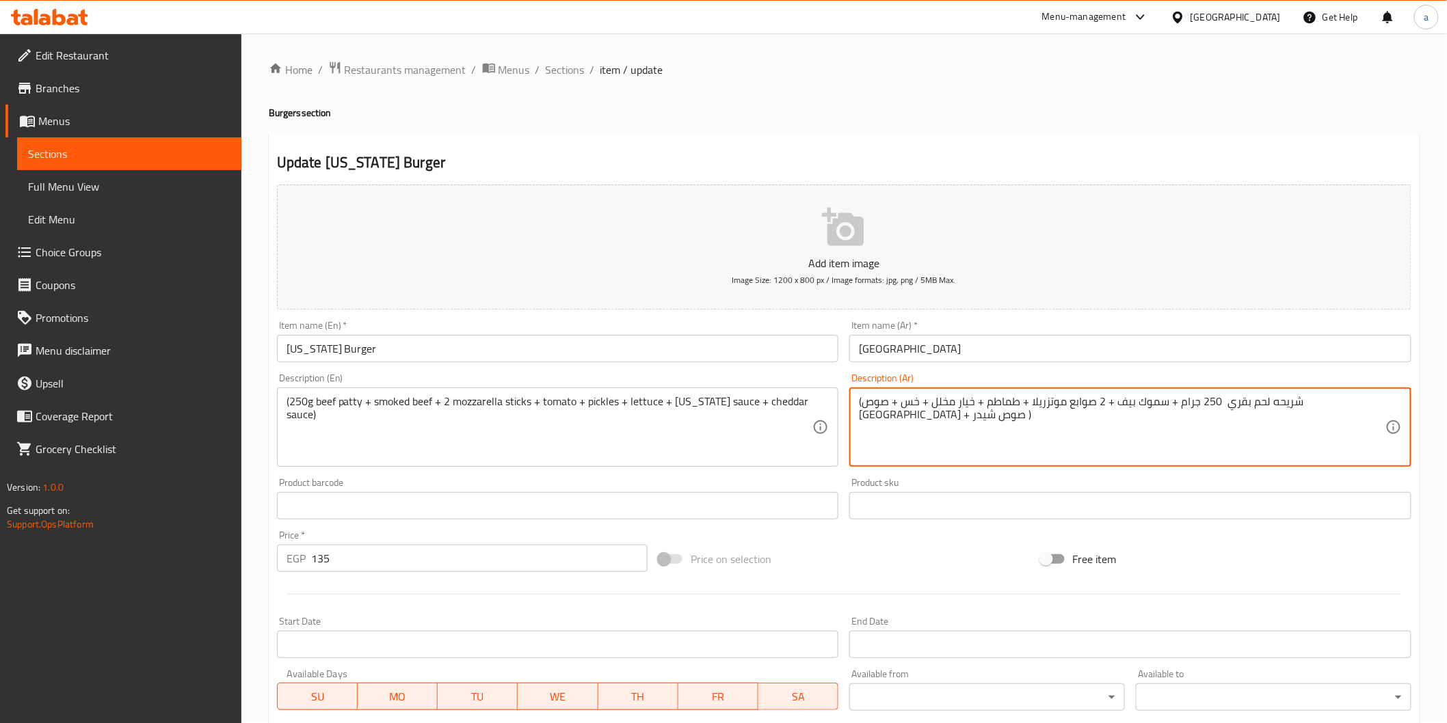
click at [924, 431] on textarea "(شريحه لحم بقري 250 جرام + سموك بيف + 2 صوابع موتزريلا + طماطم + خيار مخلل + خس…" at bounding box center [1122, 427] width 526 height 65
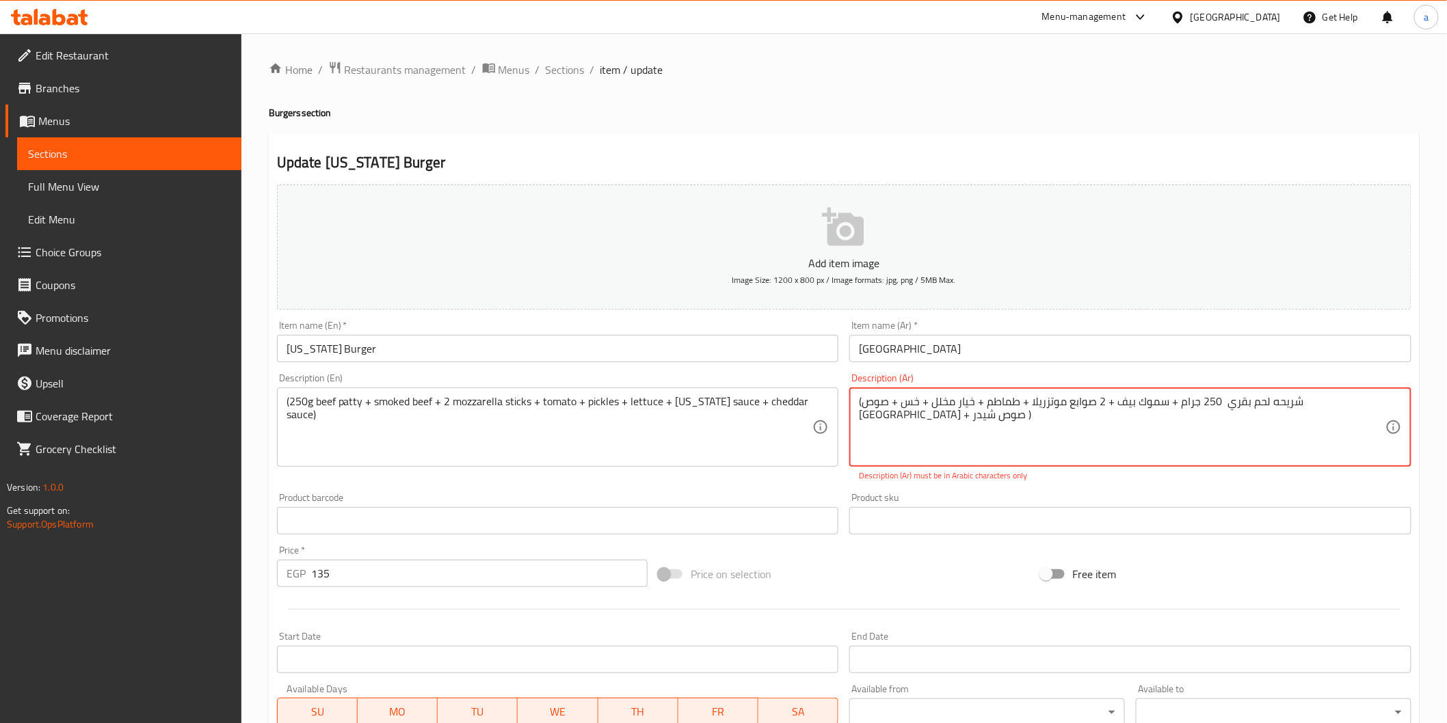
click at [1185, 440] on textarea "(شريحه لحم بقري 250 جرام + سموك بيف + 2 صوابع موتزريلا + طماطم + خيار مخلل + خس…" at bounding box center [1122, 427] width 526 height 65
paste textarea "يقدم مع[PERSON_NAME] + صوص كوكتيل + بطاطس فرايز + حلقات بصل"
type textarea "(شريحه لحم بقري 250 جرام + سموك بيف + 2 صوابع موتزريلا + طماطم + خيار مخلل + خس…"
drag, startPoint x: 855, startPoint y: 415, endPoint x: 894, endPoint y: 405, distance: 40.8
click at [894, 405] on div "(شريحه لحم بقري 250 جرام + سموك بيف + 2 صوابع موتزريلا + طماطم + خيار مخلل + خس…" at bounding box center [1130, 427] width 562 height 79
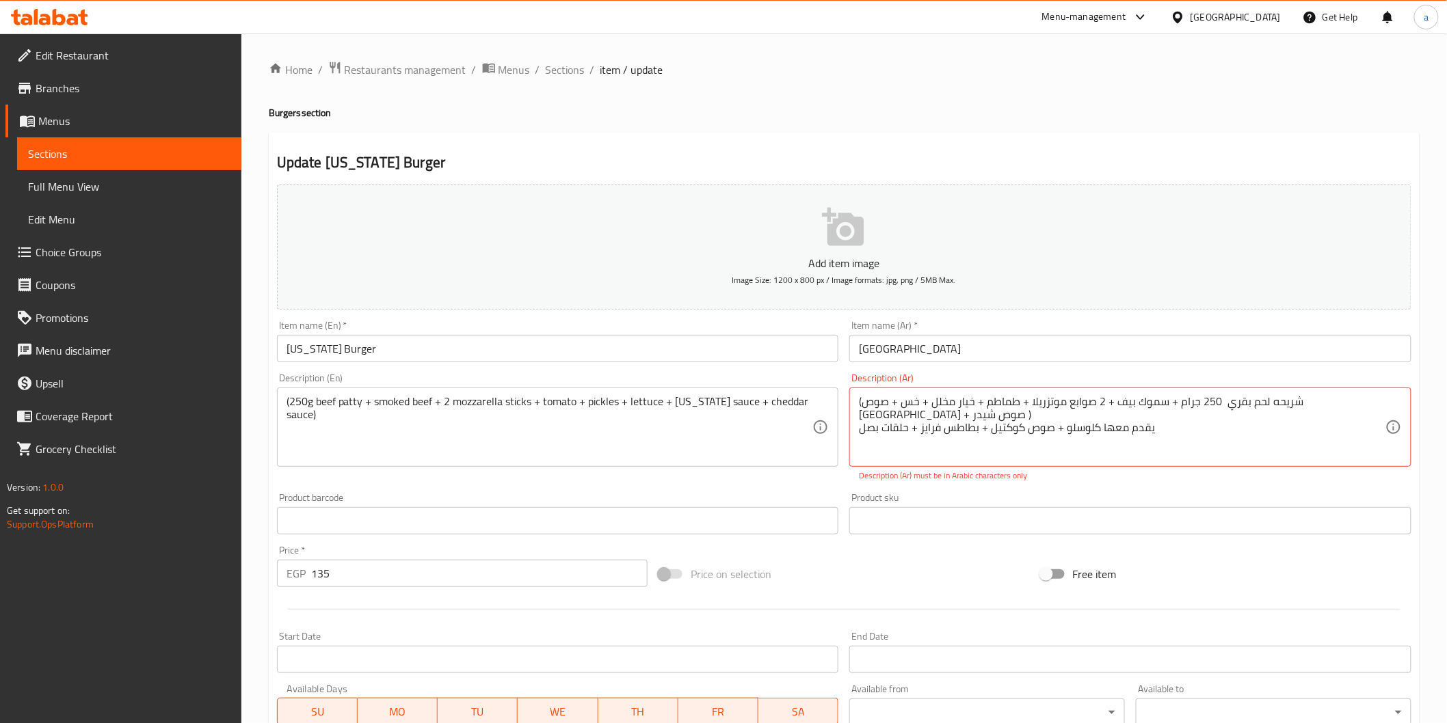
drag, startPoint x: 853, startPoint y: 408, endPoint x: 900, endPoint y: 399, distance: 48.6
click at [900, 399] on div "(شريحه لحم بقري 250 جرام + سموك بيف + 2 صوابع موتزريلا + طماطم + خيار مخلل + خس…" at bounding box center [1130, 427] width 562 height 79
click at [823, 403] on div "(250g beef patty + smoked beef + 2 mozzarella sticks + tomato + pickles + lettu…" at bounding box center [558, 427] width 562 height 79
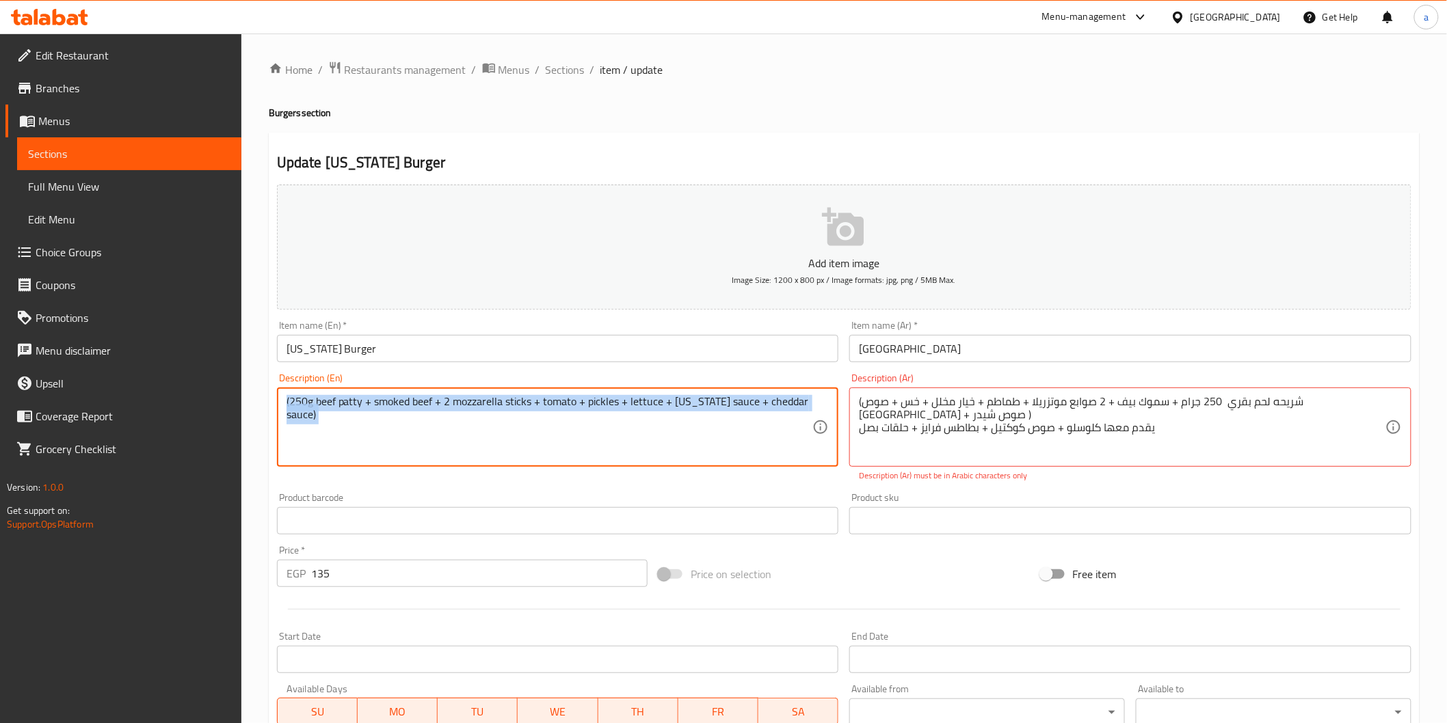
click at [823, 403] on div "(250g beef patty + smoked beef + 2 mozzarella sticks + tomato + pickles + lettu…" at bounding box center [558, 427] width 562 height 79
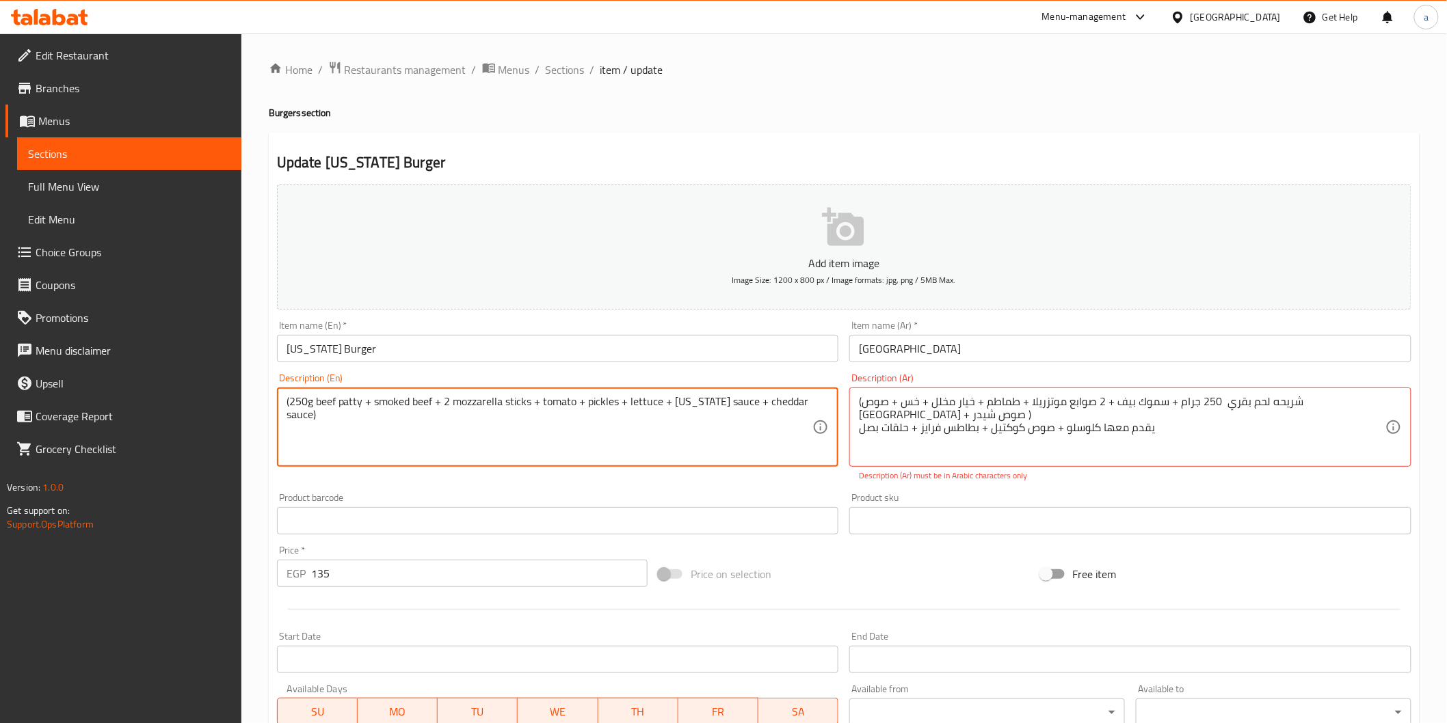
click at [808, 408] on textarea "(250g beef patty + smoked beef + 2 mozzarella sticks + tomato + pickles + lettu…" at bounding box center [549, 427] width 526 height 65
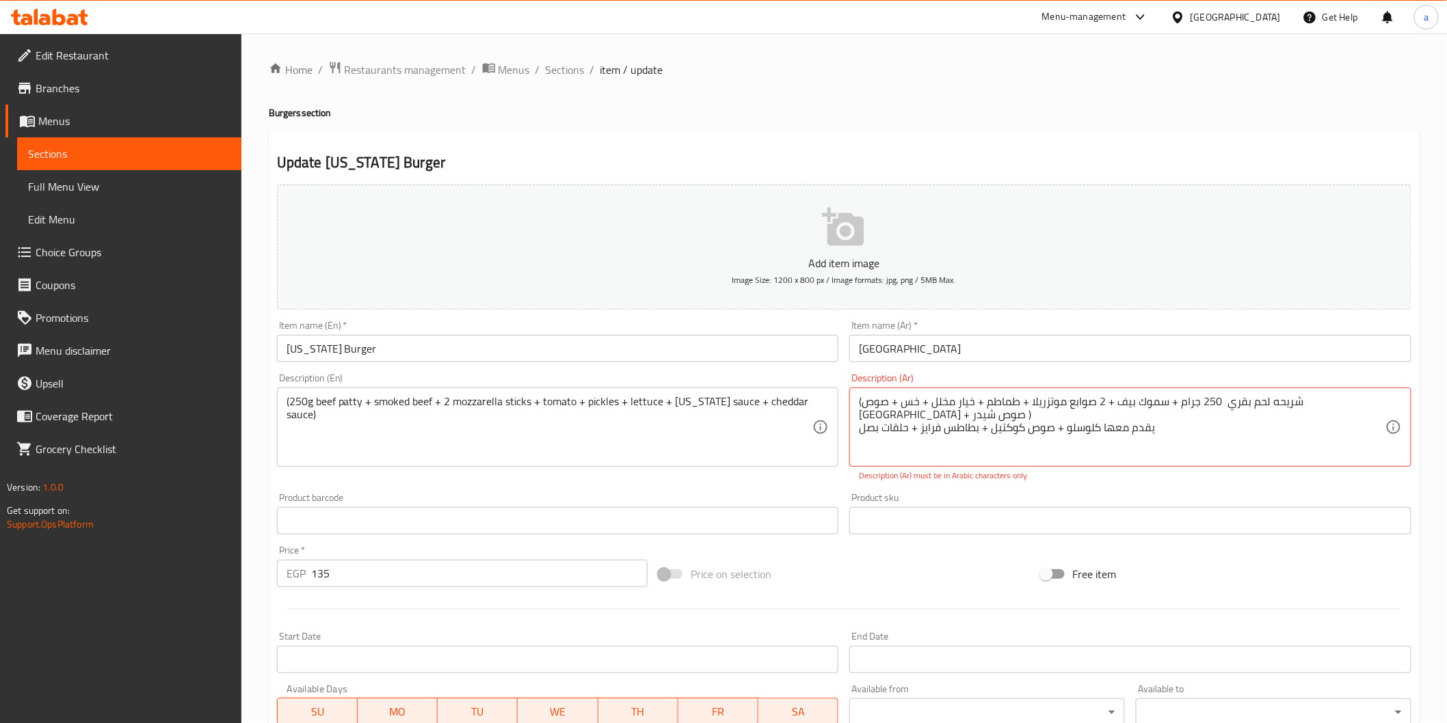
click at [668, 420] on textarea "(250g beef patty + smoked beef + 2 mozzarella sticks + tomato + pickles + lettu…" at bounding box center [549, 427] width 526 height 65
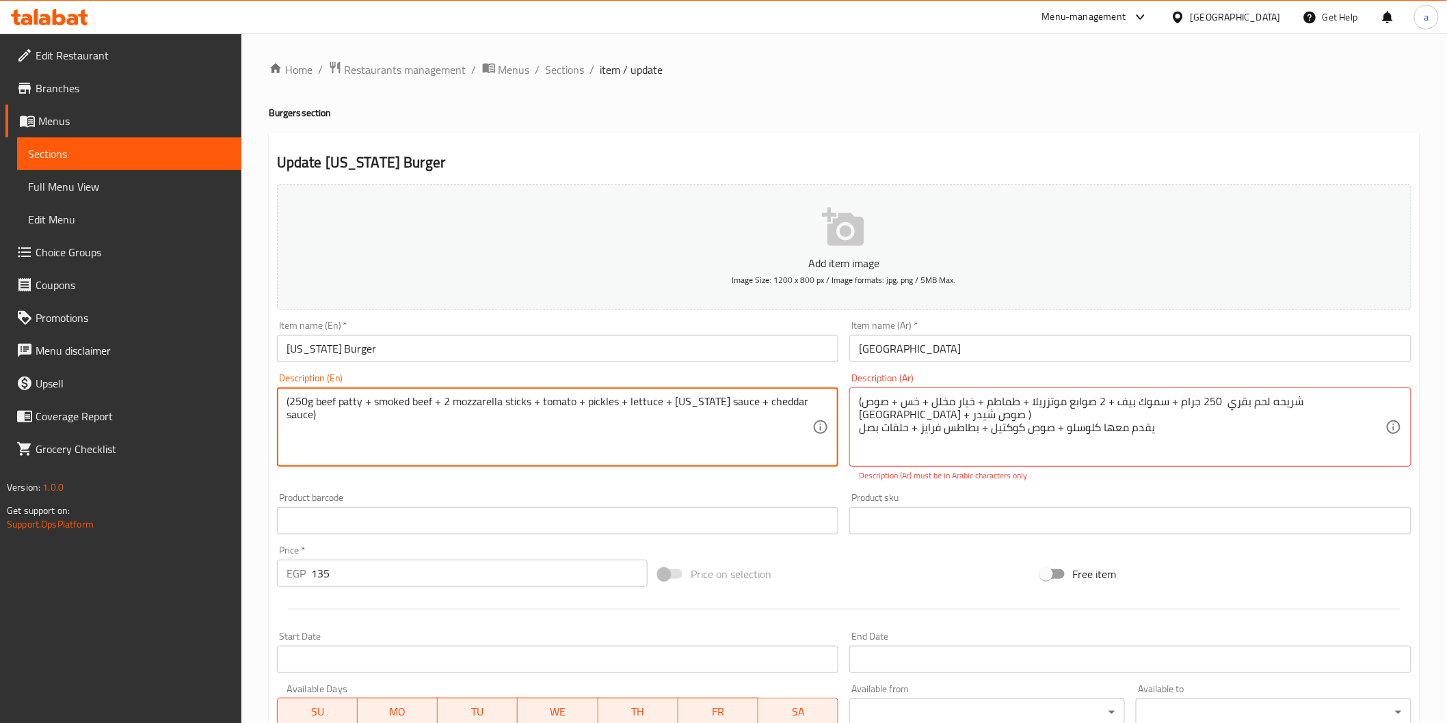
paste textarea "served with coleslaw+ coctail sauce + potato fries + onion rings"
type textarea "(250g beef patty + smoked beef + 2 mozzarella sticks + tomato + pickles + lettu…"
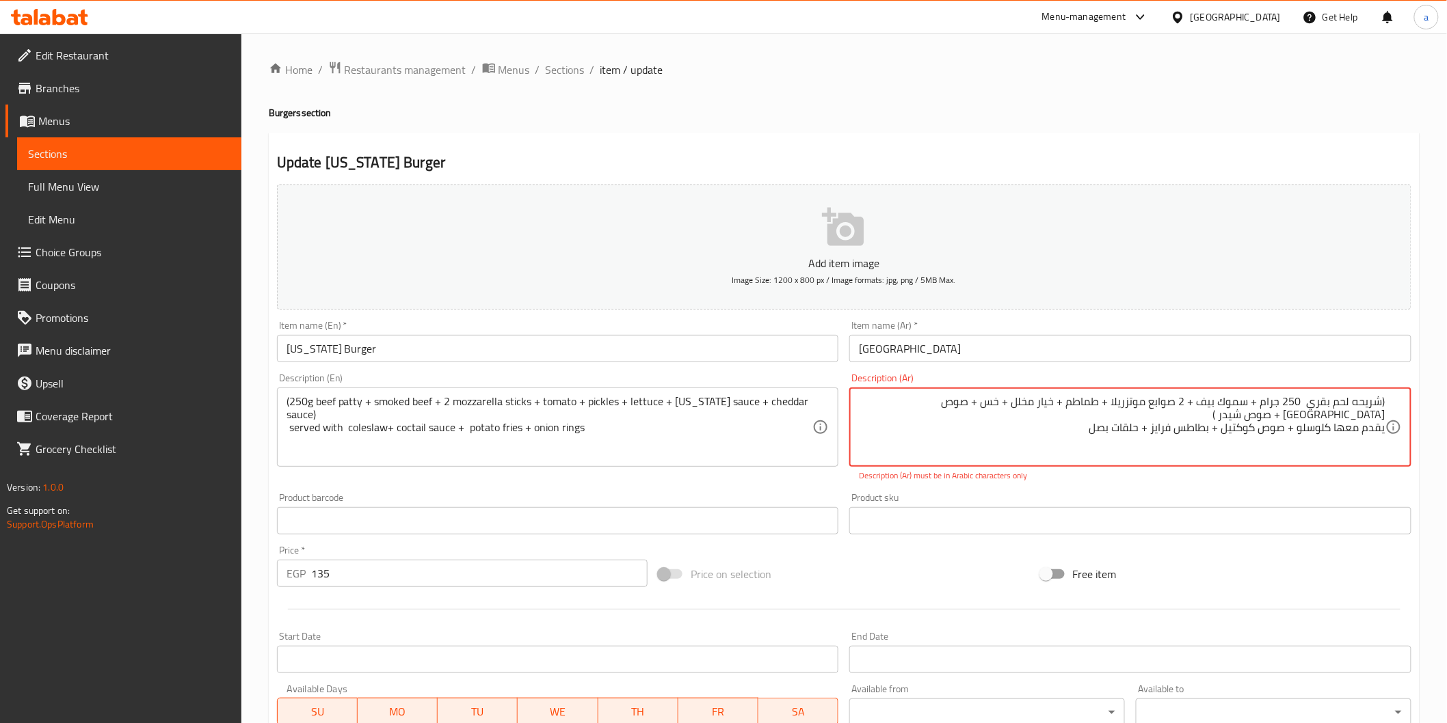
click at [1356, 419] on textarea "(شريحه لحم بقري 250 جرام + سموك بيف + 2 صوابع موتزريلا + طماطم + خيار مخلل + خس…" at bounding box center [1122, 427] width 526 height 65
drag, startPoint x: 1354, startPoint y: 419, endPoint x: 1373, endPoint y: 412, distance: 19.9
click at [1373, 412] on textarea "(شريحه لحم بقري 250 جرام + سموك بيف + 2 صوابع موتزريلا + طماطم + خيار مخلل + خس…" at bounding box center [1122, 427] width 526 height 65
click at [1378, 409] on textarea "(شريحه لحم بقري 250 جرام + سموك بيف + 2 صوابع موتزريلا + طماطم + خيار مخلل + خس…" at bounding box center [1122, 427] width 526 height 65
click at [1357, 415] on textarea "(شريحه لحم بقري 250 جرام + سموك بيف + 2 صوابع موتزريلا + طماطم + خيار مخلل + خس…" at bounding box center [1122, 427] width 526 height 65
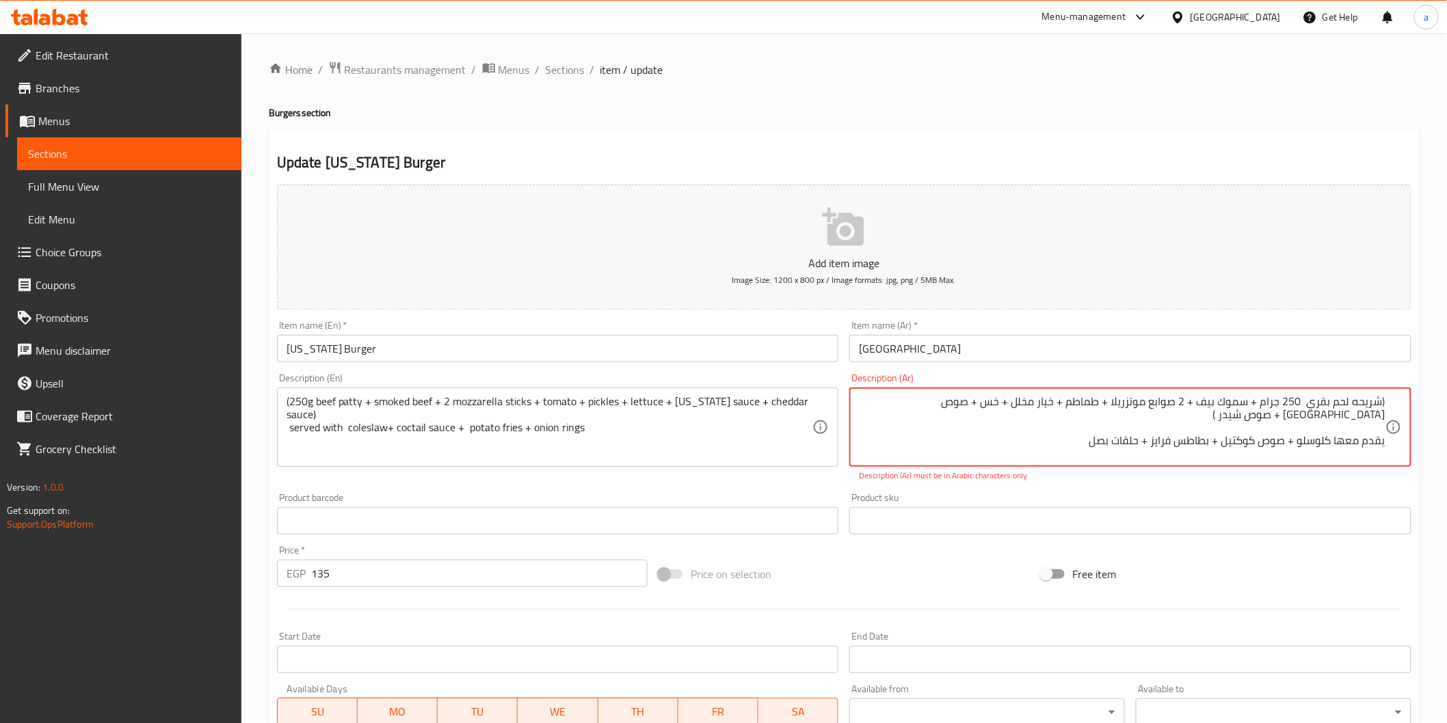
click at [1365, 399] on textarea "(شريحه لحم بقري 250 جرام + سموك بيف + 2 صوابع موتزريلا + طماطم + خيار مخلل + خس…" at bounding box center [1122, 427] width 526 height 65
click at [1370, 432] on textarea "(شريحه لحم بقري 250 جرام + سموك بيف + 2 صوابع موتزريلا + طماطم + خيار مخلل + خس…" at bounding box center [1122, 427] width 526 height 65
click at [1370, 423] on textarea "(شريحه لحم بقري 250 جرام + سموك بيف + 2 صوابع موتزريلا + طماطم + خيار مخلل + خس…" at bounding box center [1122, 427] width 526 height 65
click at [1374, 431] on textarea "(شريحه لحم بقري 250 جرام + سموك بيف + 2 صوابع موتزريلا + طماطم + خيار مخلل + خس…" at bounding box center [1122, 427] width 526 height 65
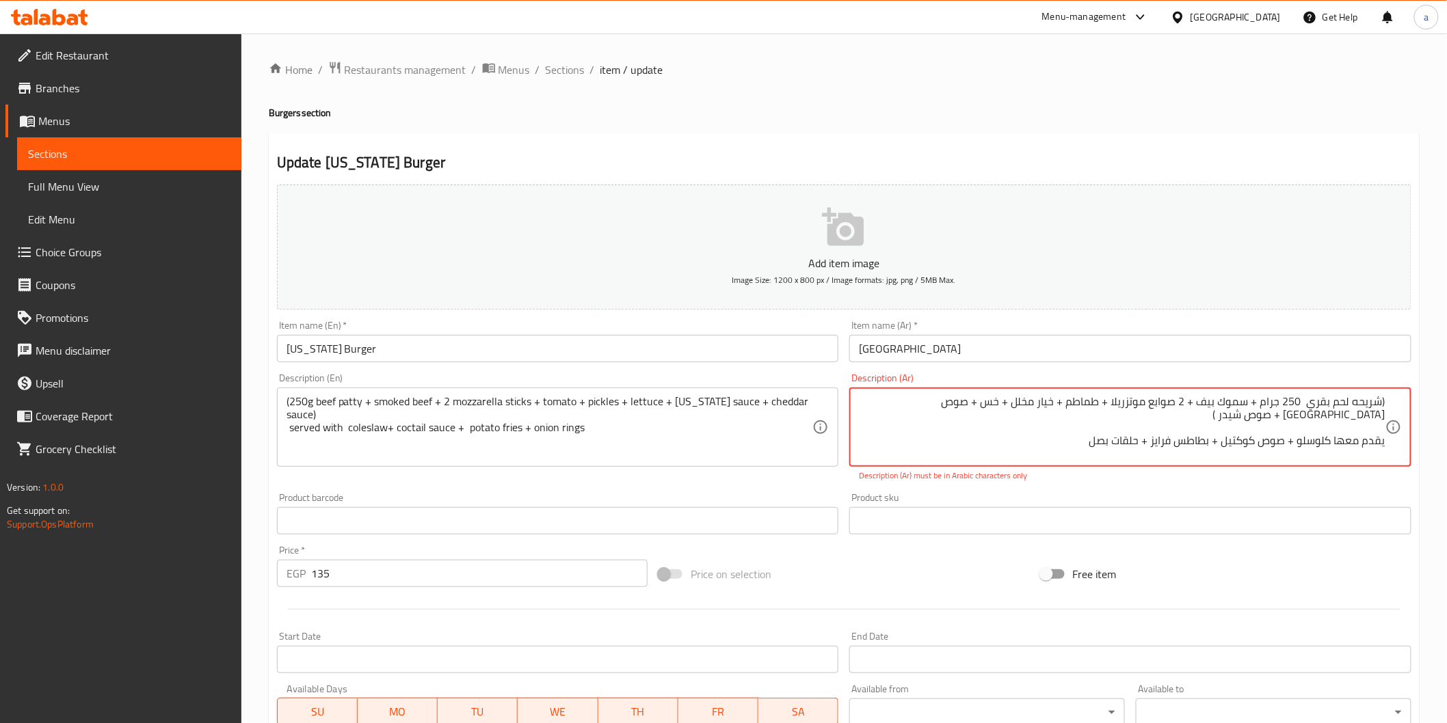
click at [1374, 429] on textarea "(شريحه لحم بقري 250 جرام + سموك بيف + 2 صوابع موتزريلا + طماطم + خيار مخلل + خس…" at bounding box center [1122, 427] width 526 height 65
paste textarea "شريحه"
drag, startPoint x: 1313, startPoint y: 404, endPoint x: 1348, endPoint y: 401, distance: 35.0
click at [1348, 401] on textarea "(شريحه لحم بقري 250 جرام + سموك بيف + 2 صوابع موتزريلا + طماطم + خيار مخلل + خس…" at bounding box center [1122, 427] width 526 height 65
click at [1326, 408] on textarea "(شريحه لحم بقري 250 جرام + سموك بيف + 2 صوابع موتزريلا + طماطم + خيار مخلل + خس…" at bounding box center [1122, 427] width 526 height 65
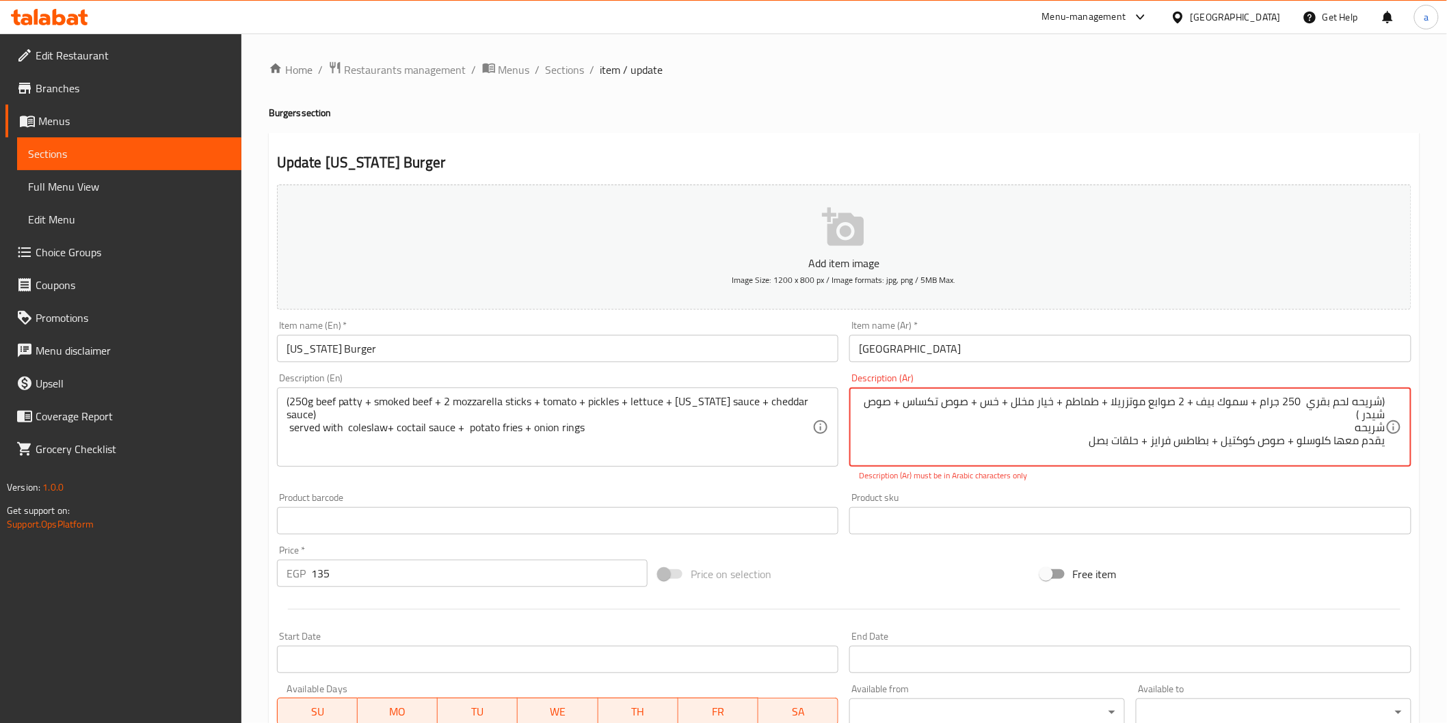
drag, startPoint x: 1348, startPoint y: 399, endPoint x: 979, endPoint y: 419, distance: 369.8
click at [979, 419] on textarea "(شريحه لحم بقري 250 جرام + سموك بيف + 2 صوابع موتزريلا + طماطم + خيار مخلل + خس…" at bounding box center [1122, 427] width 526 height 65
click at [1339, 431] on textarea "(شريحه لحم بقري 250 جرام + سموك بيف + 2 صوابع موتزريلا + طماطم + خيار مخلل + خس…" at bounding box center [1122, 427] width 526 height 65
drag, startPoint x: 1339, startPoint y: 431, endPoint x: 1358, endPoint y: 423, distance: 20.8
click at [1358, 423] on textarea "(شريحه لحم بقري 250 جرام + سموك بيف + 2 صوابع موتزريلا + طماطم + خيار مخلل + خس…" at bounding box center [1122, 427] width 526 height 65
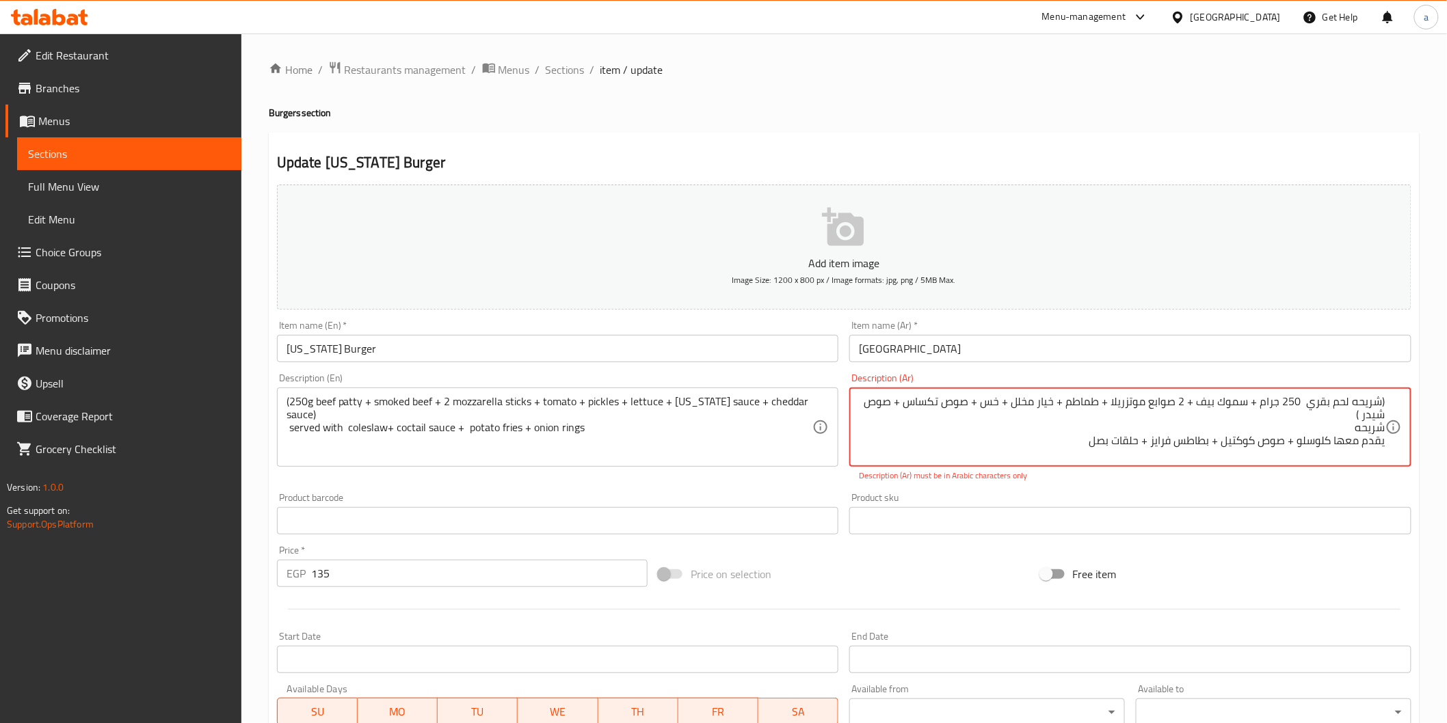
click at [1348, 427] on textarea "(شريحه لحم بقري 250 جرام + سموك بيف + 2 صوابع موتزريلا + طماطم + خيار مخلل + خس…" at bounding box center [1122, 427] width 526 height 65
paste textarea "حم بقري 250 جرام + سموك بيف + 2 صوابع موتزريلا + طماطم + خيار مخلل + خس + صوص ت…"
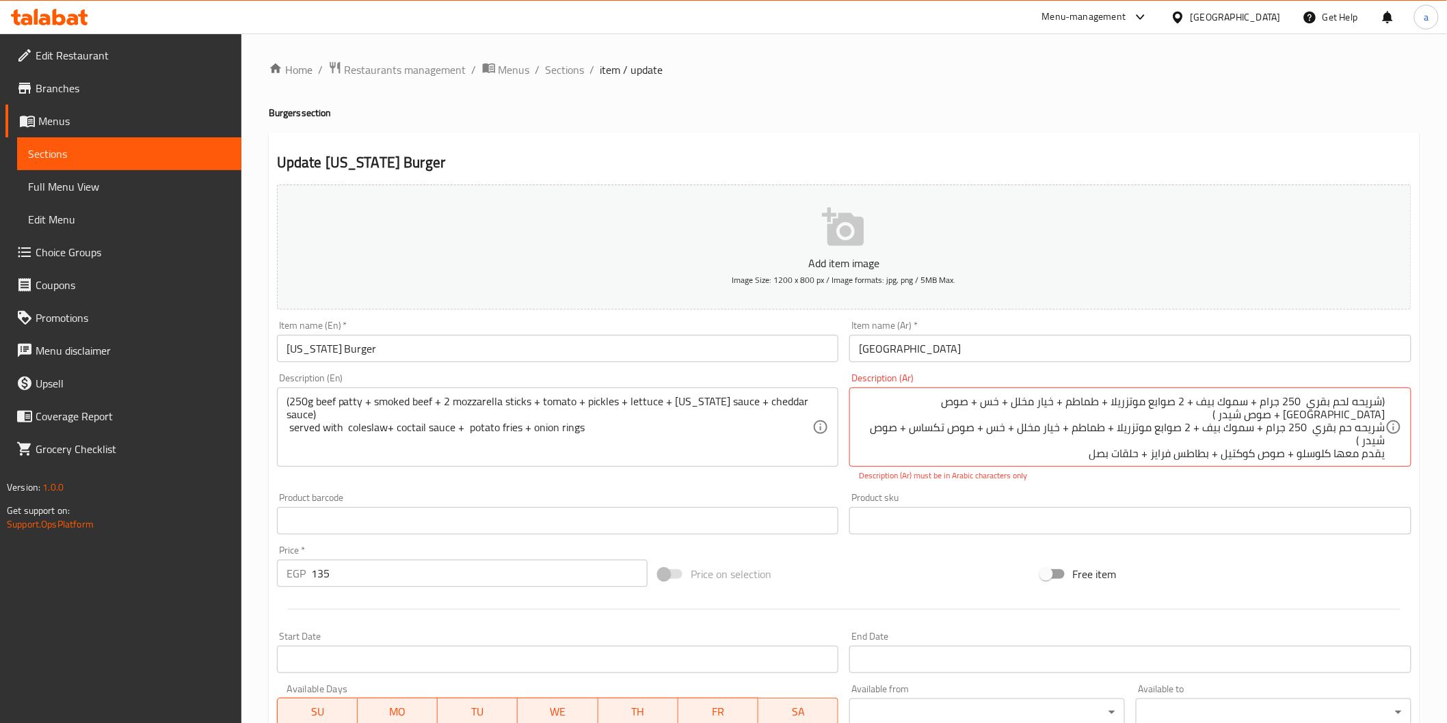
drag, startPoint x: 1387, startPoint y: 403, endPoint x: 1335, endPoint y: 420, distance: 53.8
click at [1335, 420] on div "(شريحه لحم بقري 250 جرام + سموك بيف + 2 صوابع موتزريلا + طماطم + خيار مخلل + خس…" at bounding box center [1130, 427] width 562 height 79
drag, startPoint x: 1343, startPoint y: 417, endPoint x: 1397, endPoint y: 402, distance: 56.1
click at [1397, 402] on div "(شريحه لحم بقري 250 جرام + سموك بيف + 2 صوابع موتزريلا + طماطم + خيار مخلل + خس…" at bounding box center [1130, 427] width 562 height 79
click at [1386, 418] on div "شريحه حم بقري 250 جرام + سموك بيف + 2 صوابع موتزريلا + طماطم + خيار مخلل + خس +…" at bounding box center [1130, 427] width 562 height 79
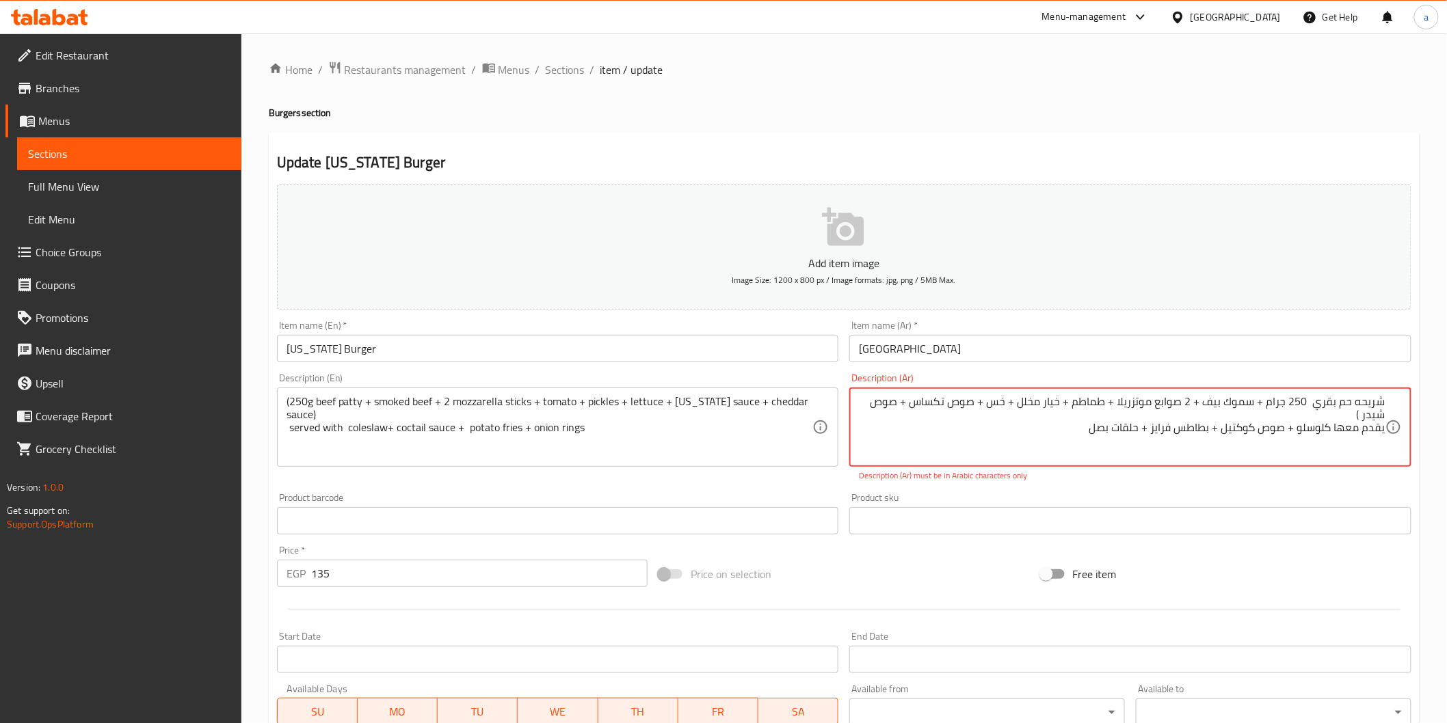
click at [1386, 418] on div "شريحه حم بقري 250 جرام + سموك بيف + 2 صوابع موتزريلا + طماطم + خيار مخلل + خس +…" at bounding box center [1130, 427] width 562 height 79
click at [1385, 415] on textarea "شريحه حم بقري 250 جرام + سموك بيف + 2 صوابع موتزريلا + طماطم + خيار مخلل + خس +…" at bounding box center [1122, 427] width 526 height 65
drag, startPoint x: 1344, startPoint y: 414, endPoint x: 1363, endPoint y: 414, distance: 18.5
click at [1363, 414] on textarea "شريحه حم بقري 250 جرام + سموك بيف + 2 صوابع موتزريلا + طماطم + خيار مخلل + خس +…" at bounding box center [1122, 427] width 526 height 65
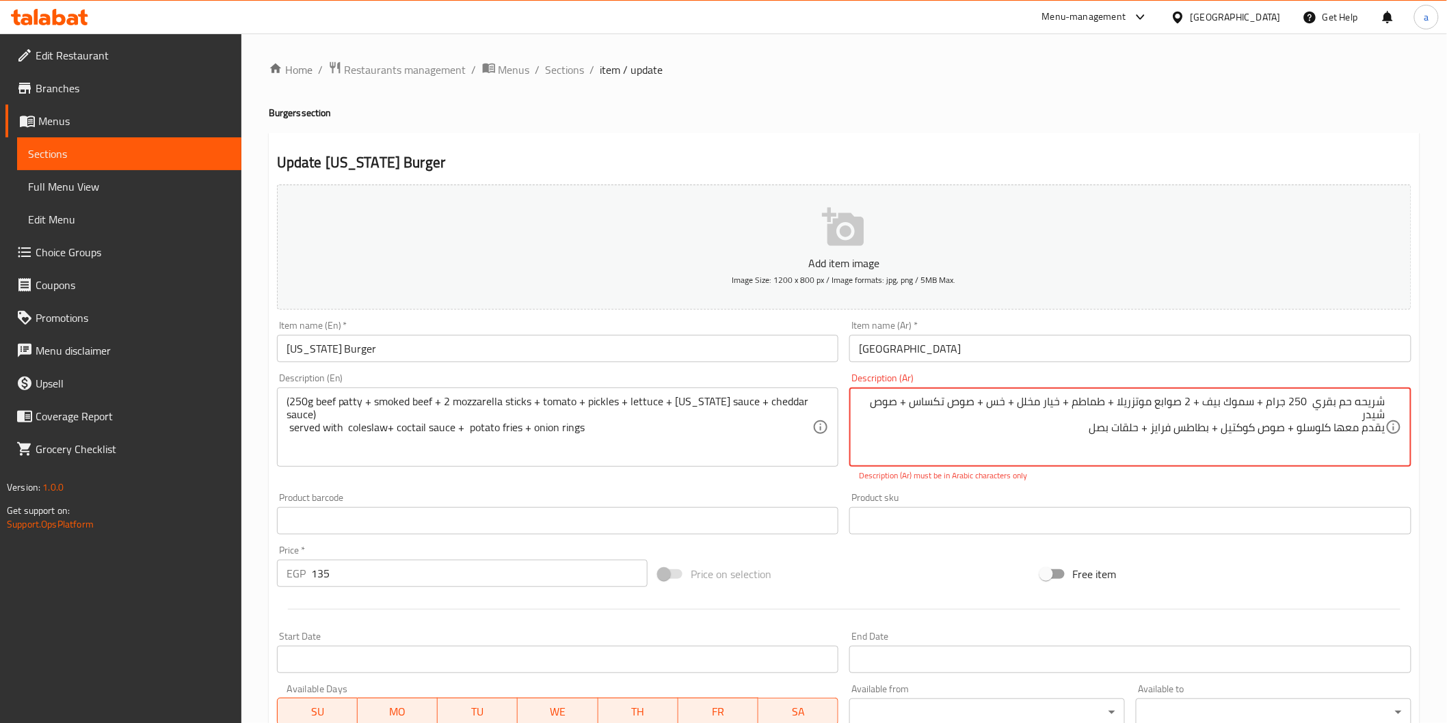
drag, startPoint x: 1363, startPoint y: 414, endPoint x: 1385, endPoint y: 397, distance: 27.8
click at [1385, 397] on textarea "شريحه حم بقري 250 جرام + سموك بيف + 2 صوابع موتزريلا + طماطم + خيار مخلل + خس +…" at bounding box center [1122, 427] width 526 height 65
type textarea "شريحه لحم بقري 250 جرام+ سموك بيف+ 2 صوابع موتزاريلا + طماطم + خيار مخلل + خس +…"
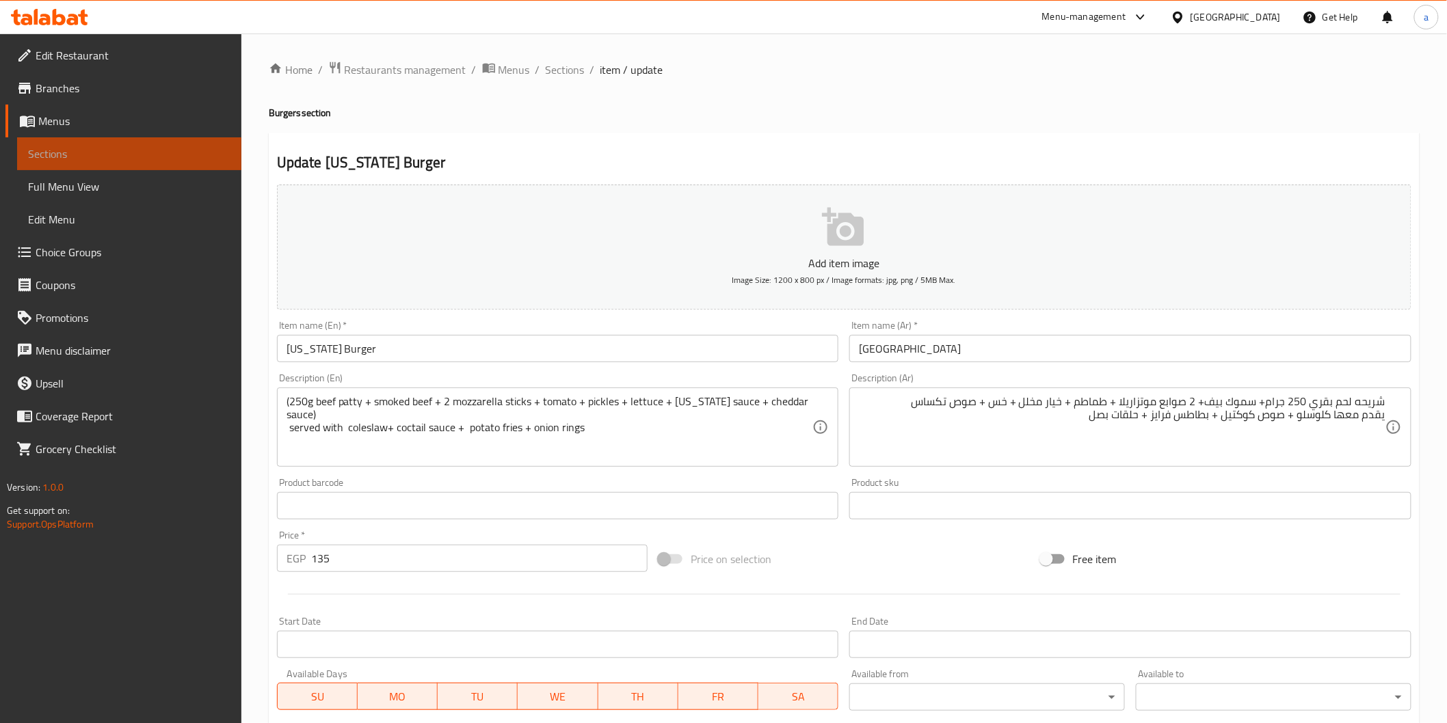
click at [96, 139] on link "Sections" at bounding box center [129, 153] width 224 height 33
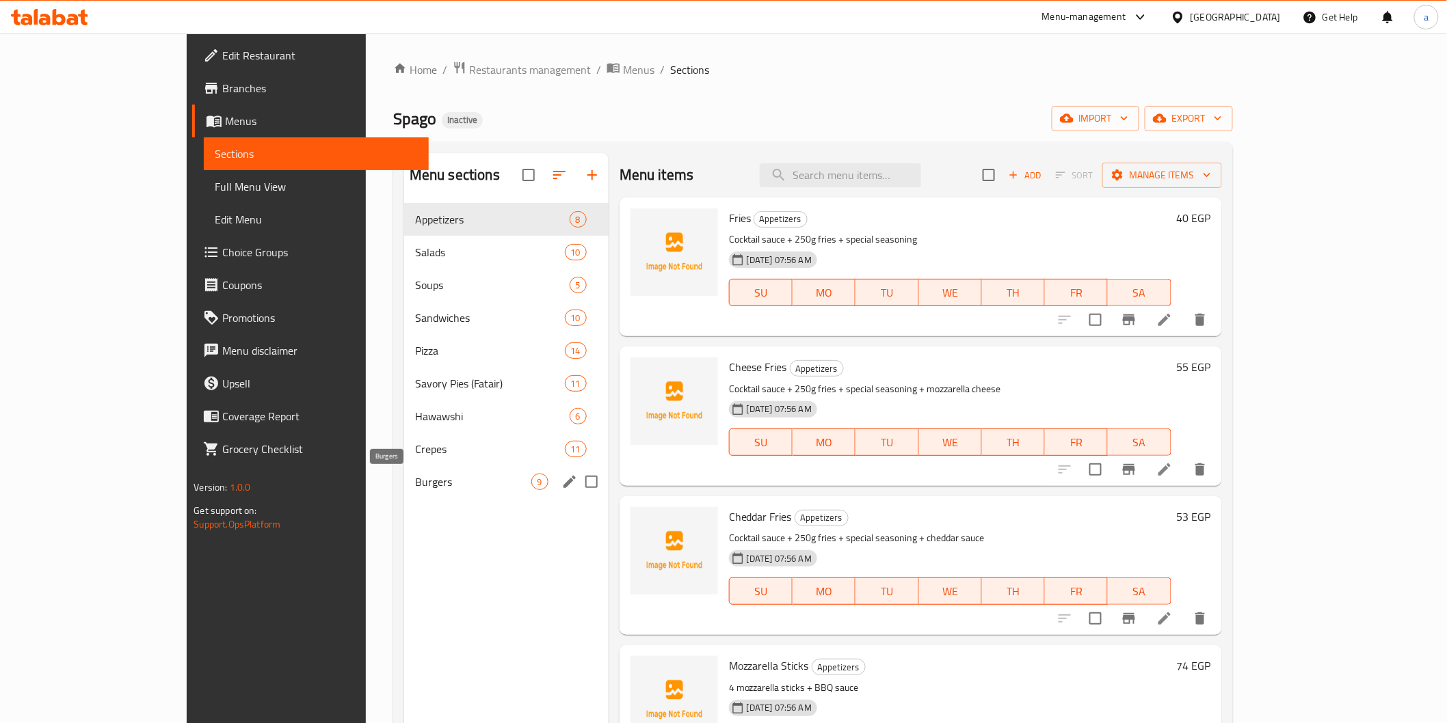
click at [415, 482] on span "Burgers" at bounding box center [473, 482] width 116 height 16
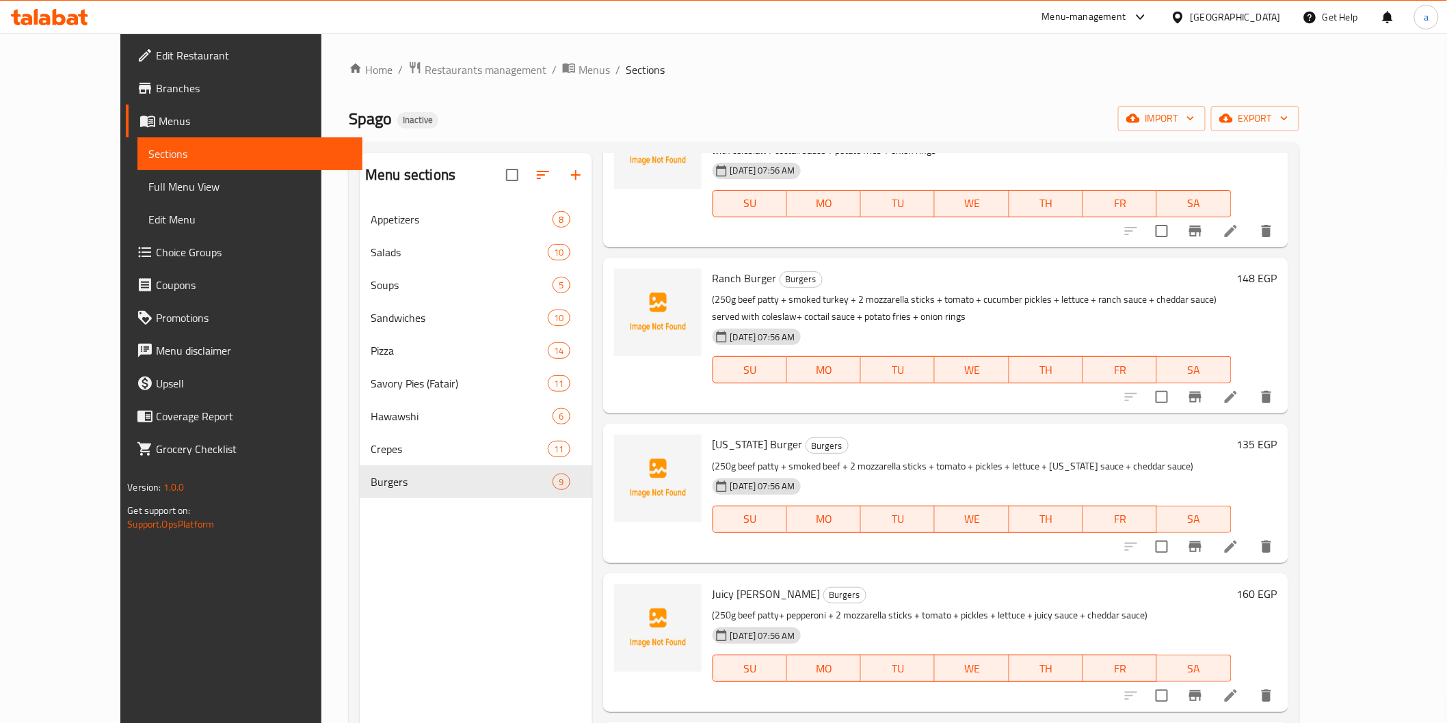
scroll to position [607, 0]
click at [1274, 537] on icon "delete" at bounding box center [1266, 545] width 16 height 16
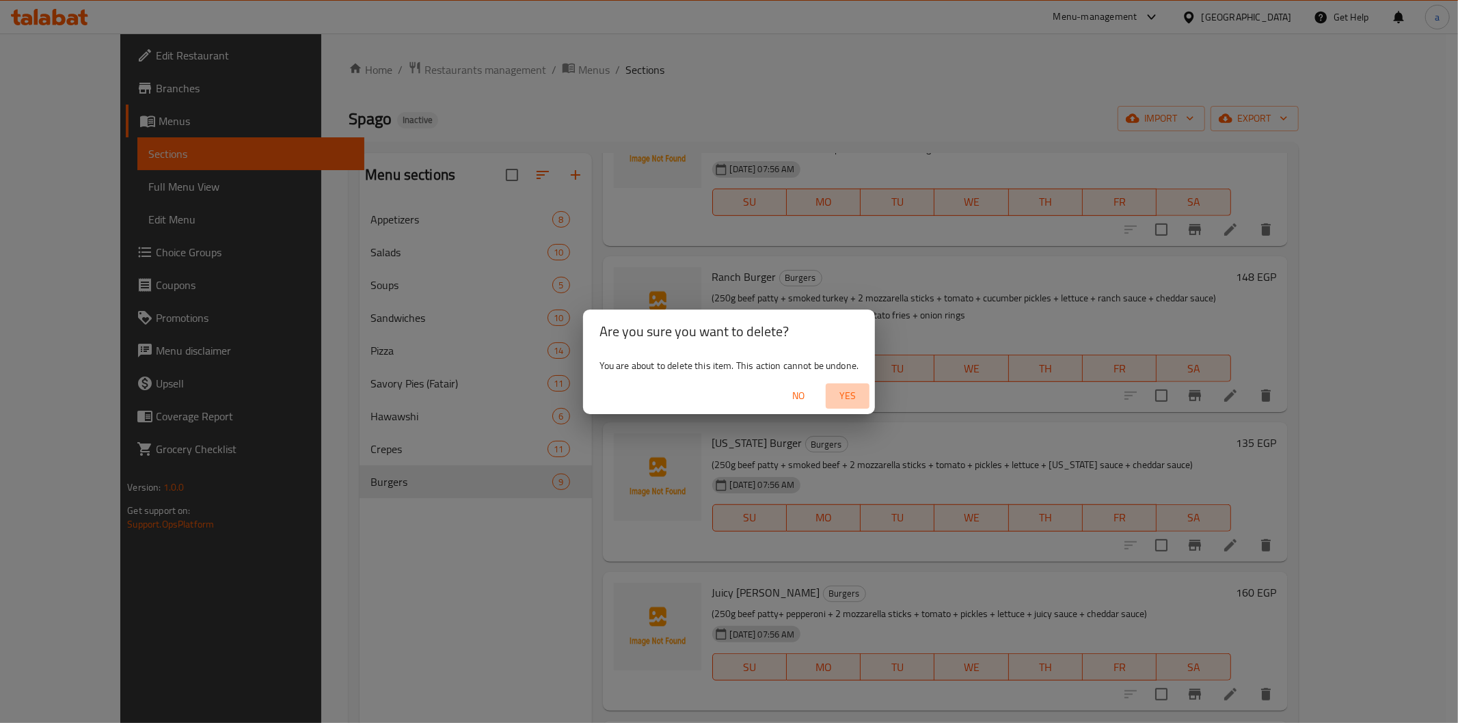
click at [842, 397] on span "Yes" at bounding box center [847, 396] width 33 height 17
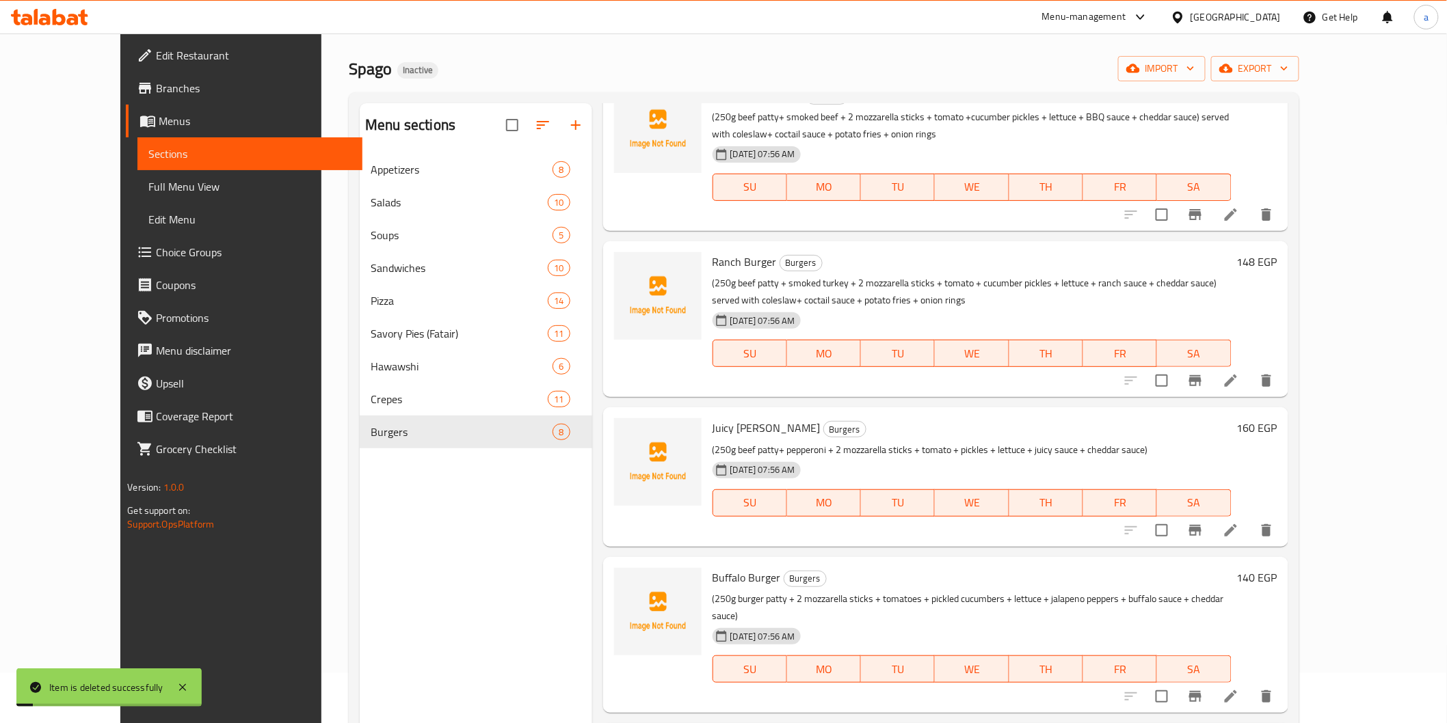
scroll to position [76, 0]
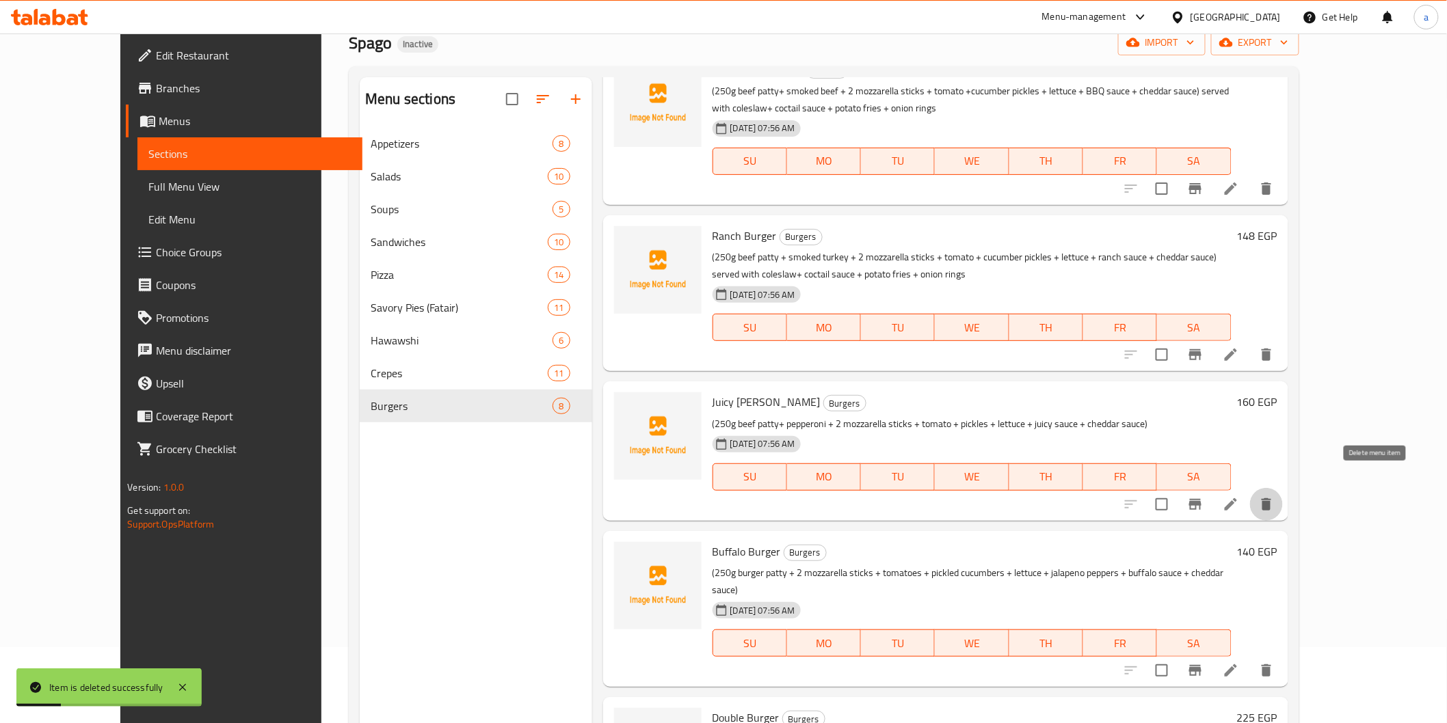
click at [1274, 496] on icon "delete" at bounding box center [1266, 504] width 16 height 16
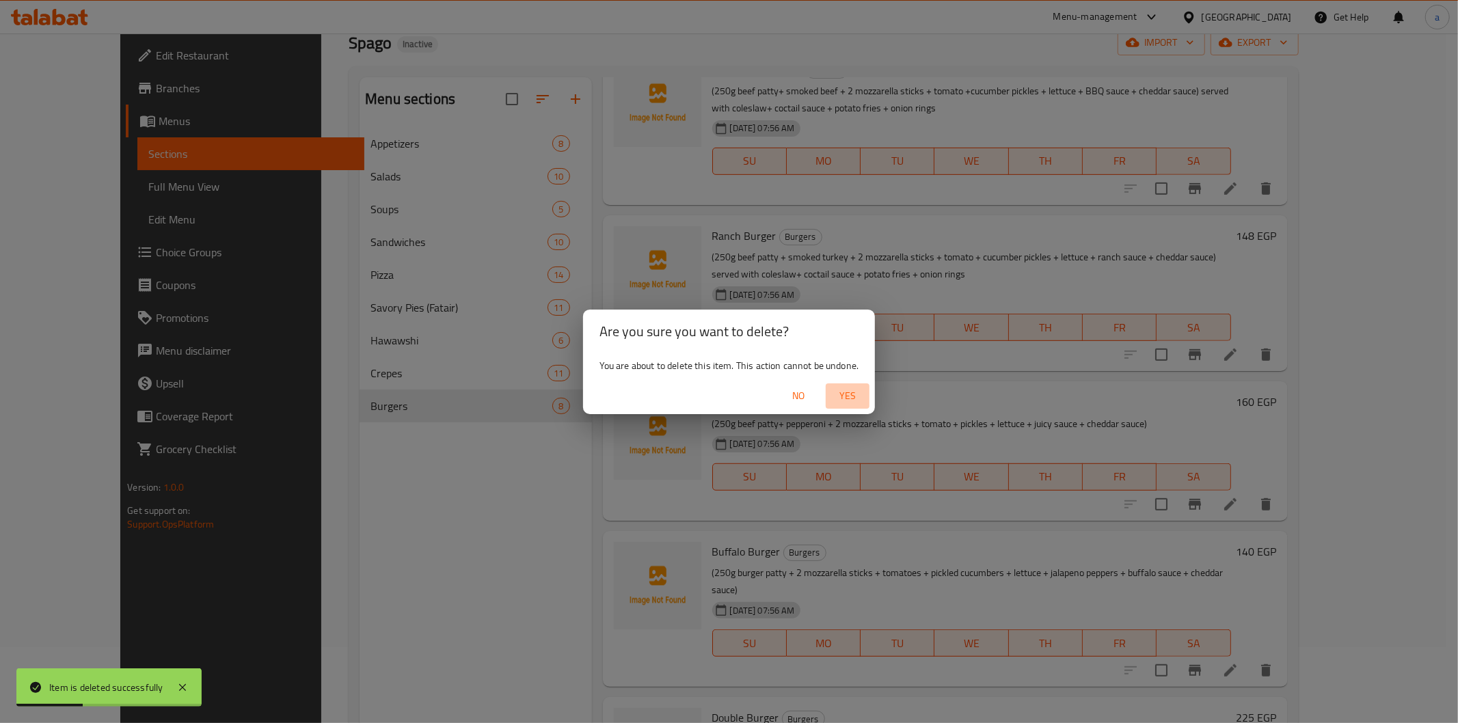
click at [859, 397] on span "Yes" at bounding box center [847, 396] width 33 height 17
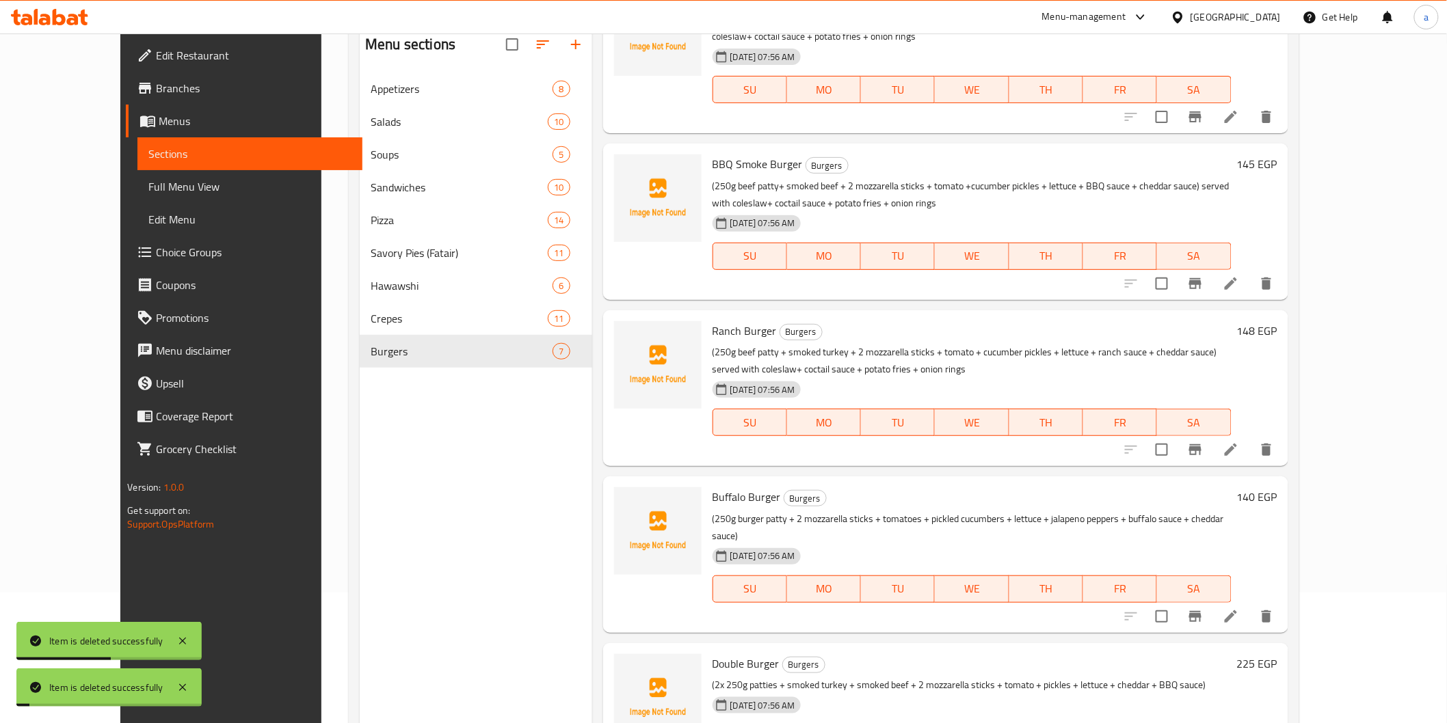
scroll to position [191, 0]
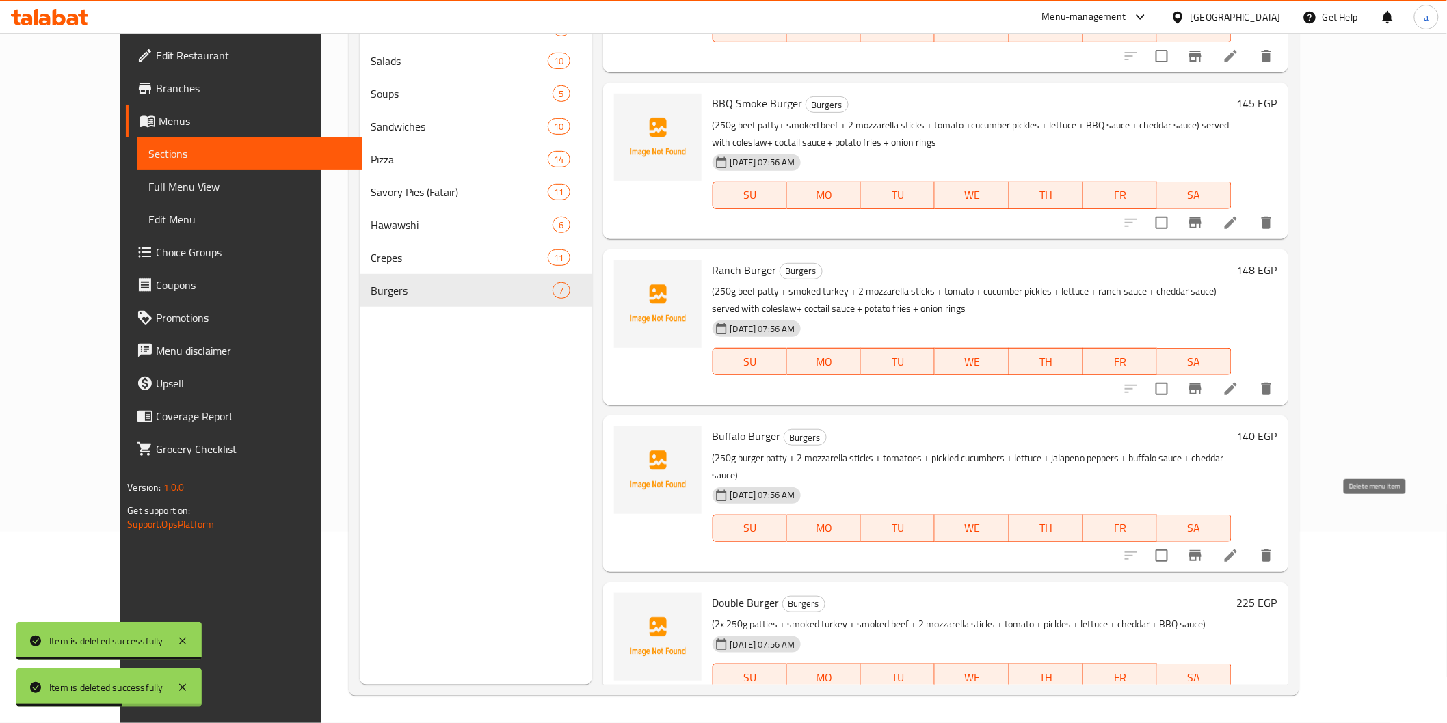
click at [1271, 550] on icon "delete" at bounding box center [1267, 556] width 10 height 12
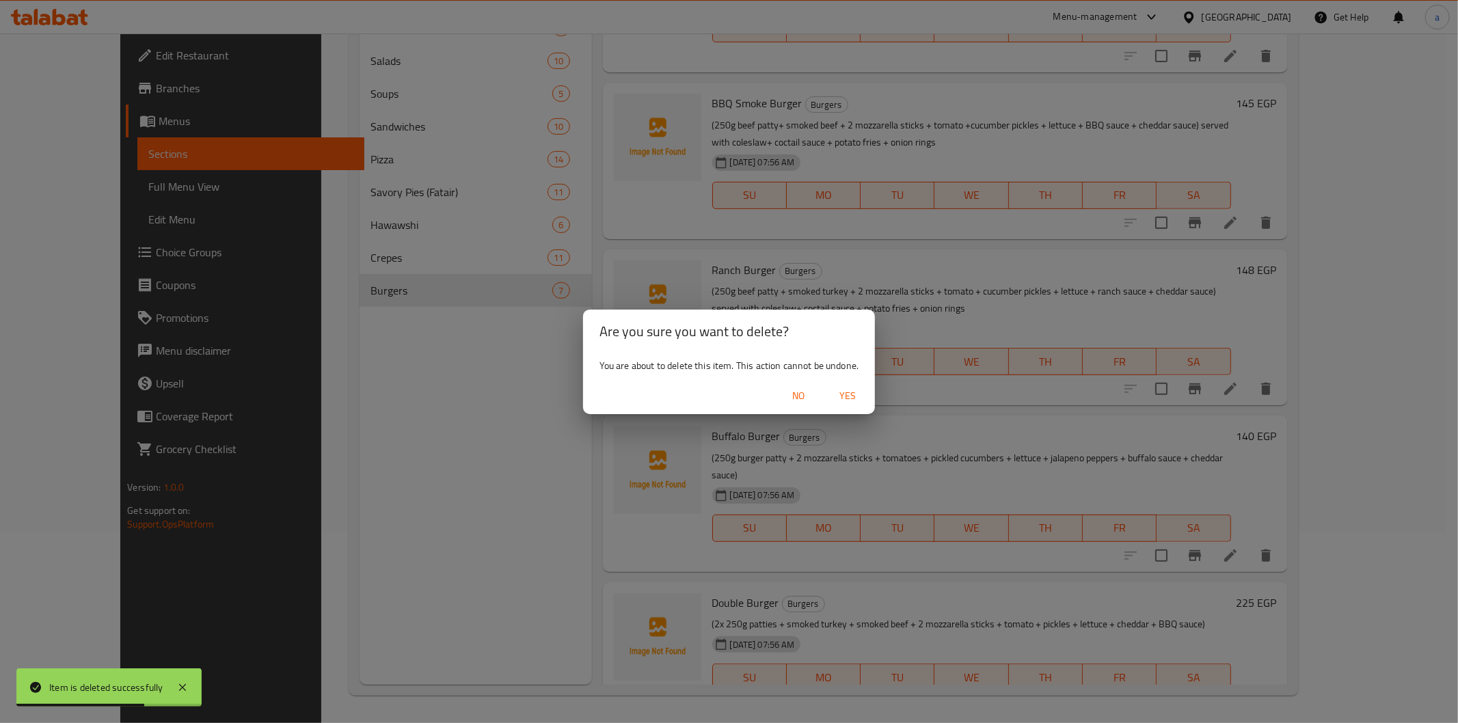
click at [846, 392] on span "Yes" at bounding box center [847, 396] width 33 height 17
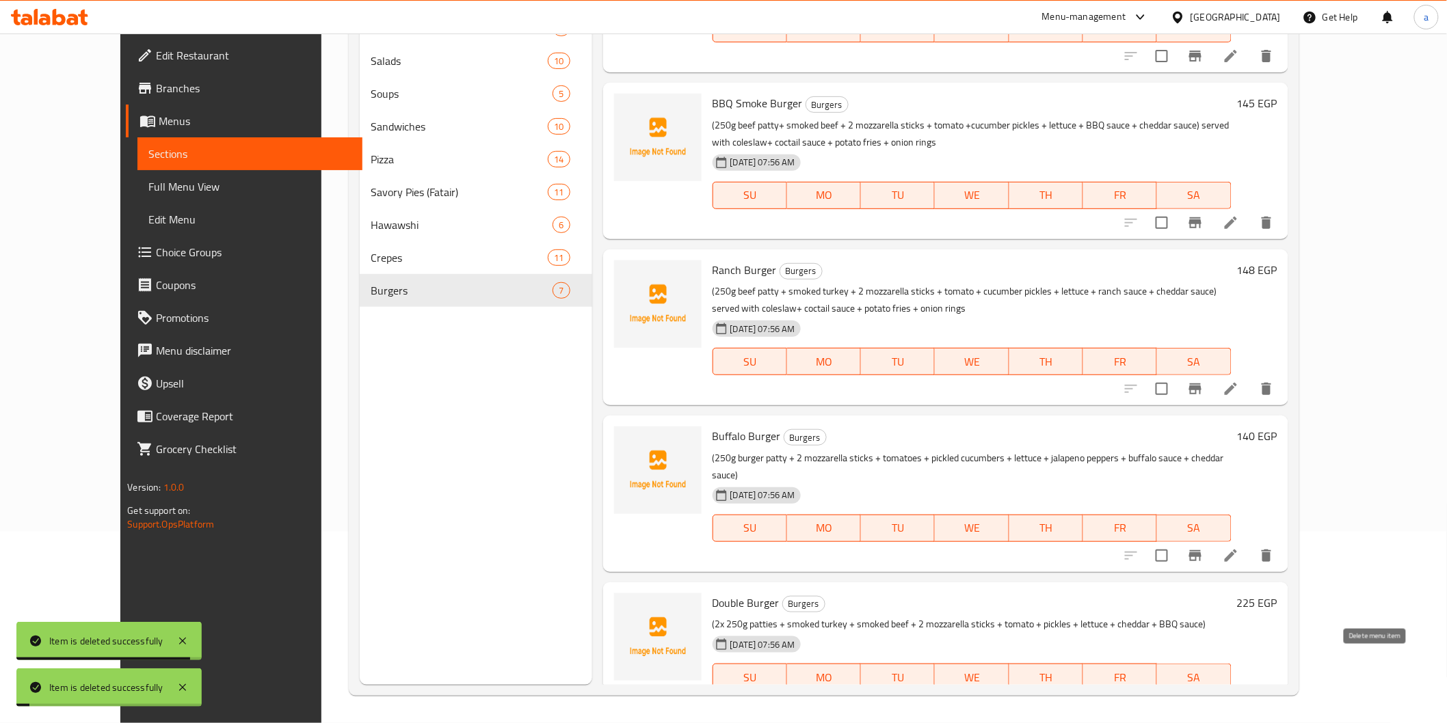
click at [1274, 697] on icon "delete" at bounding box center [1266, 705] width 16 height 16
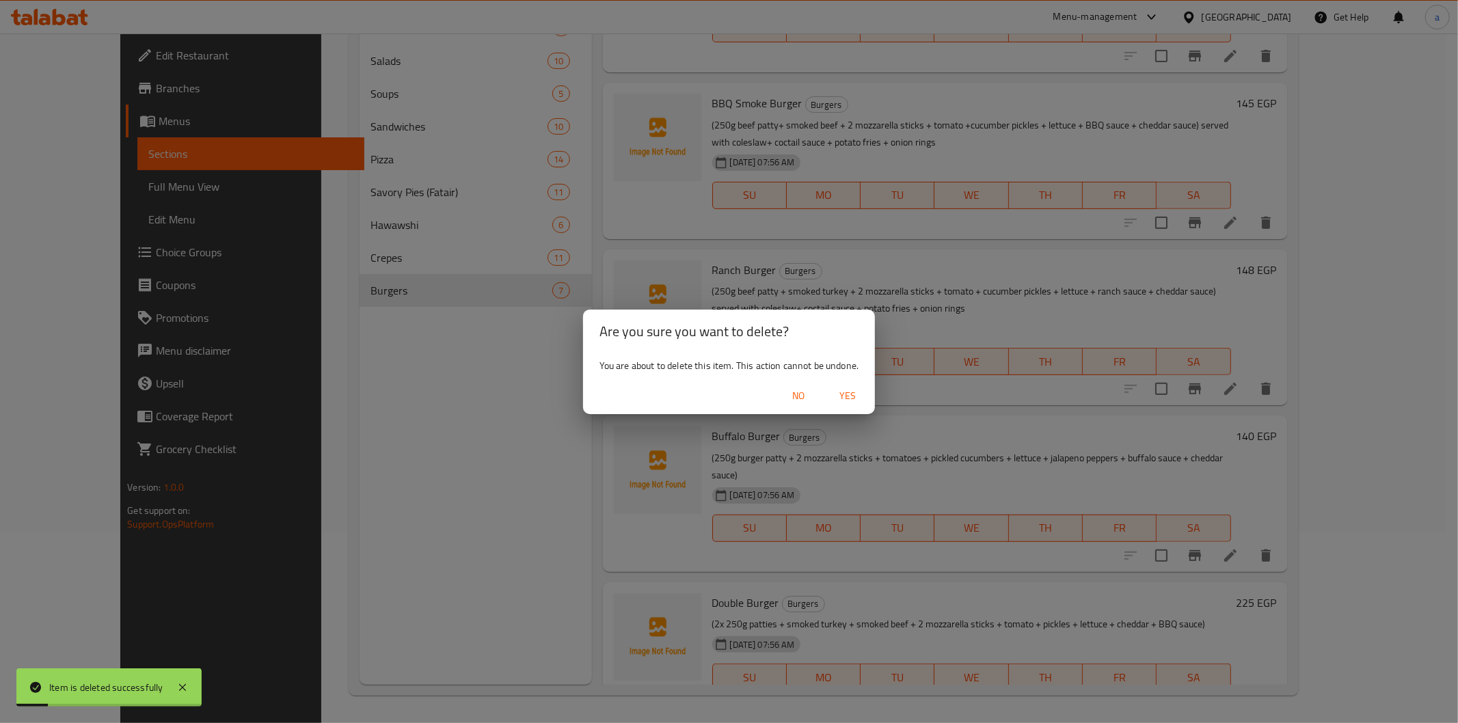
click at [858, 400] on span "Yes" at bounding box center [847, 396] width 33 height 17
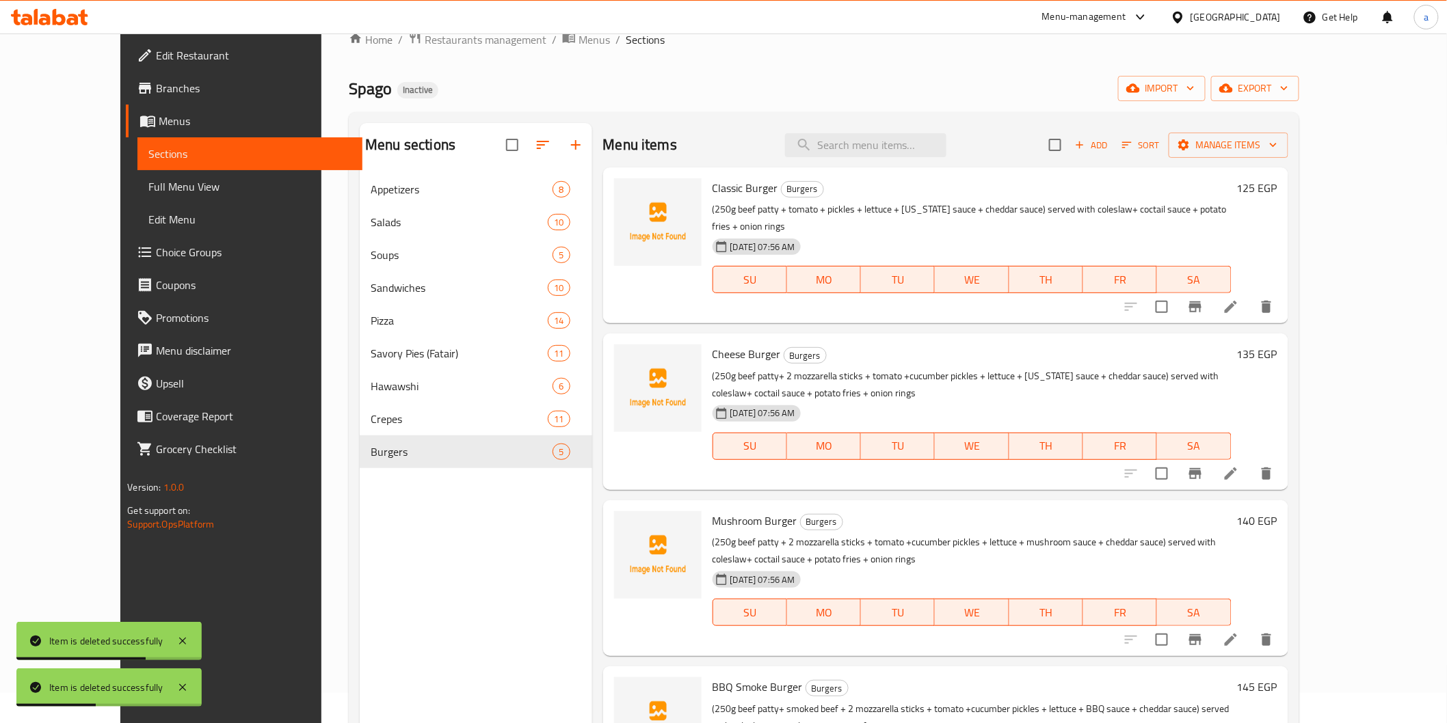
scroll to position [0, 0]
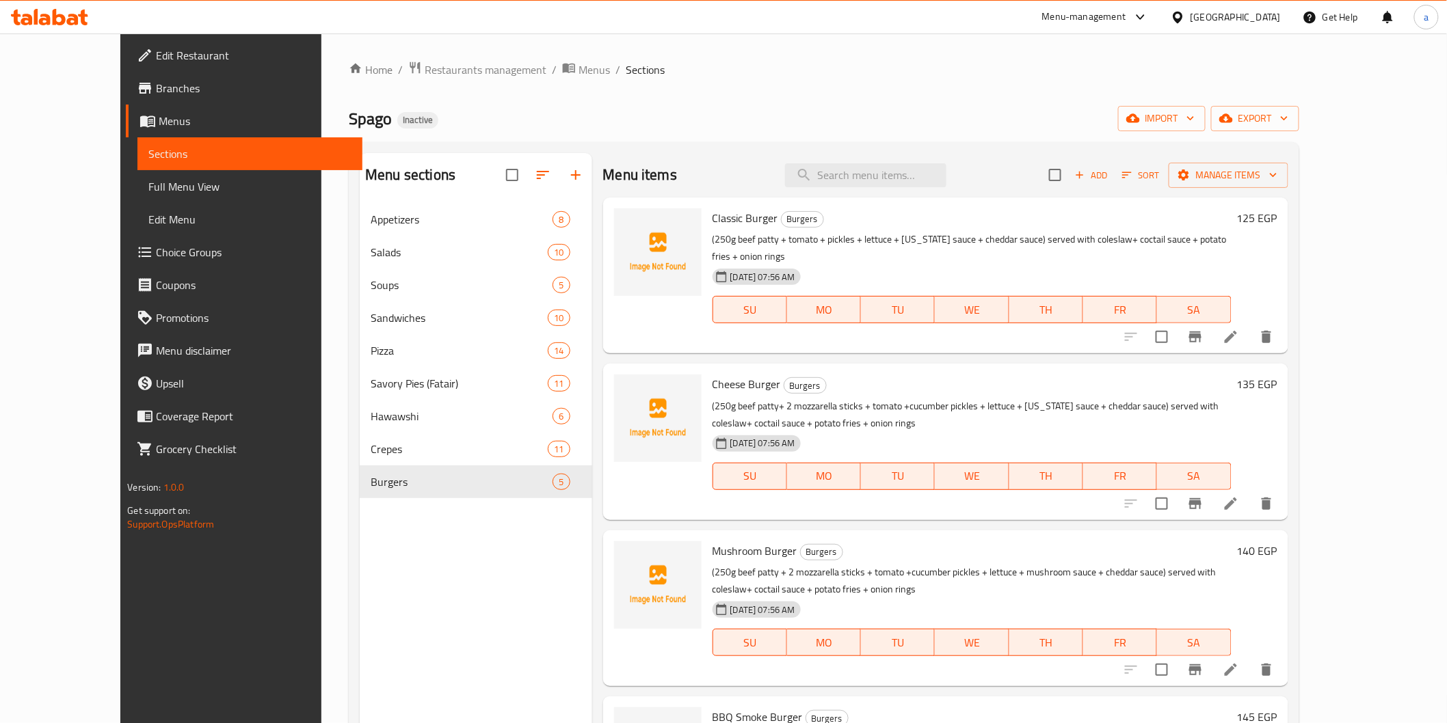
click at [176, 183] on span "Full Menu View" at bounding box center [249, 186] width 202 height 16
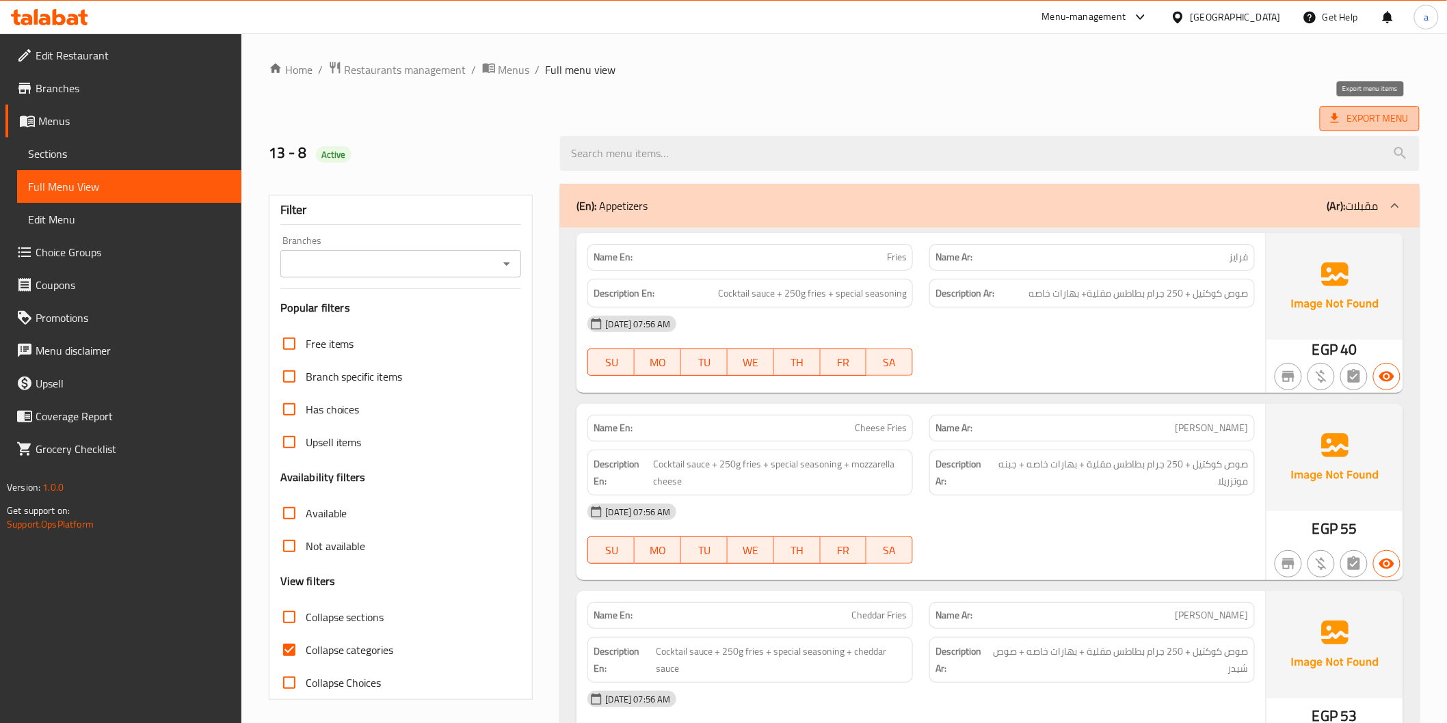
click at [1329, 118] on icon at bounding box center [1335, 118] width 14 height 14
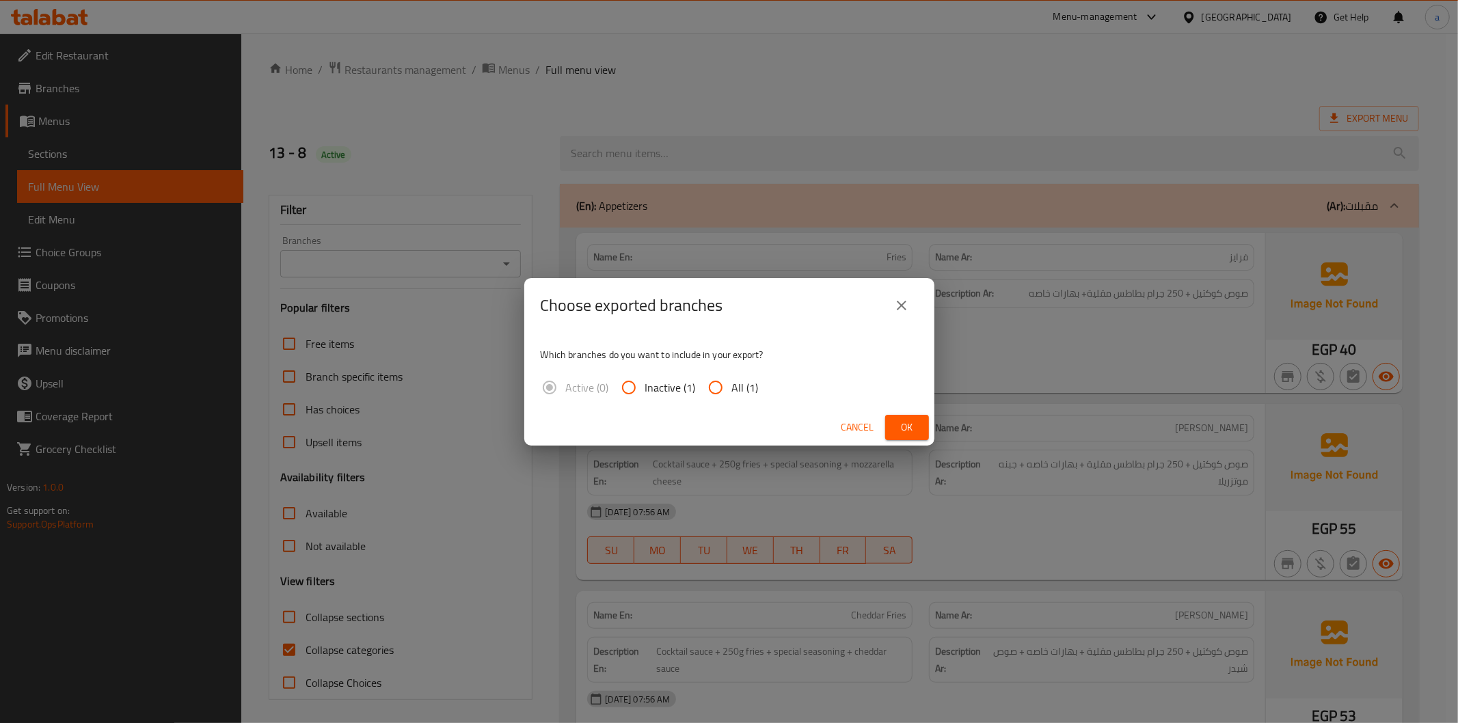
click at [758, 390] on div "Active (0) Inactive (1) All (1)" at bounding box center [655, 387] width 229 height 33
click at [753, 387] on span "All (1)" at bounding box center [745, 387] width 27 height 16
click at [732, 387] on input "All (1)" at bounding box center [715, 387] width 33 height 33
radio input "true"
click at [920, 425] on button "Ok" at bounding box center [907, 427] width 44 height 25
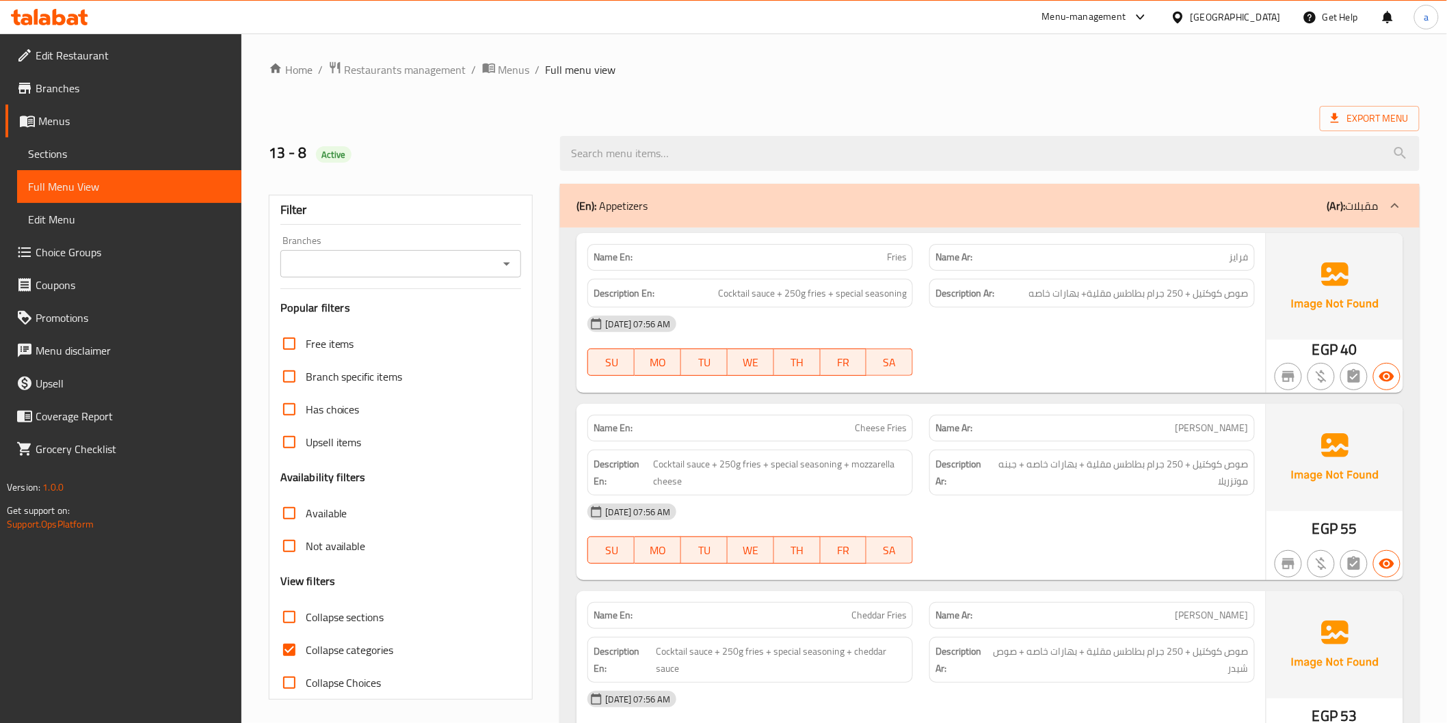
click at [343, 648] on span "Collapse categories" at bounding box center [350, 650] width 88 height 16
click at [306, 648] on input "Collapse categories" at bounding box center [289, 650] width 33 height 33
checkbox input "false"
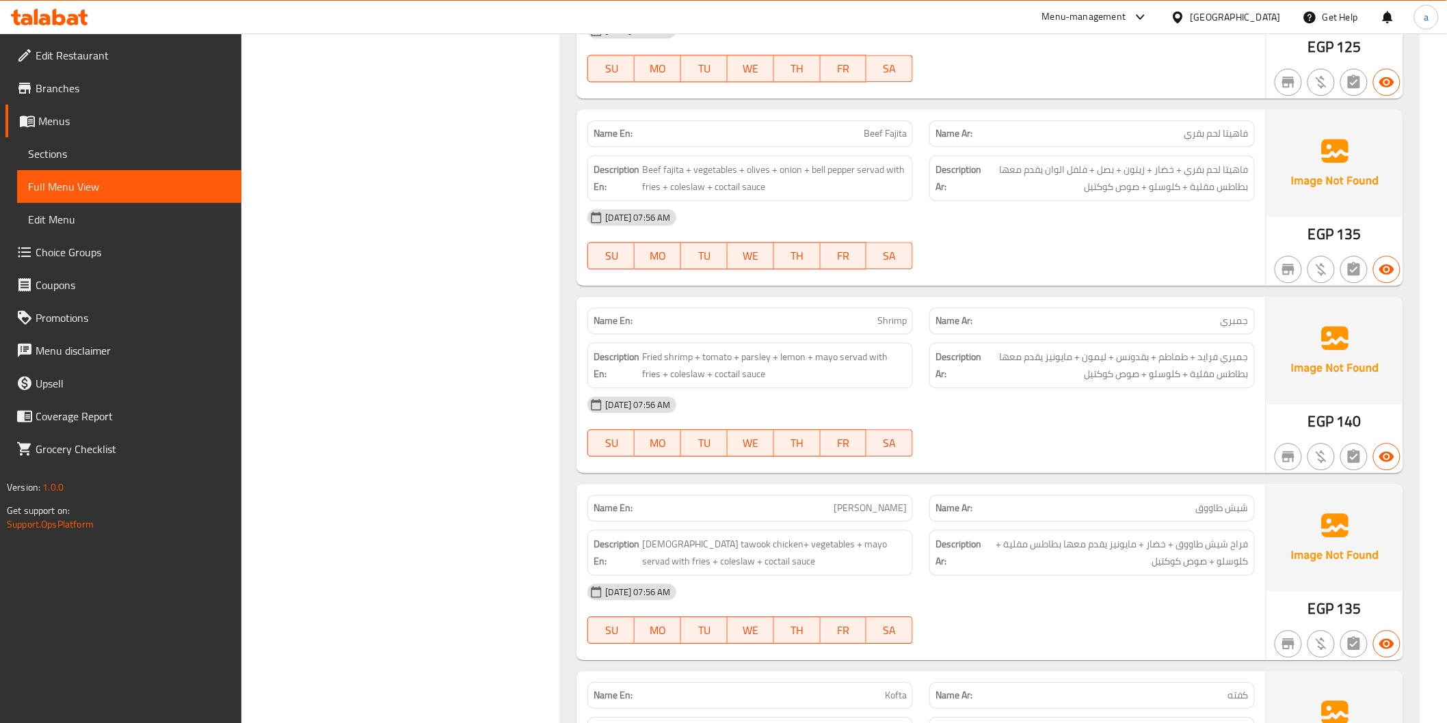
scroll to position [6430, 0]
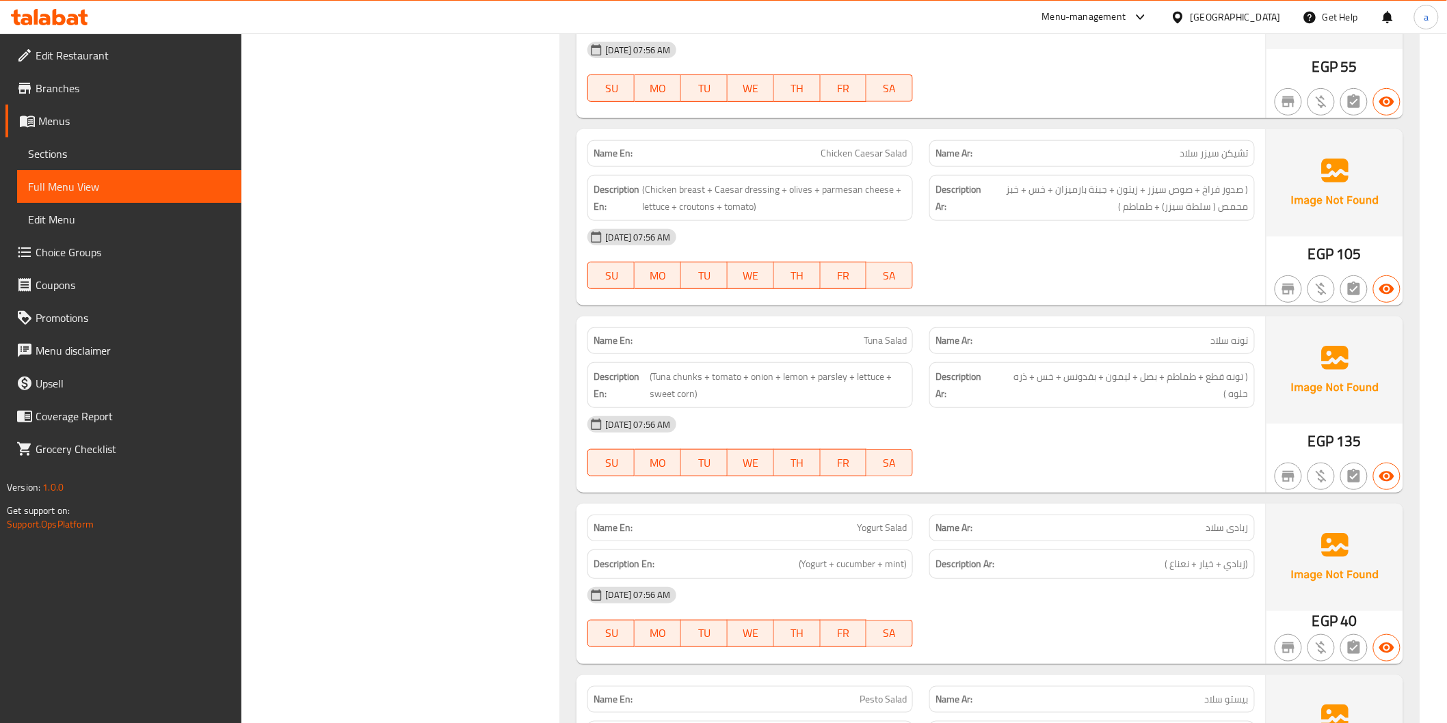
scroll to position [2252, 0]
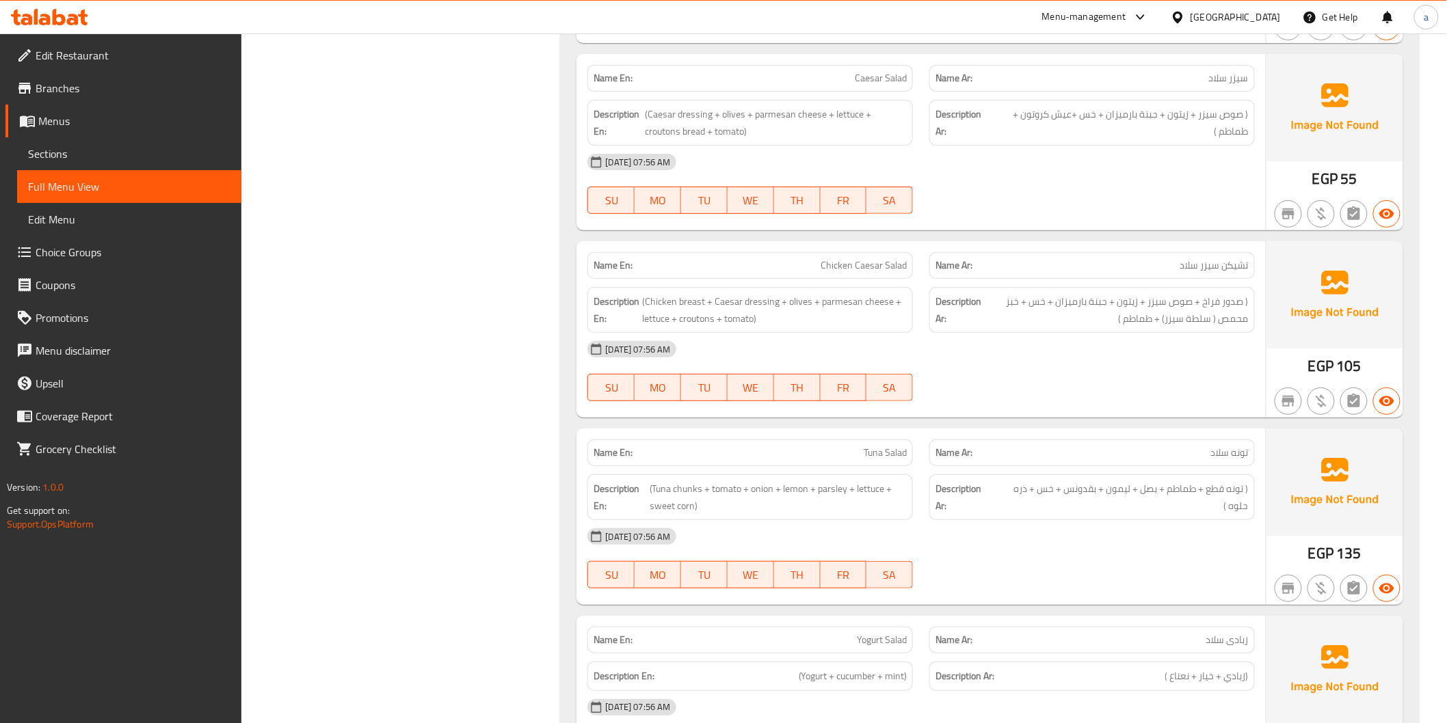
click at [91, 155] on span "Sections" at bounding box center [129, 154] width 202 height 16
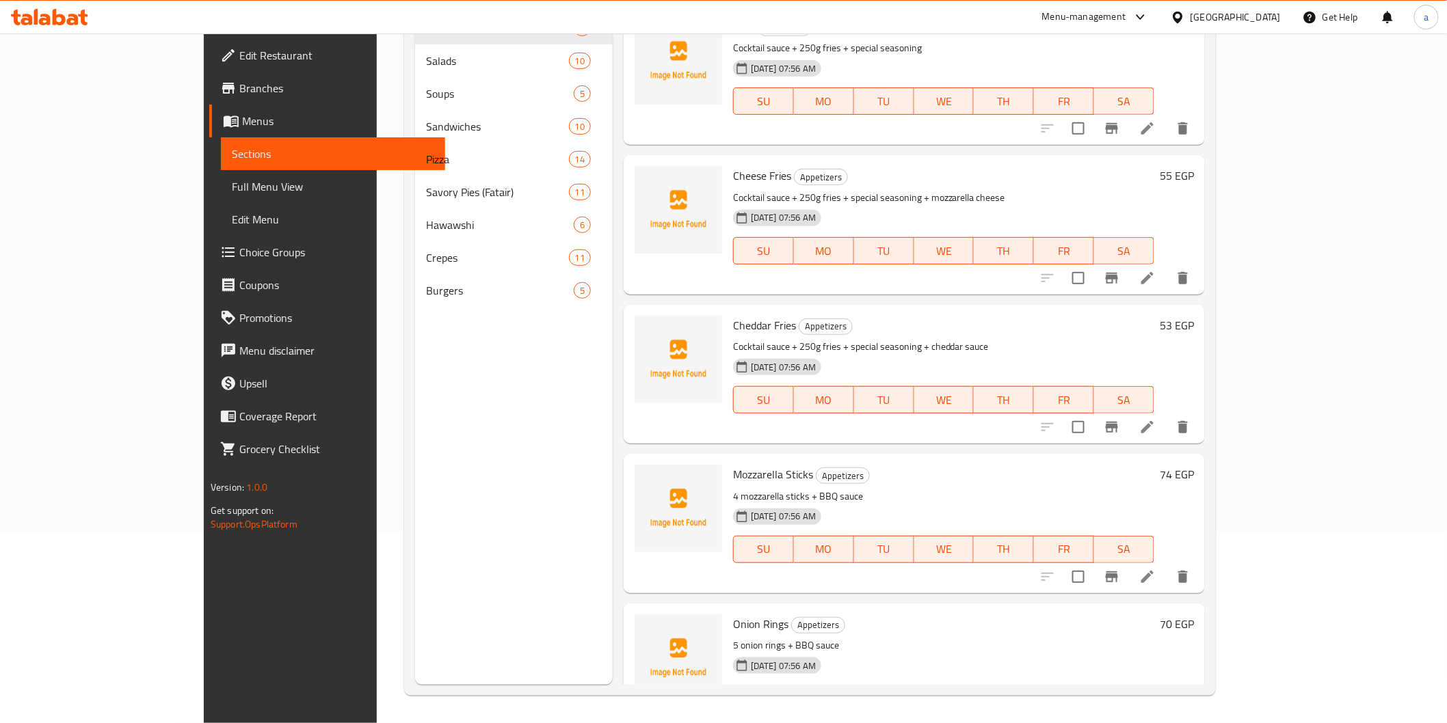
scroll to position [191, 0]
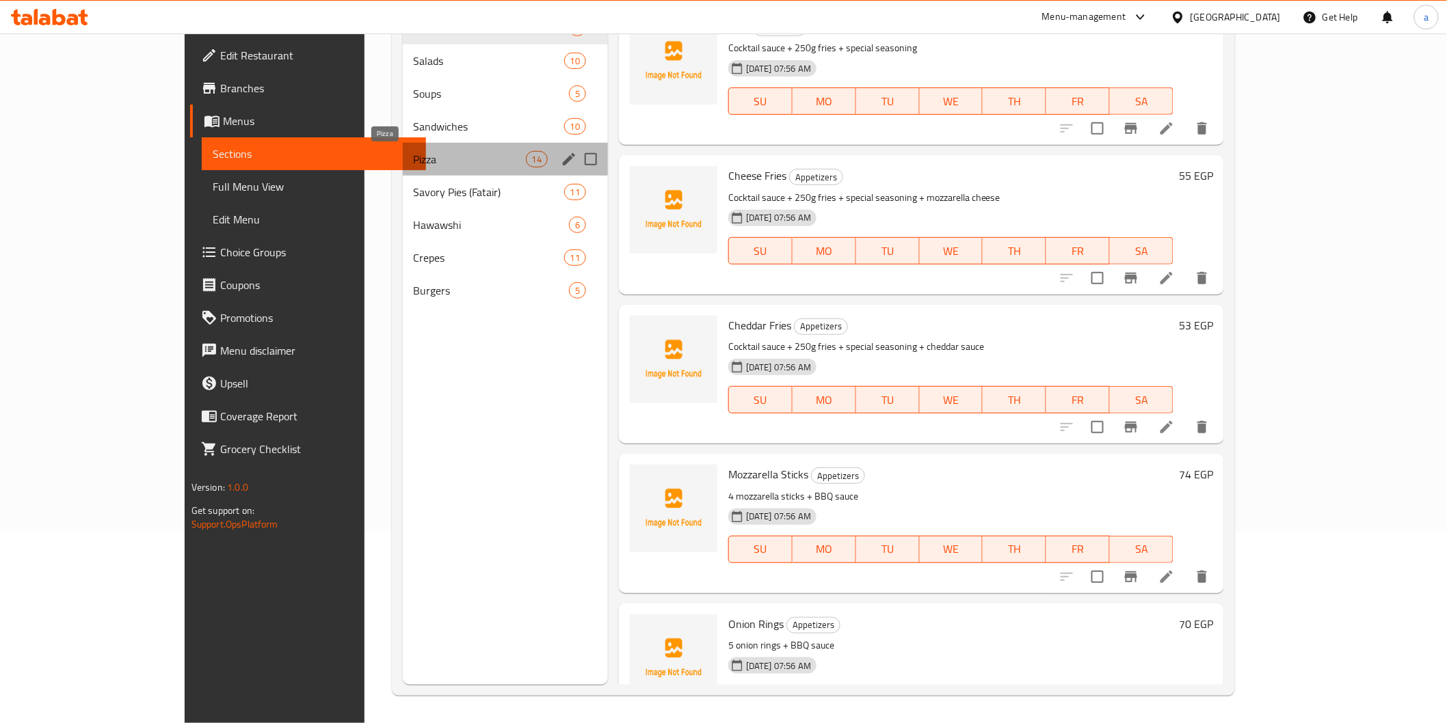
click at [414, 161] on span "Pizza" at bounding box center [470, 159] width 112 height 16
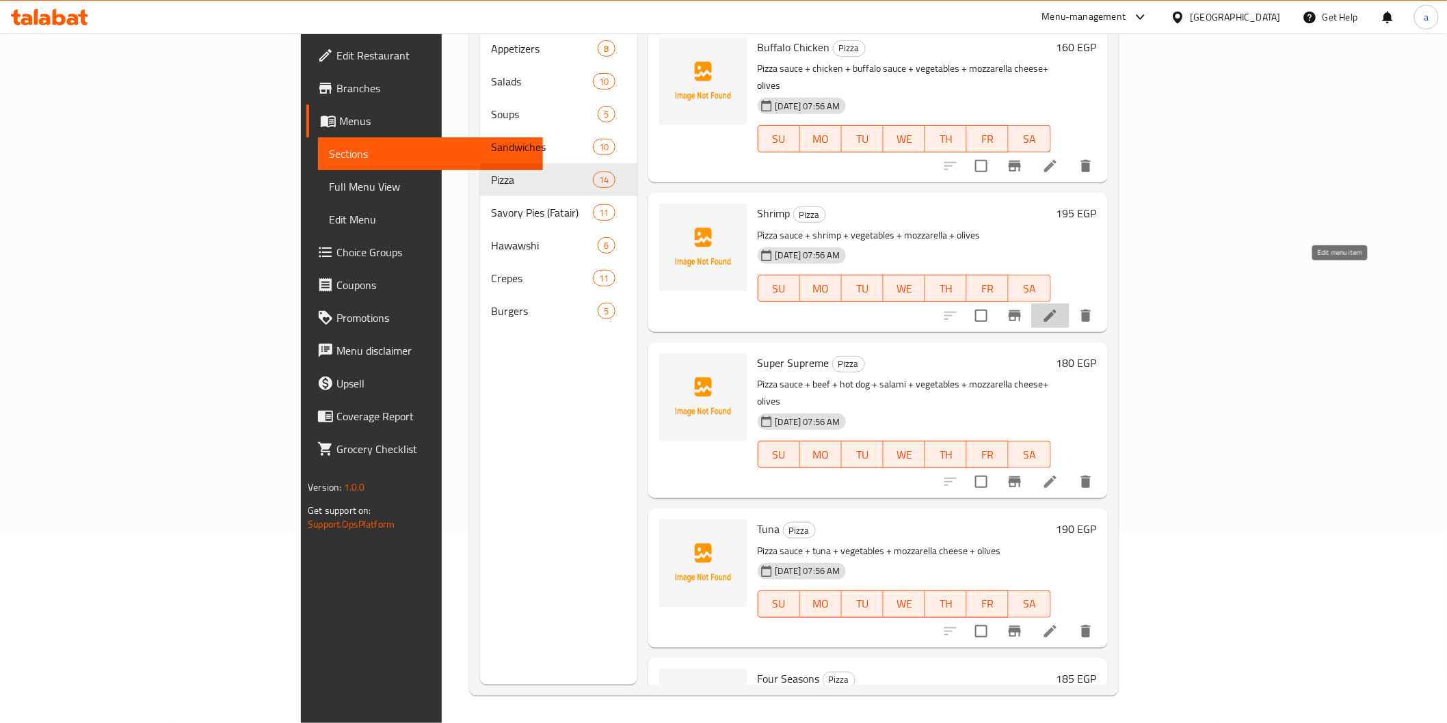
click at [1058, 308] on icon at bounding box center [1050, 316] width 16 height 16
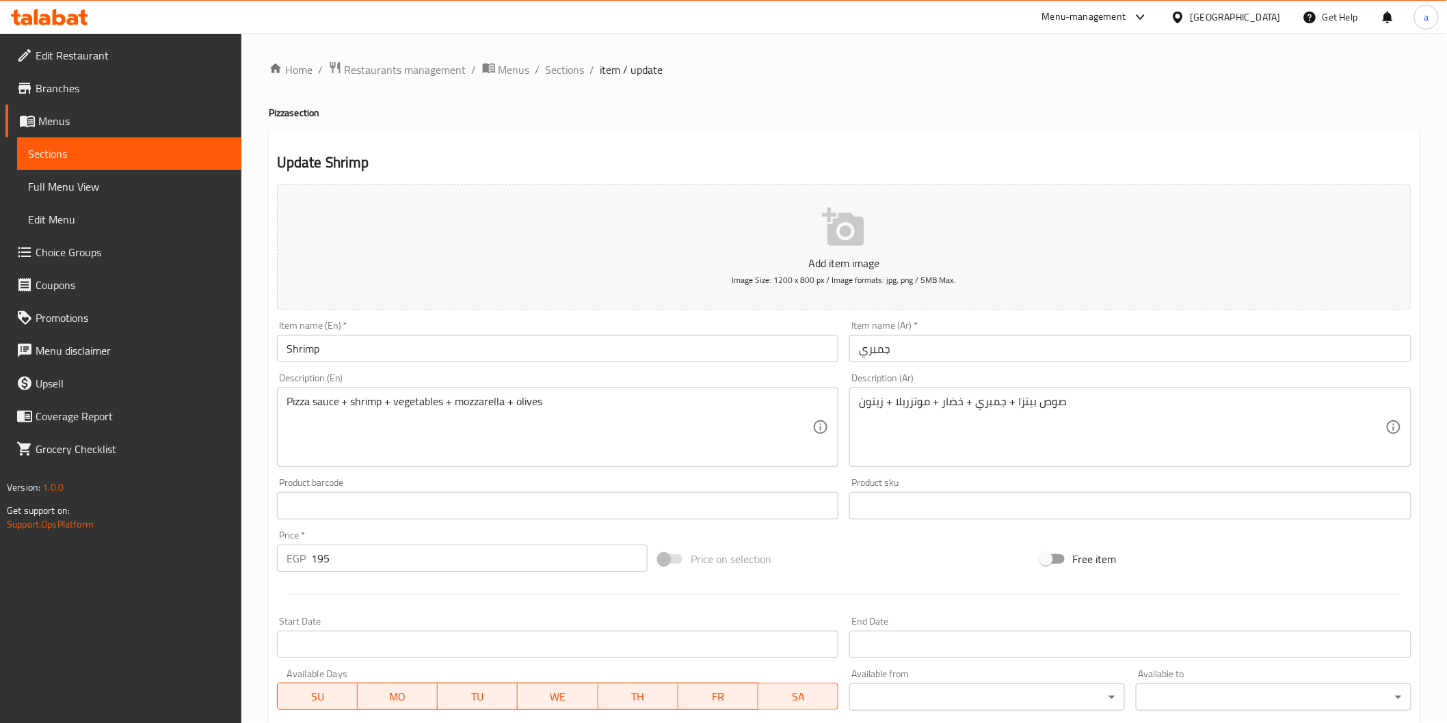
click at [896, 347] on input "جمبري" at bounding box center [1130, 348] width 562 height 27
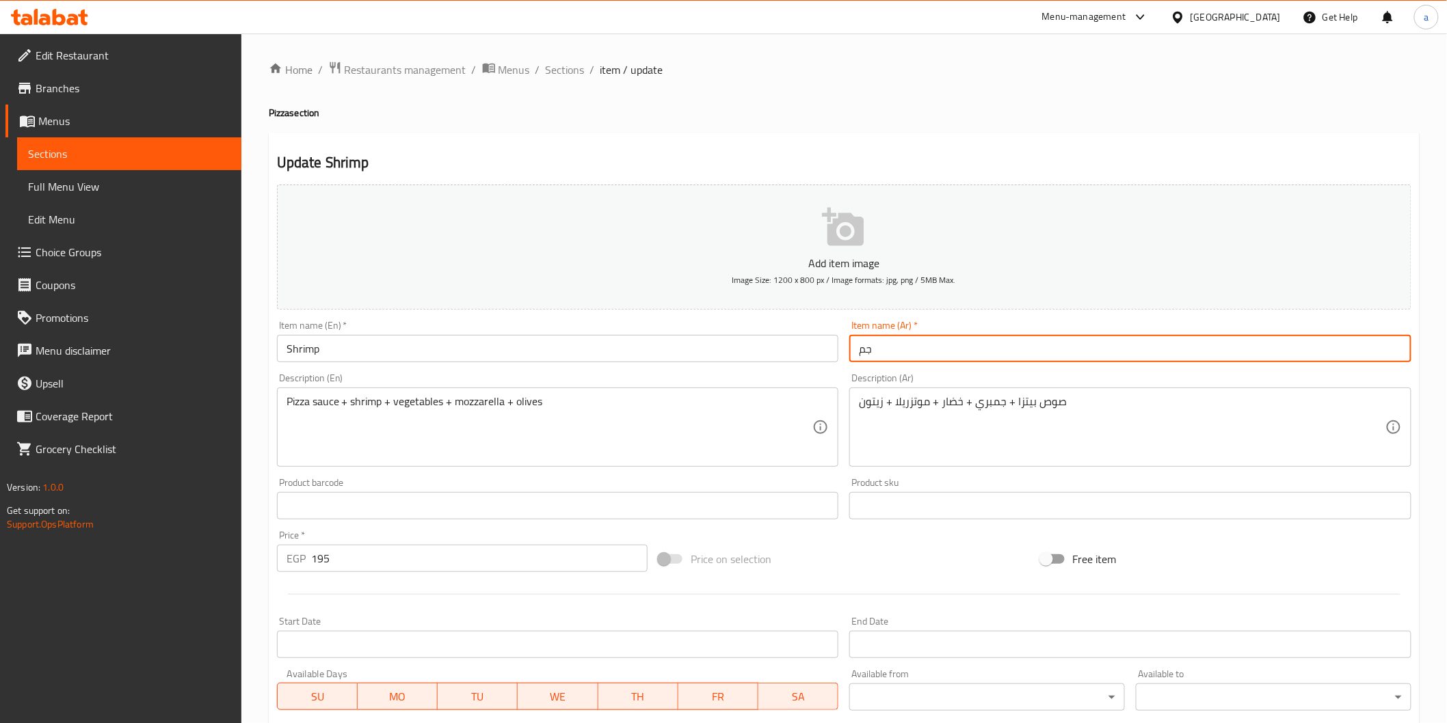
type input "ج"
type input "بيتزا جمبرى"
click at [346, 349] on input "Shrimp" at bounding box center [558, 348] width 562 height 27
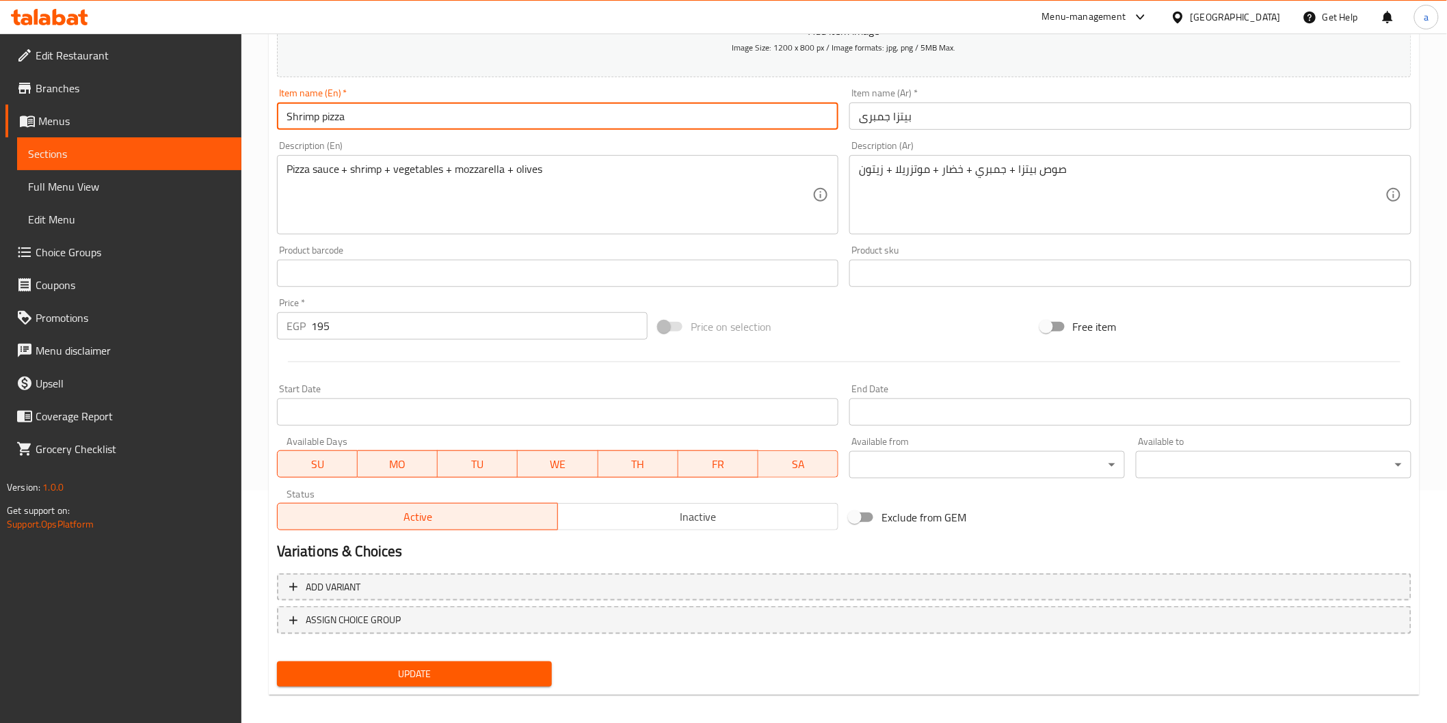
scroll to position [240, 0]
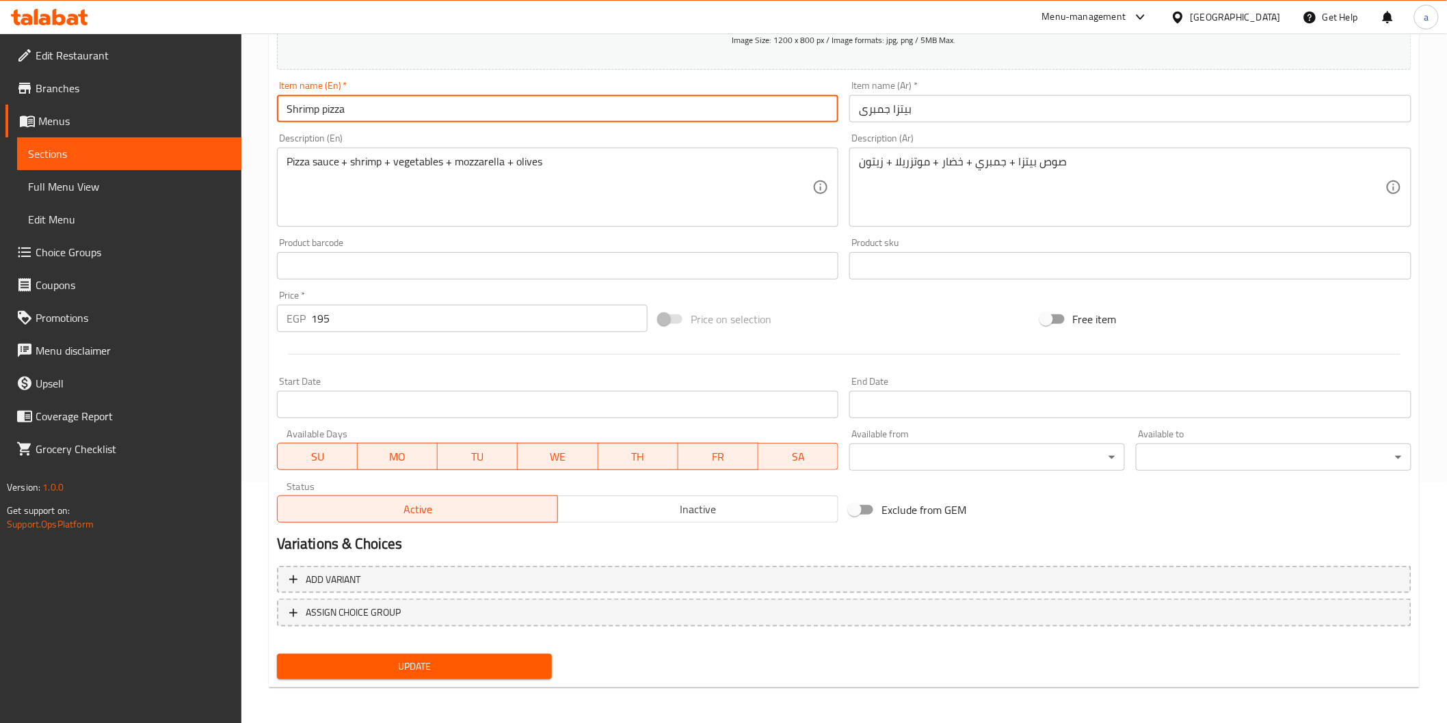
type input "Shrimp pizza"
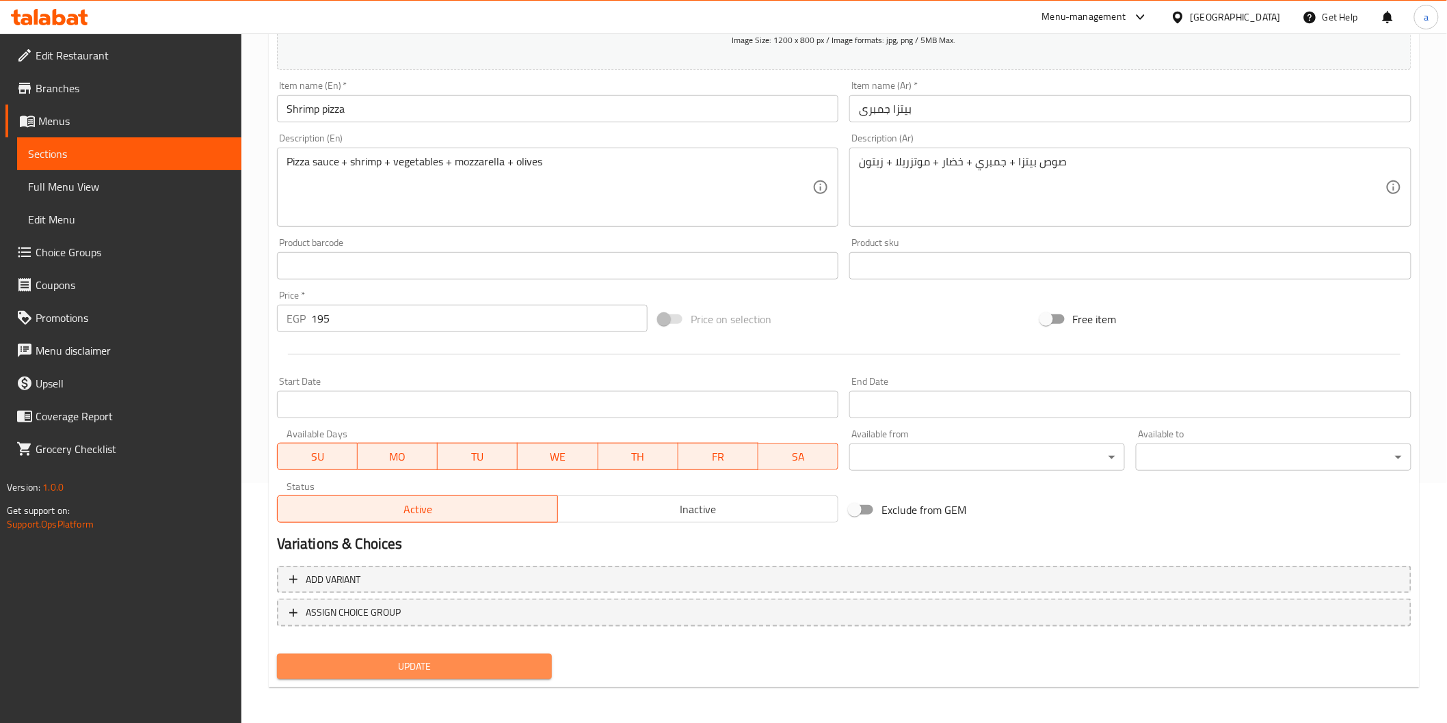
click at [367, 660] on span "Update" at bounding box center [415, 666] width 254 height 17
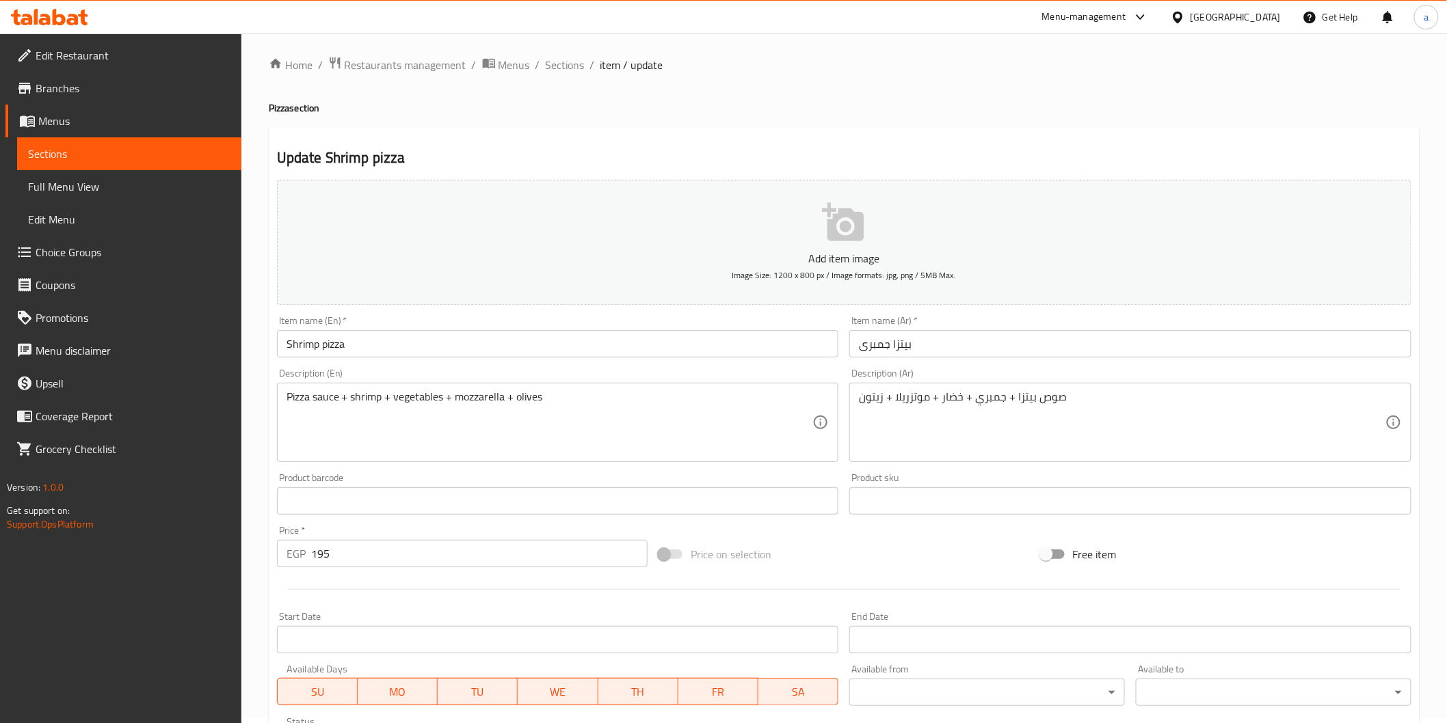
scroll to position [0, 0]
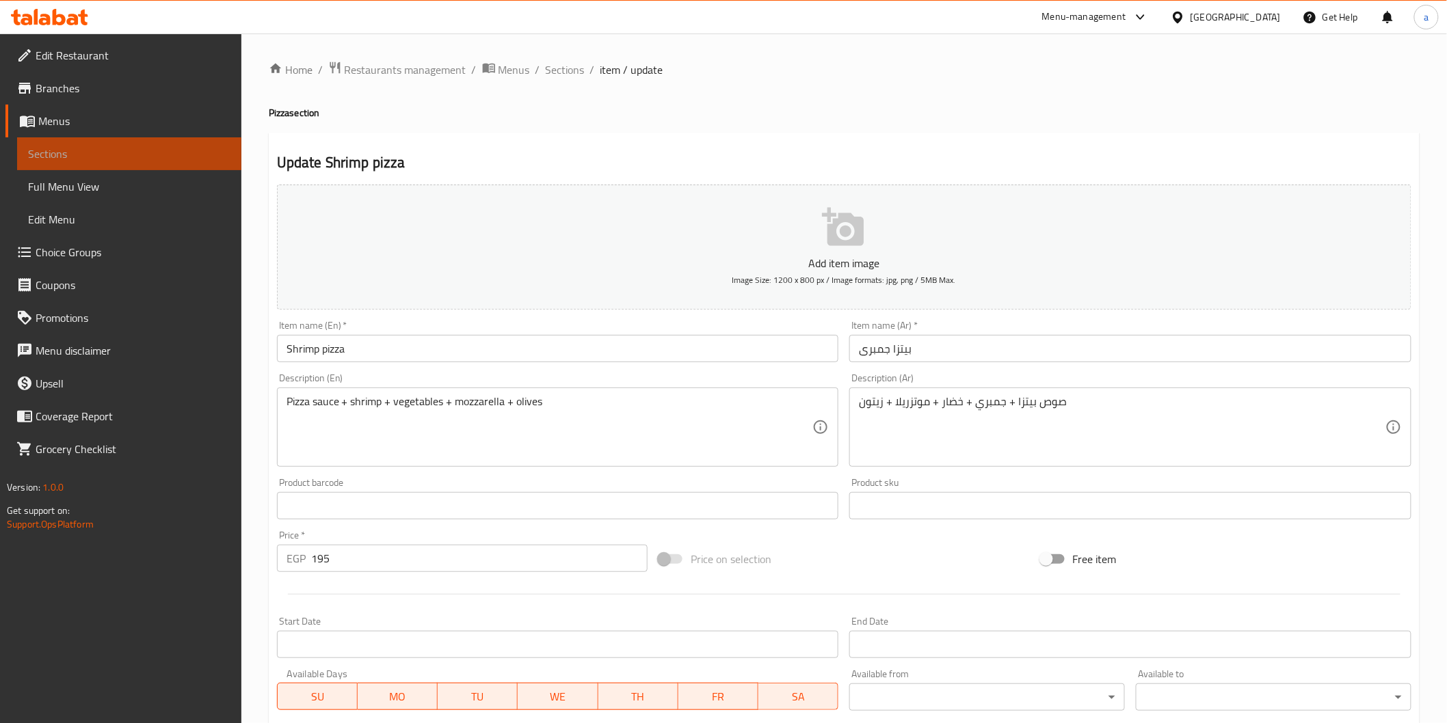
click at [86, 138] on link "Sections" at bounding box center [129, 153] width 224 height 33
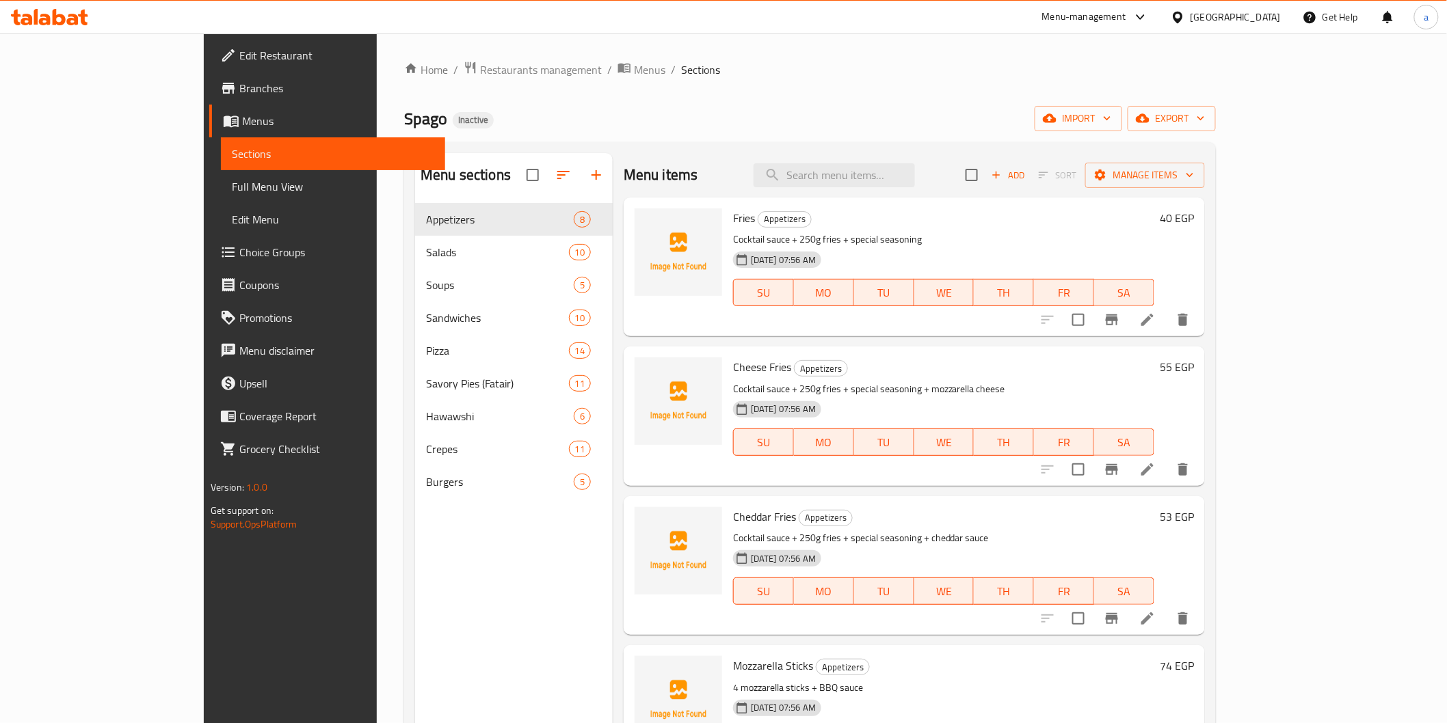
click at [232, 193] on span "Full Menu View" at bounding box center [333, 186] width 202 height 16
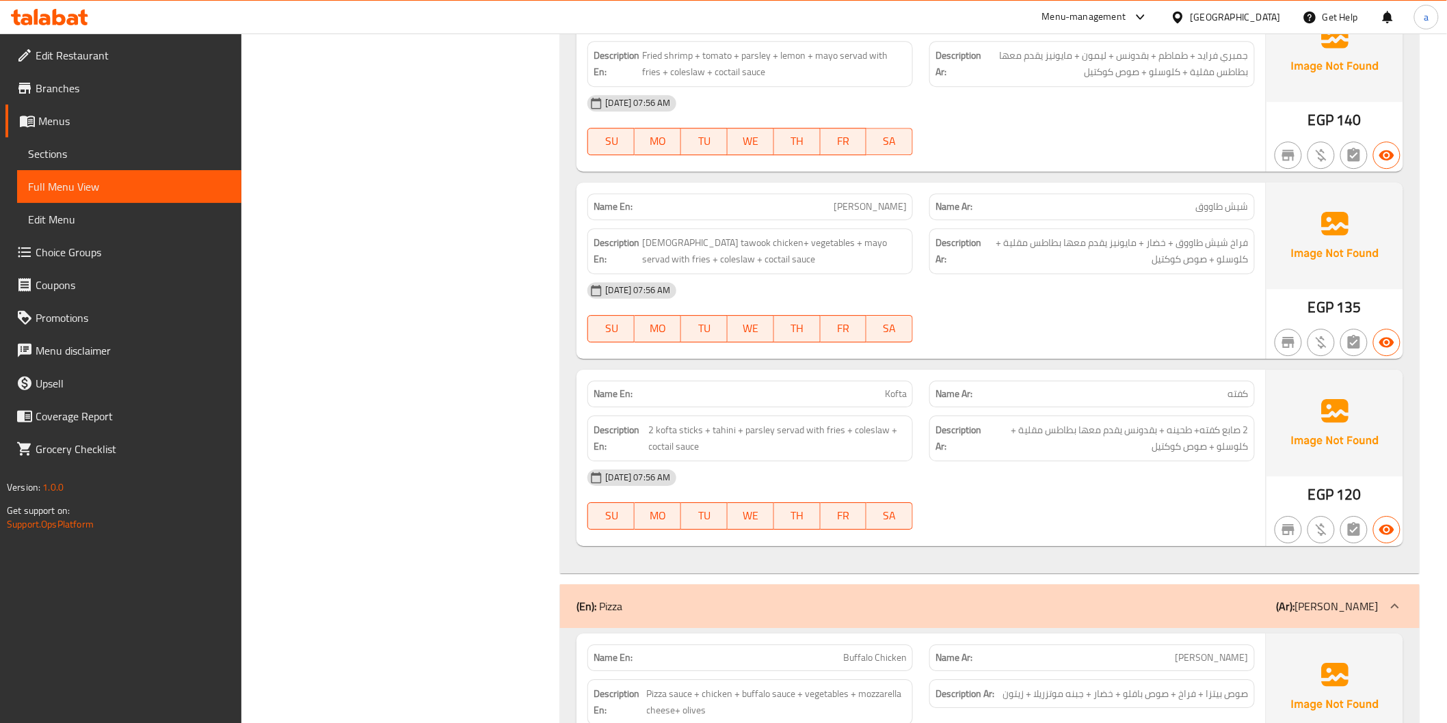
scroll to position [5773, 0]
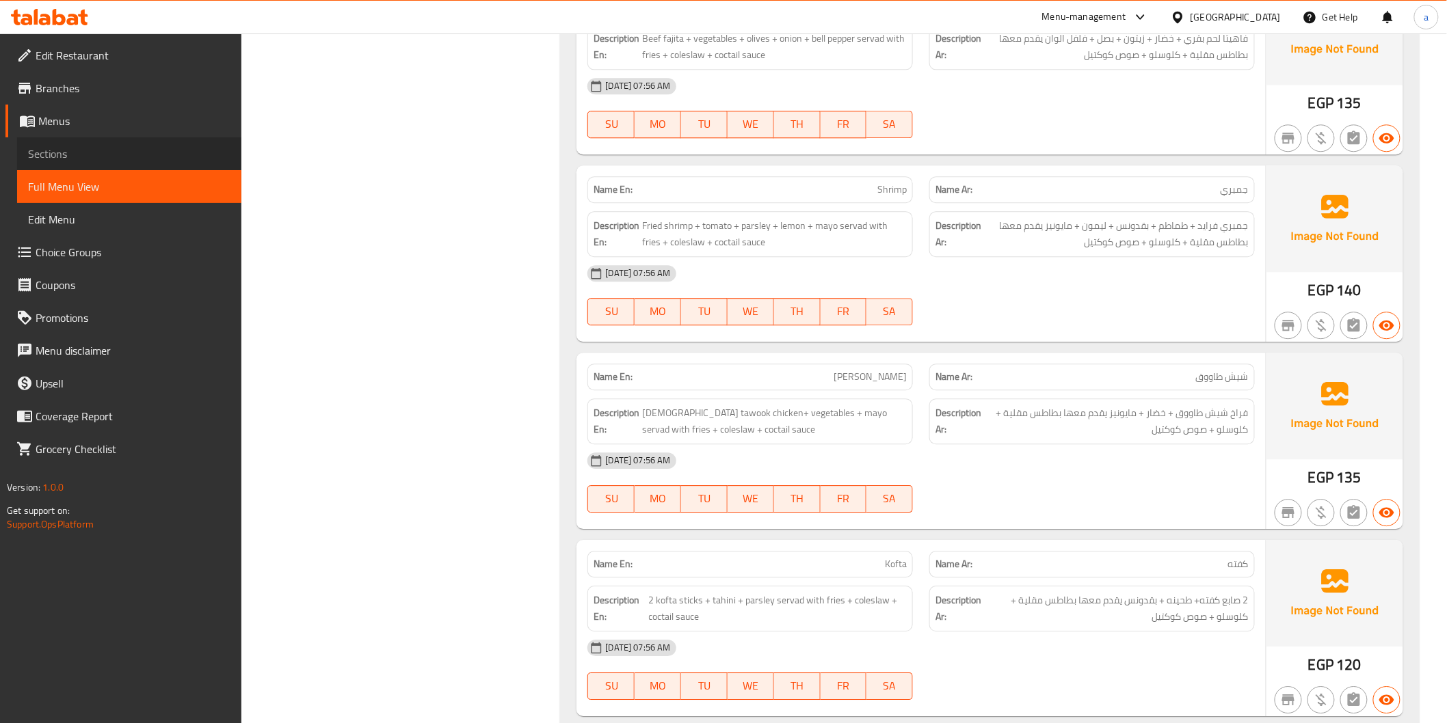
click at [84, 154] on span "Sections" at bounding box center [129, 154] width 202 height 16
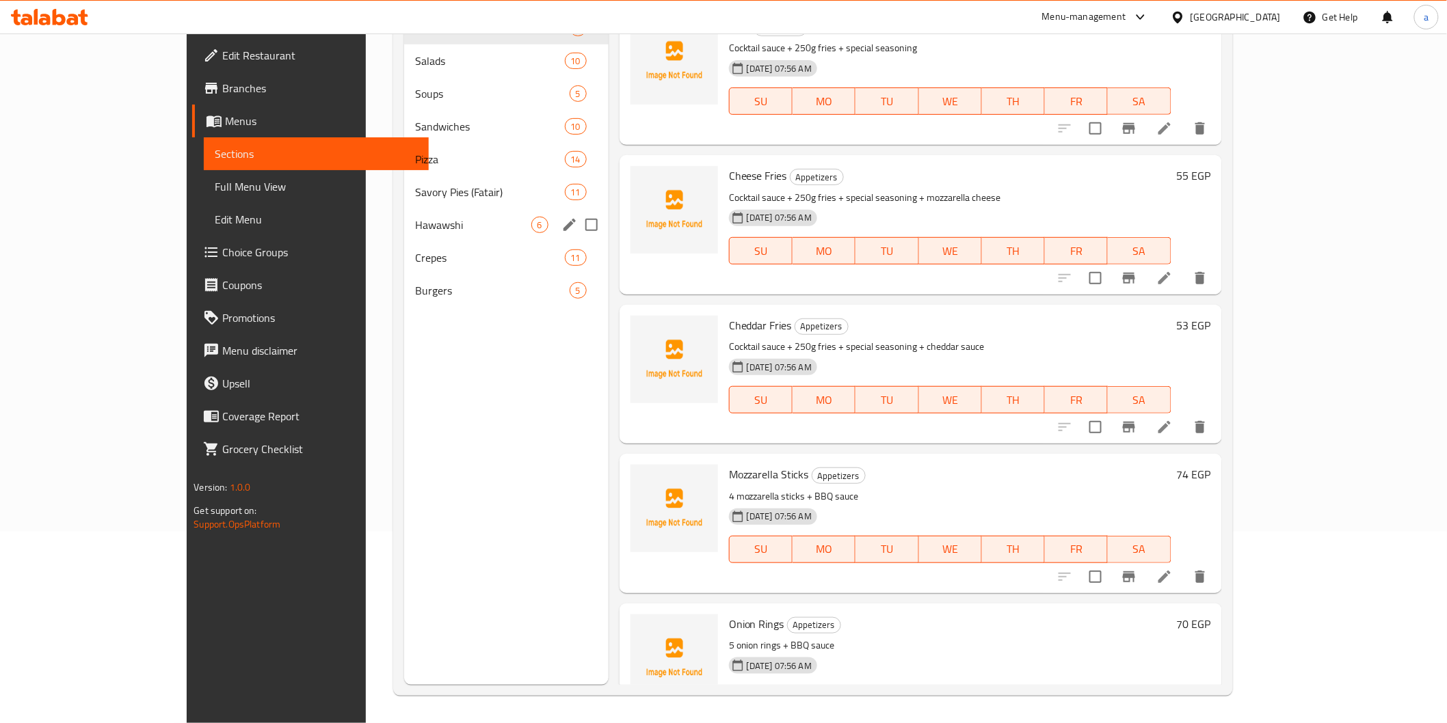
click at [404, 233] on div "Hawawshi 6" at bounding box center [506, 225] width 204 height 33
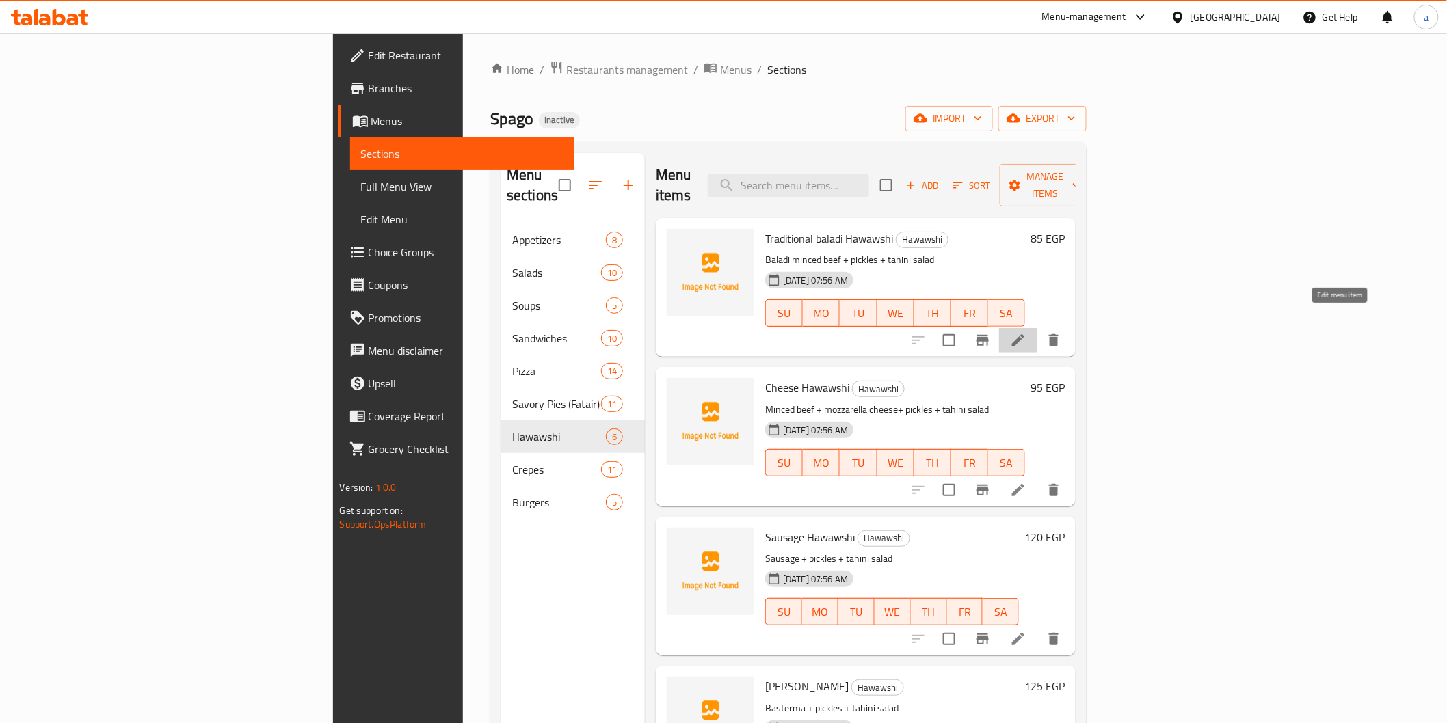
click at [1024, 334] on icon at bounding box center [1018, 340] width 12 height 12
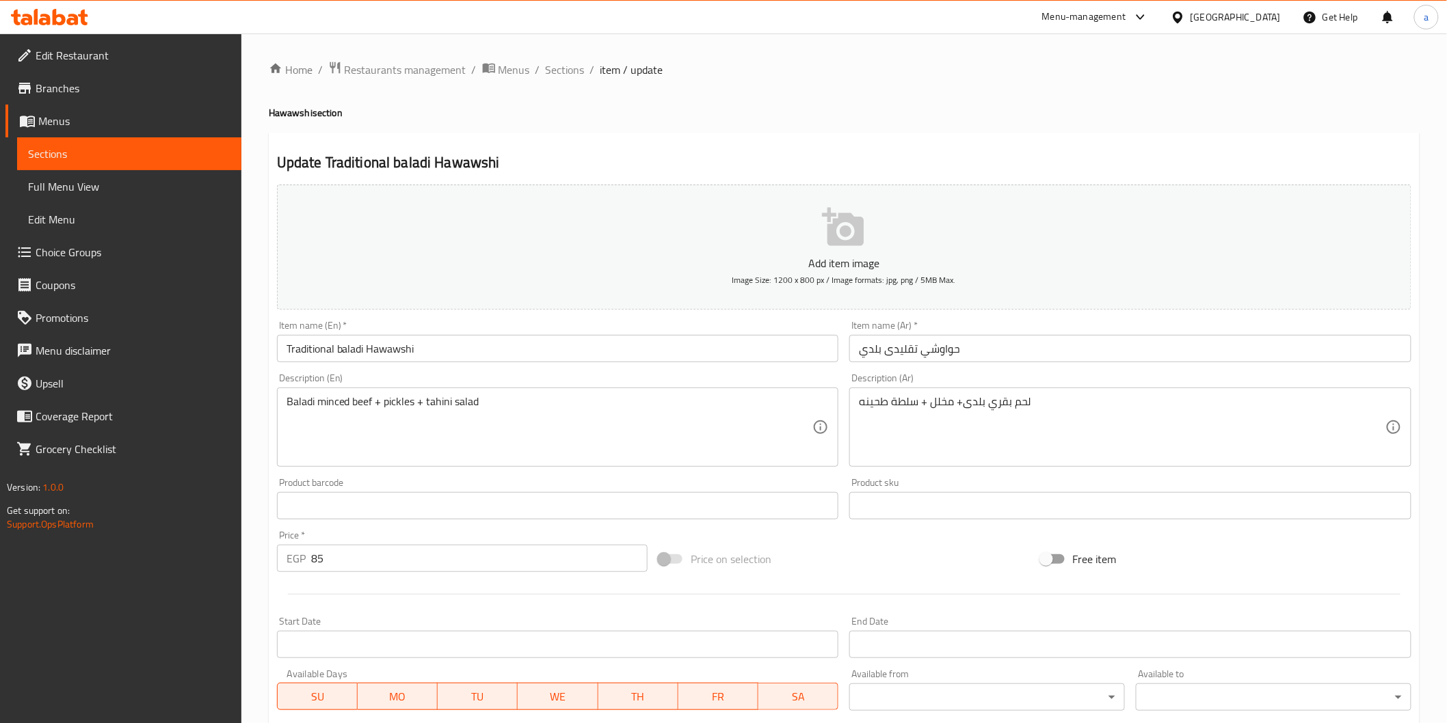
click at [850, 409] on div "لحم بقري بلدى+ مخلل + سلطة طحينه Description (Ar)" at bounding box center [1130, 427] width 562 height 79
click at [1040, 399] on textarea "لحم بقري بلدى+ مخلل + سلطة طحينه" at bounding box center [1122, 427] width 526 height 65
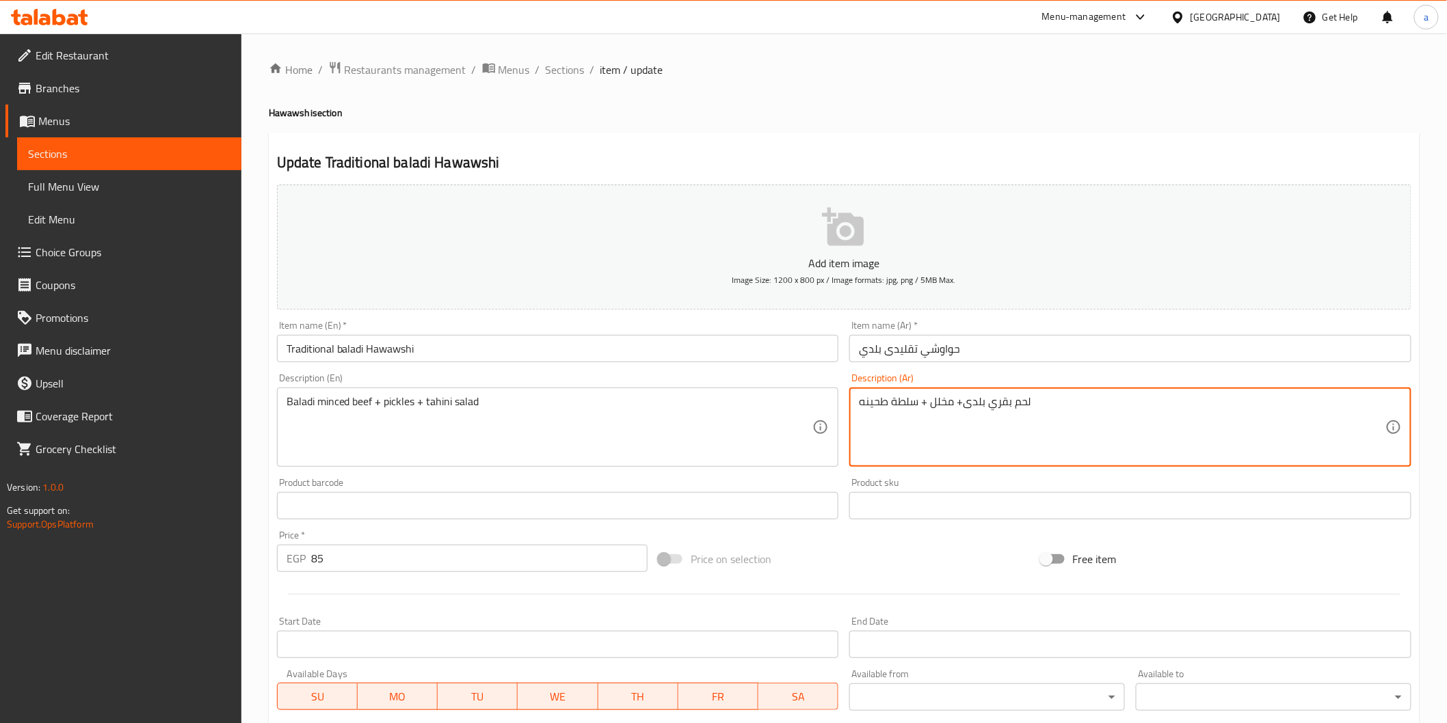
paste textarea "خبز بيتا محشو باللحم"
type textarea "لحم بقري بلدى+ مخلل + سلطة طحينه خبز بيتا محشو باللحم"
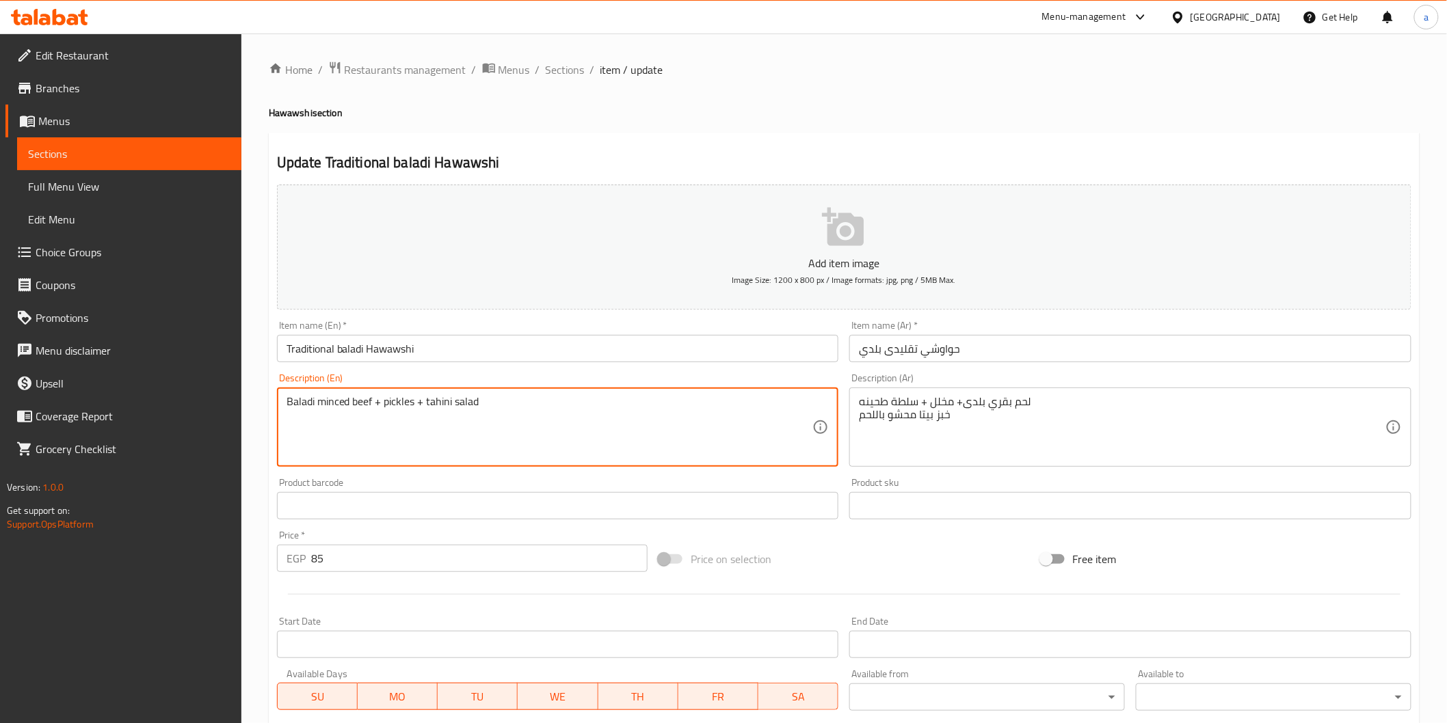
paste textarea "stuffed pita with meat"
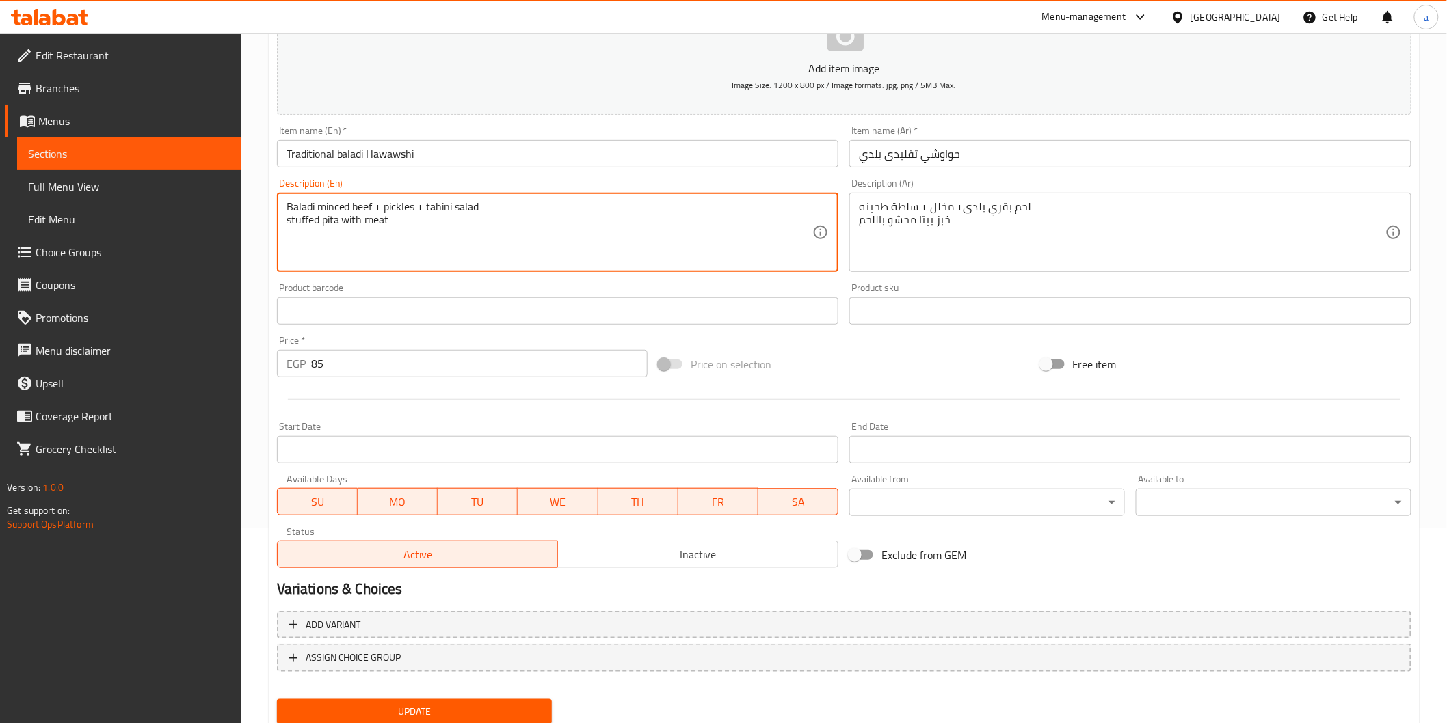
scroll to position [240, 0]
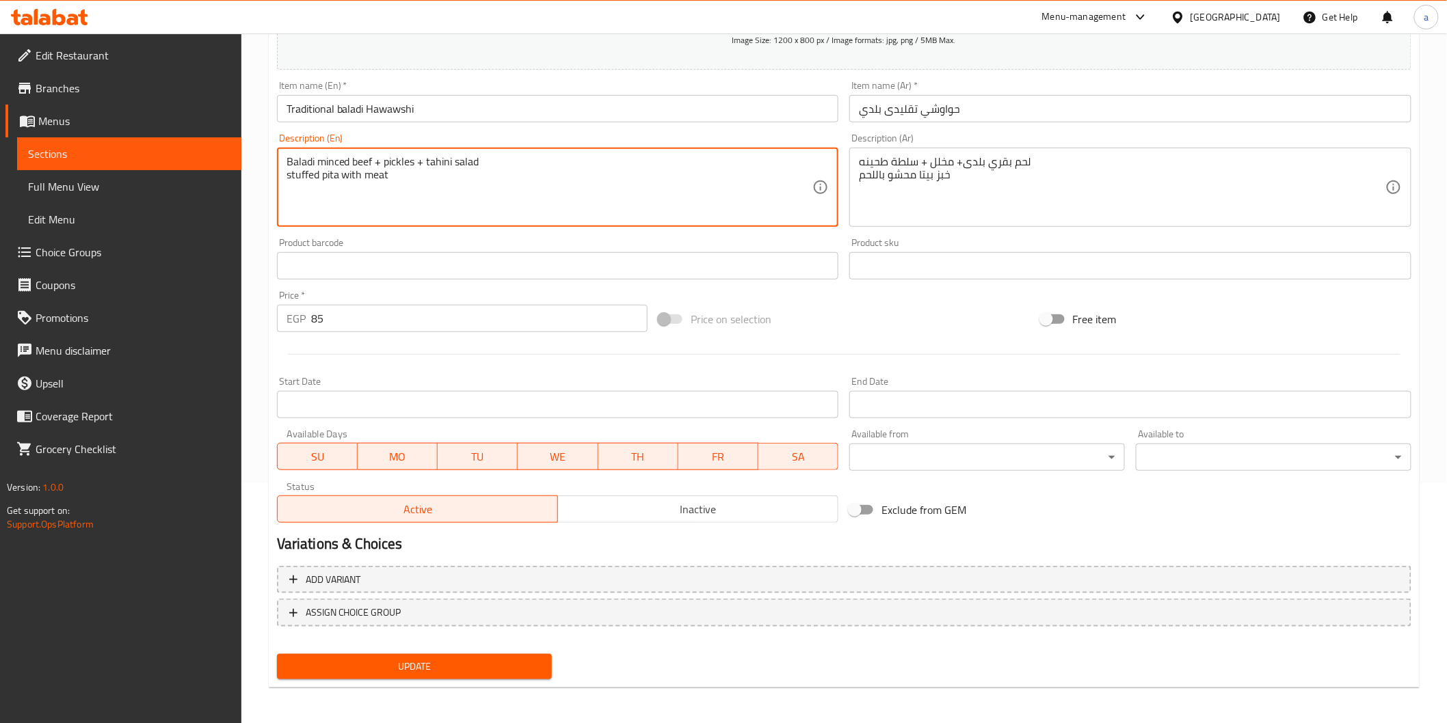
type textarea "Baladi minced beef + pickles + tahini salad stuffed pita with meat"
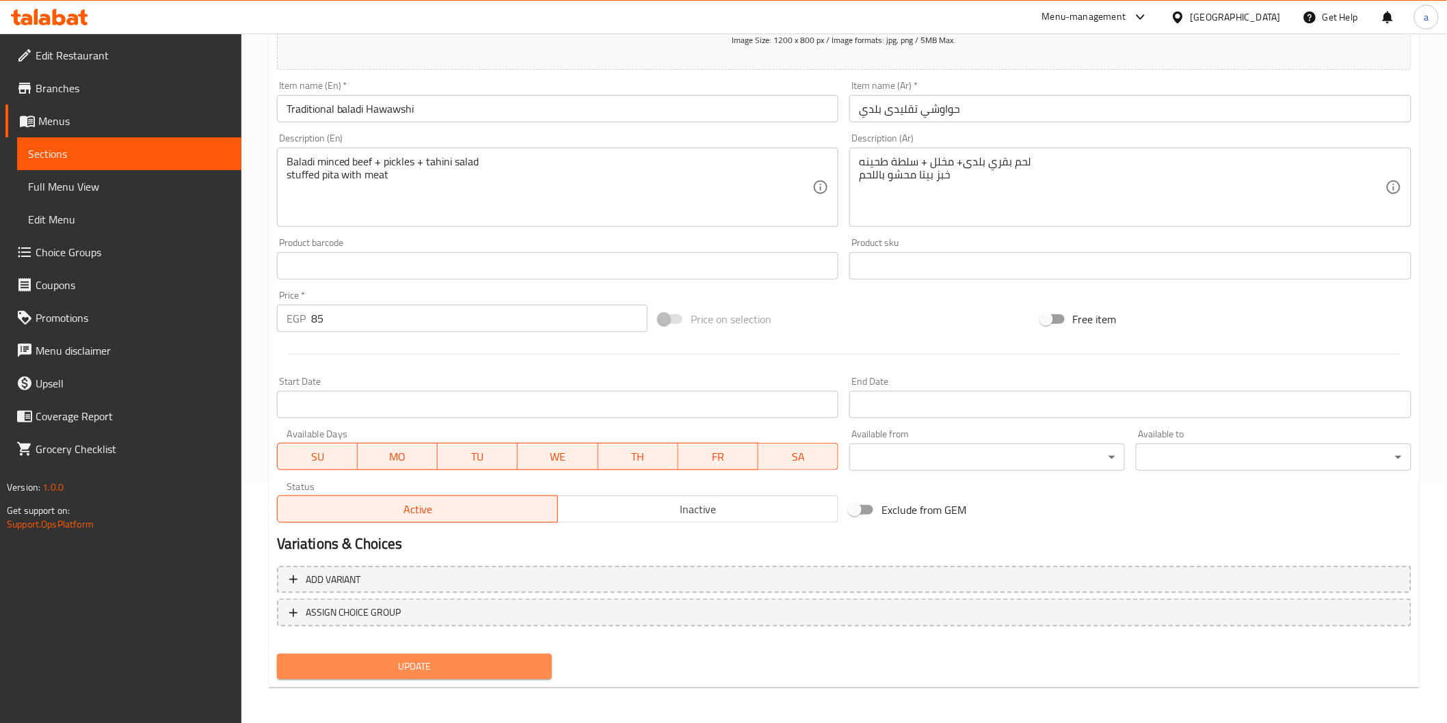
click at [462, 661] on span "Update" at bounding box center [415, 666] width 254 height 17
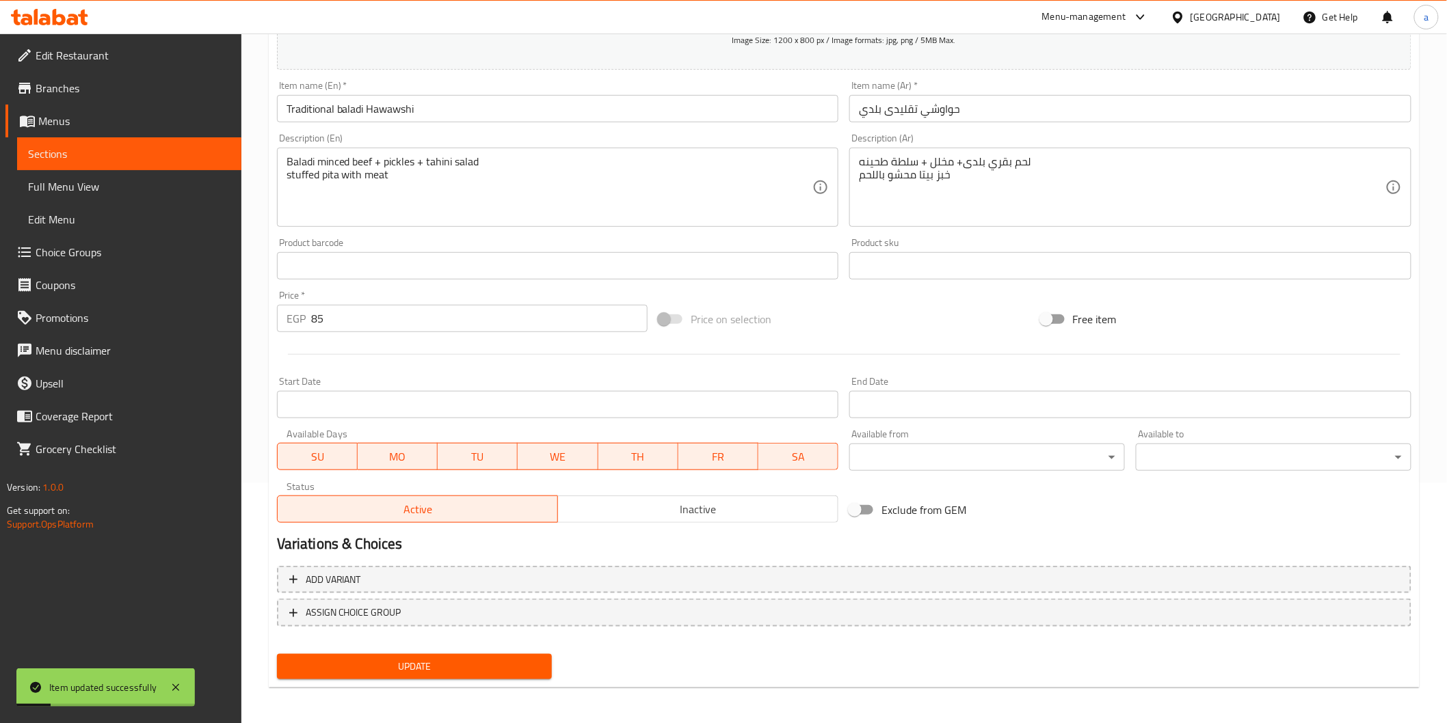
click at [86, 142] on link "Sections" at bounding box center [129, 153] width 224 height 33
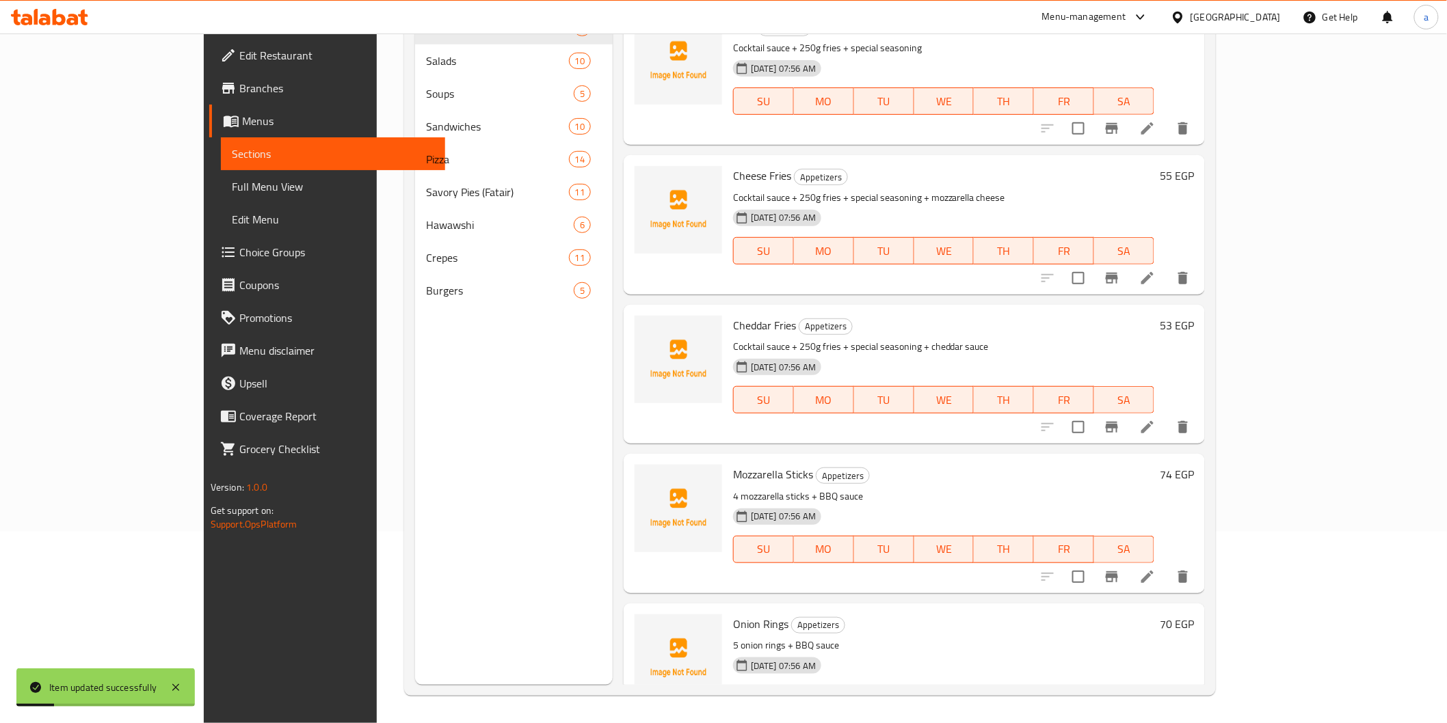
scroll to position [191, 0]
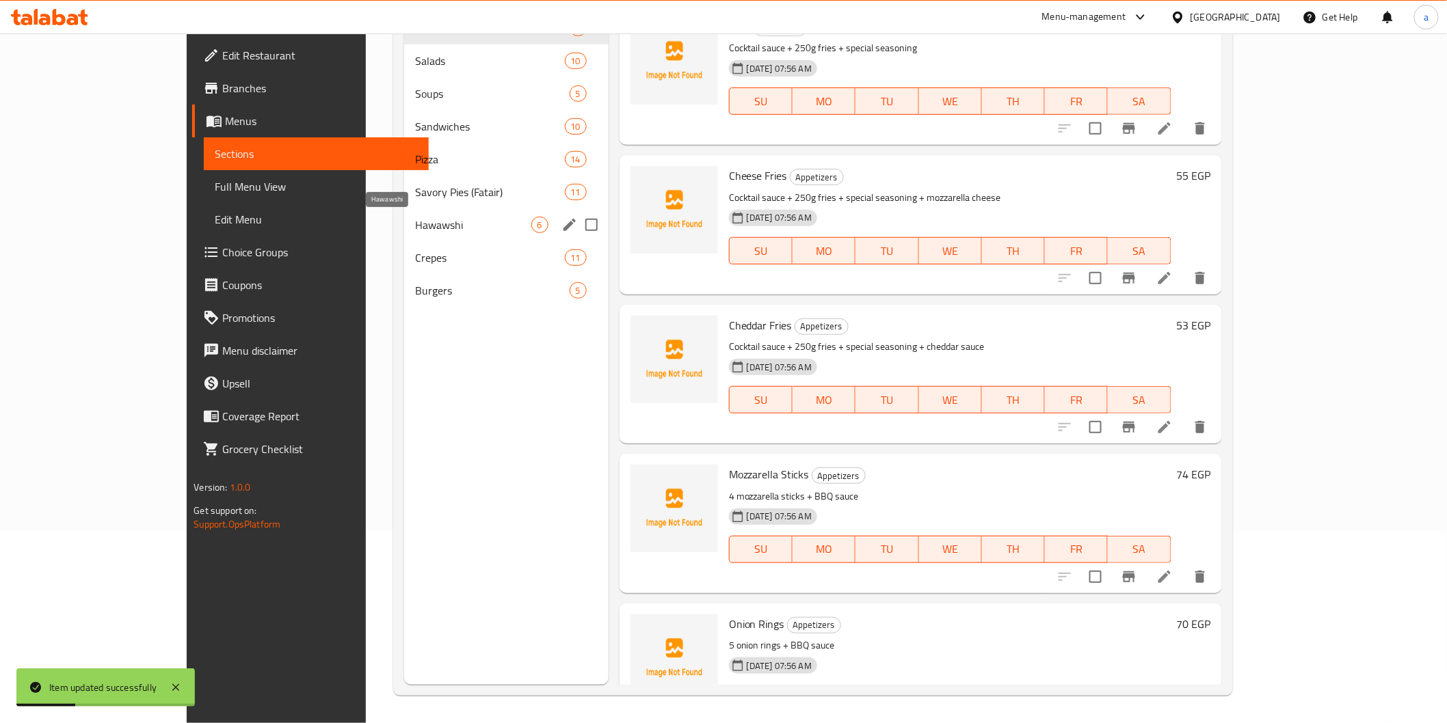
click at [415, 231] on span "Hawawshi" at bounding box center [473, 225] width 116 height 16
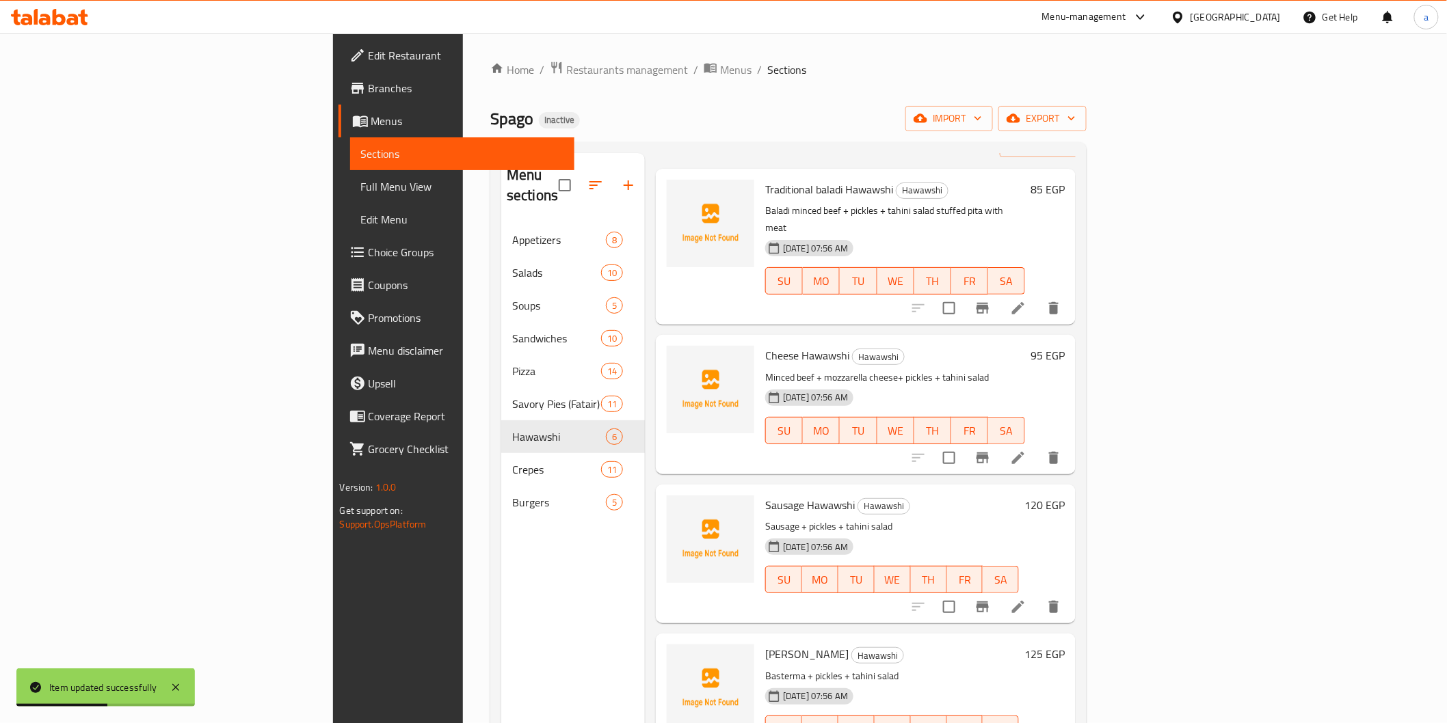
scroll to position [76, 0]
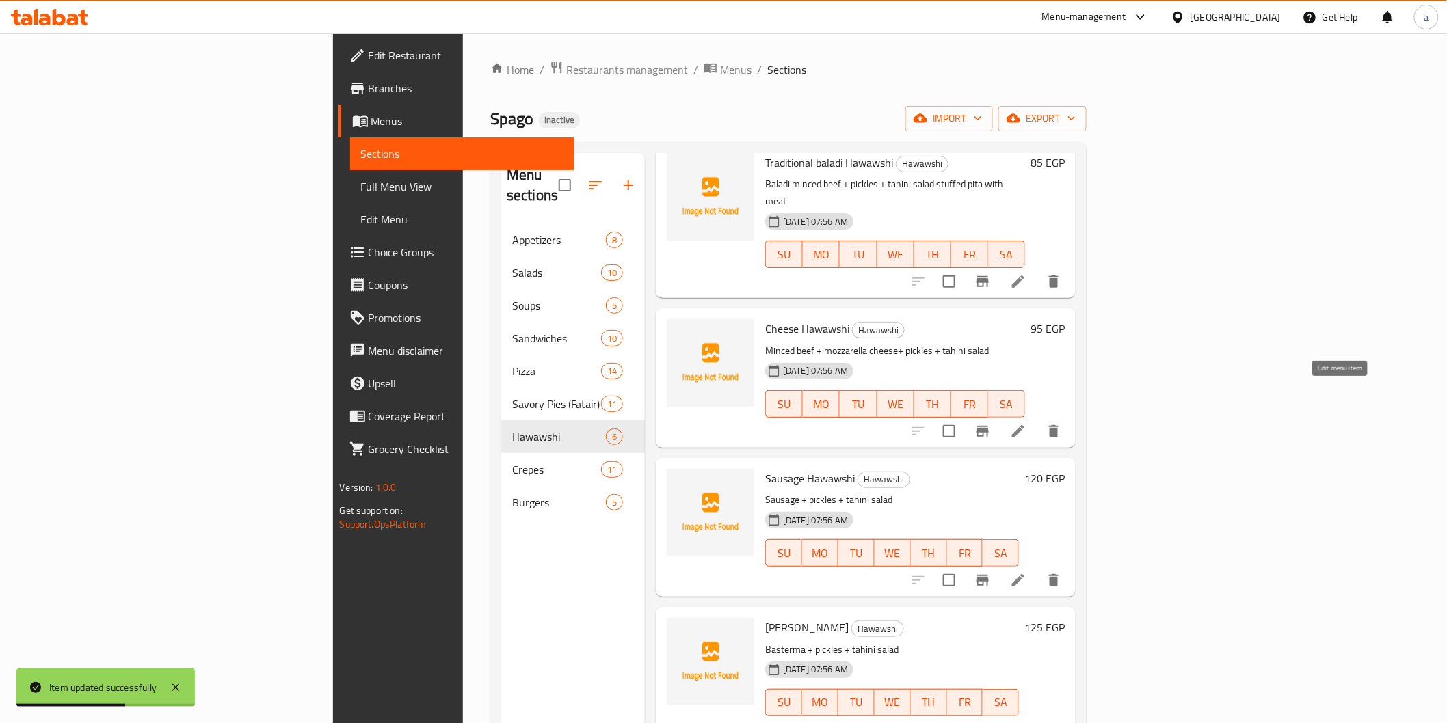
click at [1026, 423] on icon at bounding box center [1018, 431] width 16 height 16
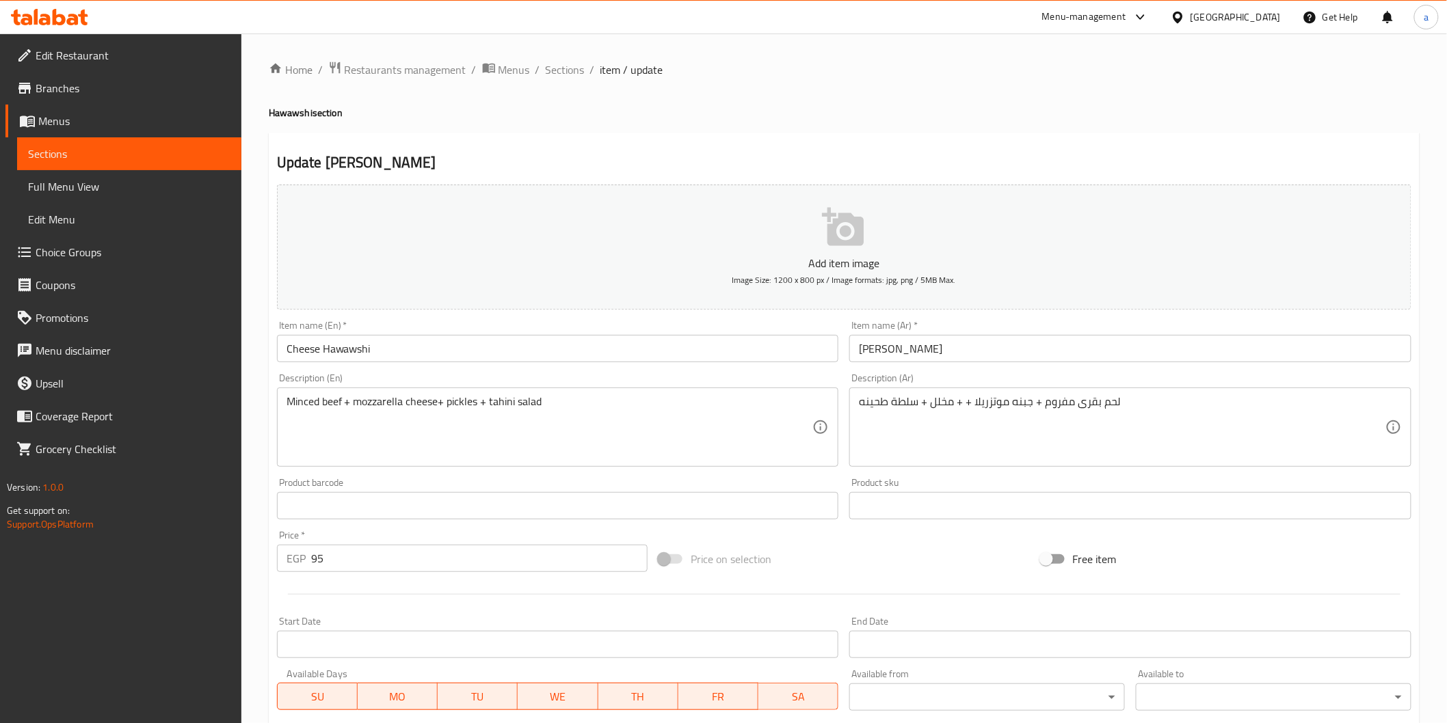
click at [1215, 425] on textarea "لحم بقرى مفروم + جبنه موتزريلا + + مخلل + سلطة طحينه" at bounding box center [1122, 427] width 526 height 65
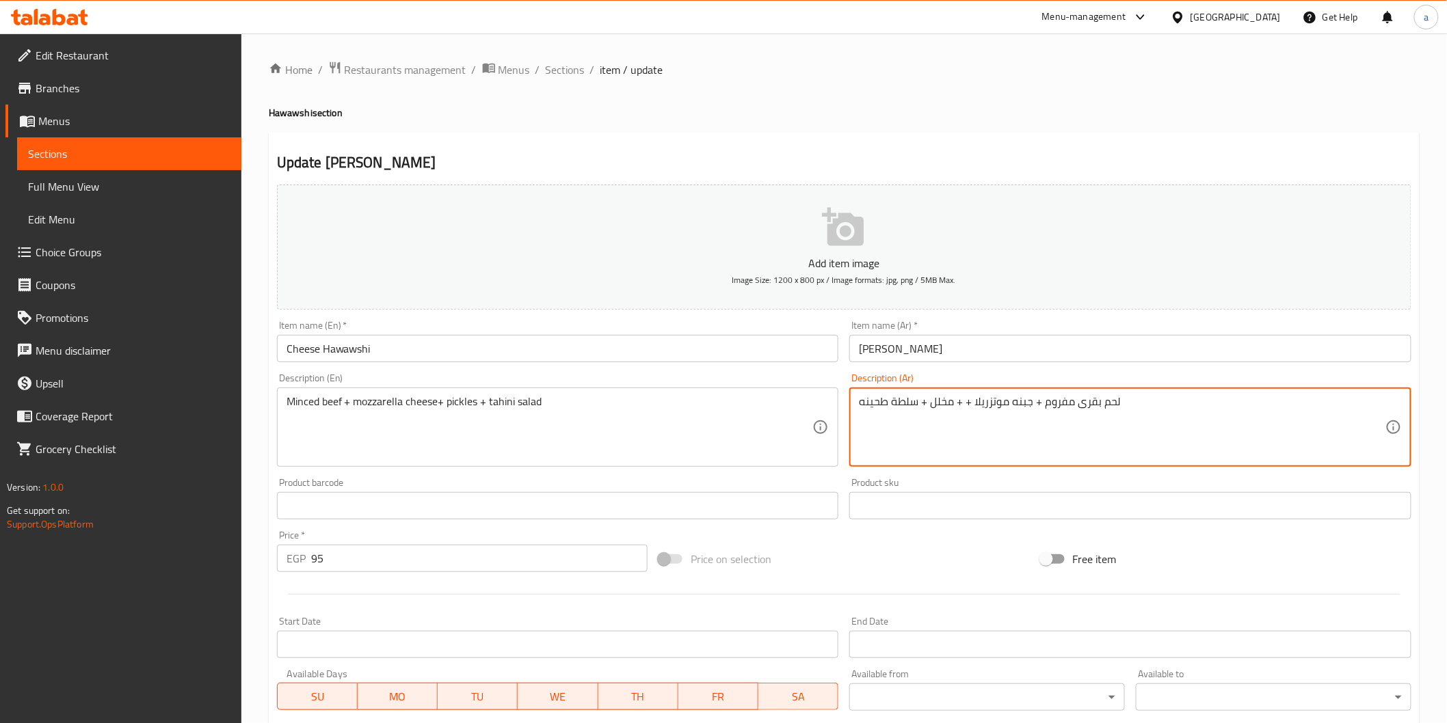
paste textarea "خبز بيتا محشو باللحم"
type textarea "لحم بقرى مفروم + جبنه موتزريلا + + مخلل + سلطة طحينه خبز بيتا محشو باللحم"
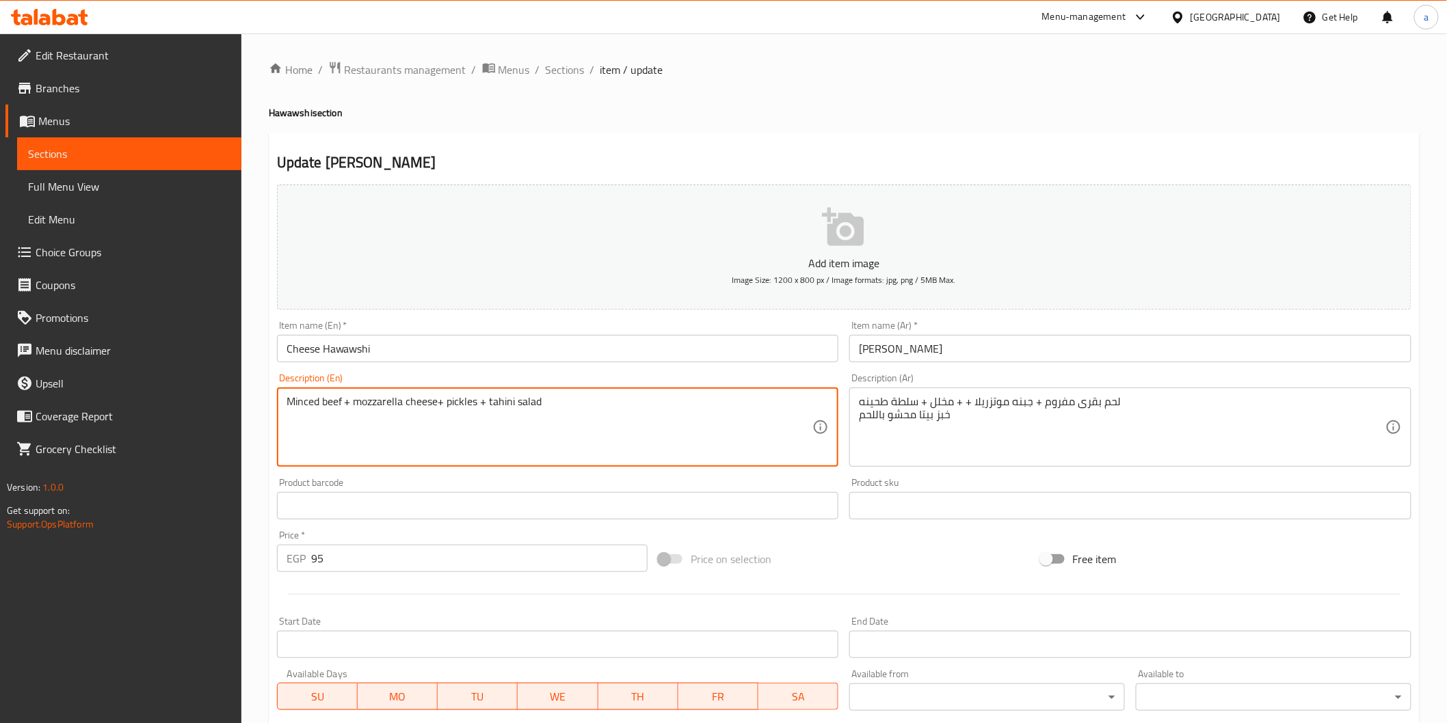
paste textarea "stuffed pita with meat"
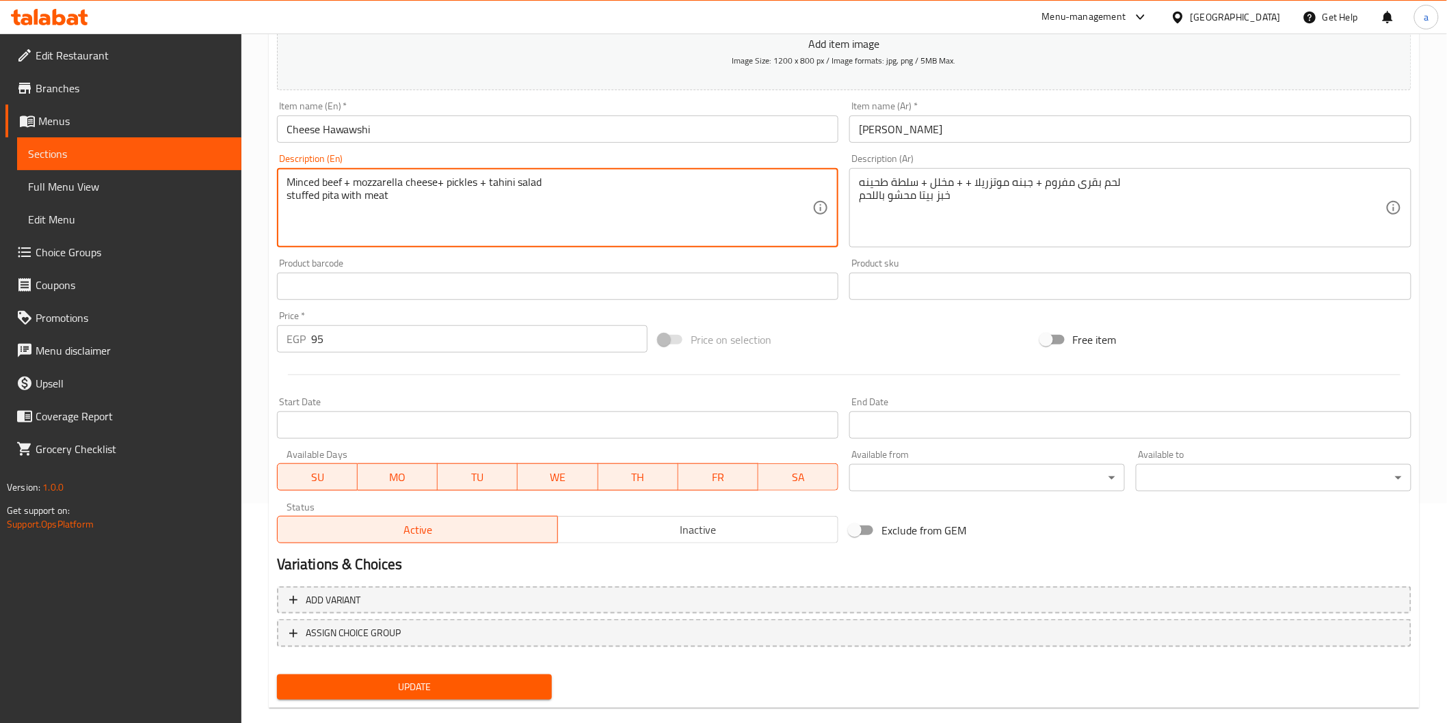
scroll to position [228, 0]
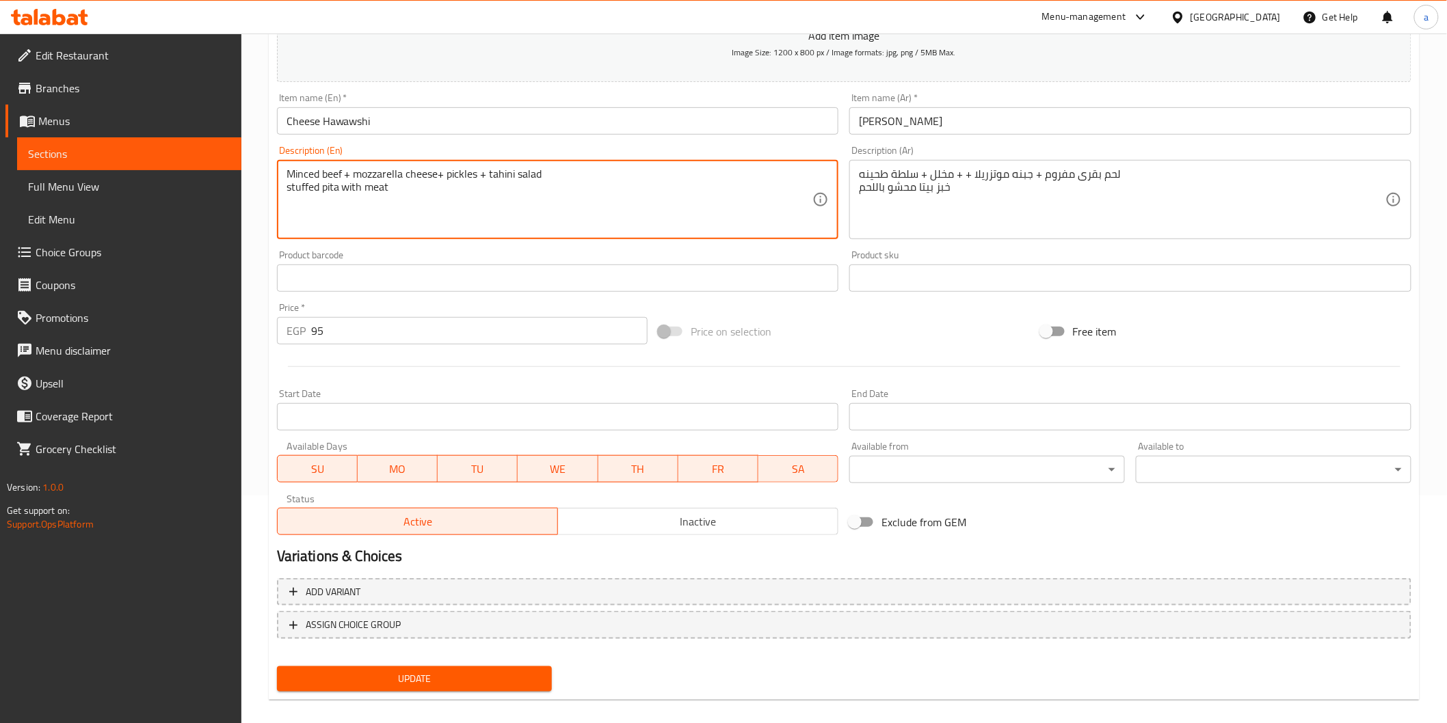
type textarea "Minced beef + mozzarella cheese+ pickles + tahini salad stuffed pita with meat"
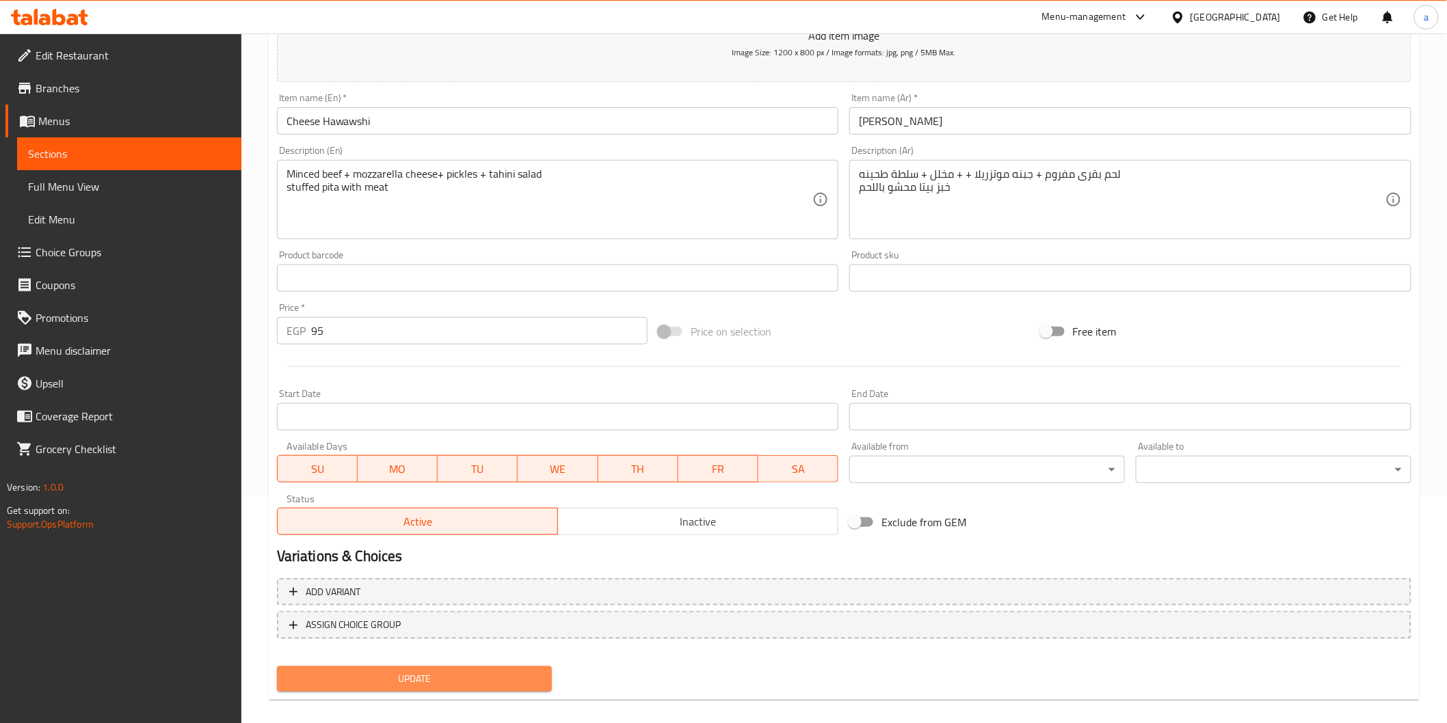
click at [531, 671] on span "Update" at bounding box center [415, 679] width 254 height 17
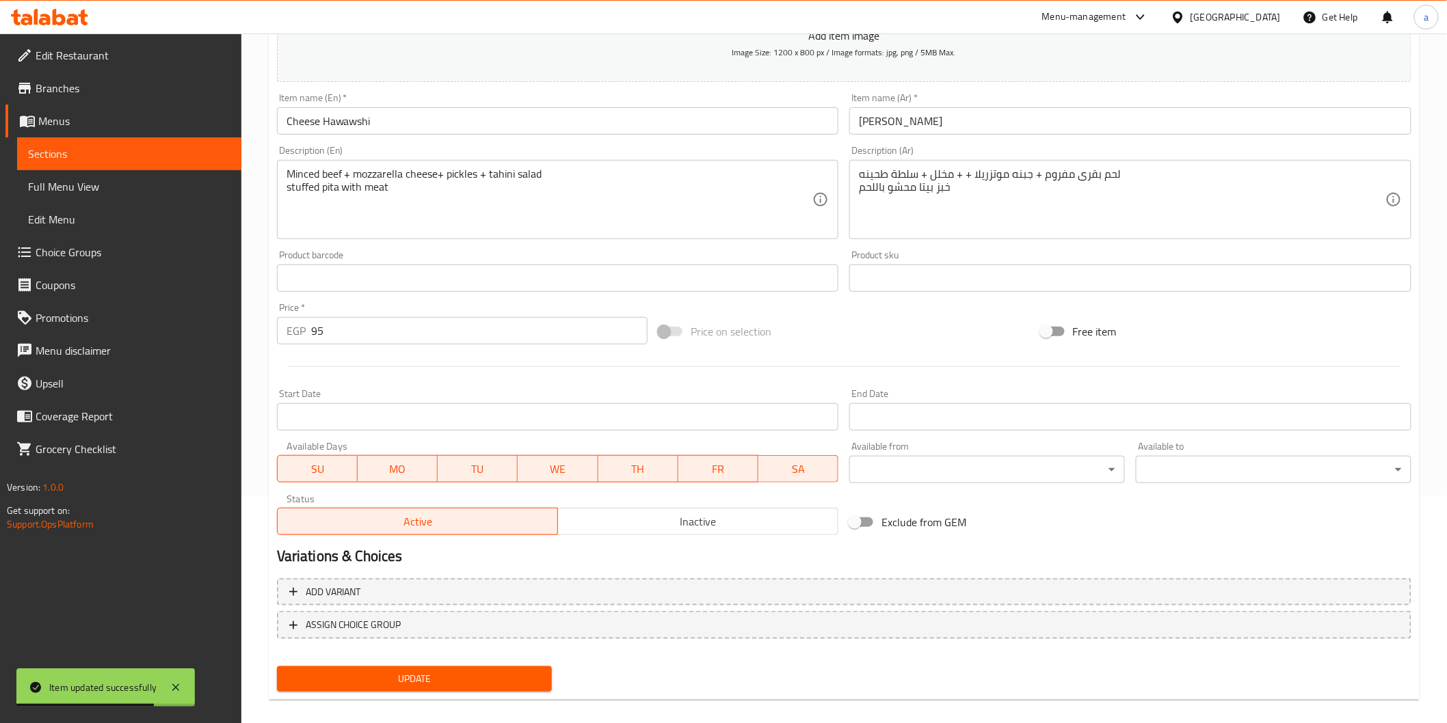
click at [173, 155] on span "Sections" at bounding box center [129, 154] width 202 height 16
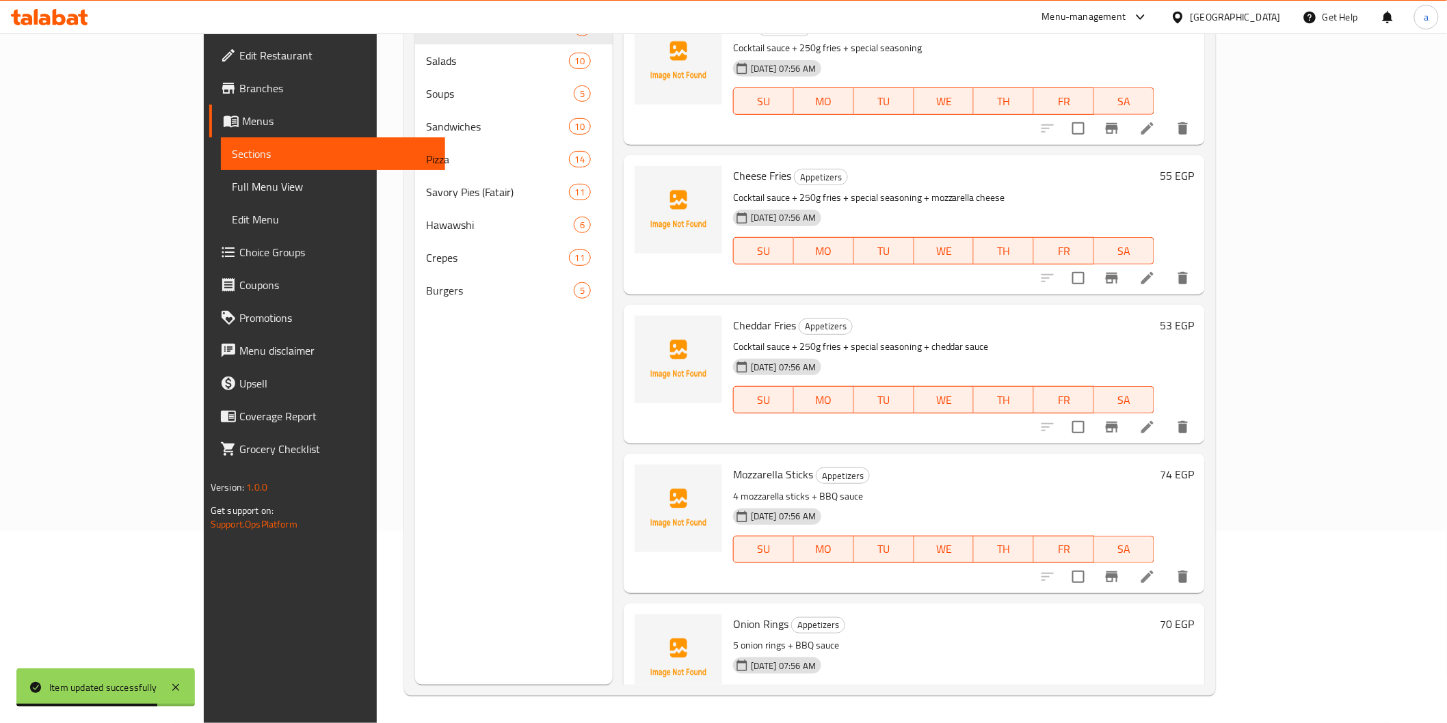
scroll to position [191, 0]
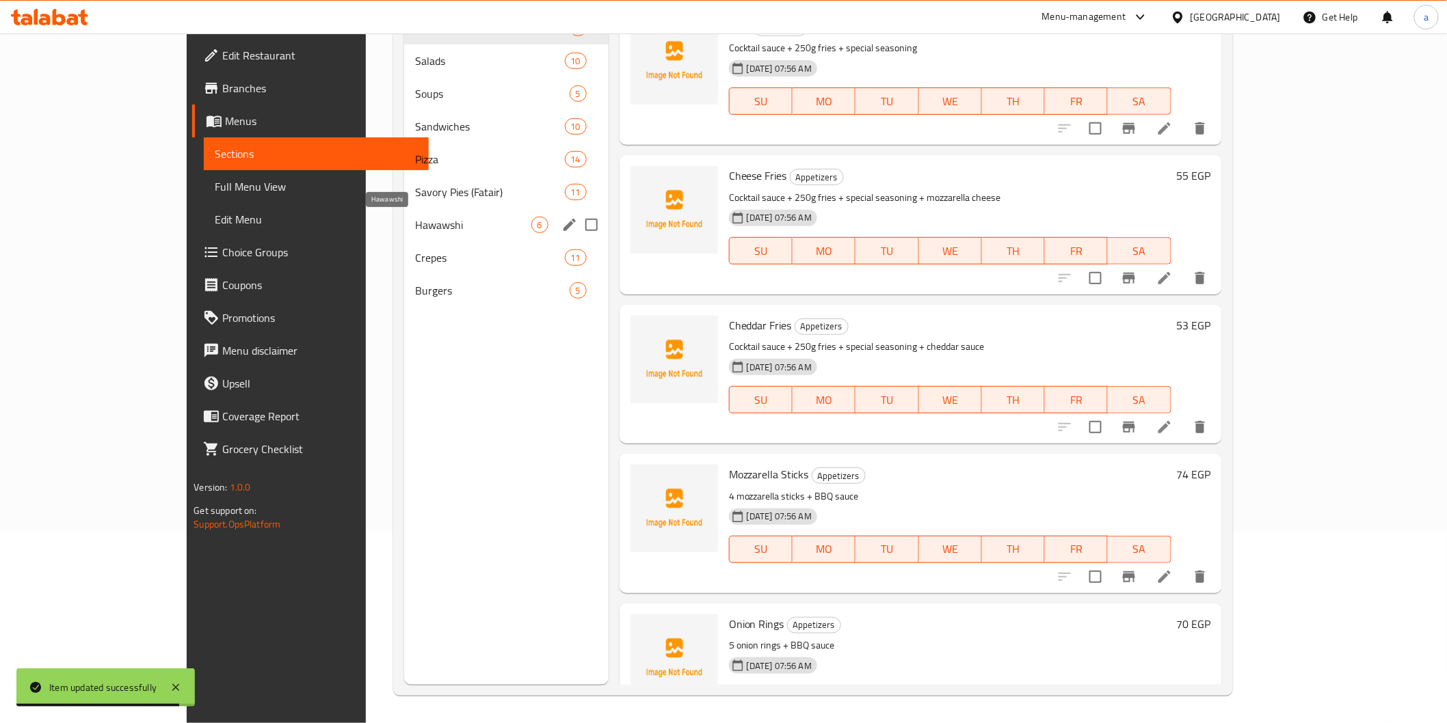
click at [415, 227] on span "Hawawshi" at bounding box center [473, 225] width 116 height 16
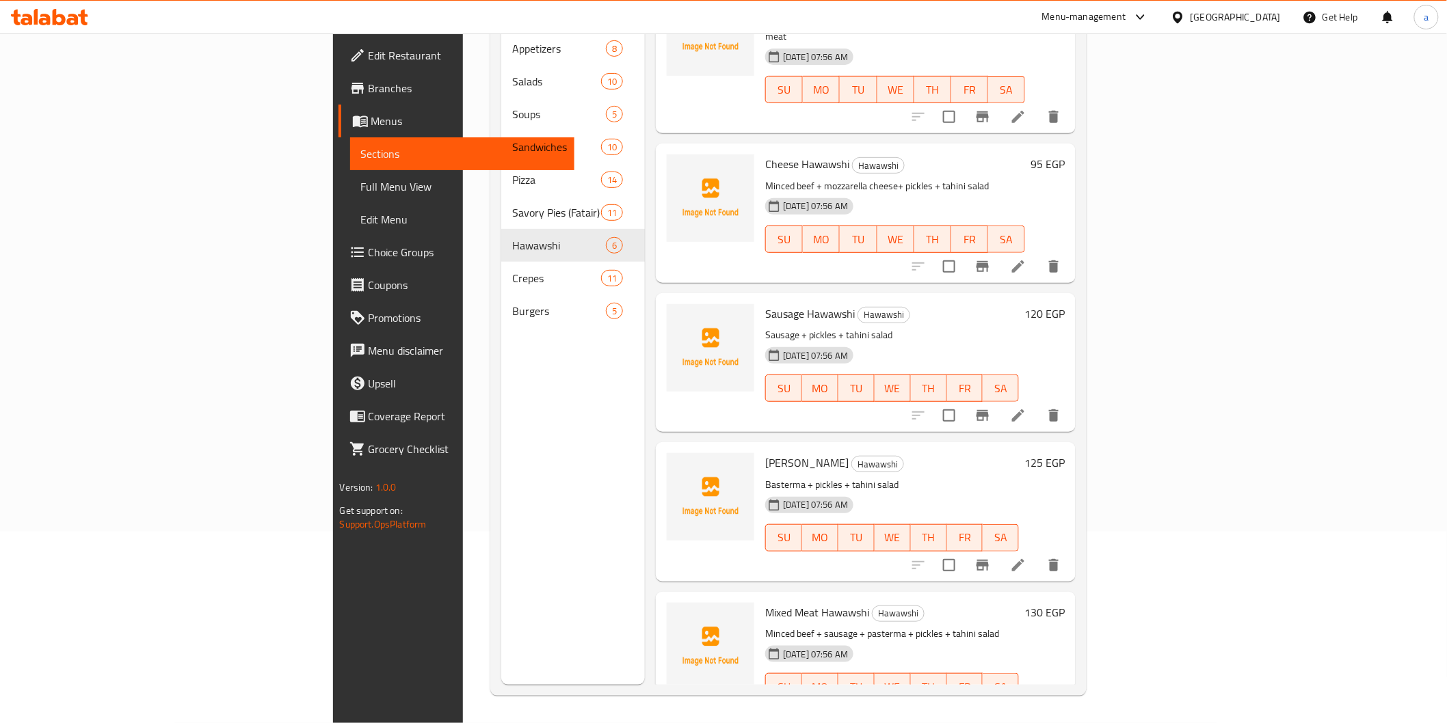
scroll to position [76, 0]
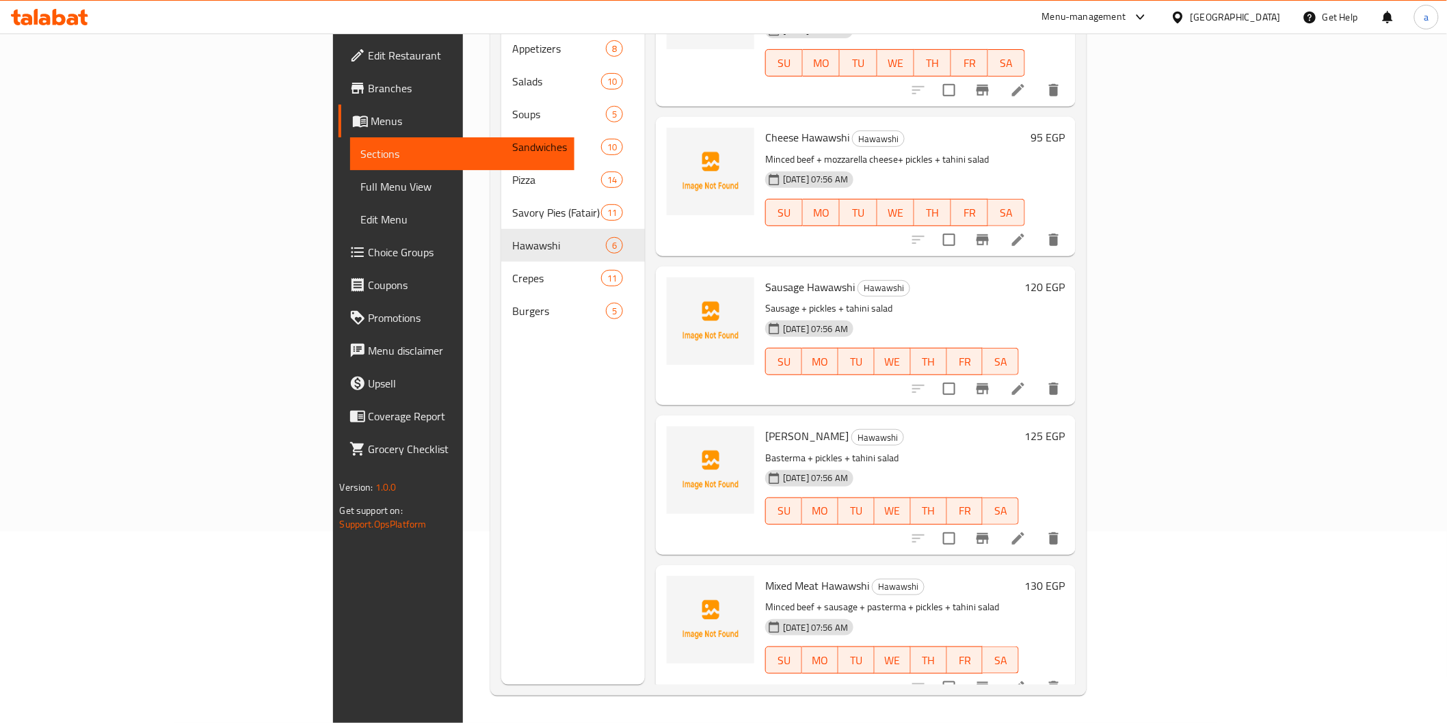
click at [1037, 377] on li at bounding box center [1018, 389] width 38 height 25
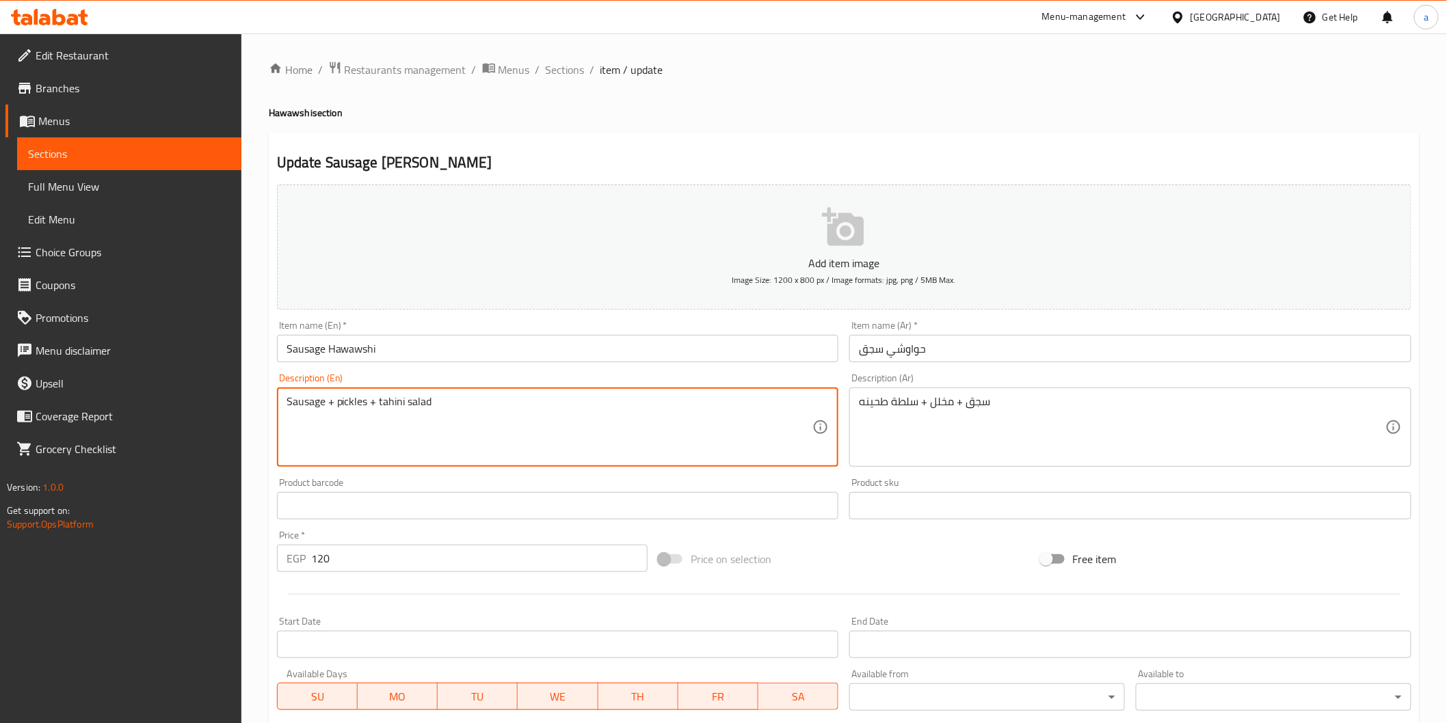
click at [414, 428] on textarea "Sausage + pickles + tahini salad" at bounding box center [549, 427] width 526 height 65
paste textarea "stuffed pita with meat"
type textarea "Sausage + pickles + tahini salad stuffed pita with meat"
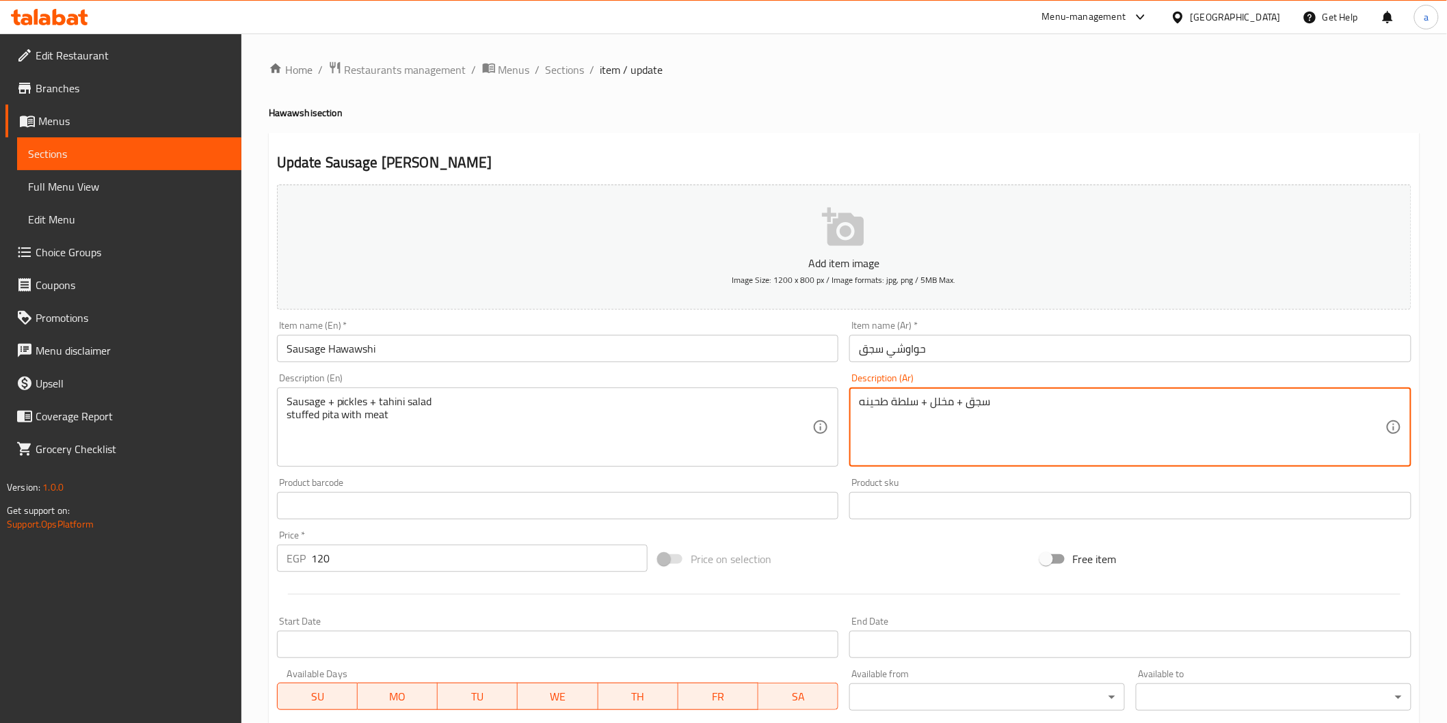
paste textarea "خبز بيتا محشو باللحم"
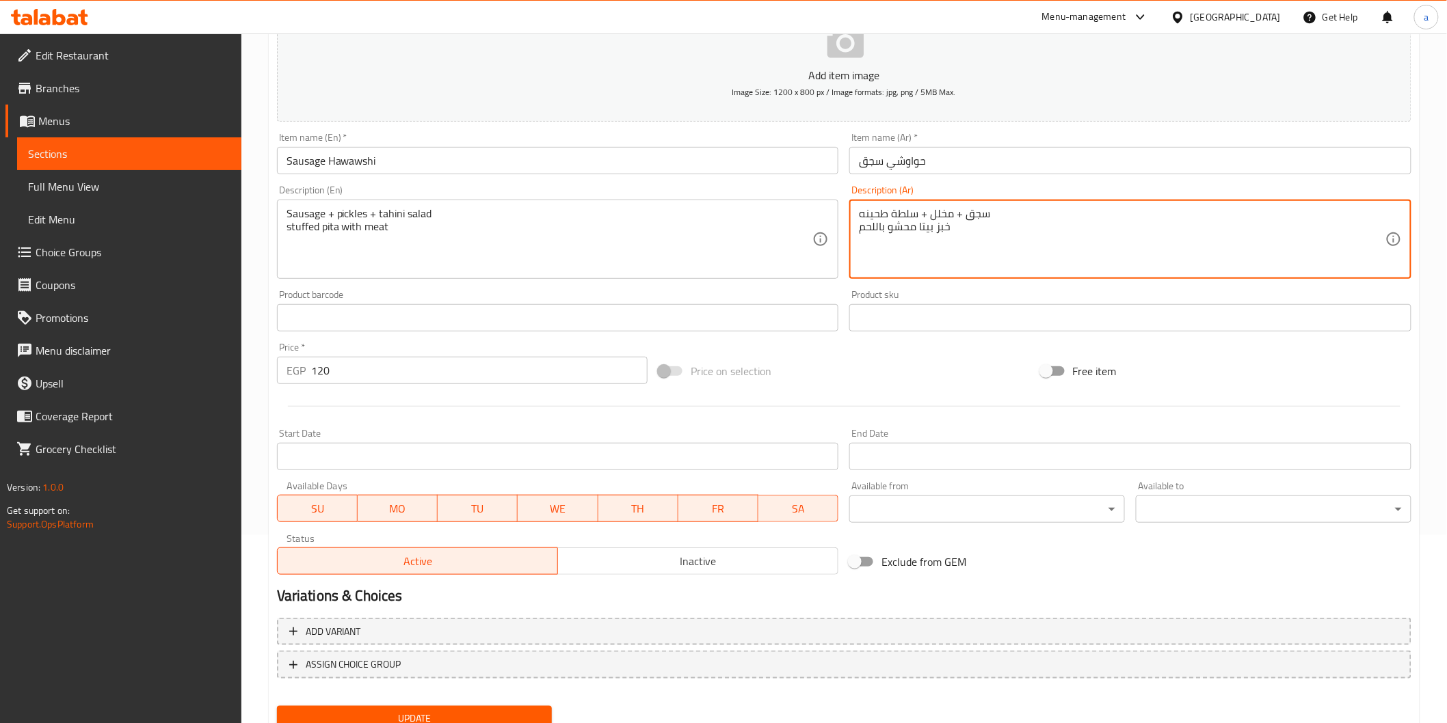
scroll to position [240, 0]
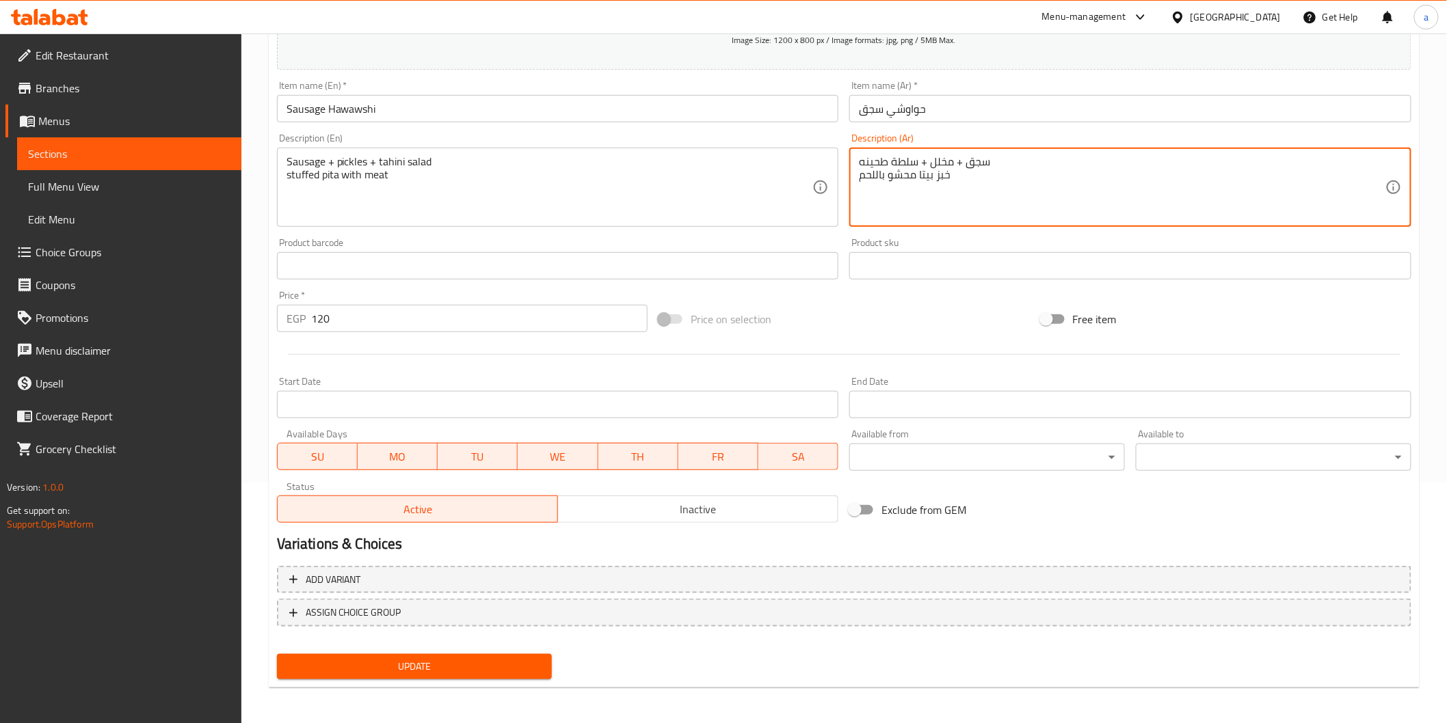
type textarea "سجق + مخلل + سلطة طحينه خبز بيتا محشو باللحم"
click at [506, 667] on span "Update" at bounding box center [415, 666] width 254 height 17
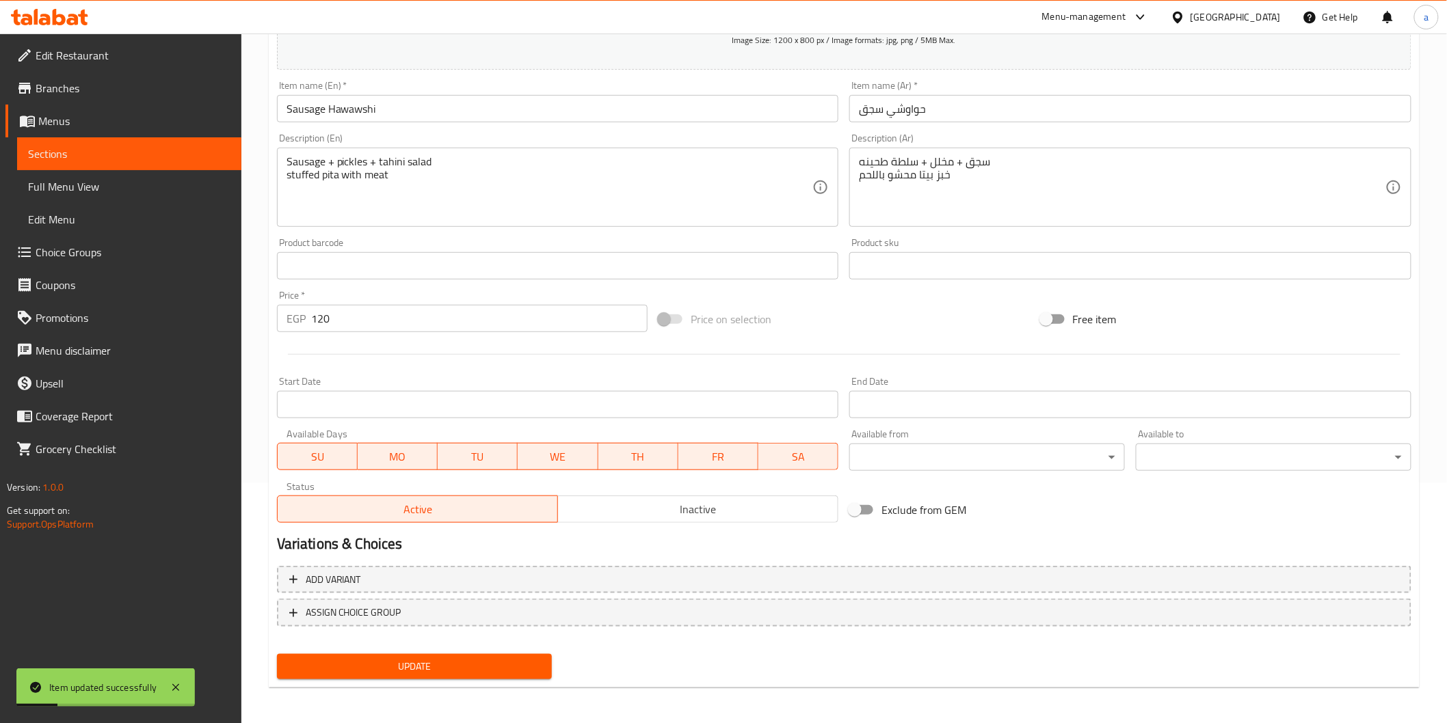
click at [197, 153] on span "Sections" at bounding box center [129, 154] width 202 height 16
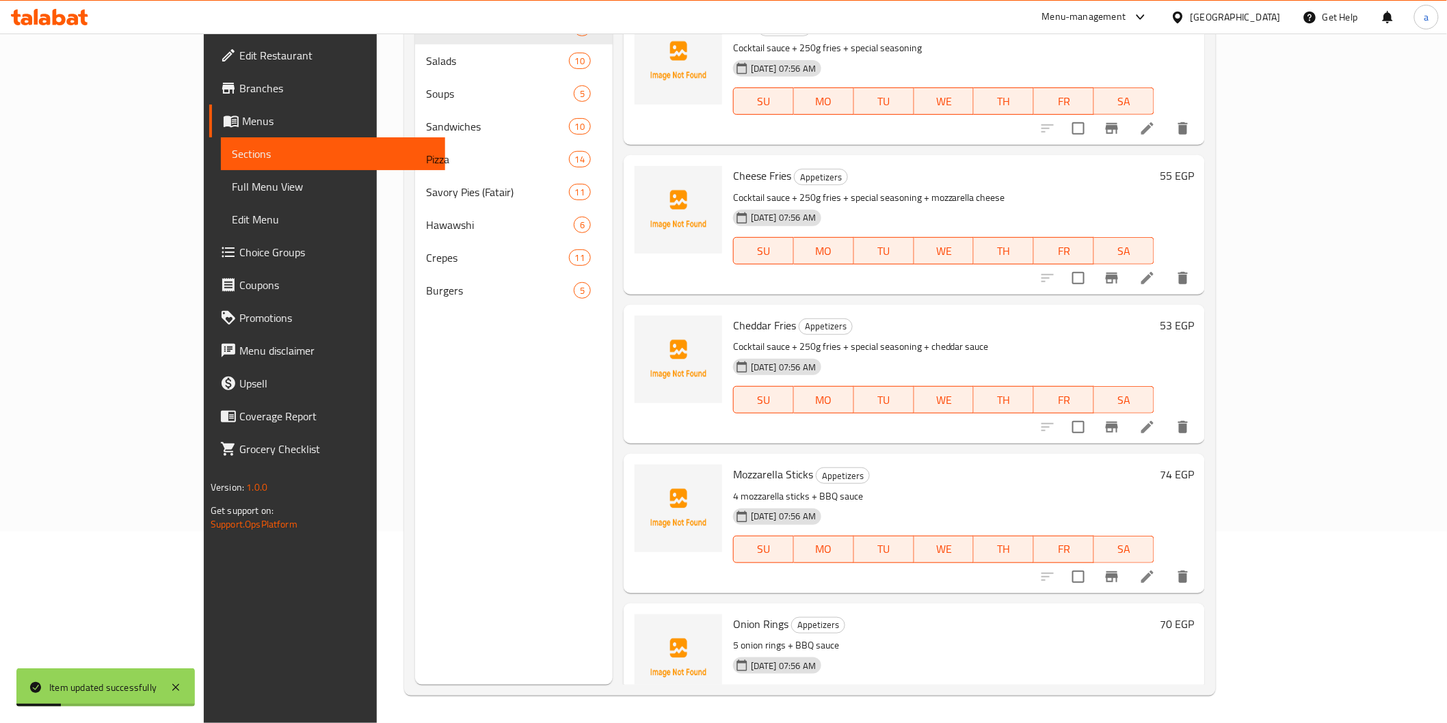
scroll to position [191, 0]
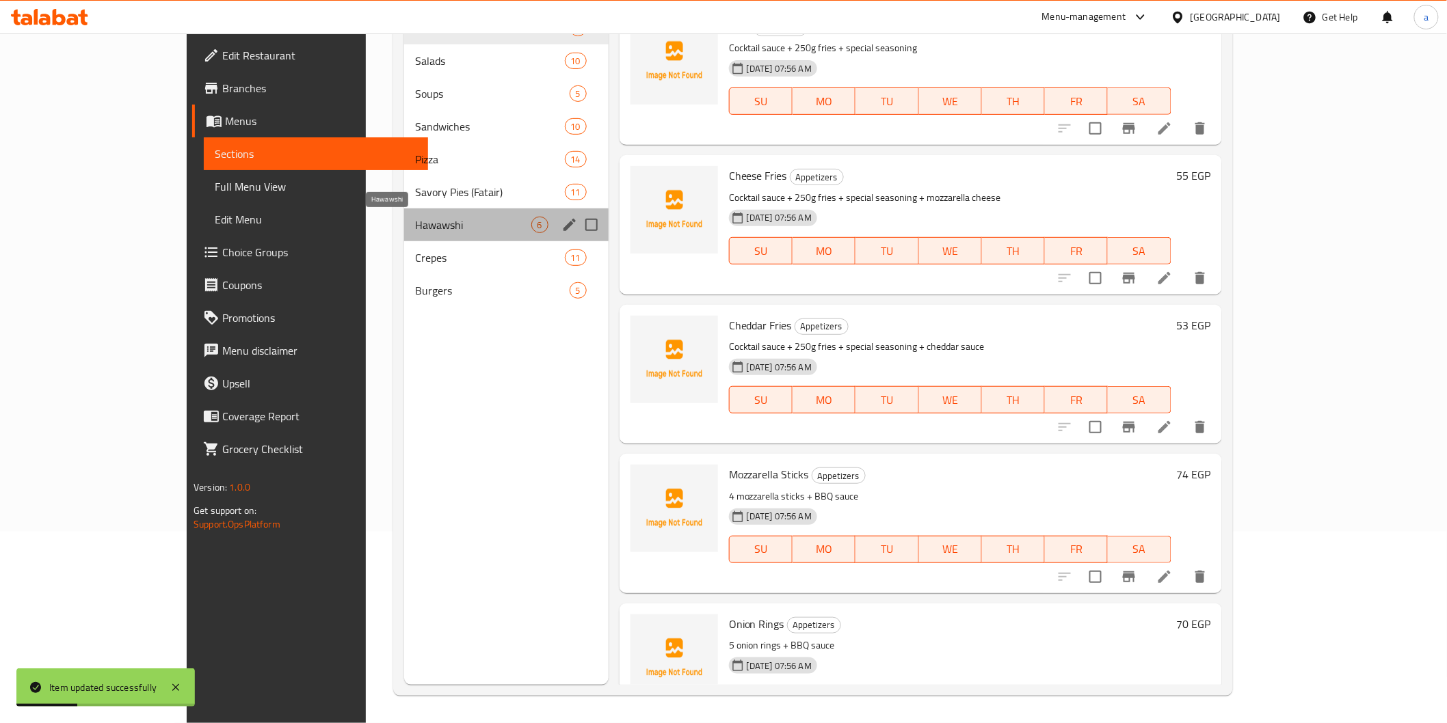
click at [415, 230] on span "Hawawshi" at bounding box center [473, 225] width 116 height 16
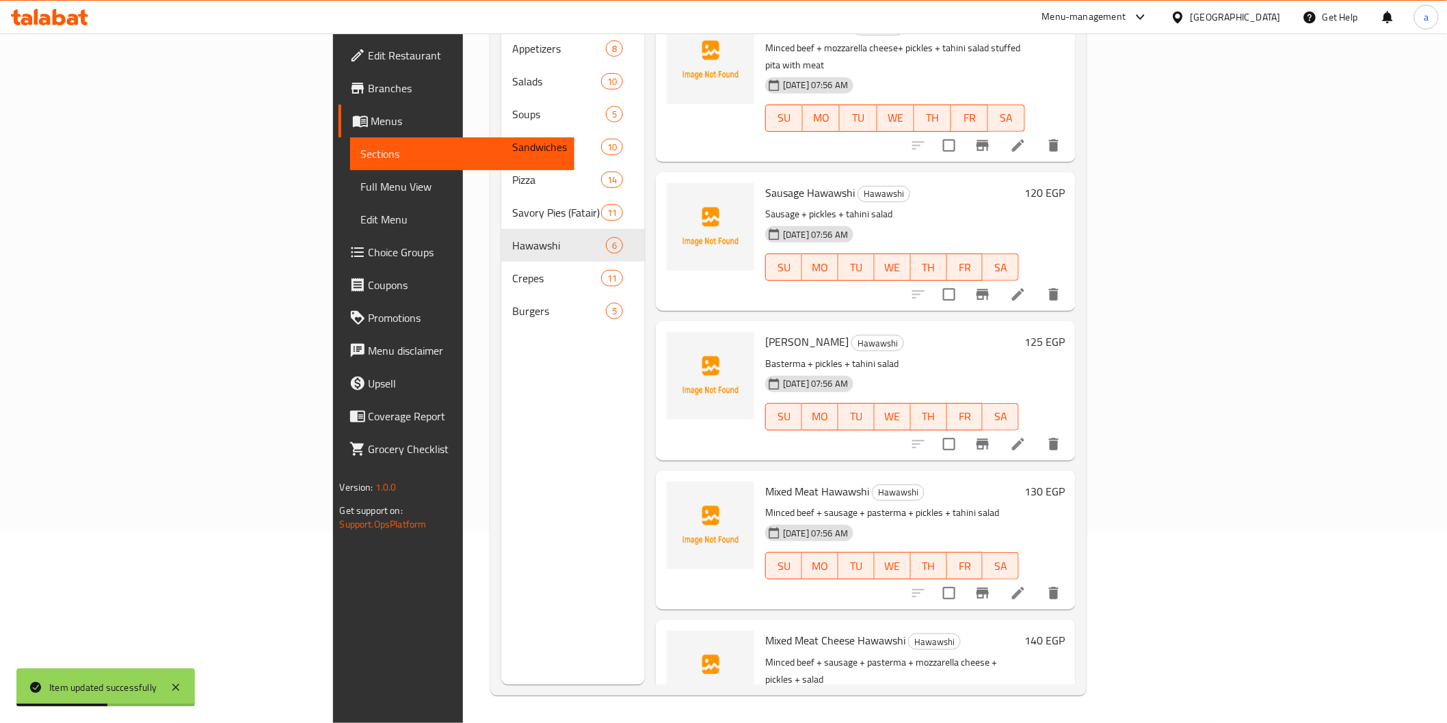
scroll to position [206, 0]
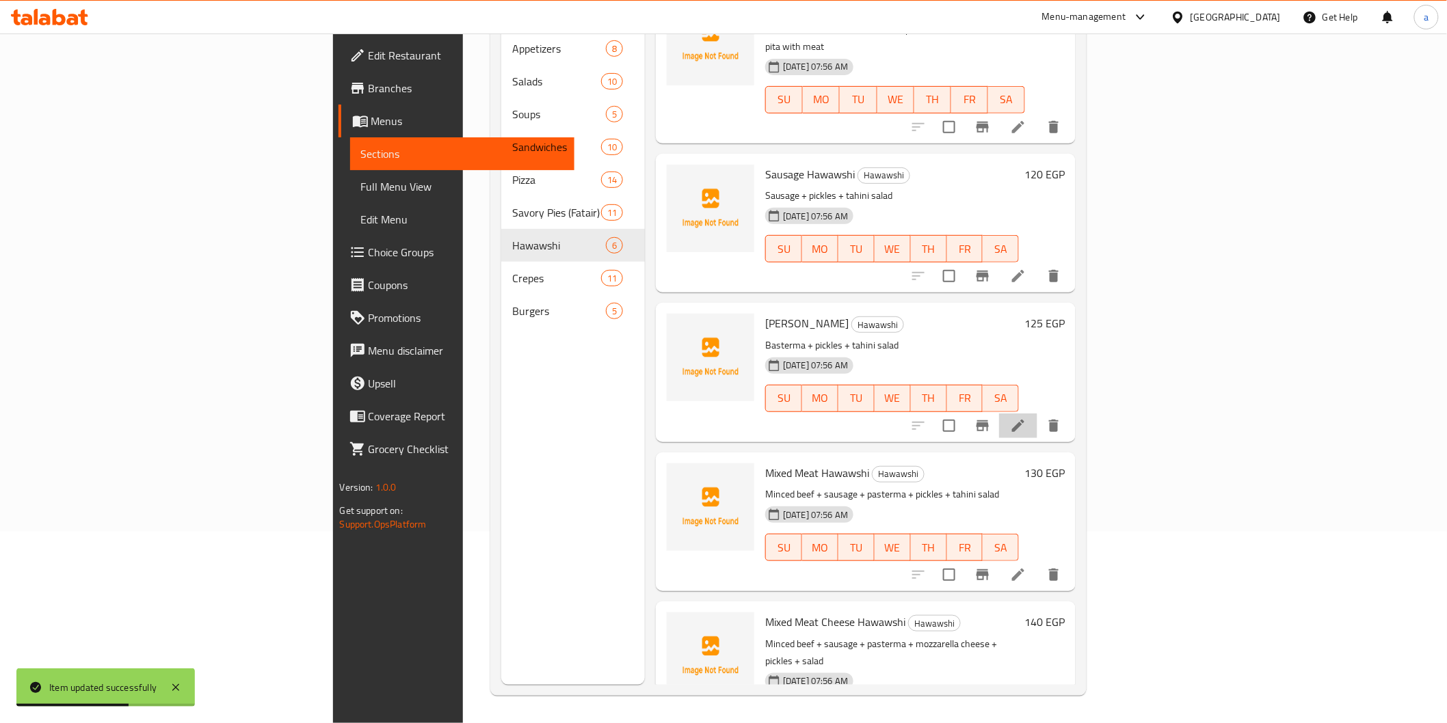
click at [1037, 414] on li at bounding box center [1018, 426] width 38 height 25
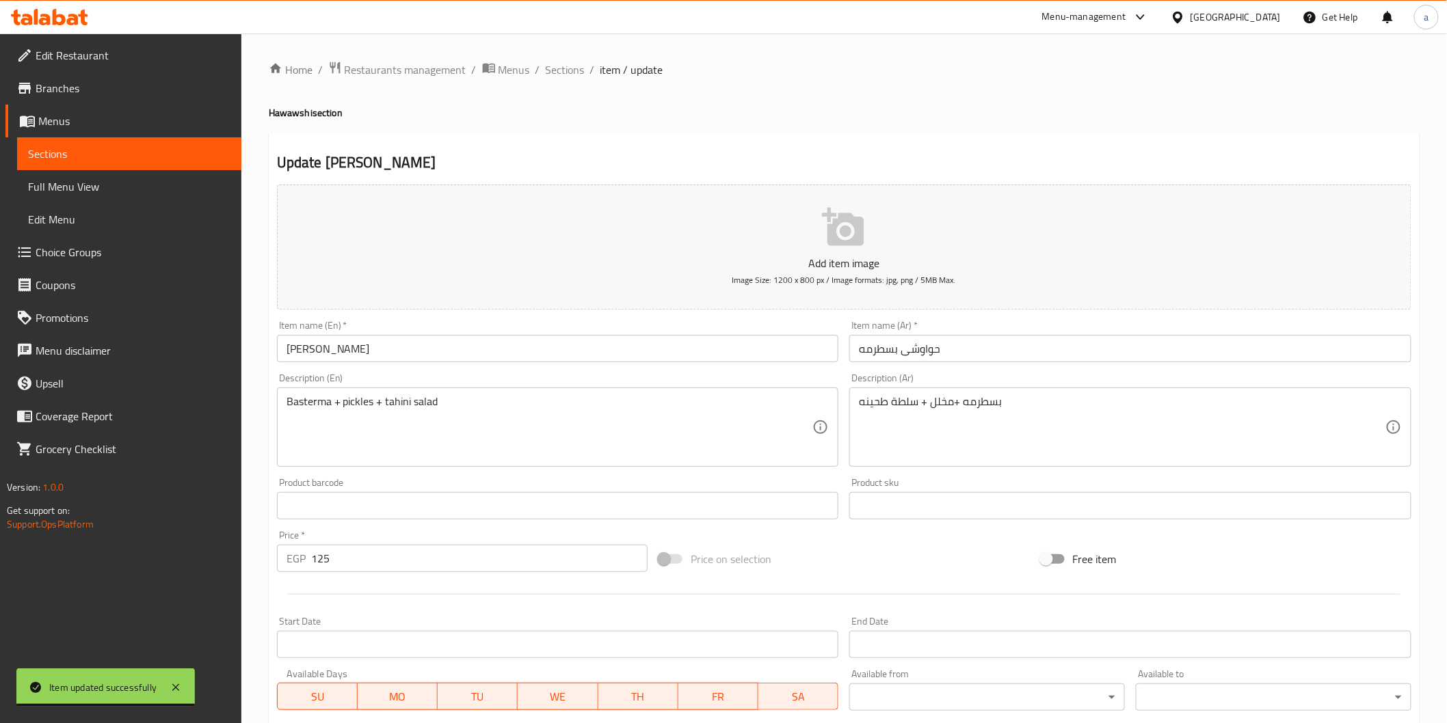
click at [537, 388] on div "Basterma + pickles + tahini salad Description (En)" at bounding box center [558, 427] width 562 height 79
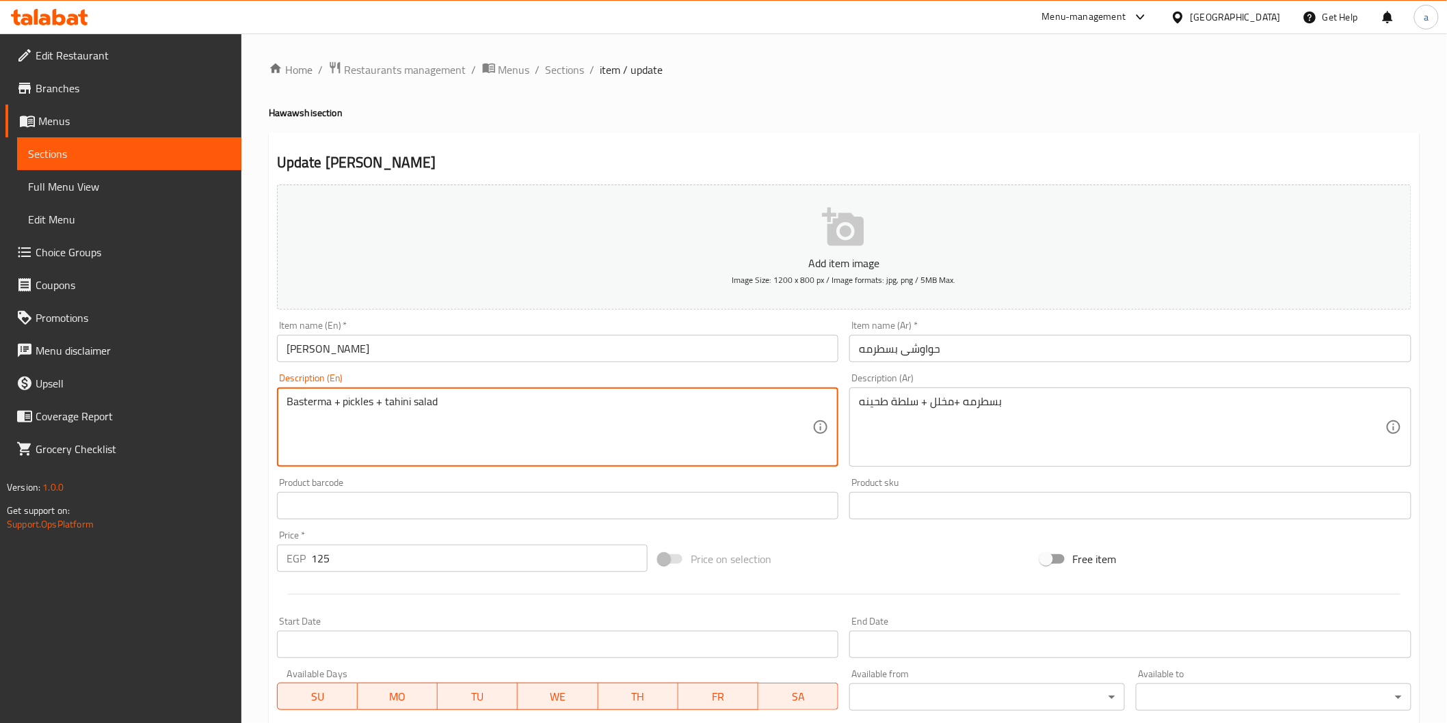
click at [510, 414] on textarea "Basterma + pickles + tahini salad" at bounding box center [549, 427] width 526 height 65
click at [297, 429] on textarea "Basterma + pickles + tahini salad" at bounding box center [549, 427] width 526 height 65
paste textarea "stuffed pita with meat"
type textarea "Basterma + pickles + tahini salad stuffed pita with meat"
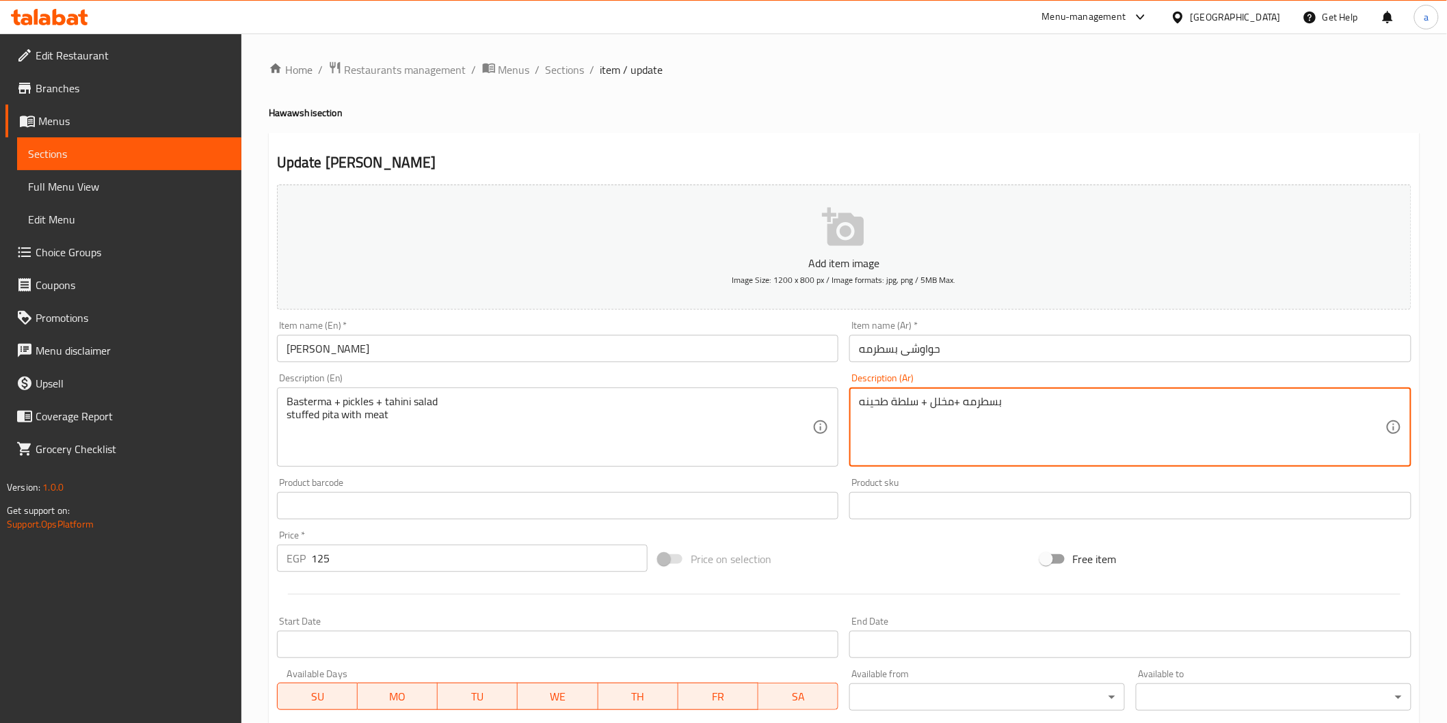
click at [960, 440] on textarea "بسطرمه +مخلل + سلطة طحينه" at bounding box center [1122, 427] width 526 height 65
paste textarea "خبز بيتا محشو باللحم"
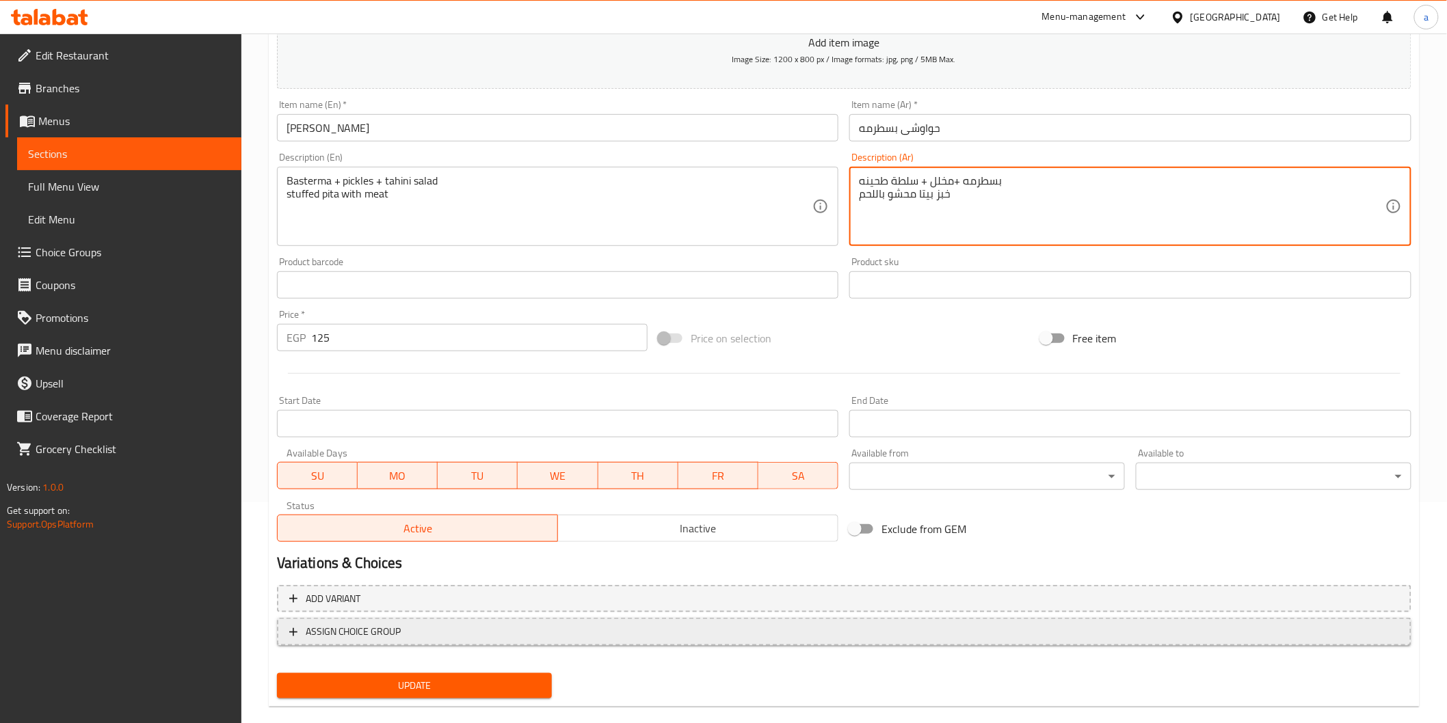
scroll to position [228, 0]
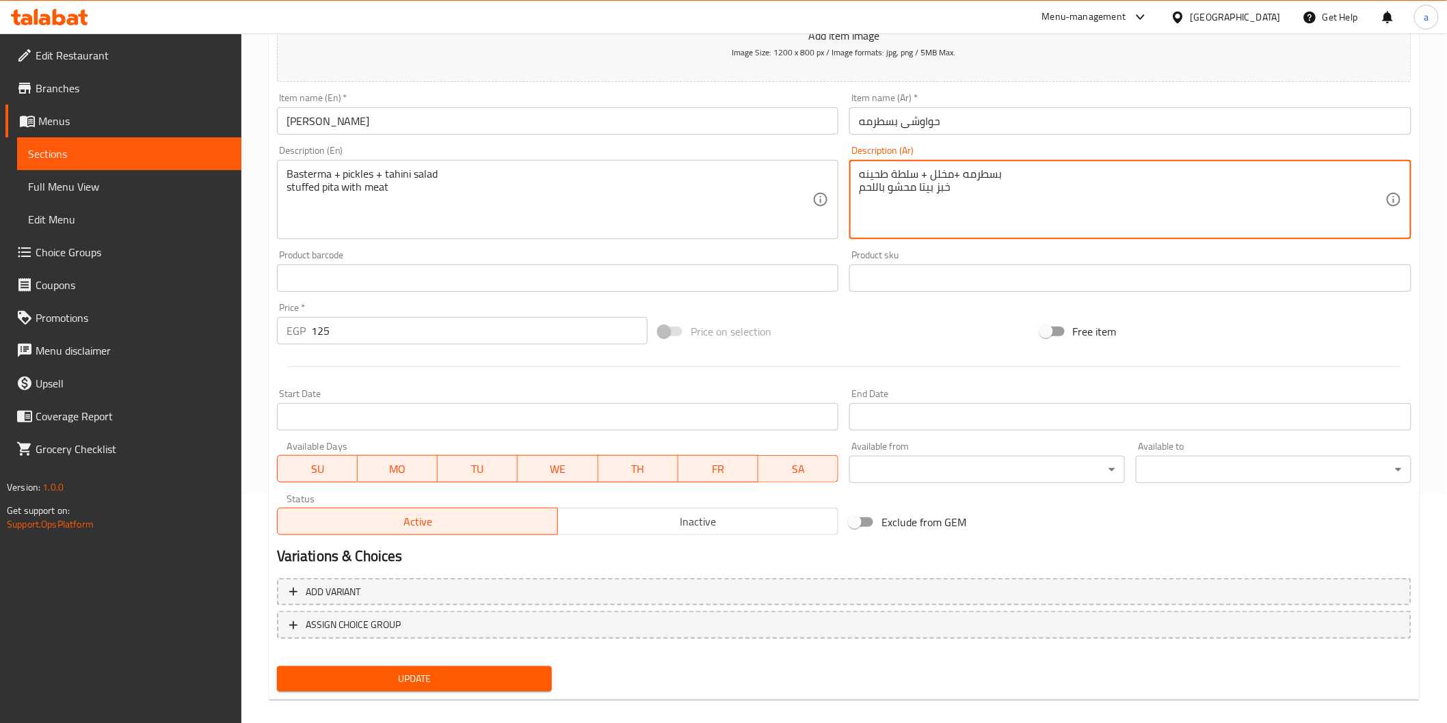
type textarea "بسطرمه +مخلل + سلطة طحينه خبز بيتا محشو باللحم"
click at [458, 678] on span "Update" at bounding box center [415, 679] width 254 height 17
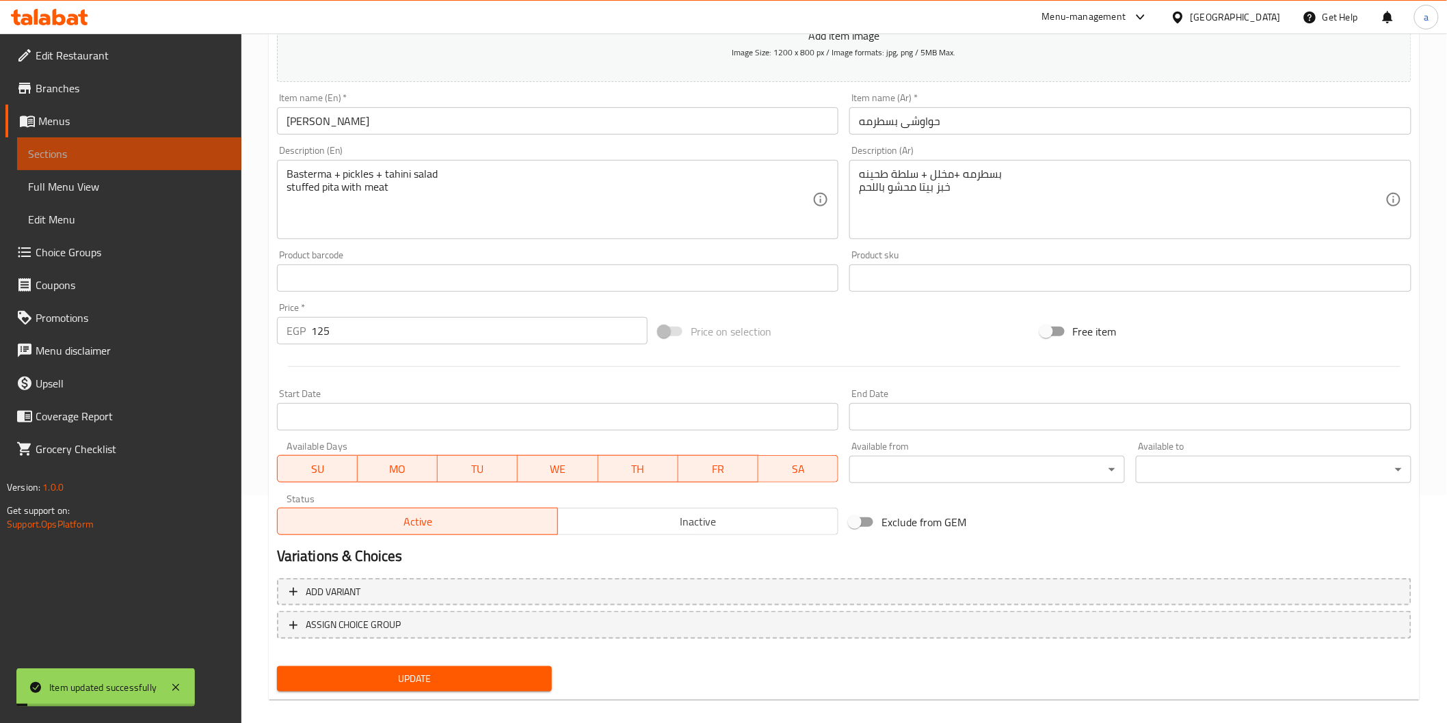
click at [121, 154] on span "Sections" at bounding box center [129, 154] width 202 height 16
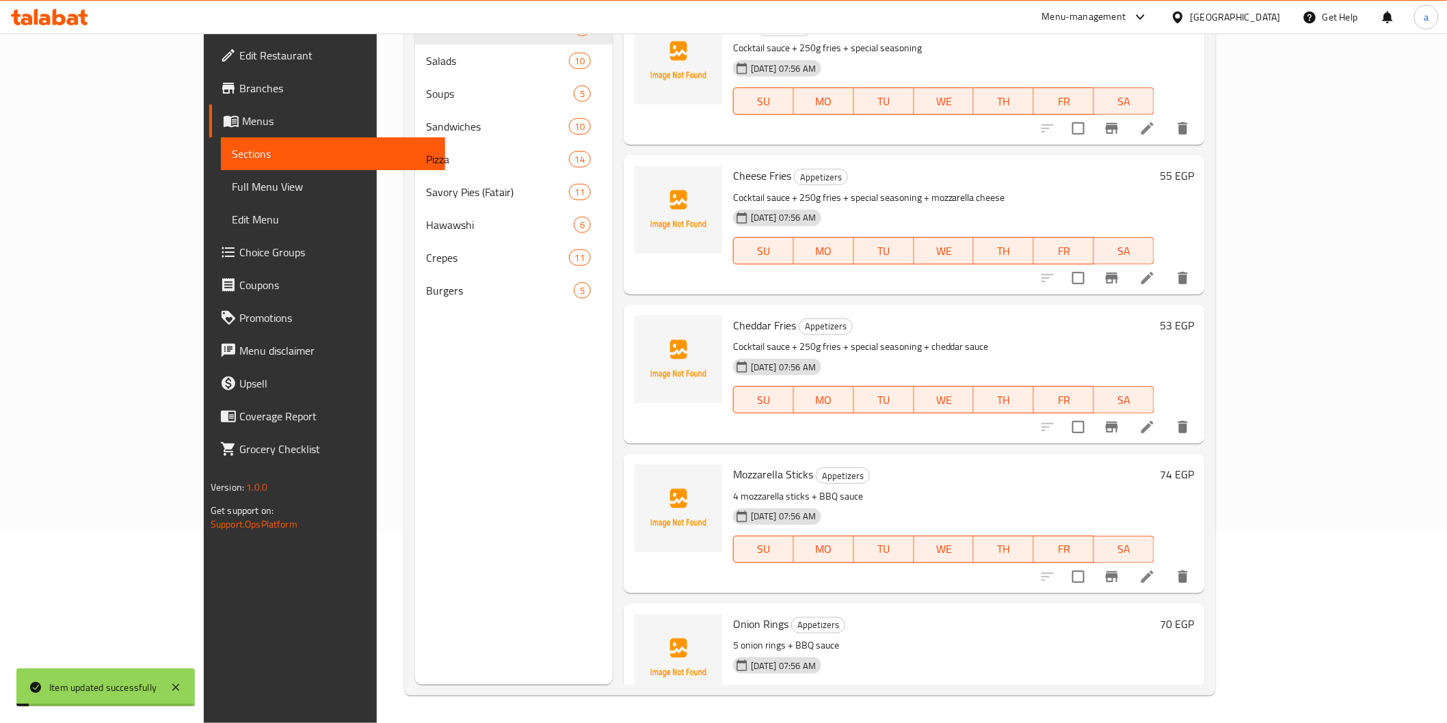
scroll to position [191, 0]
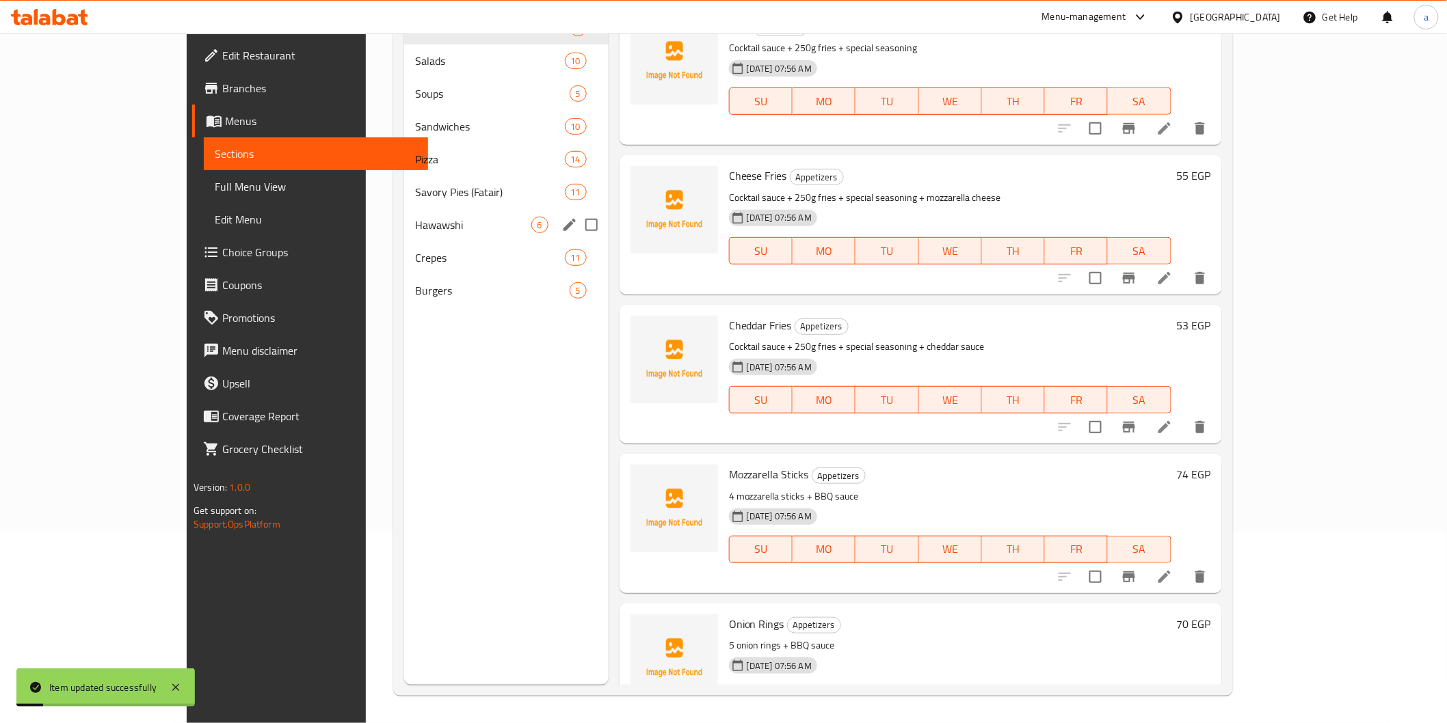
click at [415, 228] on span "Hawawshi" at bounding box center [473, 225] width 116 height 16
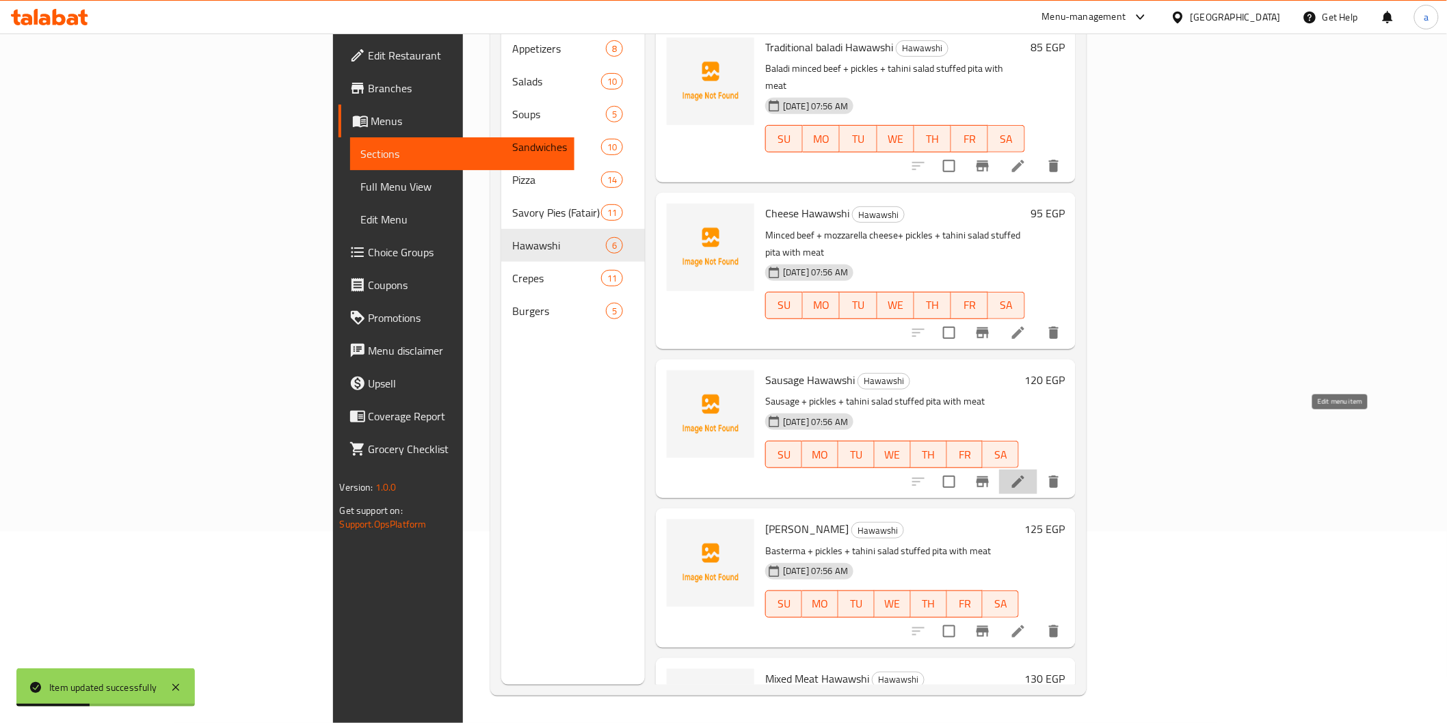
click at [1026, 474] on icon at bounding box center [1018, 482] width 16 height 16
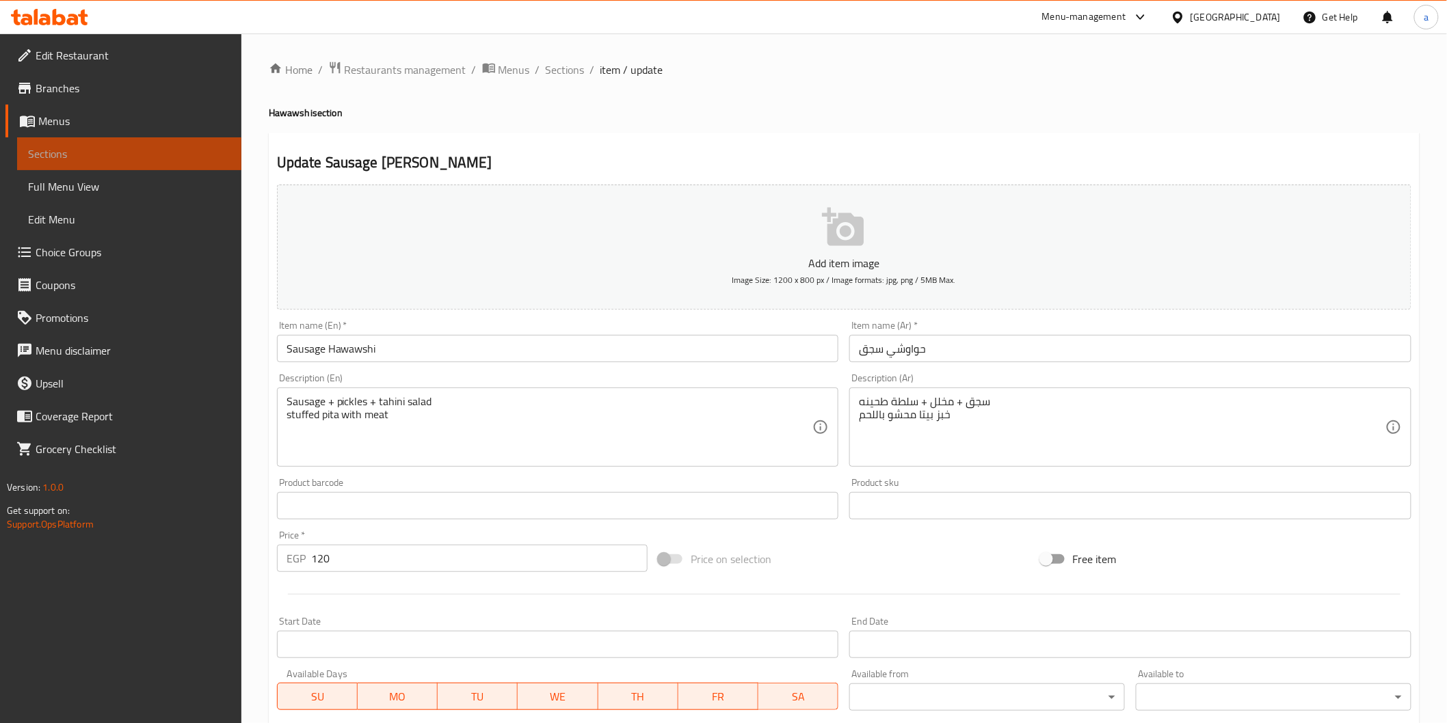
click at [62, 155] on span "Sections" at bounding box center [129, 154] width 202 height 16
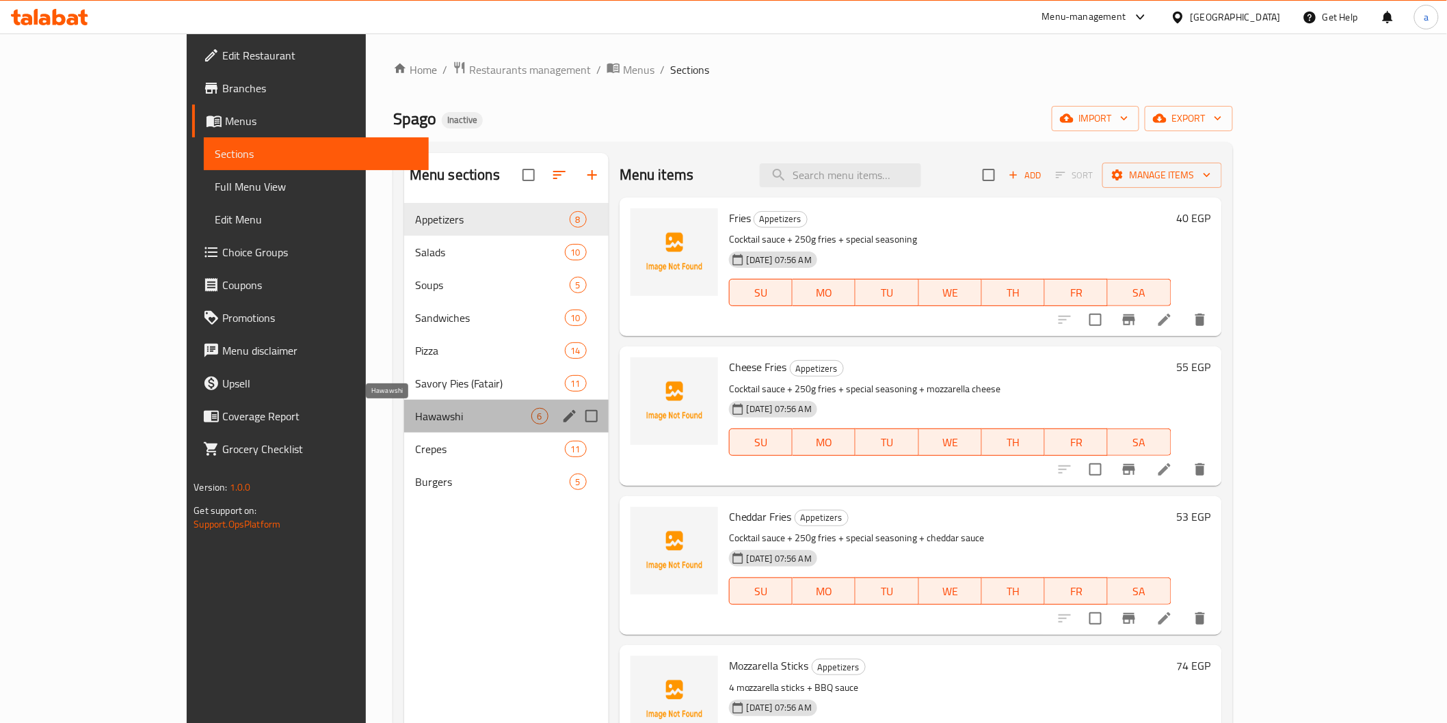
click at [415, 412] on span "Hawawshi" at bounding box center [473, 416] width 116 height 16
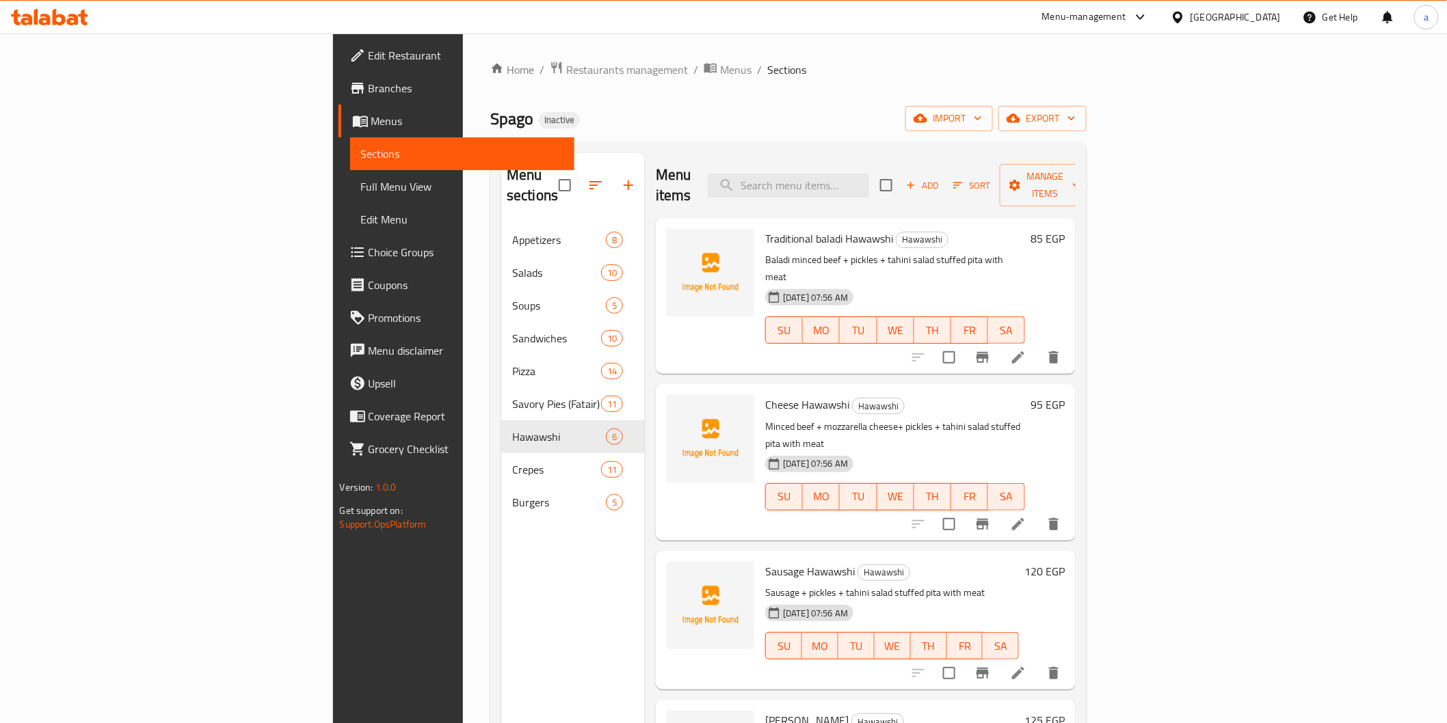
click at [1037, 512] on li at bounding box center [1018, 524] width 38 height 25
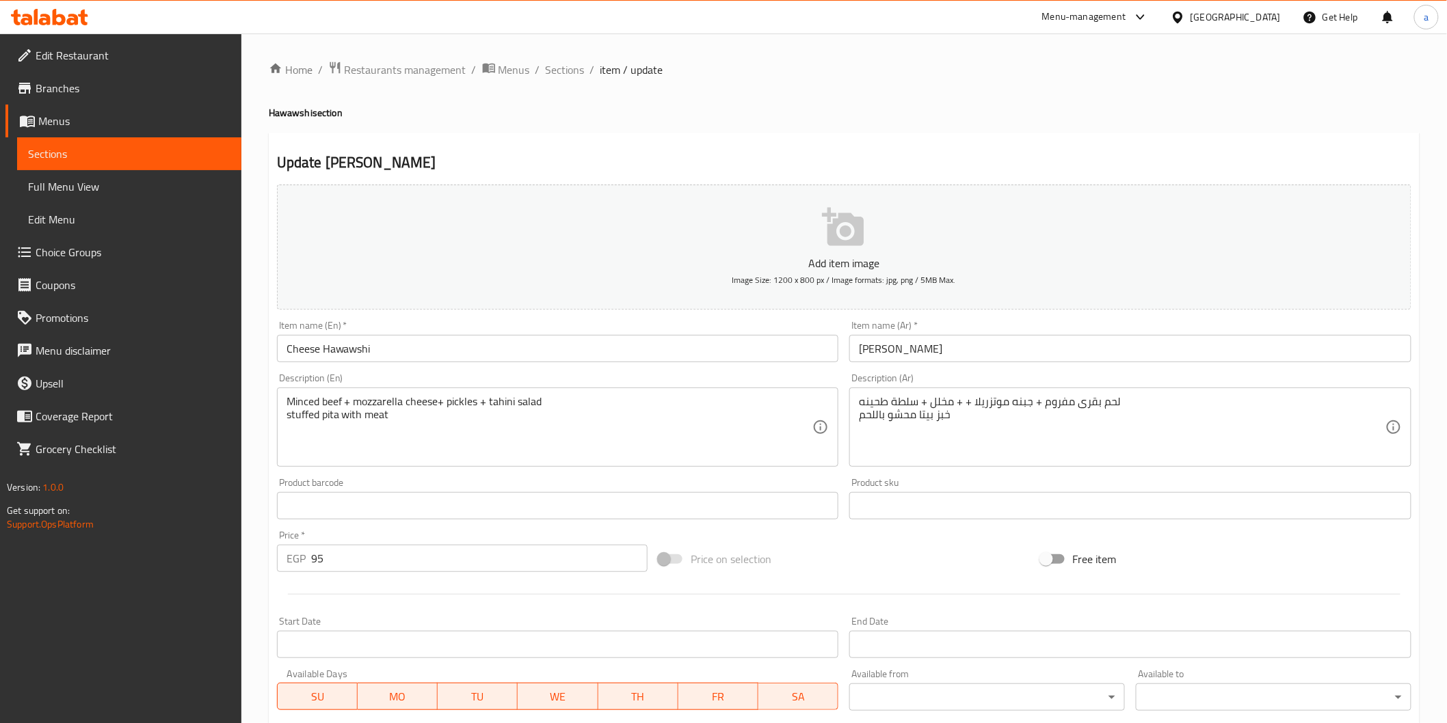
click at [45, 148] on span "Sections" at bounding box center [129, 154] width 202 height 16
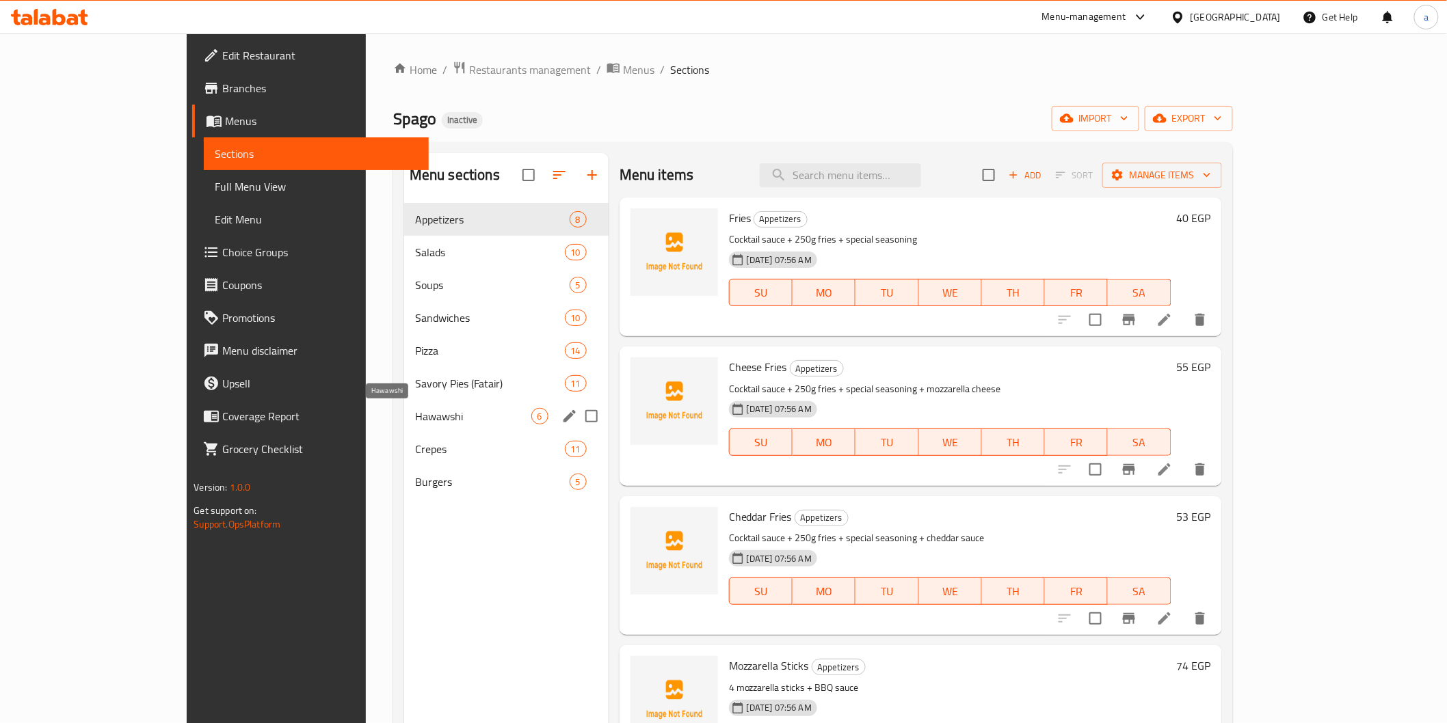
click at [415, 416] on span "Hawawshi" at bounding box center [473, 416] width 116 height 16
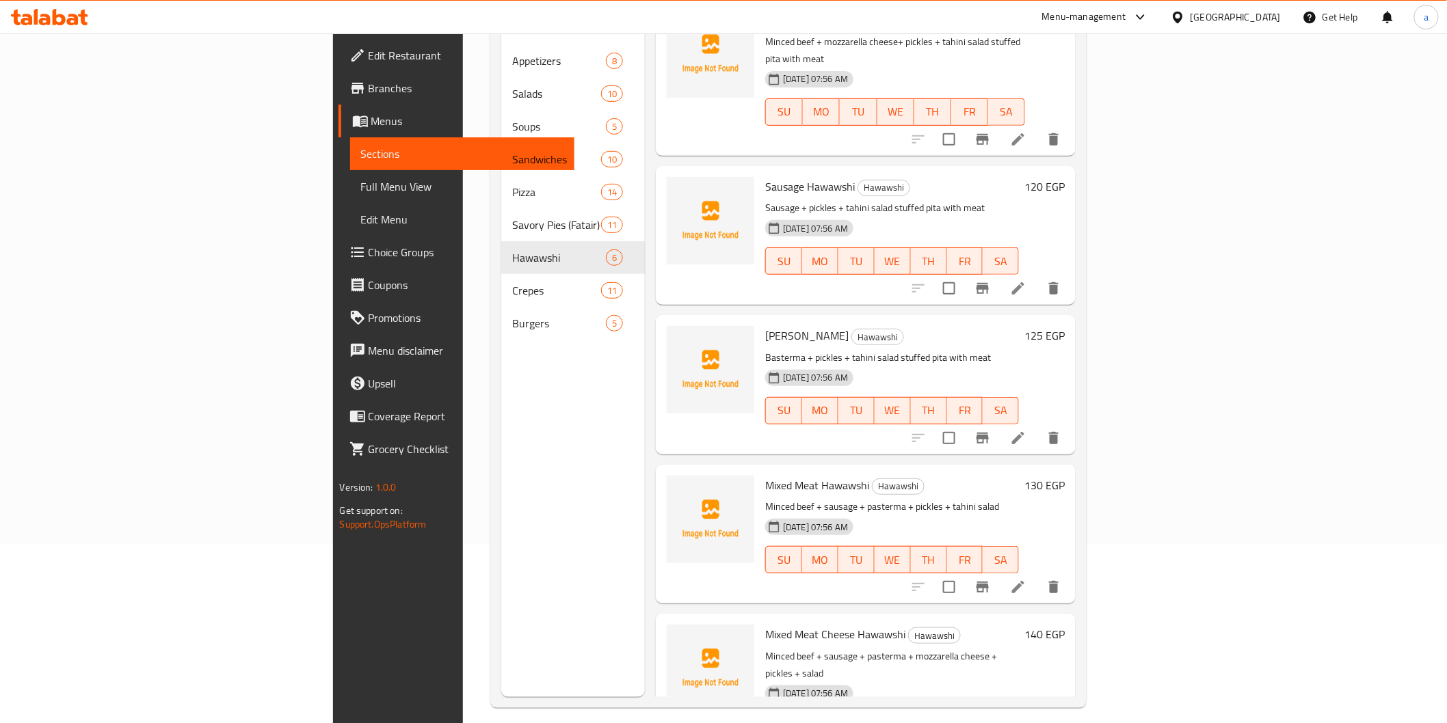
scroll to position [191, 0]
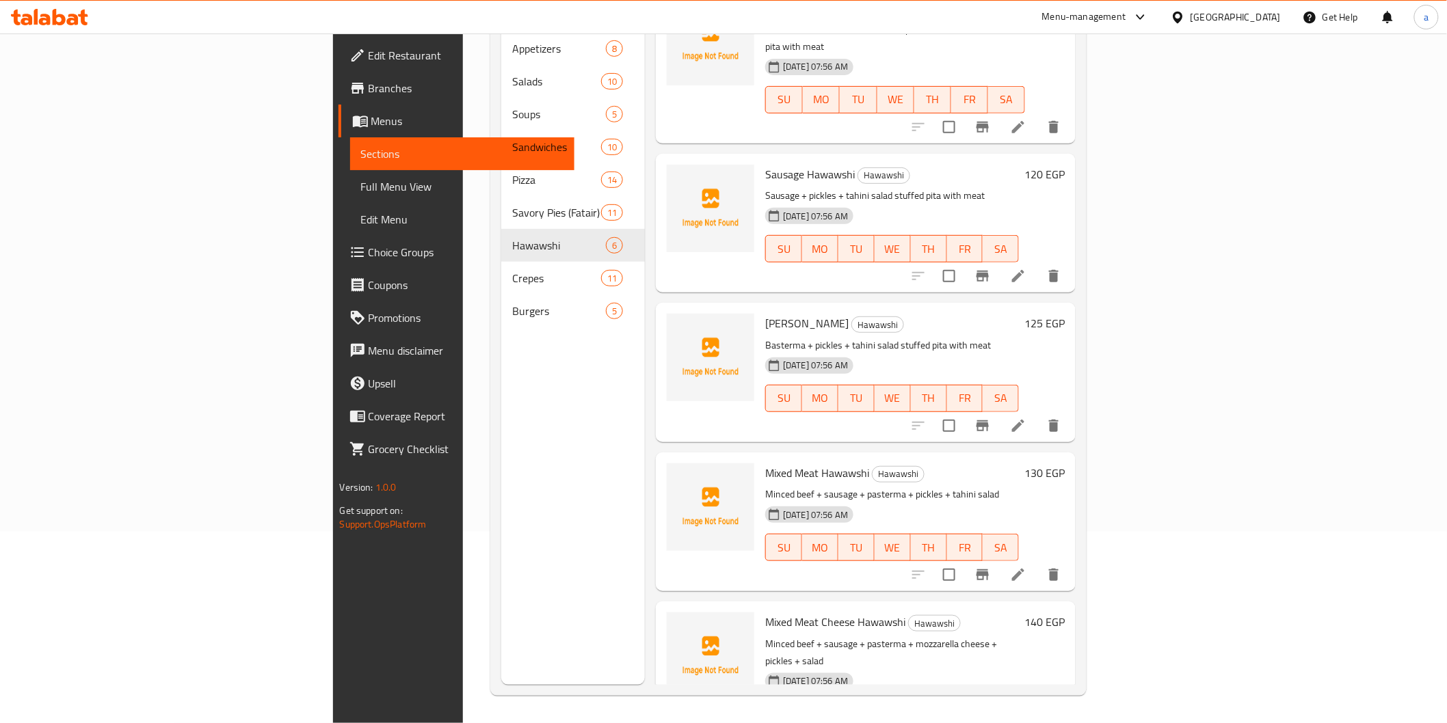
click at [1037, 563] on li at bounding box center [1018, 575] width 38 height 25
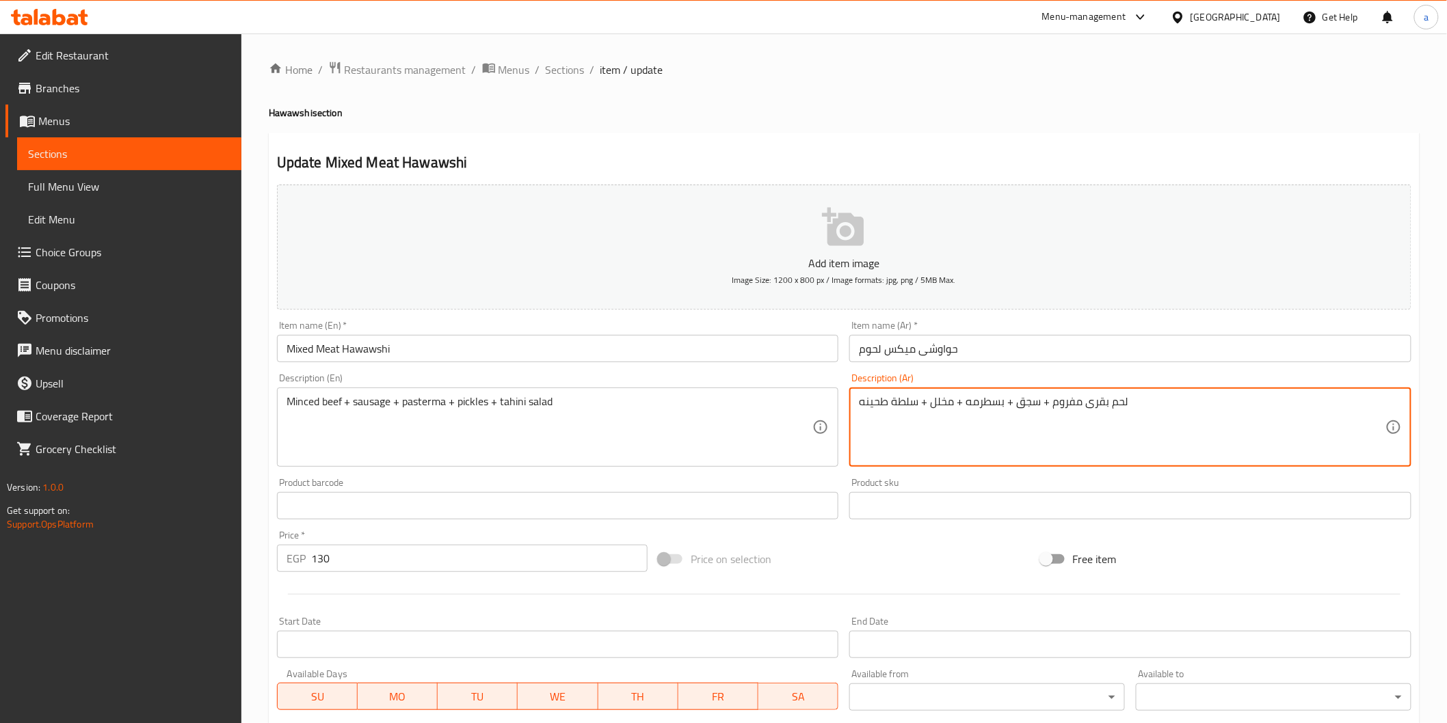
paste textarea "خبز بيتا محشو باللحم"
type textarea "لحم بقرى مفروم + سجق + بسطرمه + مخلل + سلطة طحينه خبز بيتا محشو باللحم"
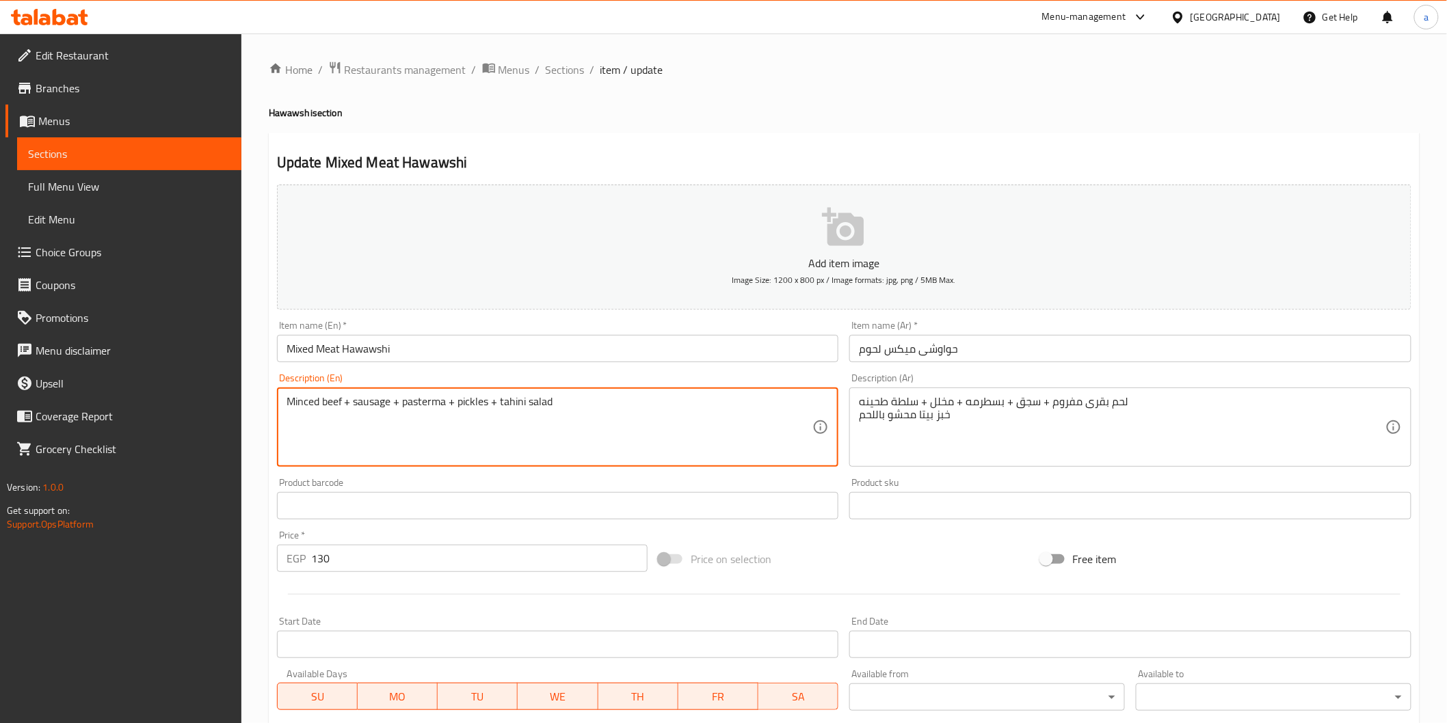
paste textarea "stuffed pita with meat"
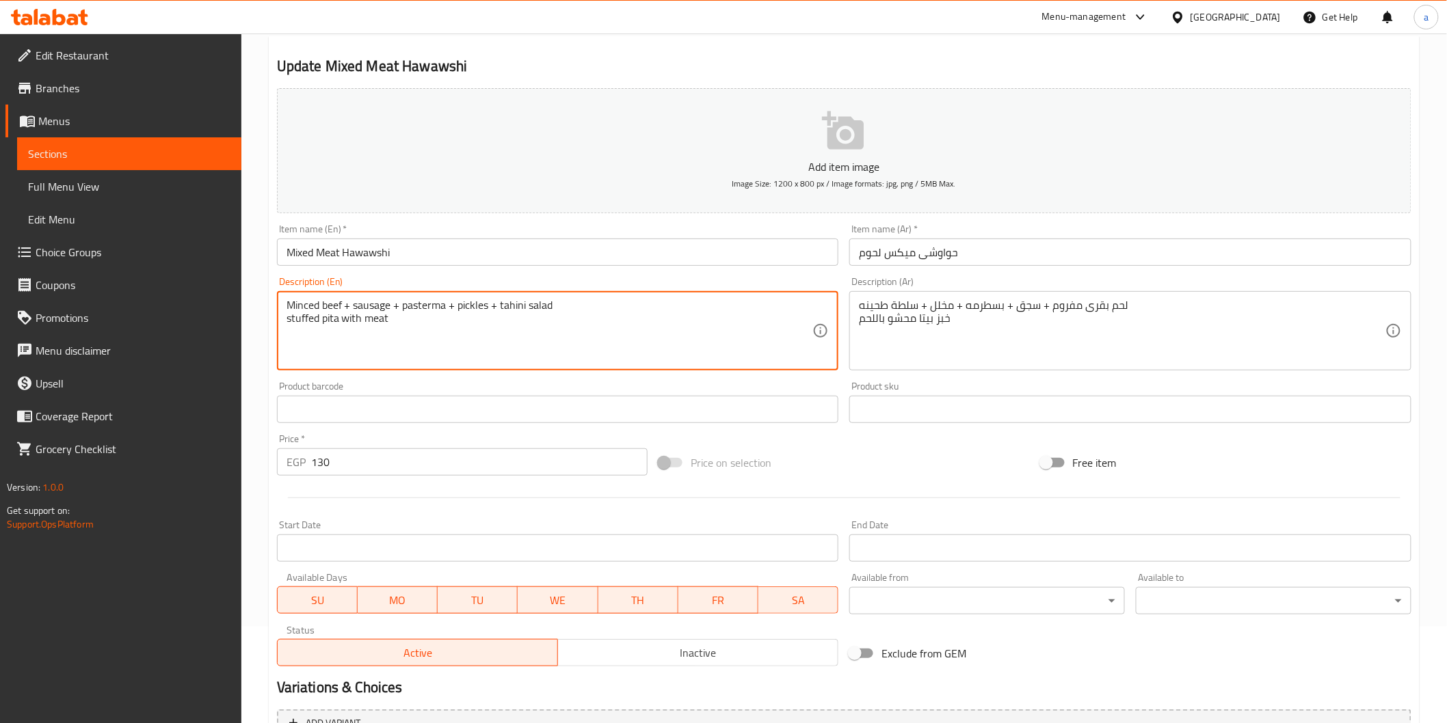
scroll to position [228, 0]
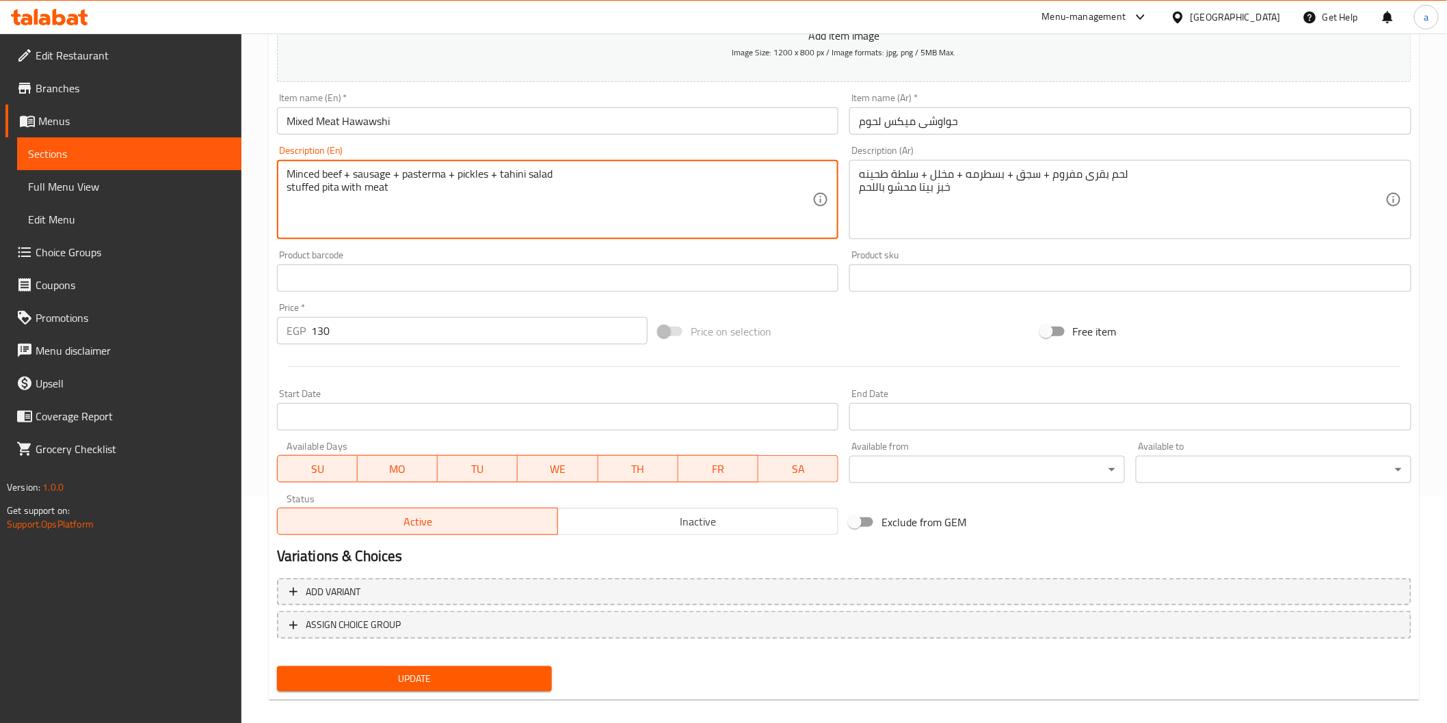
type textarea "Minced beef + sausage + pasterma + pickles + tahini salad stuffed pita with meat"
click at [398, 671] on span "Update" at bounding box center [415, 679] width 254 height 17
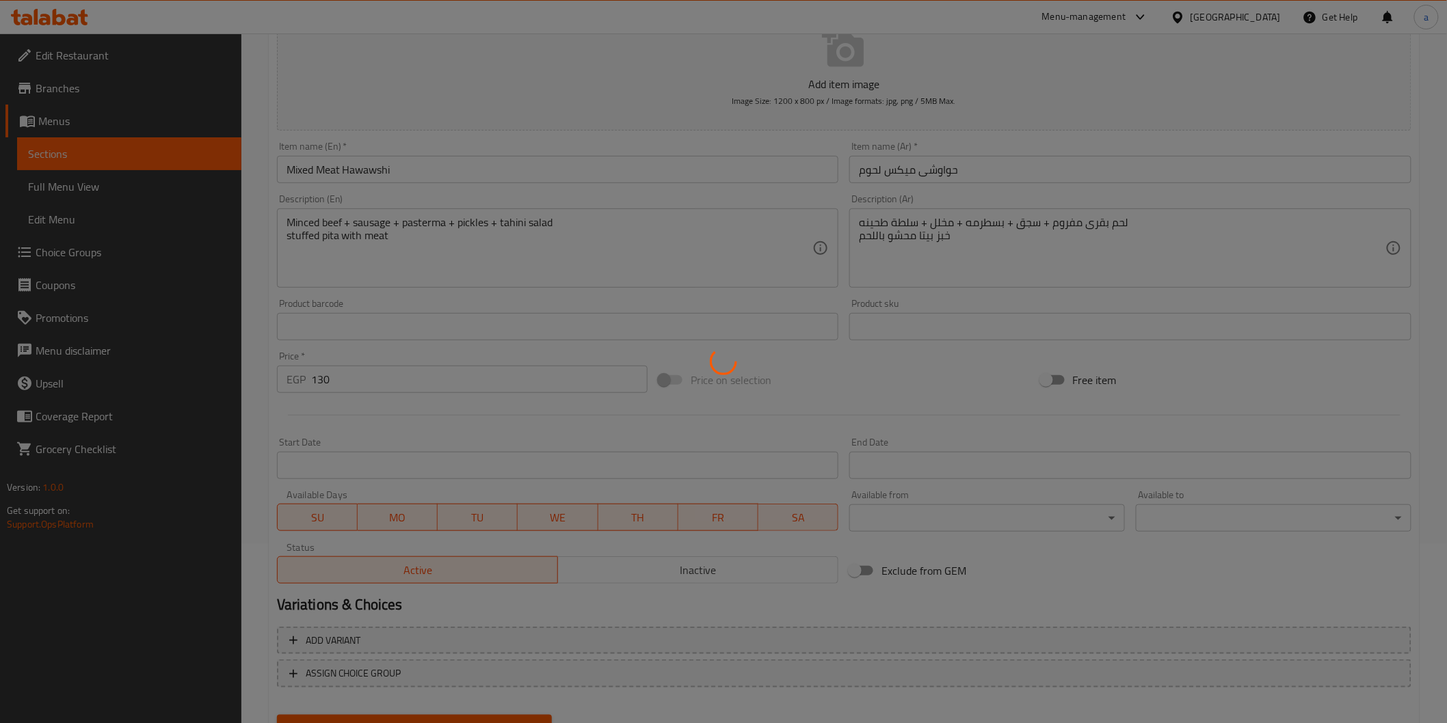
scroll to position [152, 0]
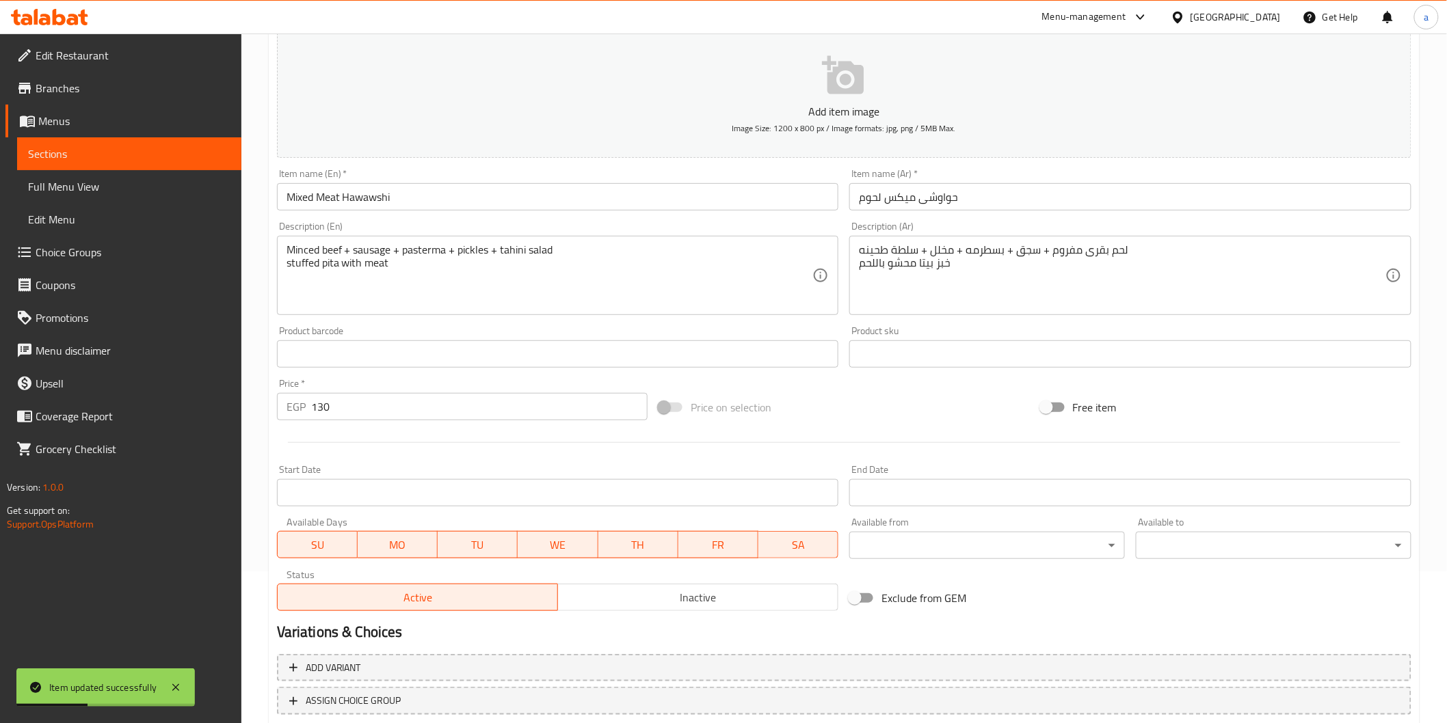
click at [106, 152] on span "Sections" at bounding box center [129, 154] width 202 height 16
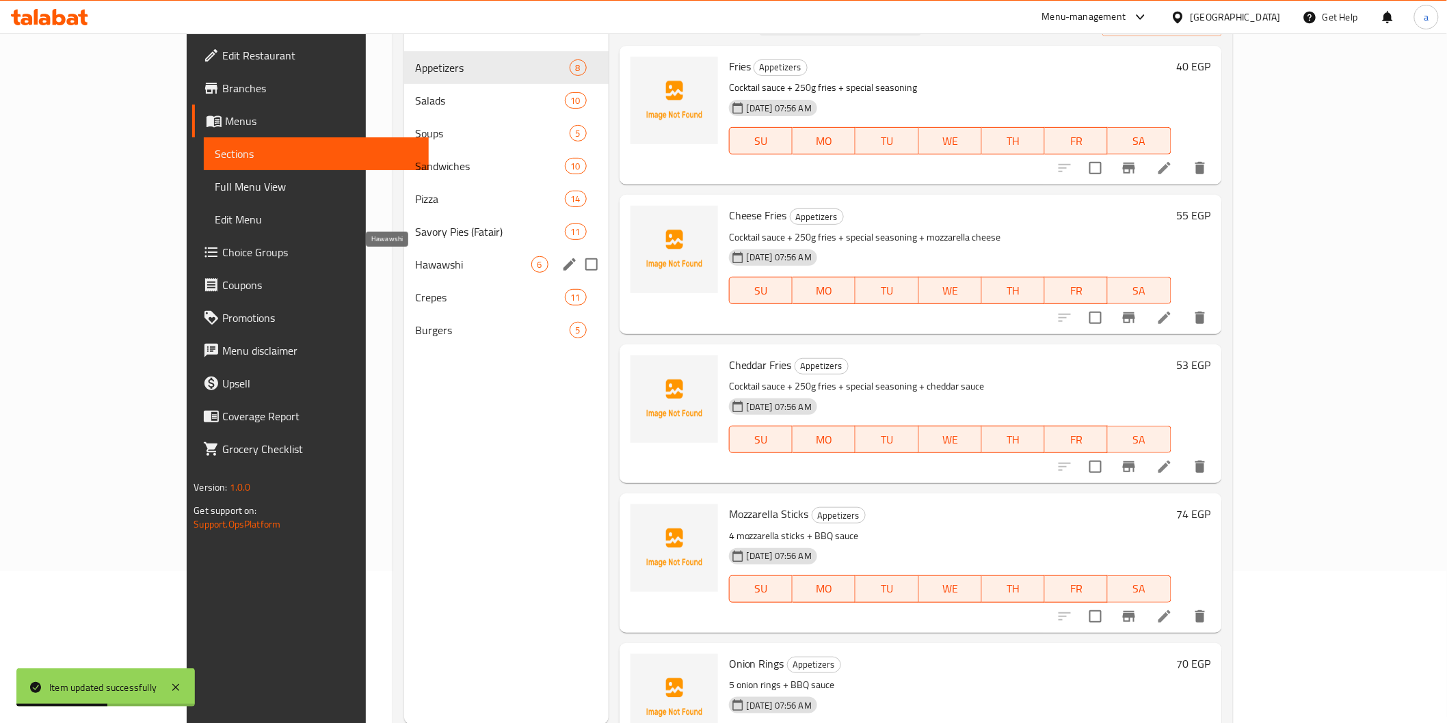
click at [415, 265] on span "Hawawshi" at bounding box center [473, 264] width 116 height 16
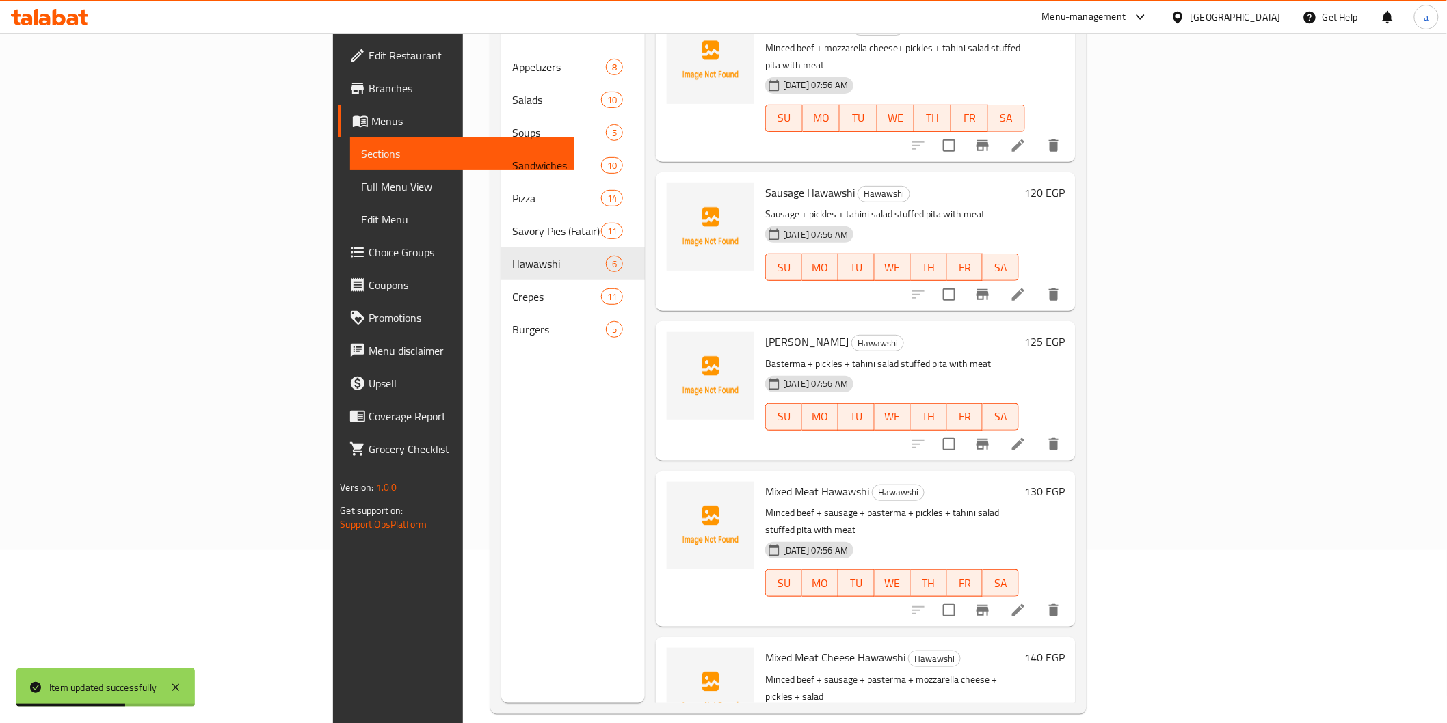
scroll to position [191, 0]
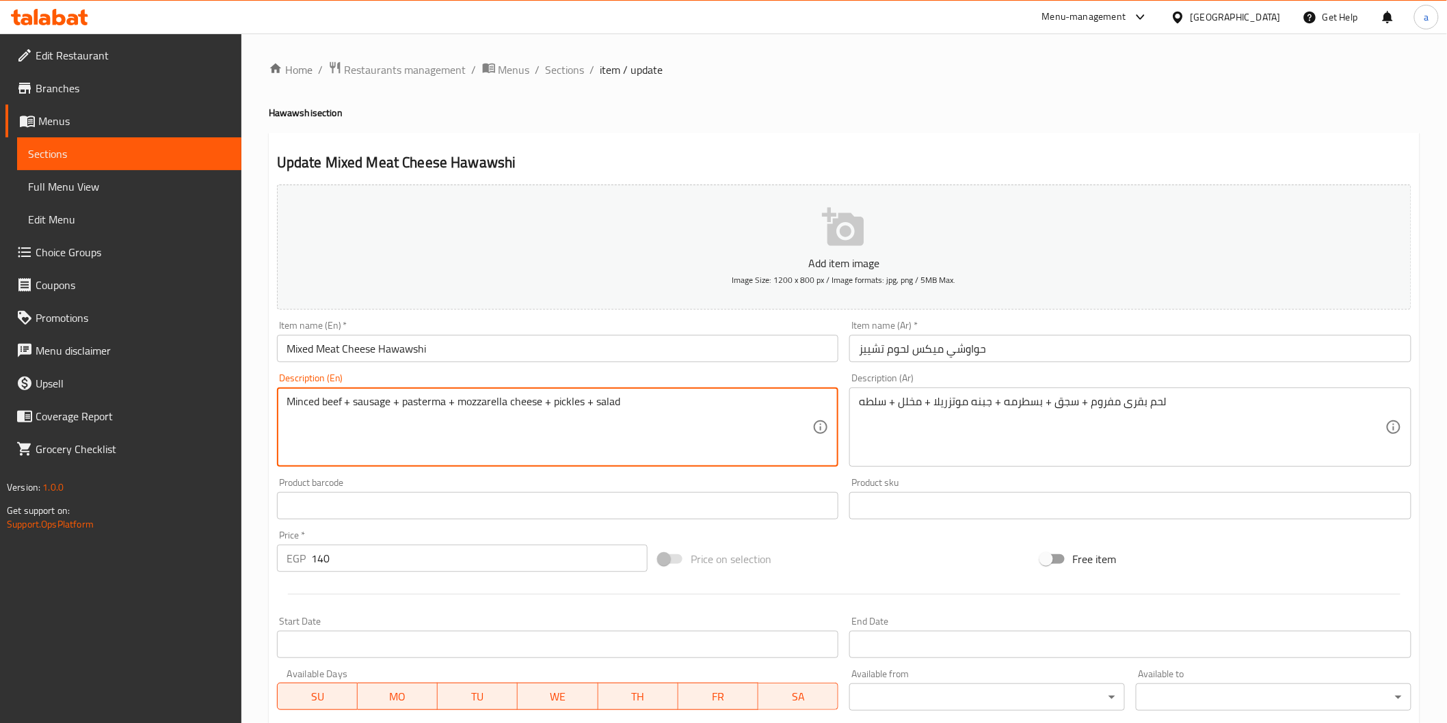
paste textarea "stuffed pita with meat"
type textarea "Minced beef + sausage + pasterma + mozzarella cheese + pickles + salad stuffed …"
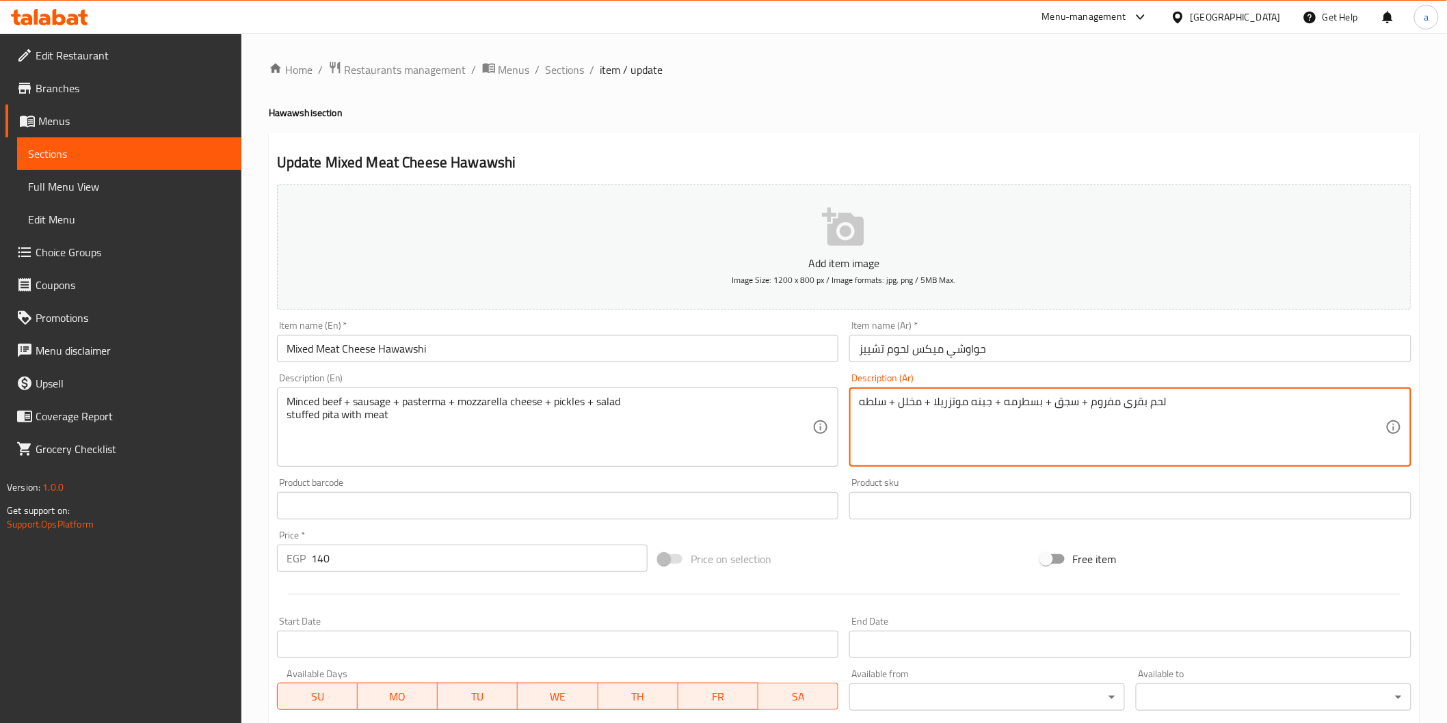
click at [1019, 433] on textarea "لحم بقرى مفروم + سجق + بسطرمه + جبنه موتزريلا + مخلل + سلطه" at bounding box center [1122, 427] width 526 height 65
paste textarea "خبز بيتا محشو باللحم"
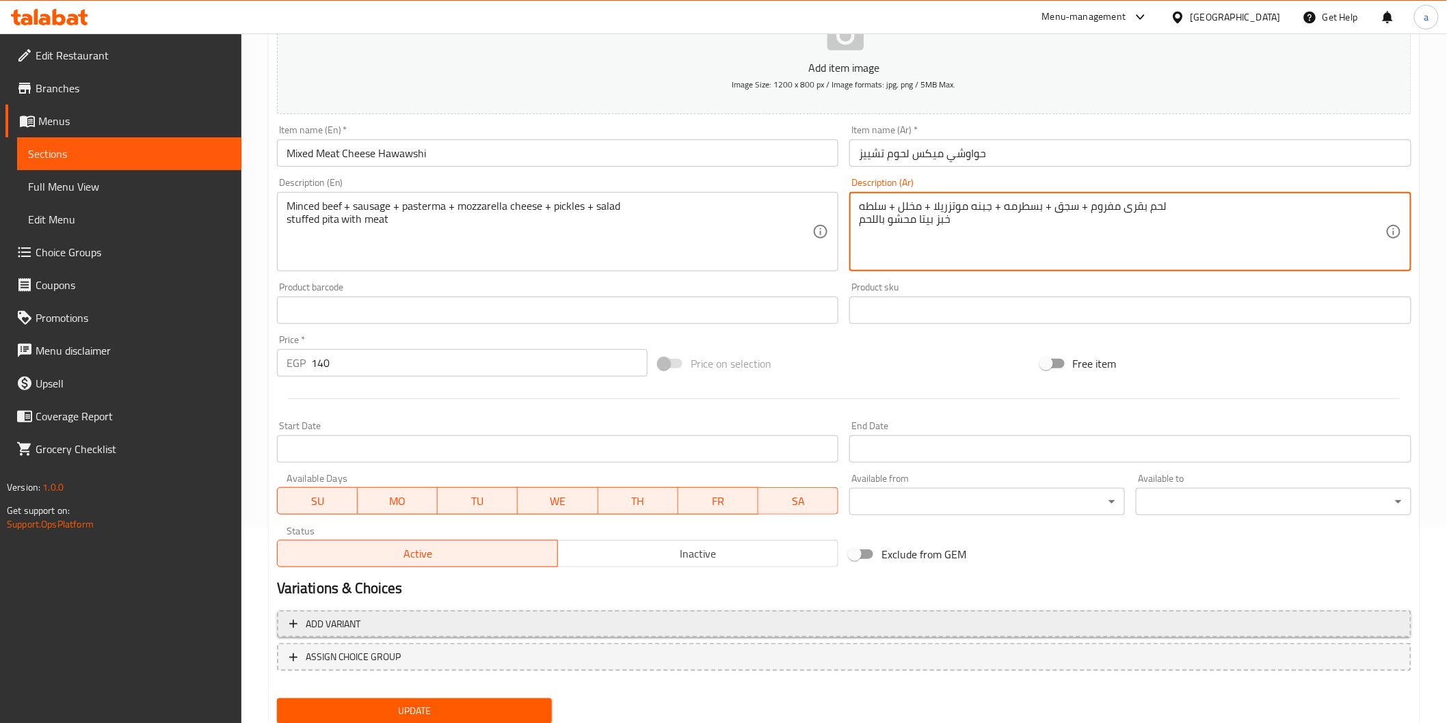
scroll to position [240, 0]
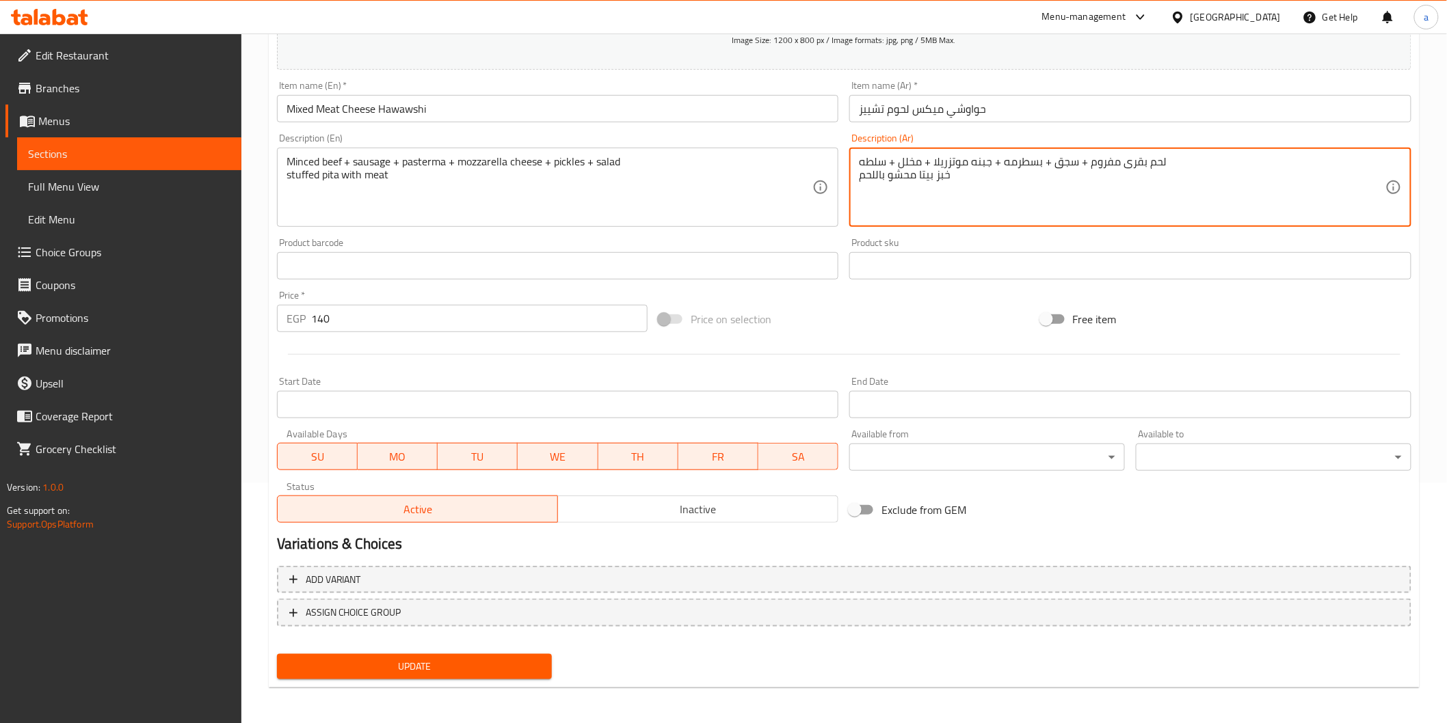
type textarea "لحم بقرى مفروم + سجق + بسطرمه + جبنه موتزريلا + مخلل + سلطه خبز بيتا محشو باللحم"
click at [381, 662] on span "Update" at bounding box center [415, 666] width 254 height 17
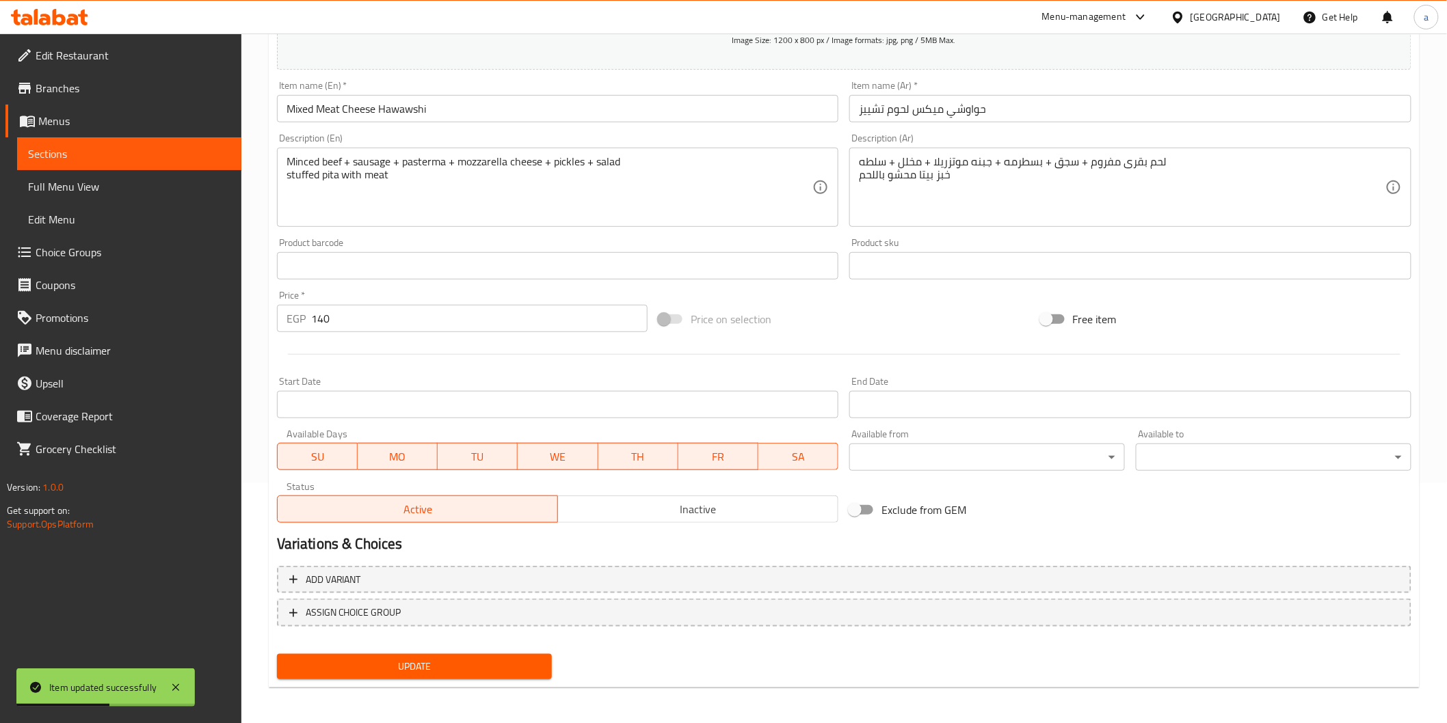
click at [129, 153] on span "Sections" at bounding box center [129, 154] width 202 height 16
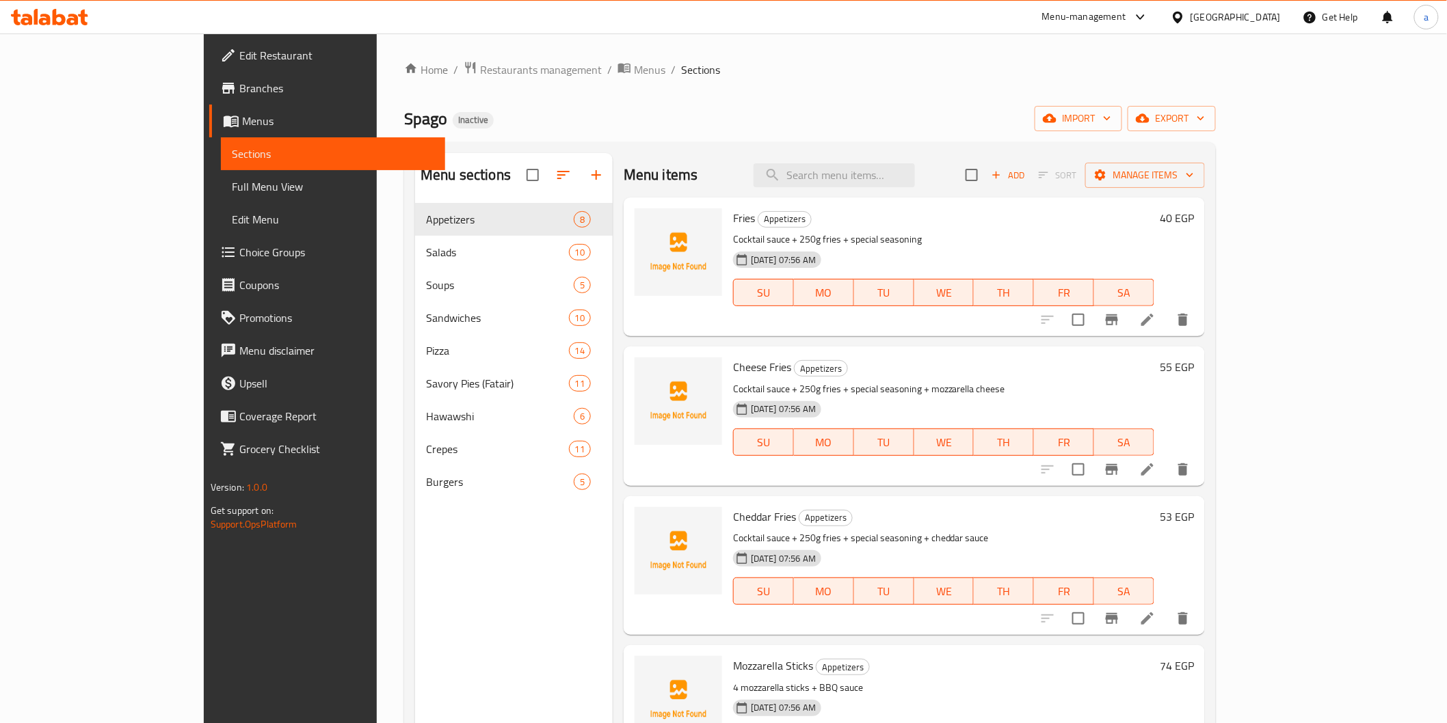
click at [232, 183] on span "Full Menu View" at bounding box center [333, 186] width 202 height 16
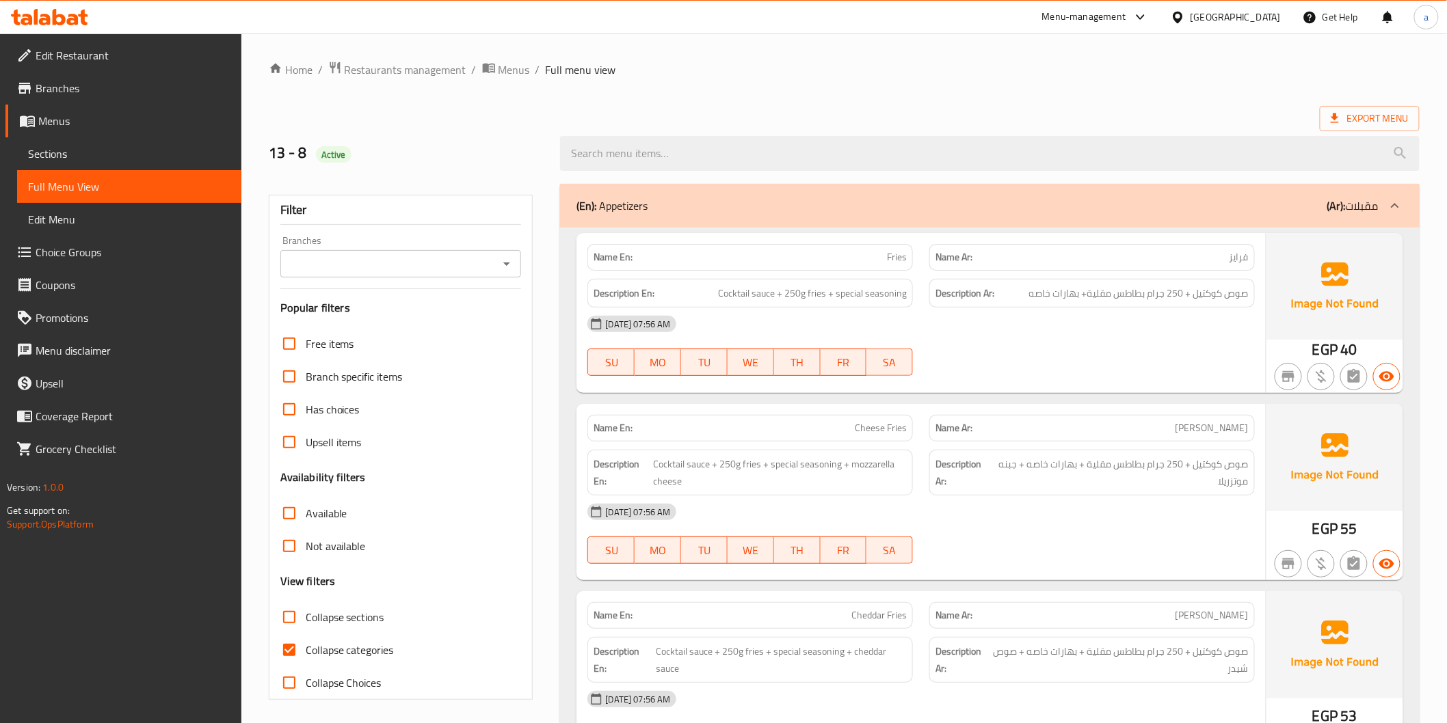
click at [64, 156] on span "Sections" at bounding box center [129, 154] width 202 height 16
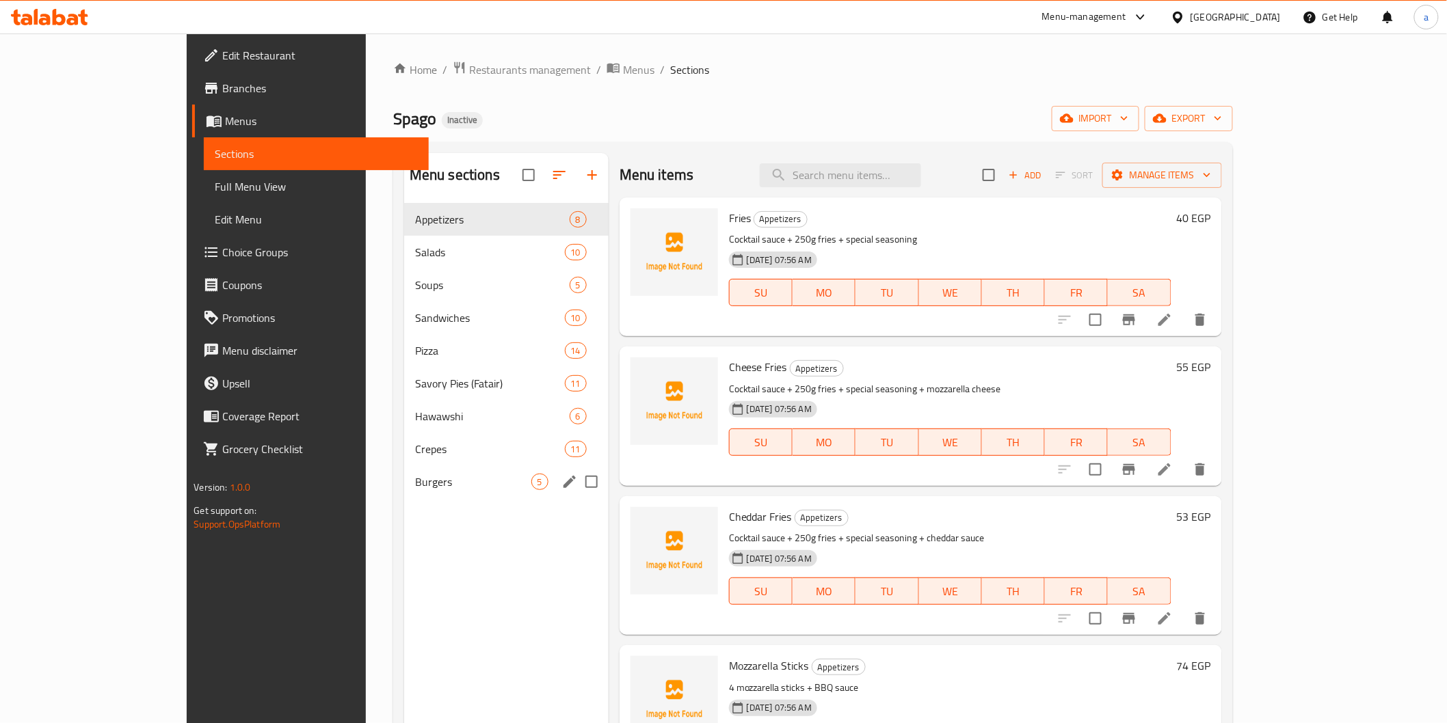
drag, startPoint x: 285, startPoint y: 205, endPoint x: 295, endPoint y: 490, distance: 285.3
click at [404, 490] on div "Appetizers 8 Salads 10 Soups 5 Sandwiches 10 Pizza 14 Savory Pies (Fatair) 11 H…" at bounding box center [506, 350] width 204 height 295
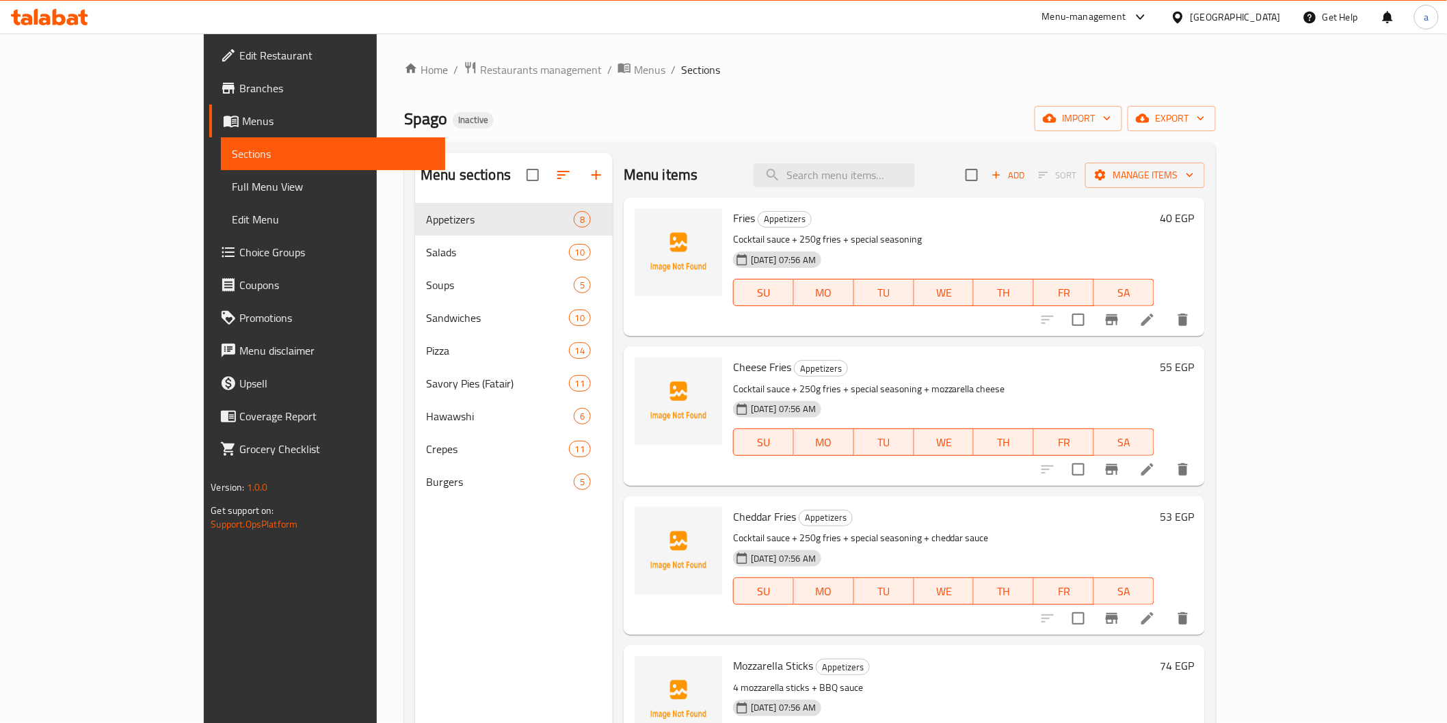
click at [415, 573] on div "Menu sections Appetizers 8 Salads 10 Soups 5 Sandwiches 10 Pizza 14 Savory Pies…" at bounding box center [514, 514] width 198 height 723
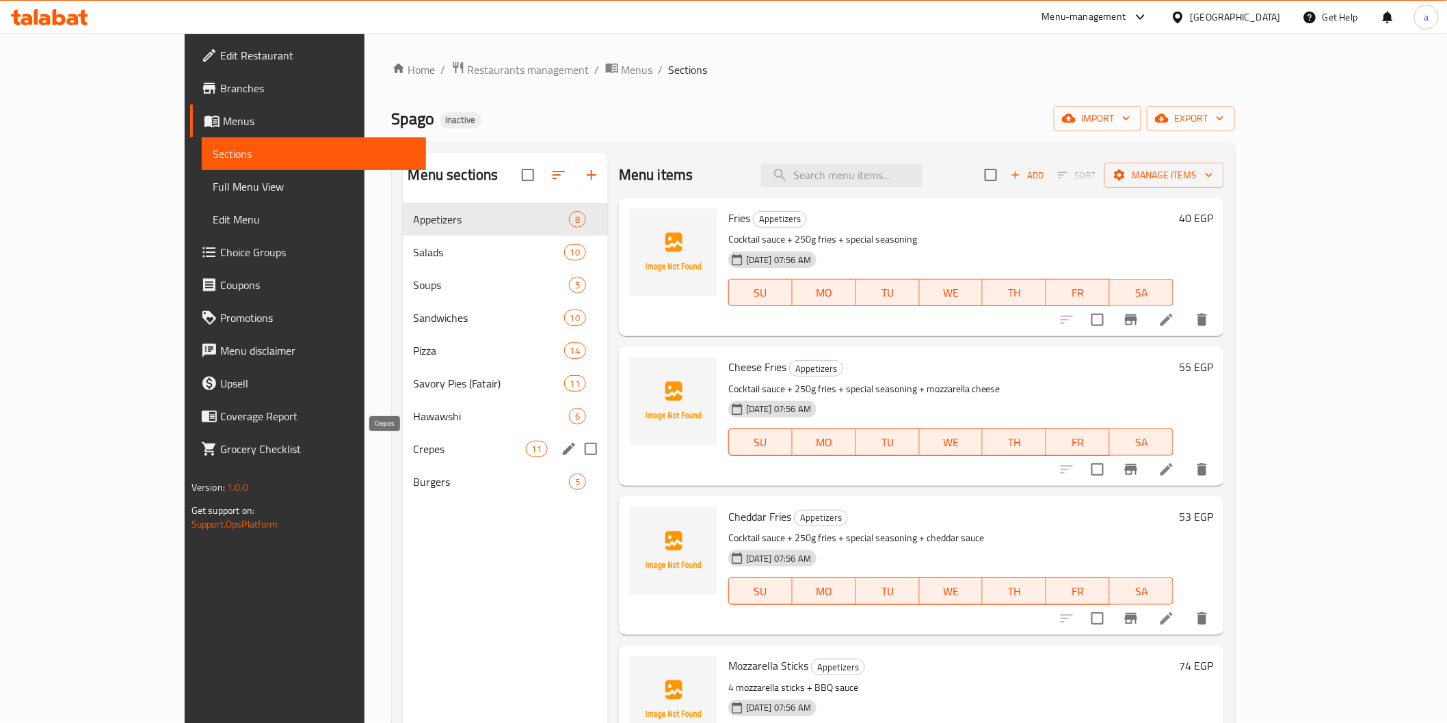
drag, startPoint x: 271, startPoint y: 200, endPoint x: 362, endPoint y: 444, distance: 260.7
click at [392, 444] on div "Menu sections Appetizers 8 Salads 10 Soups 5 Sandwiches 10 Pizza 14 Savory Pies…" at bounding box center [814, 514] width 844 height 745
